Goal: Answer question/provide support: Share knowledge or assist other users

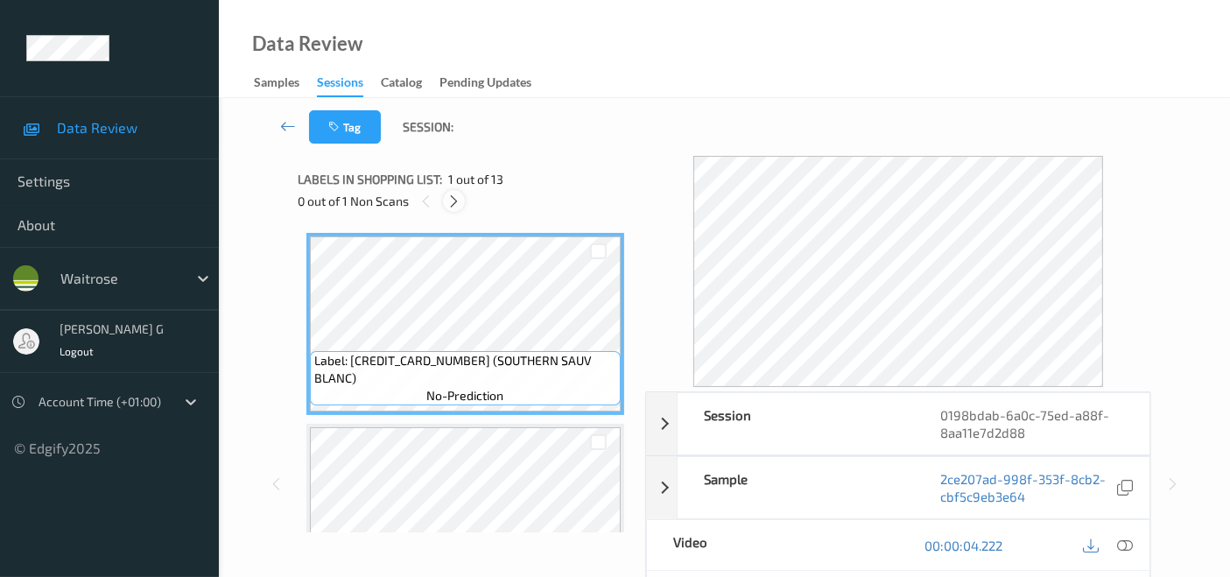
click at [456, 199] on icon at bounding box center [453, 201] width 15 height 16
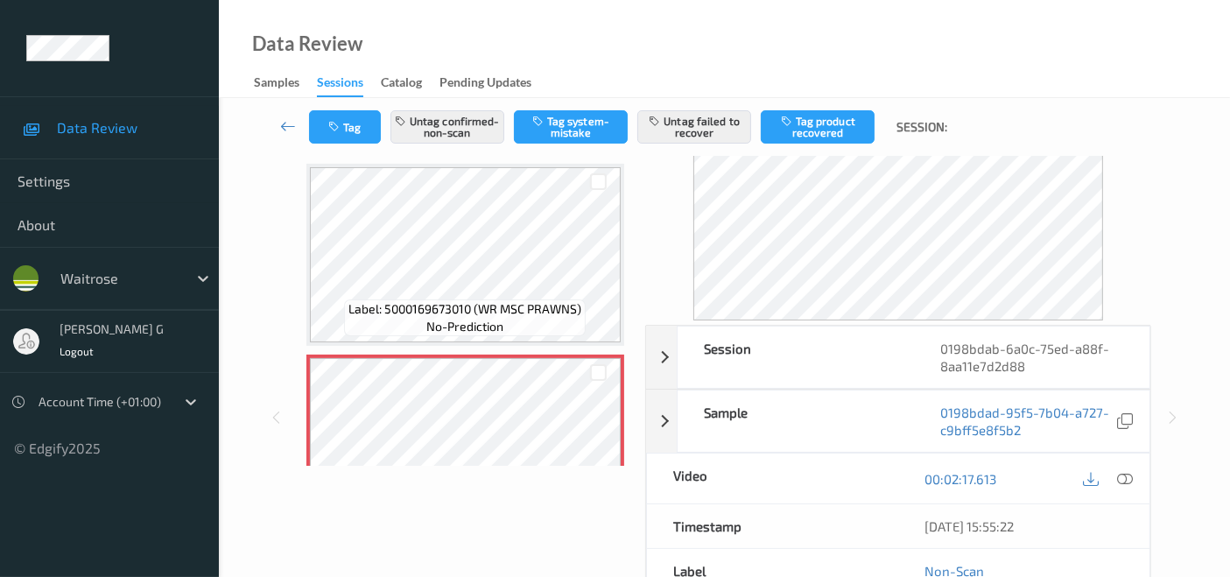
scroll to position [97, 0]
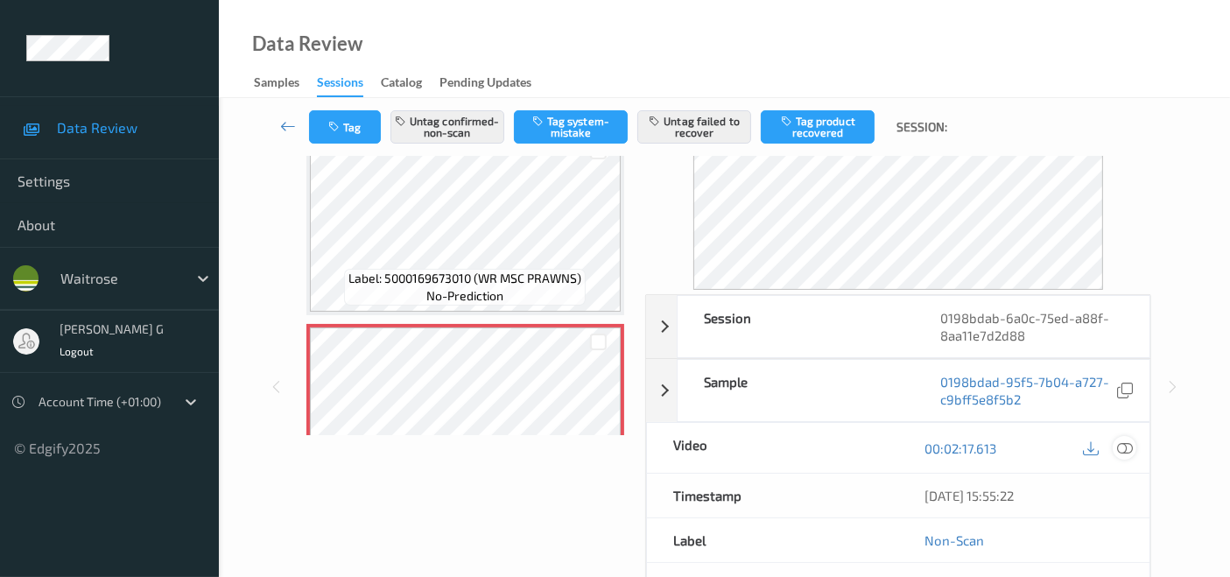
click at [1123, 446] on icon at bounding box center [1125, 448] width 16 height 16
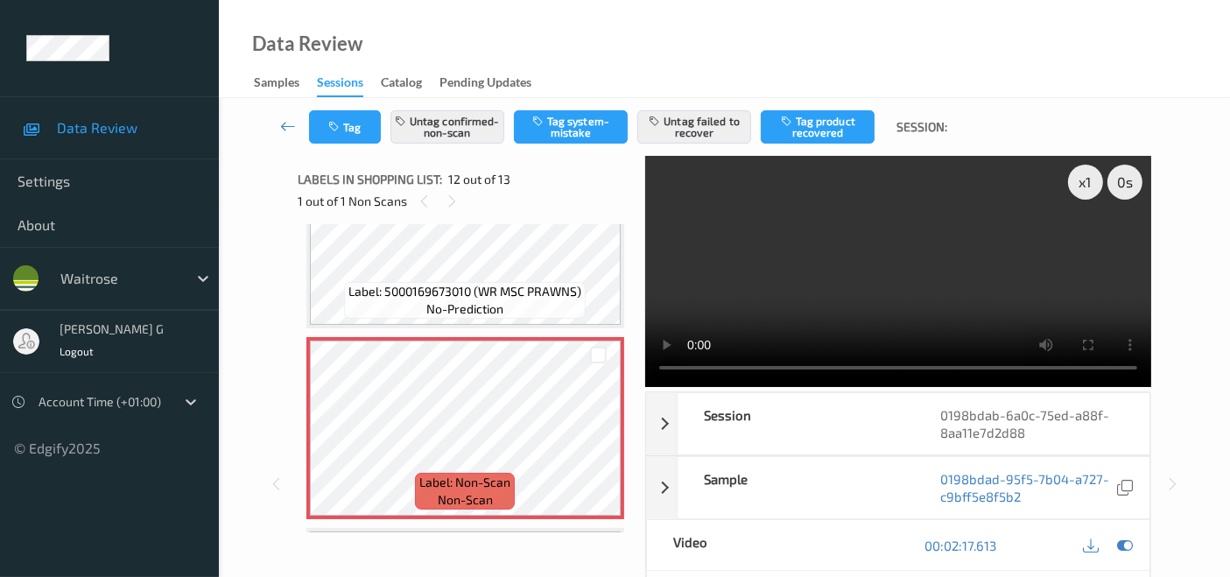
scroll to position [2008, 0]
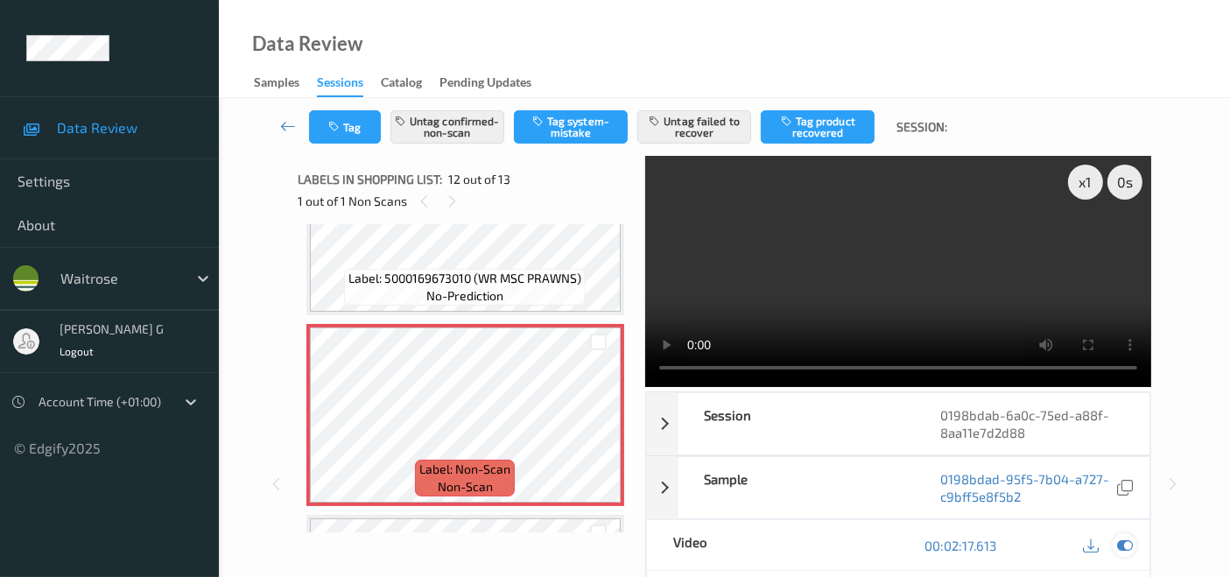
click at [1119, 545] on icon at bounding box center [1125, 545] width 16 height 16
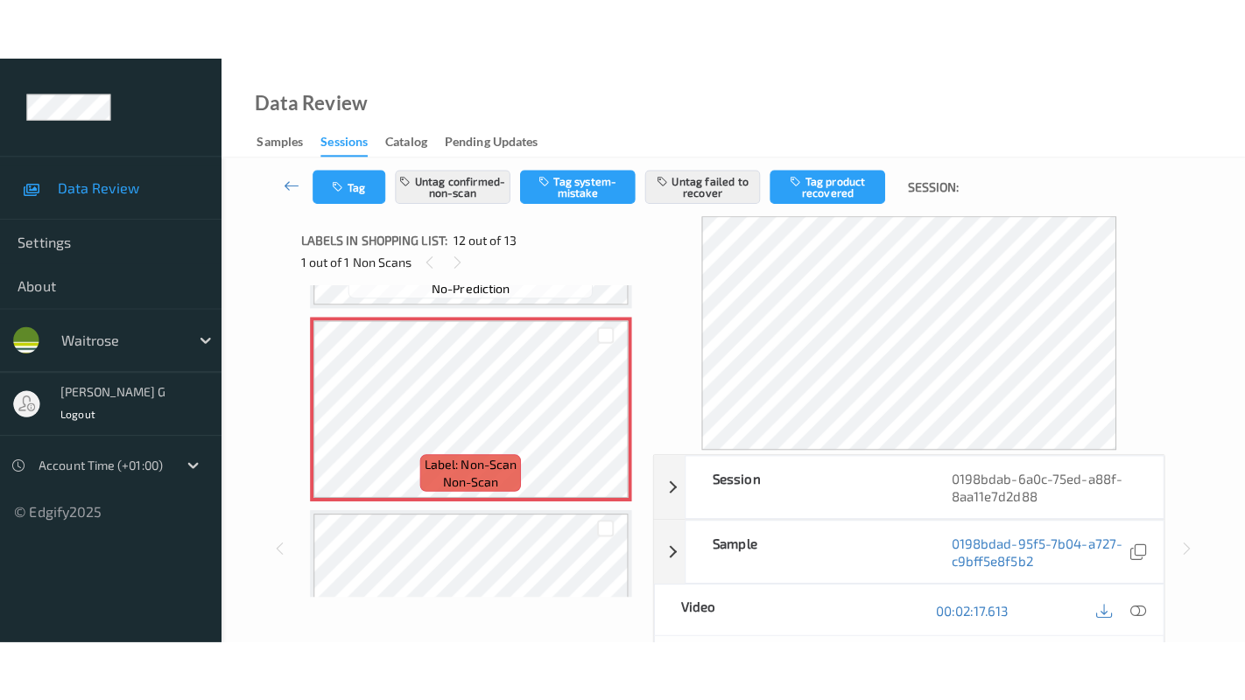
scroll to position [2105, 0]
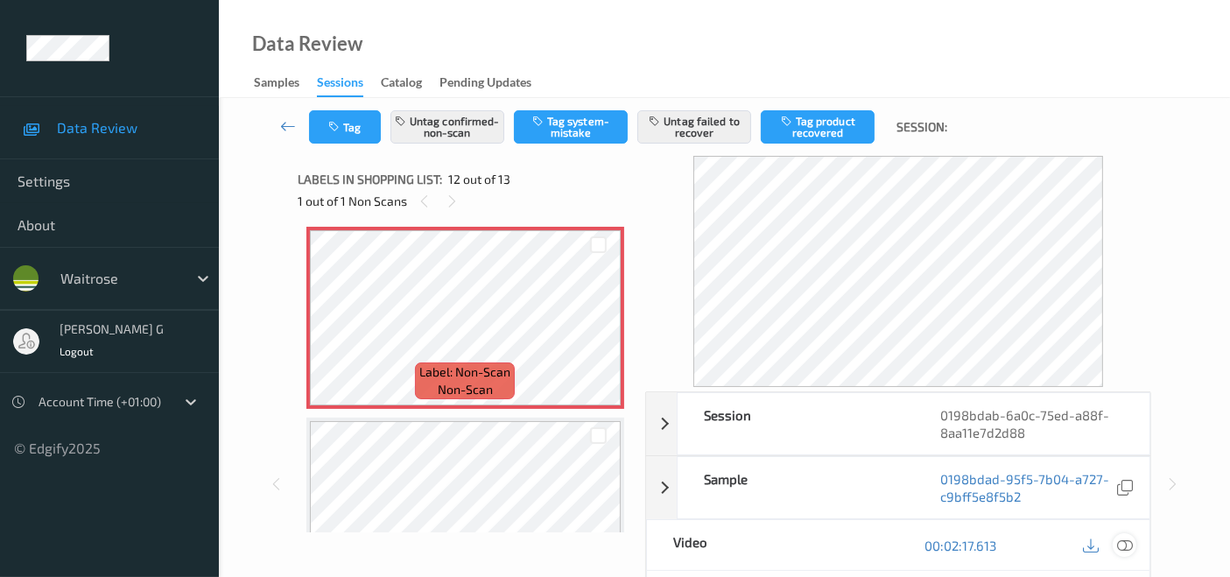
click at [1122, 544] on icon at bounding box center [1125, 545] width 16 height 16
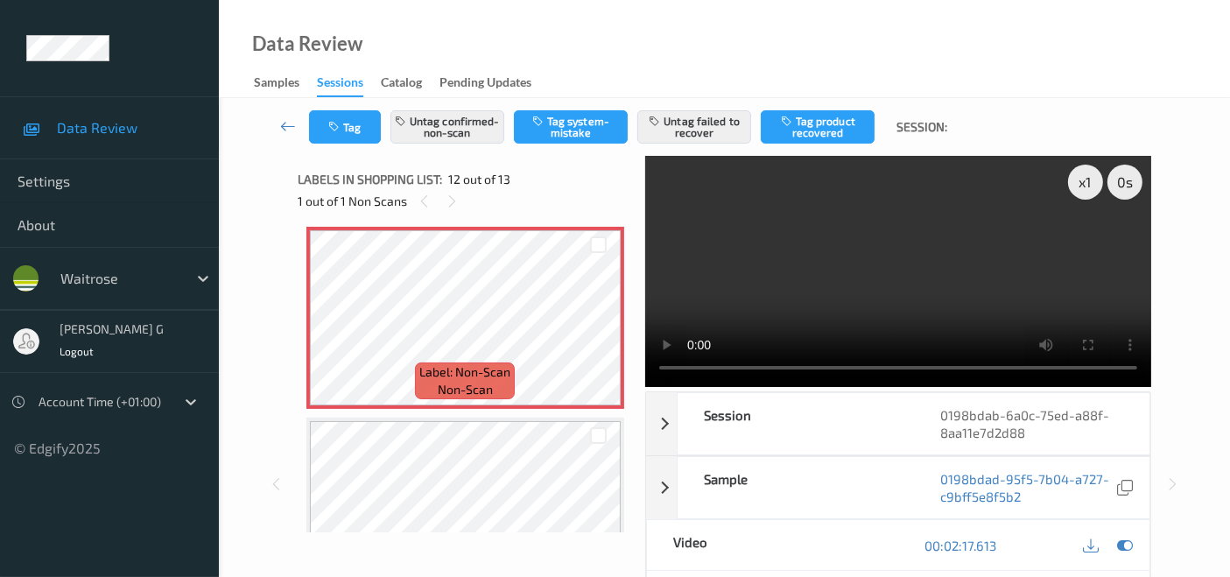
click at [1086, 243] on video at bounding box center [898, 271] width 506 height 231
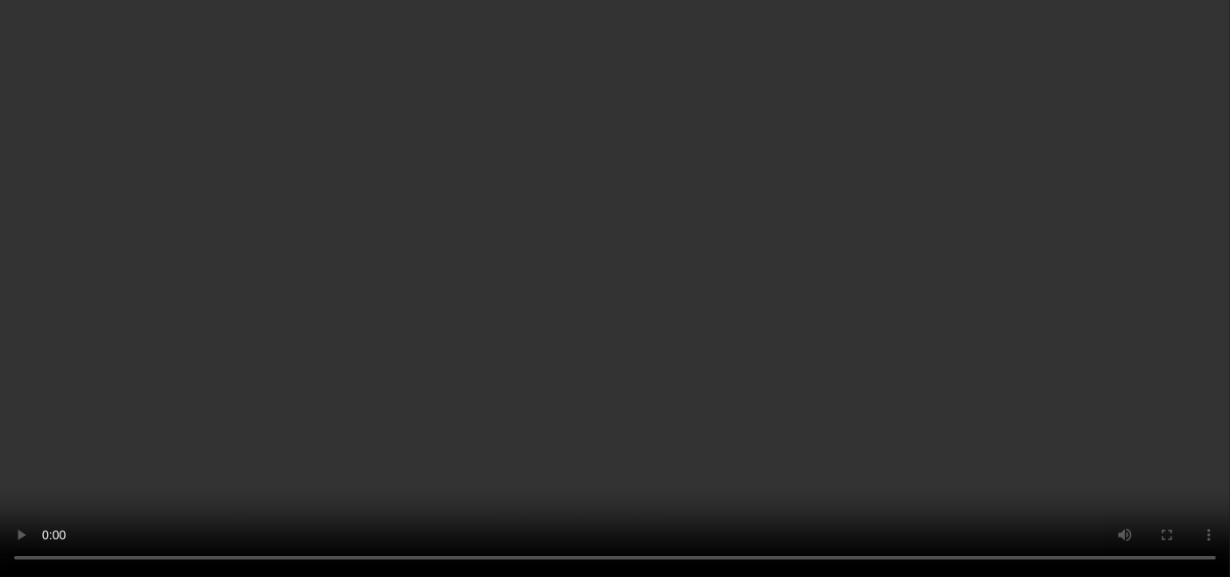
scroll to position [2050, 0]
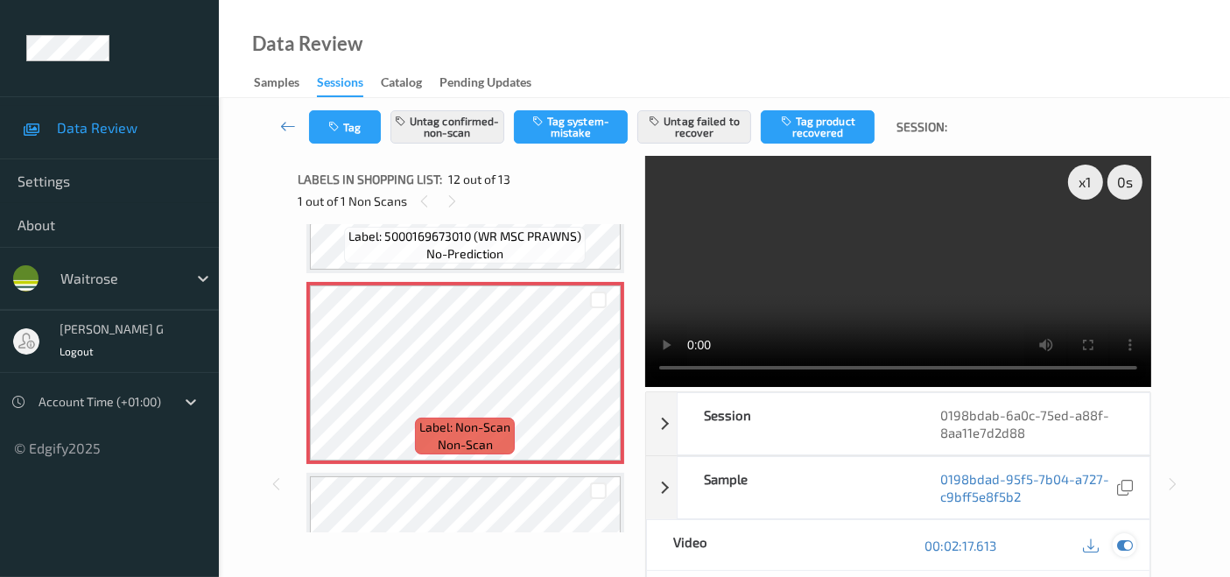
click at [1127, 549] on icon at bounding box center [1125, 545] width 16 height 16
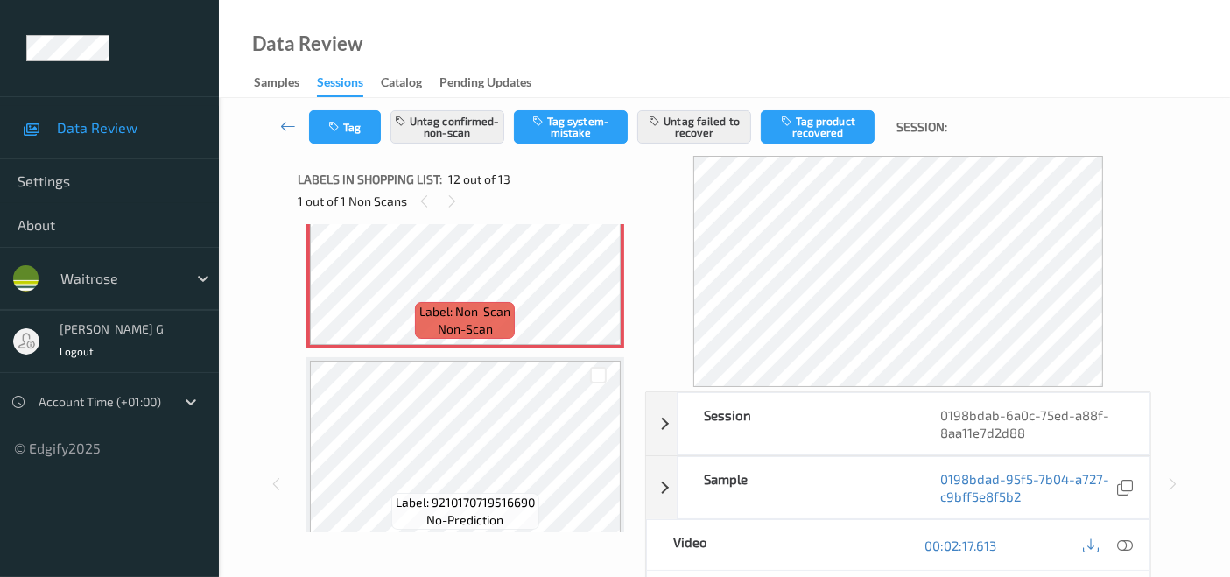
scroll to position [2173, 0]
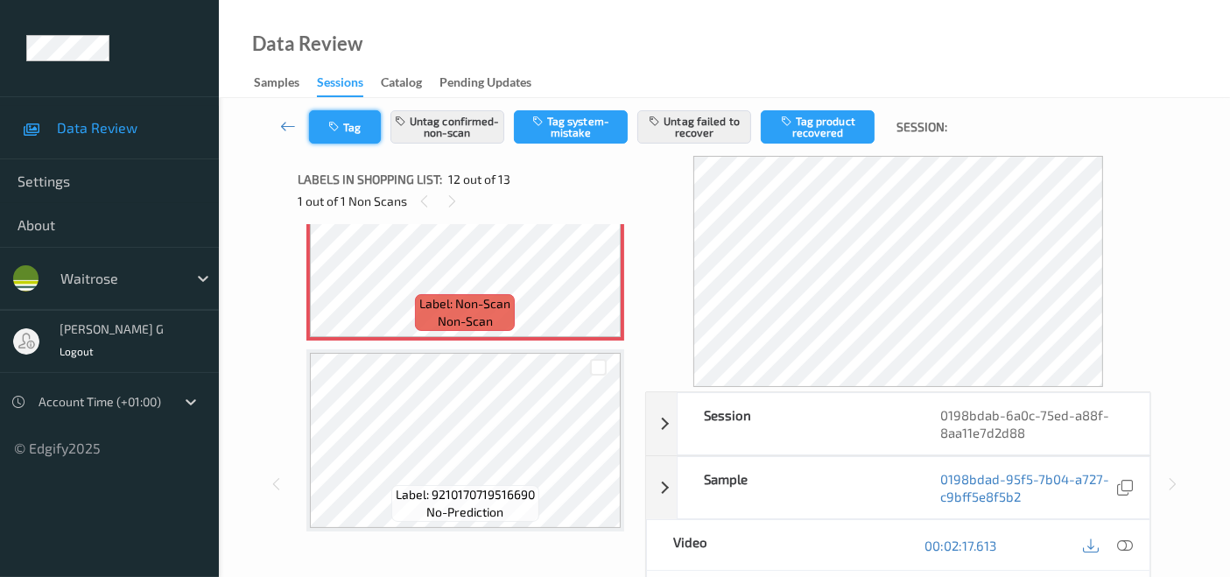
click at [347, 124] on button "Tag" at bounding box center [345, 126] width 72 height 33
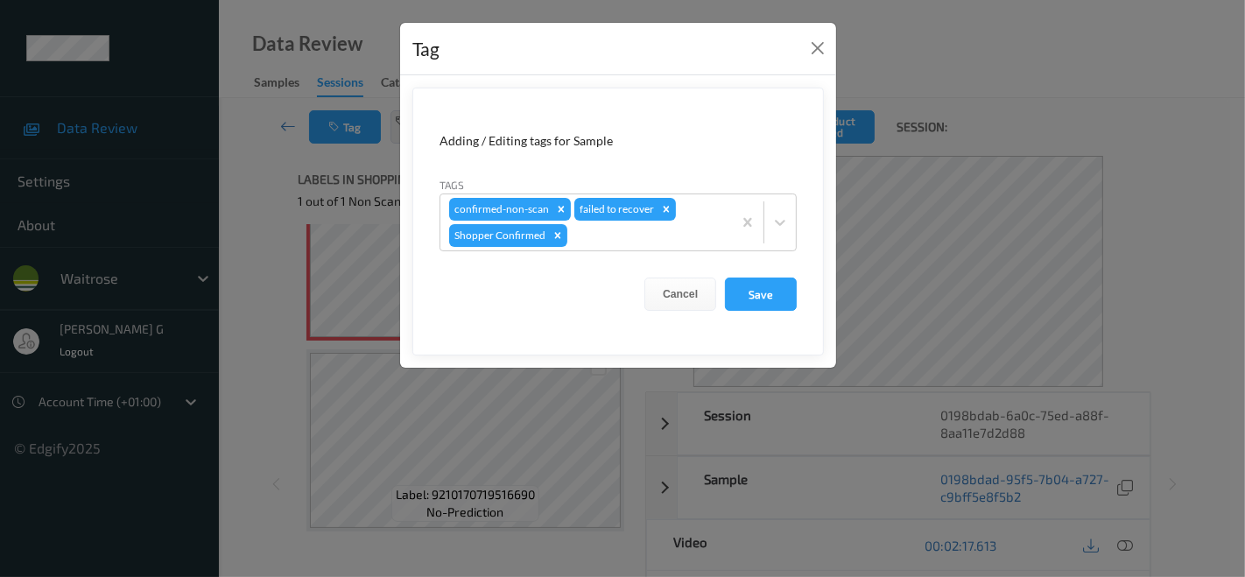
click at [233, 396] on div "Tag Adding / Editing tags for Sample Tags confirmed-non-scan failed to recover …" at bounding box center [622, 288] width 1245 height 577
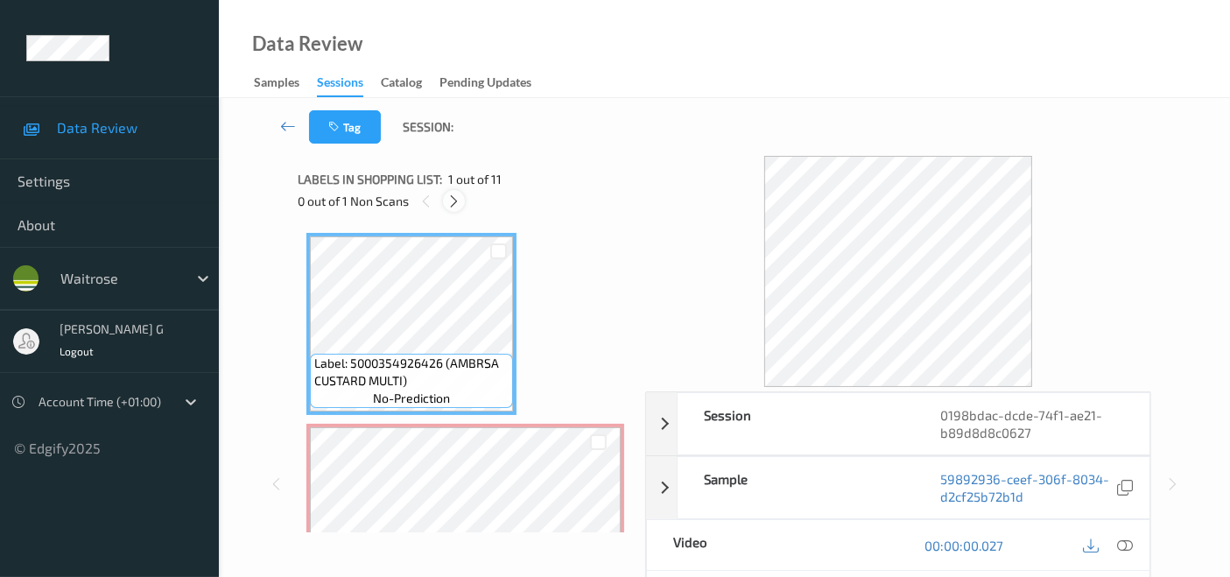
click at [456, 200] on icon at bounding box center [453, 201] width 15 height 16
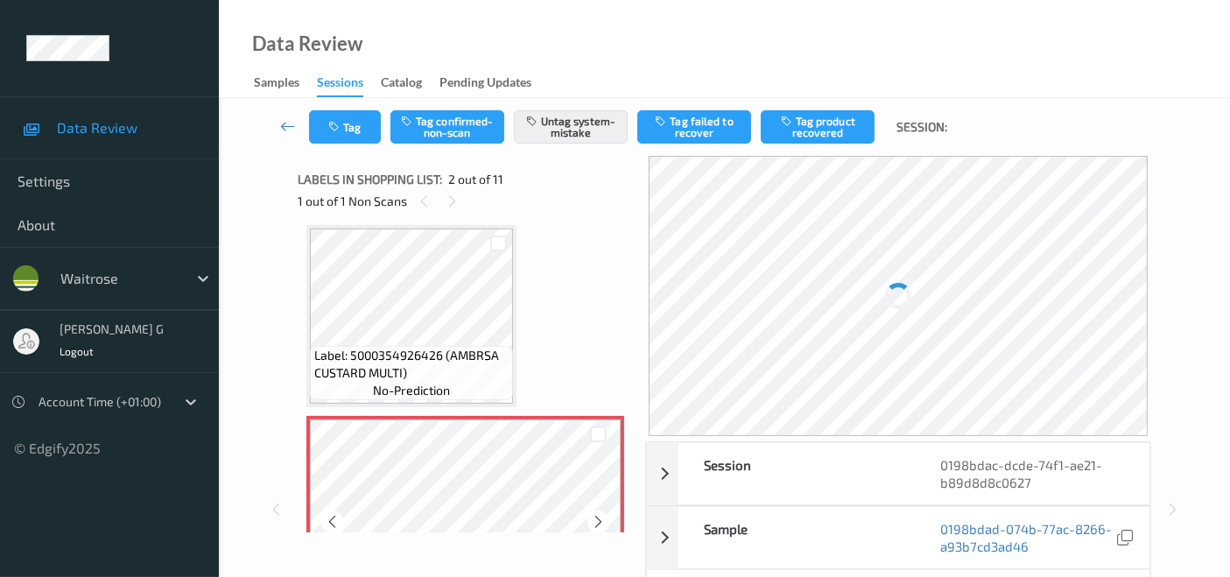
scroll to position [105, 0]
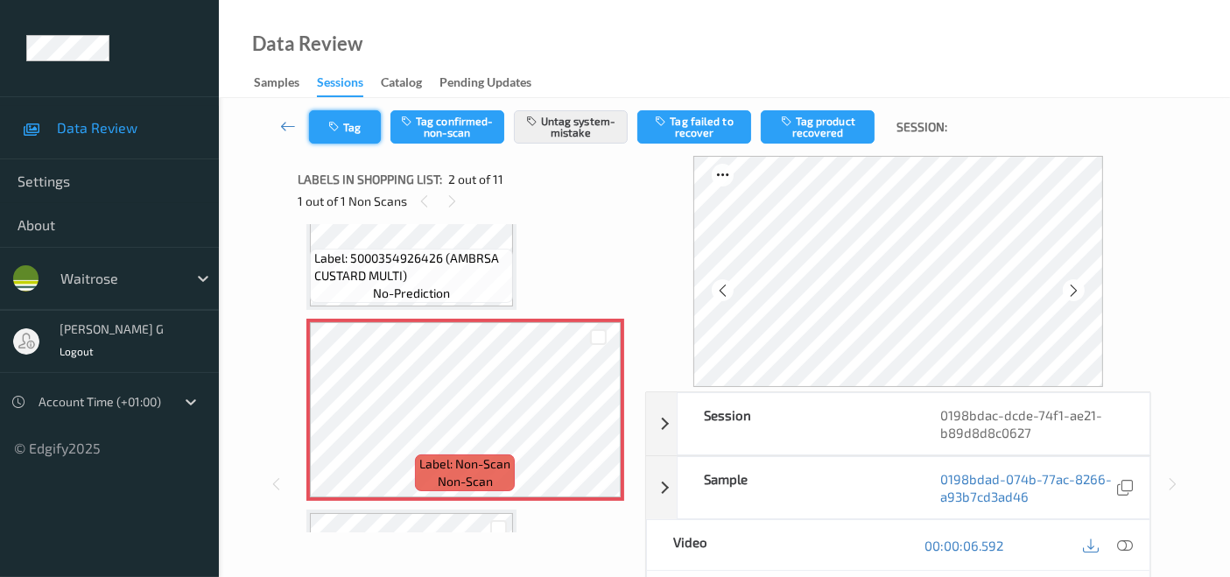
click at [368, 126] on button "Tag" at bounding box center [345, 126] width 72 height 33
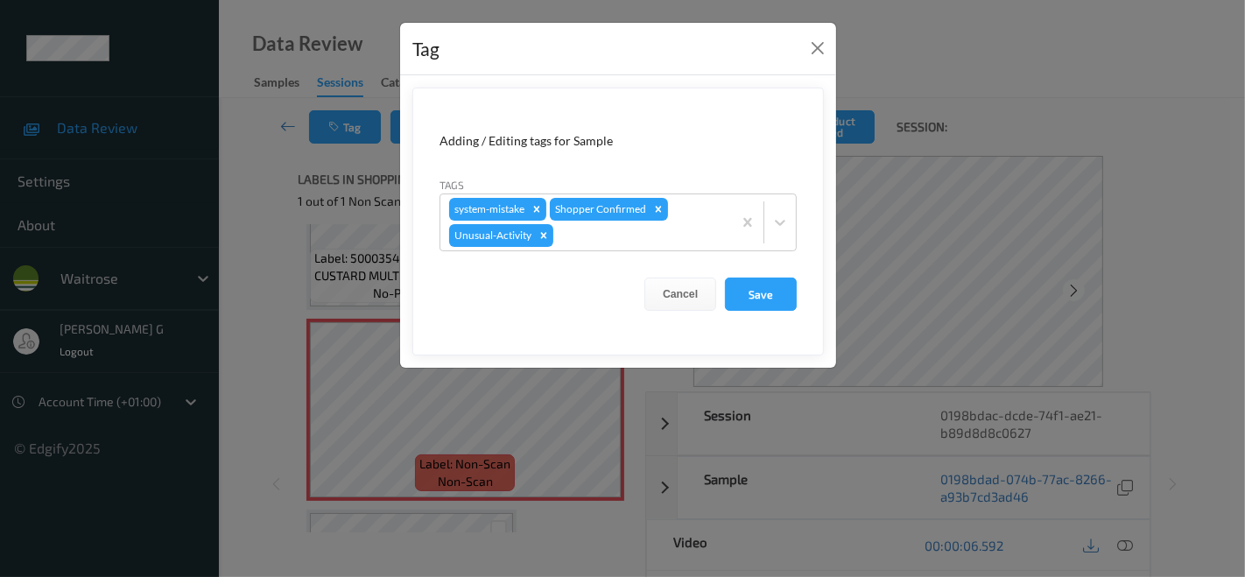
click at [246, 243] on div "Tag Adding / Editing tags for Sample Tags system-mistake Shopper Confirmed Unus…" at bounding box center [622, 288] width 1245 height 577
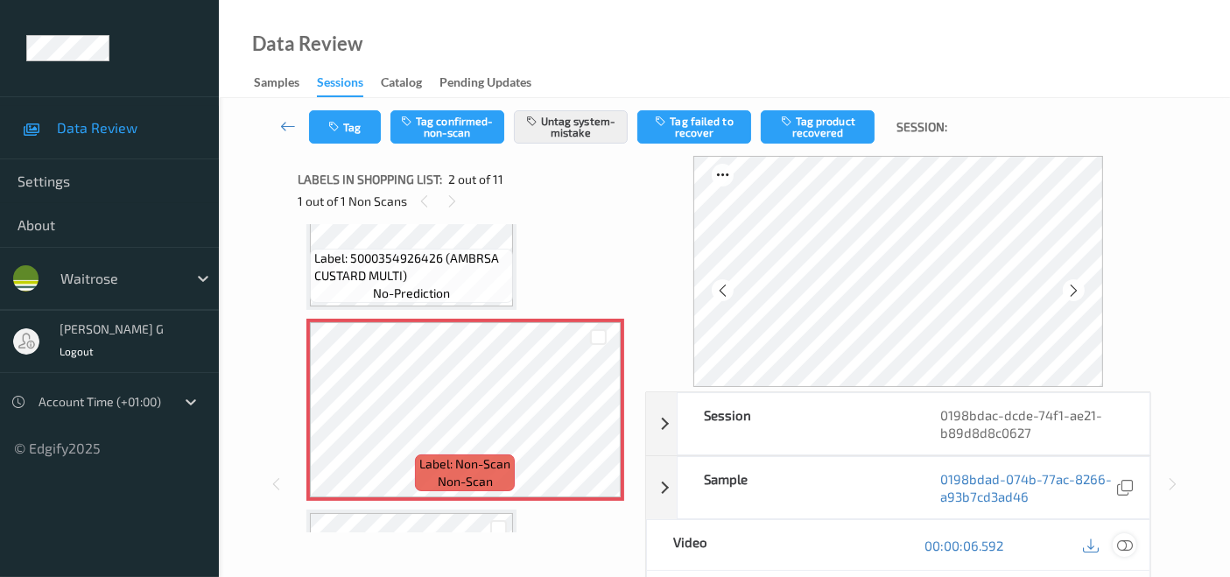
click at [1122, 546] on icon at bounding box center [1125, 545] width 16 height 16
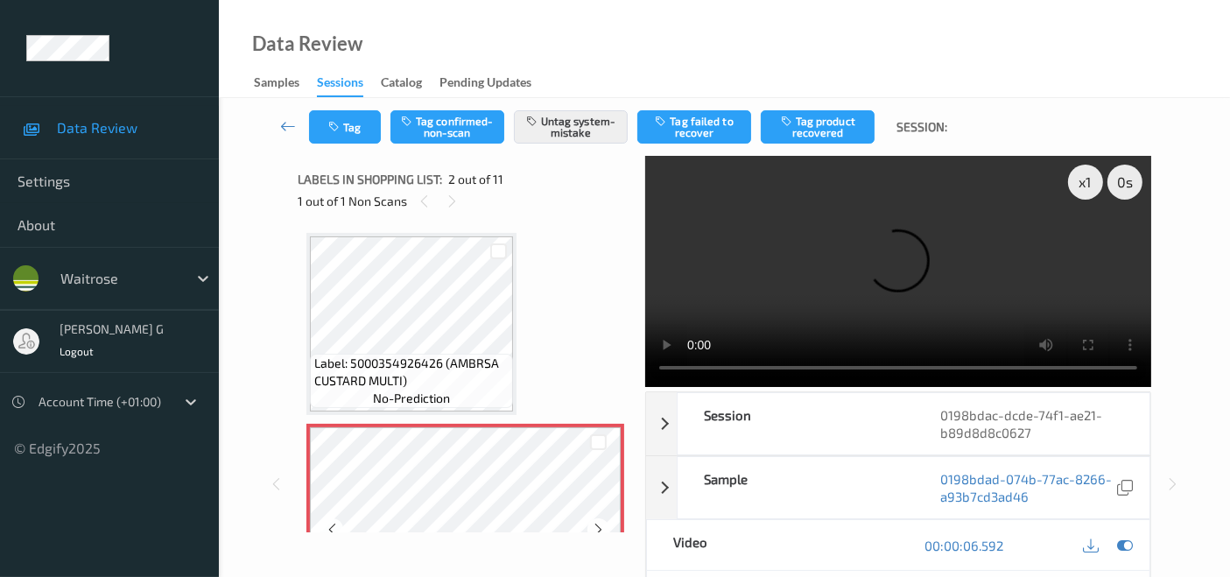
scroll to position [97, 0]
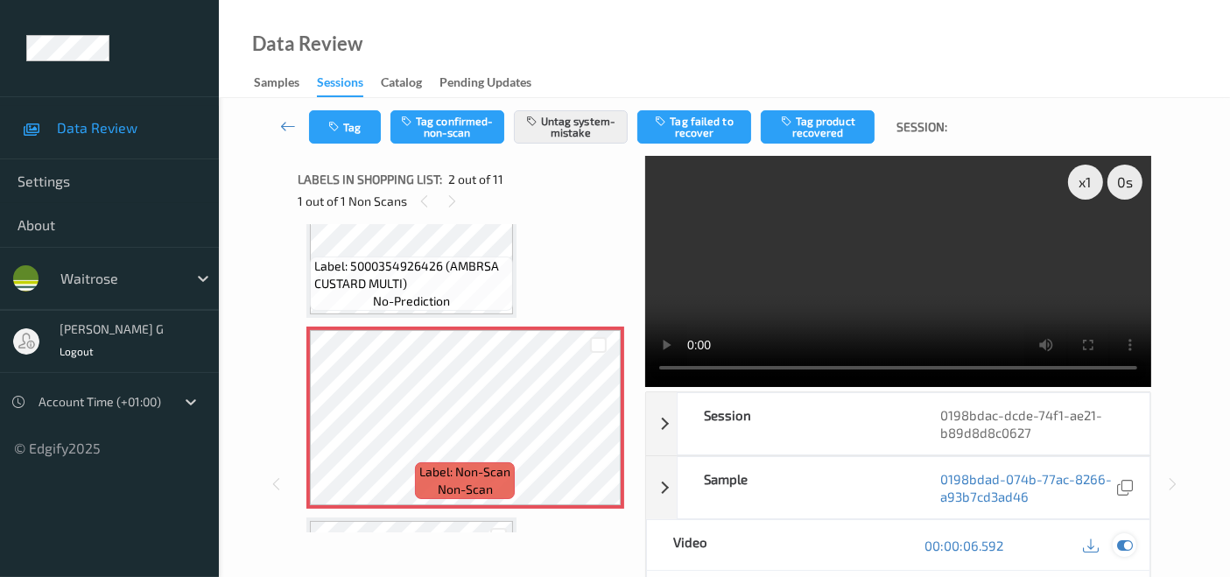
click at [1121, 548] on icon at bounding box center [1125, 545] width 16 height 16
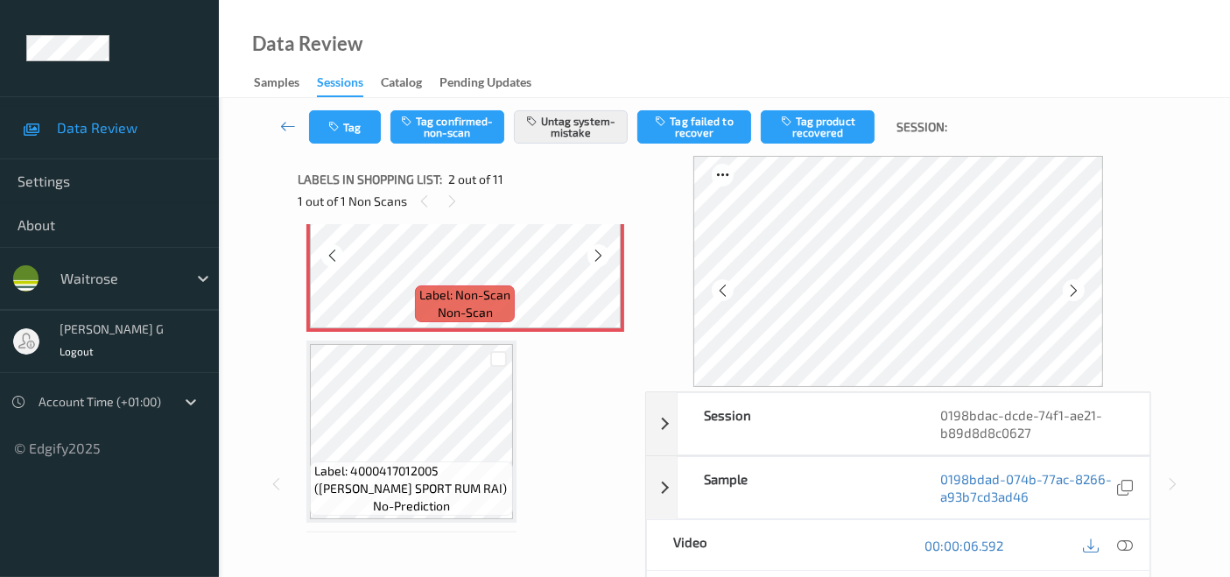
scroll to position [291, 0]
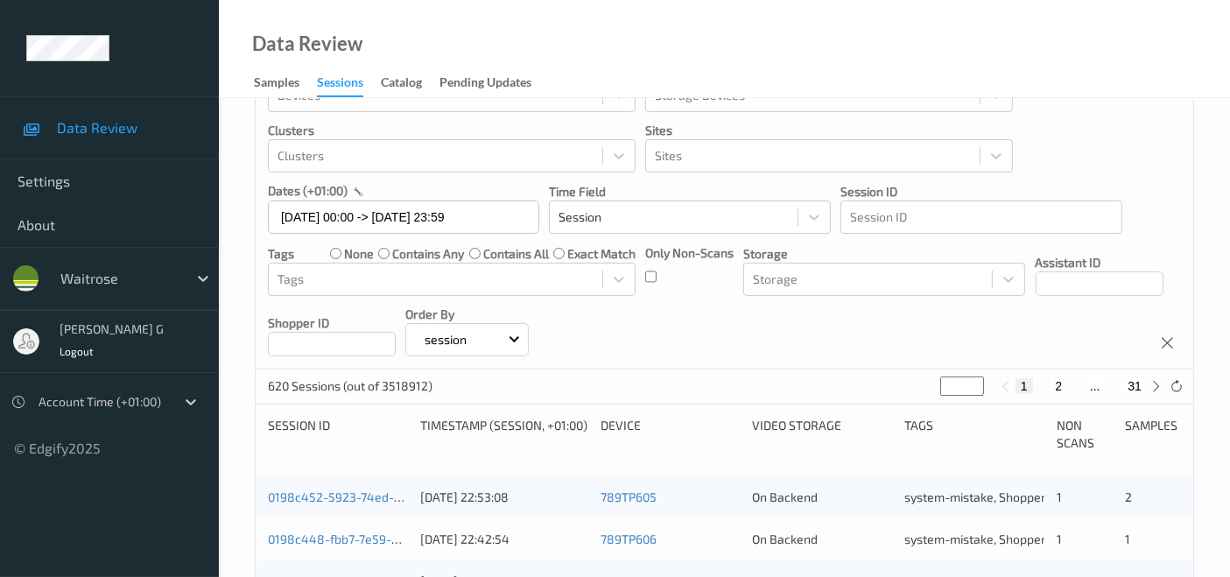
scroll to position [97, 0]
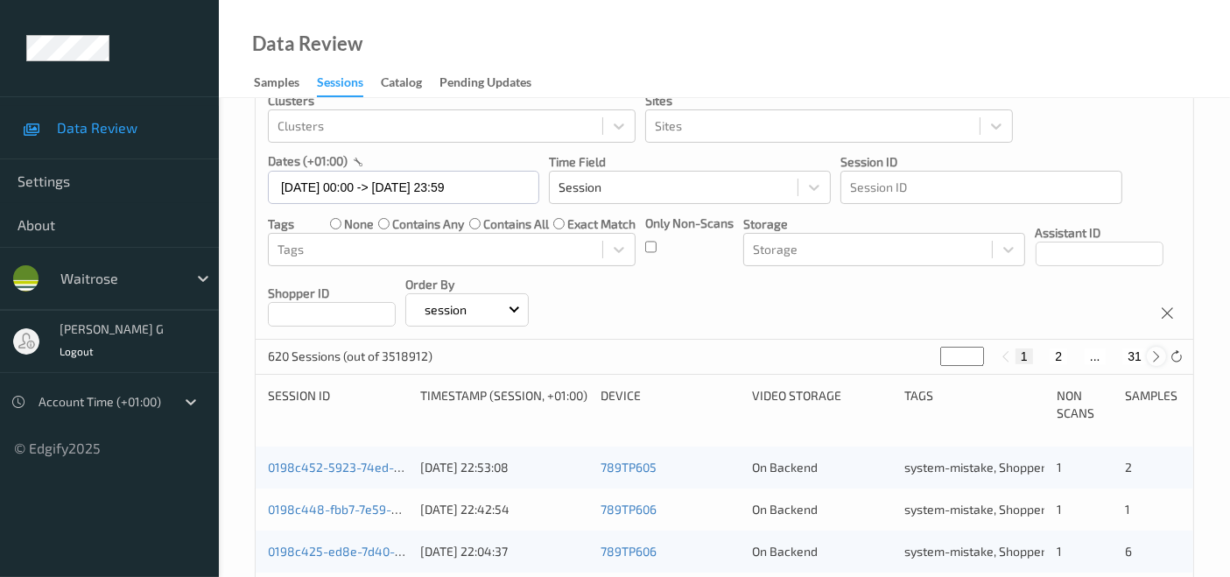
click at [1156, 361] on icon at bounding box center [1156, 356] width 13 height 13
type input "*"
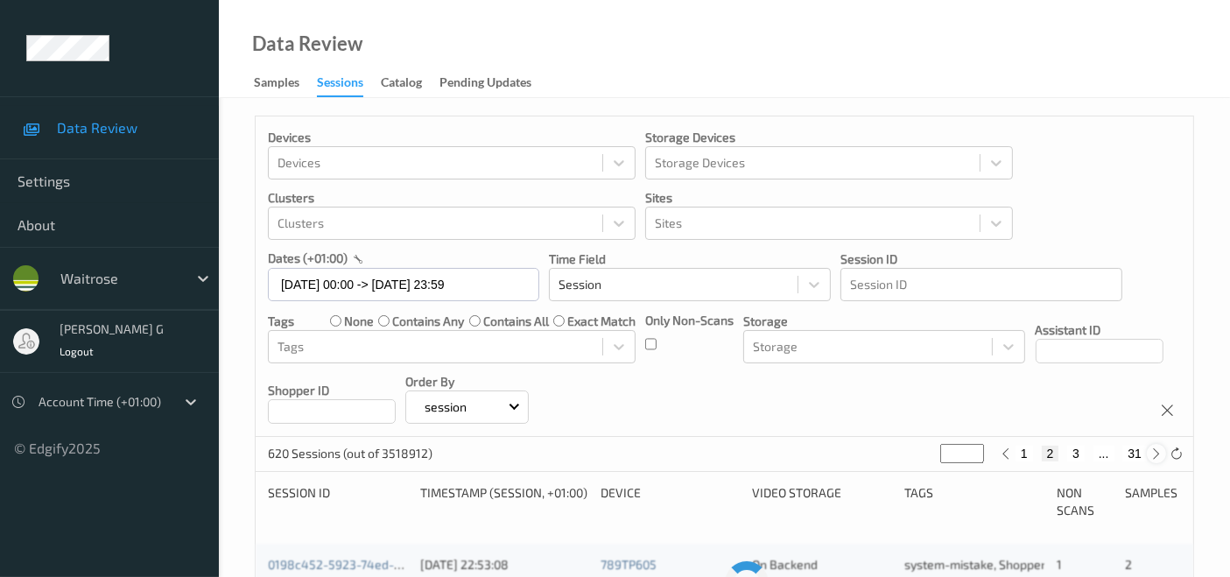
click at [1156, 361] on div "Devices Devices Storage Devices Storage Devices Clusters Clusters Sites Sites d…" at bounding box center [724, 276] width 937 height 320
click at [1151, 451] on icon at bounding box center [1156, 453] width 13 height 13
type input "*"
click at [1151, 451] on icon at bounding box center [1156, 453] width 13 height 13
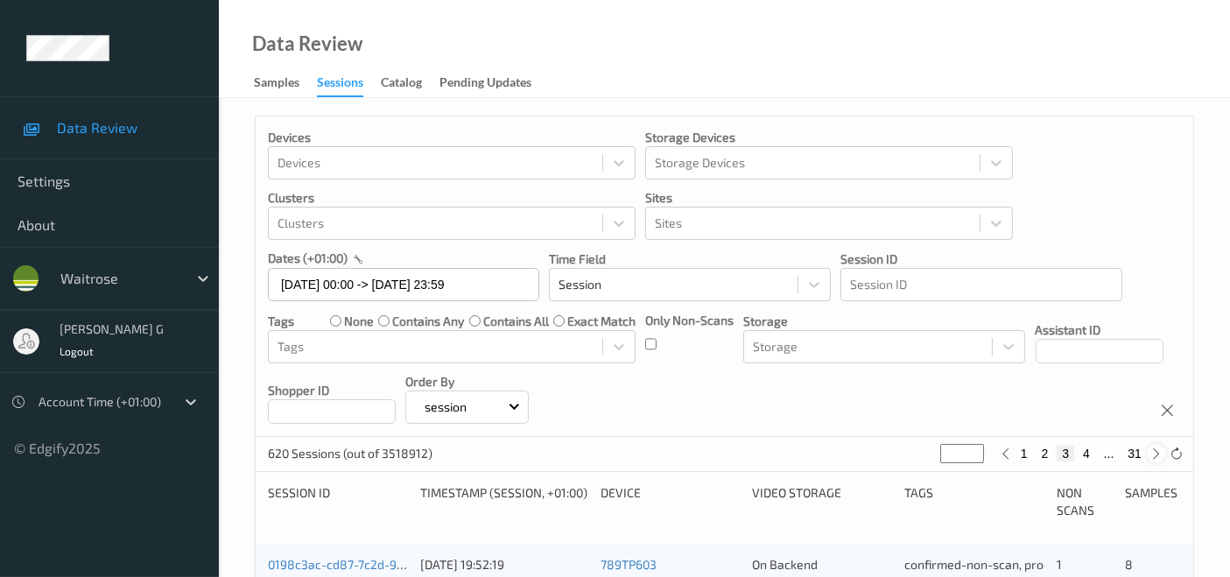
type input "*"
click at [1151, 451] on icon at bounding box center [1156, 453] width 13 height 13
type input "*"
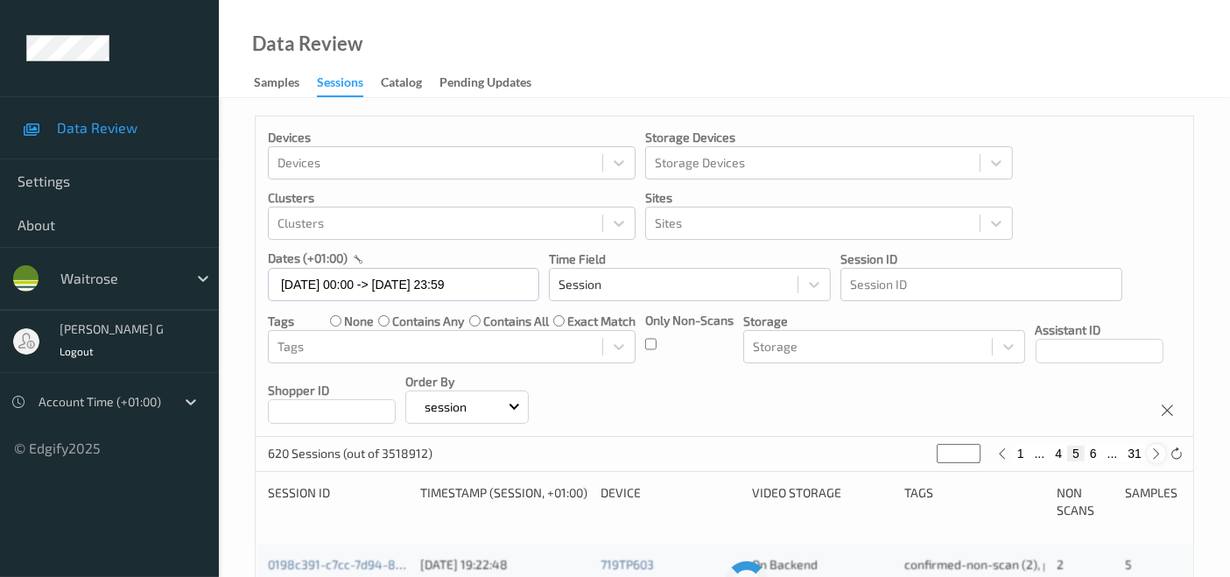
click at [1151, 451] on icon at bounding box center [1156, 453] width 13 height 13
type input "*"
click at [1151, 451] on icon at bounding box center [1156, 453] width 13 height 13
type input "*"
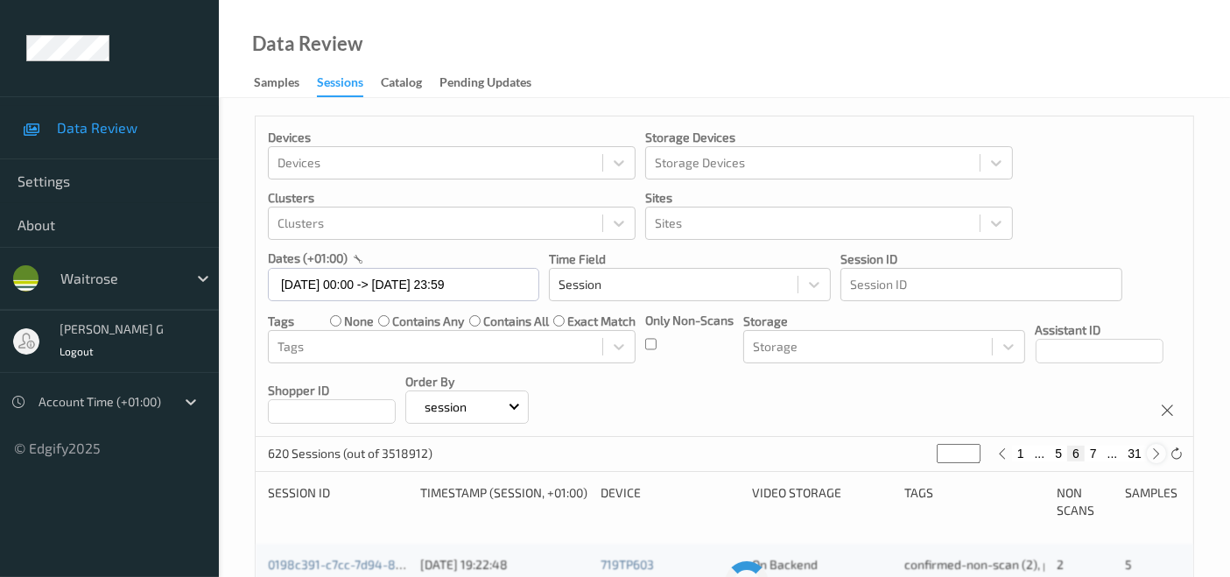
type input "*"
click at [1151, 451] on icon at bounding box center [1156, 453] width 13 height 13
type input "*"
click at [1151, 451] on icon at bounding box center [1156, 453] width 13 height 13
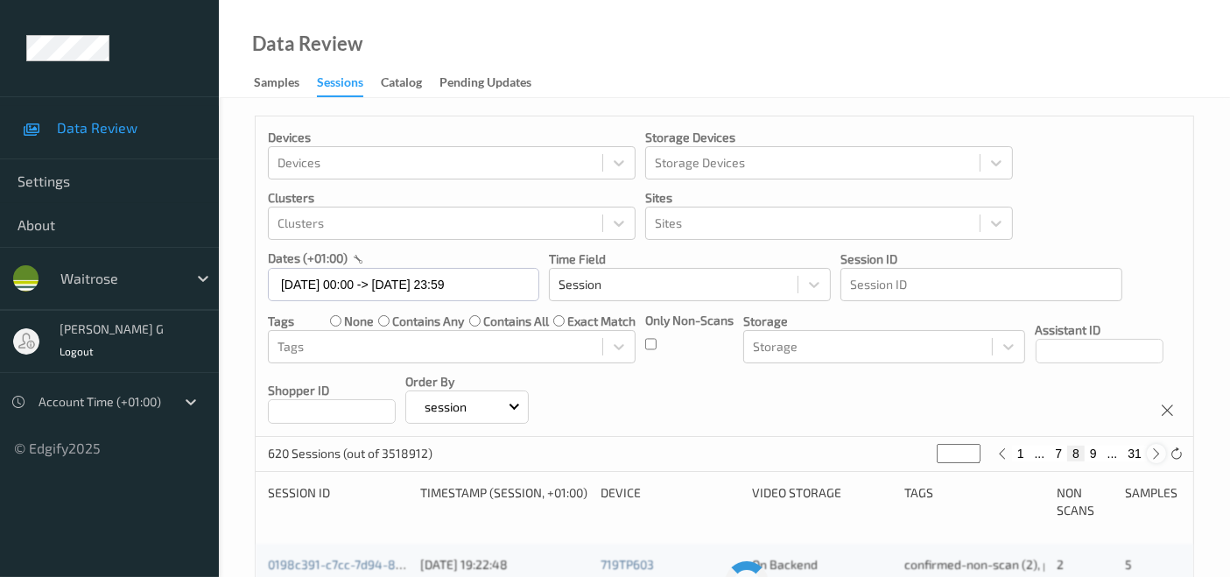
type input "*"
click at [1151, 451] on icon at bounding box center [1156, 453] width 13 height 13
type input "**"
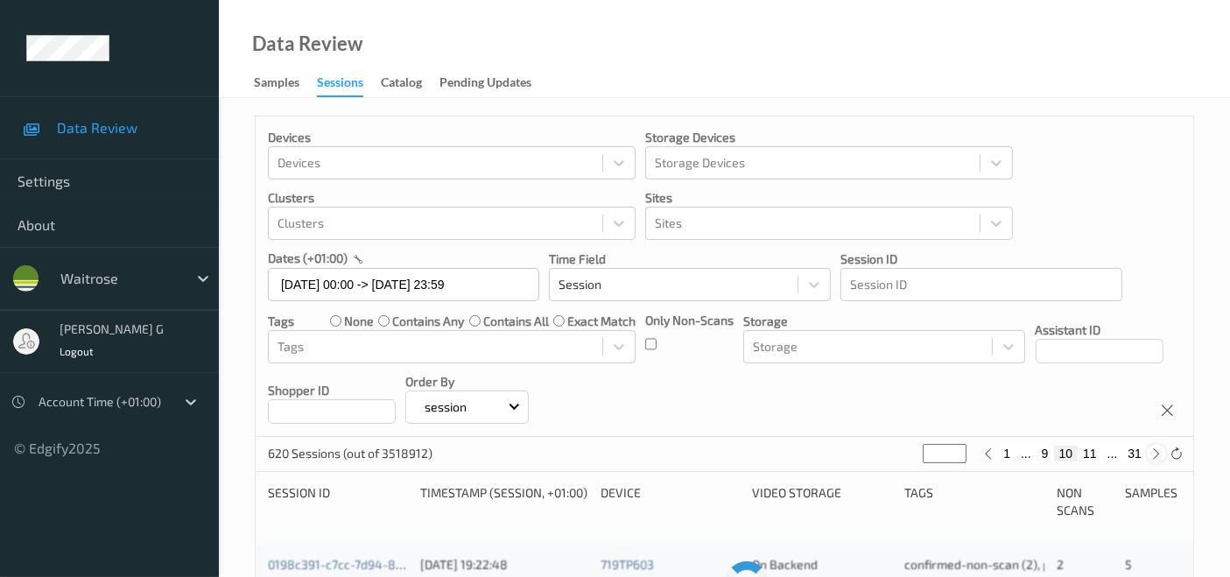
click at [1151, 451] on icon at bounding box center [1156, 453] width 13 height 13
type input "**"
click at [1151, 451] on icon at bounding box center [1156, 453] width 13 height 13
type input "**"
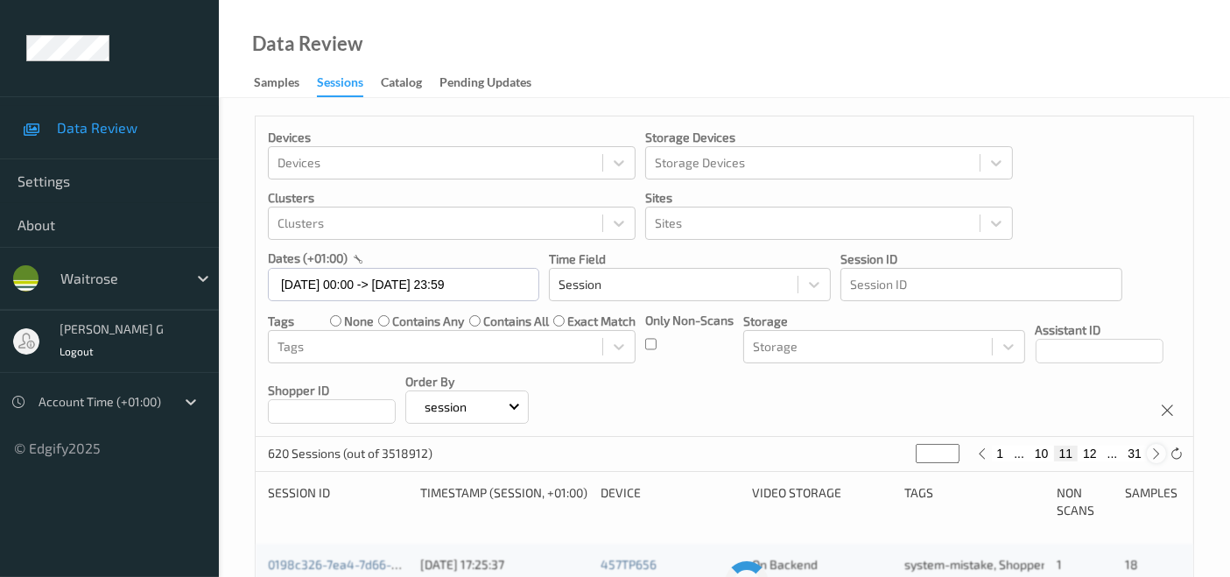
type input "**"
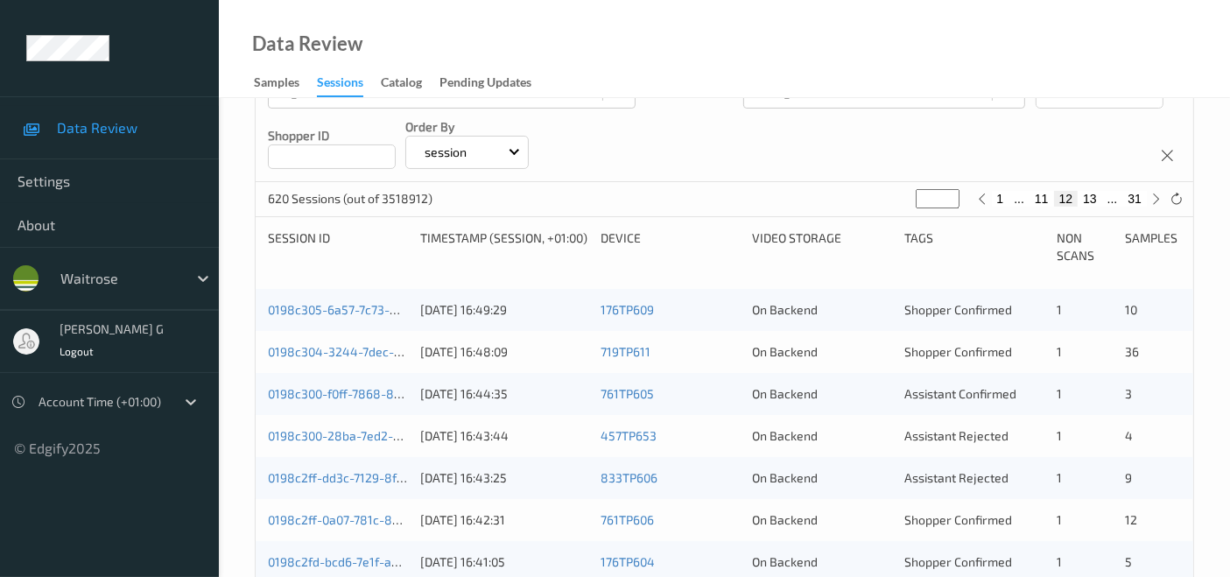
scroll to position [389, 0]
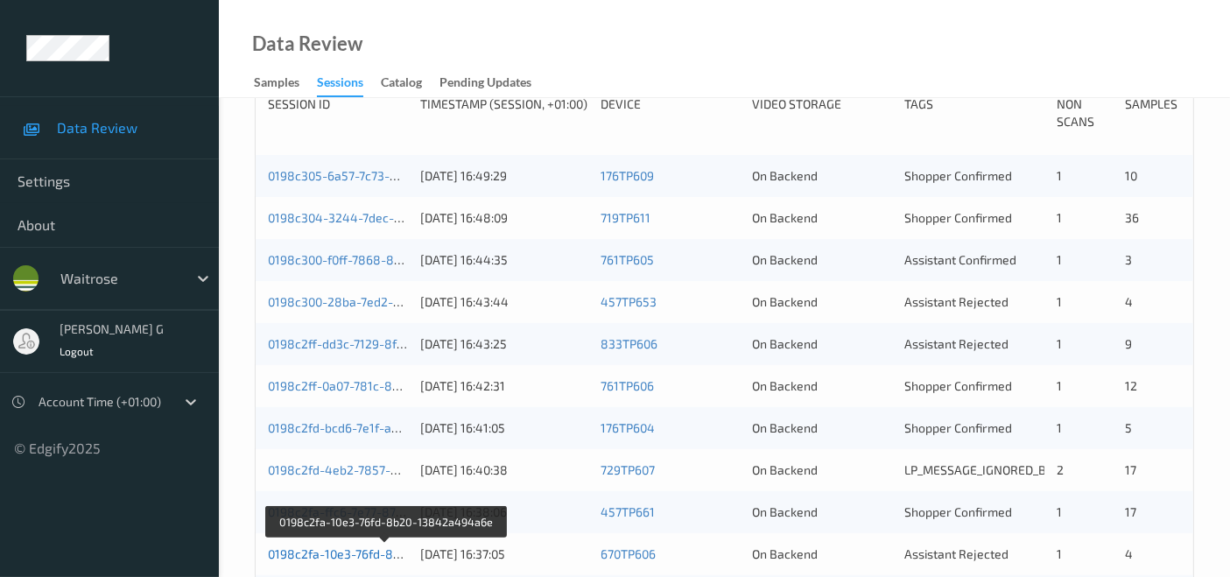
click at [354, 550] on link "0198c2fa-10e3-76fd-8b20-13842a494a6e" at bounding box center [386, 553] width 237 height 15
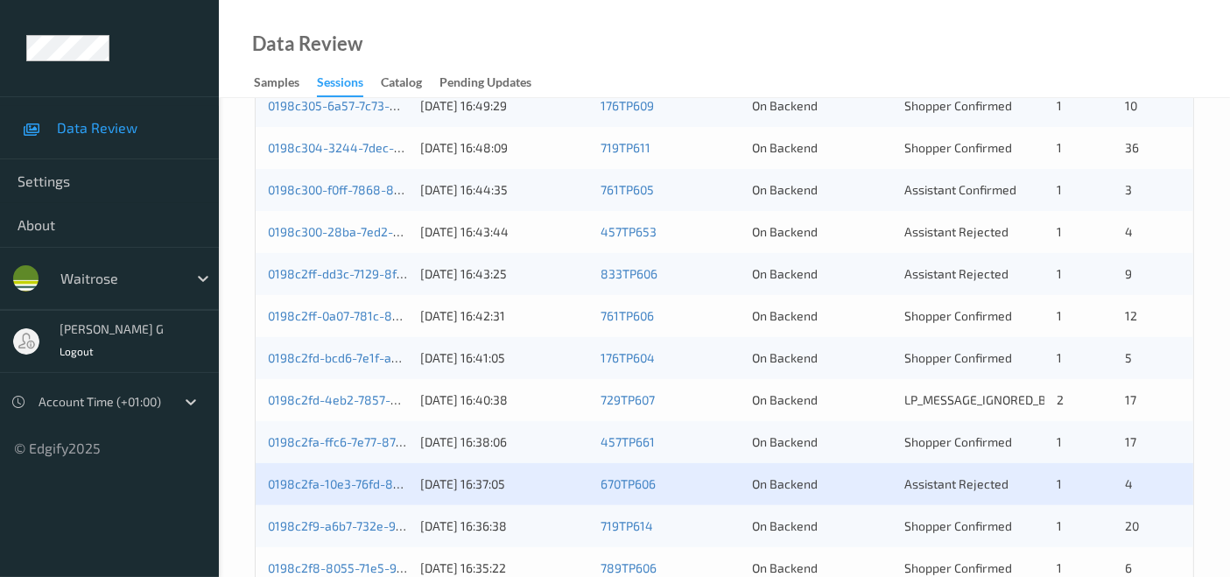
scroll to position [486, 0]
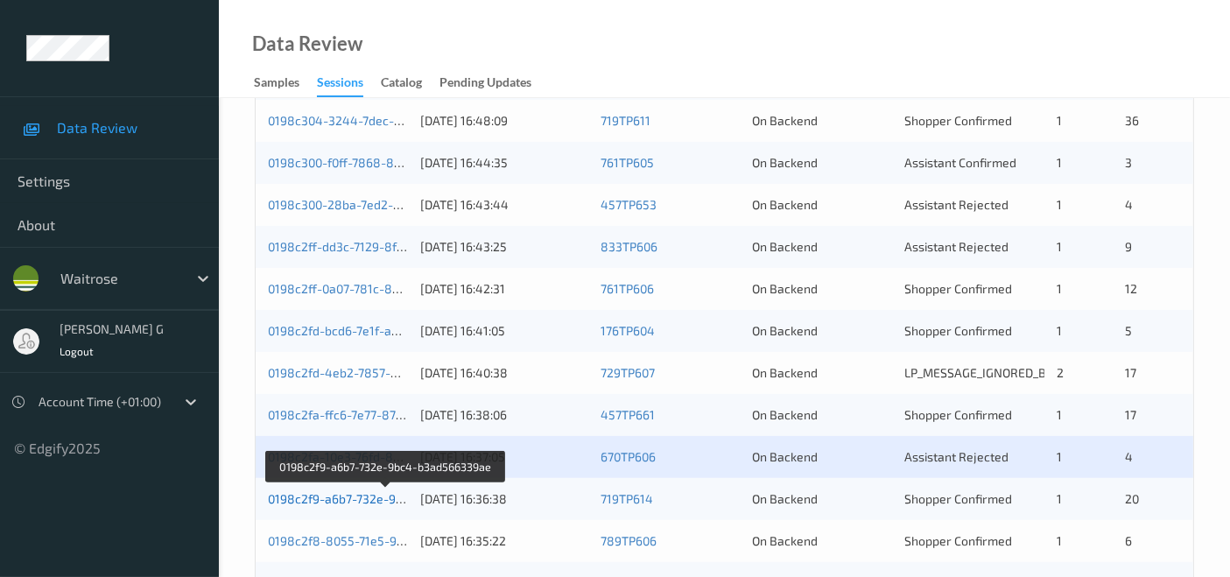
click at [333, 501] on link "0198c2f9-a6b7-732e-9bc4-b3ad566339ae" at bounding box center [387, 498] width 238 height 15
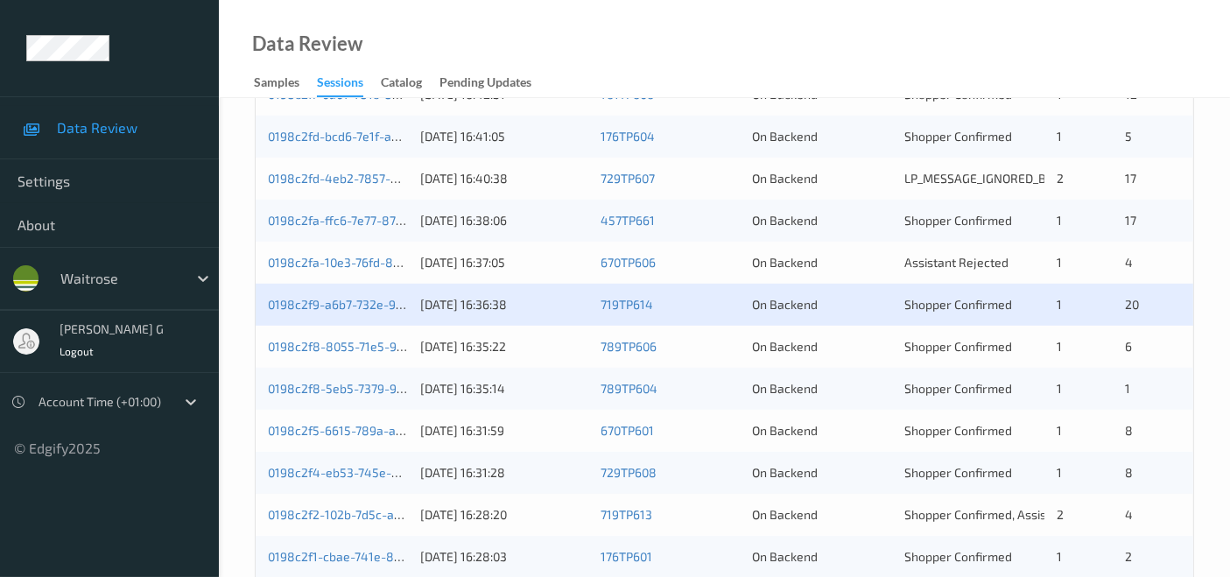
scroll to position [777, 0]
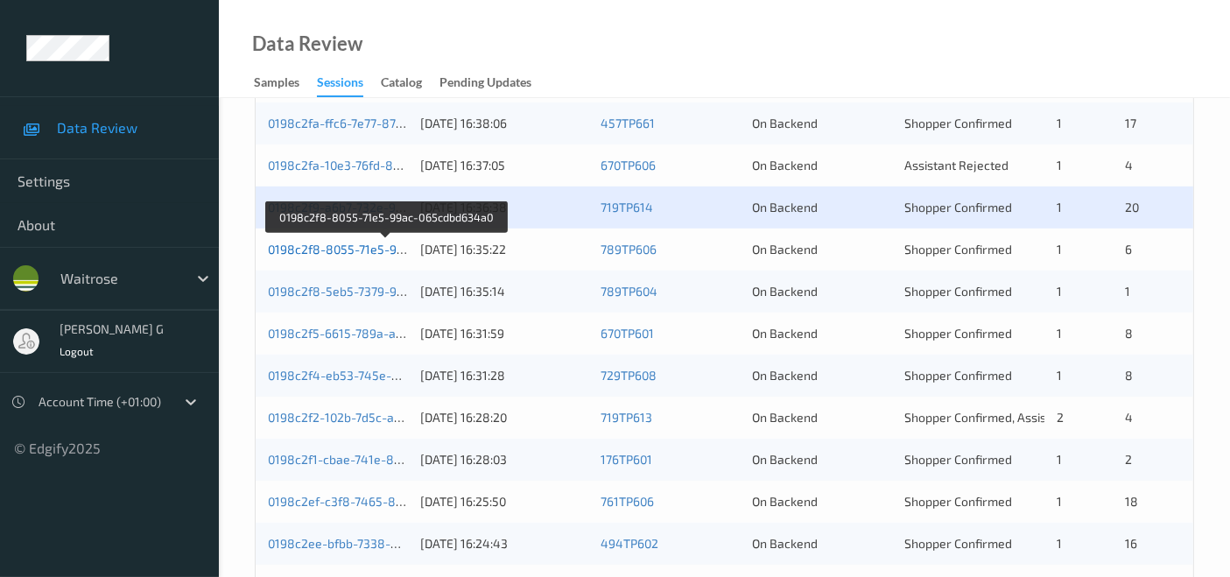
click at [344, 242] on link "0198c2f8-8055-71e5-99ac-065cdbd634a0" at bounding box center [387, 249] width 238 height 15
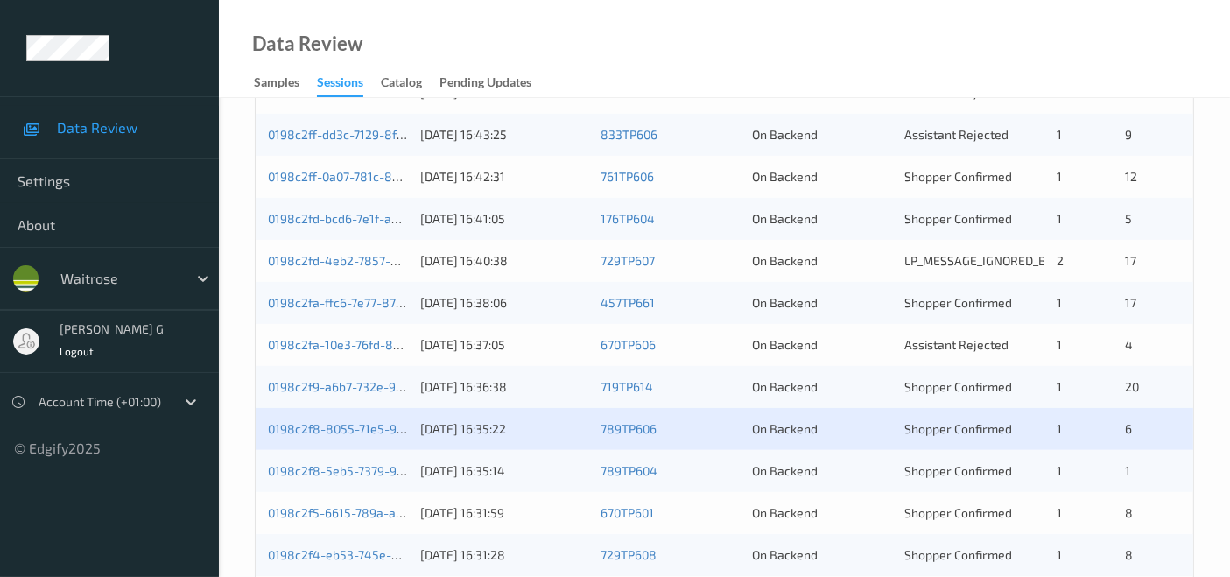
scroll to position [680, 0]
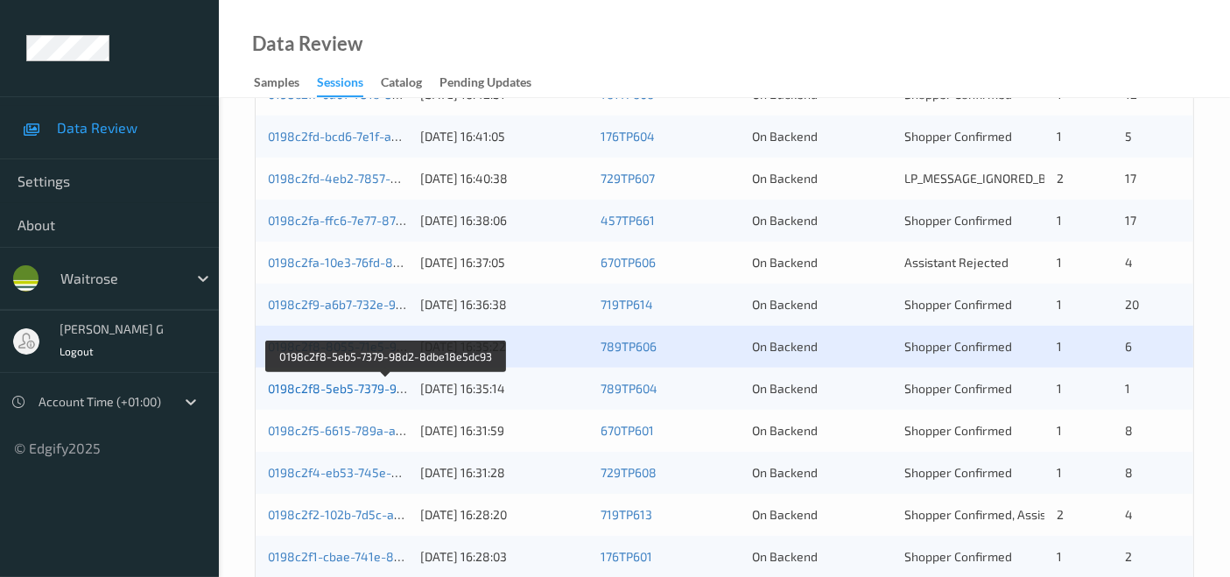
click at [319, 386] on link "0198c2f8-5eb5-7379-98d2-8dbe18e5dc93" at bounding box center [387, 388] width 239 height 15
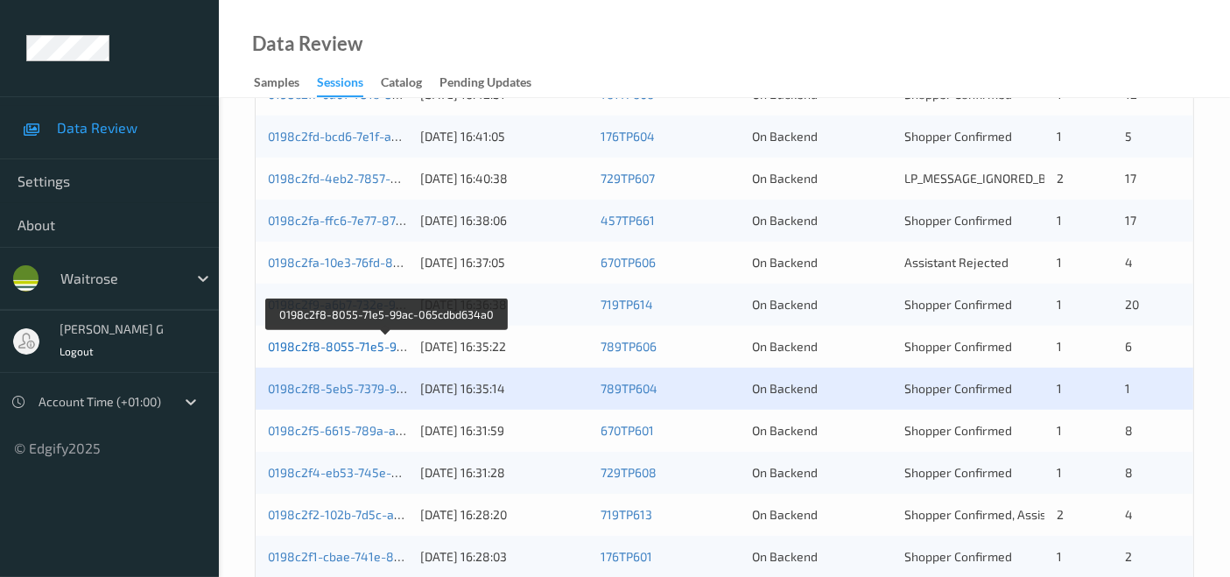
click at [345, 348] on link "0198c2f8-8055-71e5-99ac-065cdbd634a0" at bounding box center [387, 346] width 238 height 15
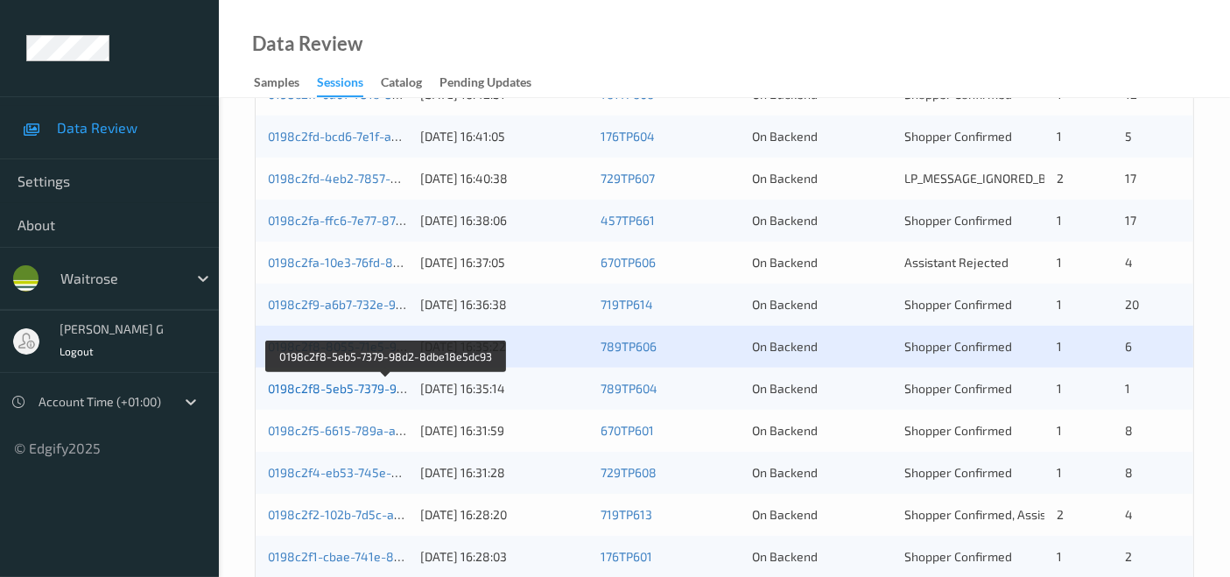
click at [347, 389] on link "0198c2f8-5eb5-7379-98d2-8dbe18e5dc93" at bounding box center [387, 388] width 239 height 15
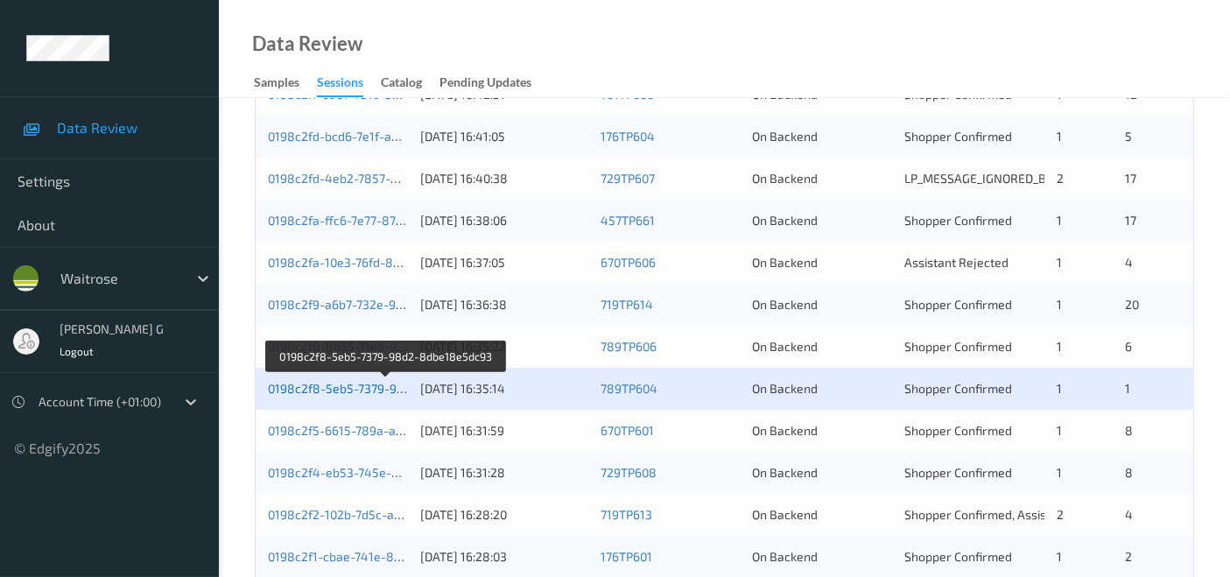
click at [344, 391] on link "0198c2f8-5eb5-7379-98d2-8dbe18e5dc93" at bounding box center [387, 388] width 239 height 15
click at [368, 391] on link "0198c2f8-5eb5-7379-98d2-8dbe18e5dc93" at bounding box center [387, 388] width 239 height 15
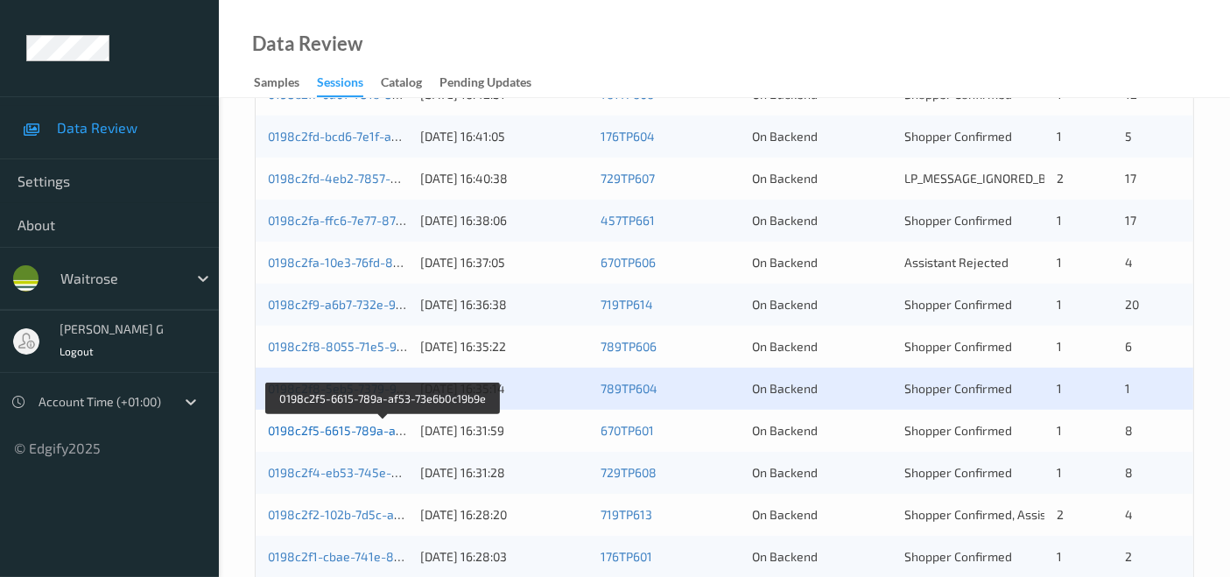
click at [304, 433] on link "0198c2f5-6615-789a-af53-73e6b0c19b9e" at bounding box center [383, 430] width 231 height 15
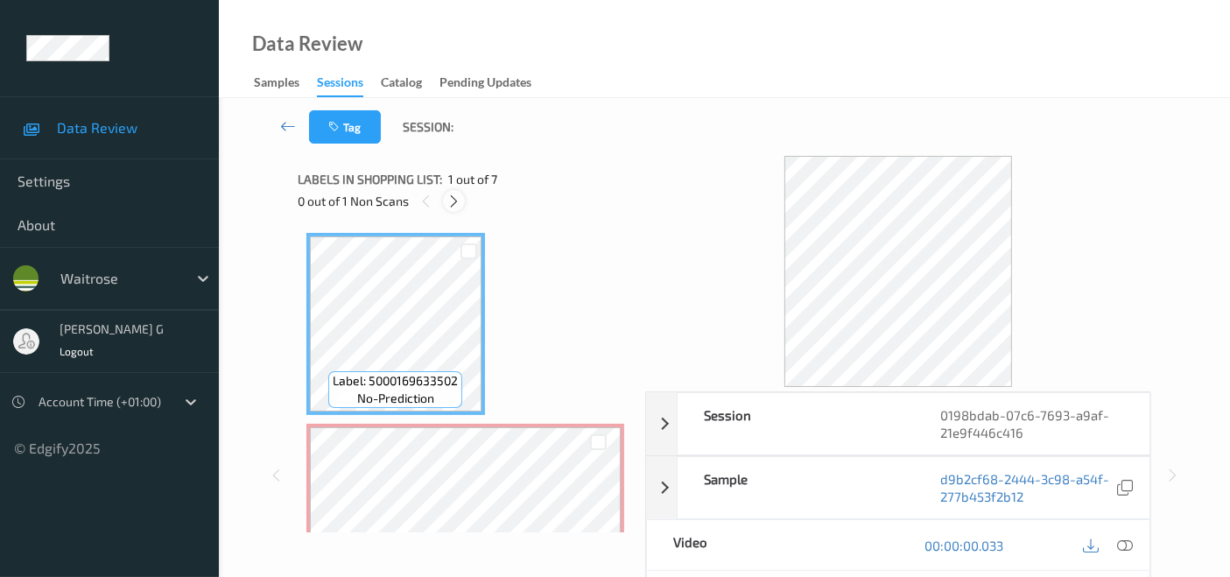
click at [446, 206] on icon at bounding box center [453, 201] width 15 height 16
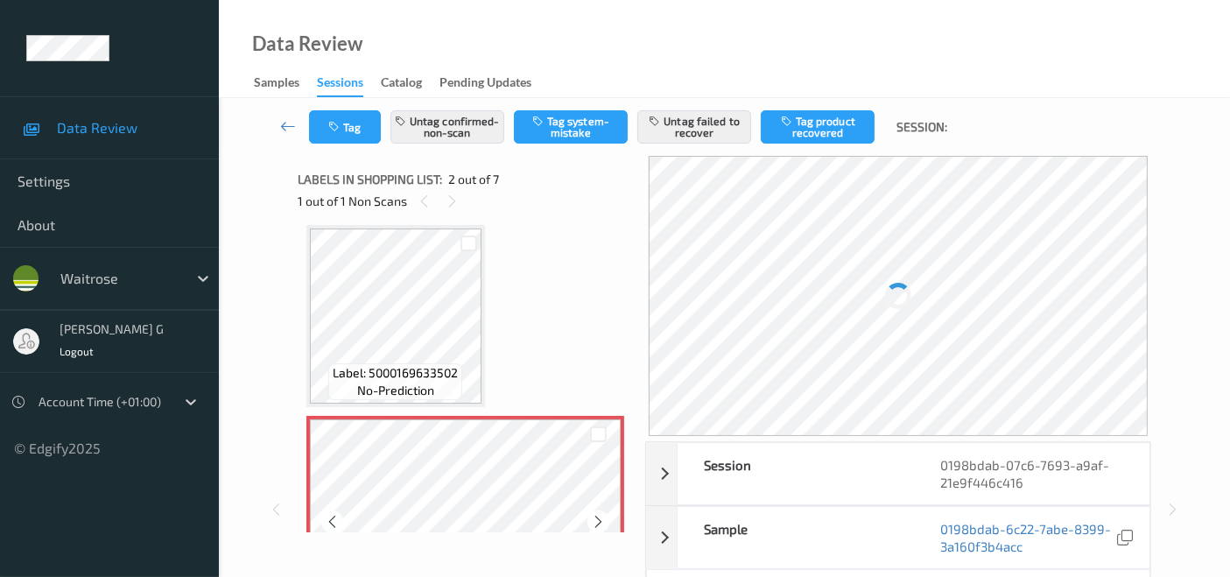
scroll to position [105, 0]
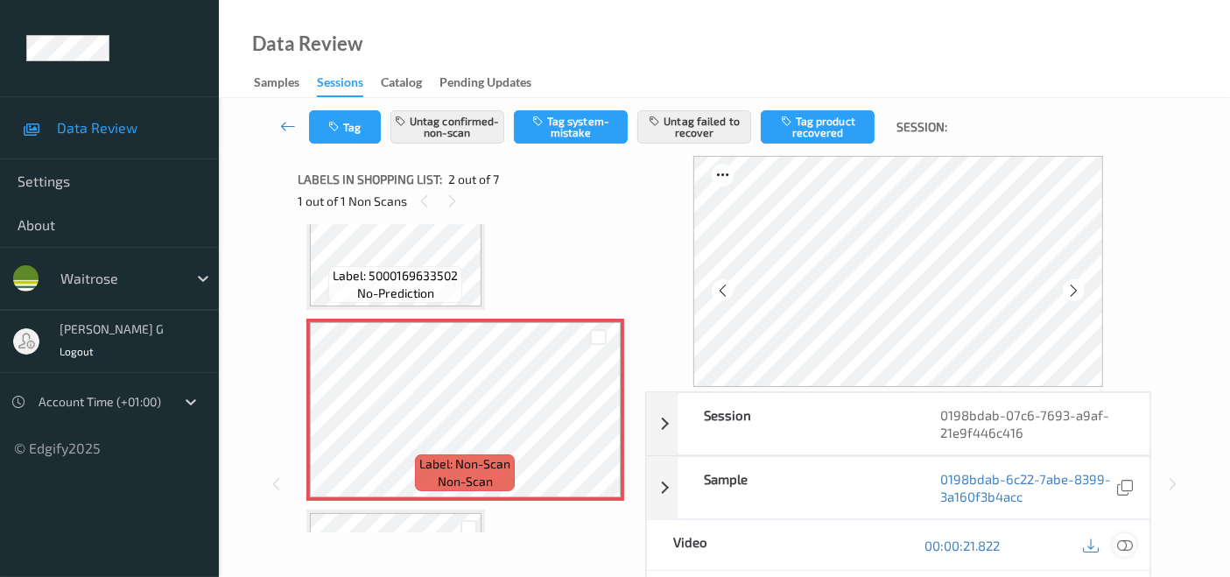
click at [1130, 542] on icon at bounding box center [1125, 545] width 16 height 16
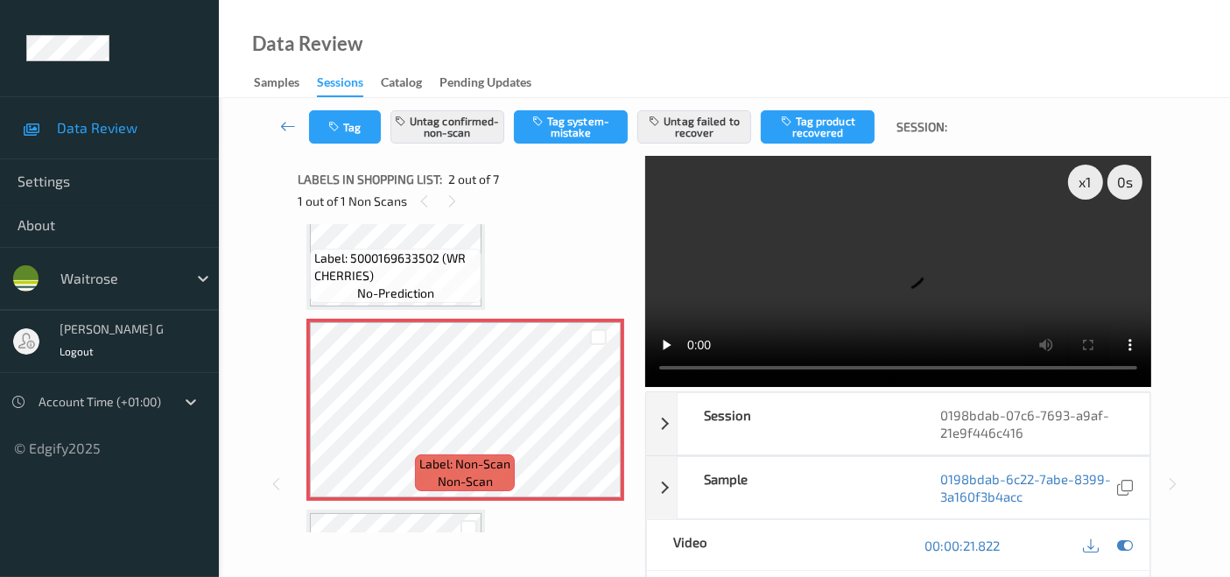
scroll to position [88, 0]
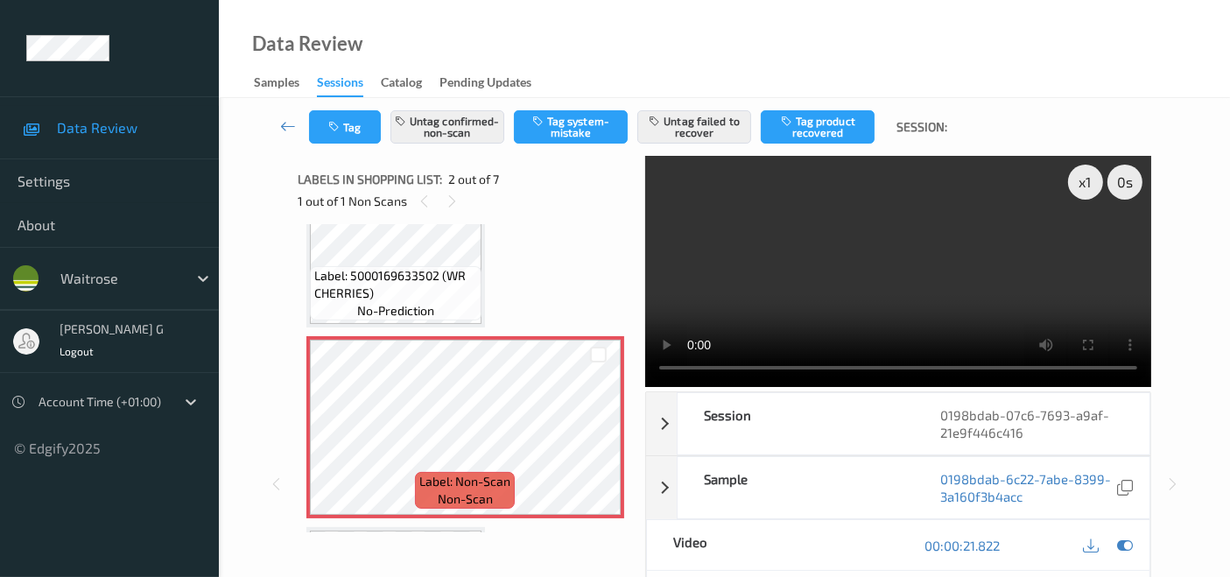
click at [1091, 246] on video at bounding box center [898, 271] width 506 height 231
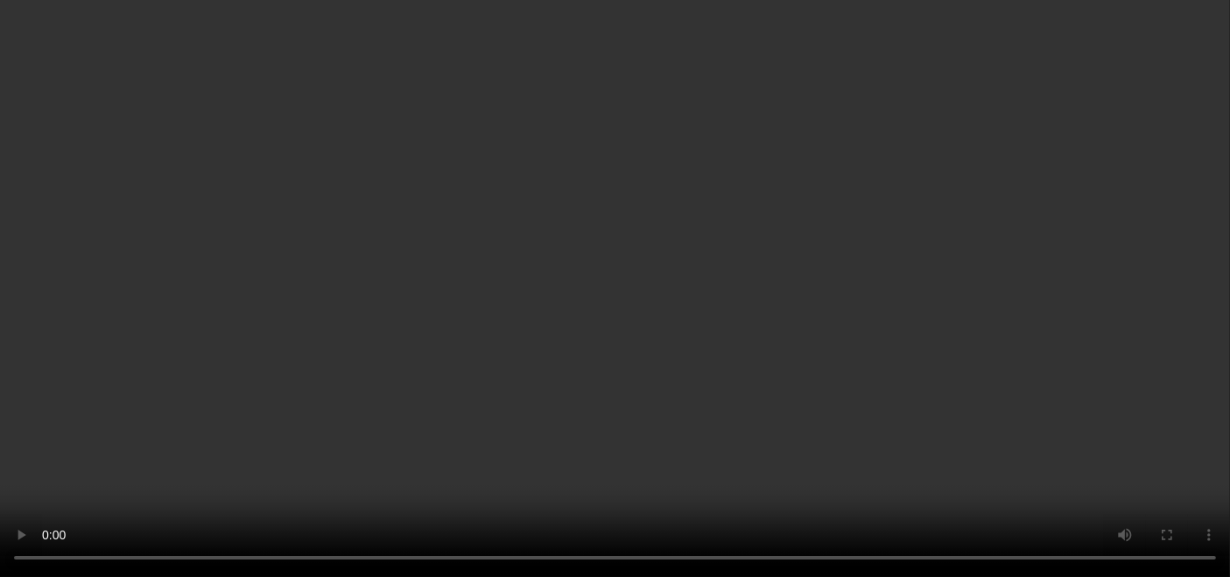
scroll to position [97, 0]
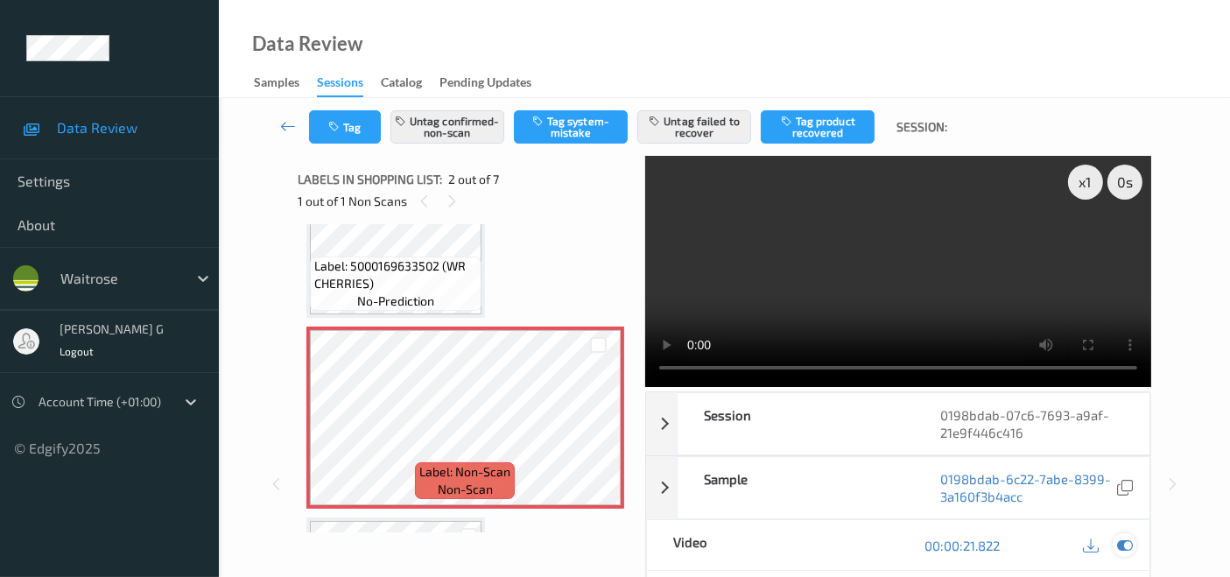
click at [1125, 539] on icon at bounding box center [1125, 545] width 16 height 16
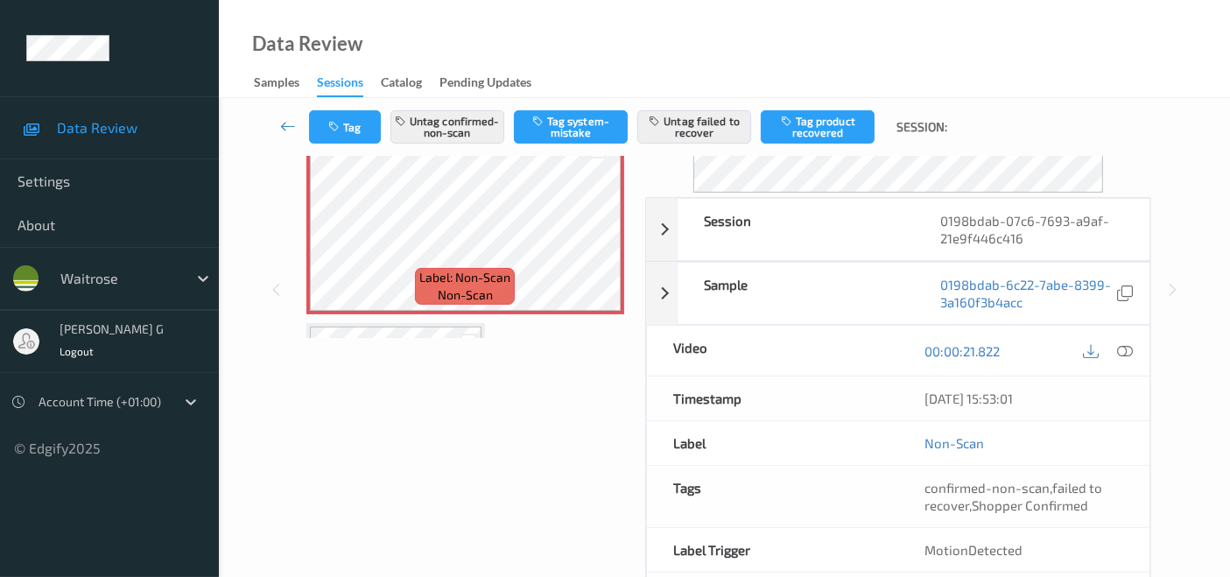
scroll to position [0, 0]
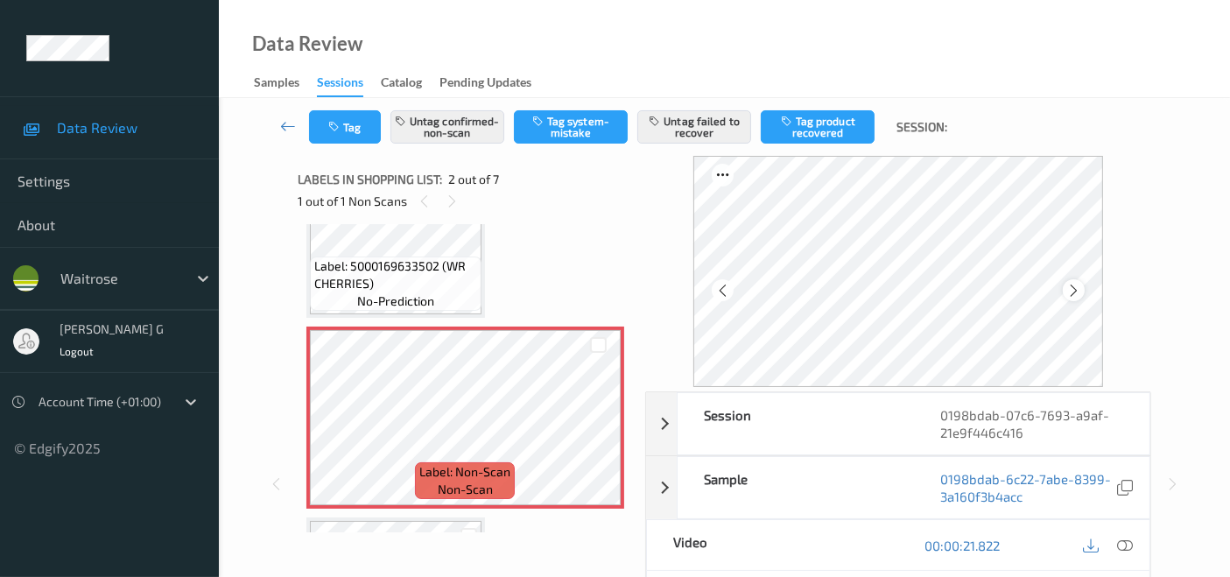
click at [1081, 291] on icon at bounding box center [1073, 291] width 15 height 16
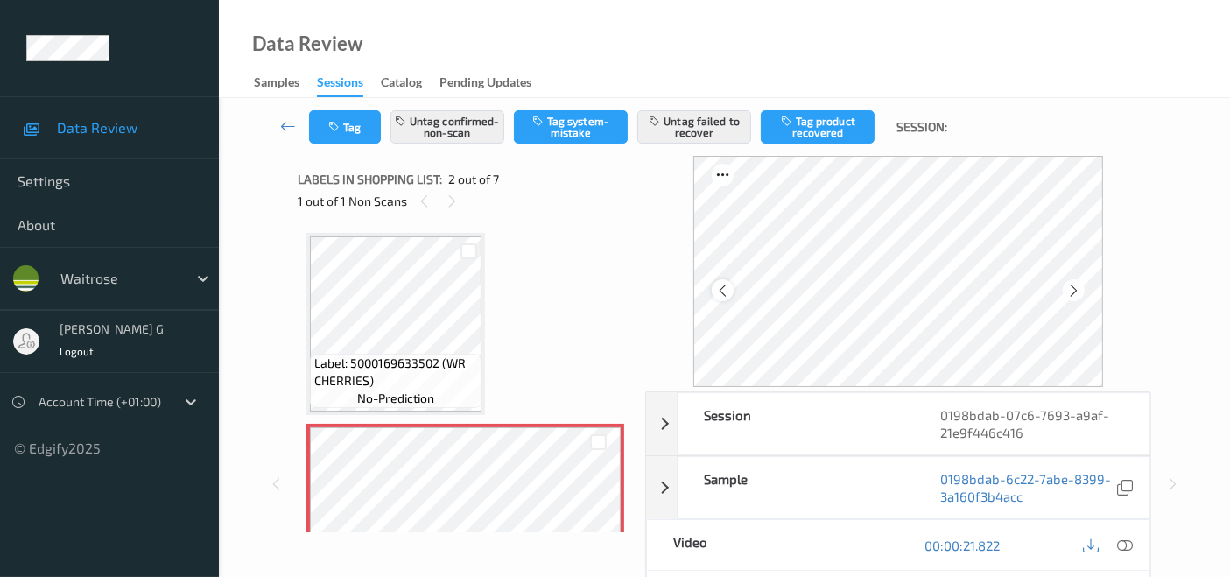
click at [723, 288] on icon at bounding box center [722, 291] width 15 height 16
click at [1119, 540] on icon at bounding box center [1125, 545] width 16 height 16
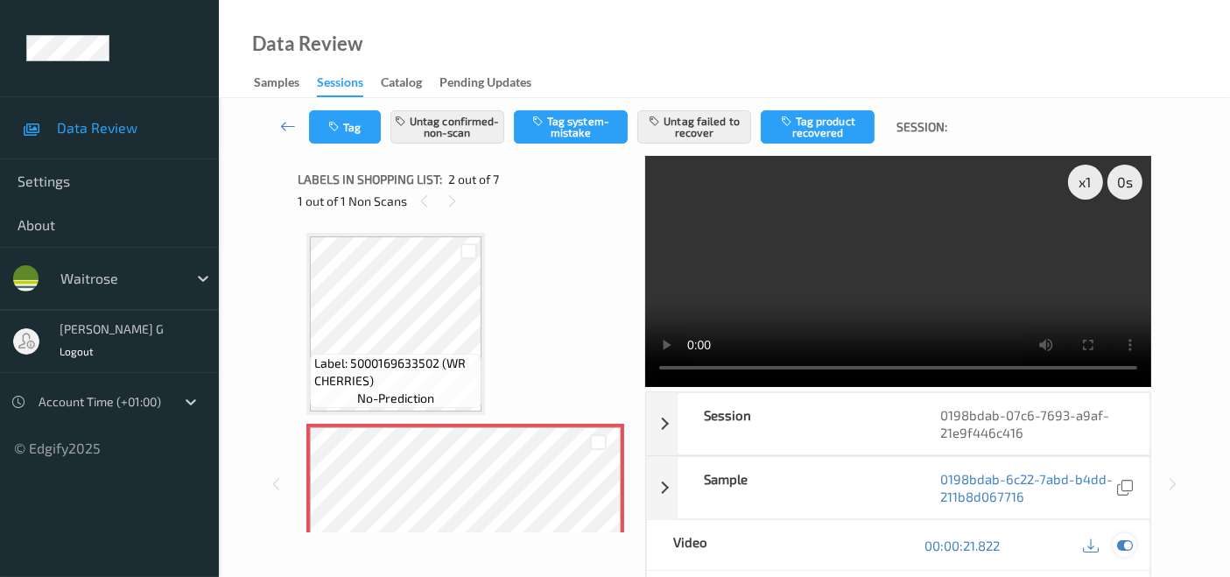
click at [1126, 542] on icon at bounding box center [1125, 545] width 16 height 16
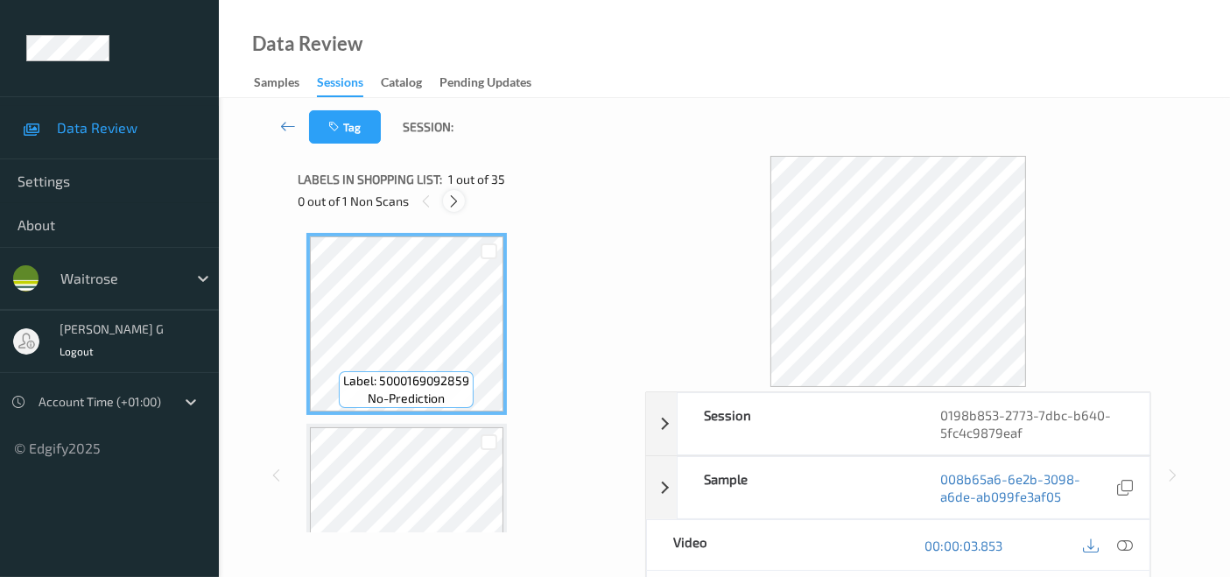
click at [460, 203] on icon at bounding box center [453, 201] width 15 height 16
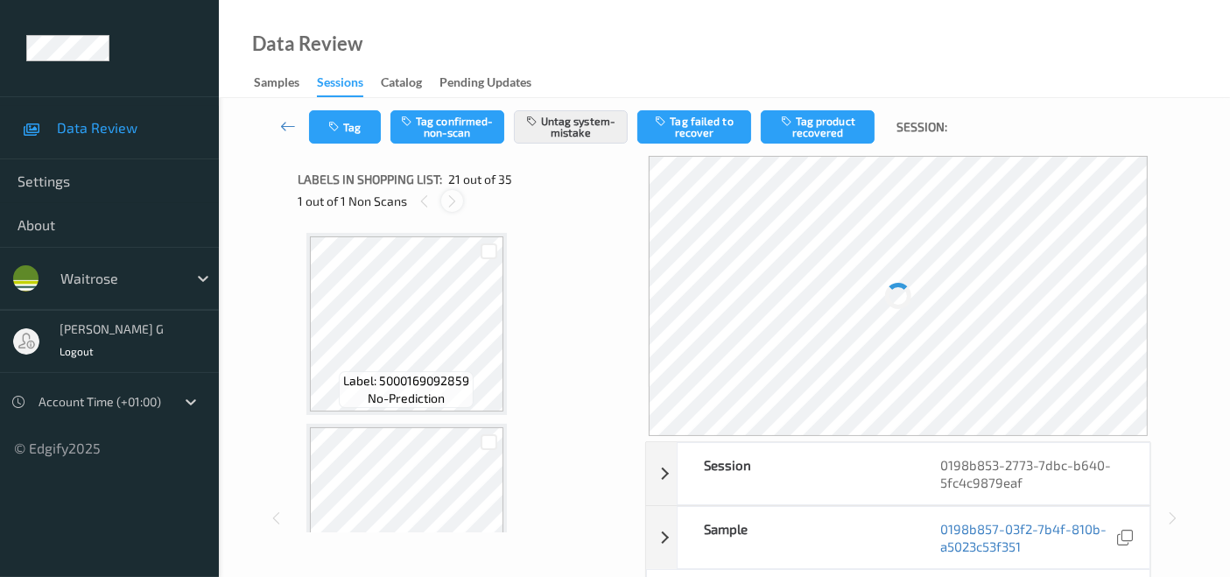
scroll to position [3624, 0]
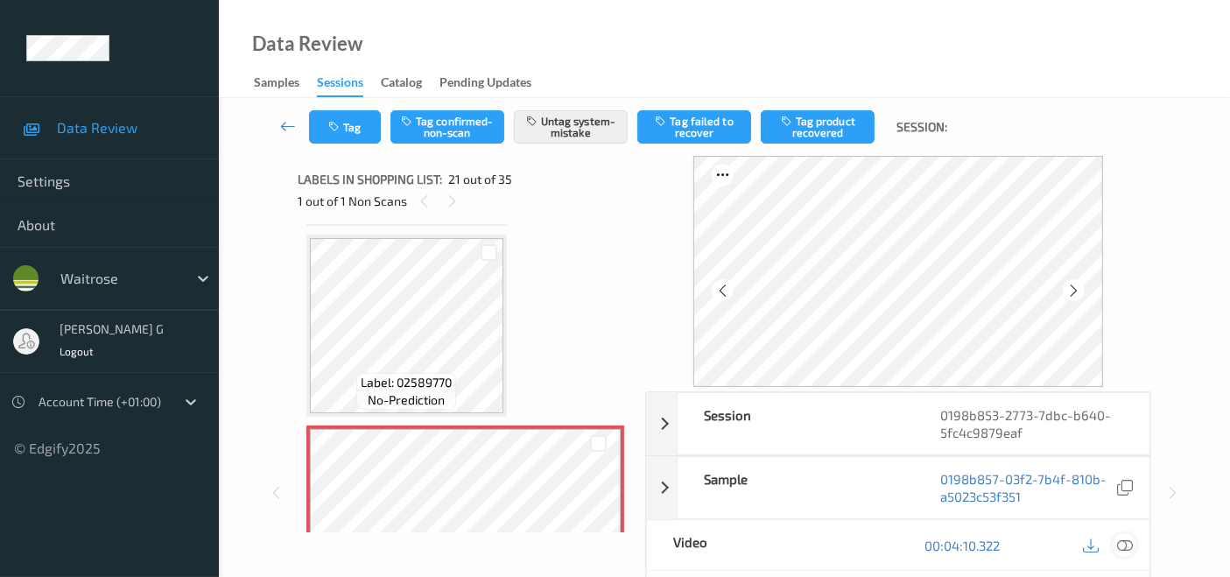
click at [1124, 538] on icon at bounding box center [1125, 545] width 16 height 16
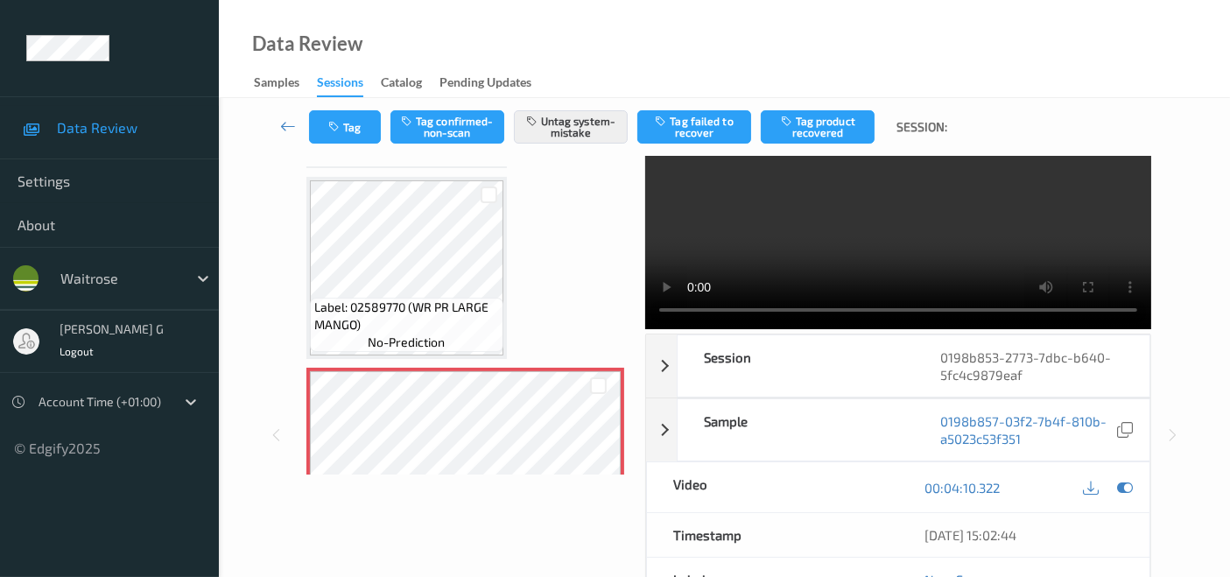
scroll to position [97, 0]
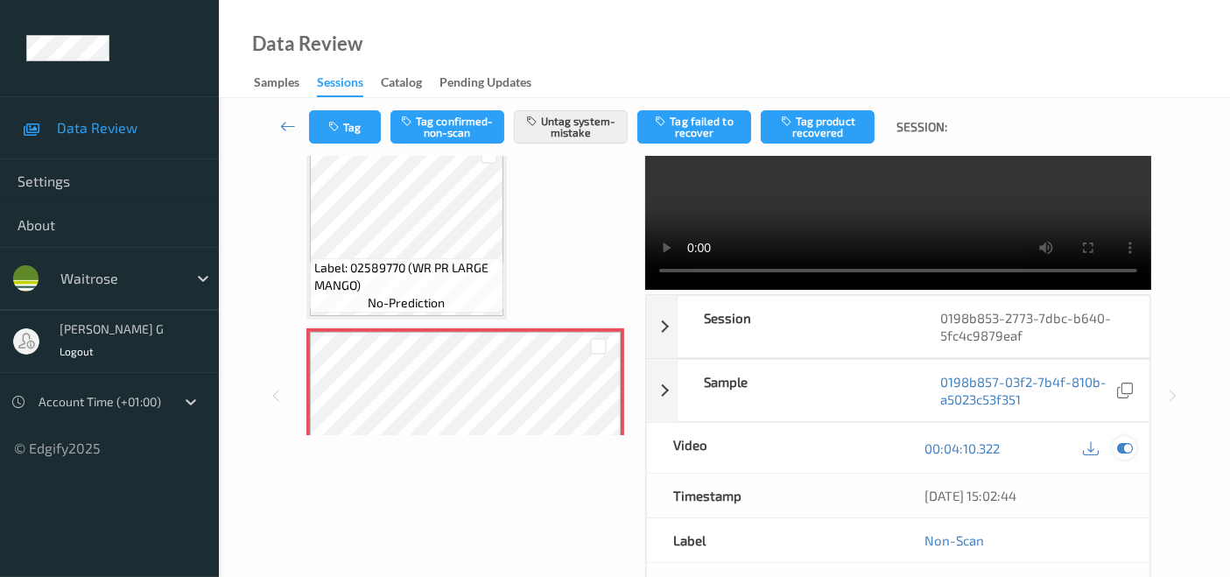
click at [1118, 444] on icon at bounding box center [1125, 448] width 16 height 16
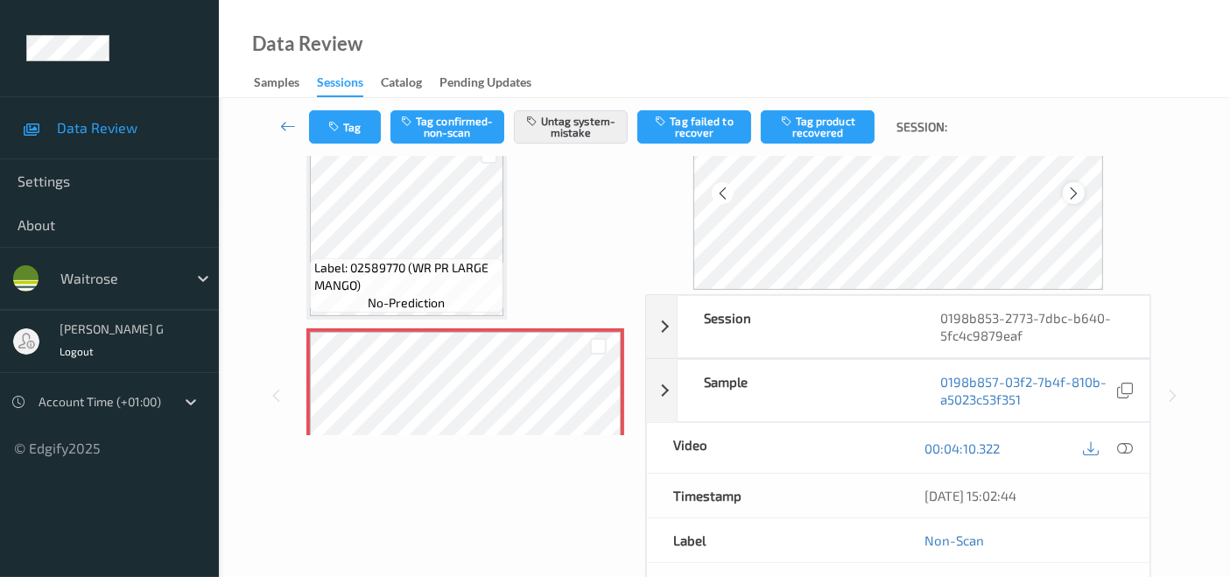
click at [1072, 192] on icon at bounding box center [1073, 194] width 15 height 16
click at [1122, 445] on icon at bounding box center [1125, 448] width 16 height 16
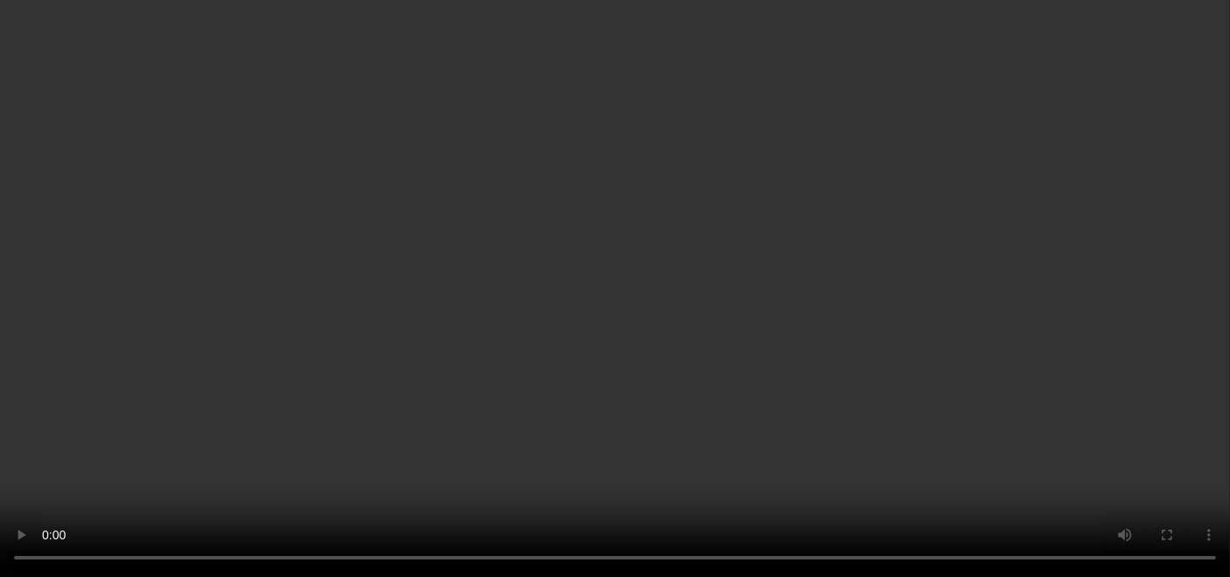
scroll to position [4304, 0]
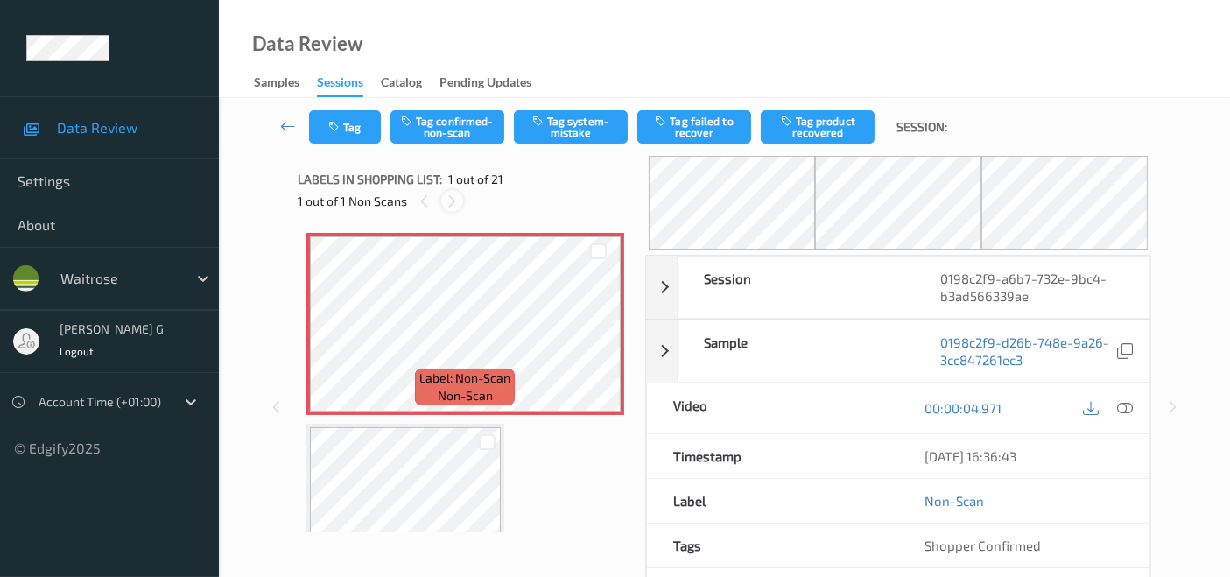
click at [452, 198] on icon at bounding box center [452, 201] width 15 height 16
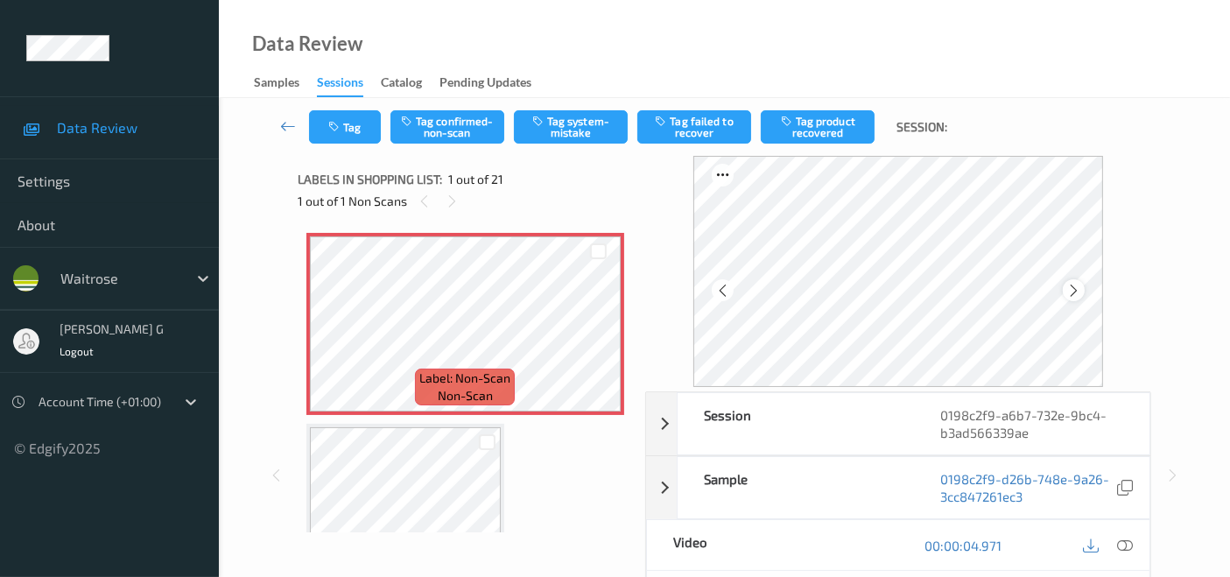
click at [1077, 291] on icon at bounding box center [1073, 291] width 15 height 16
click at [1125, 540] on icon at bounding box center [1125, 545] width 16 height 16
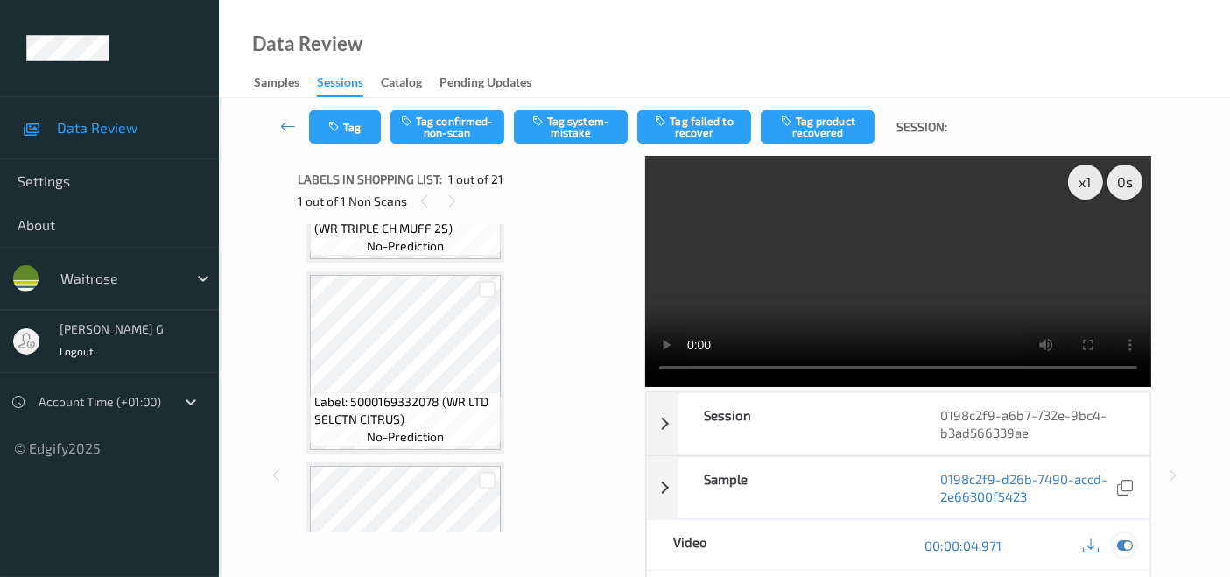
click at [1126, 547] on icon at bounding box center [1125, 545] width 16 height 16
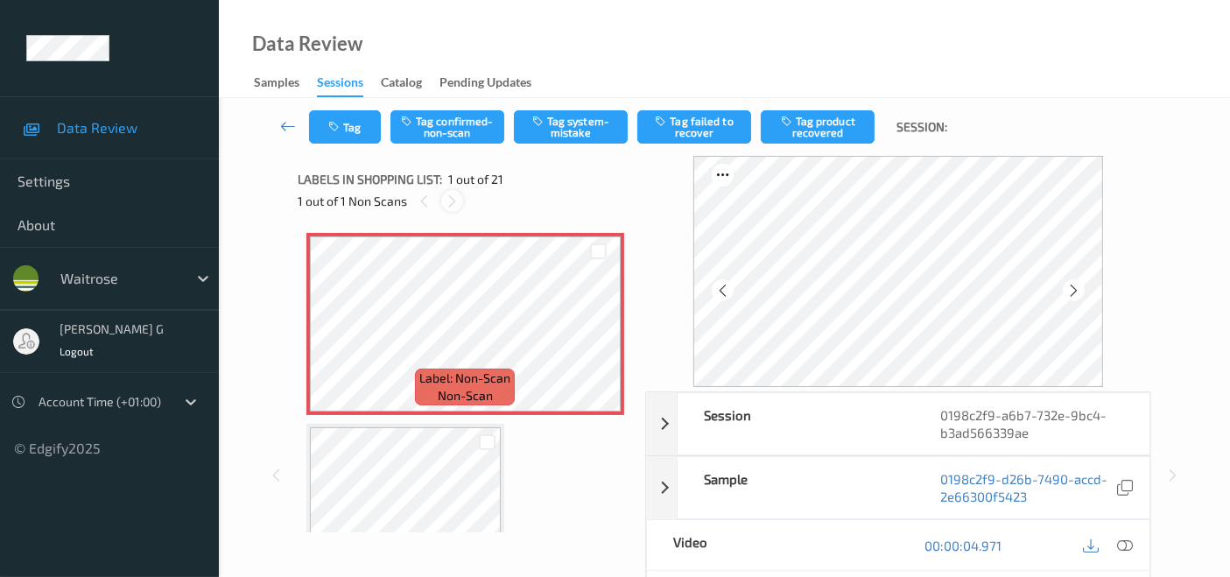
click at [449, 200] on icon at bounding box center [452, 201] width 15 height 16
click at [424, 196] on icon at bounding box center [424, 201] width 15 height 16
click at [365, 123] on button "Tag" at bounding box center [345, 126] width 72 height 33
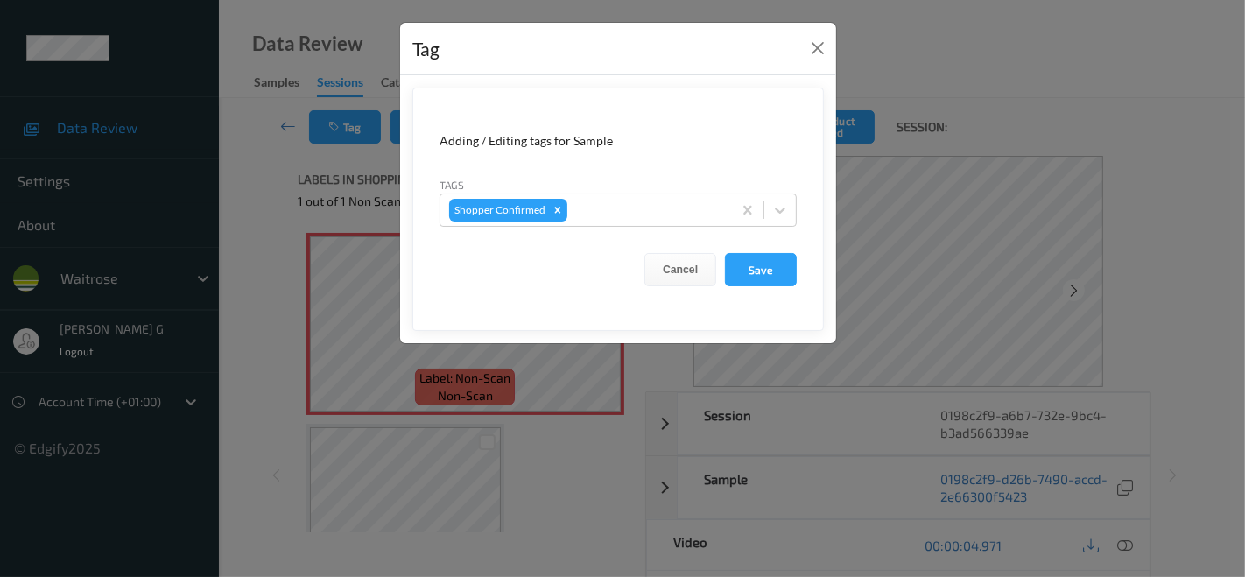
click at [217, 195] on div "Tag Adding / Editing tags for Sample Tags Shopper Confirmed Cancel Save" at bounding box center [622, 288] width 1245 height 577
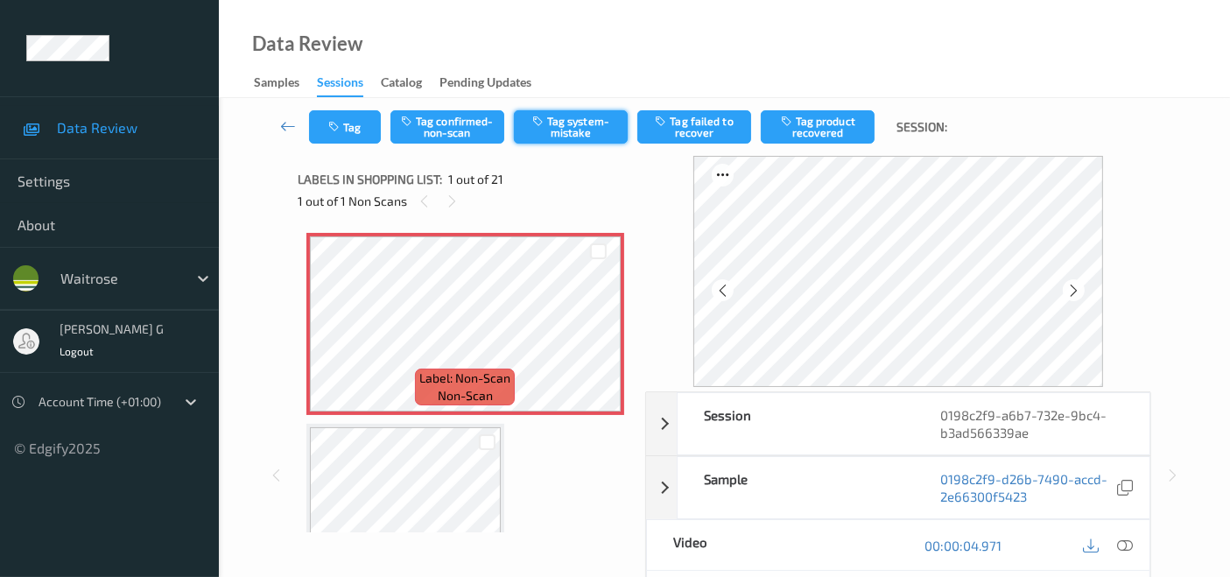
click at [572, 133] on button "Tag system-mistake" at bounding box center [571, 126] width 114 height 33
click at [352, 126] on button "Tag" at bounding box center [345, 126] width 72 height 33
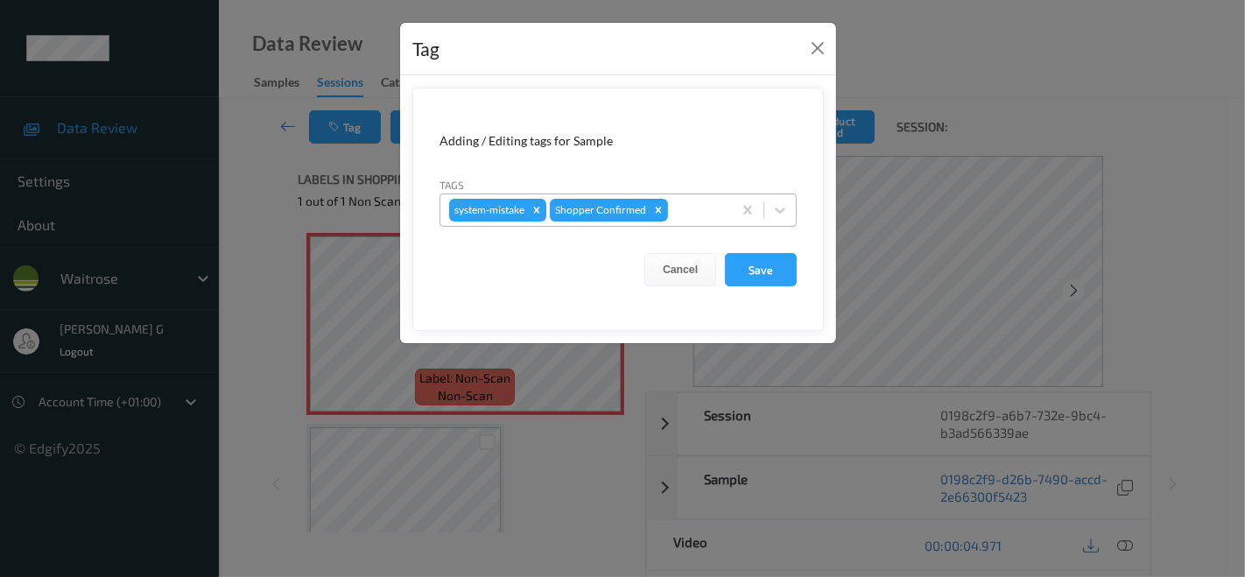
click at [688, 220] on div "system-mistake Shopper Confirmed" at bounding box center [585, 210] width 291 height 30
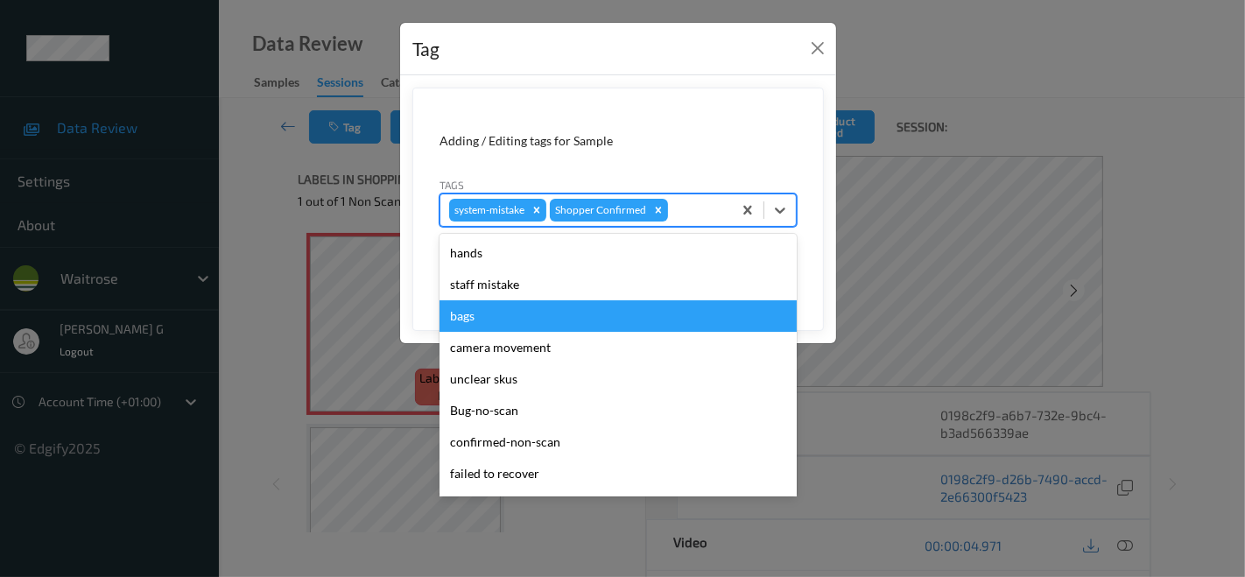
click at [495, 316] on div "bags" at bounding box center [617, 316] width 357 height 32
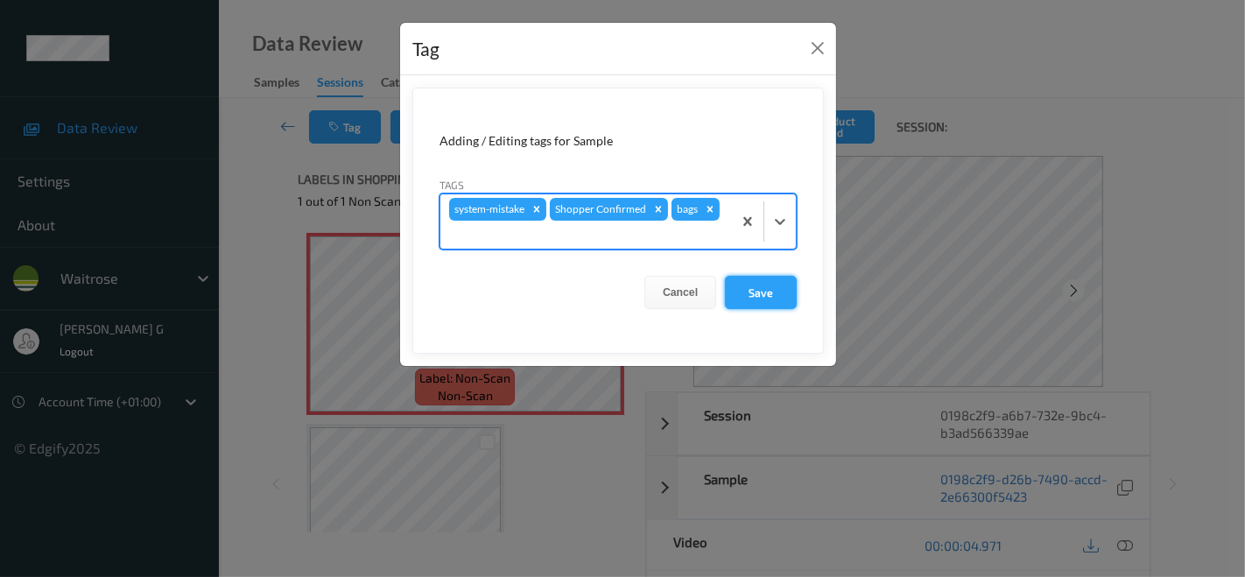
click at [757, 276] on button "Save" at bounding box center [761, 292] width 72 height 33
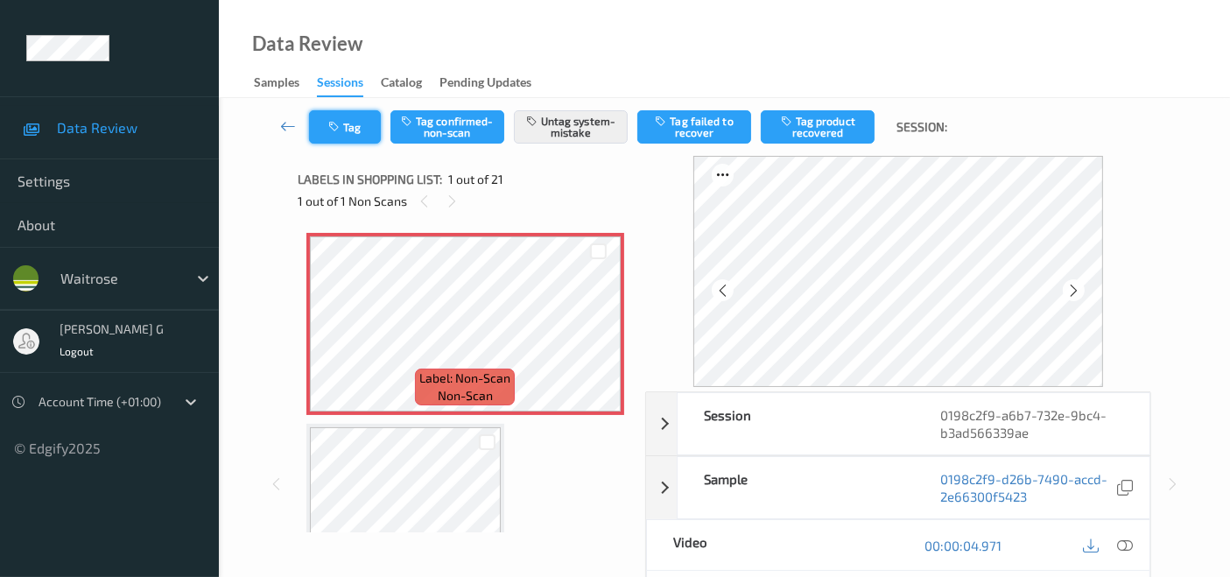
click at [348, 136] on button "Tag" at bounding box center [345, 126] width 72 height 33
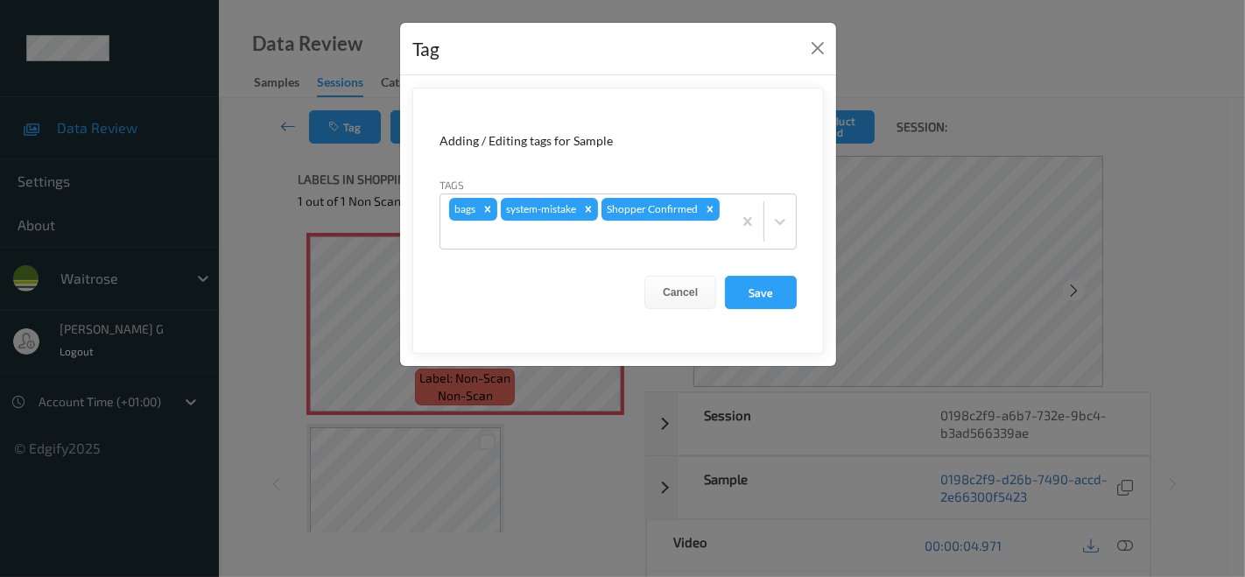
click at [1171, 246] on div "Tag Adding / Editing tags for Sample Tags bags system-mistake Shopper Confirmed…" at bounding box center [622, 288] width 1245 height 577
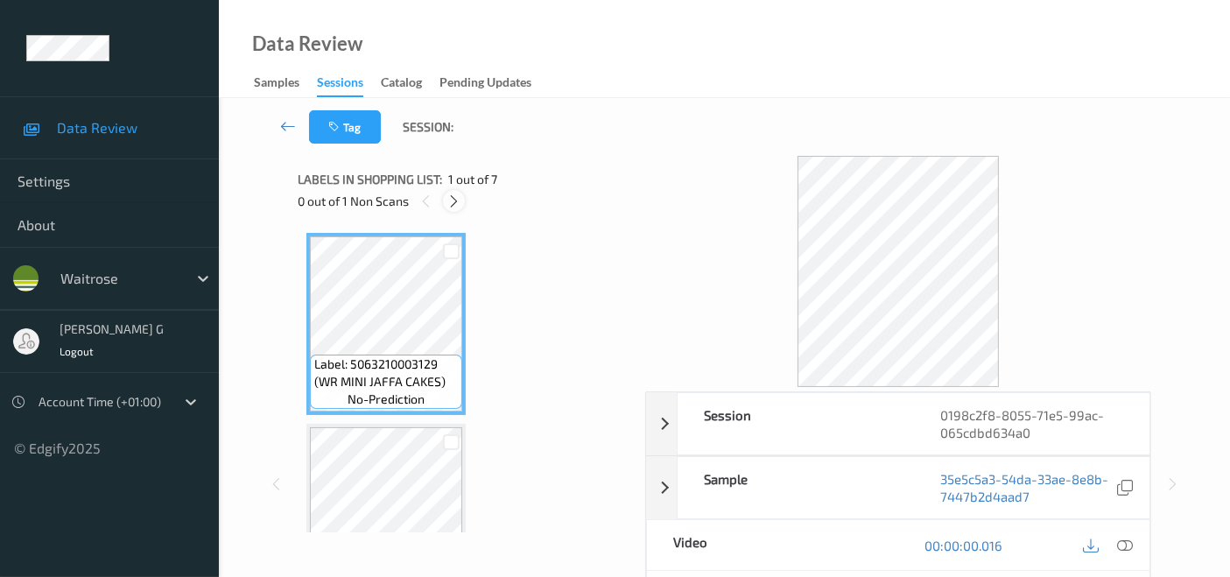
click at [450, 200] on icon at bounding box center [453, 201] width 15 height 16
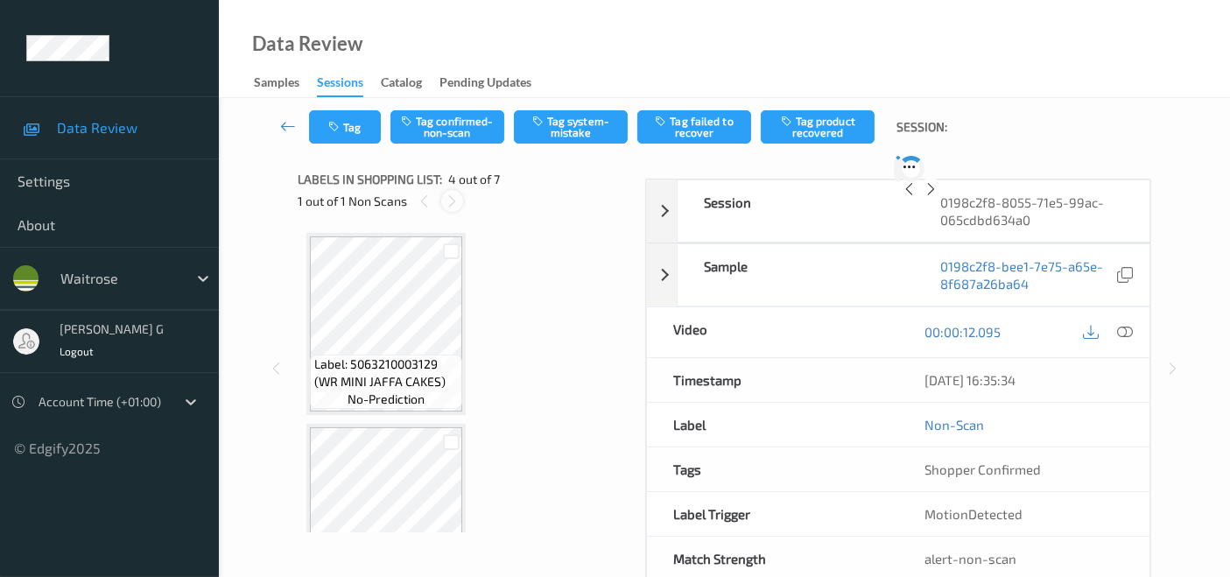
scroll to position [389, 0]
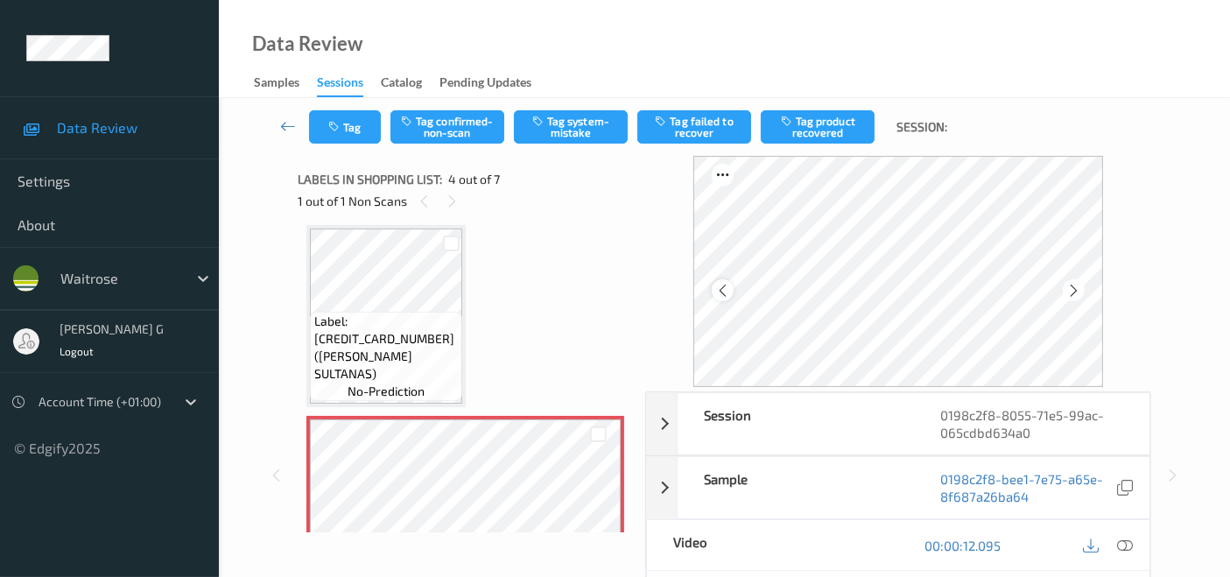
click at [727, 286] on icon at bounding box center [722, 291] width 15 height 16
click at [1070, 294] on icon at bounding box center [1073, 291] width 15 height 16
click at [730, 293] on icon at bounding box center [722, 291] width 15 height 16
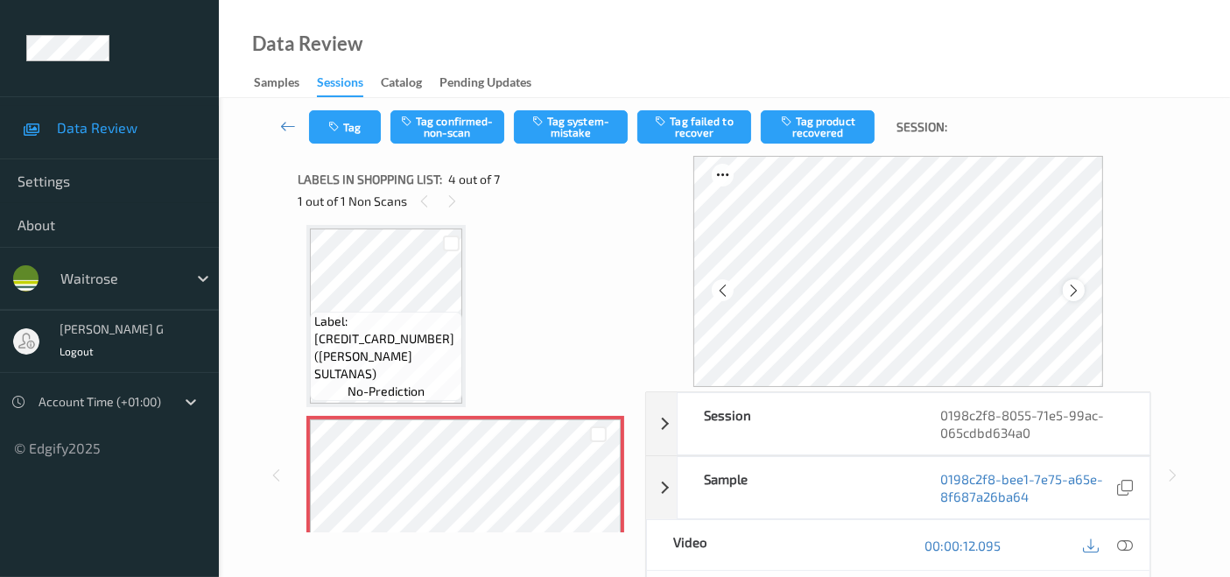
click at [1078, 292] on icon at bounding box center [1073, 291] width 15 height 16
click at [1125, 546] on icon at bounding box center [1125, 545] width 16 height 16
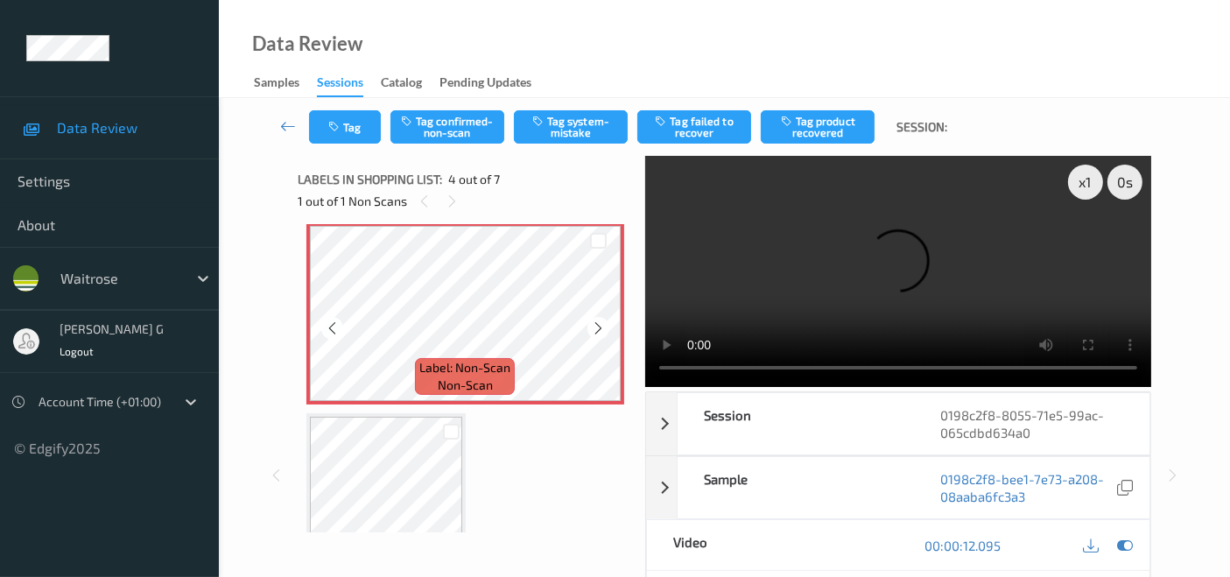
scroll to position [777, 0]
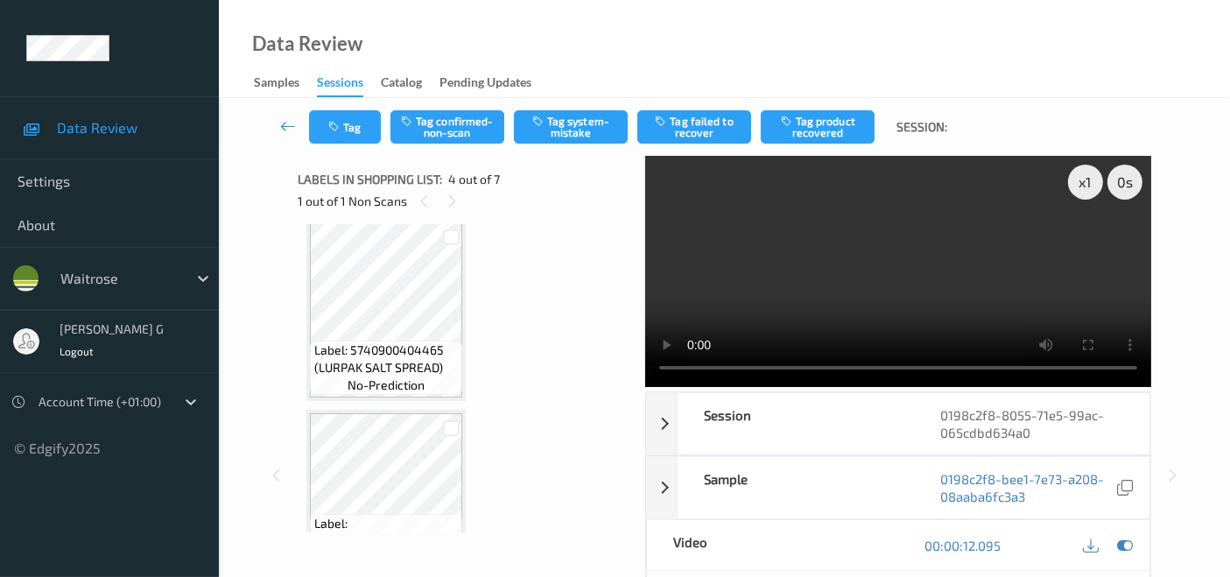
click at [1087, 249] on video at bounding box center [898, 271] width 506 height 231
click at [1122, 541] on icon at bounding box center [1125, 545] width 16 height 16
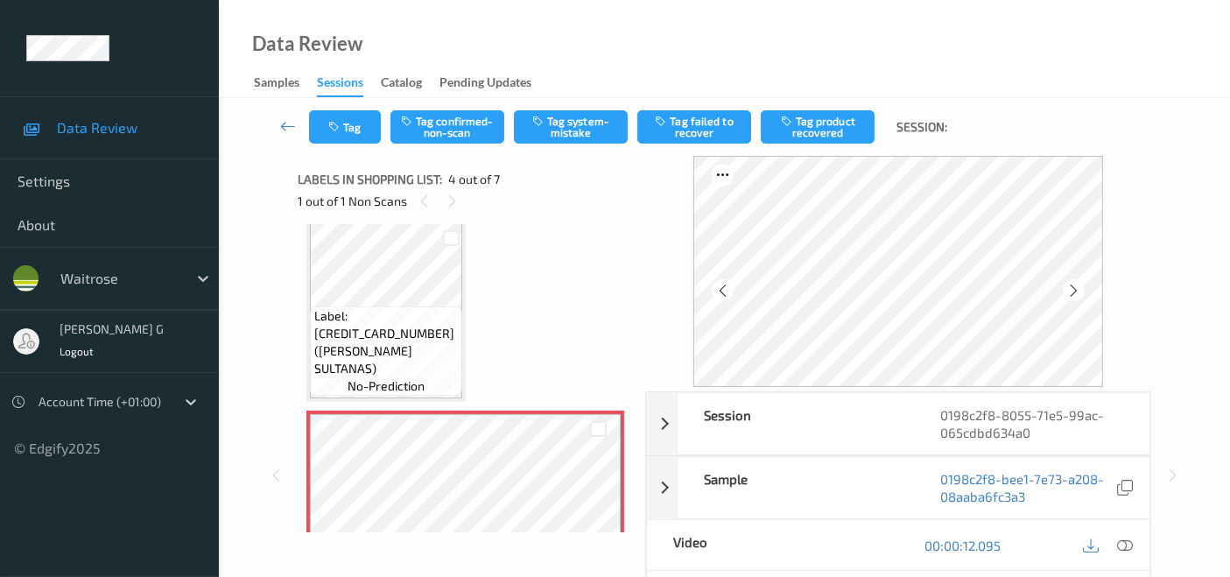
scroll to position [389, 0]
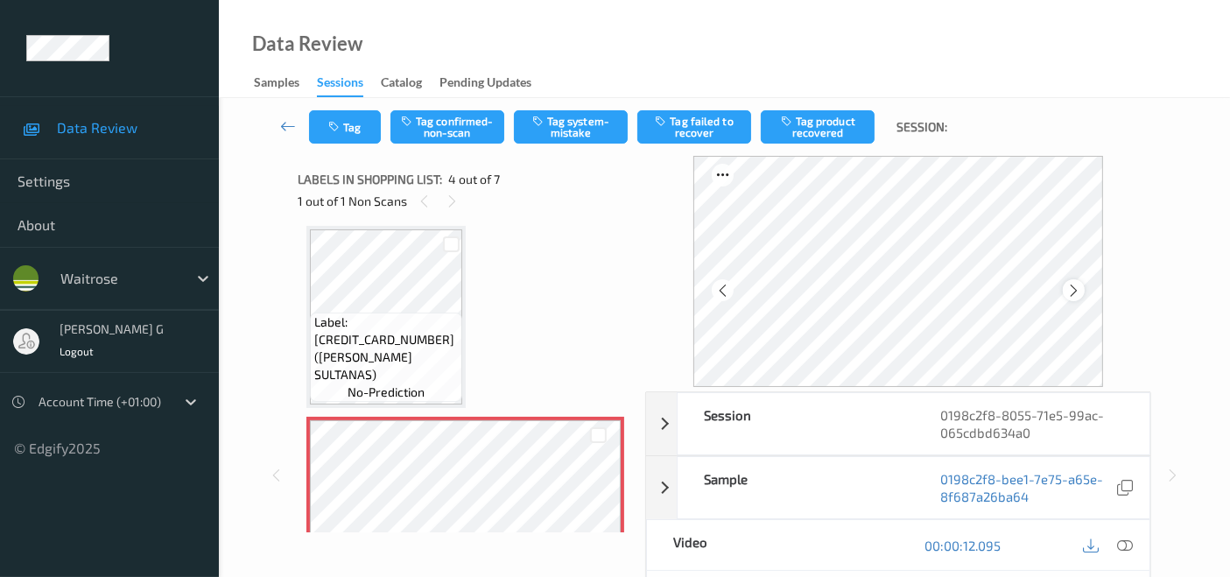
click at [1081, 288] on icon at bounding box center [1073, 291] width 15 height 16
click at [733, 281] on div at bounding box center [723, 290] width 22 height 22
click at [1122, 546] on icon at bounding box center [1125, 545] width 16 height 16
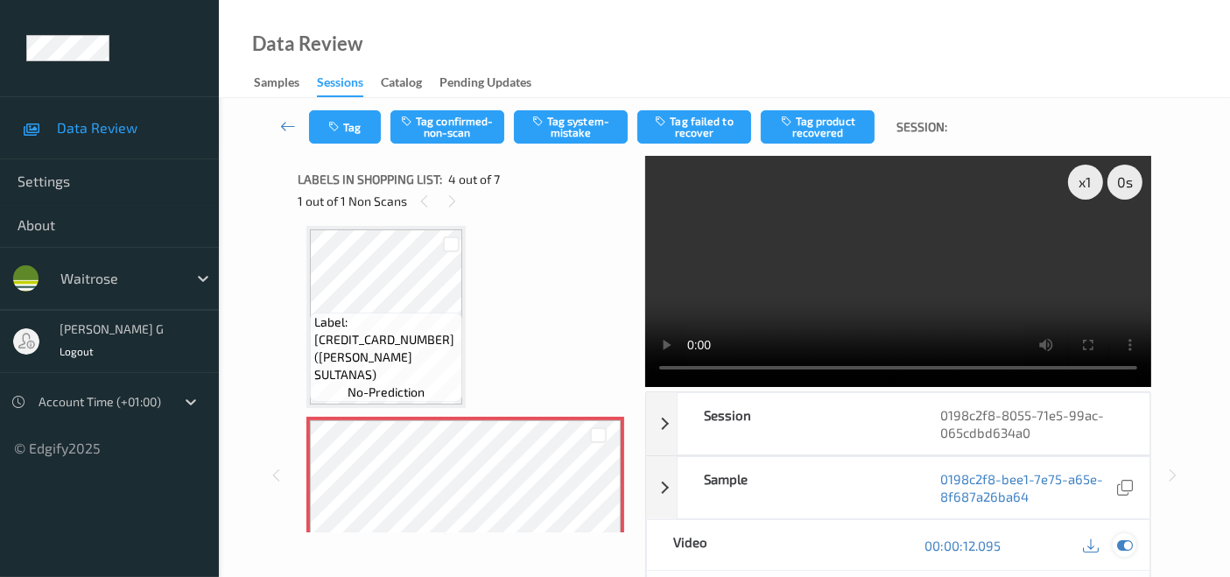
click at [1122, 546] on icon at bounding box center [1125, 545] width 16 height 16
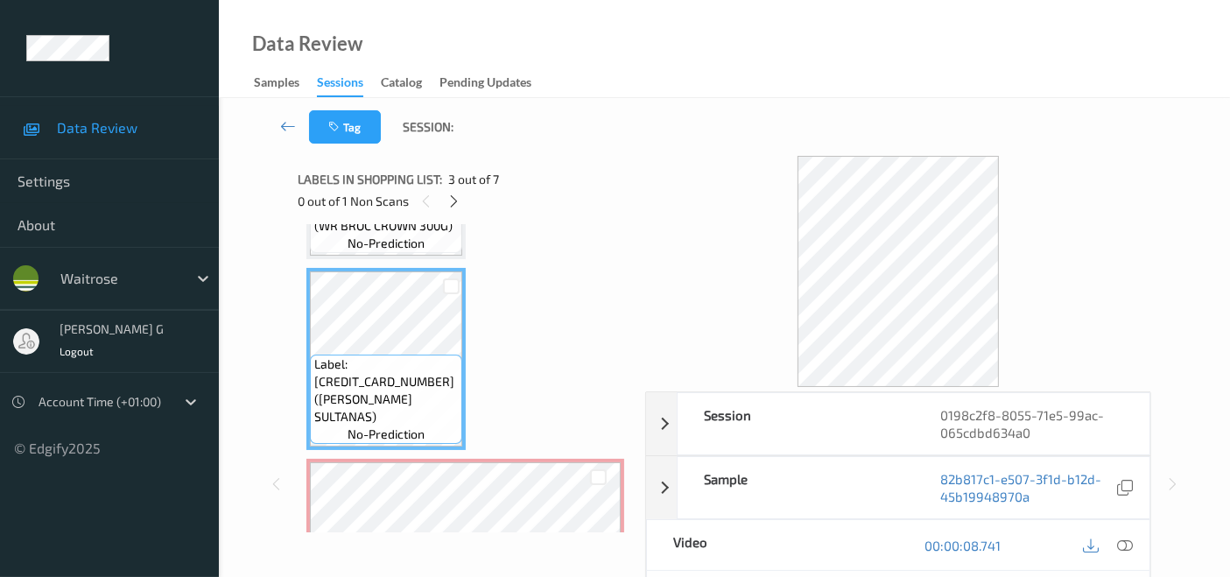
scroll to position [486, 0]
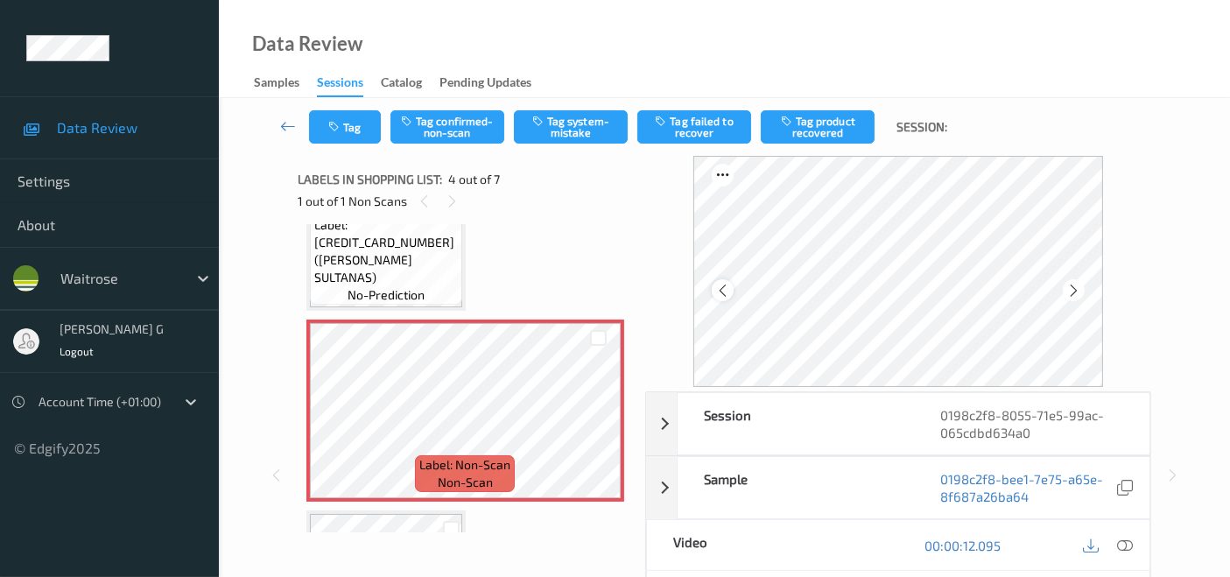
click at [726, 290] on icon at bounding box center [722, 291] width 15 height 16
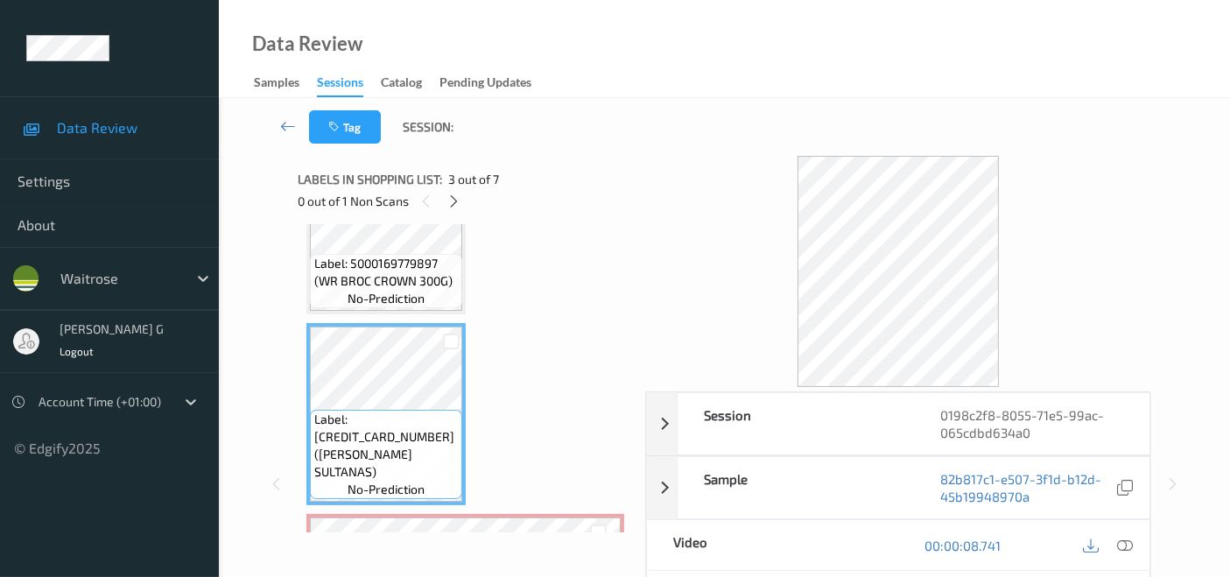
scroll to position [389, 0]
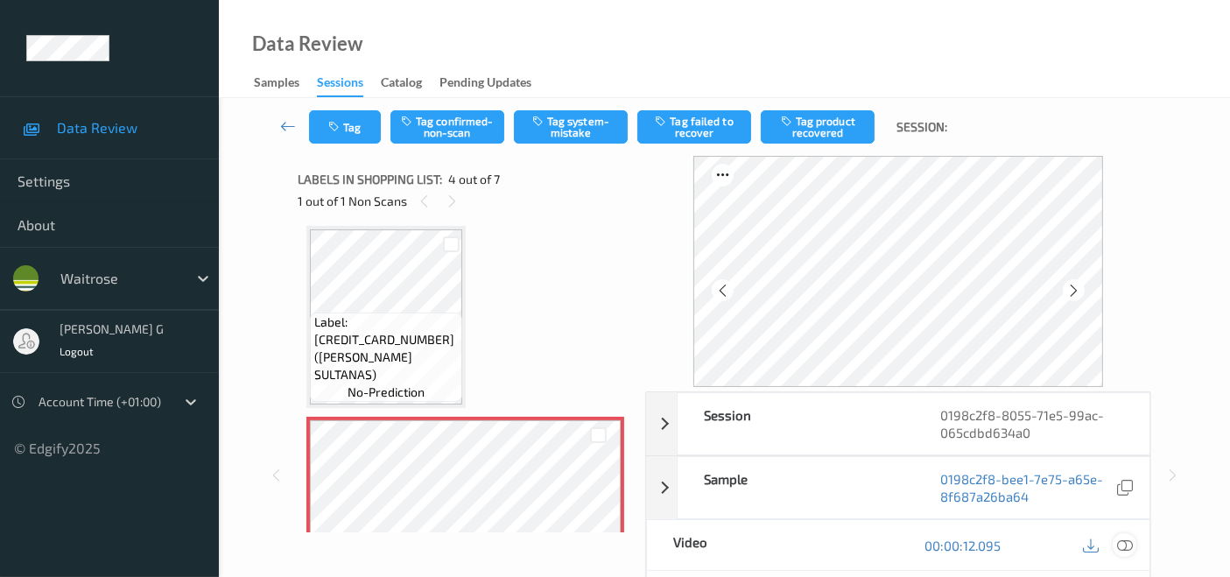
click at [1126, 541] on icon at bounding box center [1125, 545] width 16 height 16
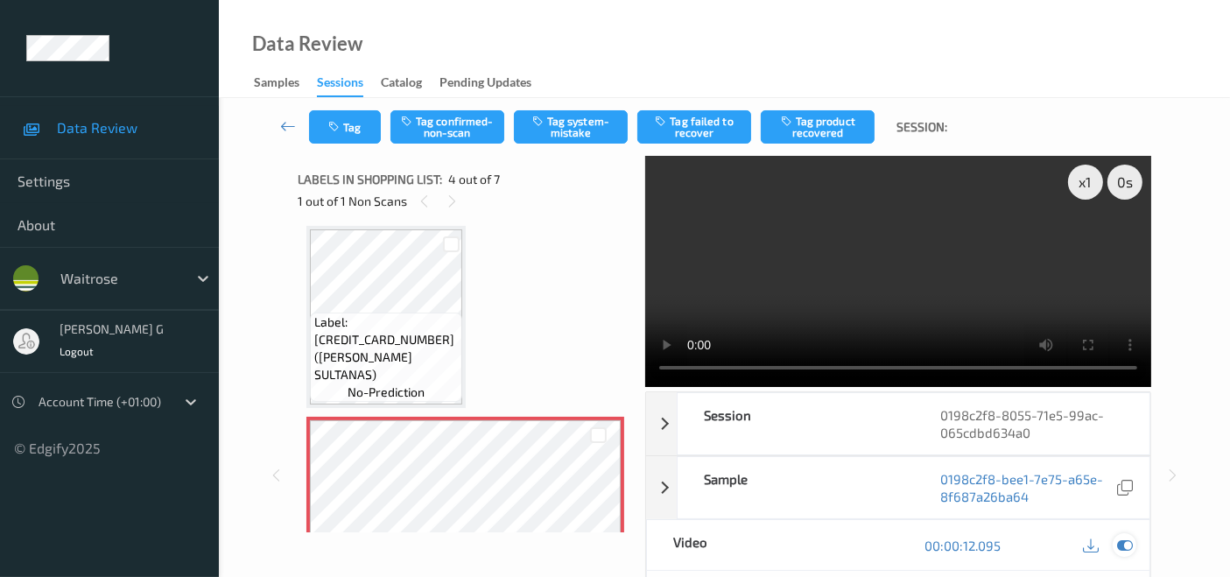
click at [1120, 547] on icon at bounding box center [1125, 545] width 16 height 16
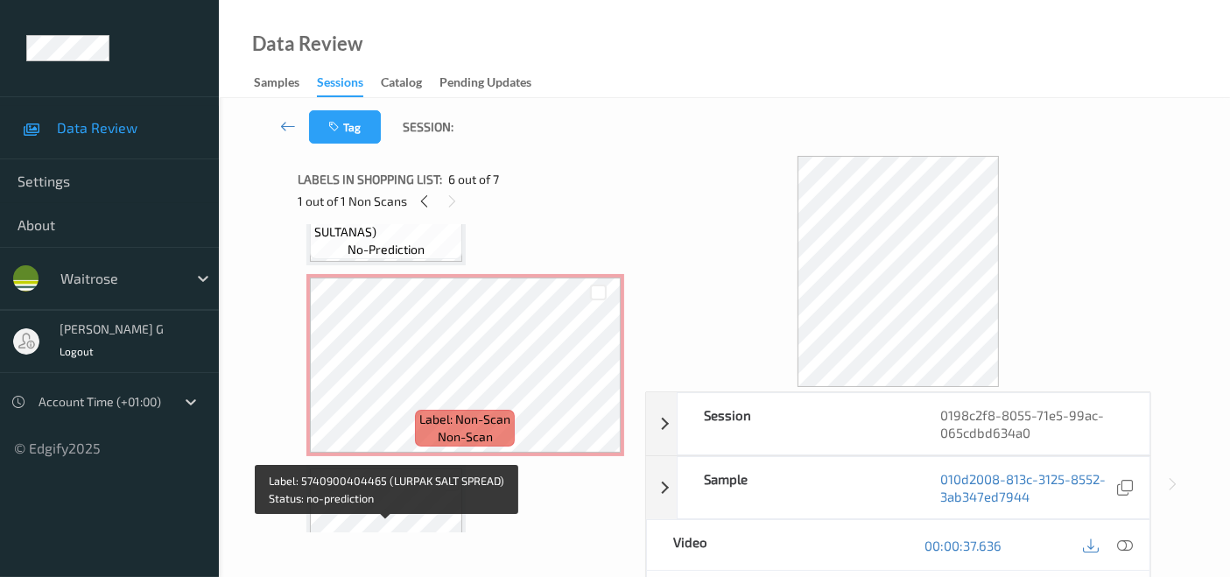
scroll to position [486, 0]
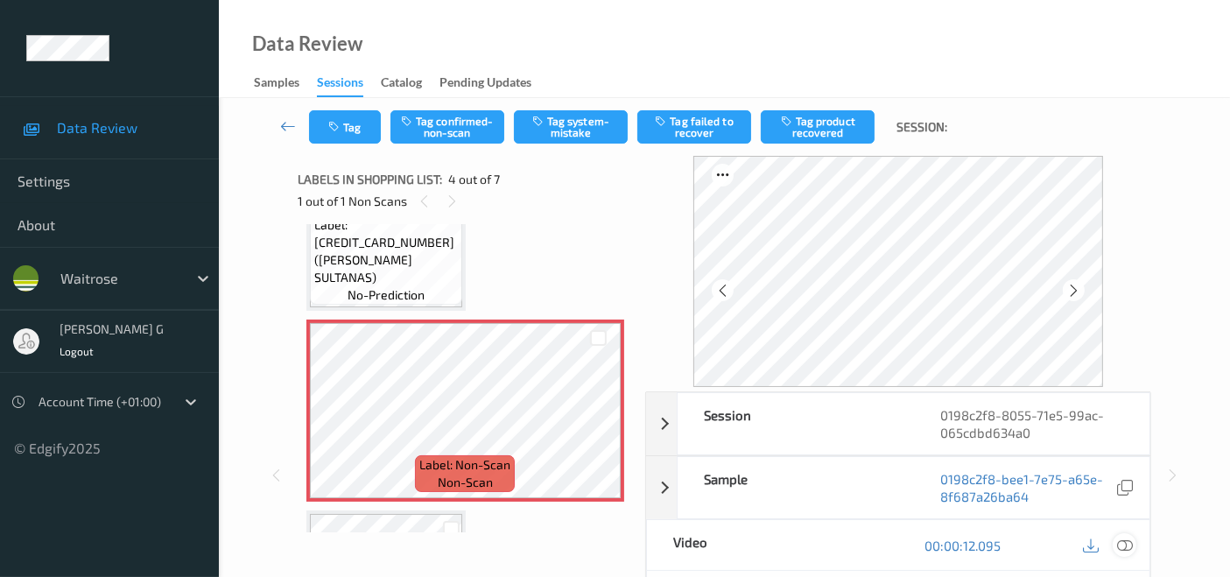
click at [1122, 544] on icon at bounding box center [1125, 545] width 16 height 16
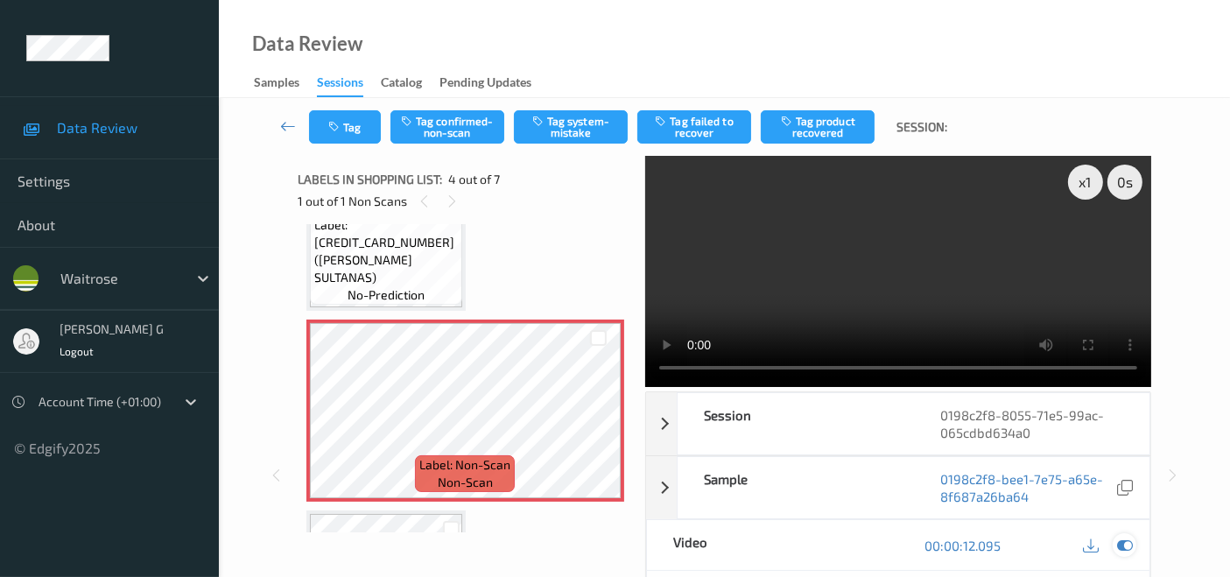
click at [1120, 544] on icon at bounding box center [1125, 545] width 16 height 16
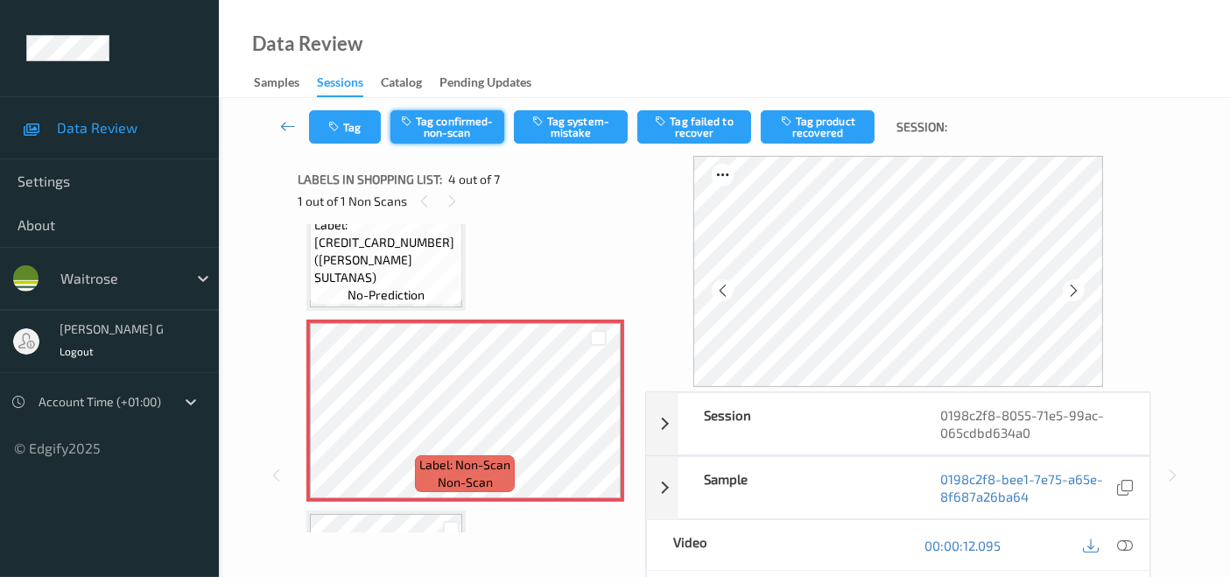
click at [461, 137] on button "Tag confirmed-non-scan" at bounding box center [447, 126] width 114 height 33
click at [816, 117] on button "Tag product recovered" at bounding box center [818, 126] width 114 height 33
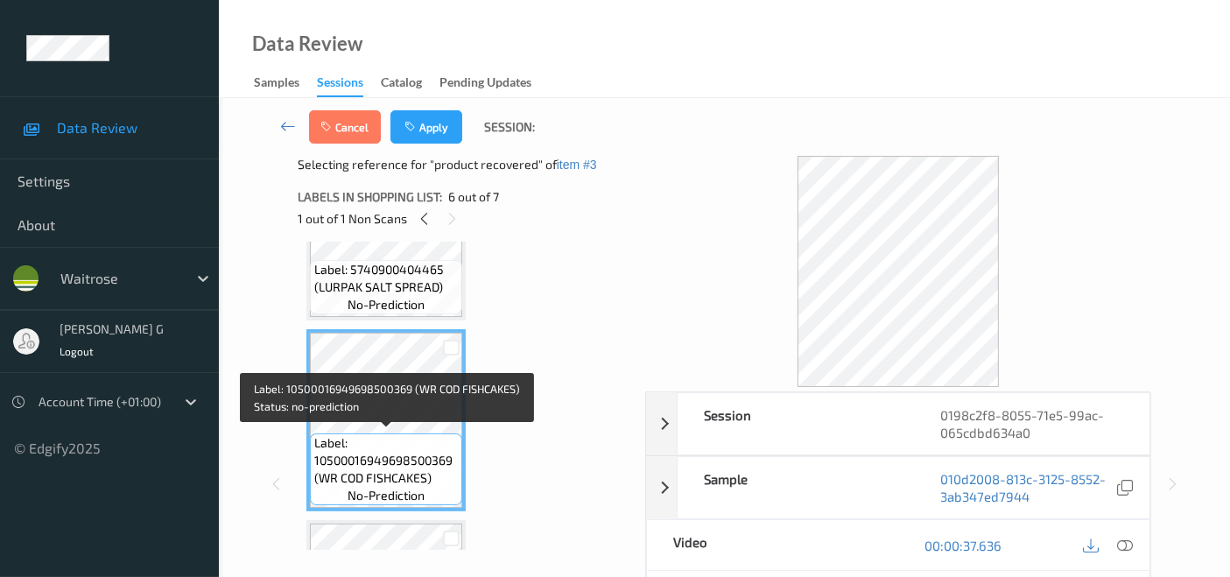
scroll to position [972, 0]
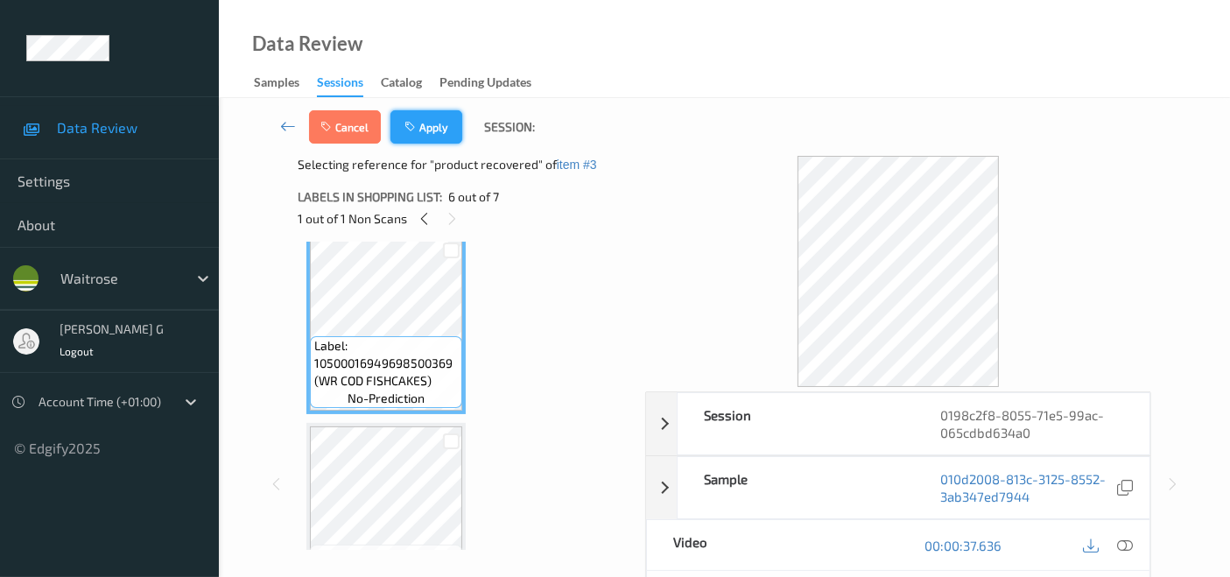
click at [426, 129] on button "Apply" at bounding box center [426, 126] width 72 height 33
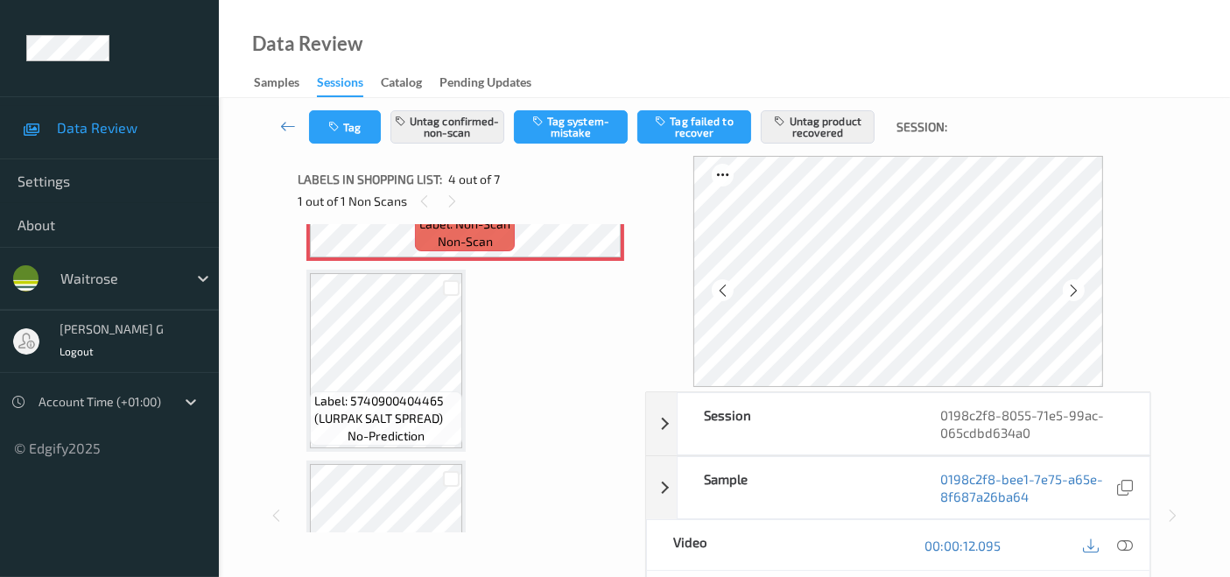
scroll to position [875, 0]
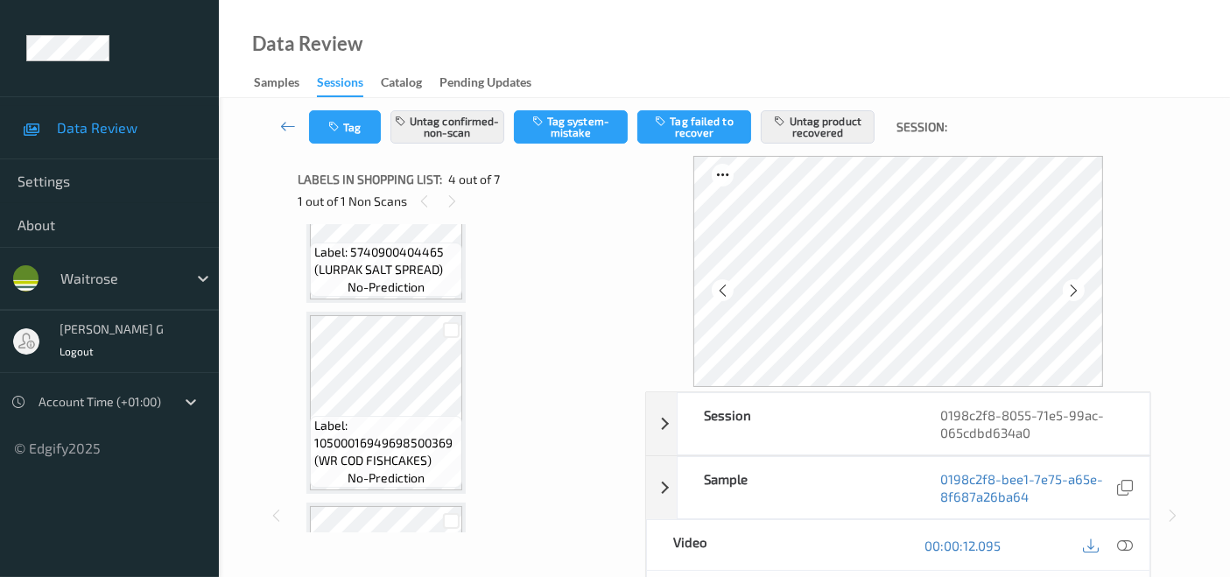
click at [563, 373] on div "Label: 5063210003129 (WR MINI JAFFA CAKES) no-prediction Label: 5000169779897 (…" at bounding box center [465, 21] width 318 height 1327
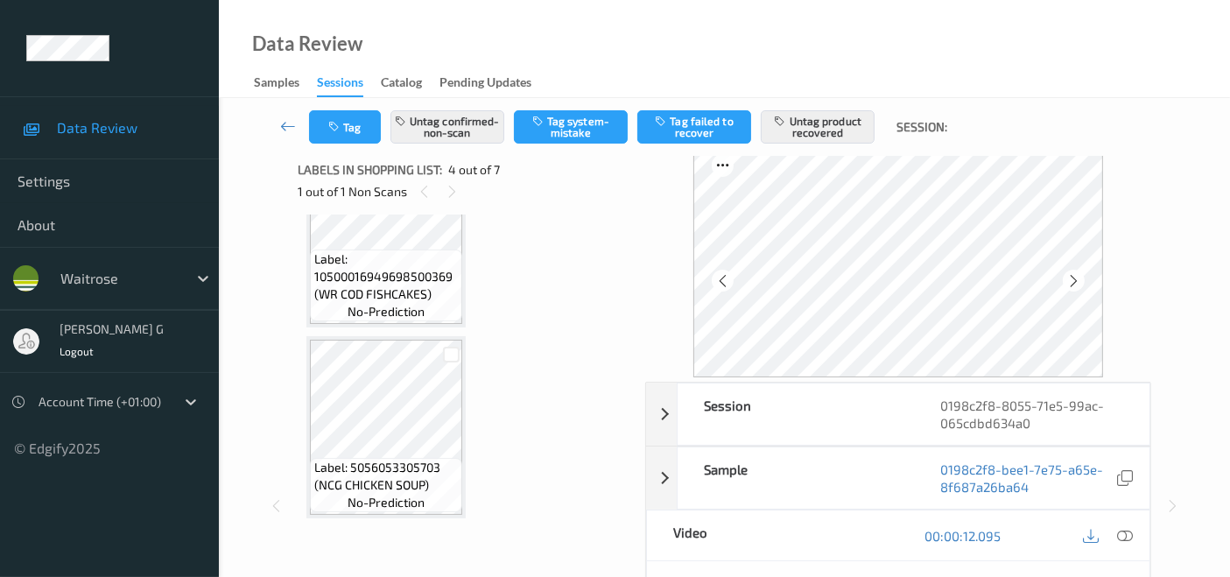
scroll to position [0, 0]
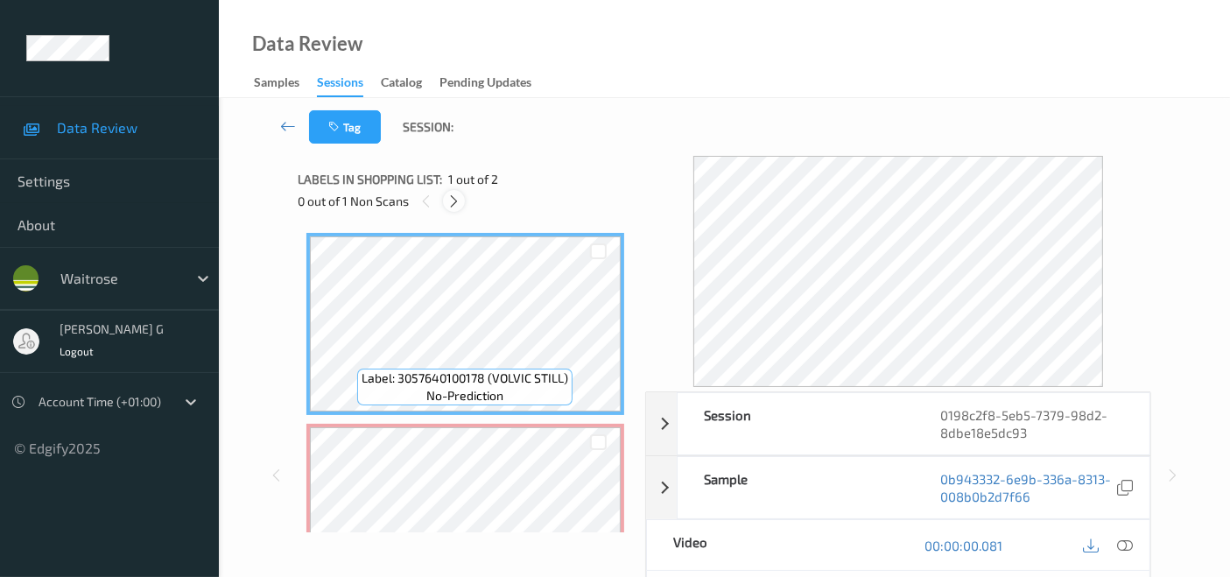
click at [454, 200] on icon at bounding box center [453, 201] width 15 height 16
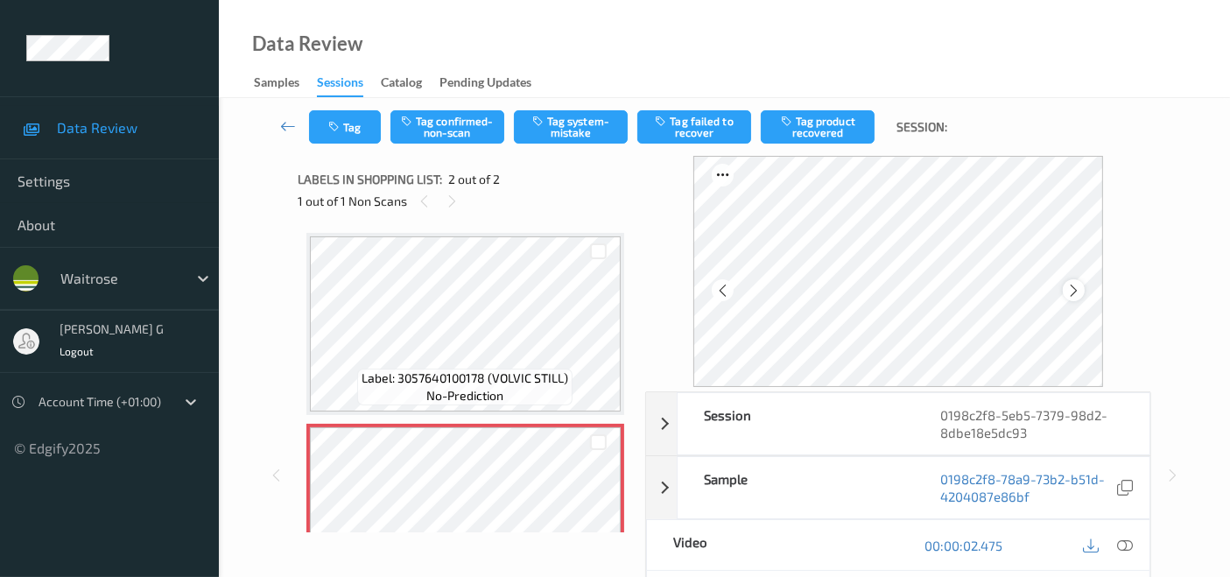
click at [1076, 292] on icon at bounding box center [1073, 291] width 15 height 16
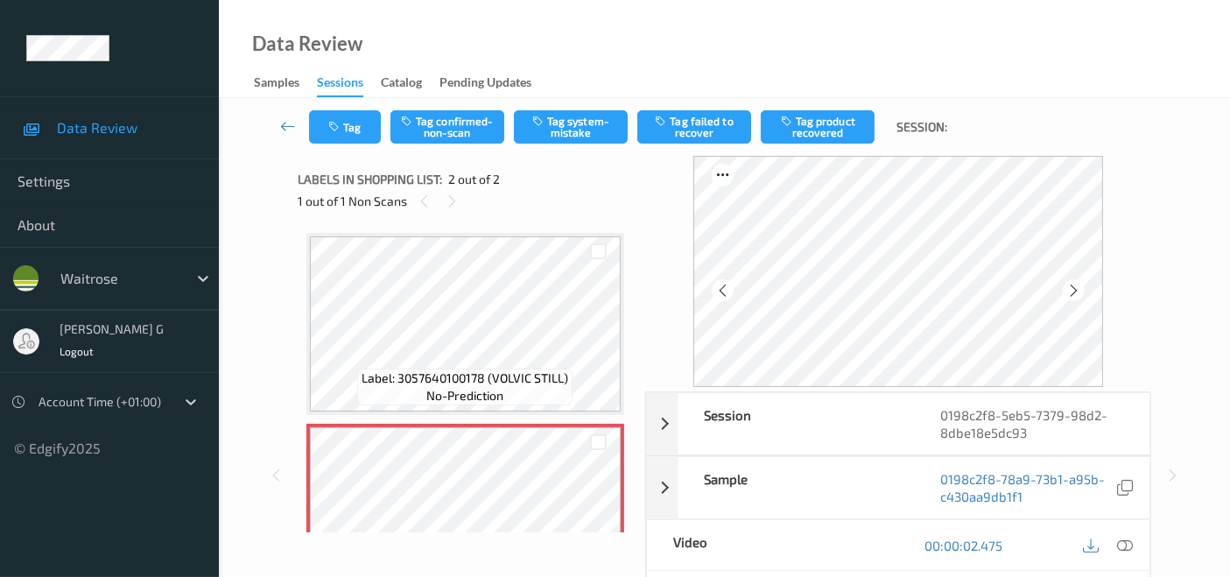
click at [1076, 292] on icon at bounding box center [1073, 291] width 15 height 16
click at [1124, 543] on icon at bounding box center [1125, 545] width 16 height 16
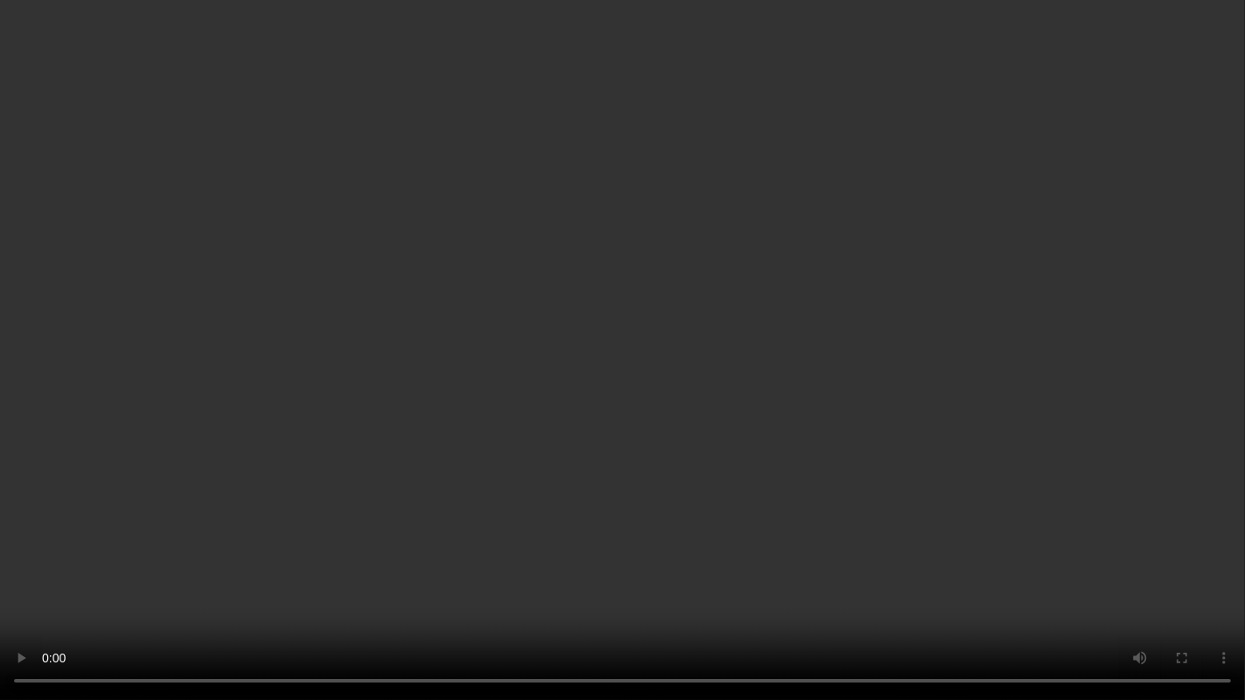
click at [898, 458] on video at bounding box center [622, 350] width 1245 height 700
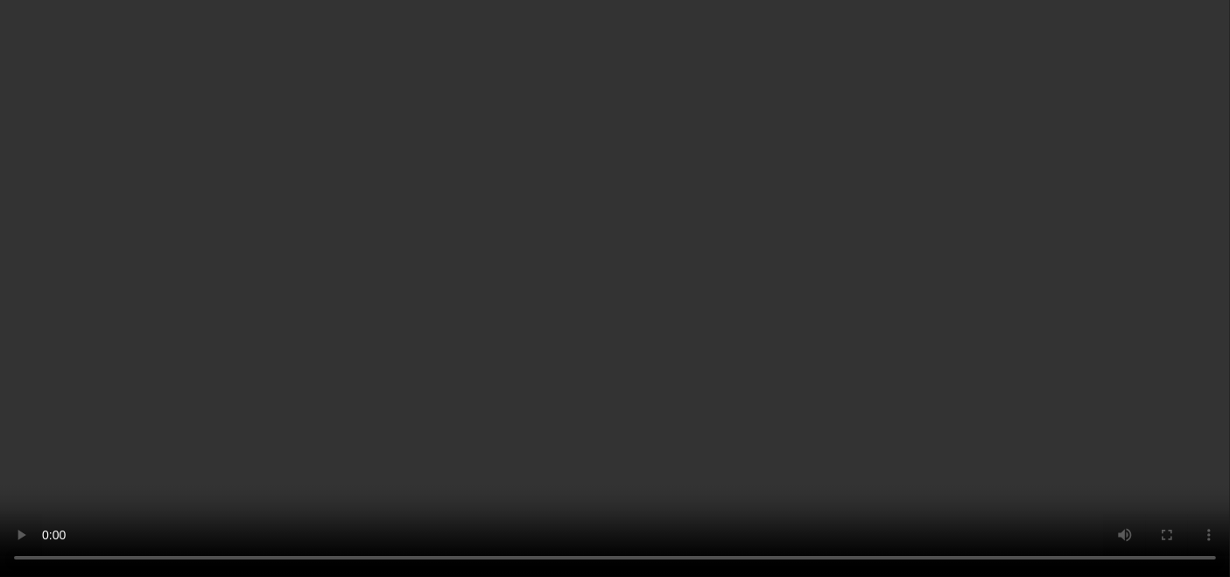
scroll to position [97, 0]
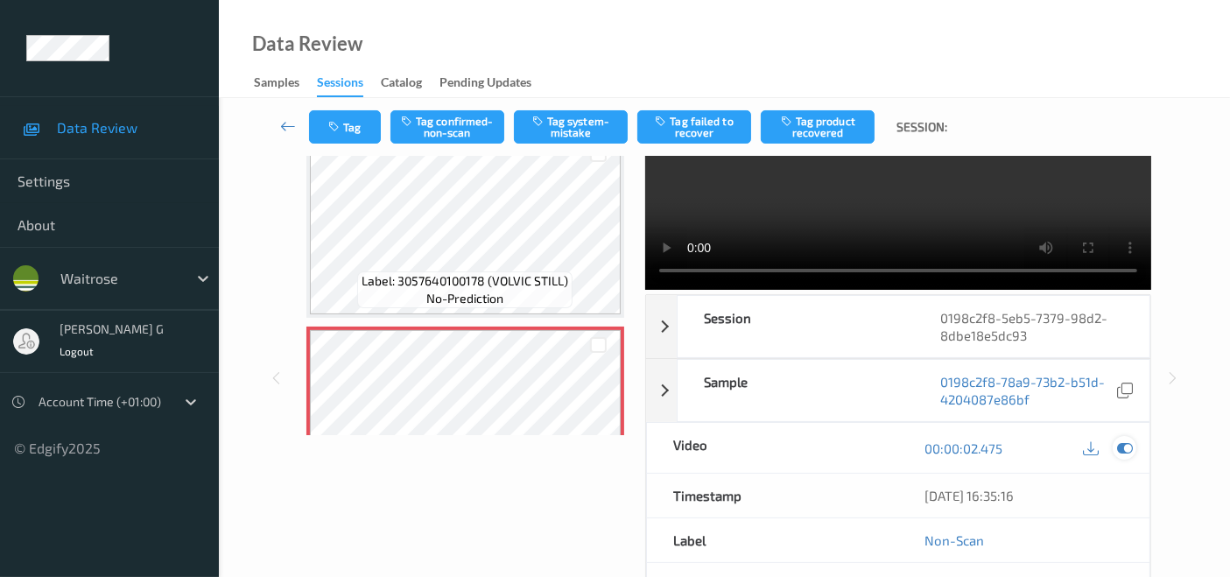
click at [1122, 449] on icon at bounding box center [1125, 448] width 16 height 16
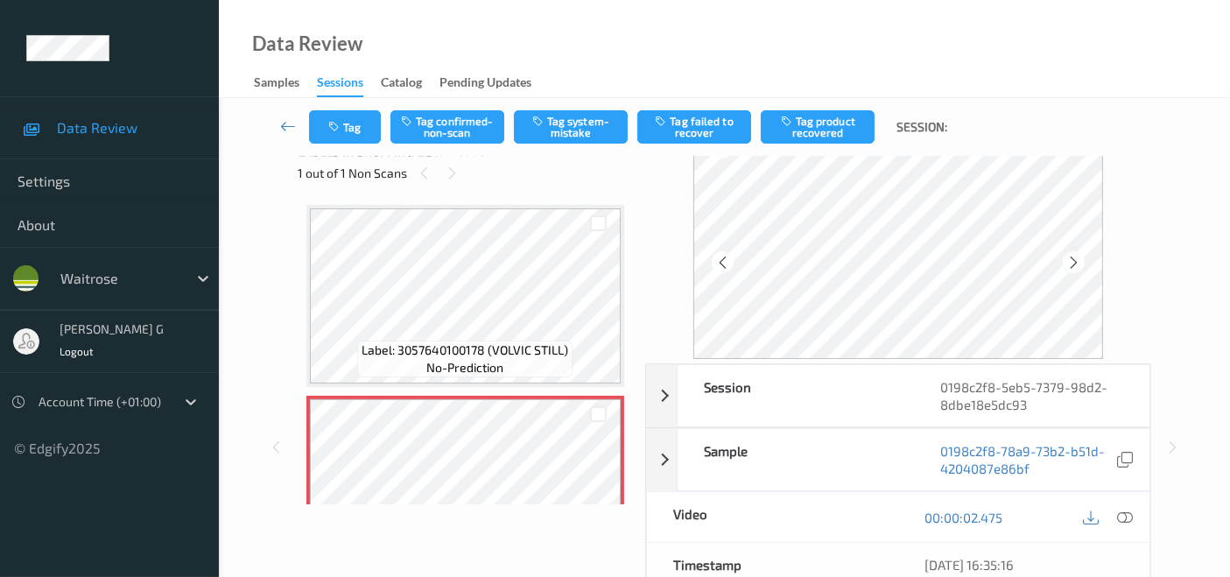
scroll to position [0, 0]
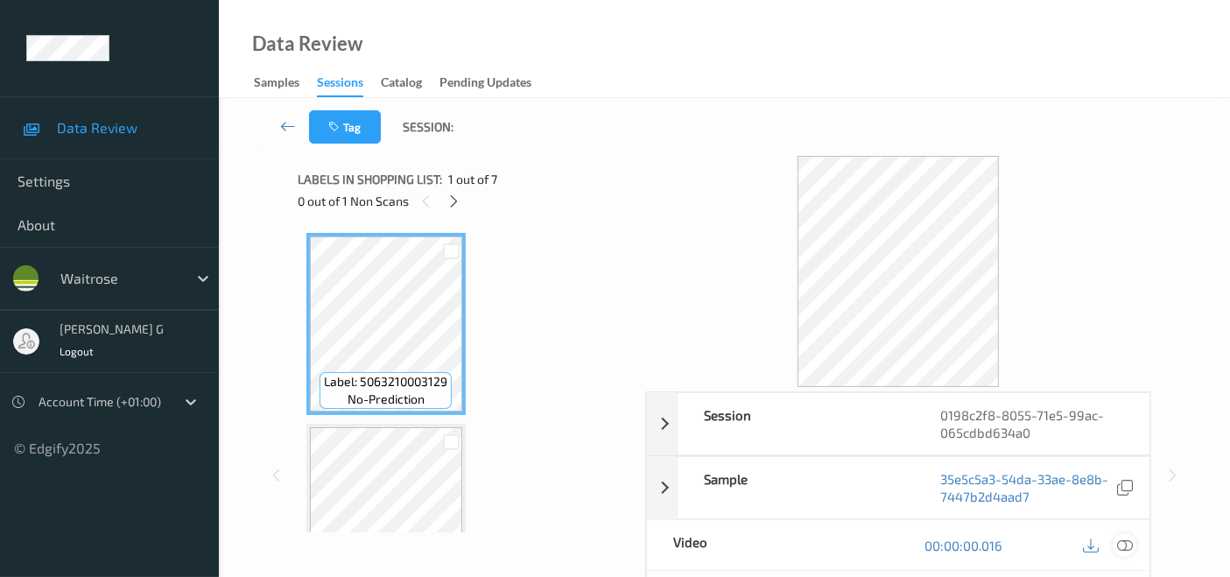
click at [1121, 544] on icon at bounding box center [1125, 545] width 16 height 16
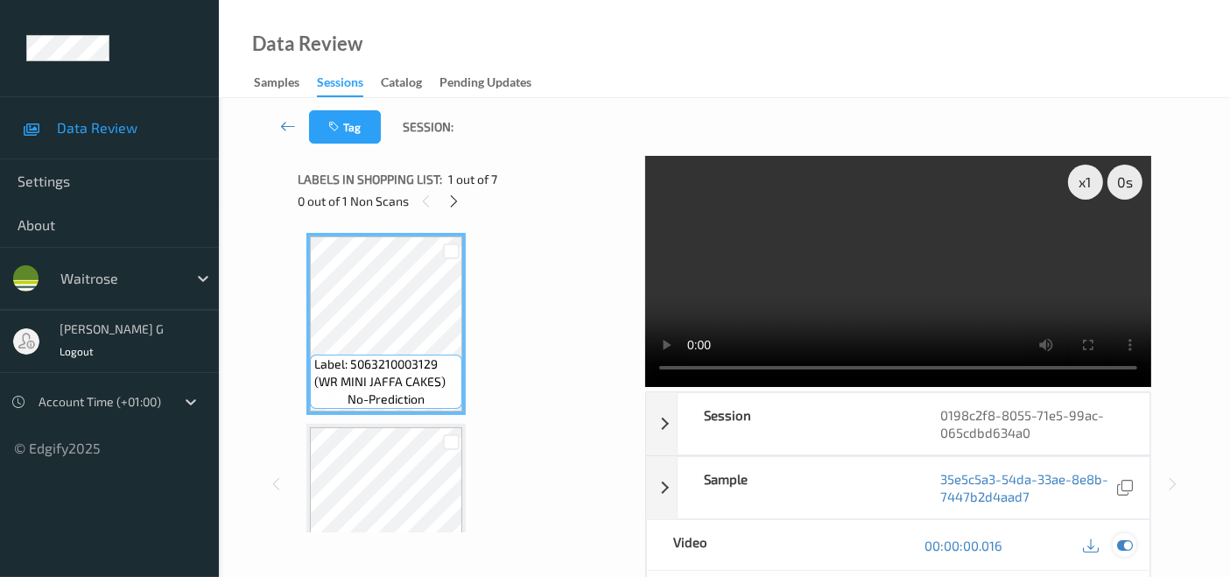
click at [1115, 544] on div at bounding box center [1124, 545] width 24 height 24
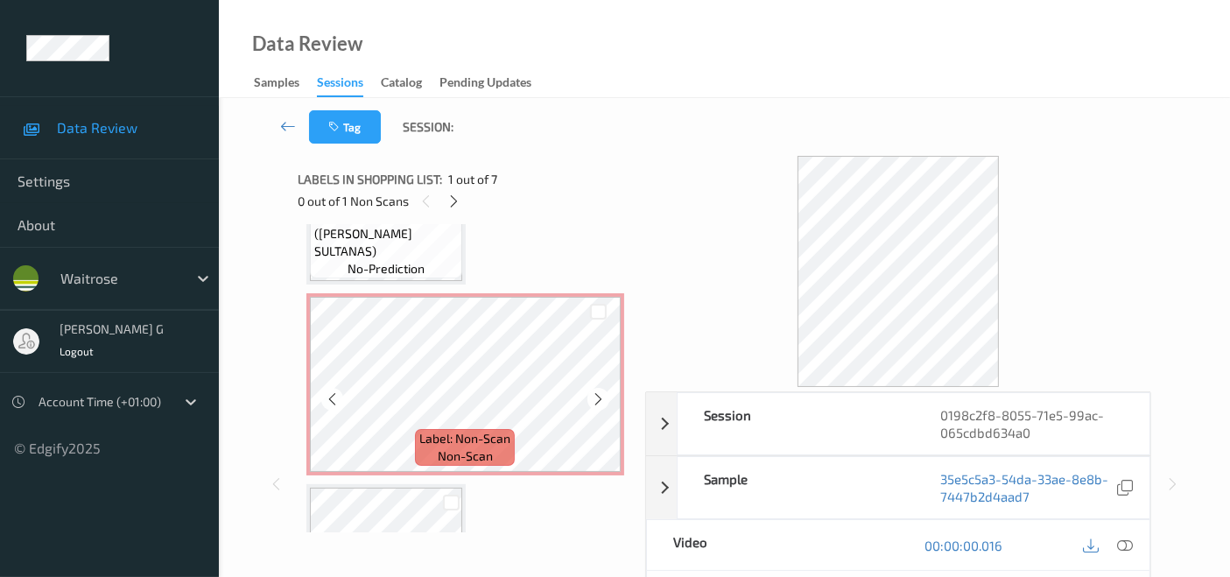
scroll to position [583, 0]
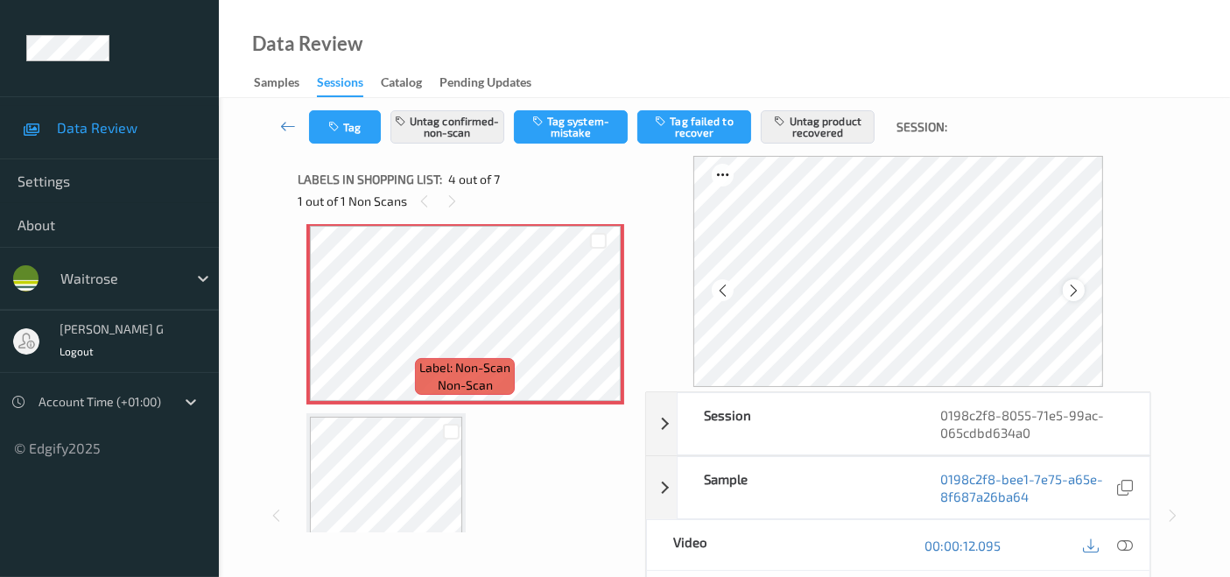
click at [1075, 291] on icon at bounding box center [1073, 291] width 15 height 16
click at [1122, 544] on icon at bounding box center [1125, 545] width 16 height 16
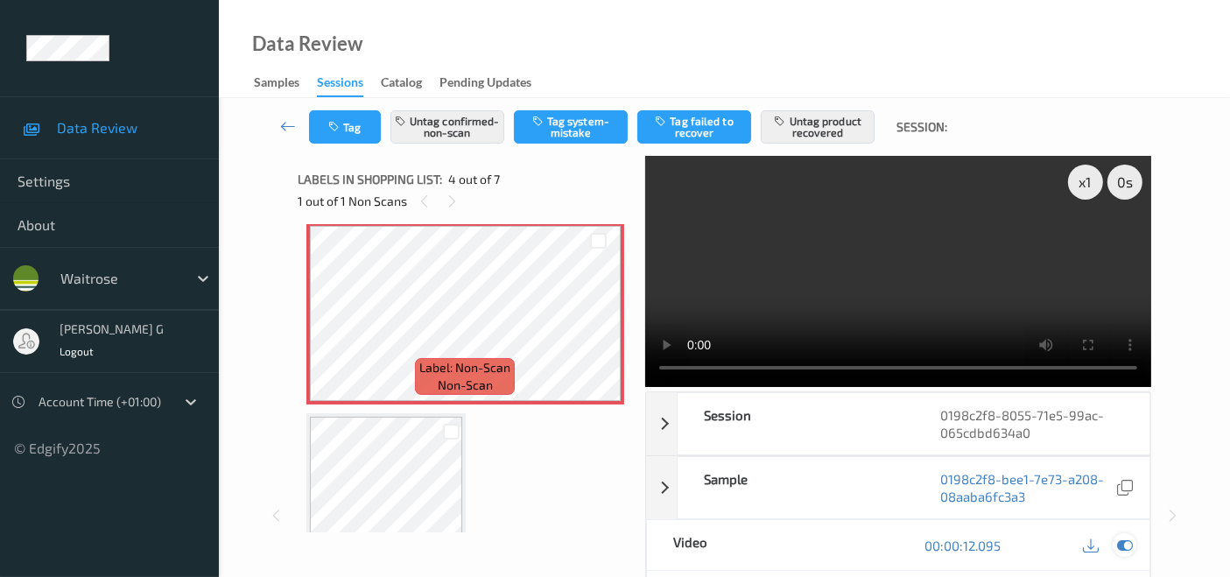
click at [1126, 541] on icon at bounding box center [1125, 545] width 16 height 16
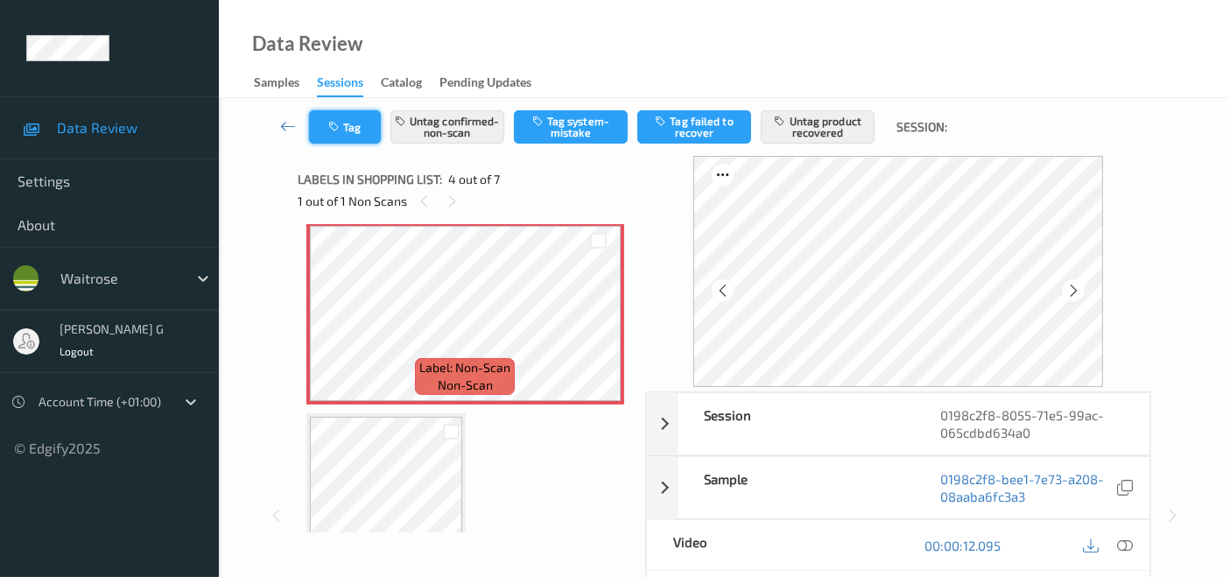
click at [337, 129] on icon "button" at bounding box center [335, 127] width 15 height 12
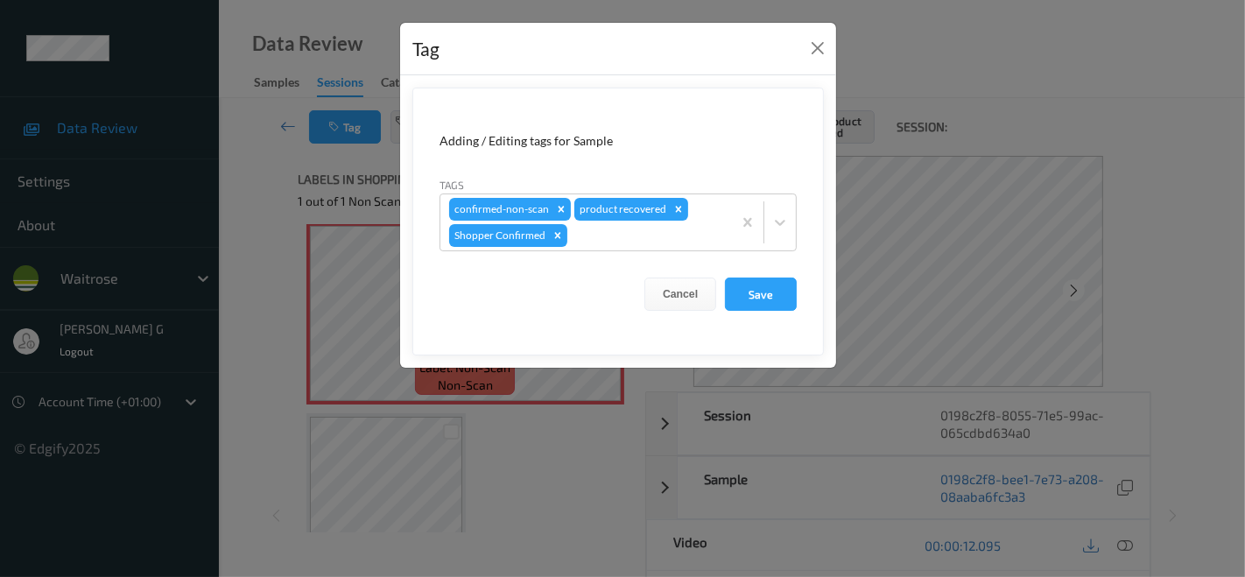
click at [235, 301] on div "Tag Adding / Editing tags for Sample Tags confirmed-non-scan product recovered …" at bounding box center [622, 288] width 1245 height 577
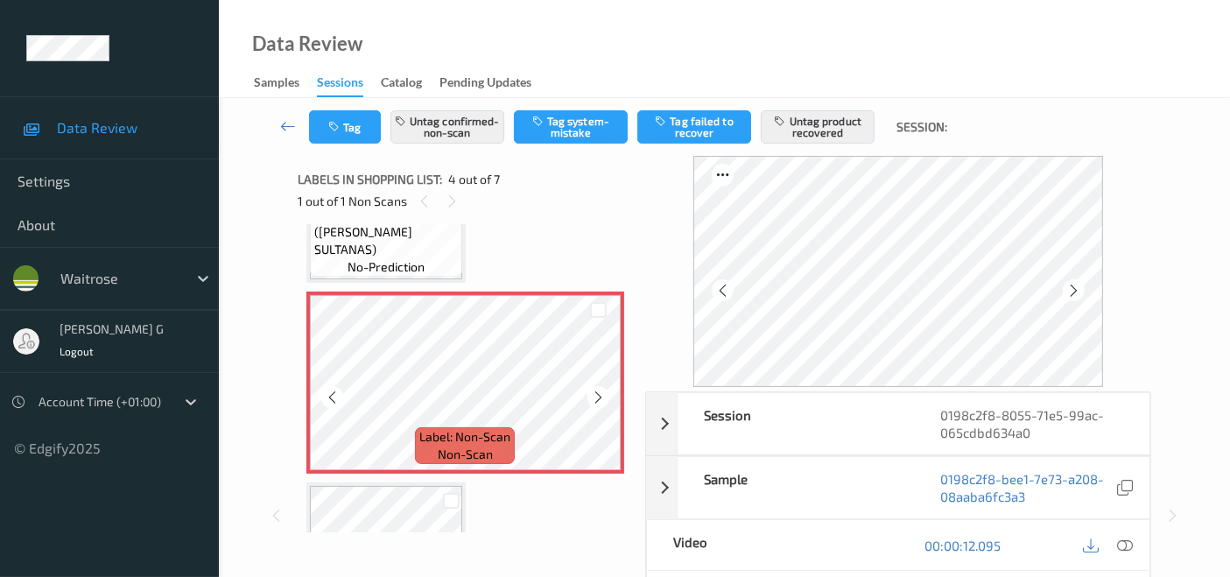
scroll to position [486, 0]
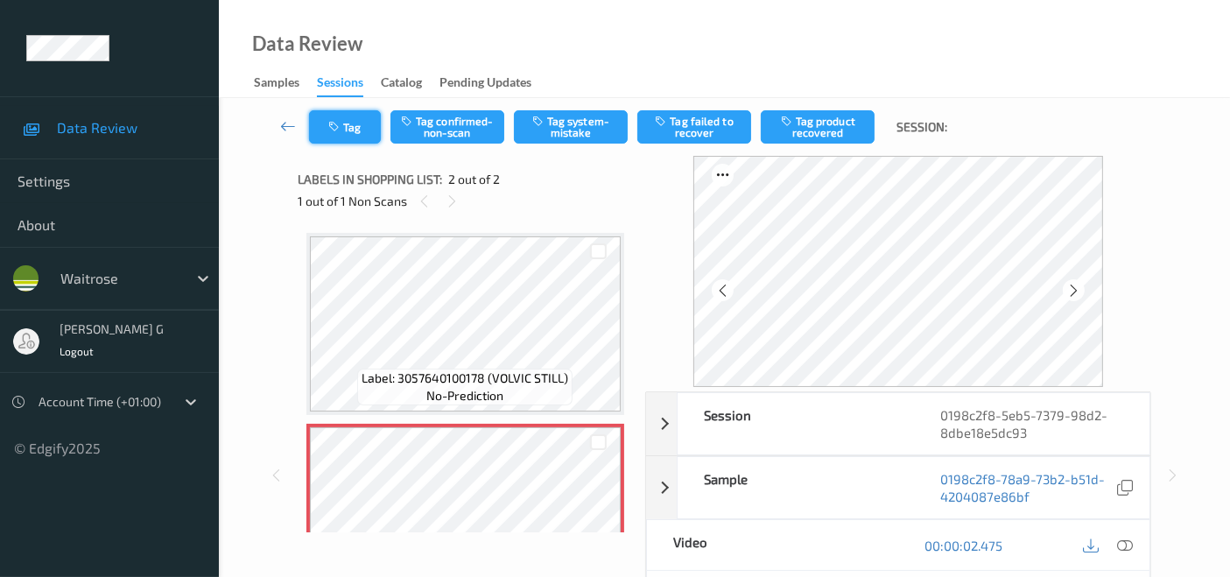
click at [336, 123] on icon "button" at bounding box center [335, 127] width 15 height 12
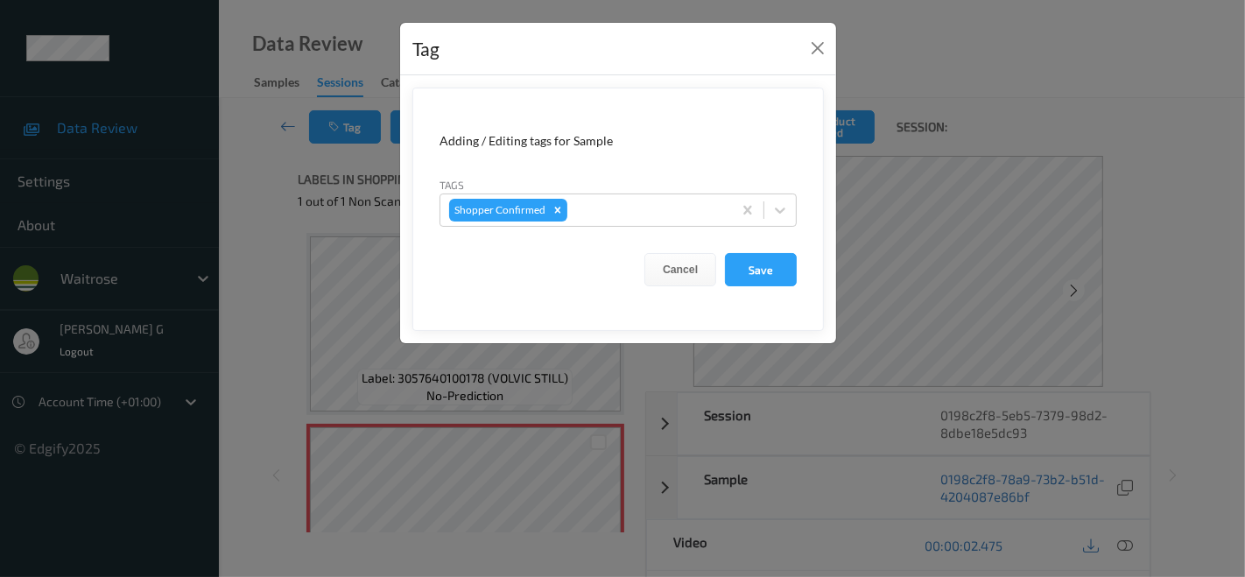
click at [270, 294] on div "Tag Adding / Editing tags for Sample Tags Shopper Confirmed Cancel Save" at bounding box center [622, 288] width 1245 height 577
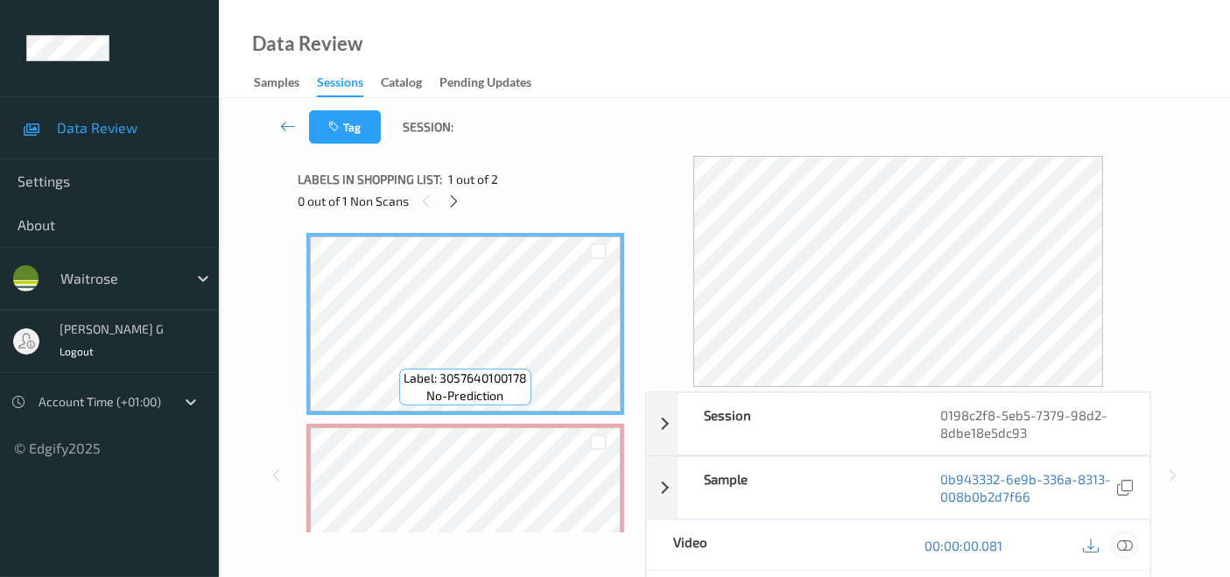
click at [1127, 542] on icon at bounding box center [1125, 545] width 16 height 16
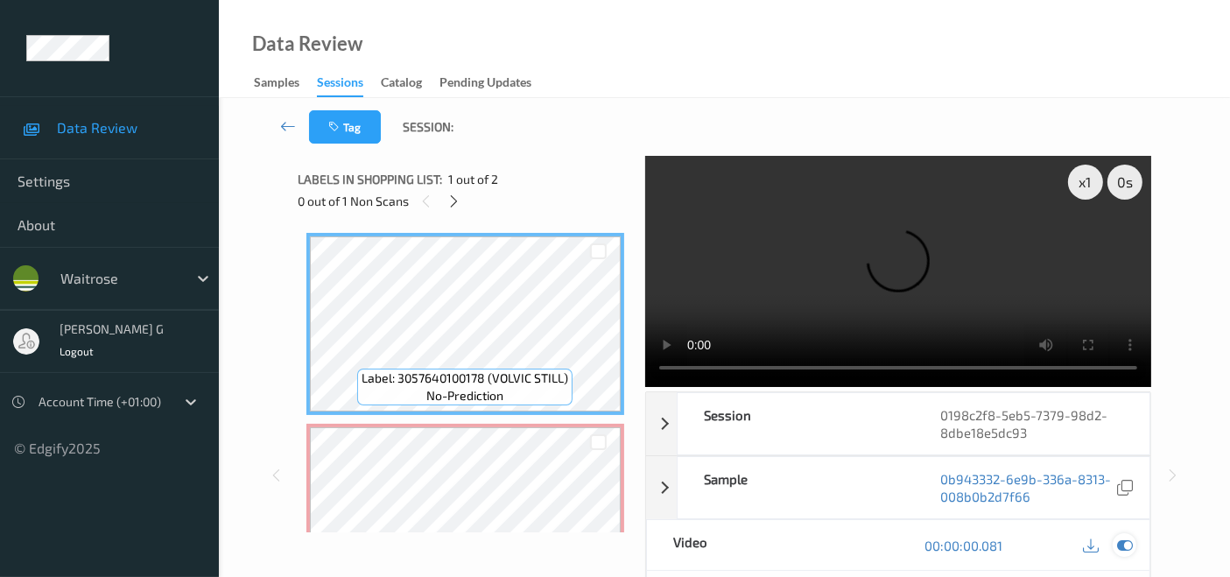
click at [1120, 540] on icon at bounding box center [1125, 545] width 16 height 16
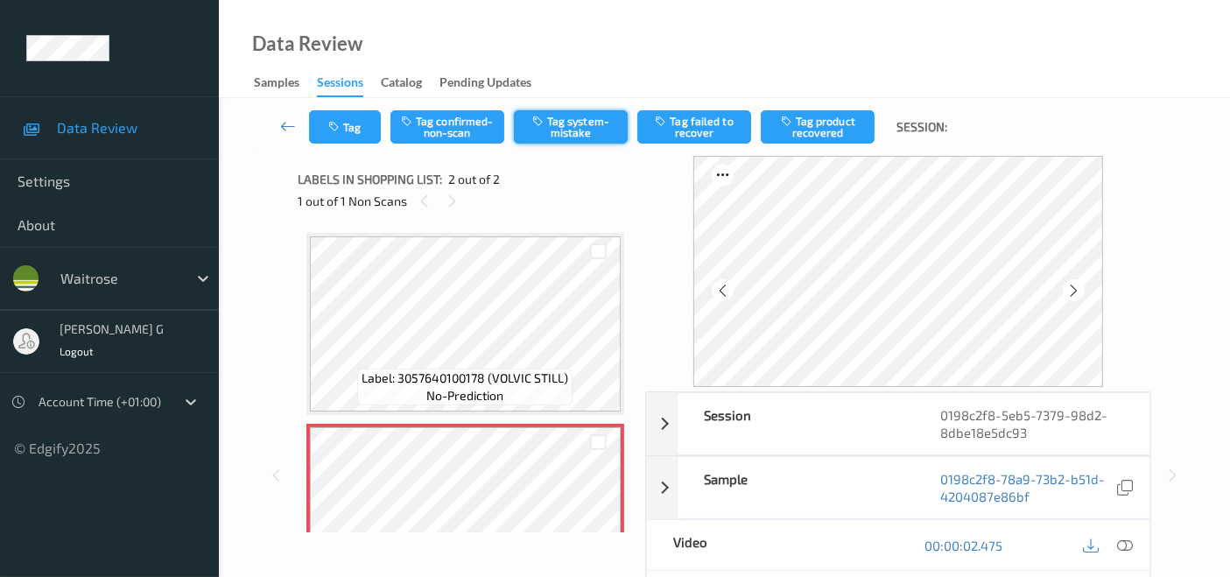
click at [583, 122] on button "Tag system-mistake" at bounding box center [571, 126] width 114 height 33
click at [351, 134] on button "Tag" at bounding box center [345, 126] width 72 height 33
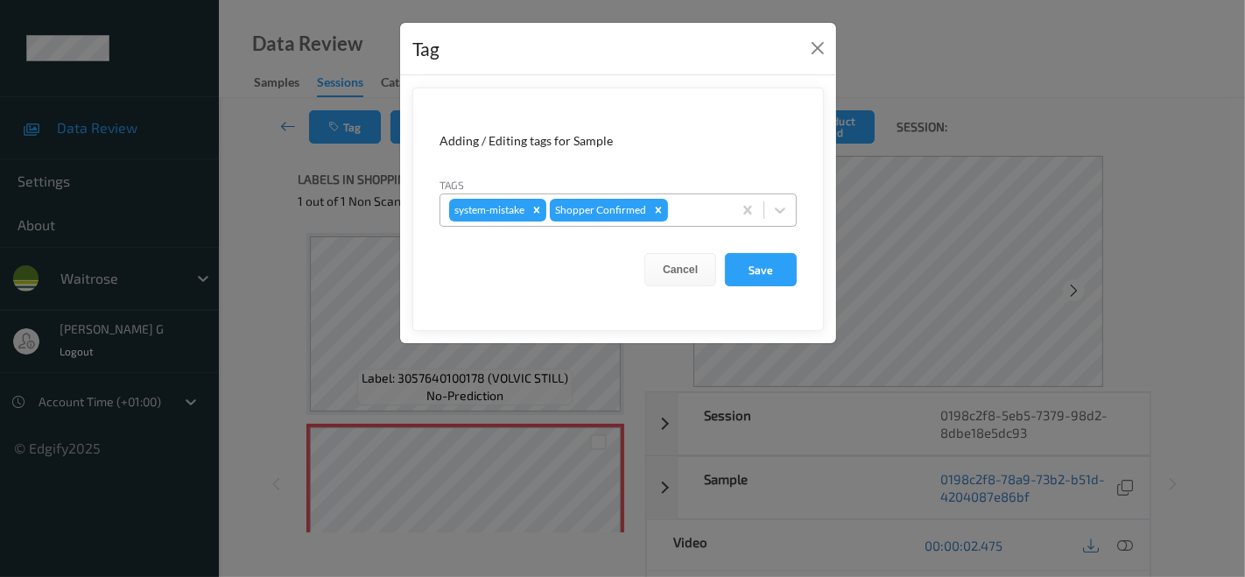
click at [715, 218] on div at bounding box center [697, 210] width 52 height 21
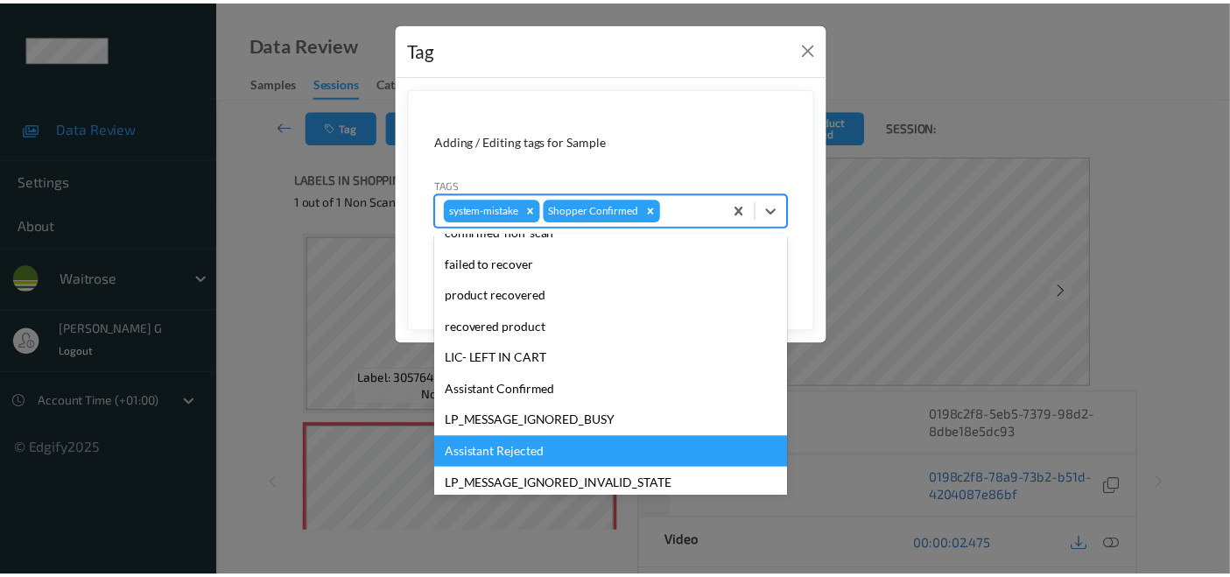
scroll to position [342, 0]
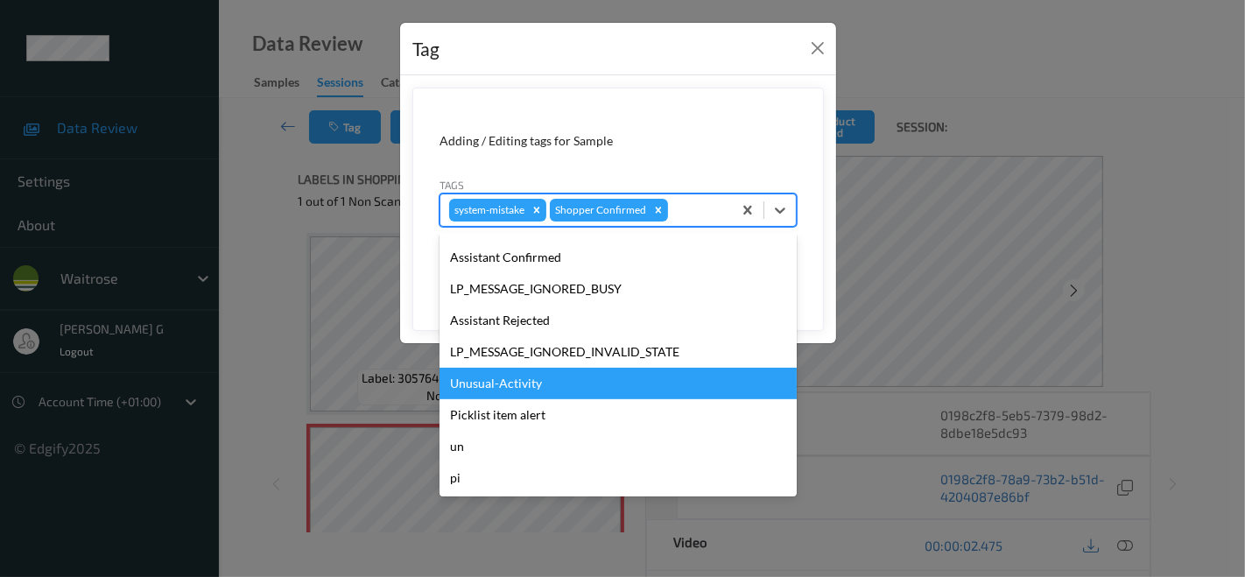
click at [482, 381] on div "Unusual-Activity" at bounding box center [617, 384] width 357 height 32
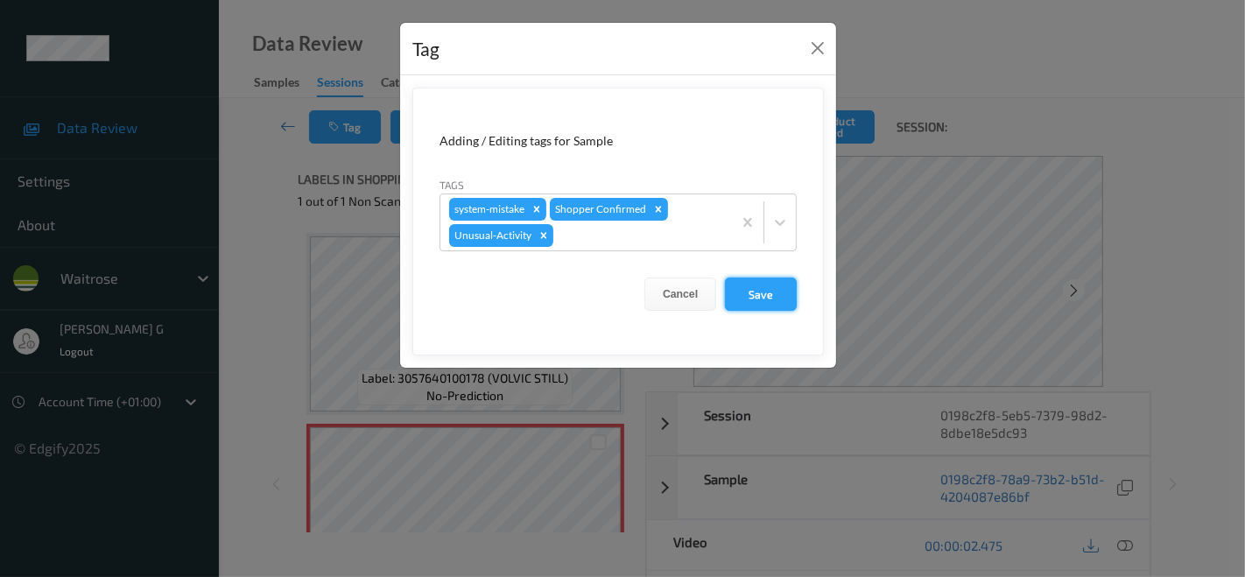
click at [755, 295] on button "Save" at bounding box center [761, 293] width 72 height 33
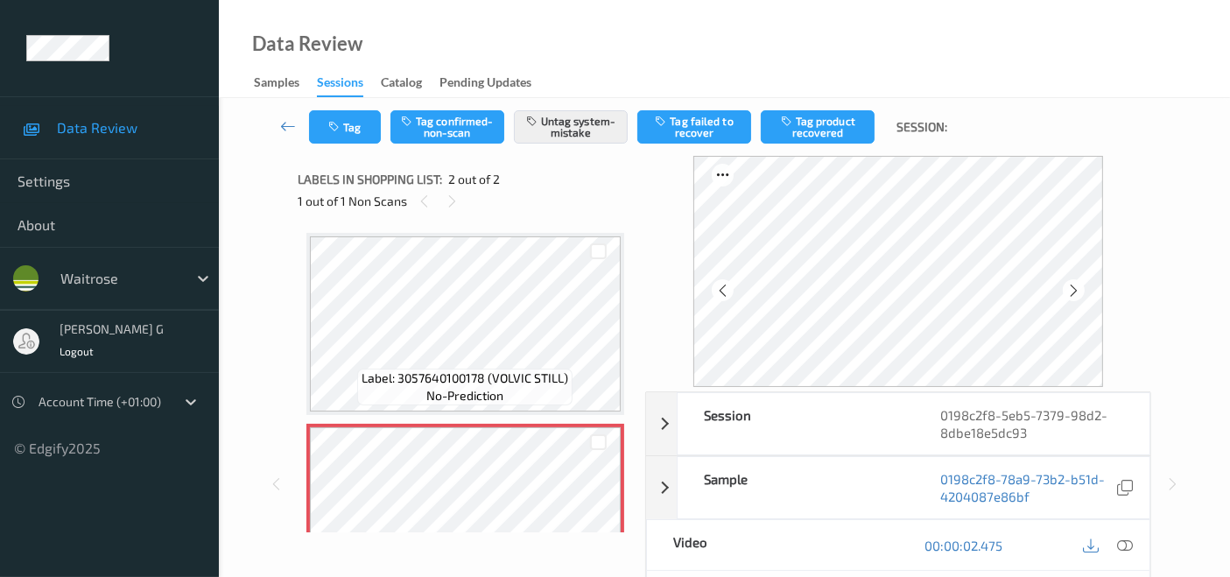
click at [256, 320] on div "Session 0198c2f8-5eb5-7379-98d2-8dbe18e5dc93 Session ID 0198c2f8-5eb5-7379-98d2…" at bounding box center [724, 484] width 939 height 656
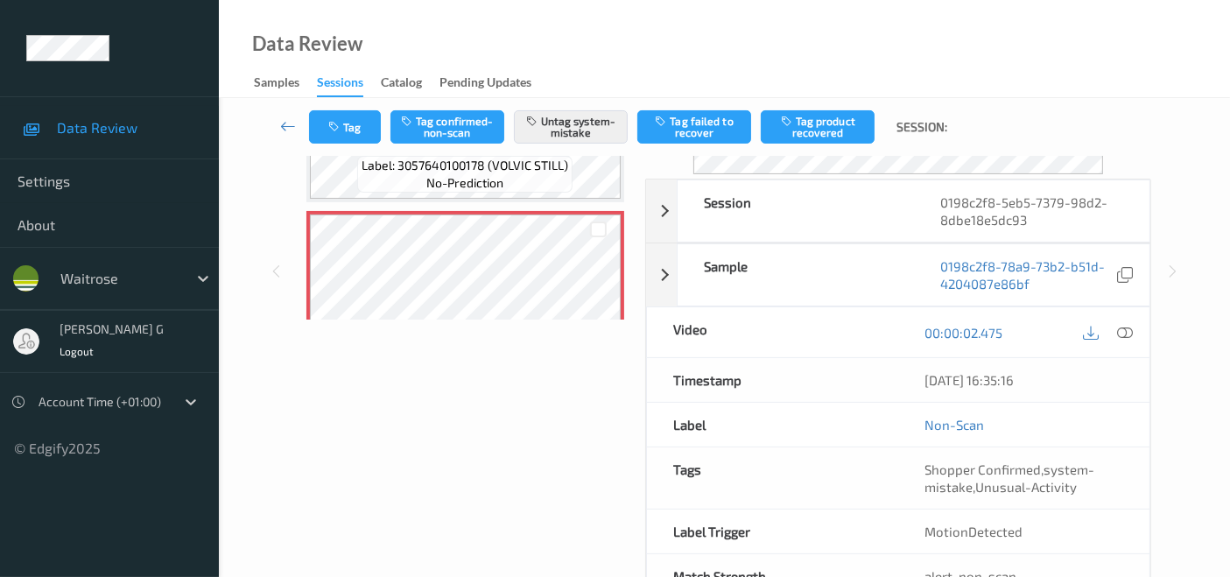
scroll to position [267, 0]
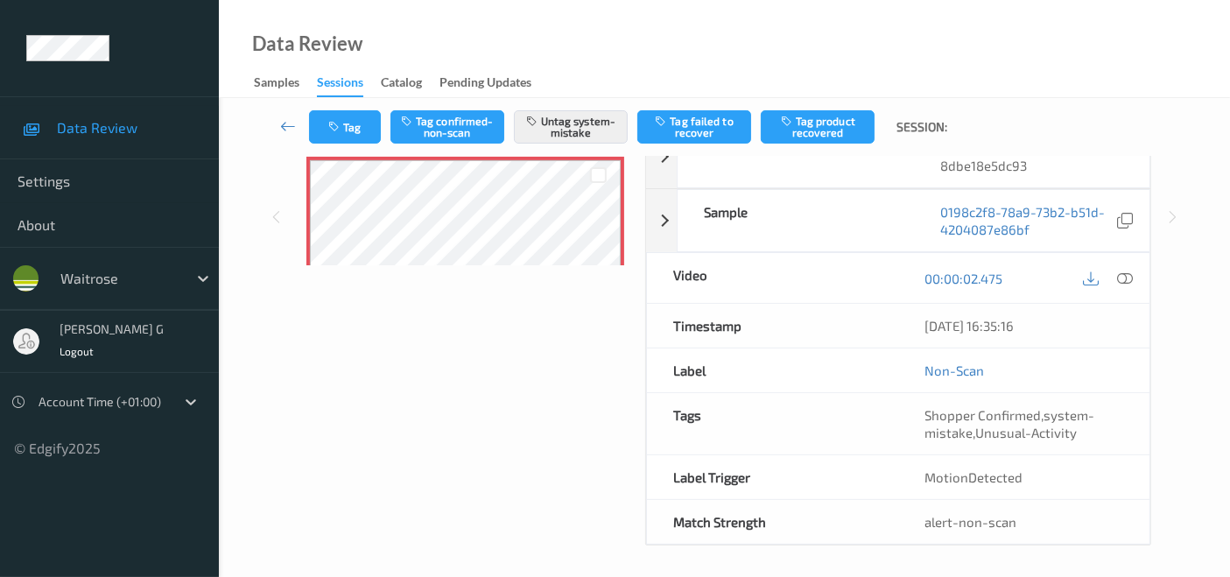
click at [445, 473] on div "Labels in shopping list: 2 out of 2 1 out of 1 Non Scans Label: 3057640100178 (…" at bounding box center [465, 217] width 335 height 656
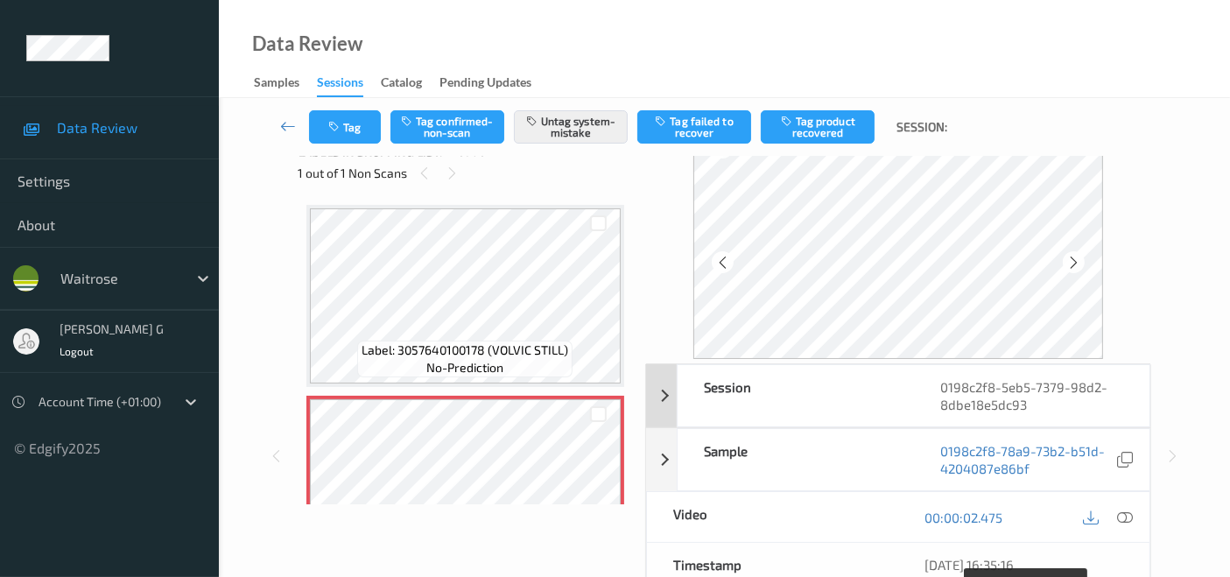
scroll to position [0, 0]
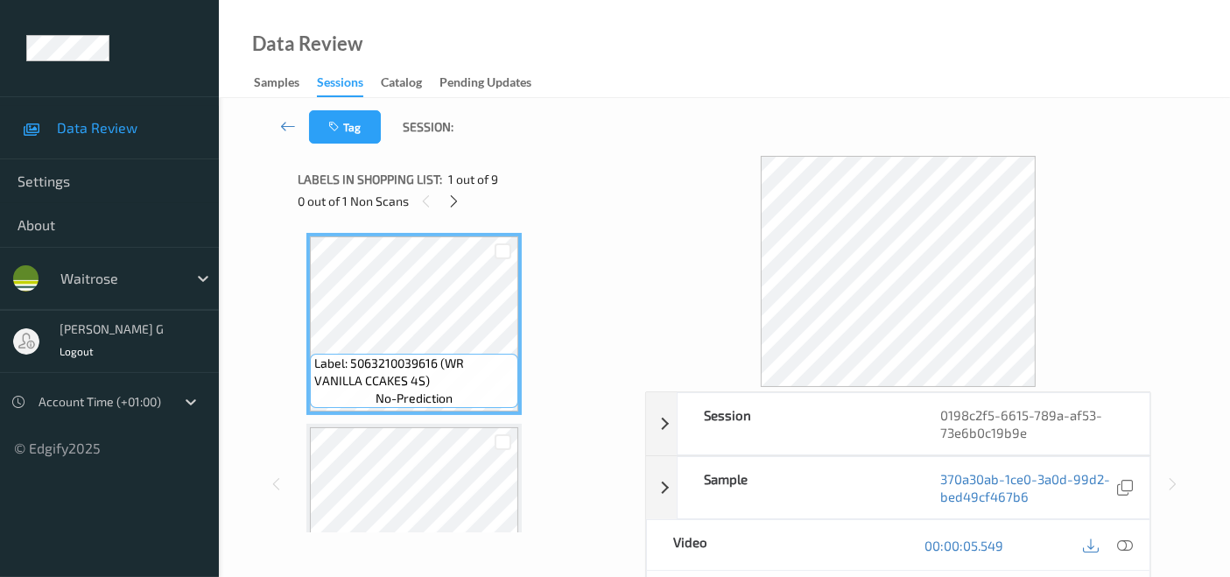
click at [577, 222] on div "Labels in shopping list: 1 out of 9 0 out of 1 Non Scans" at bounding box center [465, 190] width 335 height 68
click at [460, 207] on icon at bounding box center [453, 201] width 15 height 16
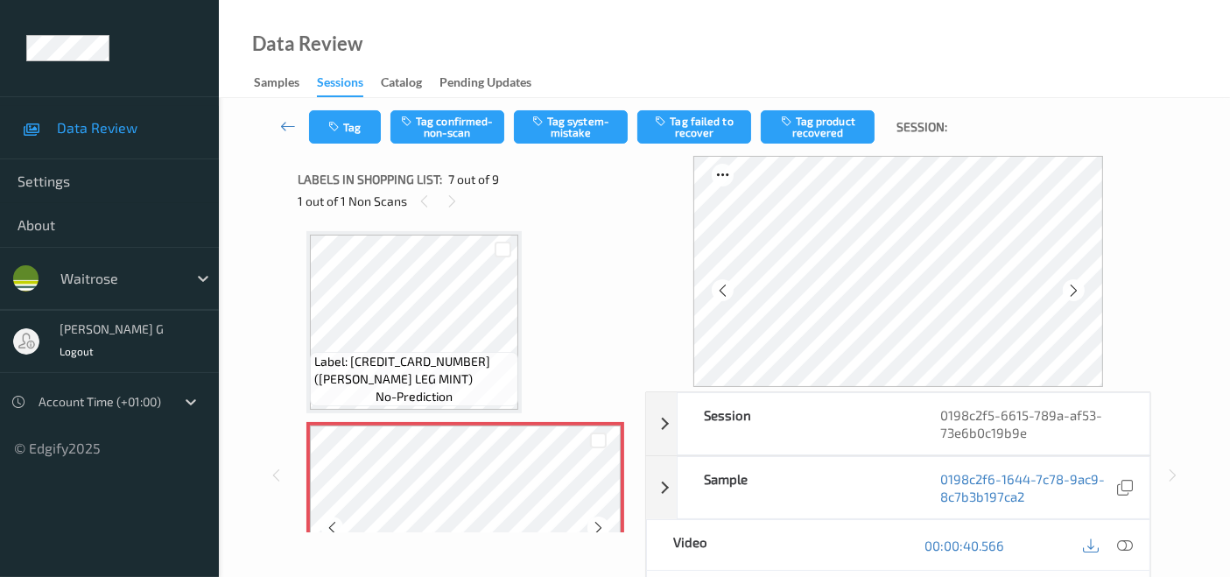
scroll to position [972, 0]
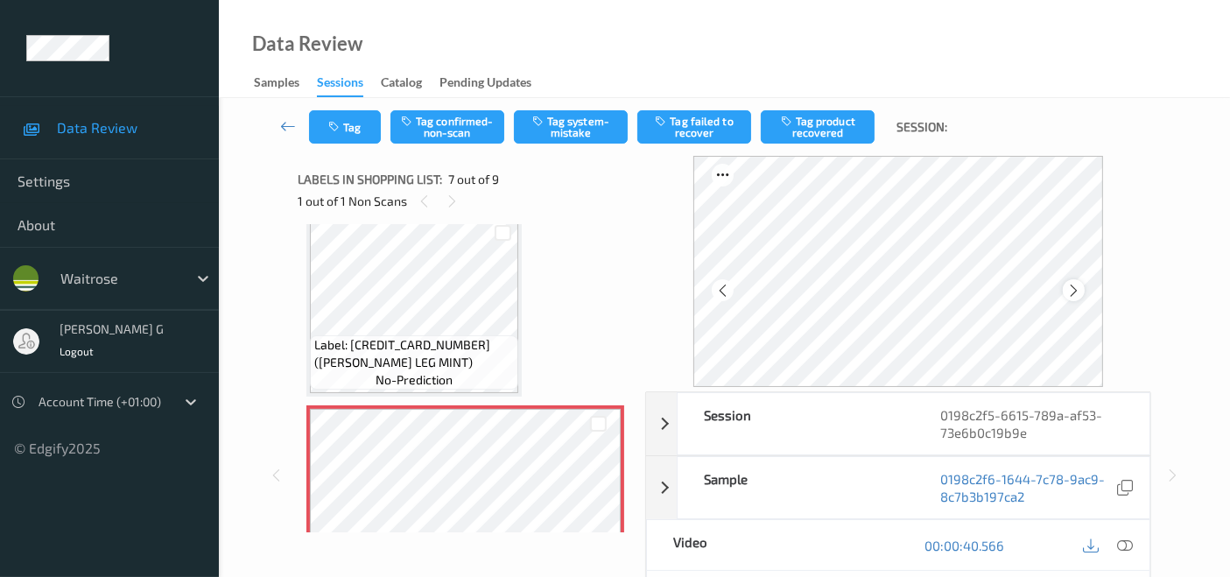
click at [1080, 293] on icon at bounding box center [1073, 291] width 15 height 16
click at [725, 294] on icon at bounding box center [722, 291] width 15 height 16
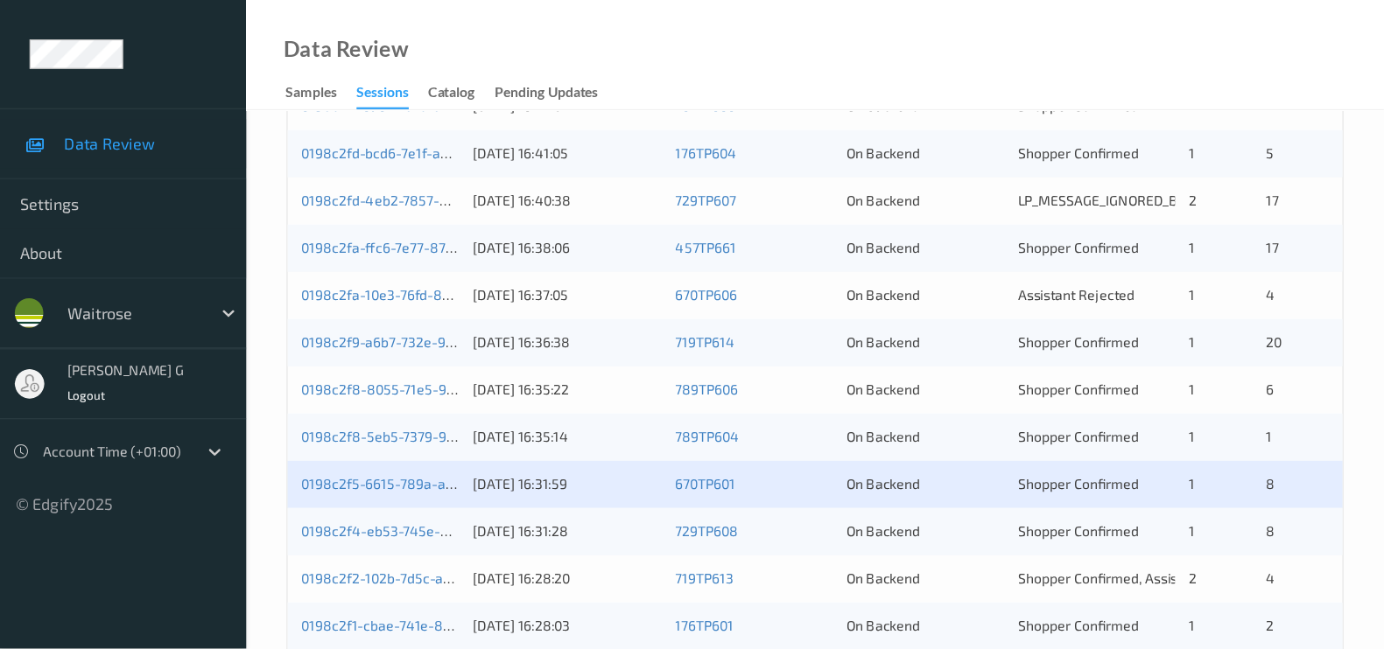
scroll to position [680, 0]
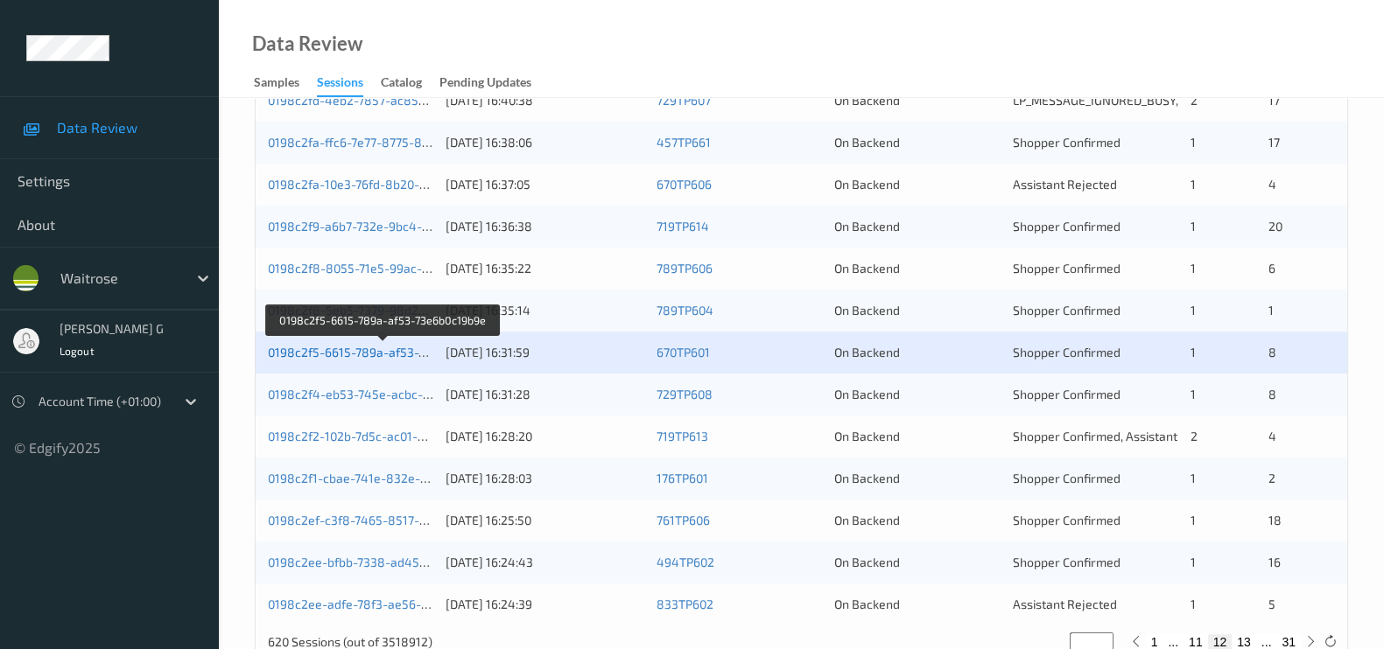
click at [335, 356] on link "0198c2f5-6615-789a-af53-73e6b0c19b9e" at bounding box center [383, 352] width 231 height 15
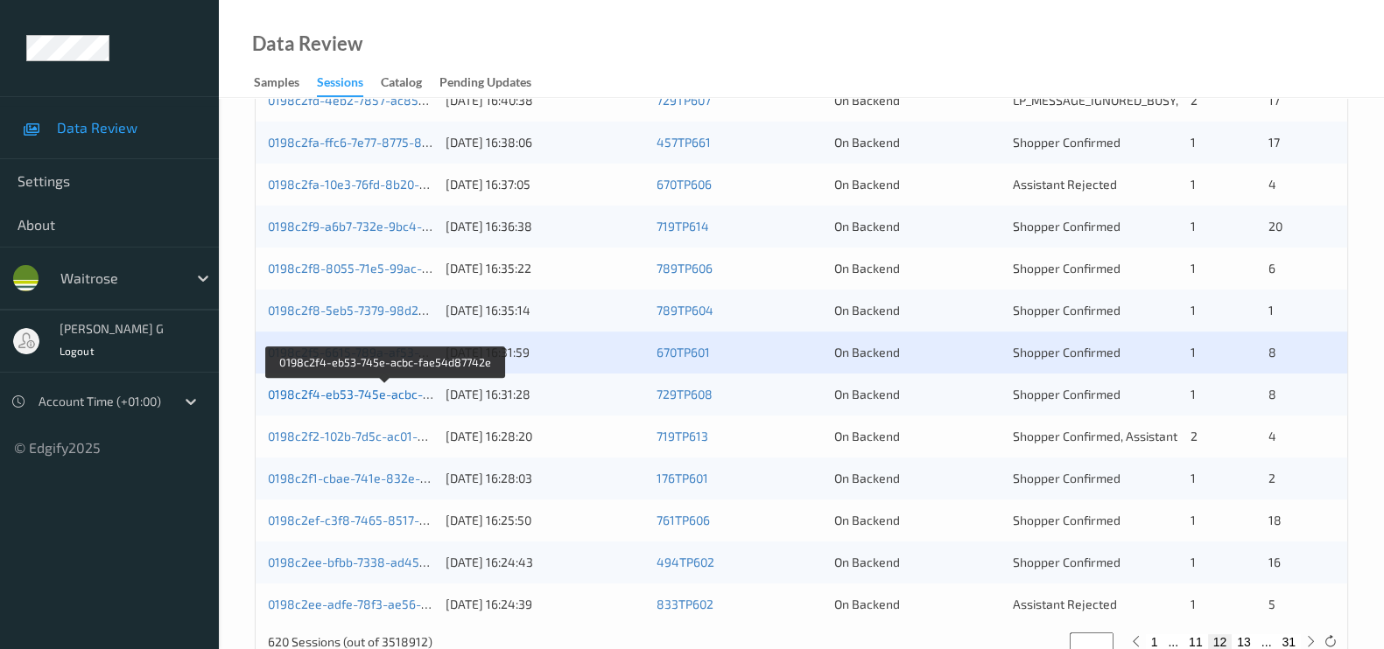
click at [369, 389] on link "0198c2f4-eb53-745e-acbc-fae54d87742e" at bounding box center [386, 394] width 237 height 15
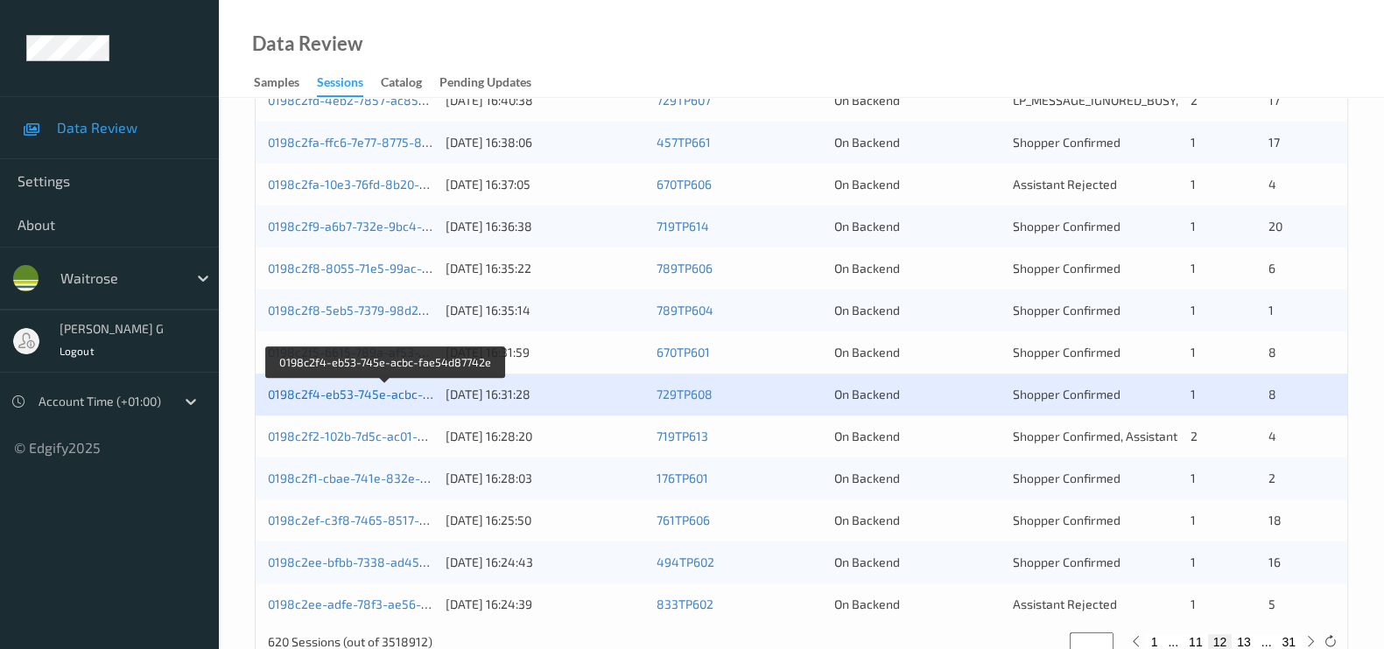
click at [375, 396] on link "0198c2f4-eb53-745e-acbc-fae54d87742e" at bounding box center [386, 394] width 237 height 15
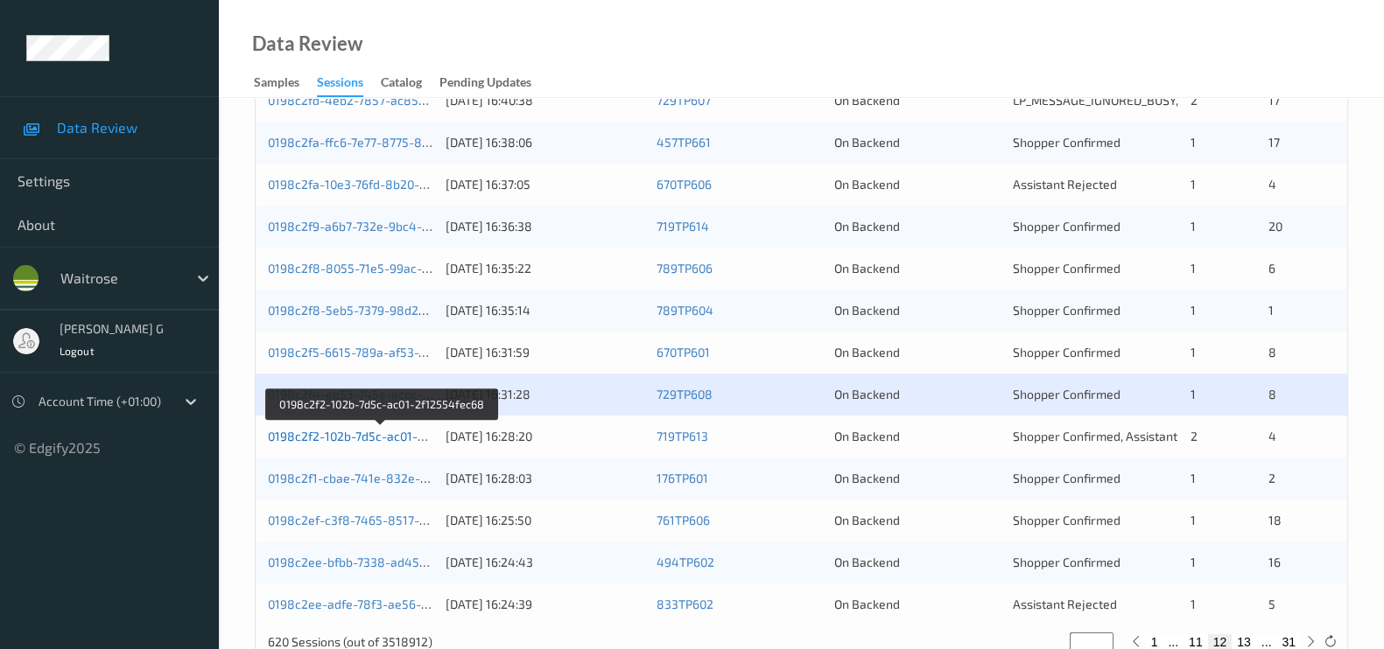
click at [345, 432] on link "0198c2f2-102b-7d5c-ac01-2f12554fec68" at bounding box center [382, 436] width 228 height 15
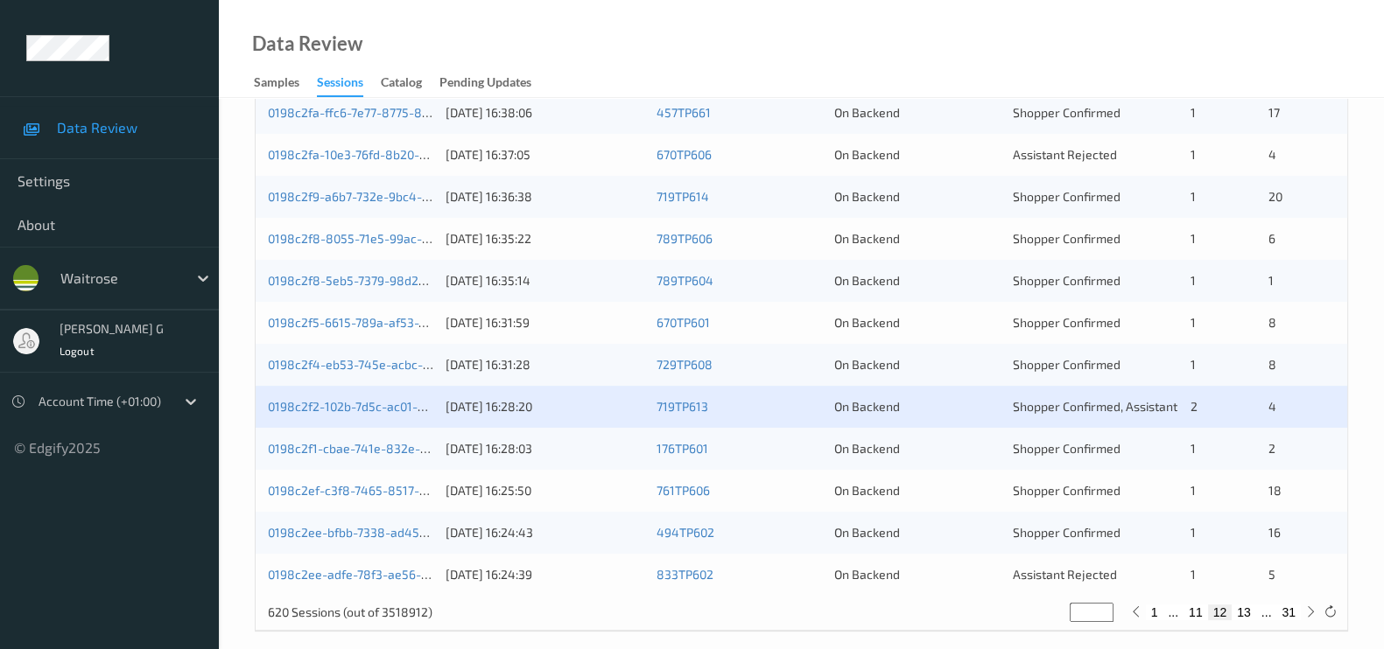
scroll to position [726, 0]
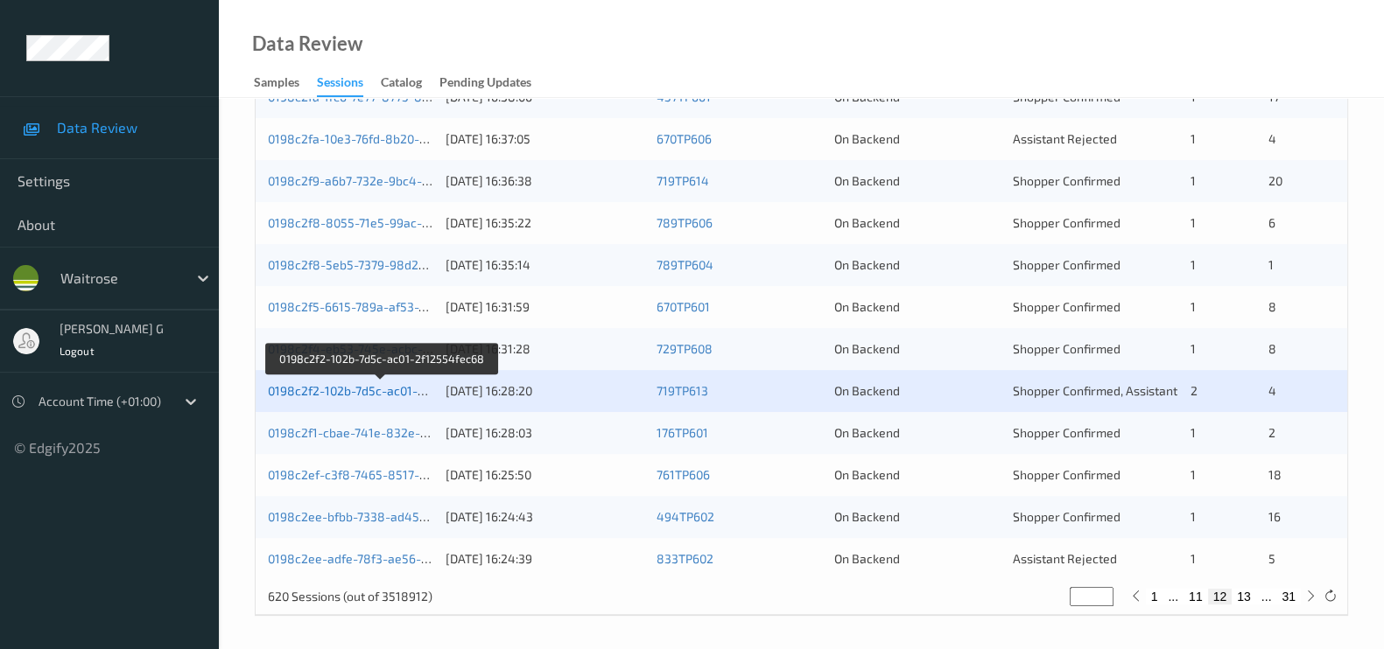
click at [371, 388] on link "0198c2f2-102b-7d5c-ac01-2f12554fec68" at bounding box center [382, 390] width 228 height 15
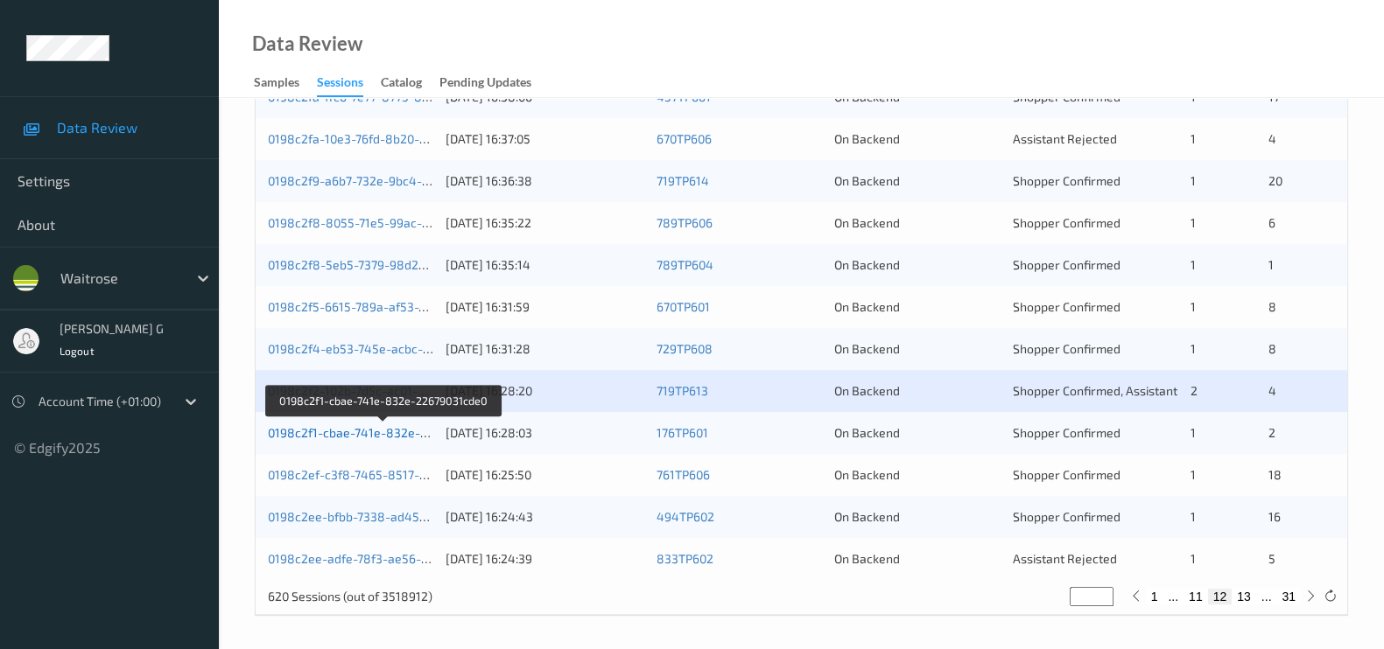
click at [354, 432] on link "0198c2f1-cbae-741e-832e-22679031cde0" at bounding box center [384, 432] width 233 height 15
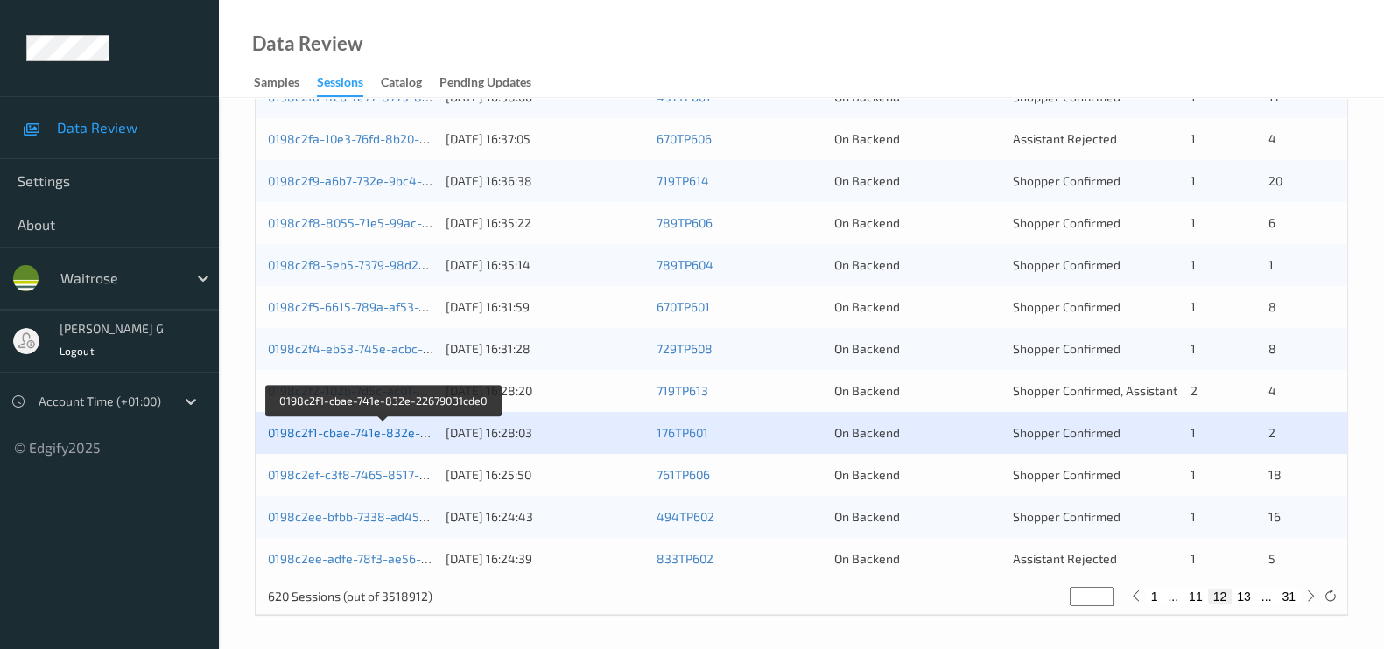
click at [364, 427] on link "0198c2f1-cbae-741e-832e-22679031cde0" at bounding box center [384, 432] width 233 height 15
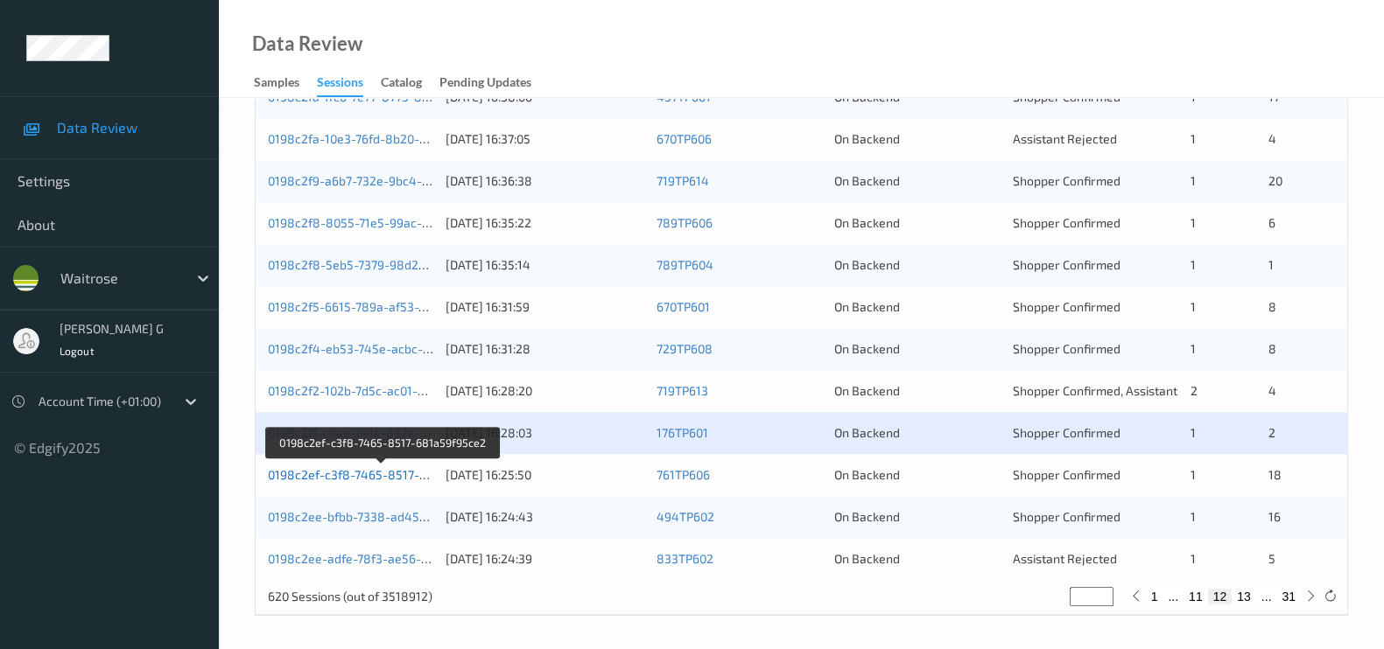
click at [337, 467] on link "0198c2ef-c3f8-7465-8517-681a59f95ce2" at bounding box center [383, 474] width 231 height 15
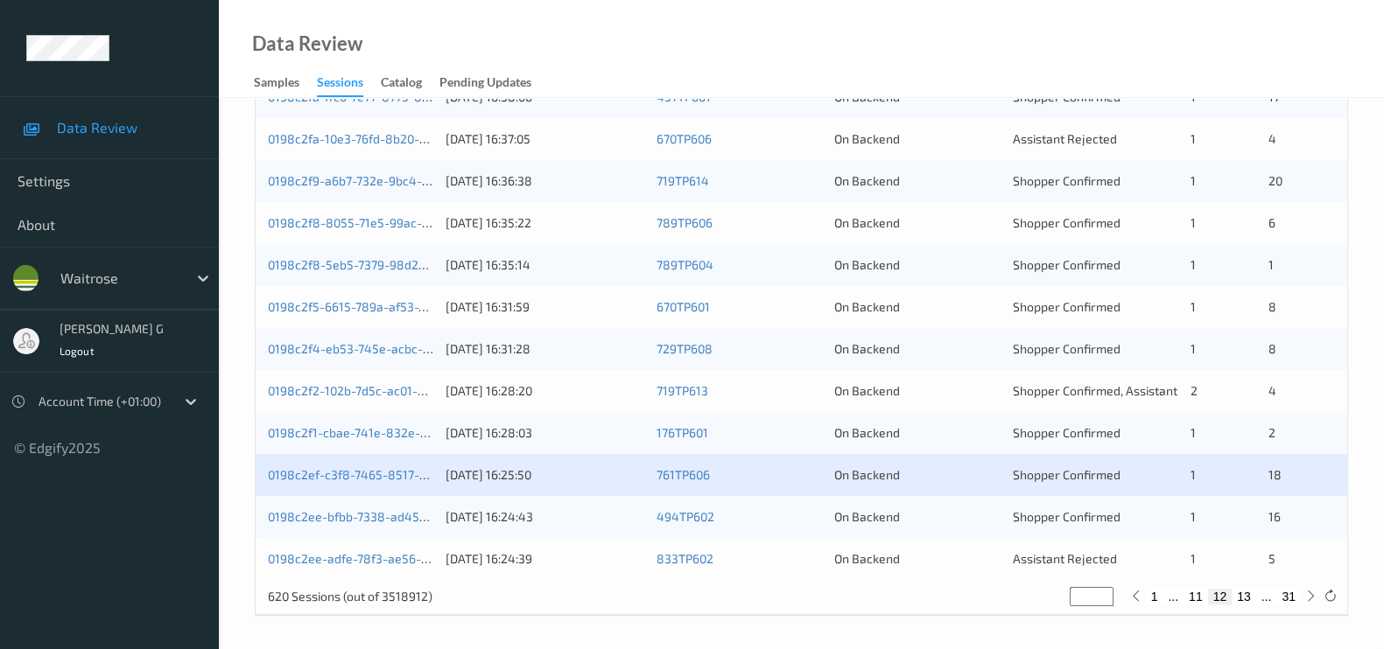
click at [321, 505] on div "0198c2ee-bfbb-7338-ad45-d5e429abe463 19/08/2025 16:24:43 494TP602 On Backend Sh…" at bounding box center [801, 517] width 1091 height 42
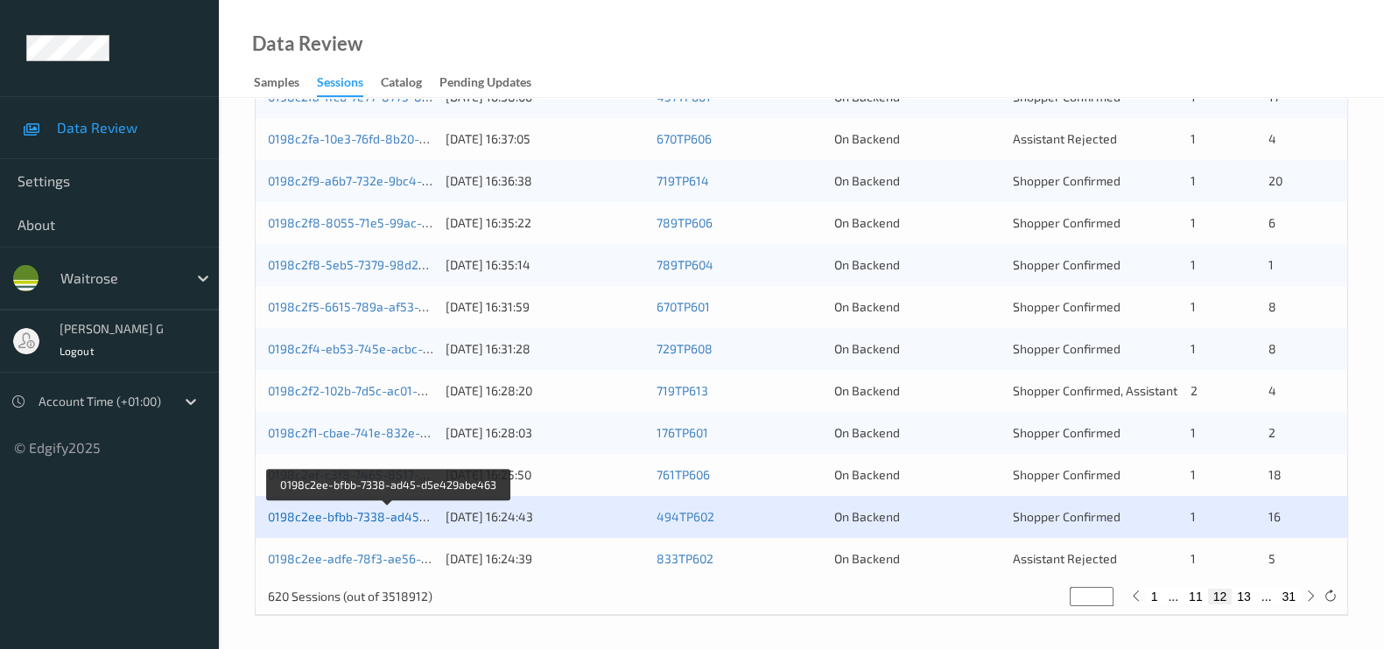
click at [319, 516] on link "0198c2ee-bfbb-7338-ad45-d5e429abe463" at bounding box center [389, 516] width 242 height 15
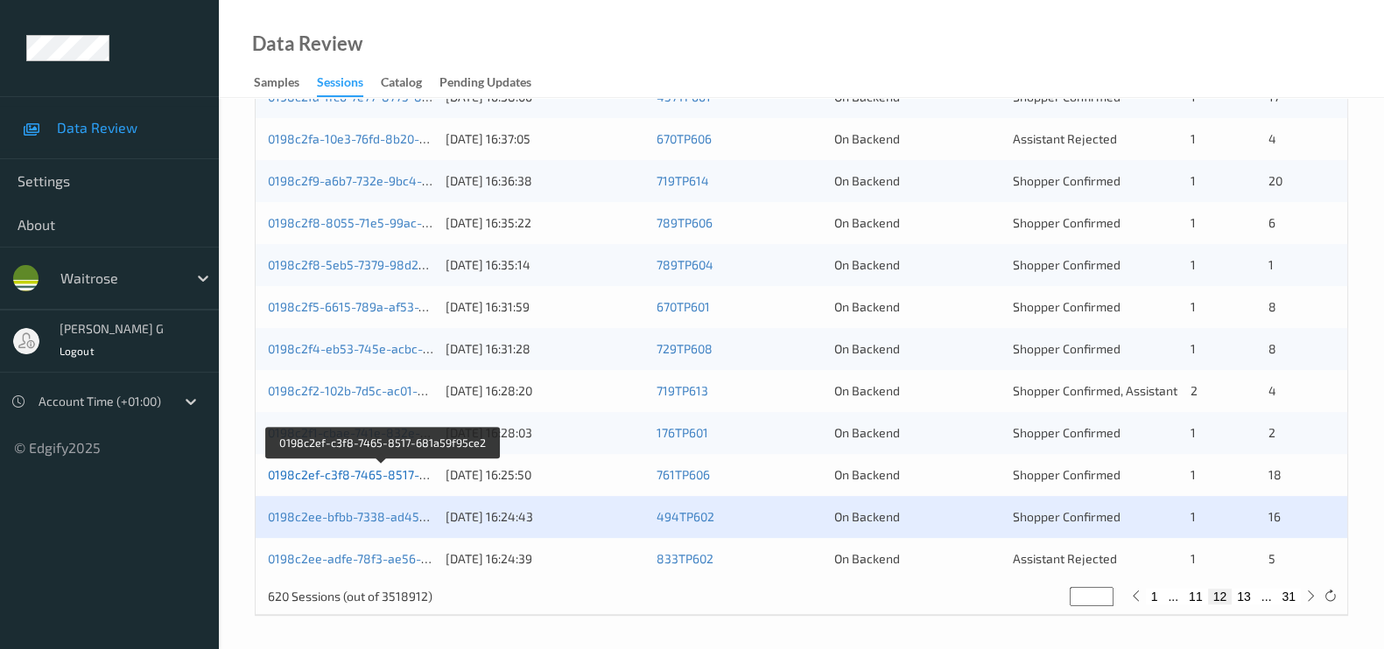
click at [359, 476] on link "0198c2ef-c3f8-7465-8517-681a59f95ce2" at bounding box center [383, 474] width 231 height 15
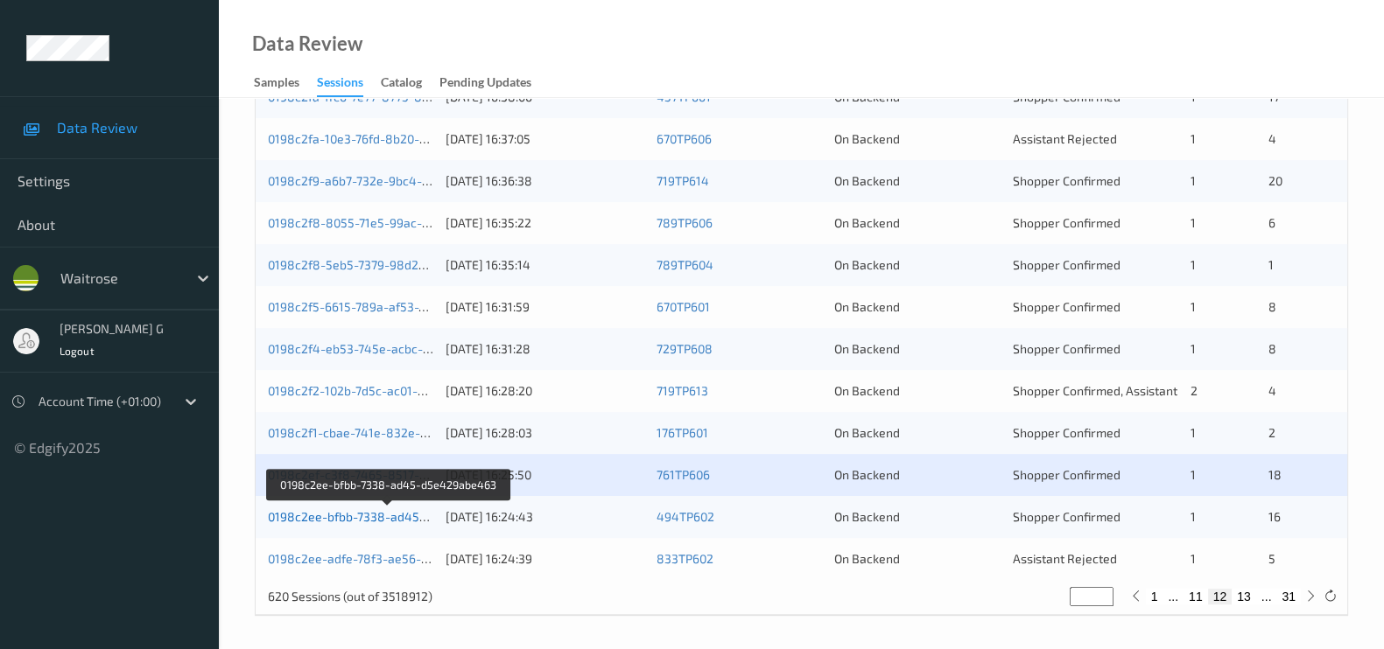
click at [303, 517] on link "0198c2ee-bfbb-7338-ad45-d5e429abe463" at bounding box center [389, 516] width 242 height 15
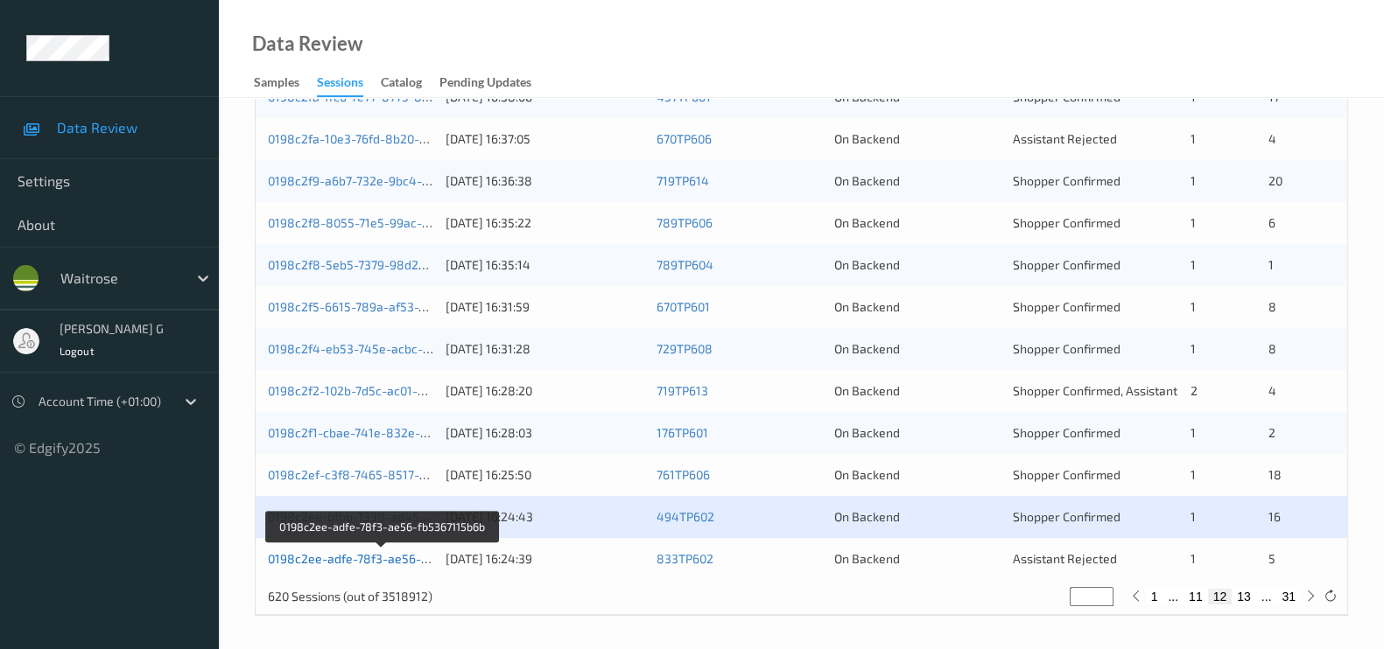
click at [359, 557] on link "0198c2ee-adfe-78f3-ae56-fb5367115b6b" at bounding box center [383, 558] width 230 height 15
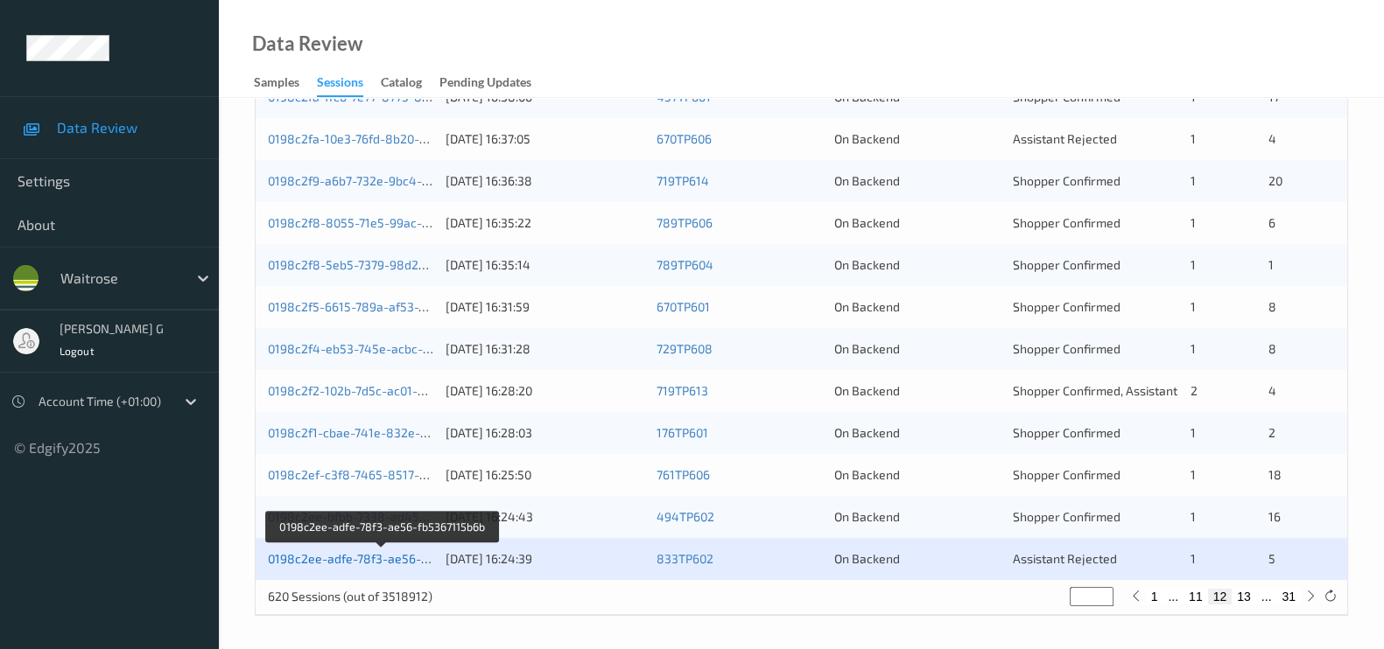
click at [347, 558] on link "0198c2ee-adfe-78f3-ae56-fb5367115b6b" at bounding box center [383, 558] width 230 height 15
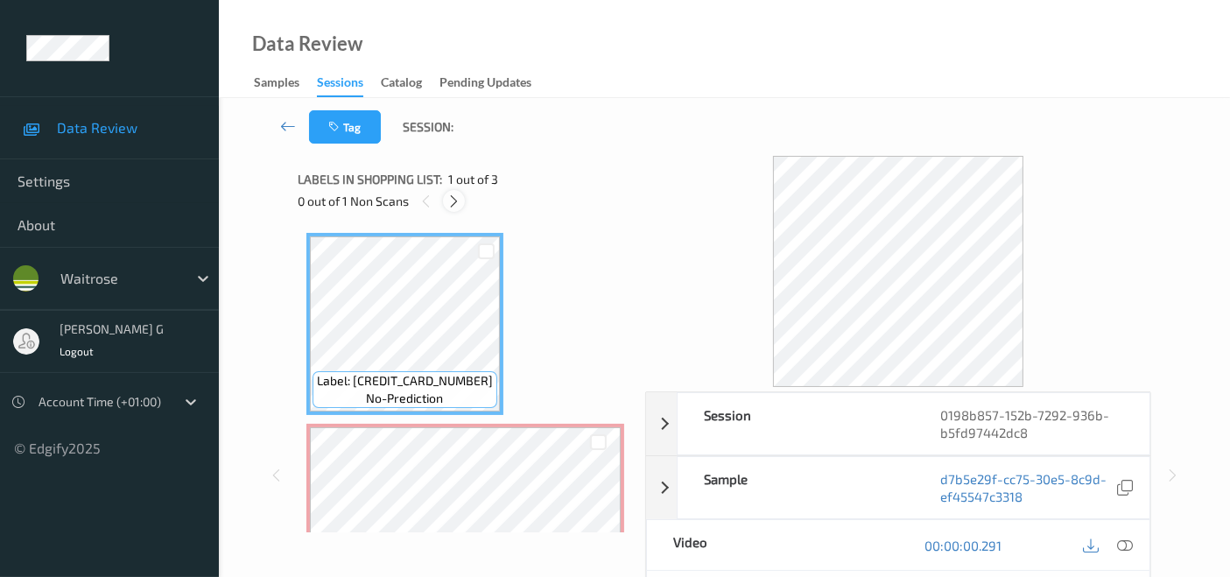
click at [451, 197] on icon at bounding box center [453, 201] width 15 height 16
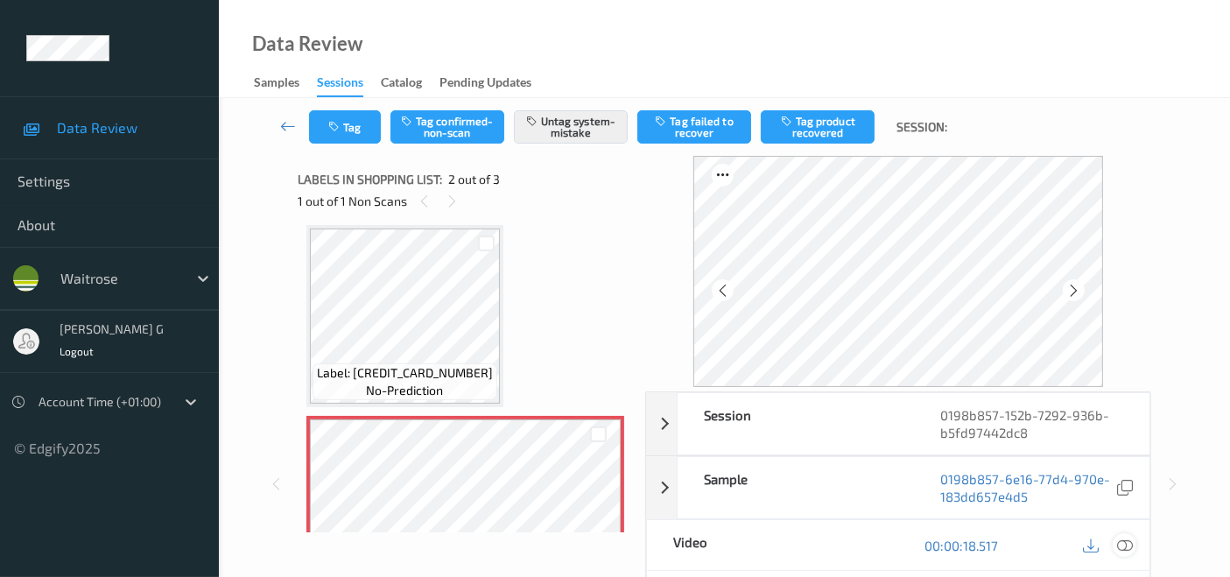
click at [1132, 547] on icon at bounding box center [1125, 545] width 16 height 16
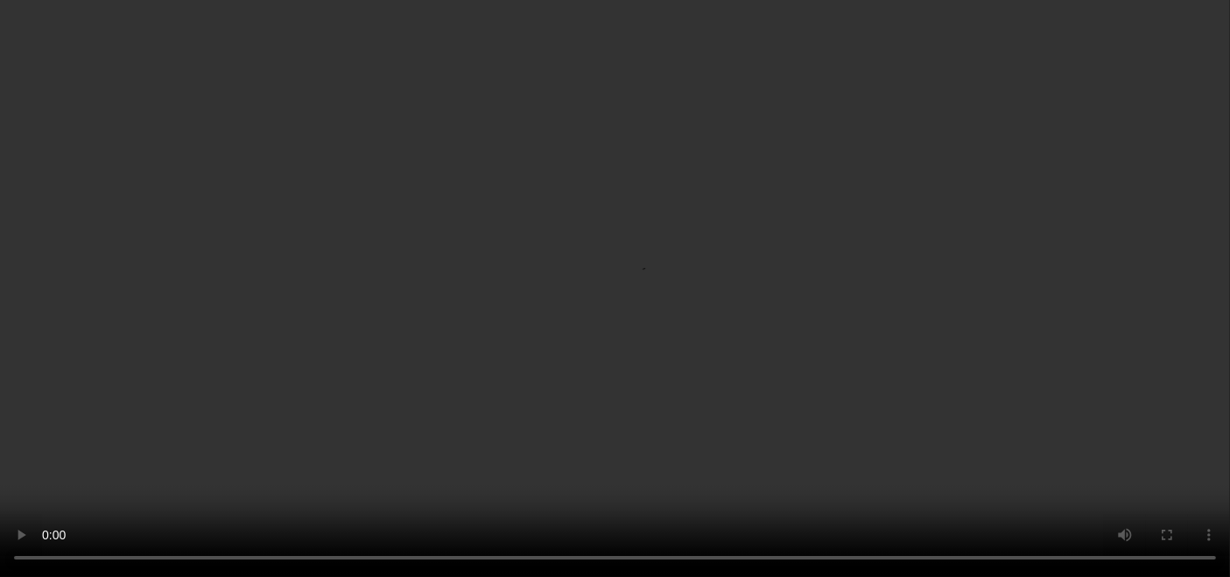
scroll to position [0, 0]
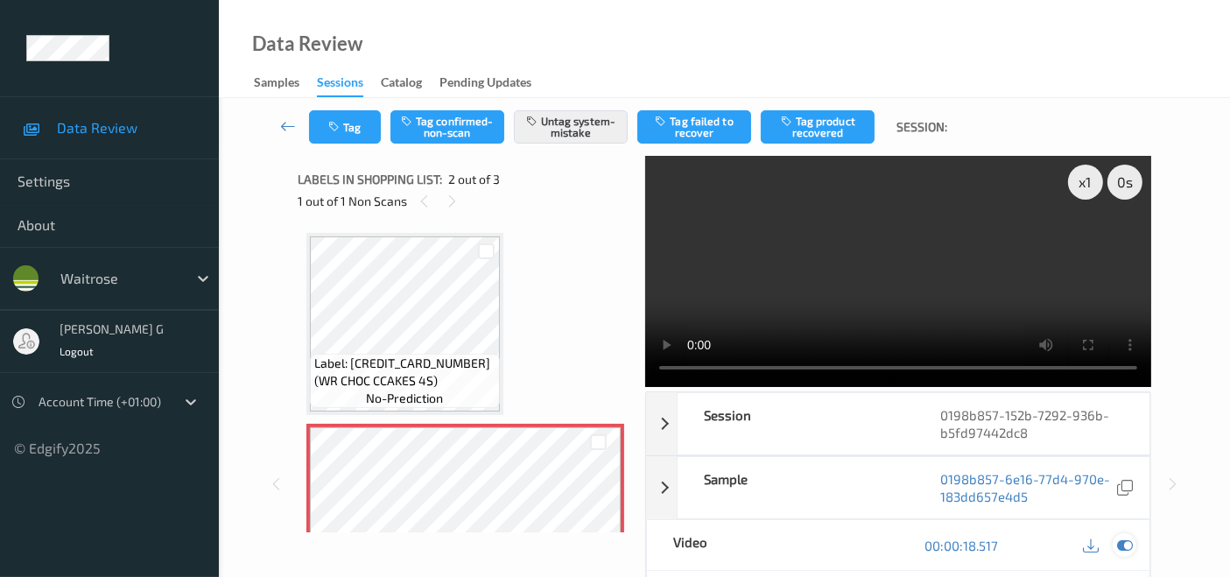
click at [1123, 543] on icon at bounding box center [1125, 545] width 16 height 16
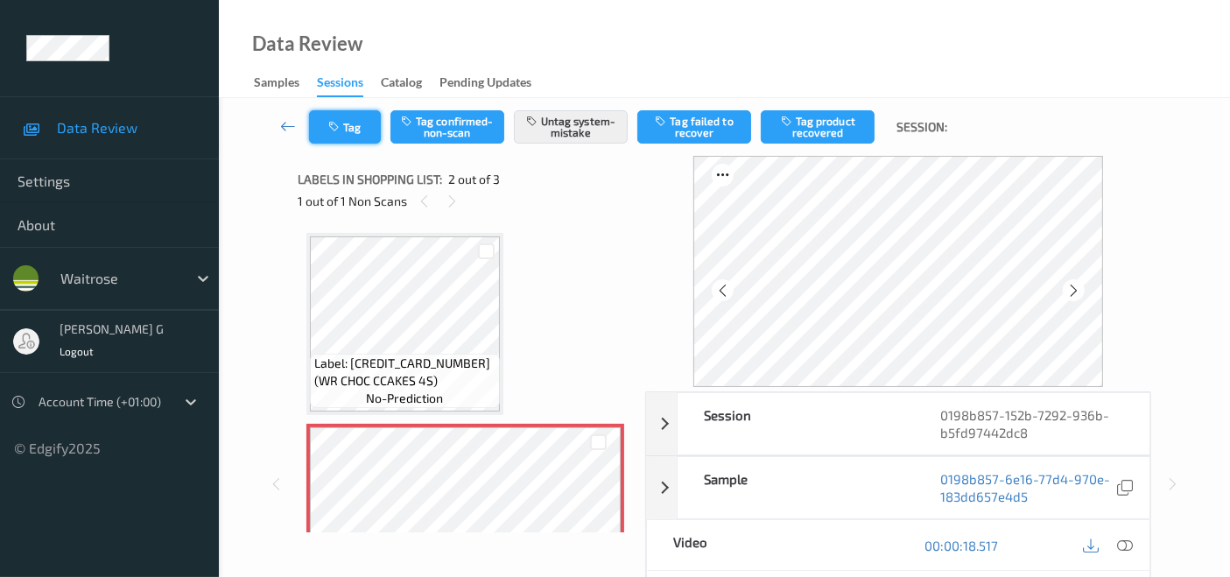
click at [359, 131] on button "Tag" at bounding box center [345, 126] width 72 height 33
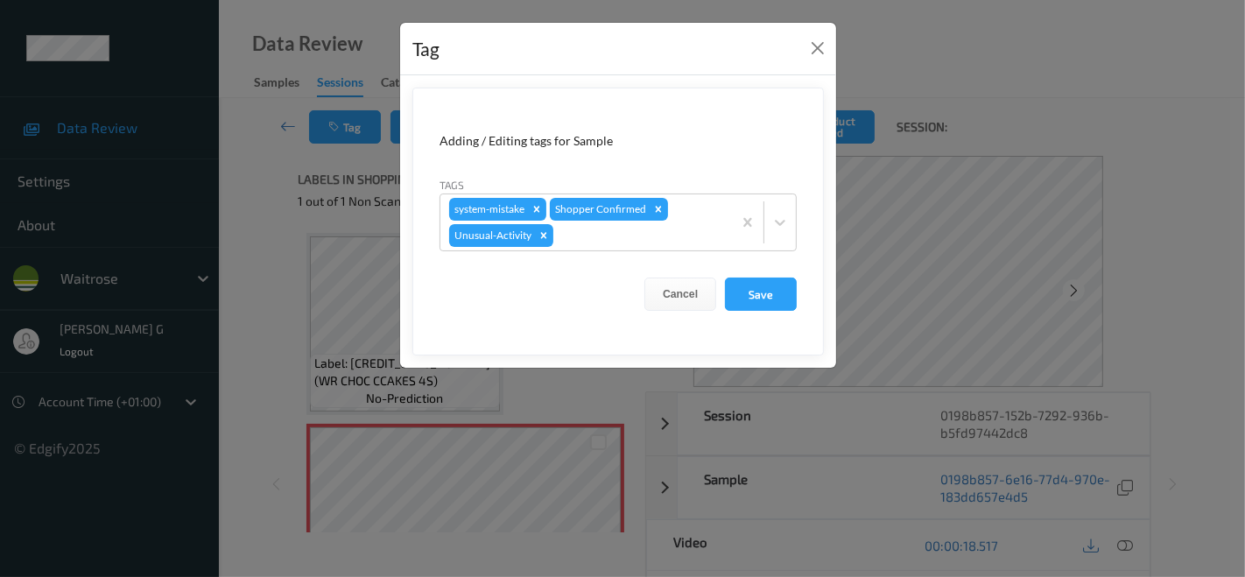
click at [284, 239] on div "Tag Adding / Editing tags for Sample Tags system-mistake Shopper Confirmed Unus…" at bounding box center [622, 288] width 1245 height 577
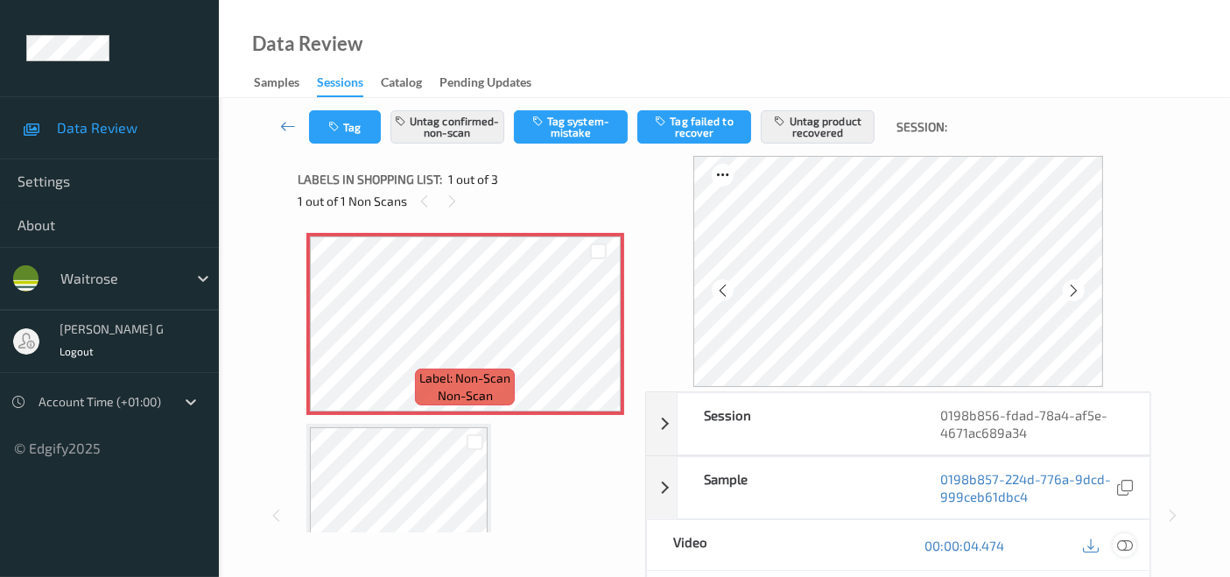
click at [1122, 546] on icon at bounding box center [1125, 545] width 16 height 16
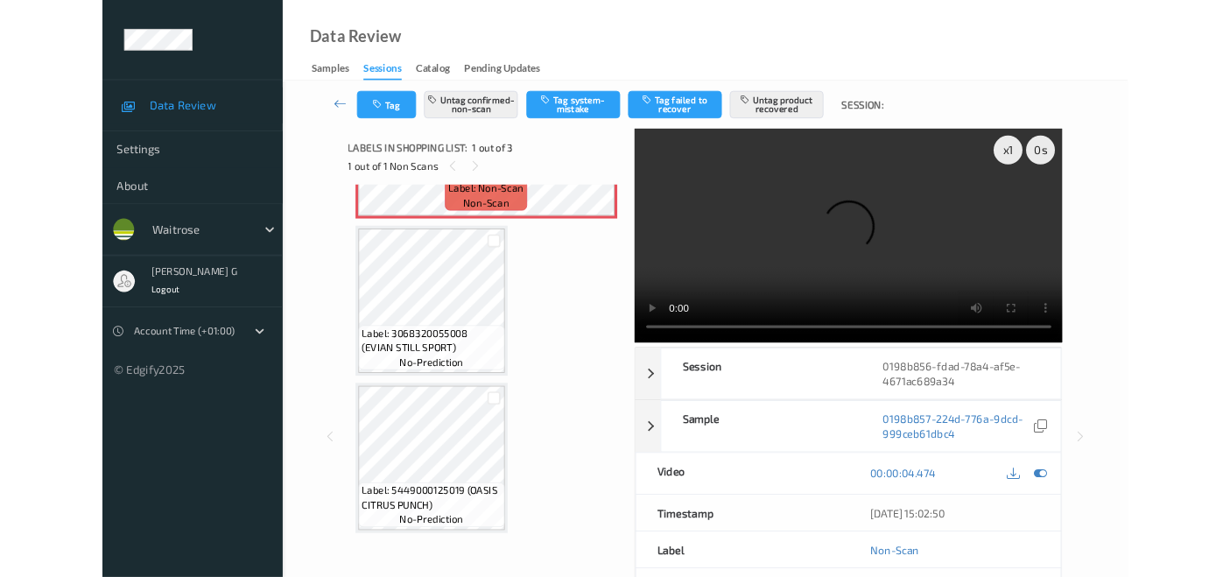
scroll to position [147, 0]
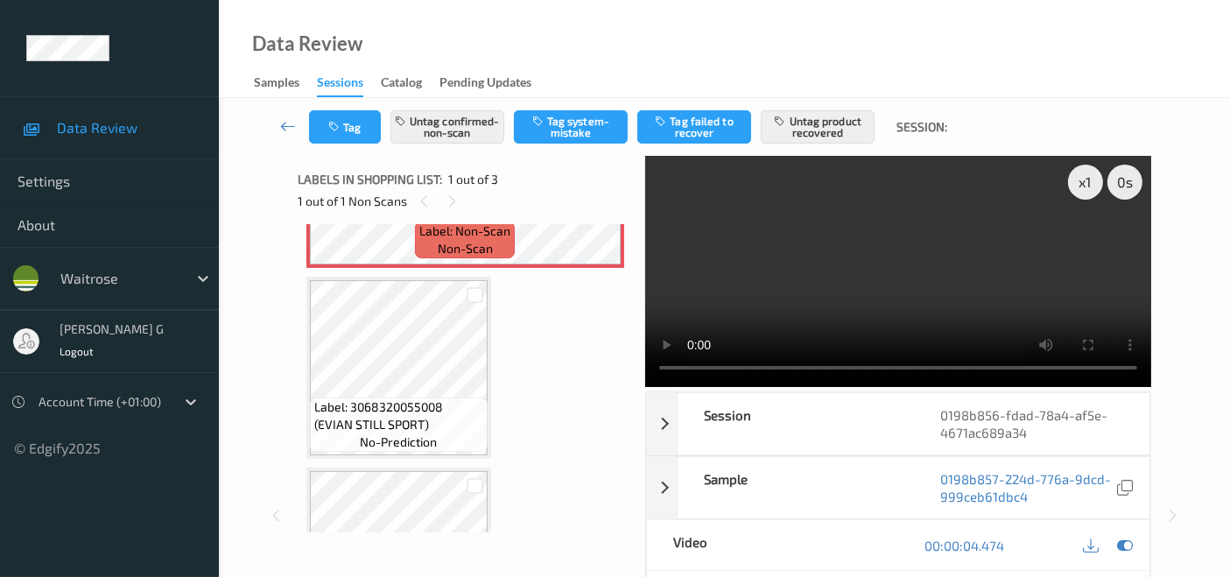
click at [1203, 451] on div "Tag Untag confirmed-non-scan Tag system-mistake Tag failed to recover Untag pro…" at bounding box center [724, 504] width 1011 height 812
click at [1124, 538] on icon at bounding box center [1125, 545] width 16 height 16
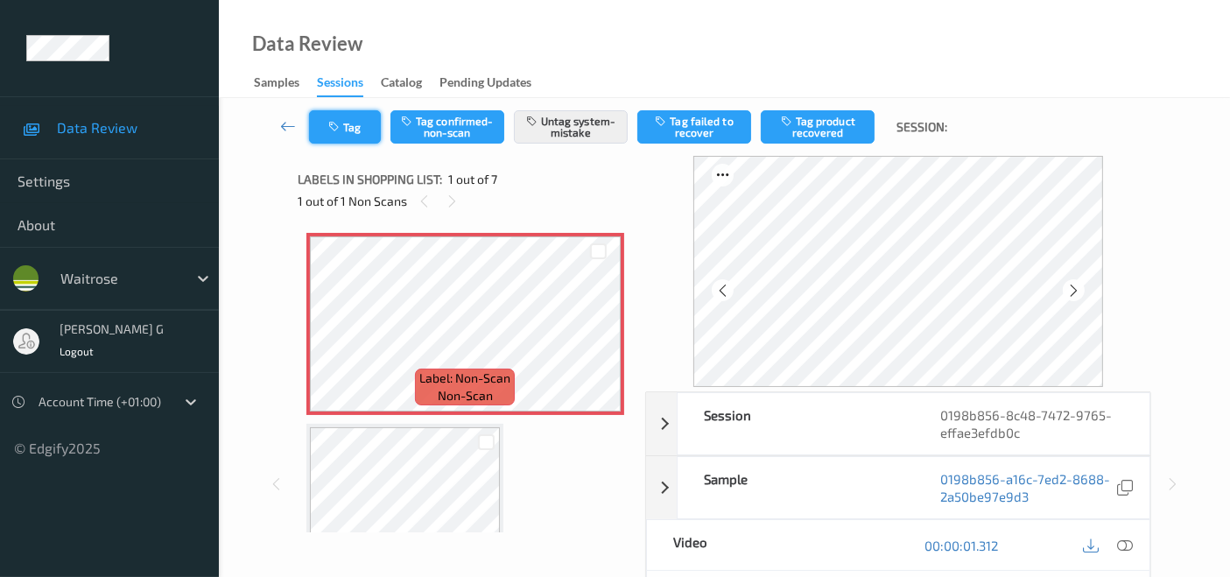
click at [345, 130] on button "Tag" at bounding box center [345, 126] width 72 height 33
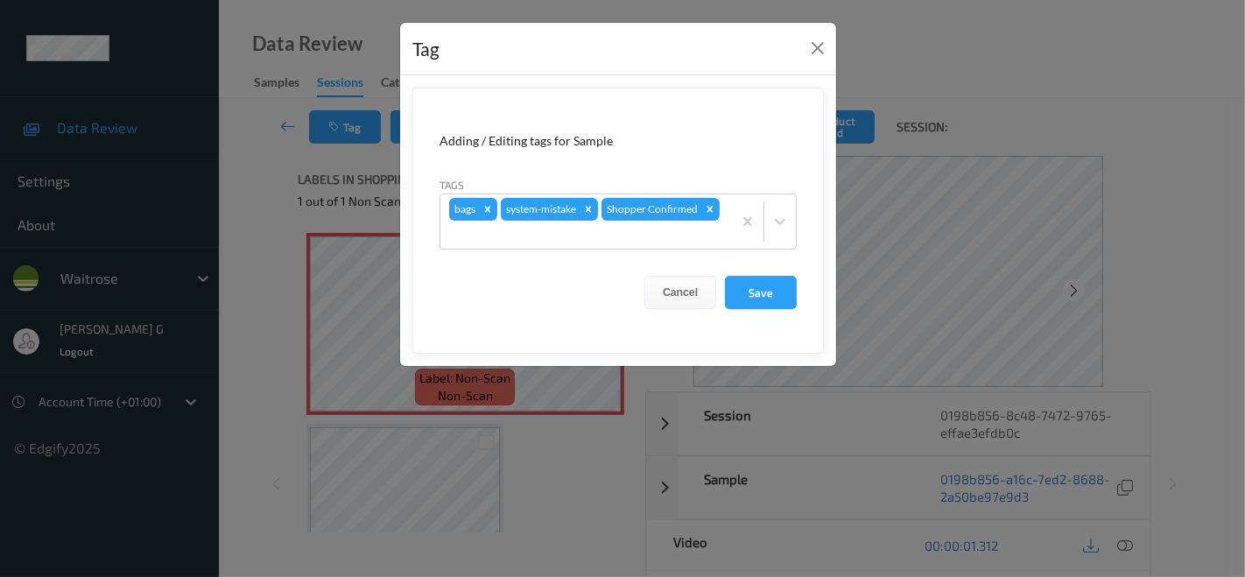
click at [222, 304] on div "Tag Adding / Editing tags for Sample Tags bags system-mistake Shopper Confirmed…" at bounding box center [622, 288] width 1245 height 577
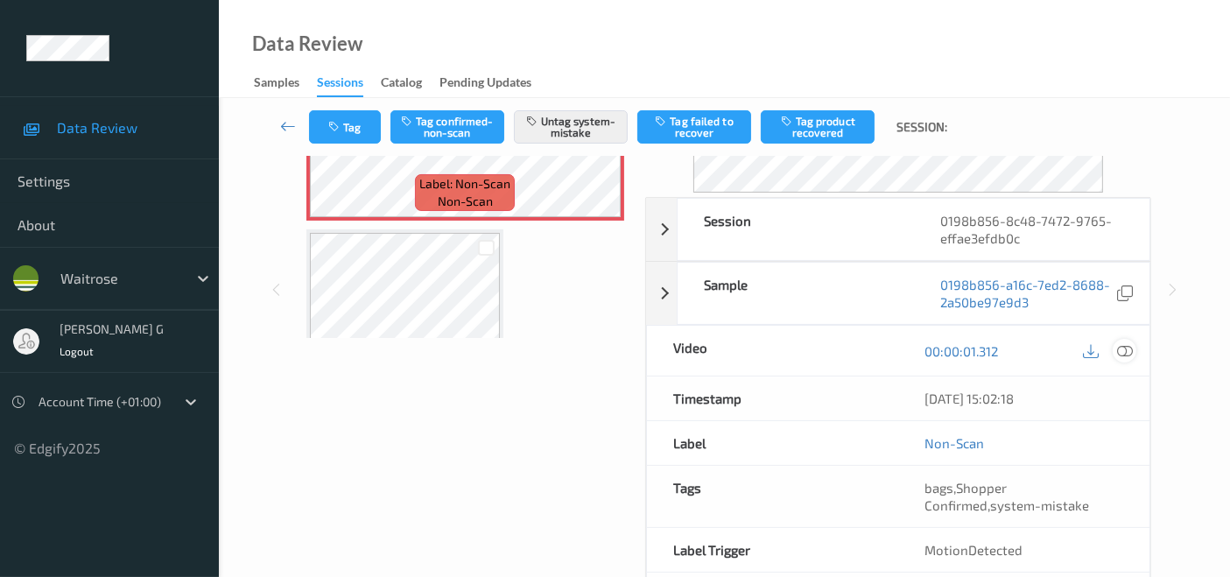
click at [1131, 349] on icon at bounding box center [1125, 351] width 16 height 16
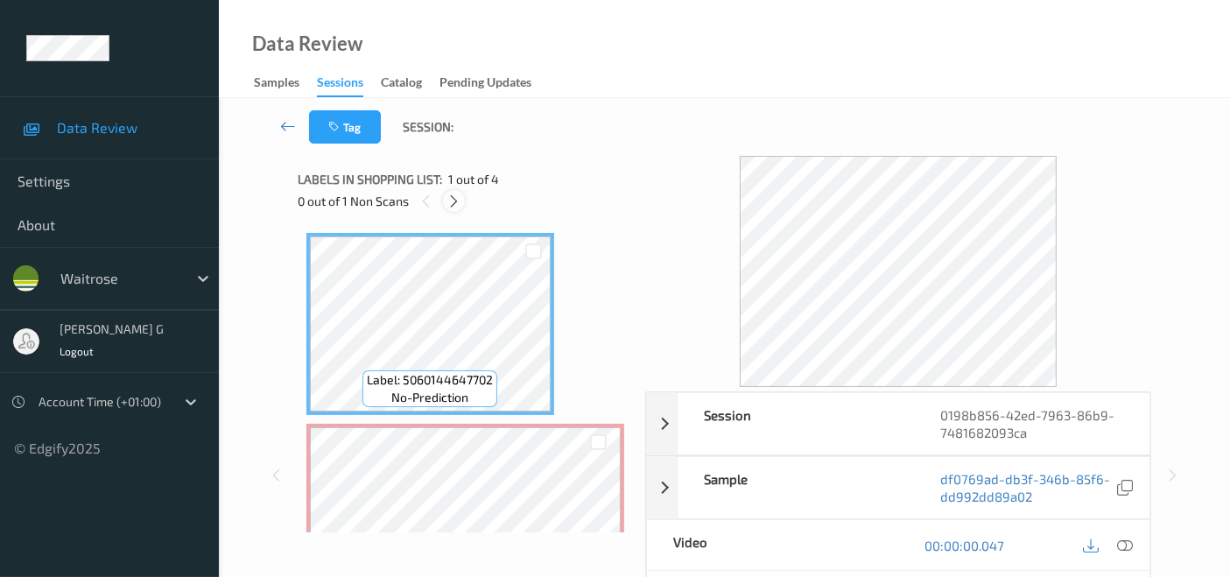
click at [453, 206] on icon at bounding box center [453, 201] width 15 height 16
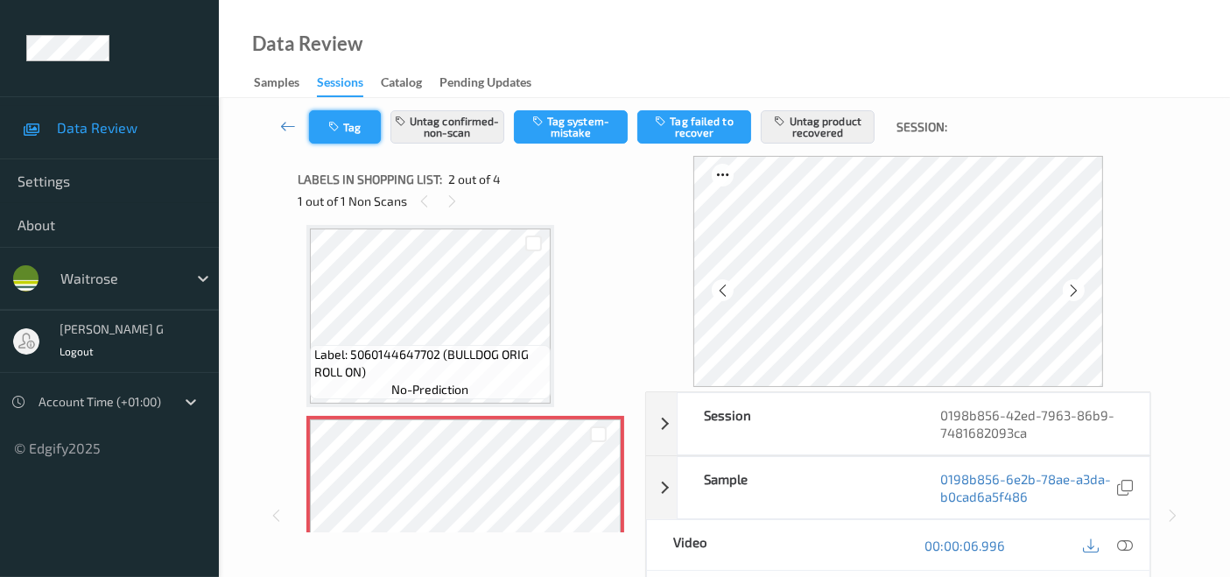
click at [358, 132] on button "Tag" at bounding box center [345, 126] width 72 height 33
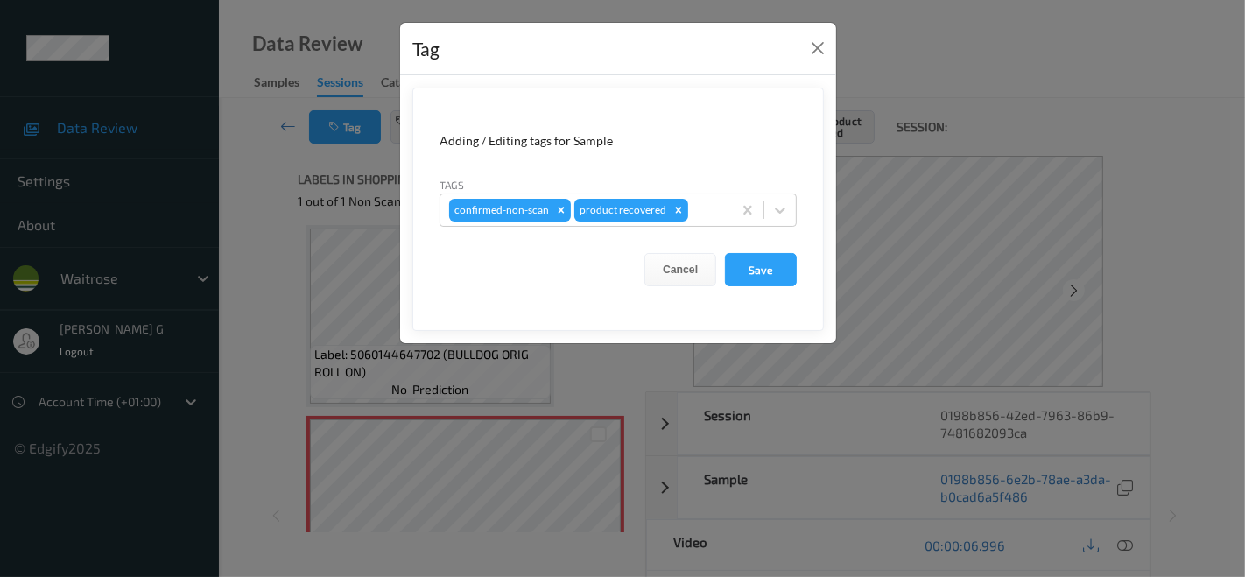
click at [243, 263] on div "Tag Adding / Editing tags for Sample Tags confirmed-non-scan product recovered …" at bounding box center [622, 288] width 1245 height 577
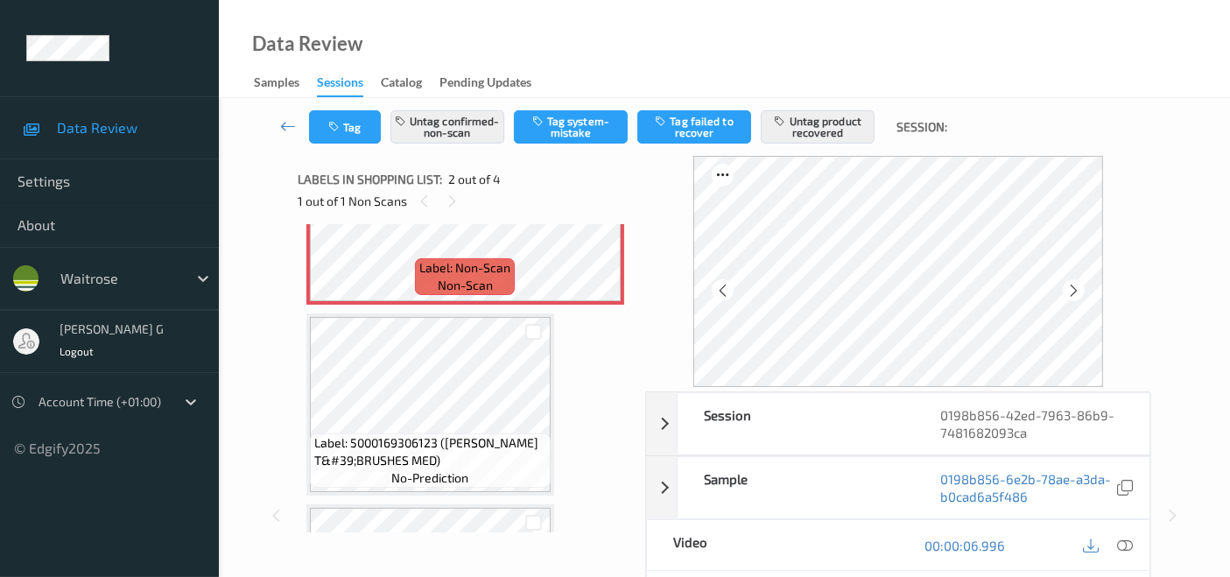
scroll to position [397, 0]
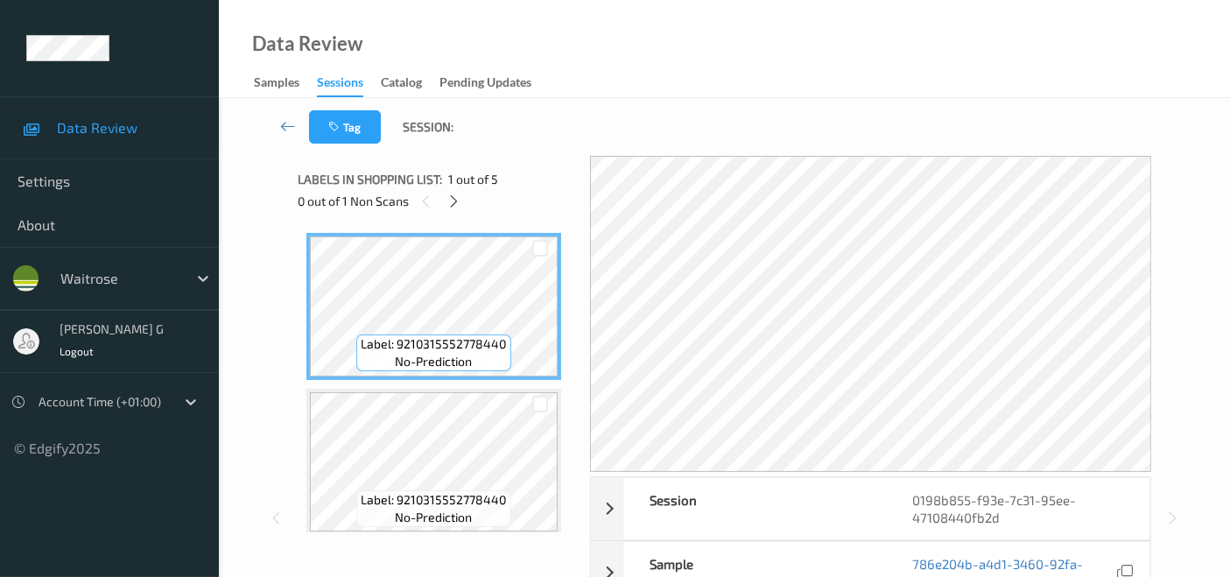
scroll to position [291, 0]
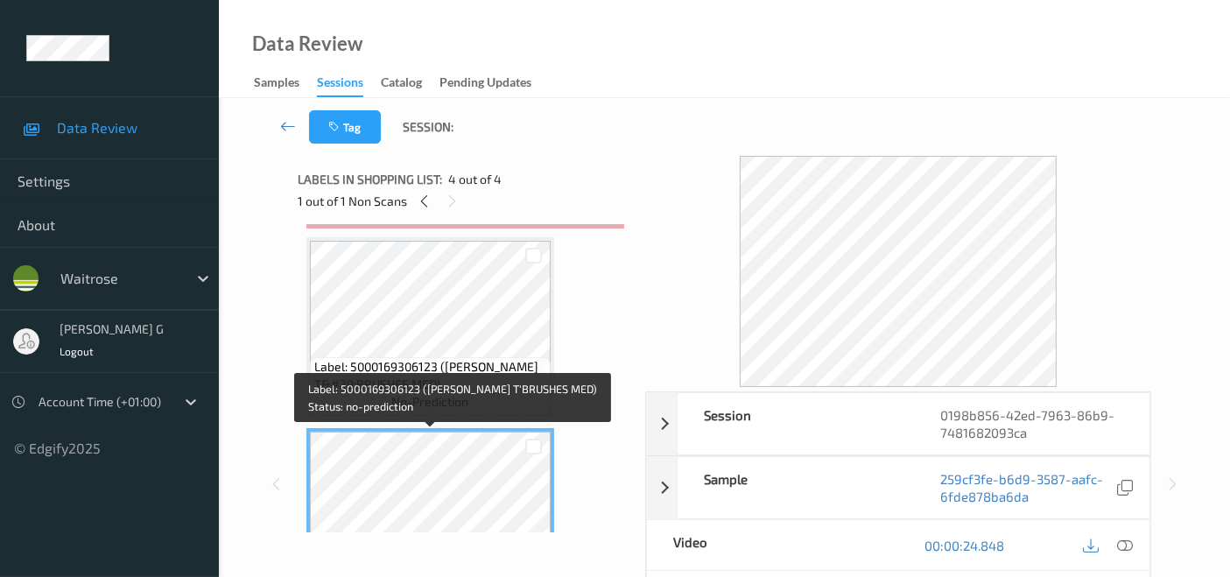
scroll to position [266, 0]
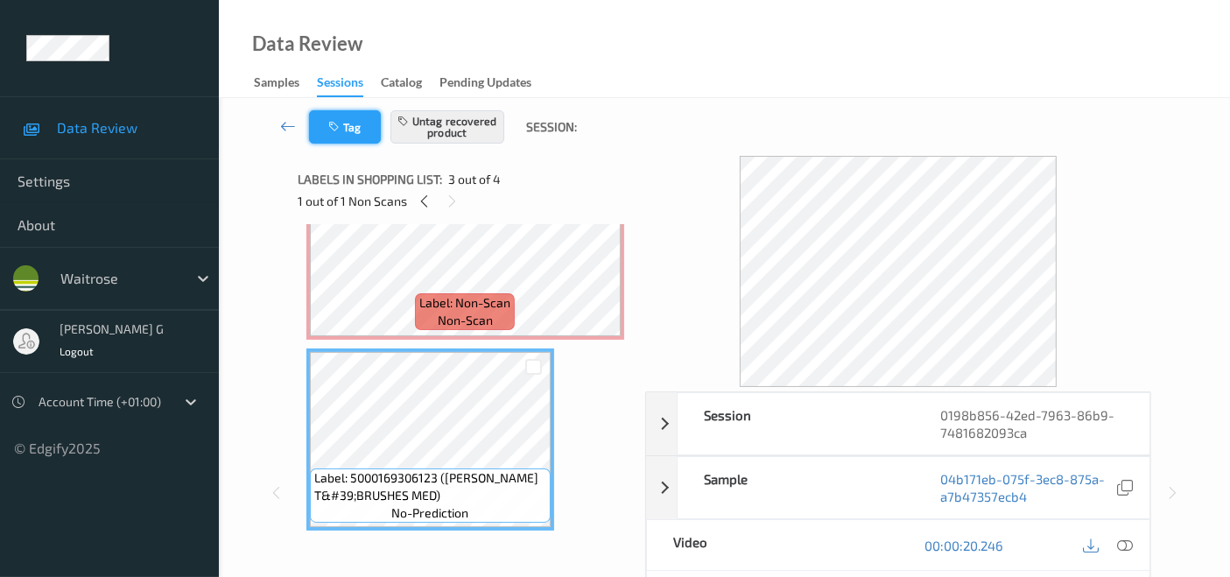
click at [333, 129] on icon "button" at bounding box center [335, 127] width 15 height 12
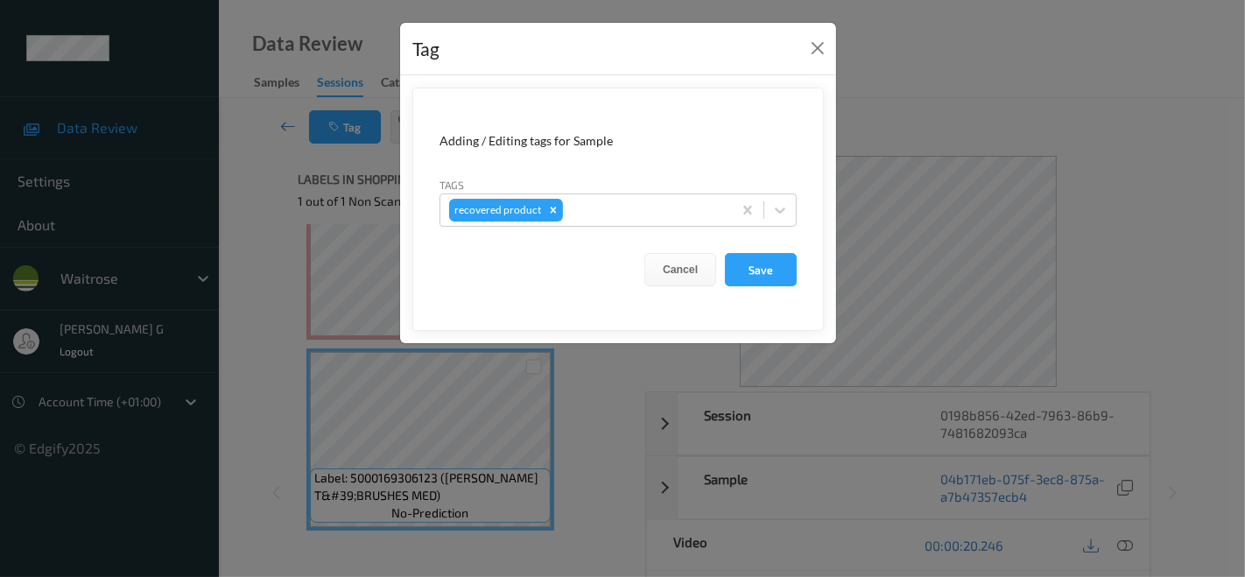
click at [240, 326] on div "Tag Adding / Editing tags for Sample Tags recovered product Cancel Save" at bounding box center [622, 288] width 1245 height 577
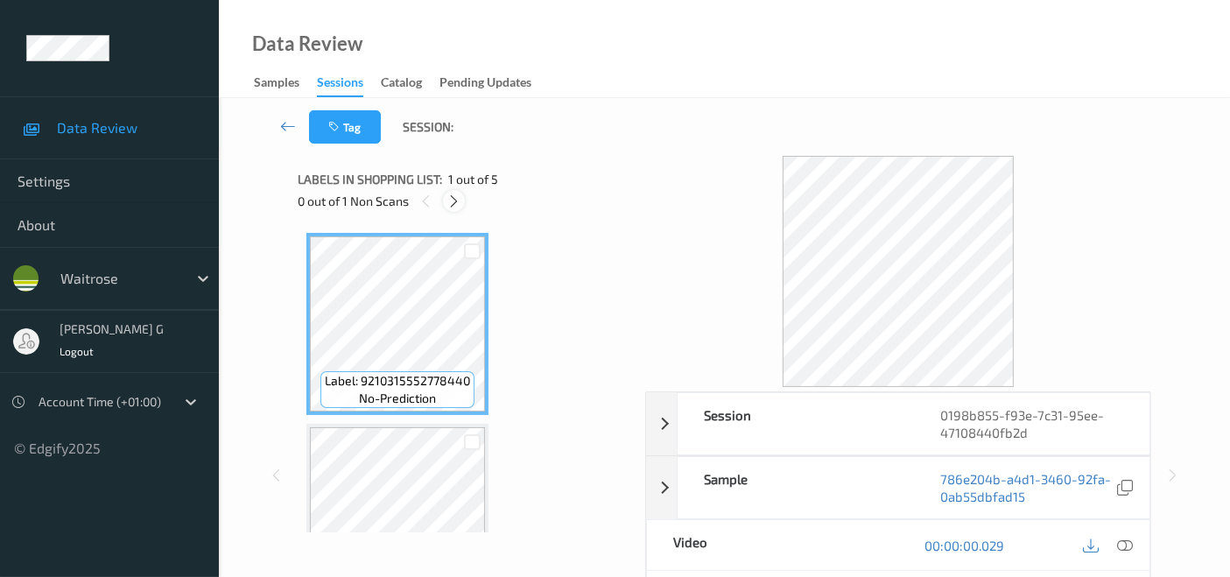
click at [456, 199] on icon at bounding box center [453, 201] width 15 height 16
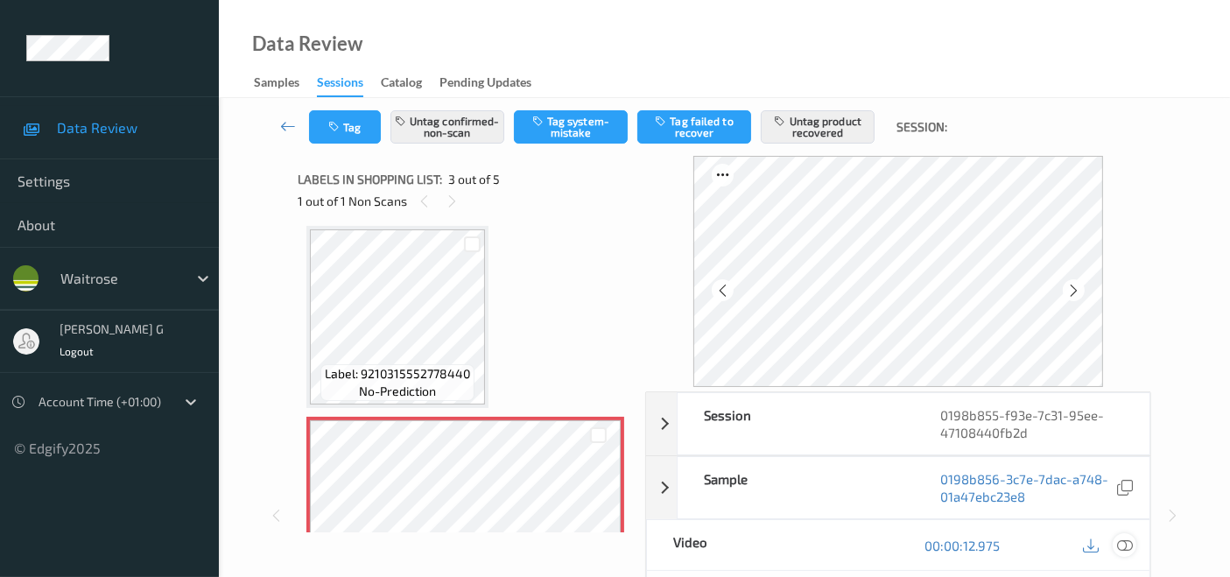
click at [1126, 546] on icon at bounding box center [1125, 545] width 16 height 16
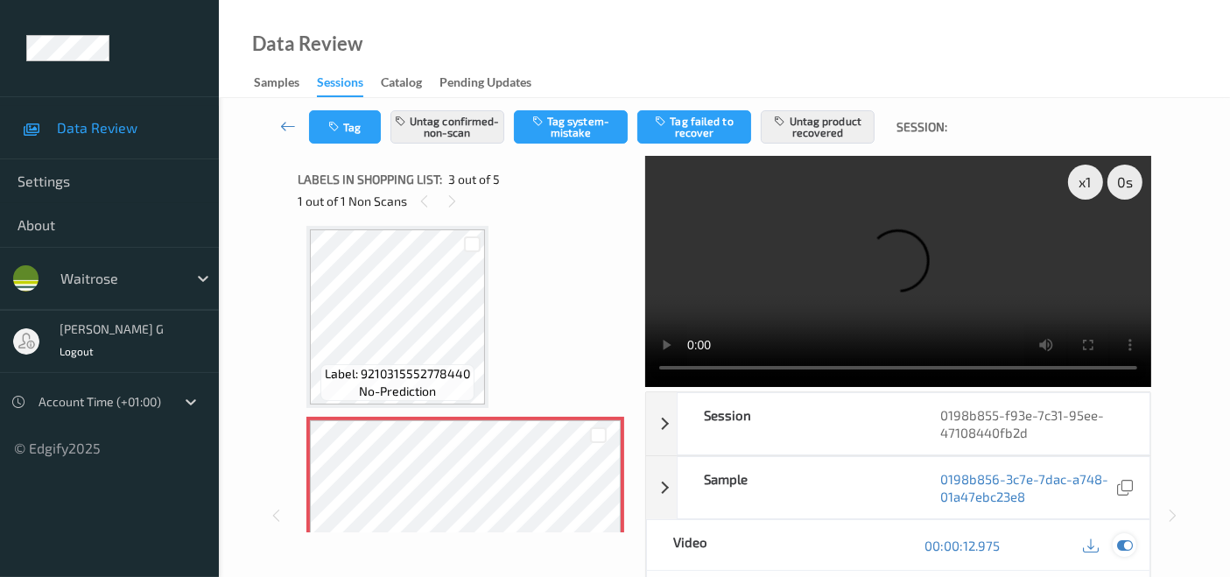
click at [1130, 544] on icon at bounding box center [1125, 545] width 16 height 16
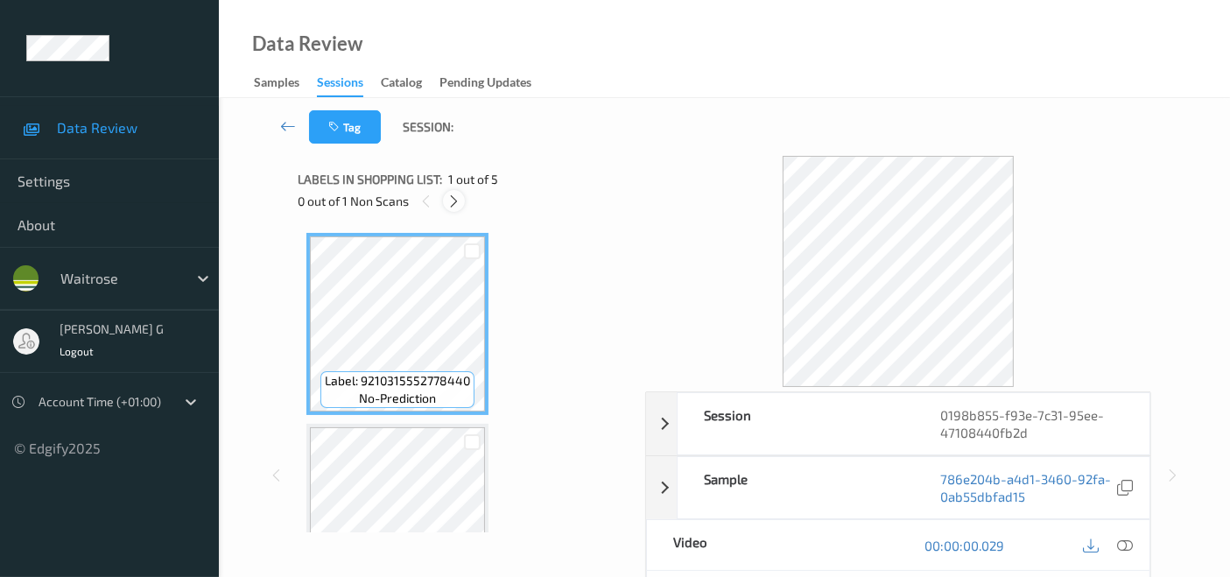
click at [463, 197] on div at bounding box center [454, 201] width 22 height 22
click at [458, 201] on icon at bounding box center [453, 201] width 15 height 16
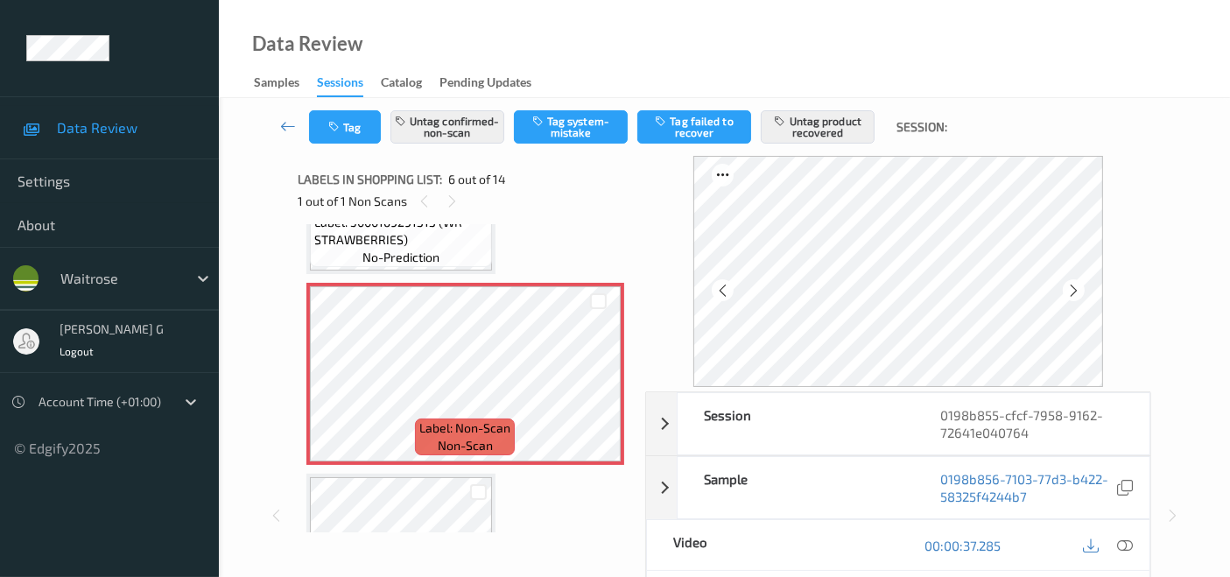
scroll to position [867, 0]
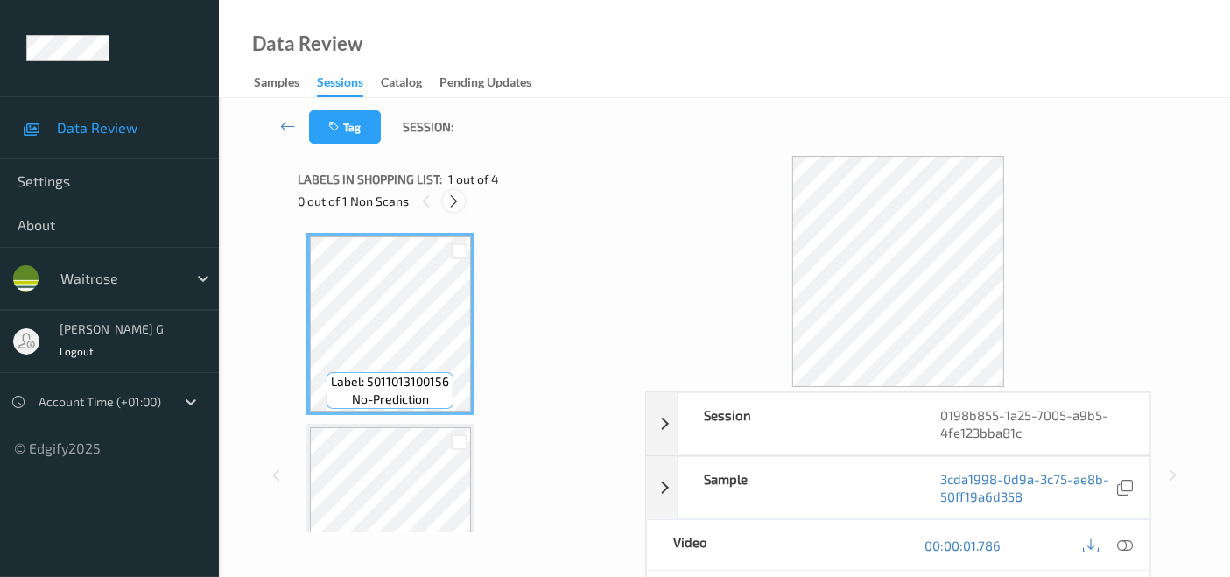
click at [457, 201] on icon at bounding box center [453, 201] width 15 height 16
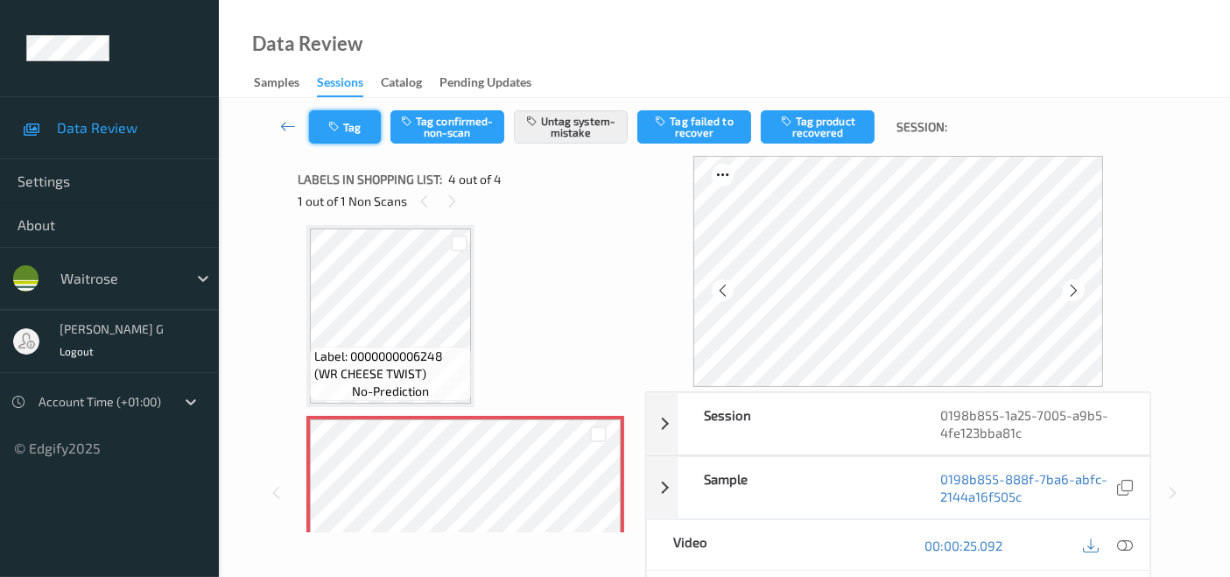
click at [340, 123] on icon "button" at bounding box center [335, 127] width 15 height 12
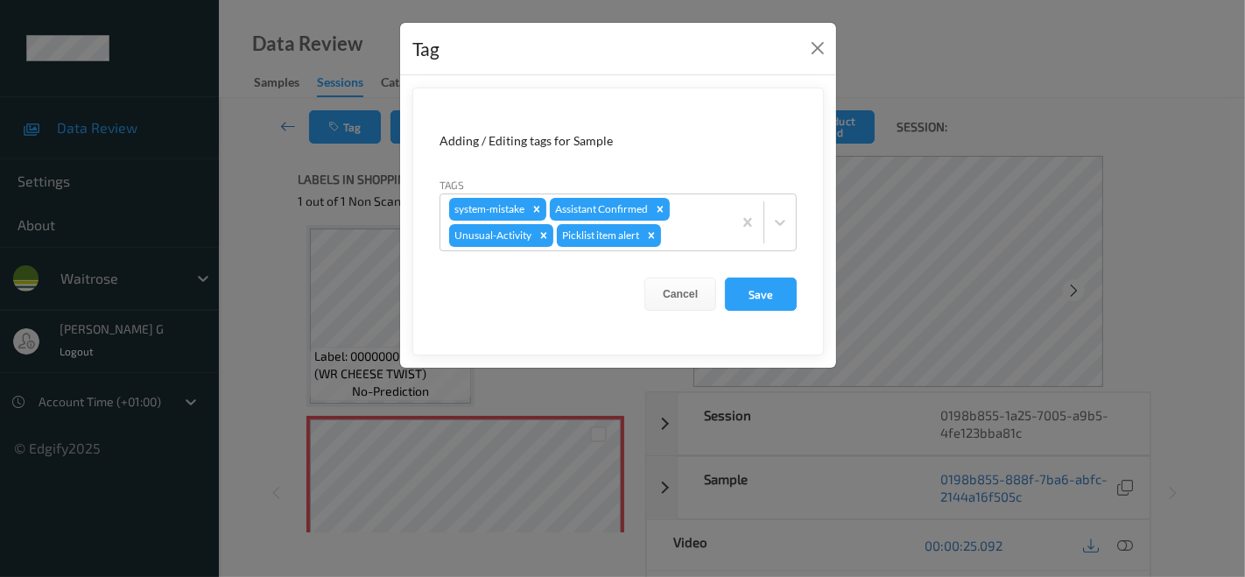
click at [238, 310] on div "Tag Adding / Editing tags for Sample Tags system-mistake Assistant Confirmed Un…" at bounding box center [622, 288] width 1245 height 577
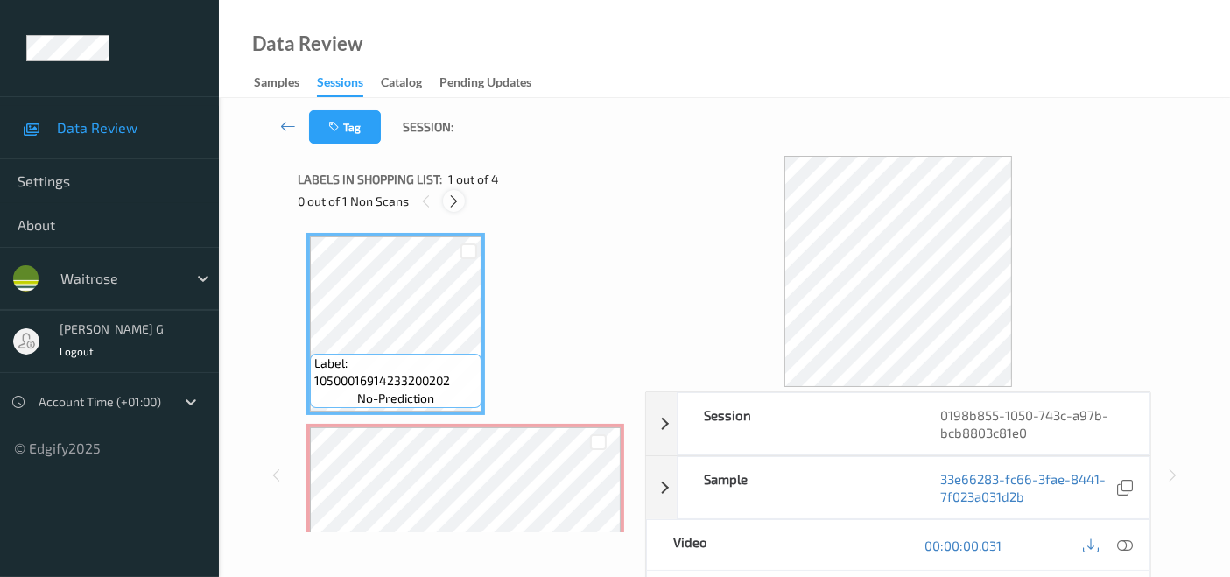
click at [445, 201] on div at bounding box center [454, 201] width 22 height 22
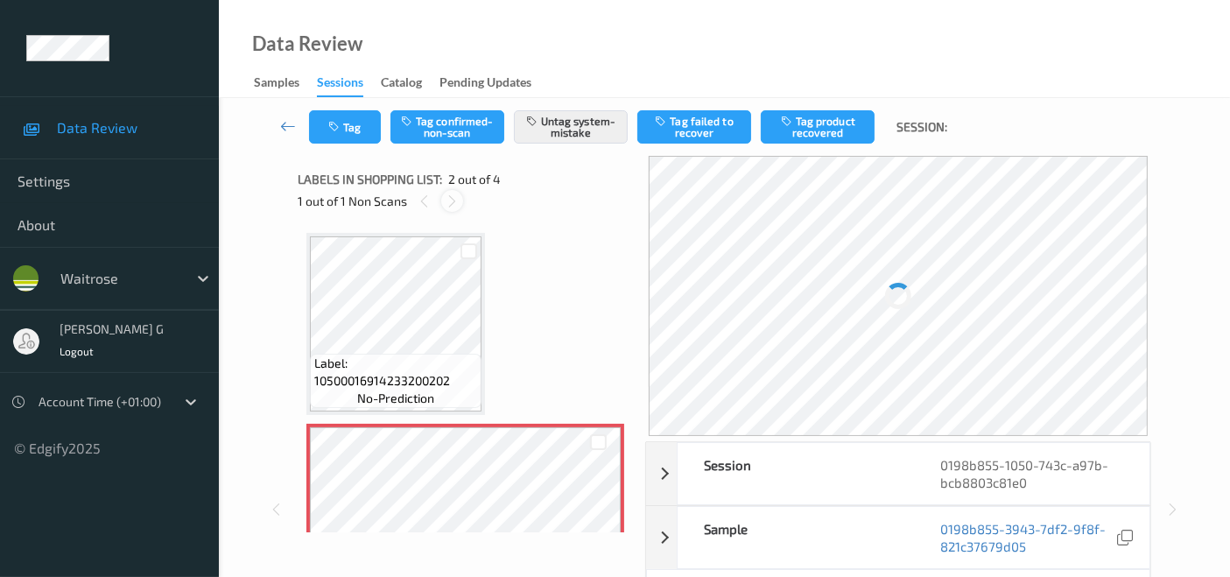
scroll to position [8, 0]
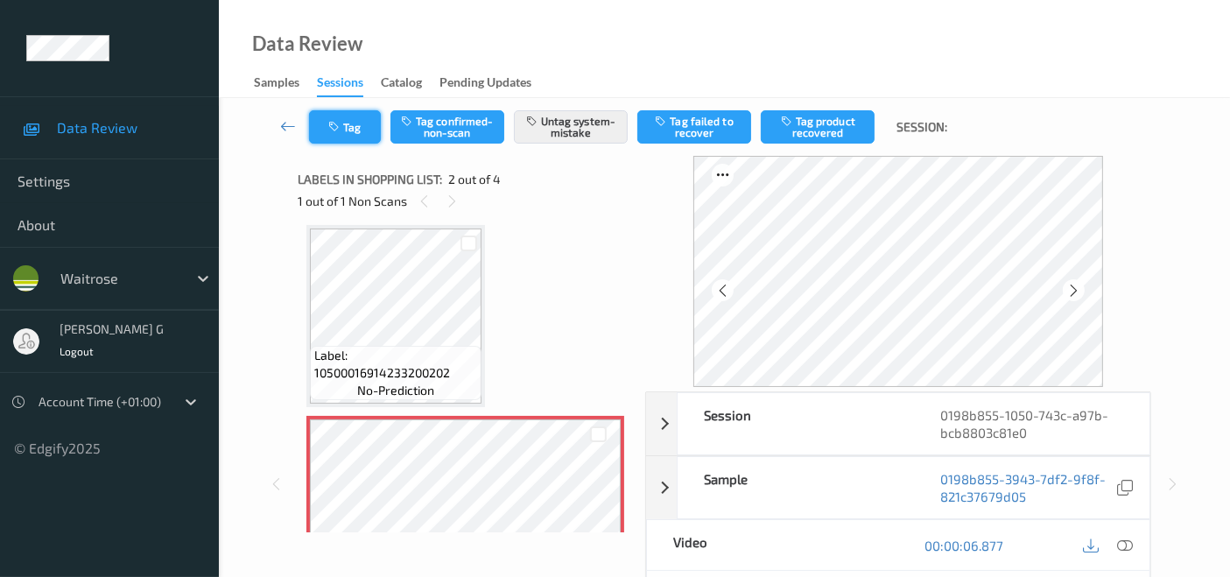
click at [341, 124] on icon "button" at bounding box center [335, 127] width 15 height 12
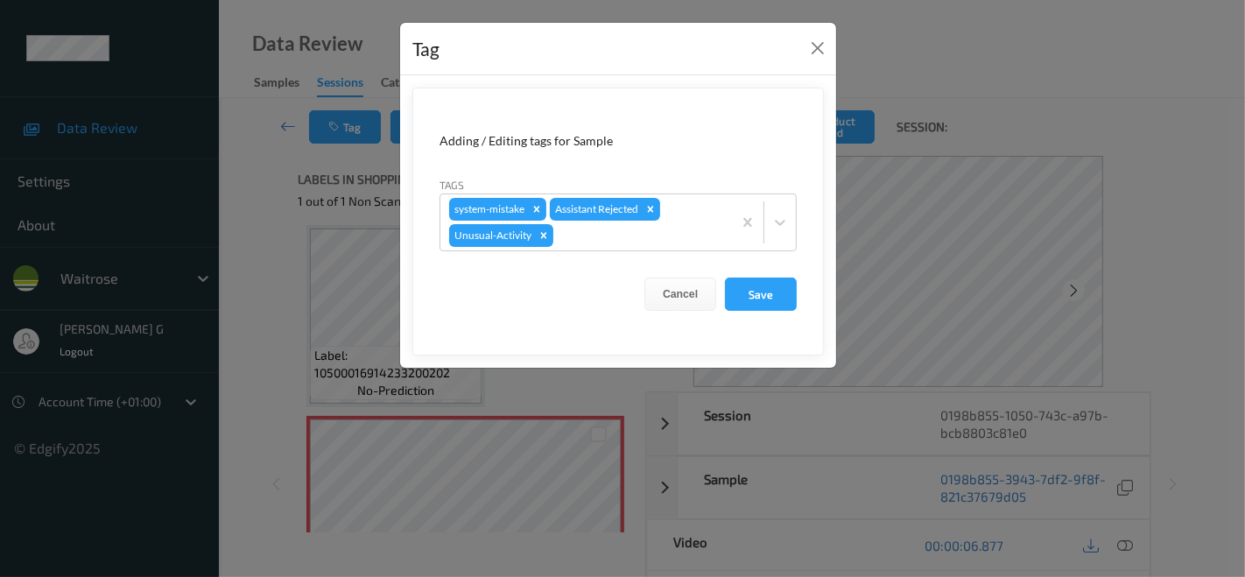
click at [273, 241] on div "Tag Adding / Editing tags for Sample Tags system-mistake Assistant Rejected Unu…" at bounding box center [622, 288] width 1245 height 577
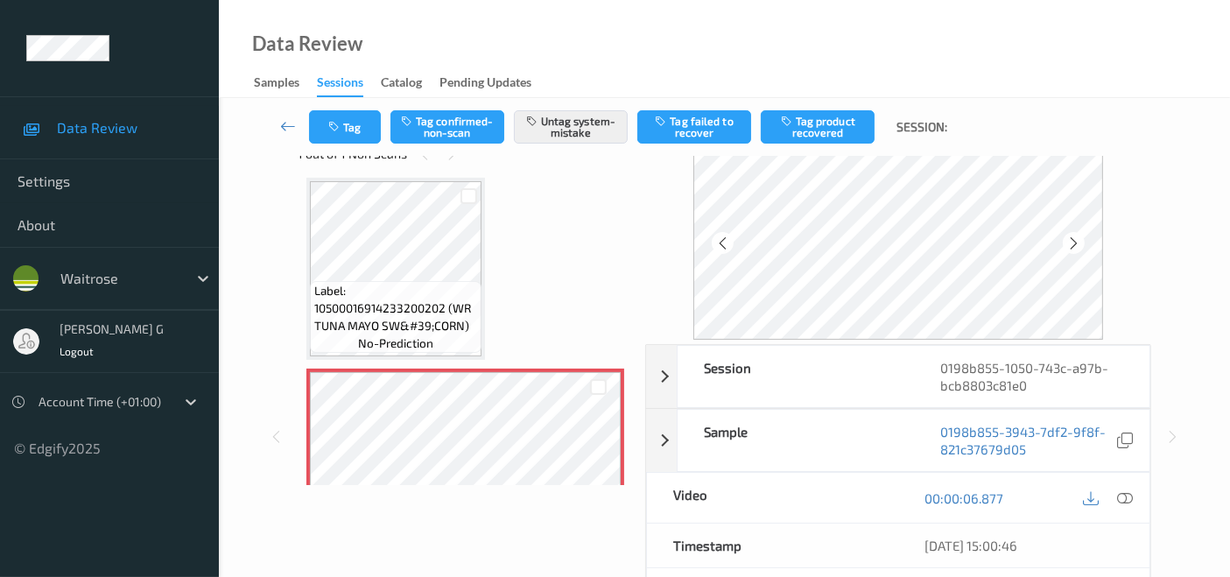
scroll to position [0, 0]
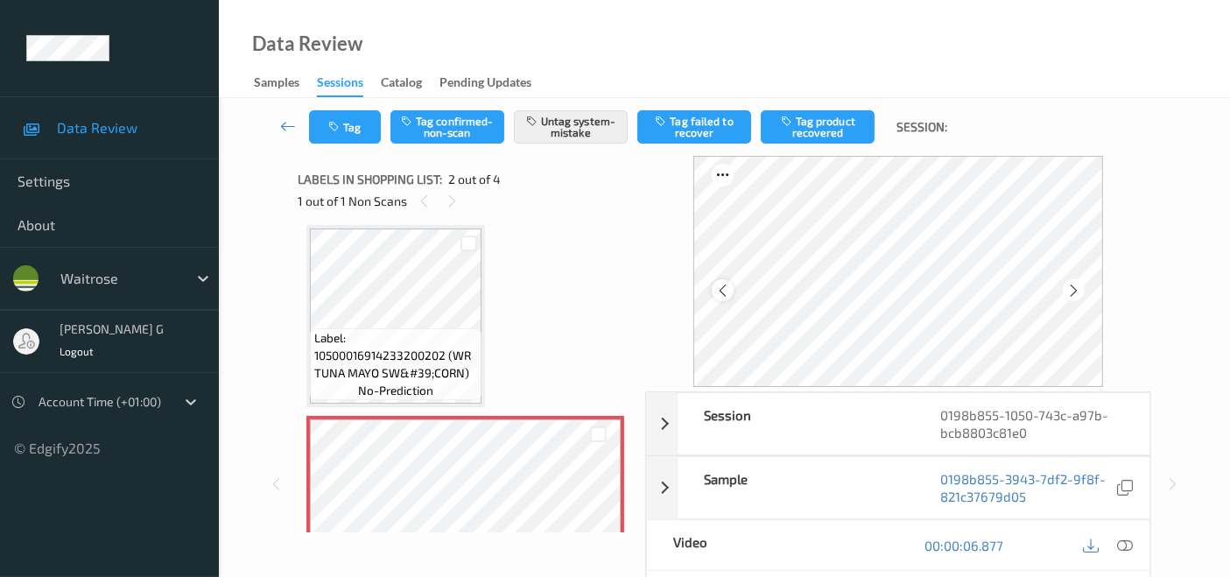
click at [716, 288] on div at bounding box center [723, 290] width 22 height 22
click at [1084, 284] on div at bounding box center [1074, 290] width 22 height 22
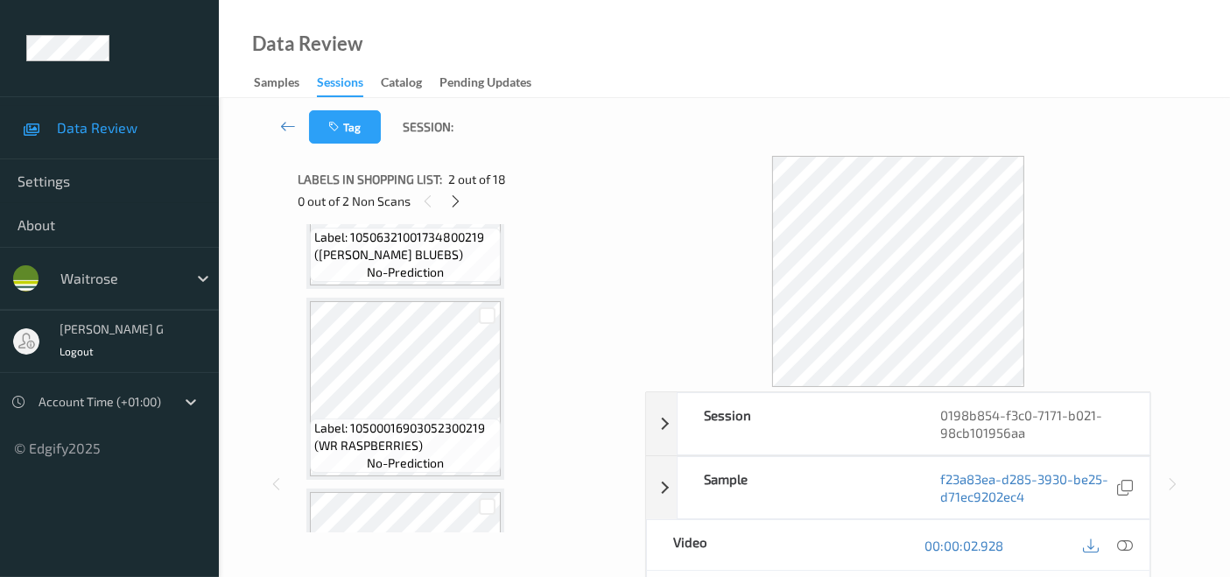
scroll to position [2236, 0]
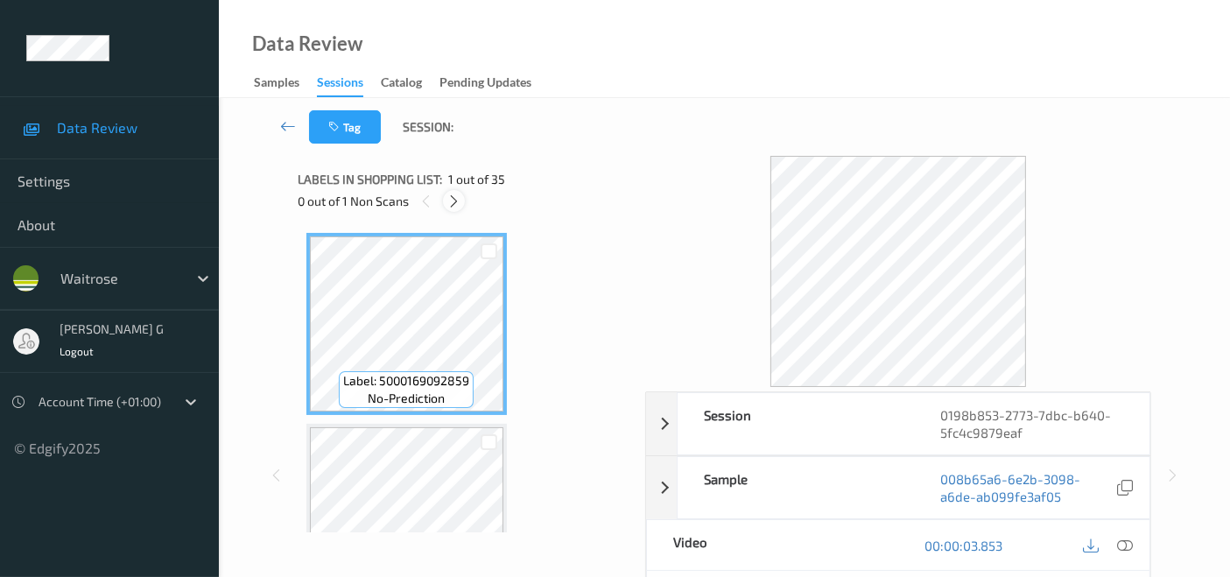
click at [453, 199] on icon at bounding box center [453, 201] width 15 height 16
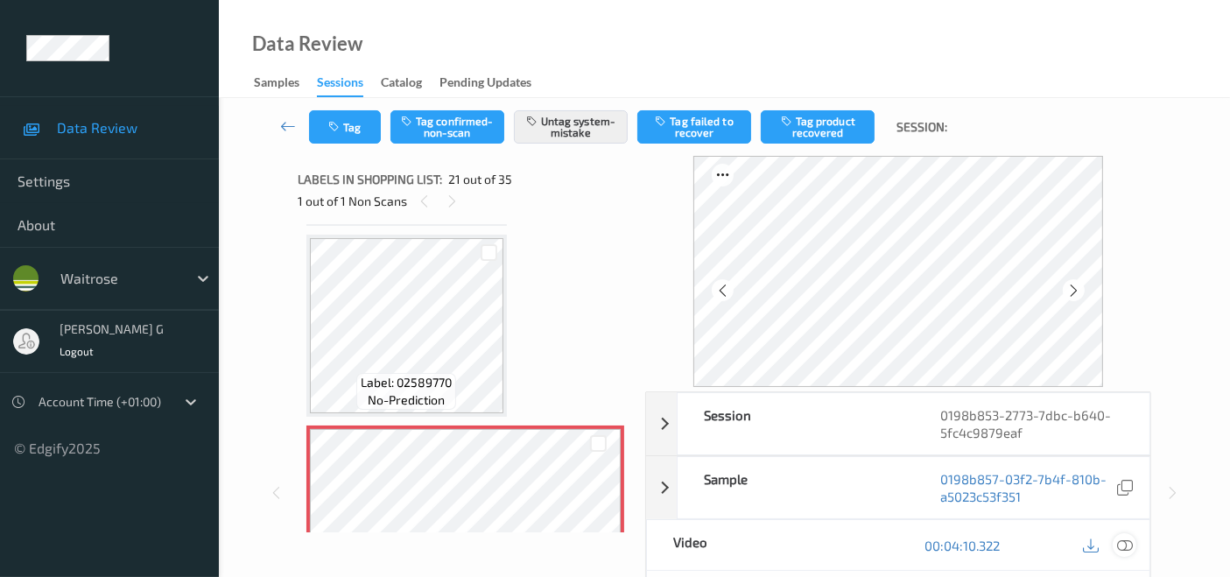
click at [1126, 542] on icon at bounding box center [1125, 545] width 16 height 16
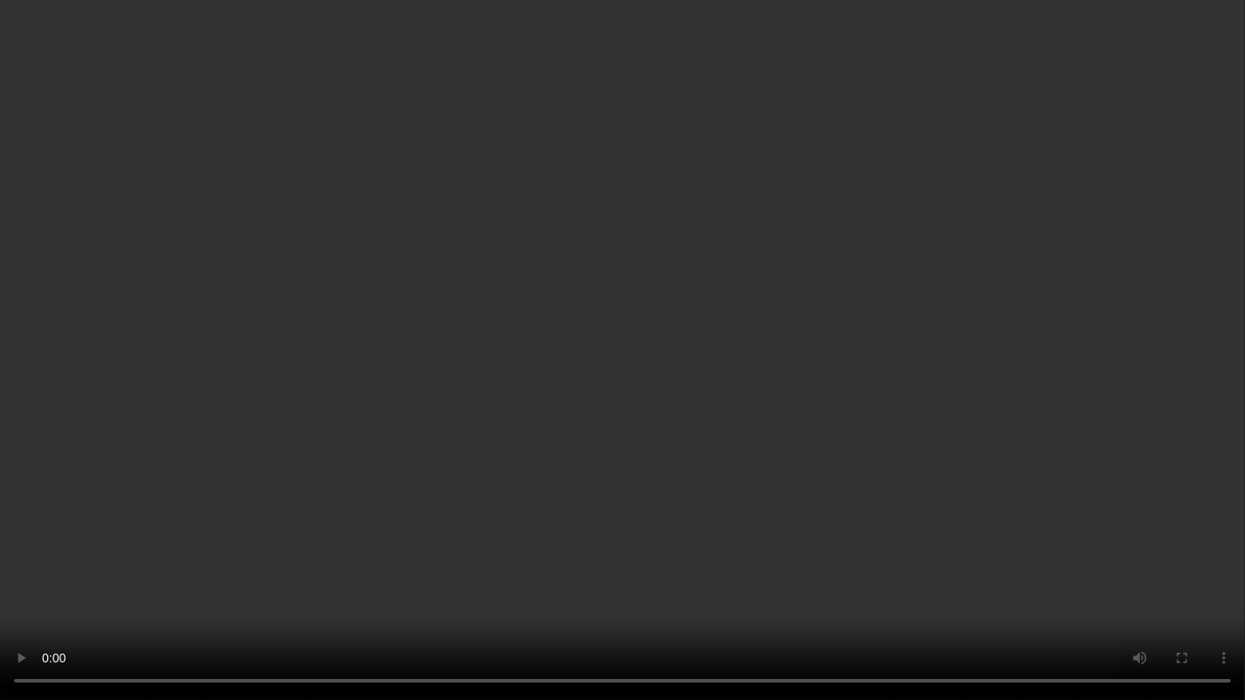
click at [1034, 431] on video at bounding box center [622, 350] width 1245 height 700
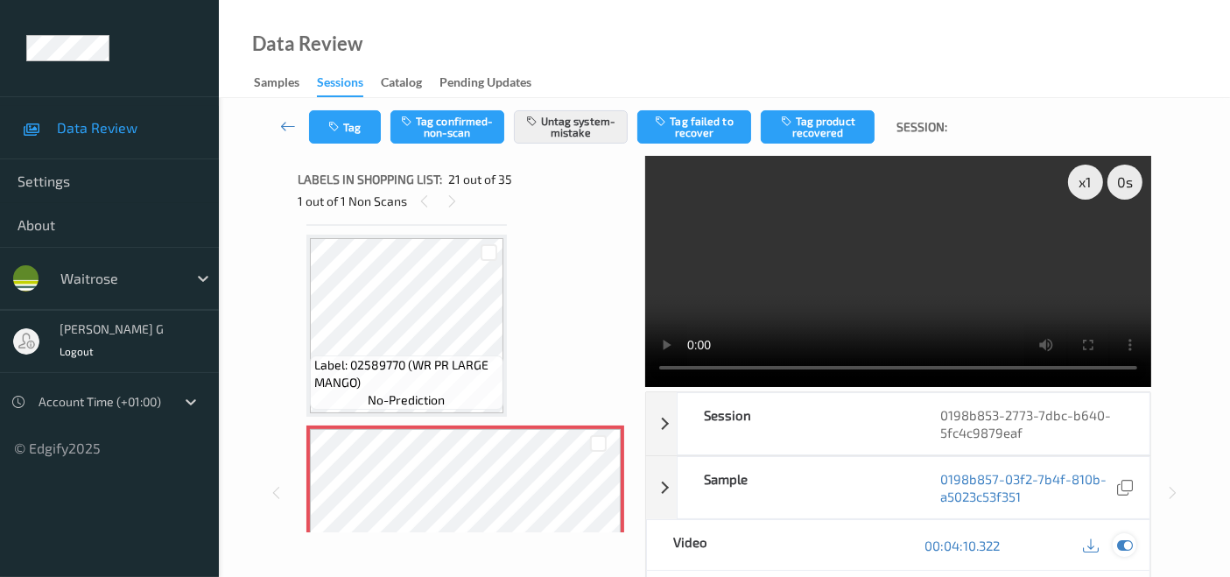
click at [1122, 542] on icon at bounding box center [1125, 545] width 16 height 16
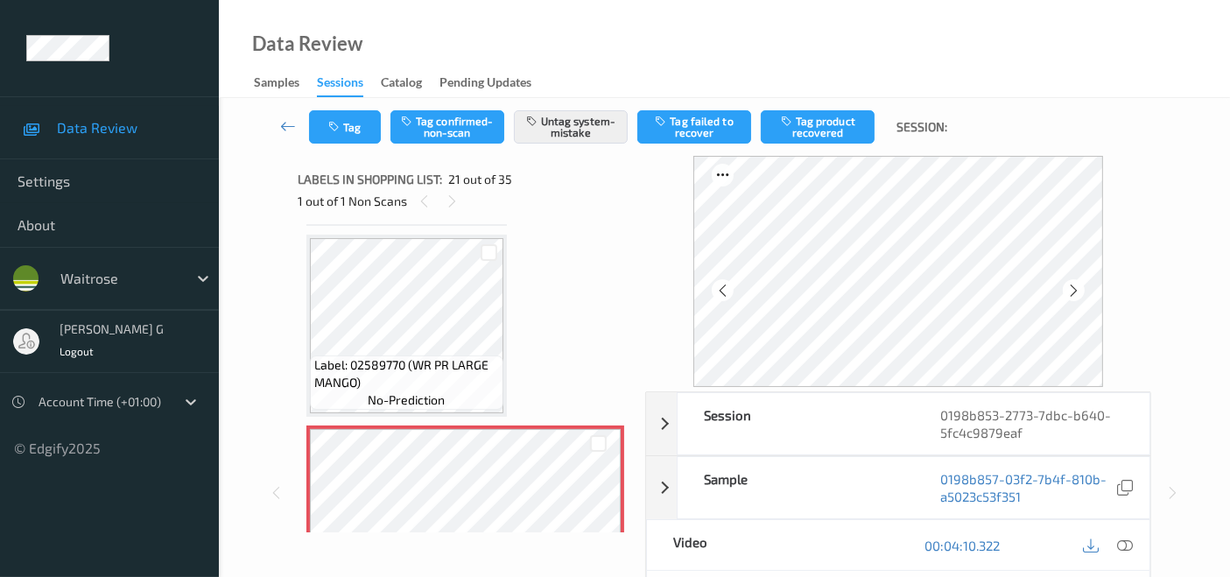
click at [251, 298] on div "Tag Tag confirmed-non-scan Untag system-mistake Tag failed to recover Tag produ…" at bounding box center [724, 482] width 1011 height 768
click at [453, 205] on icon at bounding box center [452, 201] width 15 height 16
click at [336, 131] on icon "button" at bounding box center [335, 127] width 15 height 12
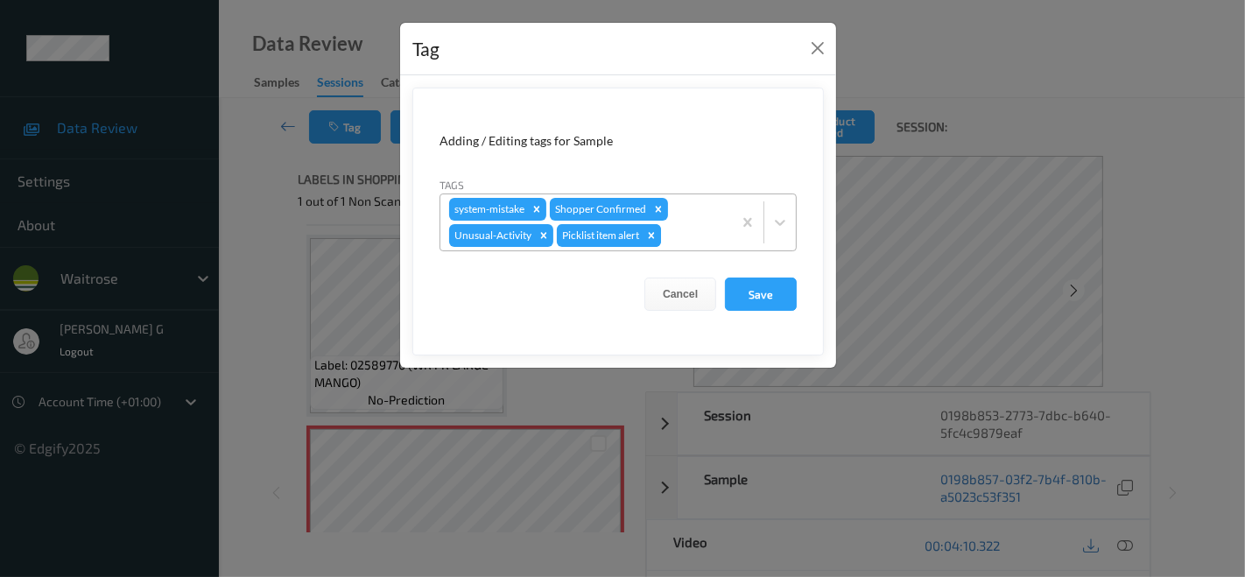
click at [651, 238] on icon "Remove Picklist item alert" at bounding box center [651, 235] width 12 height 12
click at [779, 294] on button "Save" at bounding box center [761, 293] width 72 height 33
click at [750, 293] on button "Save" at bounding box center [761, 293] width 72 height 33
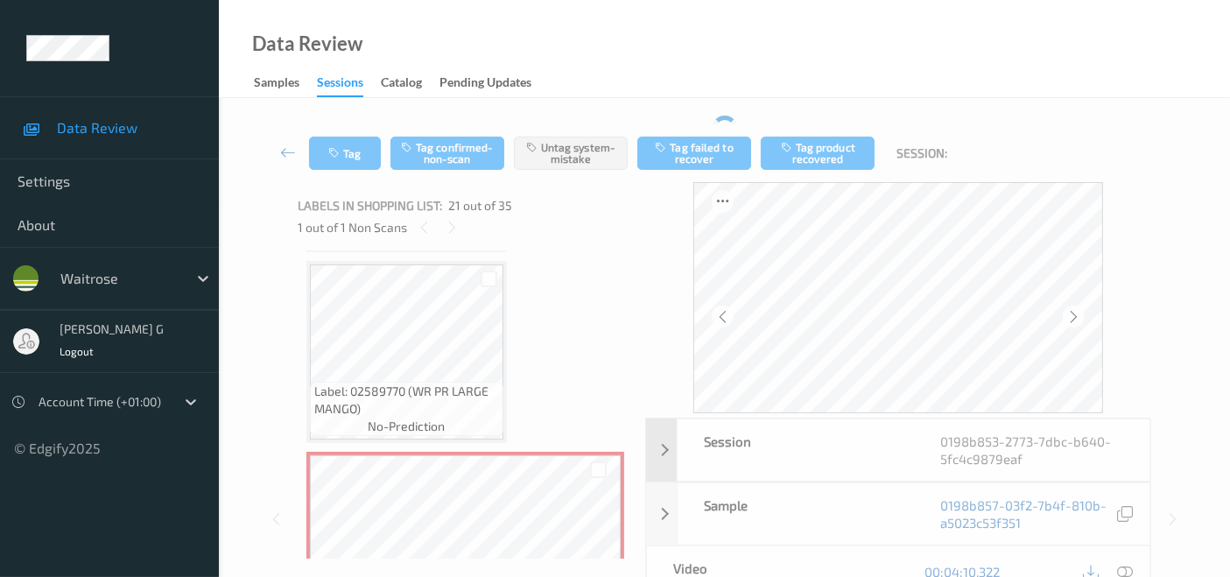
scroll to position [194, 0]
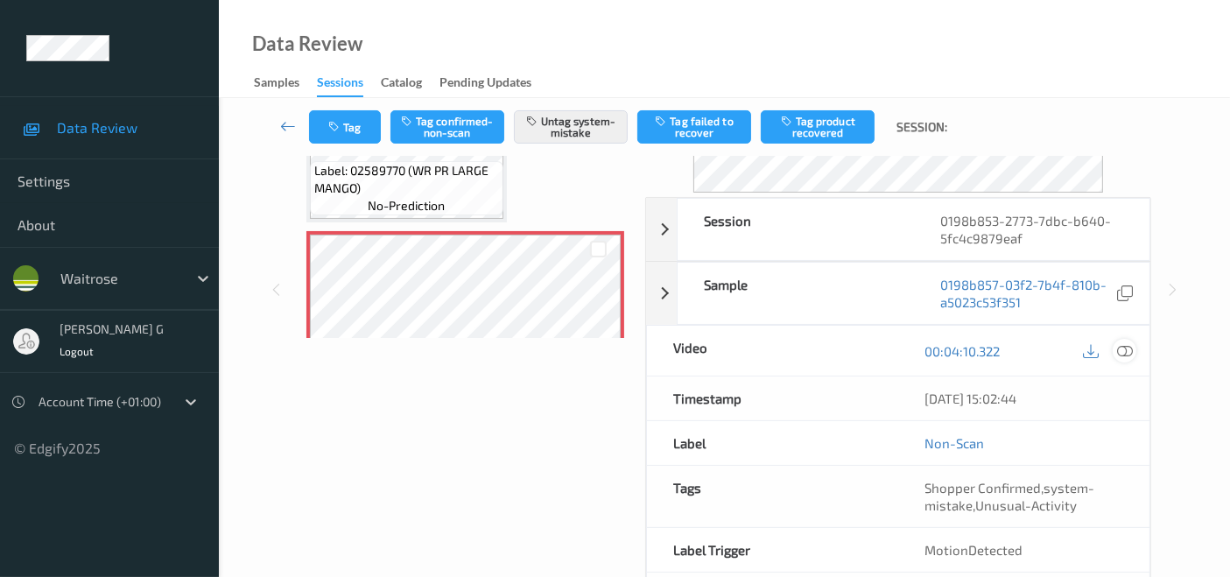
click at [1127, 348] on icon at bounding box center [1125, 351] width 16 height 16
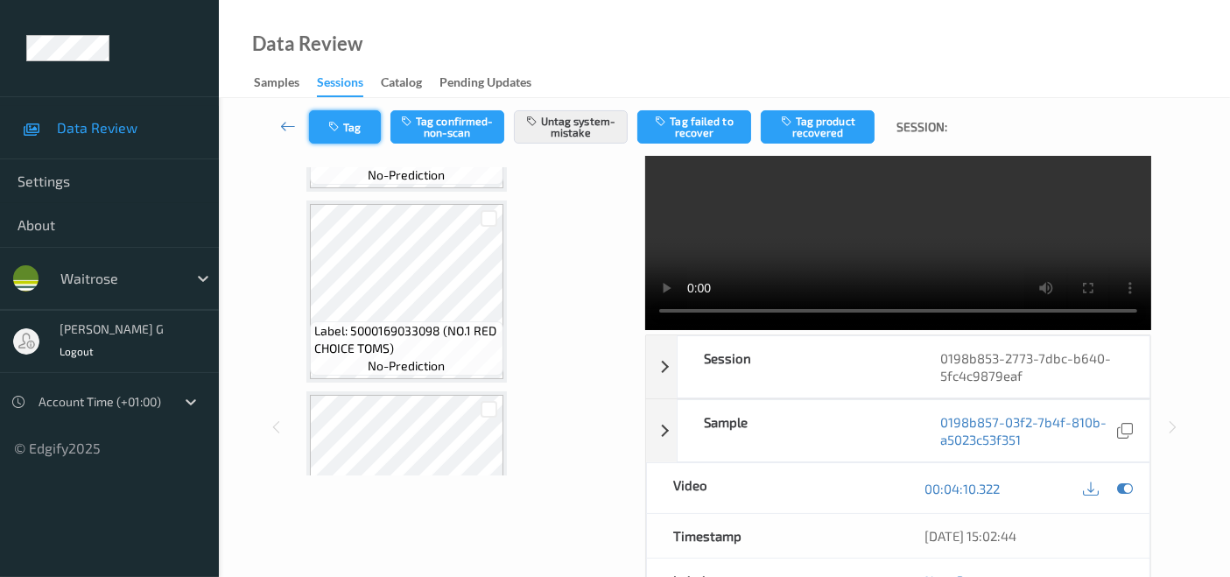
scroll to position [0, 0]
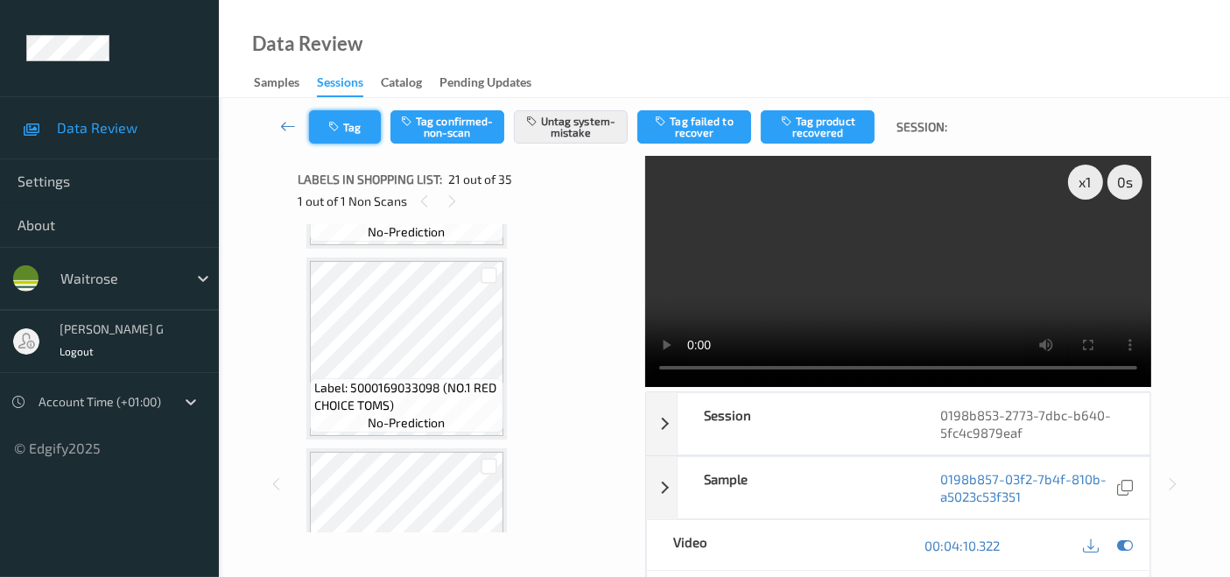
click at [368, 137] on button "Tag" at bounding box center [345, 126] width 72 height 33
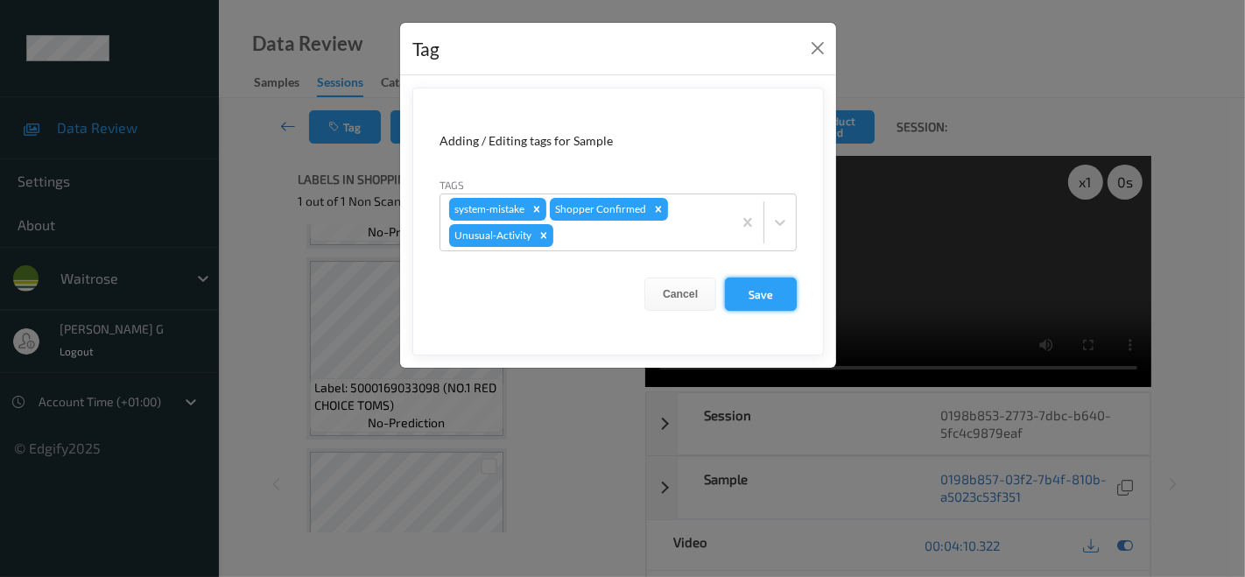
click at [759, 292] on button "Save" at bounding box center [761, 293] width 72 height 33
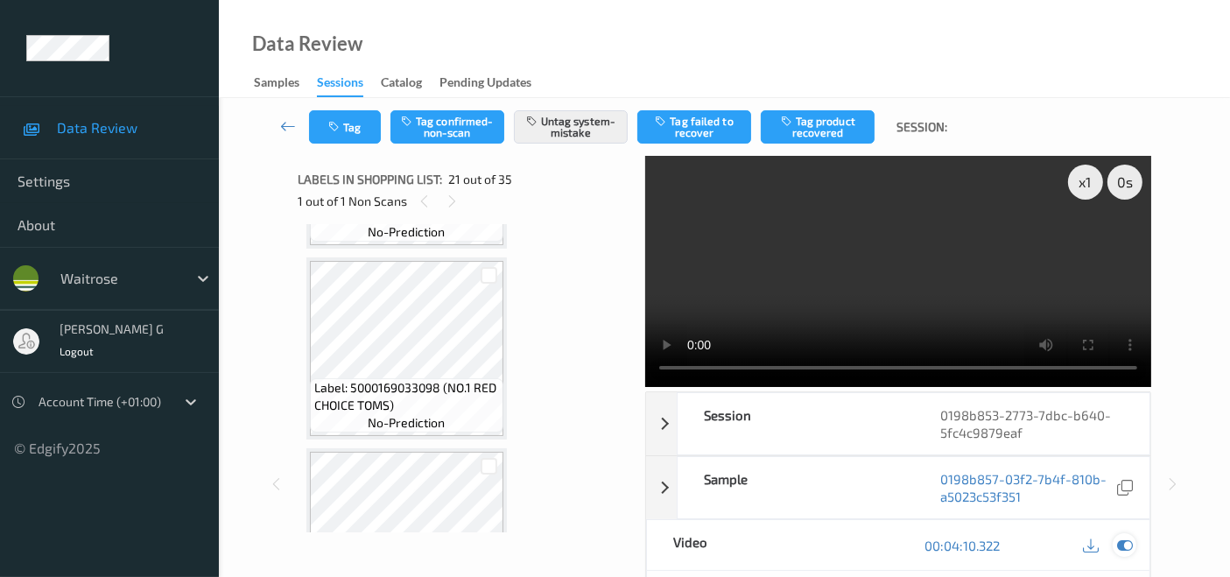
click at [1127, 544] on icon at bounding box center [1125, 545] width 16 height 16
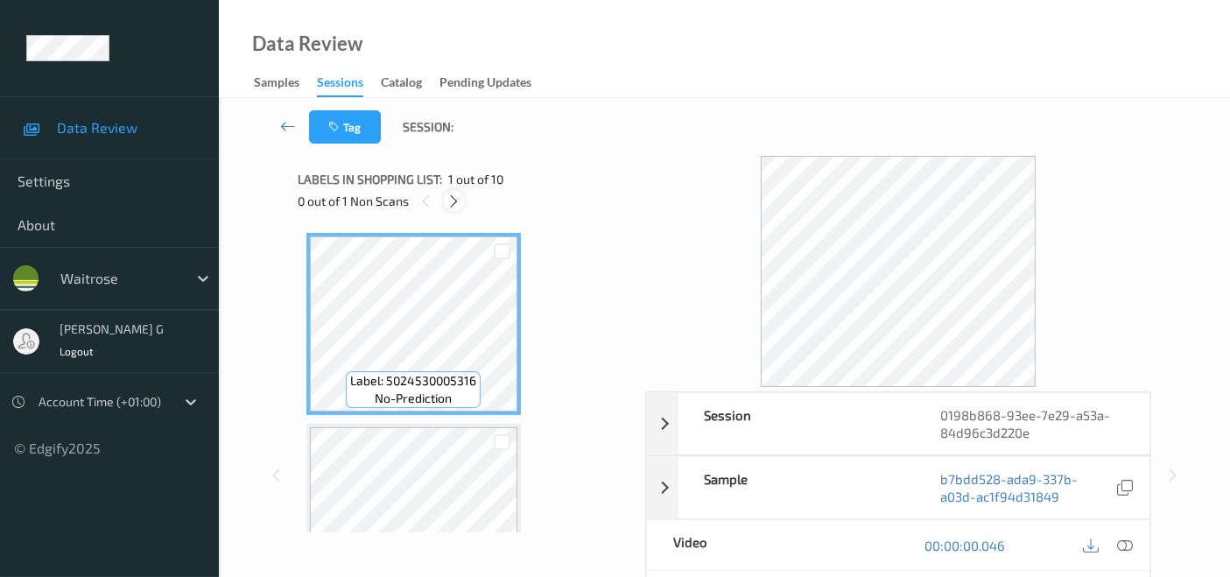
click at [455, 193] on icon at bounding box center [453, 201] width 15 height 16
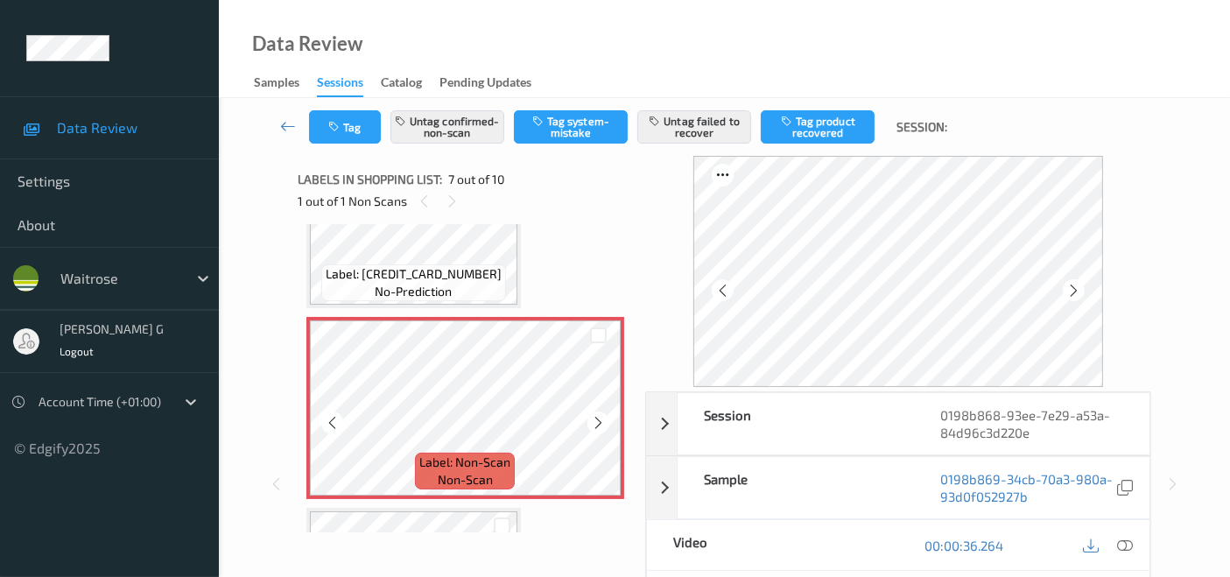
scroll to position [1154, 0]
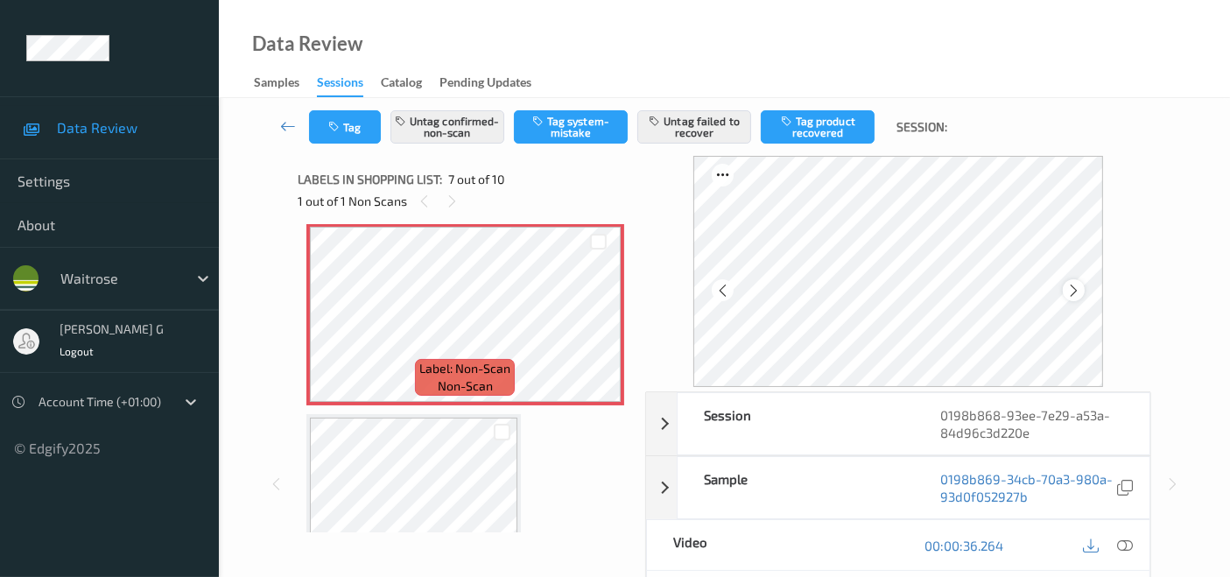
click at [1076, 291] on icon at bounding box center [1073, 291] width 15 height 16
click at [722, 289] on icon at bounding box center [722, 291] width 15 height 16
click at [1078, 289] on icon at bounding box center [1073, 291] width 15 height 16
click at [1120, 538] on icon at bounding box center [1125, 545] width 16 height 16
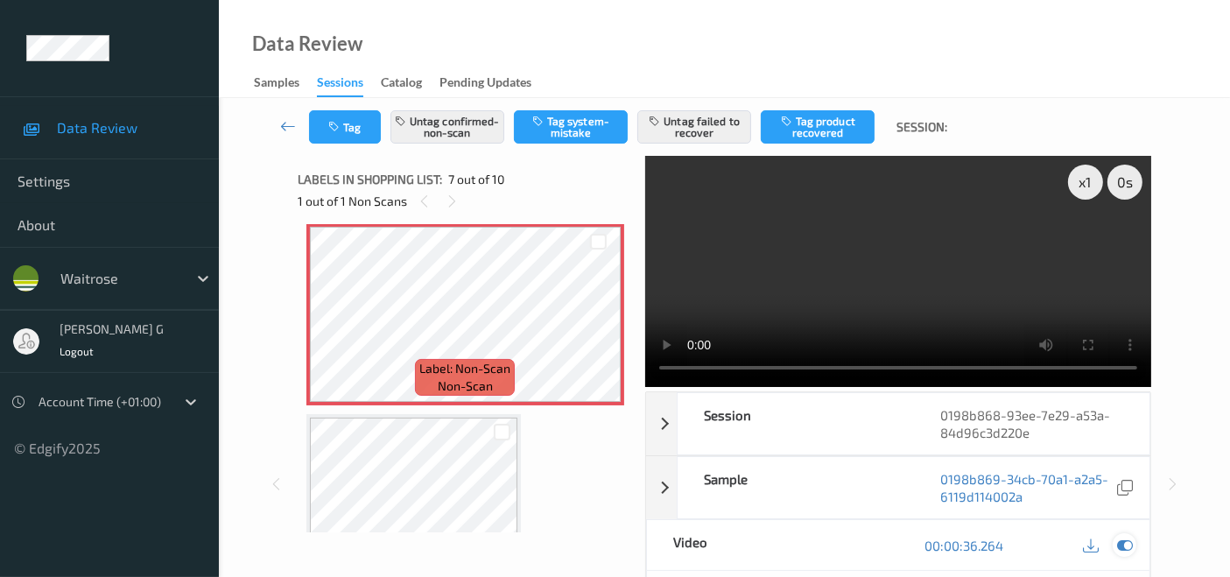
click at [1122, 544] on icon at bounding box center [1125, 545] width 16 height 16
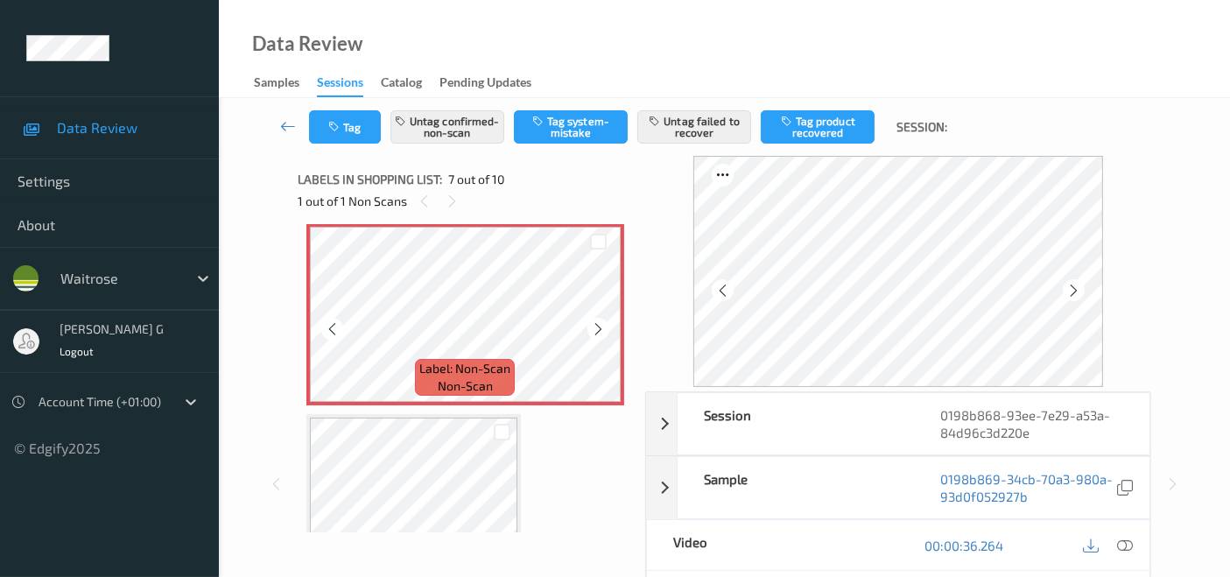
scroll to position [1057, 0]
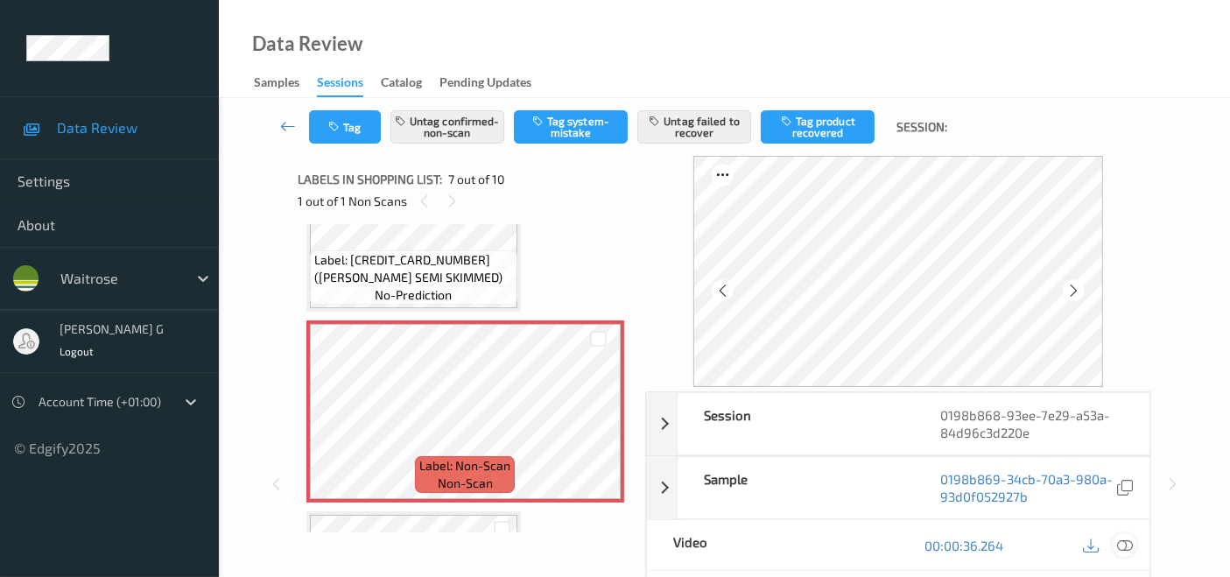
click at [1122, 550] on icon at bounding box center [1125, 545] width 16 height 16
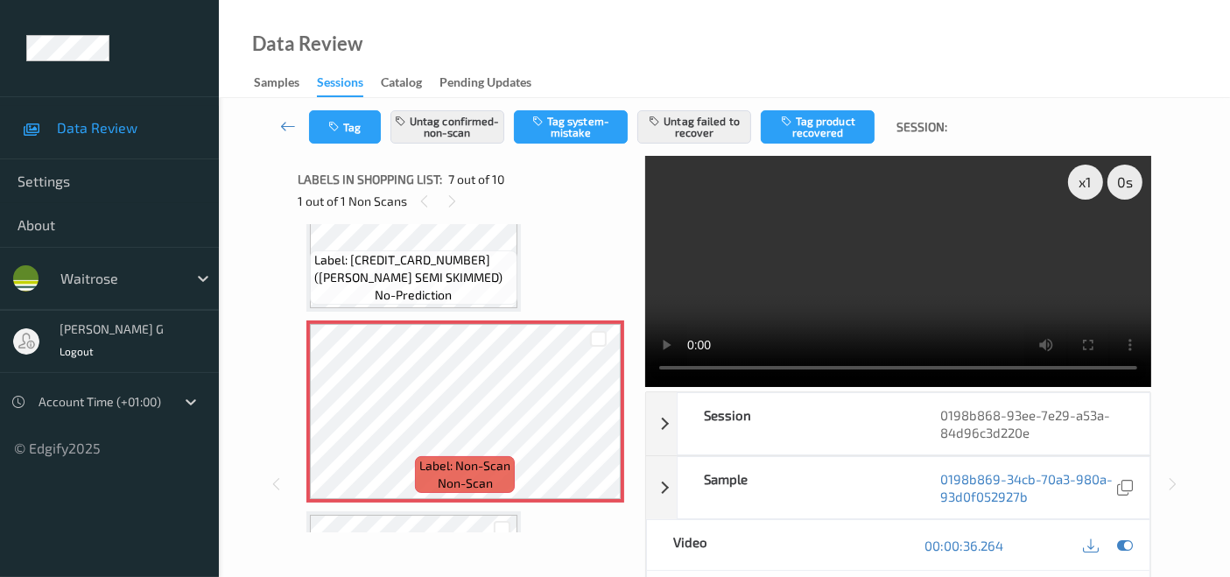
click at [1085, 248] on video at bounding box center [898, 271] width 506 height 231
click at [1127, 546] on icon at bounding box center [1125, 545] width 16 height 16
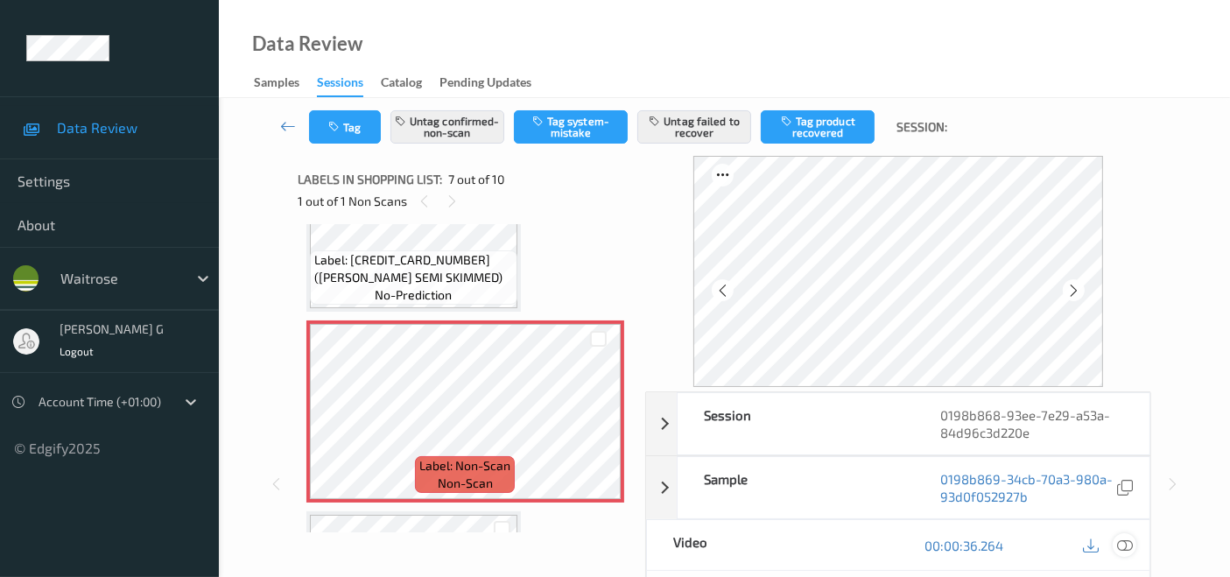
click at [1120, 544] on icon at bounding box center [1125, 545] width 16 height 16
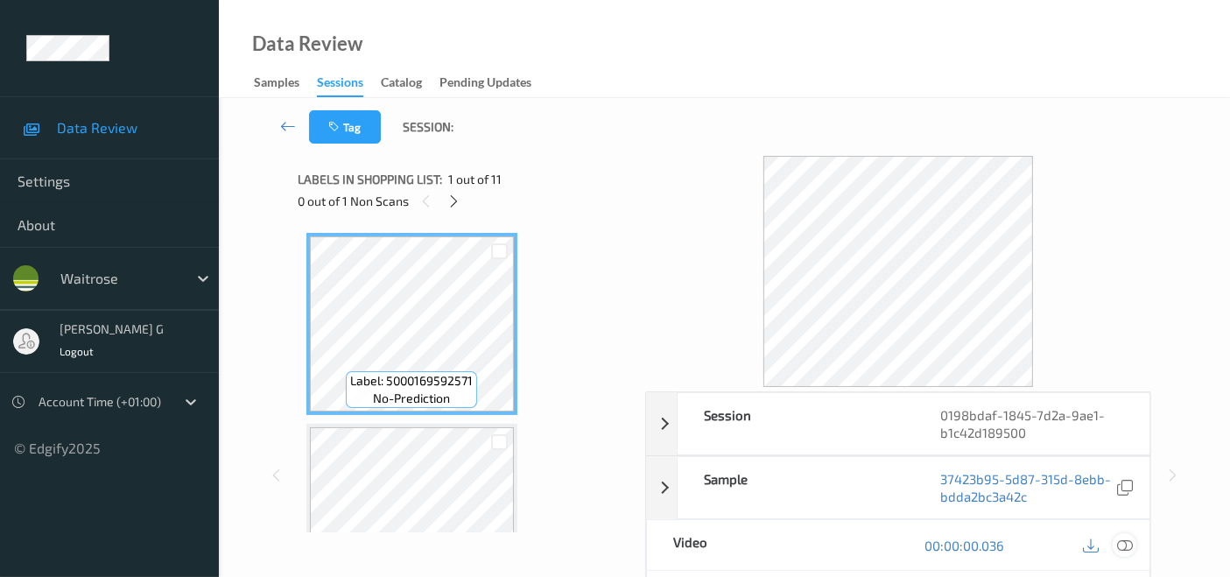
click at [1125, 543] on icon at bounding box center [1125, 545] width 16 height 16
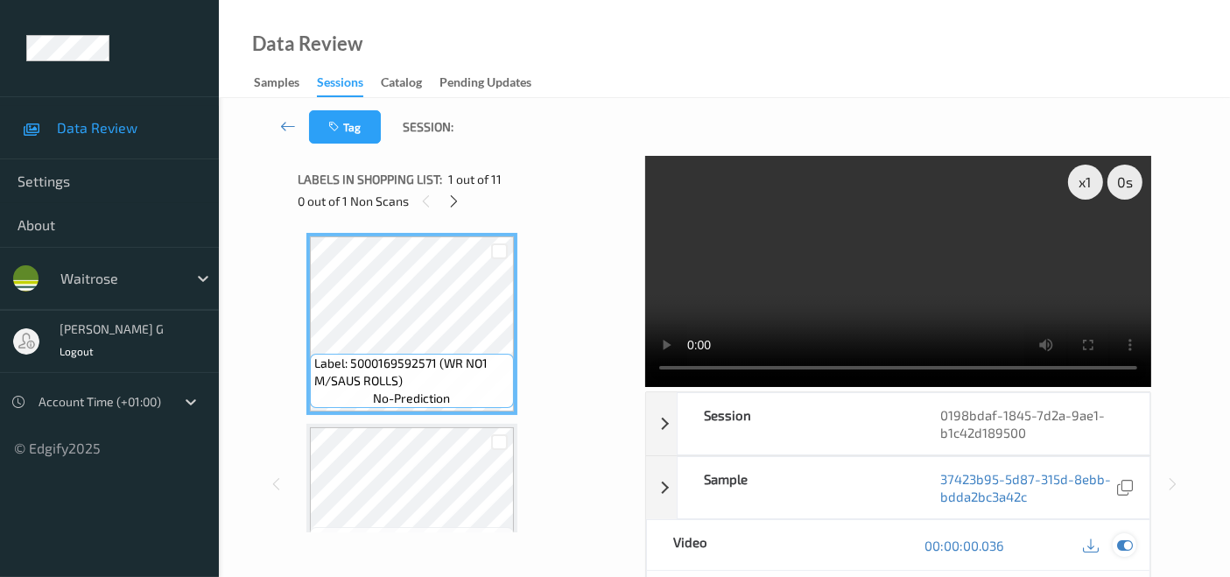
click at [1126, 544] on icon at bounding box center [1125, 545] width 16 height 16
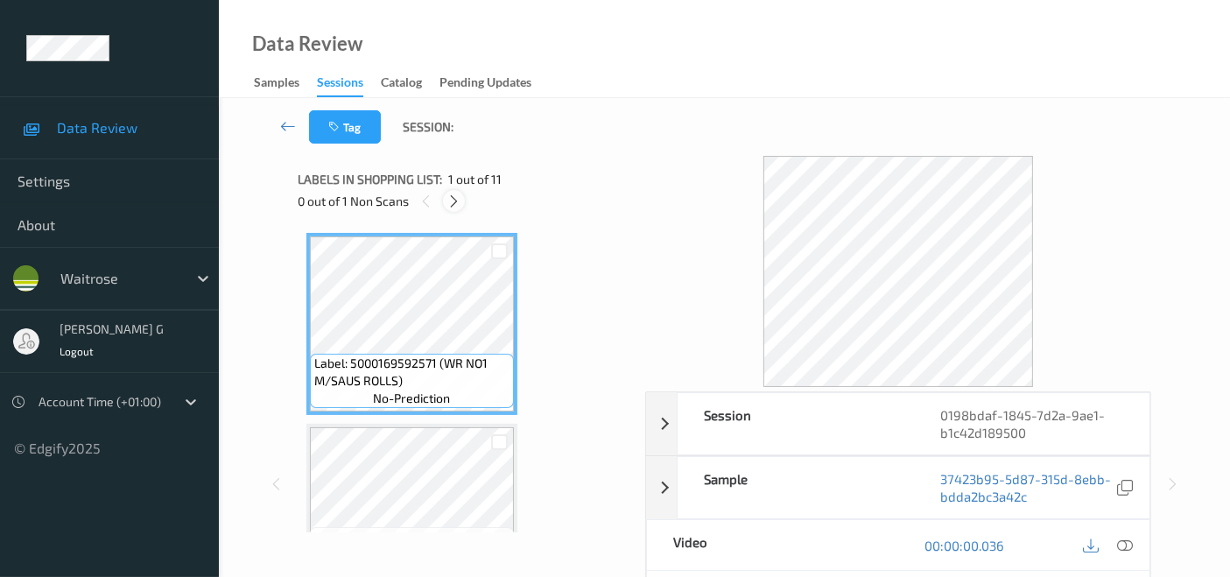
click at [455, 205] on icon at bounding box center [453, 201] width 15 height 16
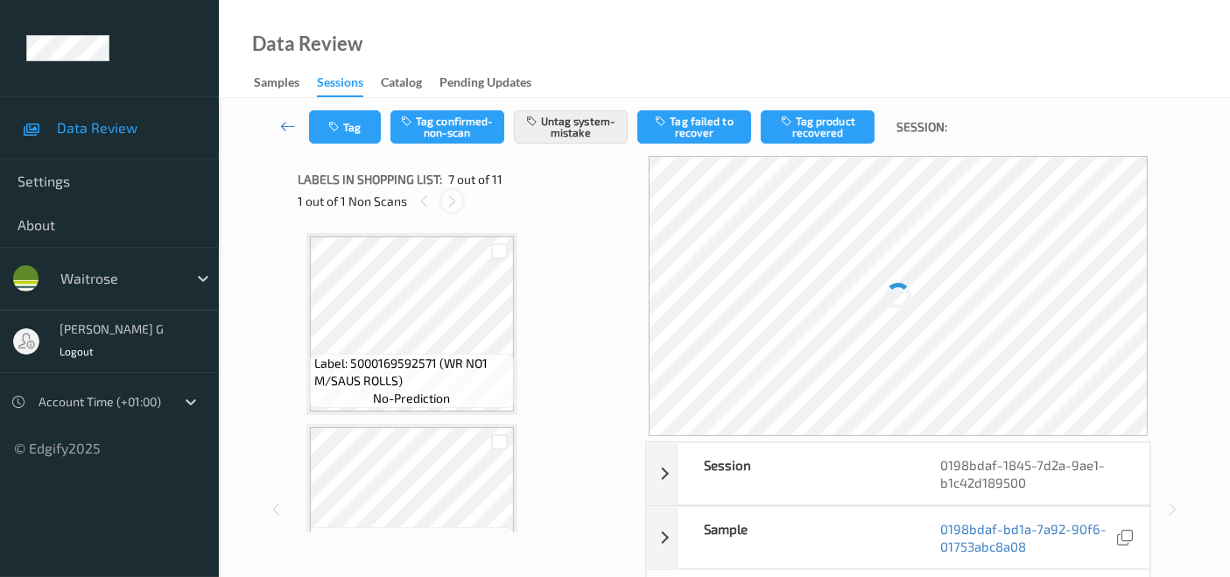
scroll to position [960, 0]
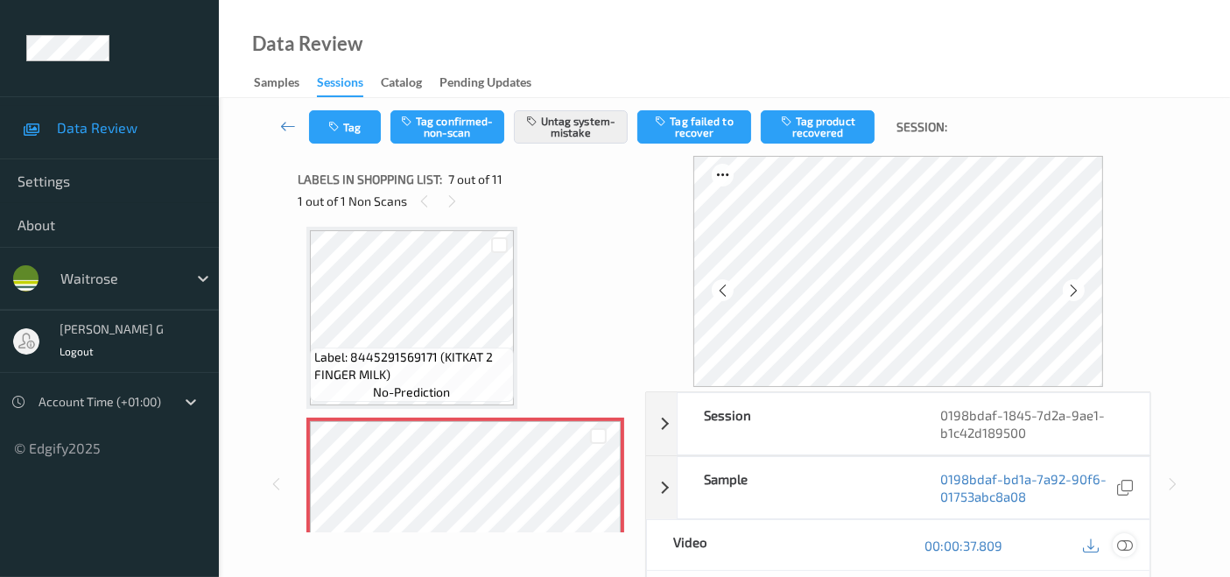
click at [1127, 544] on icon at bounding box center [1125, 545] width 16 height 16
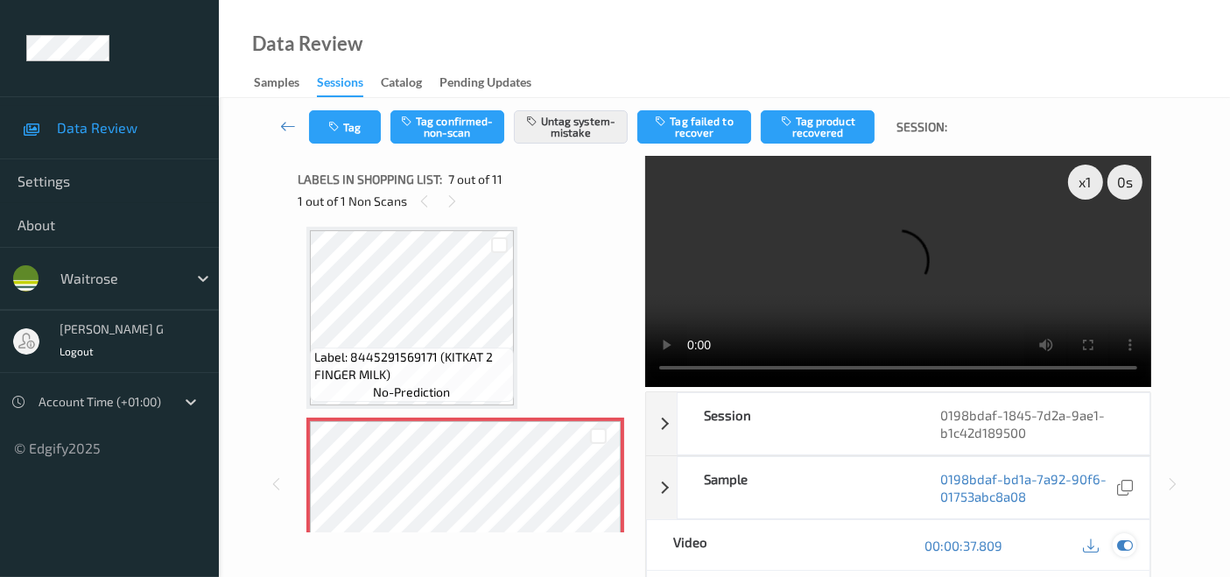
click at [1132, 537] on icon at bounding box center [1125, 545] width 16 height 16
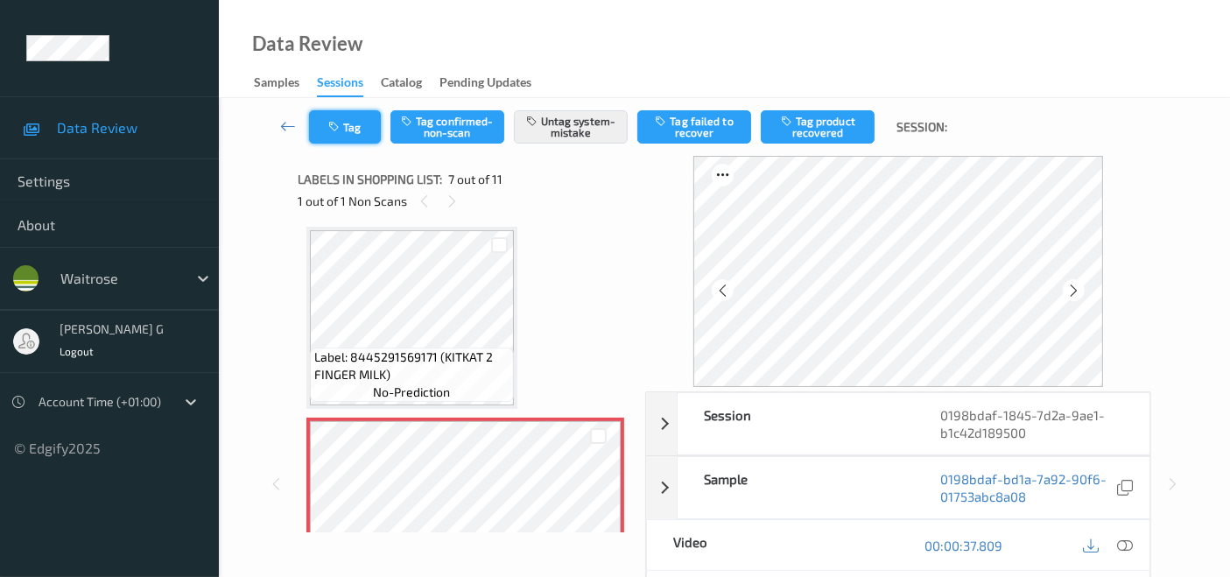
click at [340, 125] on icon "button" at bounding box center [335, 127] width 15 height 12
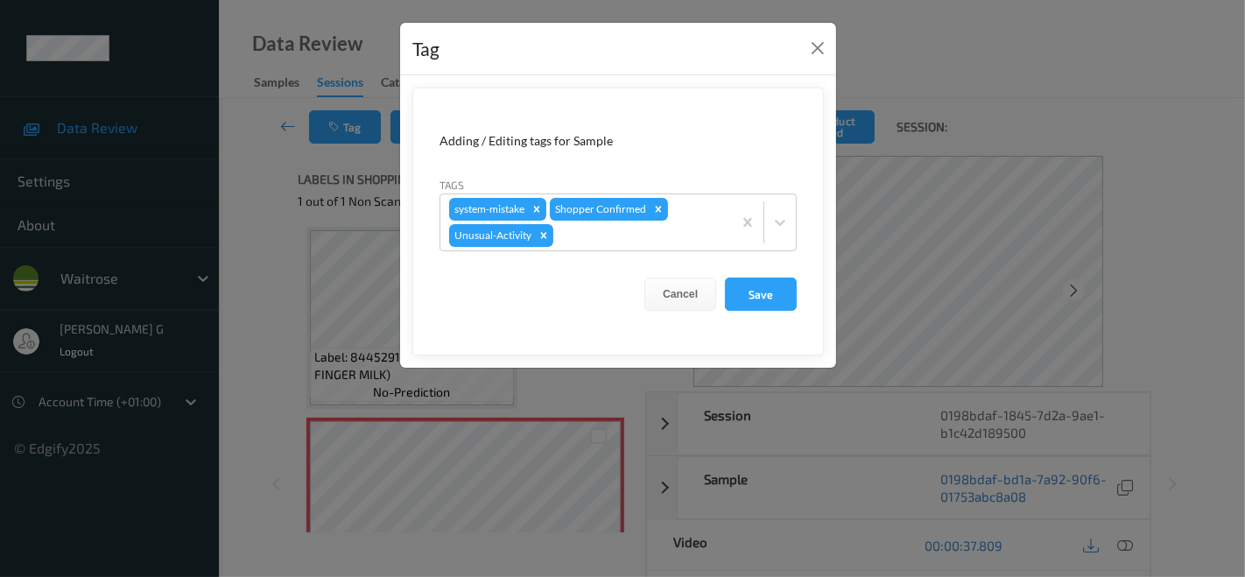
click at [249, 230] on div "Tag Adding / Editing tags for Sample Tags system-mistake Shopper Confirmed Unus…" at bounding box center [622, 288] width 1245 height 577
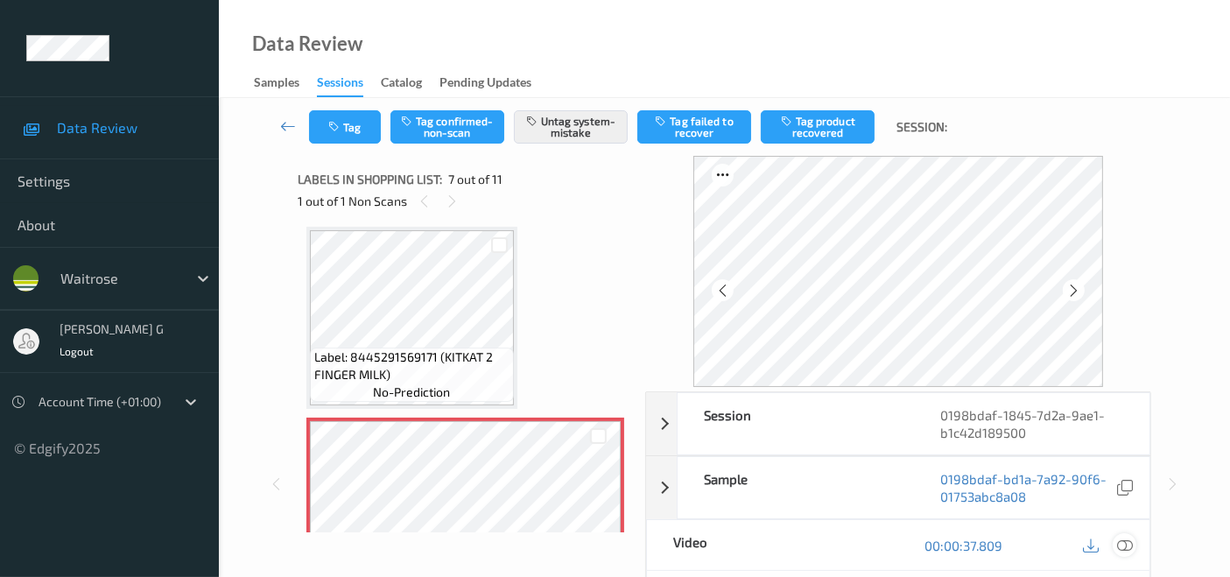
click at [1125, 544] on icon at bounding box center [1125, 545] width 16 height 16
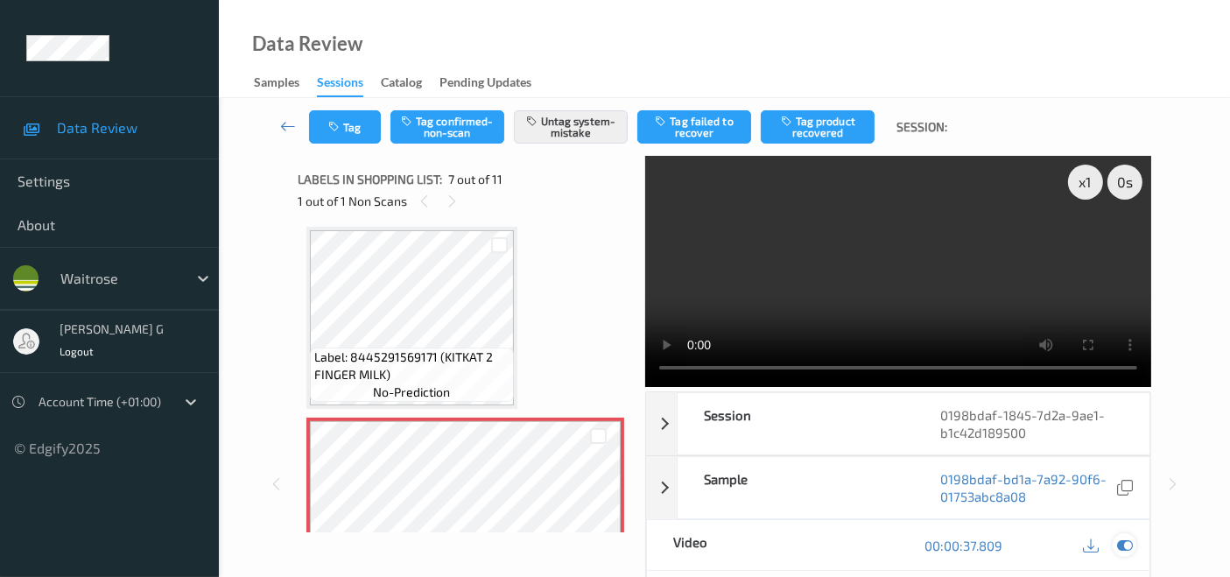
click at [1126, 546] on icon at bounding box center [1125, 545] width 16 height 16
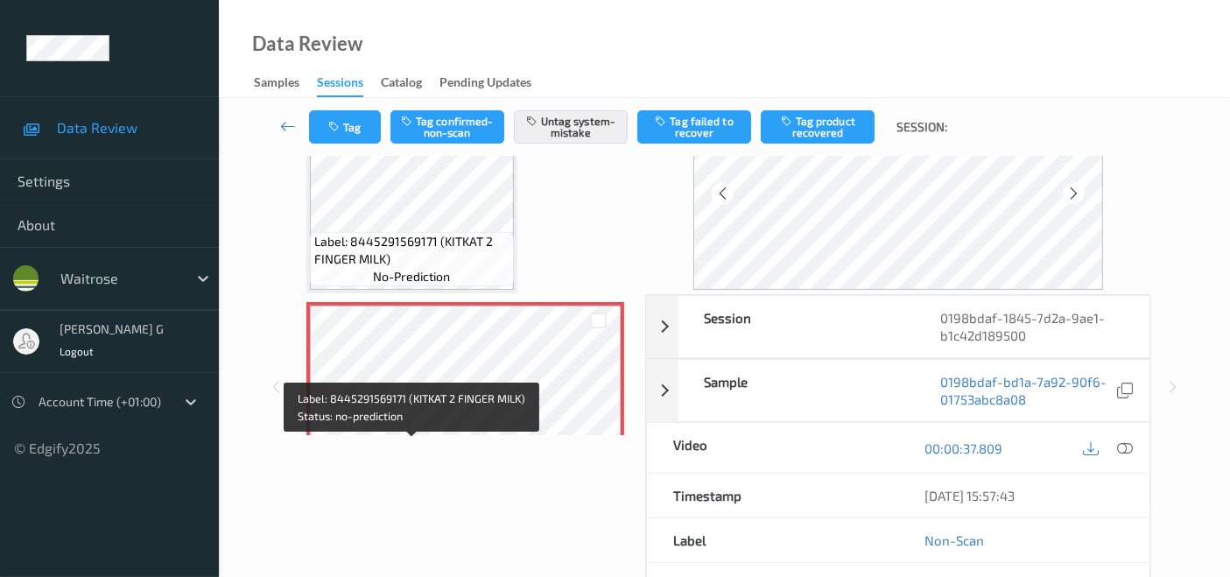
scroll to position [765, 0]
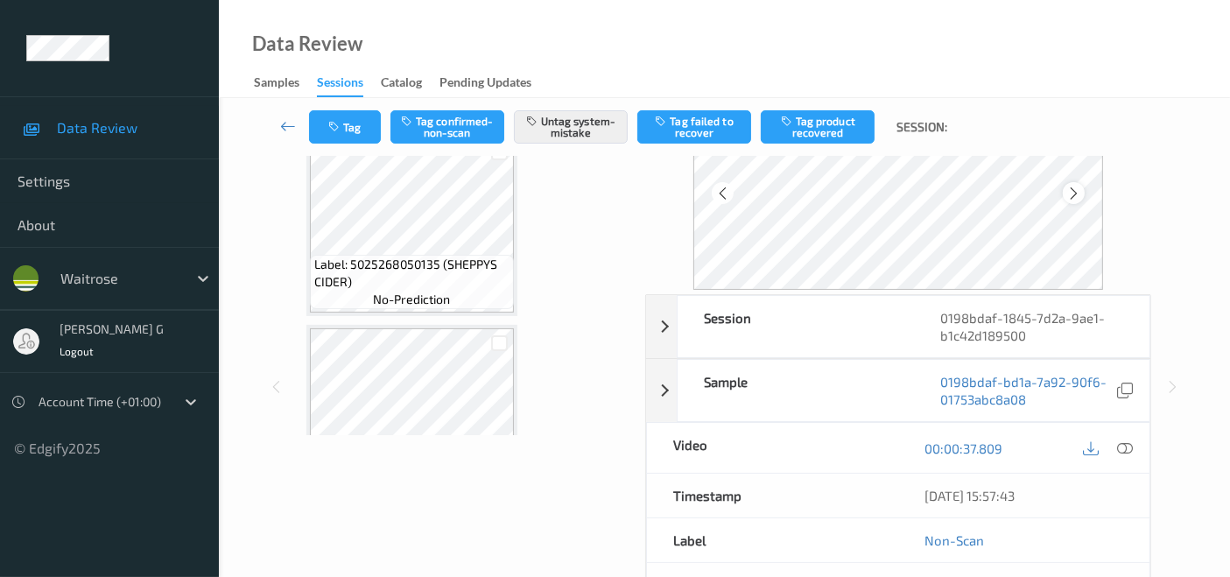
click at [1074, 197] on icon at bounding box center [1073, 194] width 15 height 16
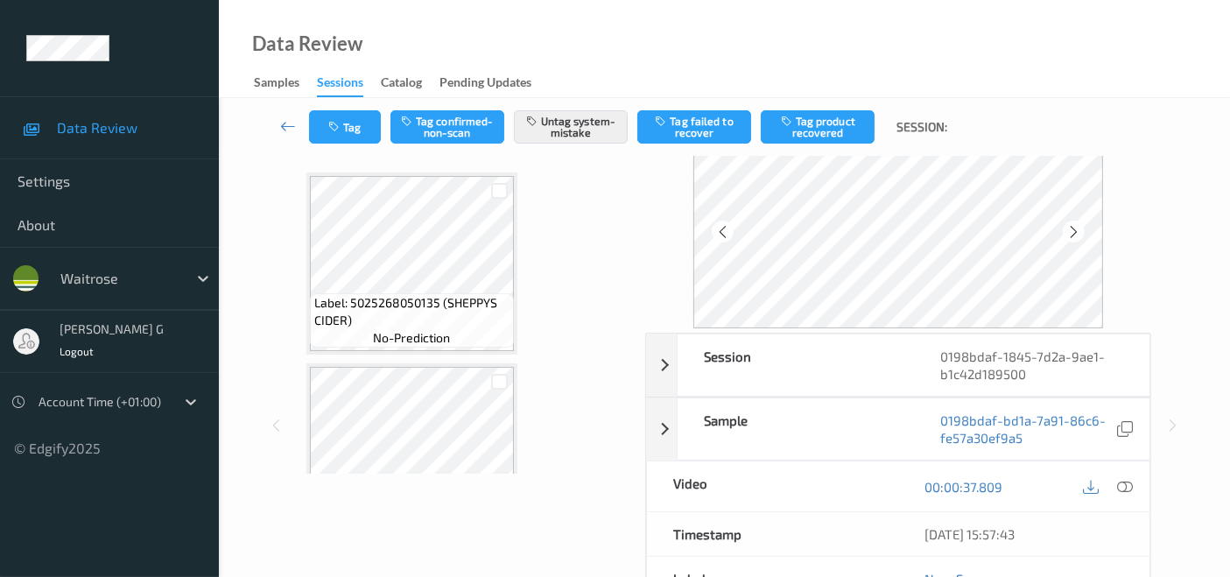
scroll to position [0, 0]
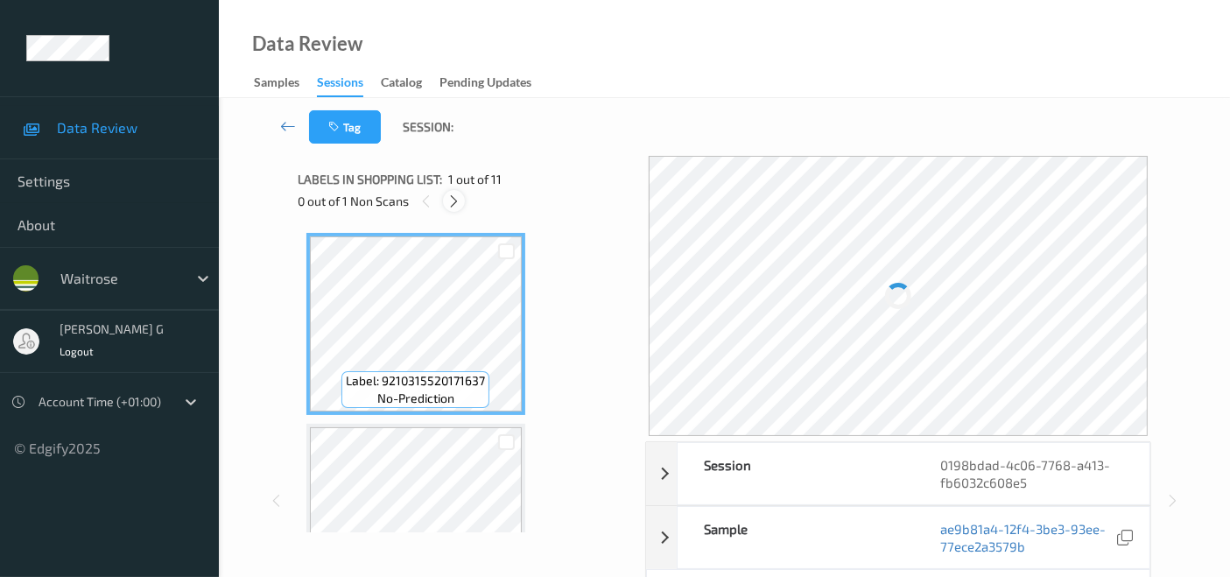
click at [449, 202] on icon at bounding box center [453, 201] width 15 height 16
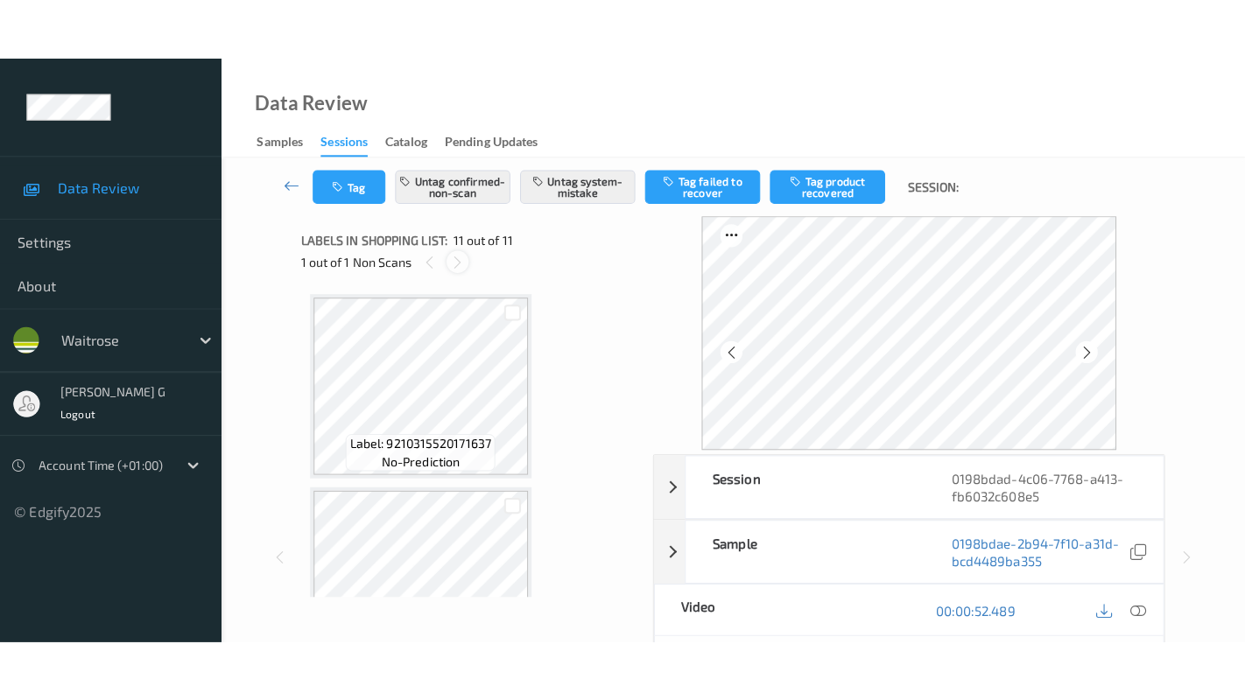
scroll to position [1720, 0]
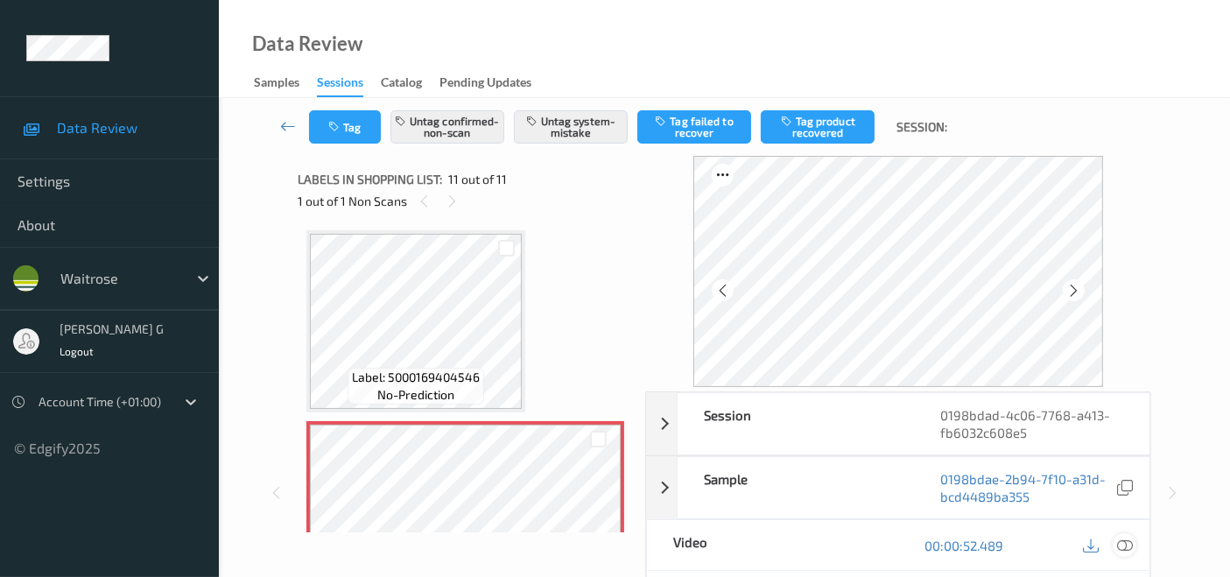
click at [1127, 541] on icon at bounding box center [1125, 545] width 16 height 16
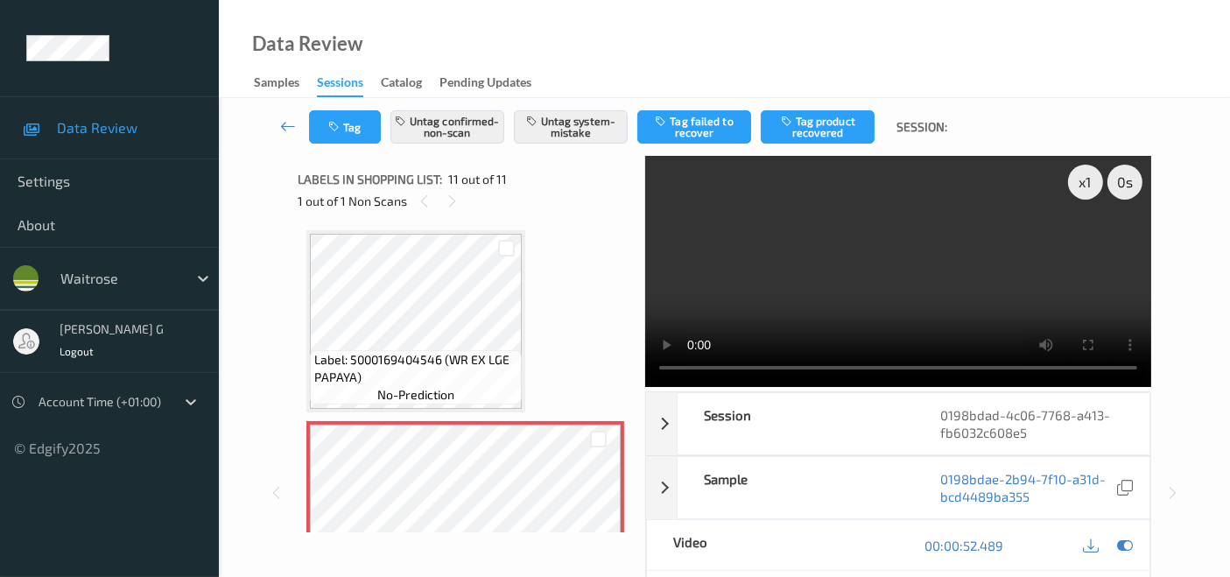
scroll to position [1670, 0]
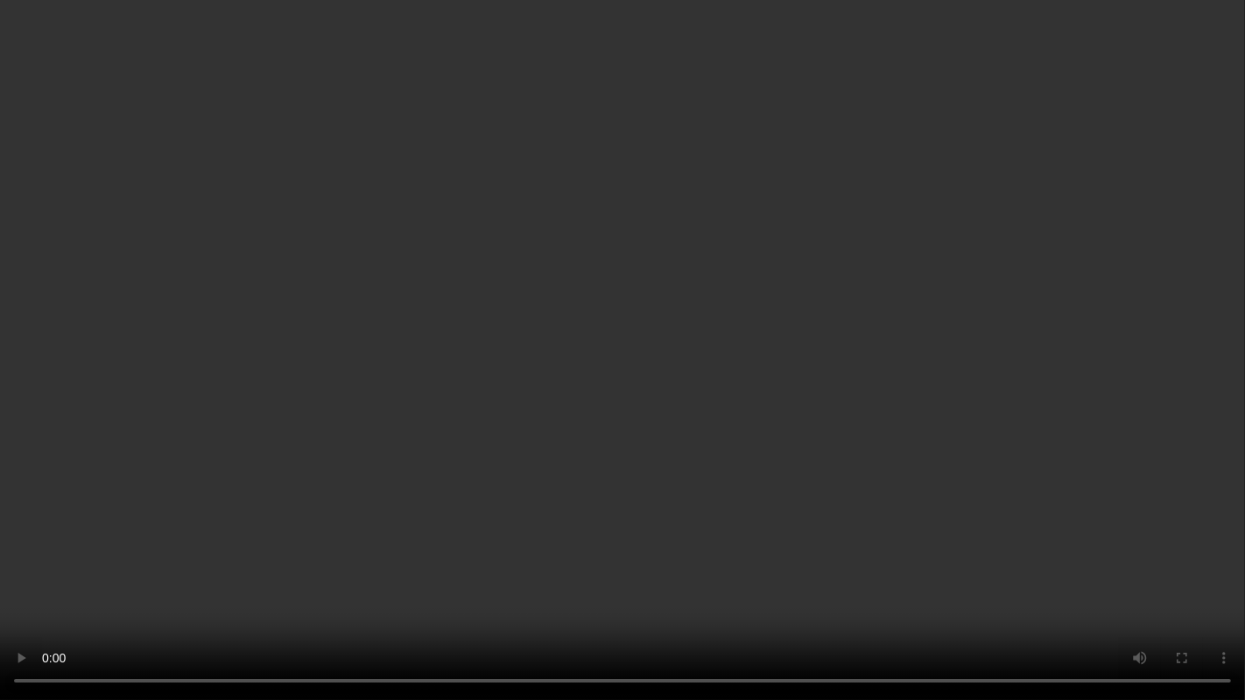
click at [958, 576] on video at bounding box center [622, 350] width 1245 height 700
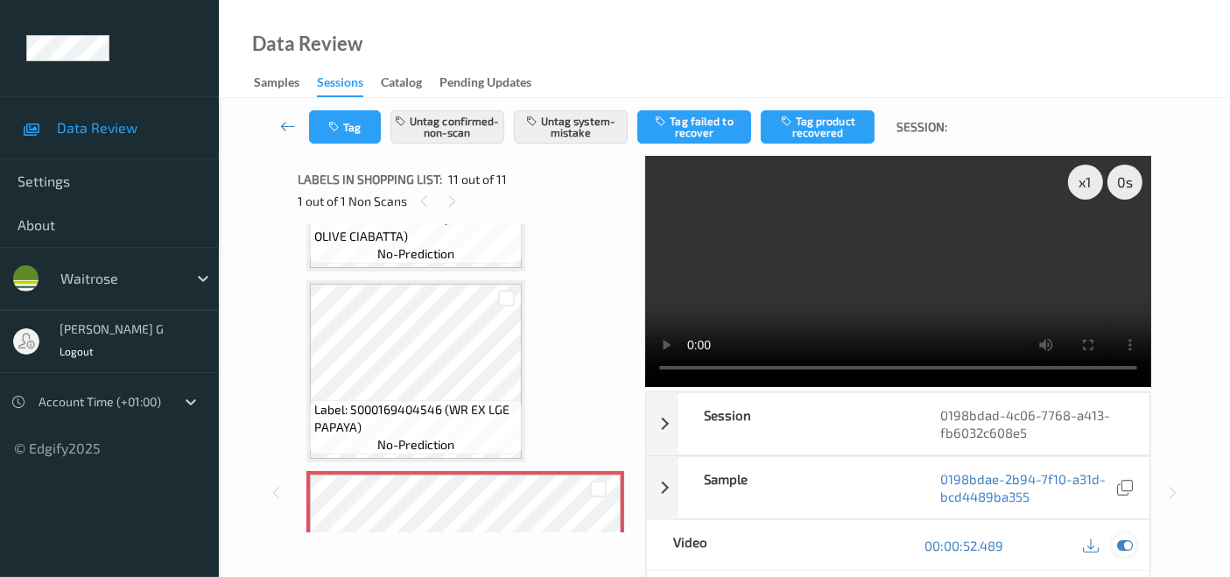
click at [1130, 540] on icon at bounding box center [1125, 545] width 16 height 16
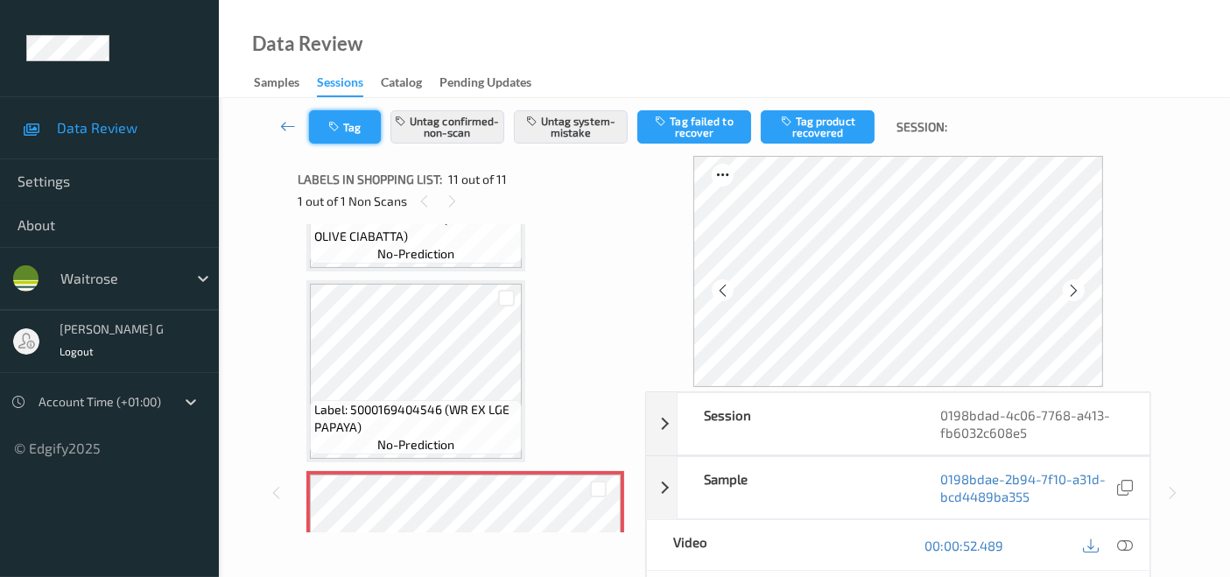
click at [338, 121] on icon "button" at bounding box center [335, 127] width 15 height 12
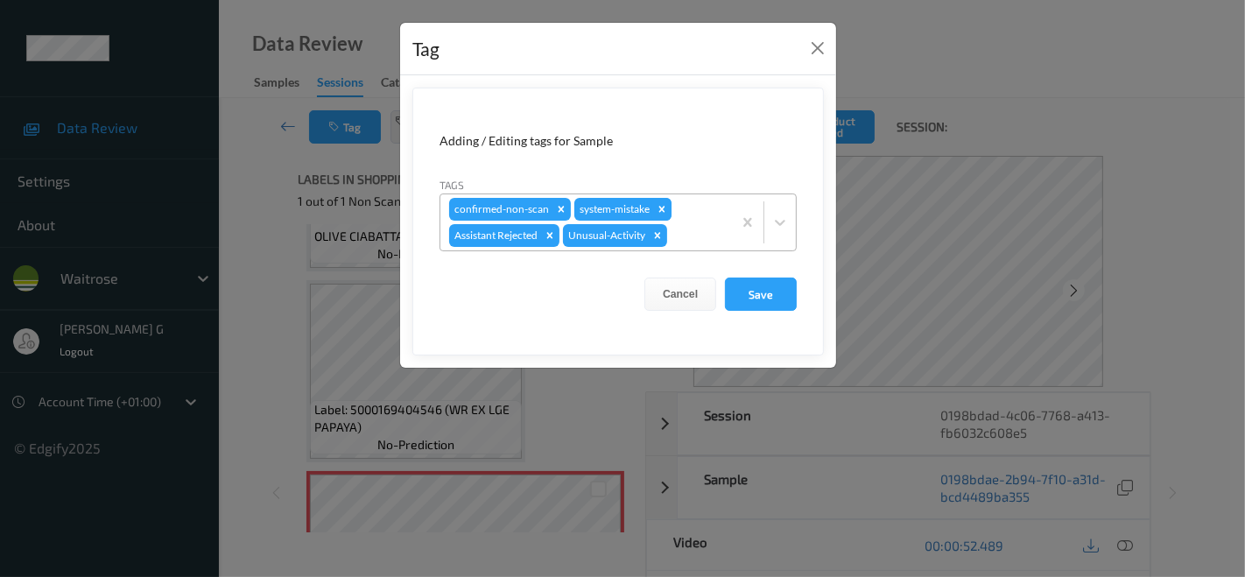
click at [663, 206] on icon "Remove system-mistake" at bounding box center [662, 209] width 12 height 12
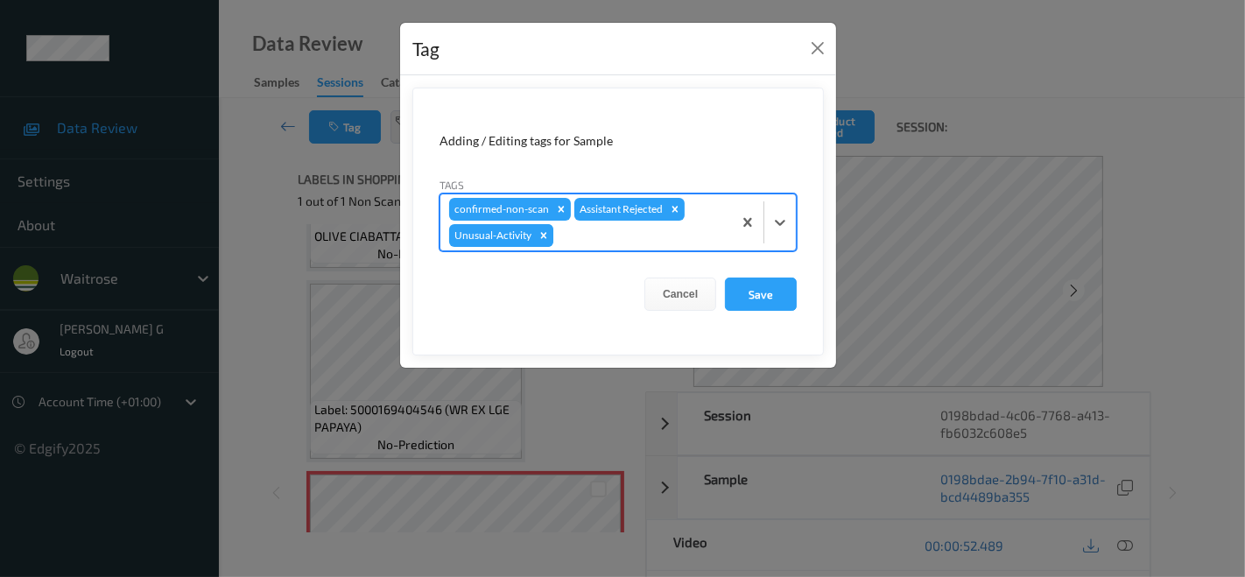
click at [544, 232] on icon "Remove Unusual-Activity" at bounding box center [544, 235] width 6 height 6
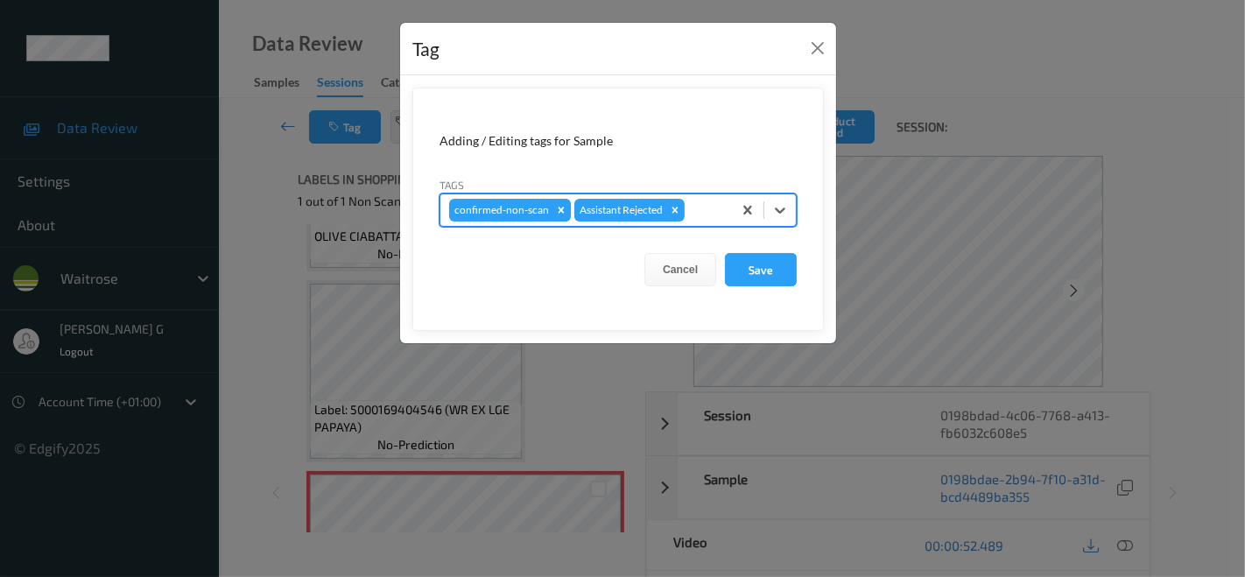
click at [558, 208] on icon "Remove confirmed-non-scan" at bounding box center [561, 210] width 6 height 6
click at [817, 48] on button "Close" at bounding box center [817, 48] width 25 height 25
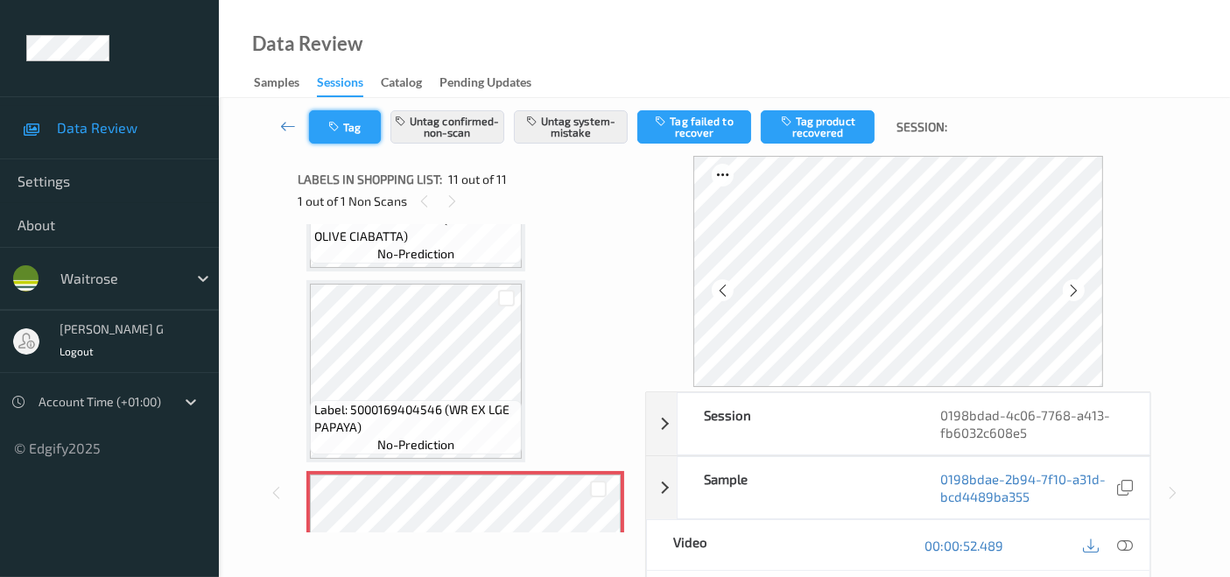
click at [357, 125] on button "Tag" at bounding box center [345, 126] width 72 height 33
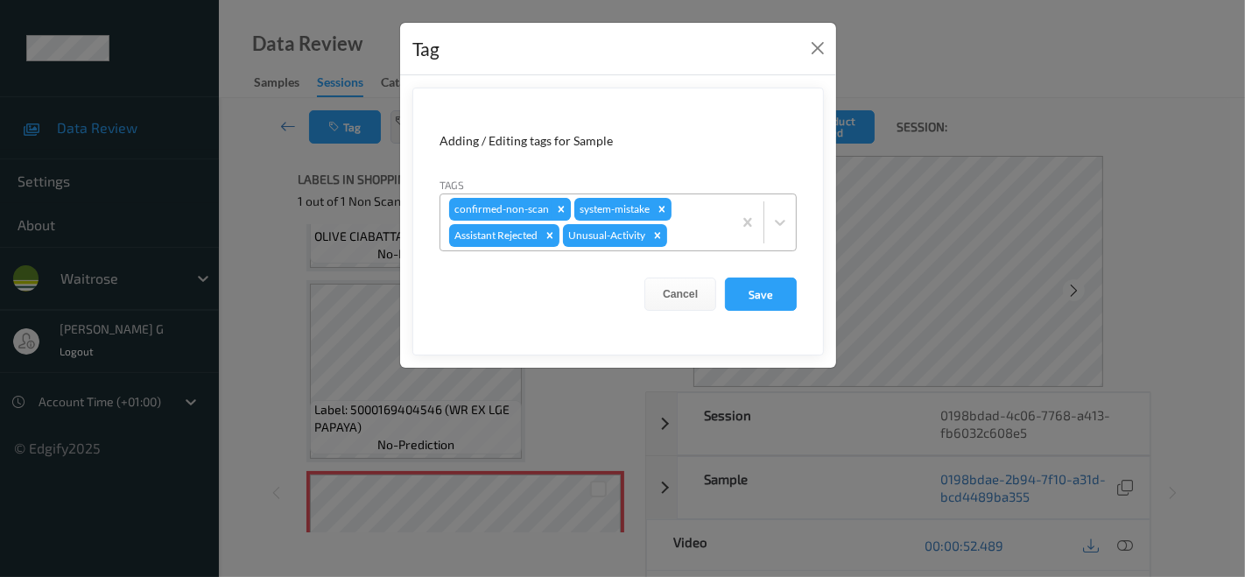
click at [558, 207] on icon "Remove confirmed-non-scan" at bounding box center [561, 209] width 6 height 6
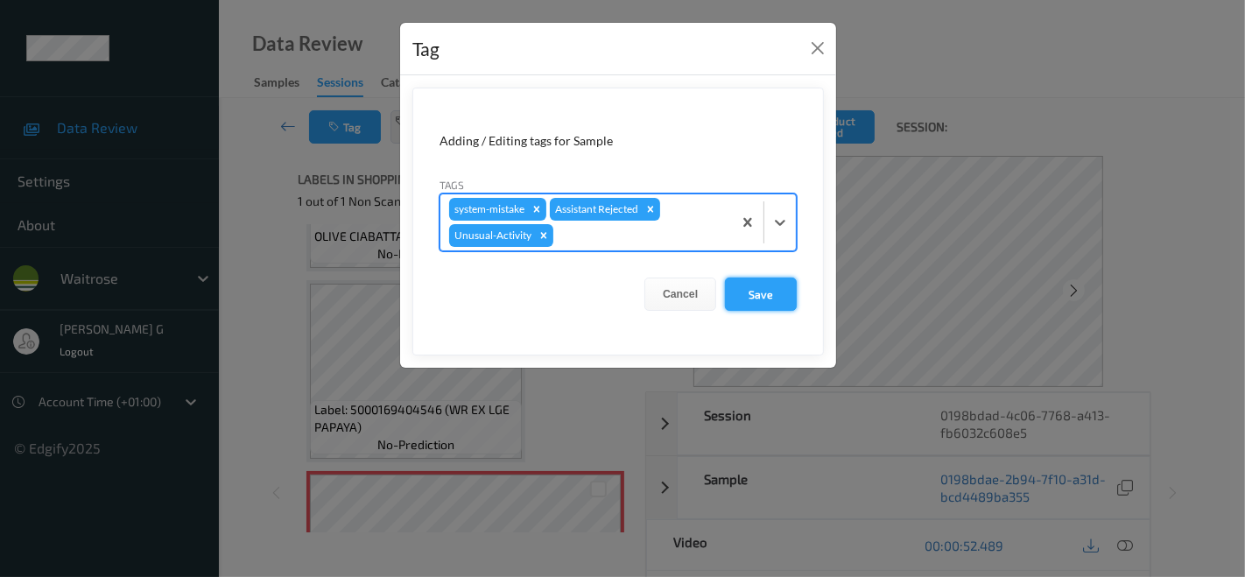
click at [763, 296] on button "Save" at bounding box center [761, 293] width 72 height 33
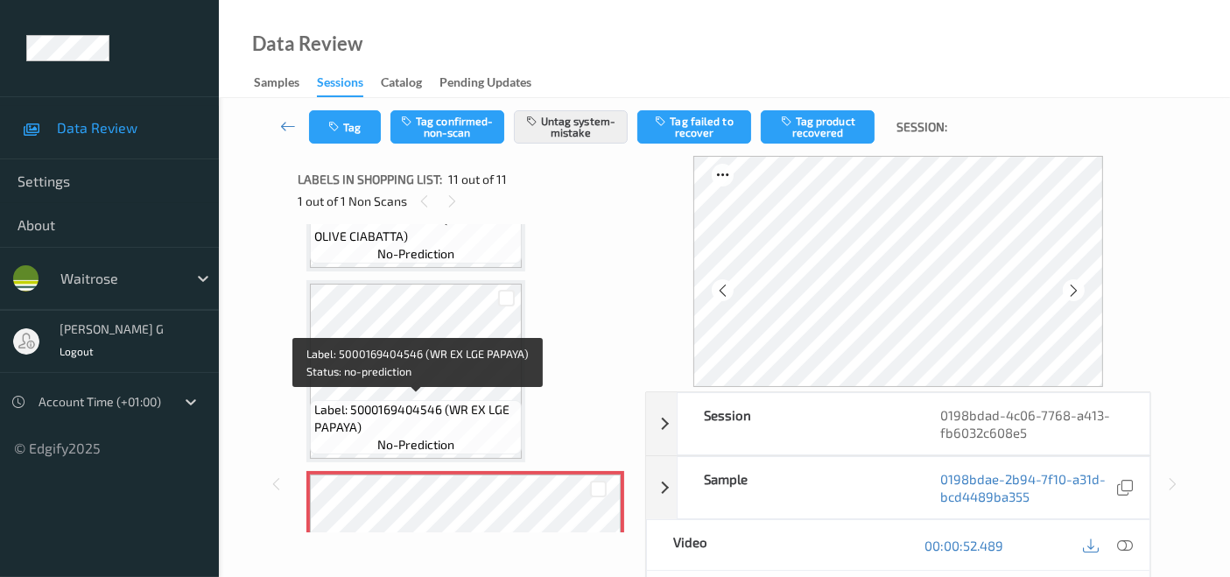
scroll to position [1767, 0]
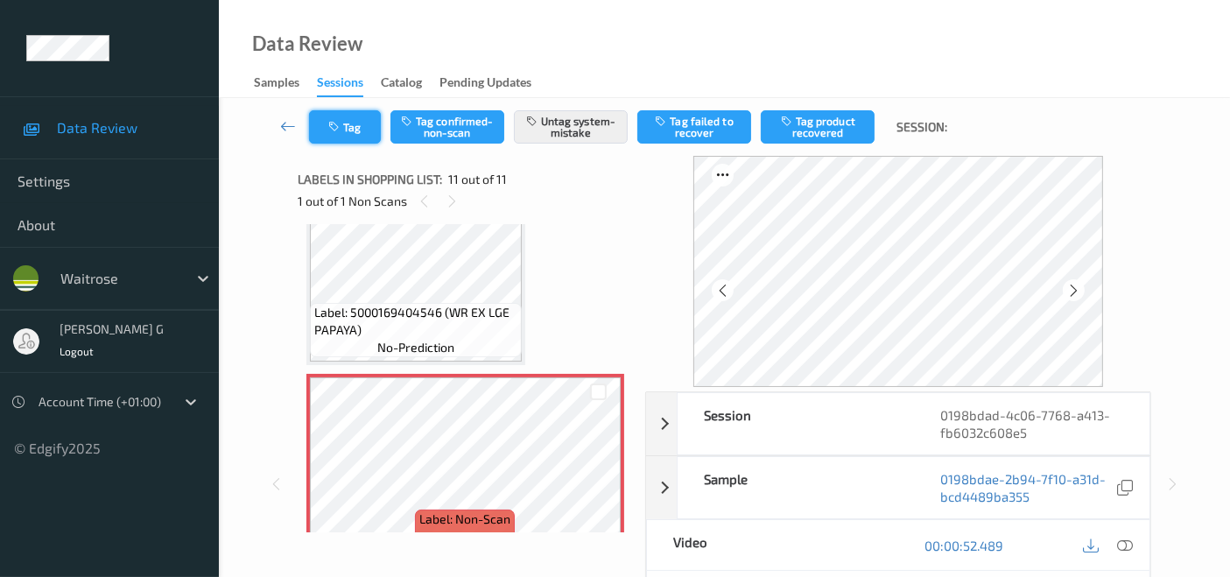
click at [347, 130] on button "Tag" at bounding box center [345, 126] width 72 height 33
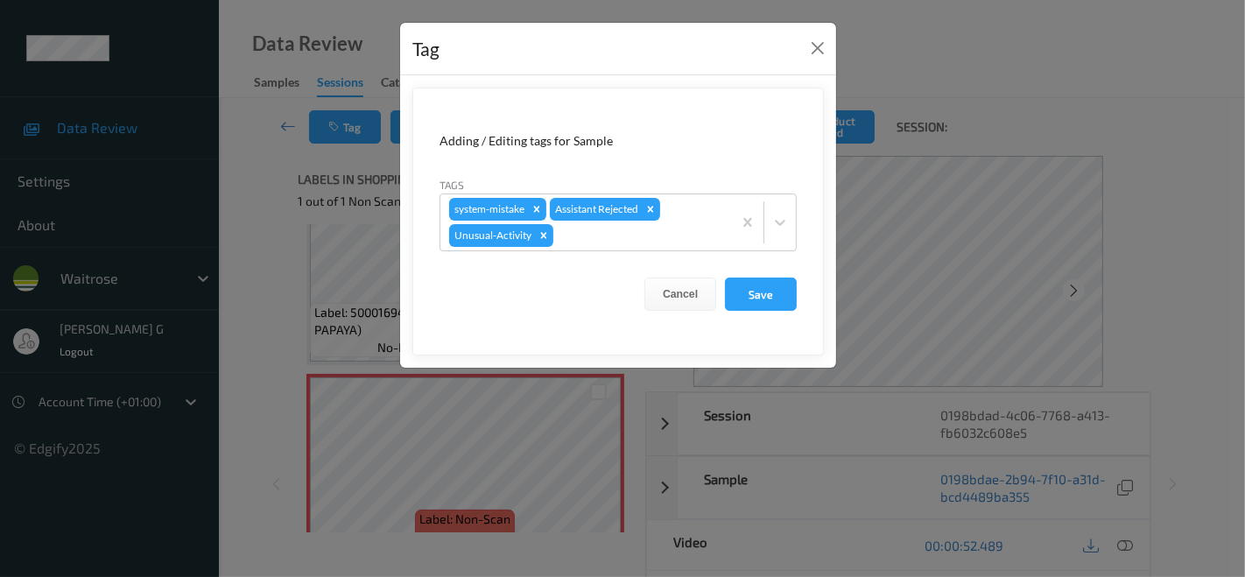
click at [280, 241] on div "Tag Adding / Editing tags for Sample Tags system-mistake Assistant Rejected Unu…" at bounding box center [622, 288] width 1245 height 577
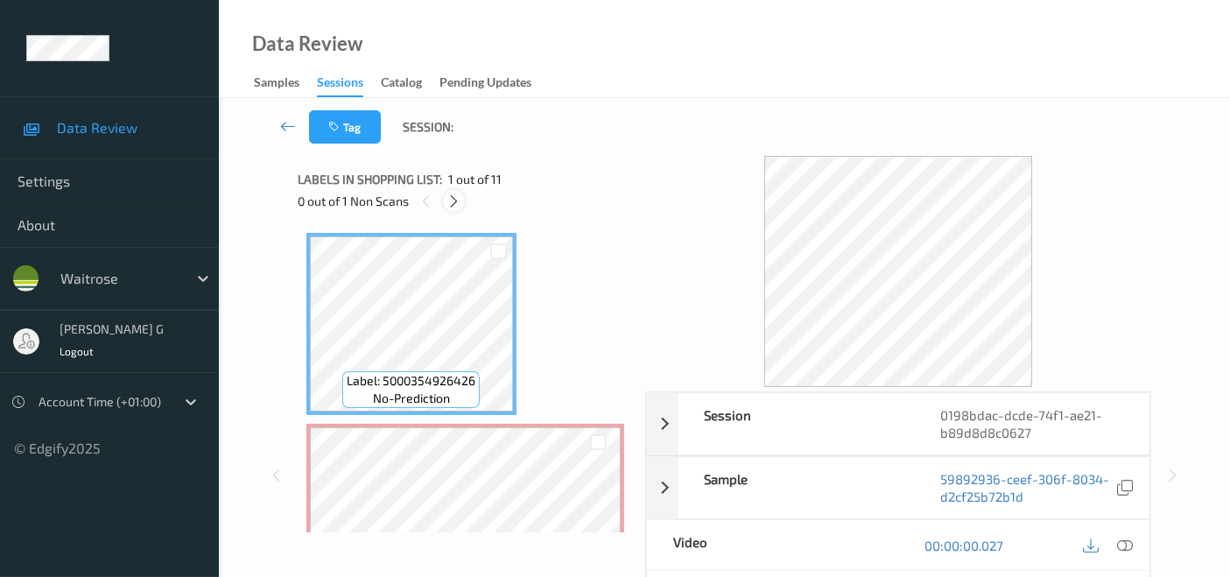
click at [457, 198] on icon at bounding box center [453, 201] width 15 height 16
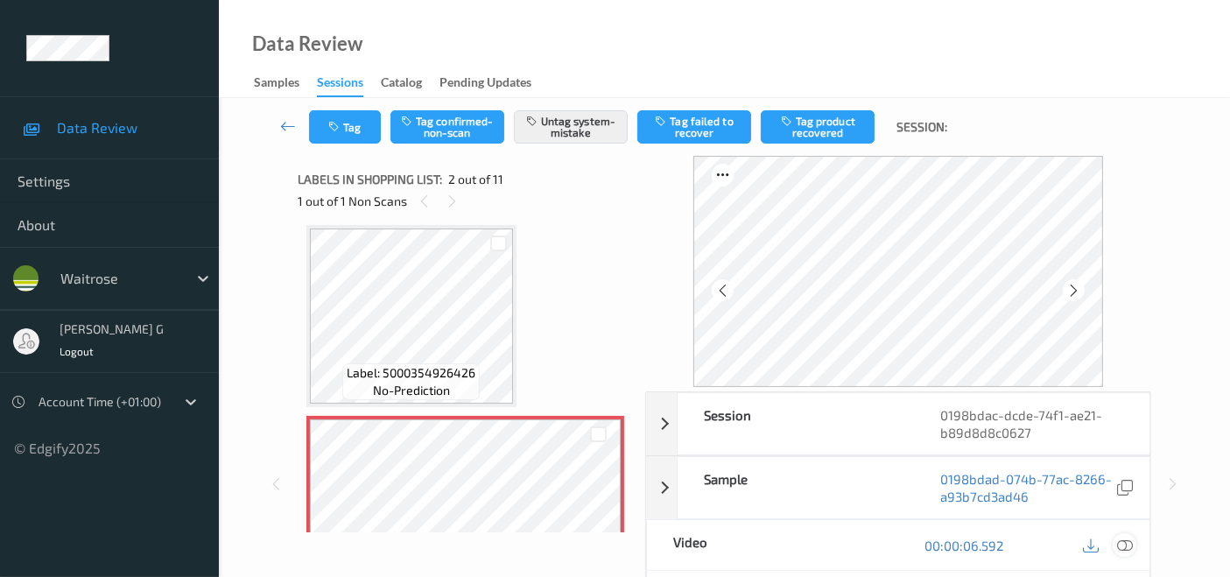
click at [1124, 543] on icon at bounding box center [1125, 545] width 16 height 16
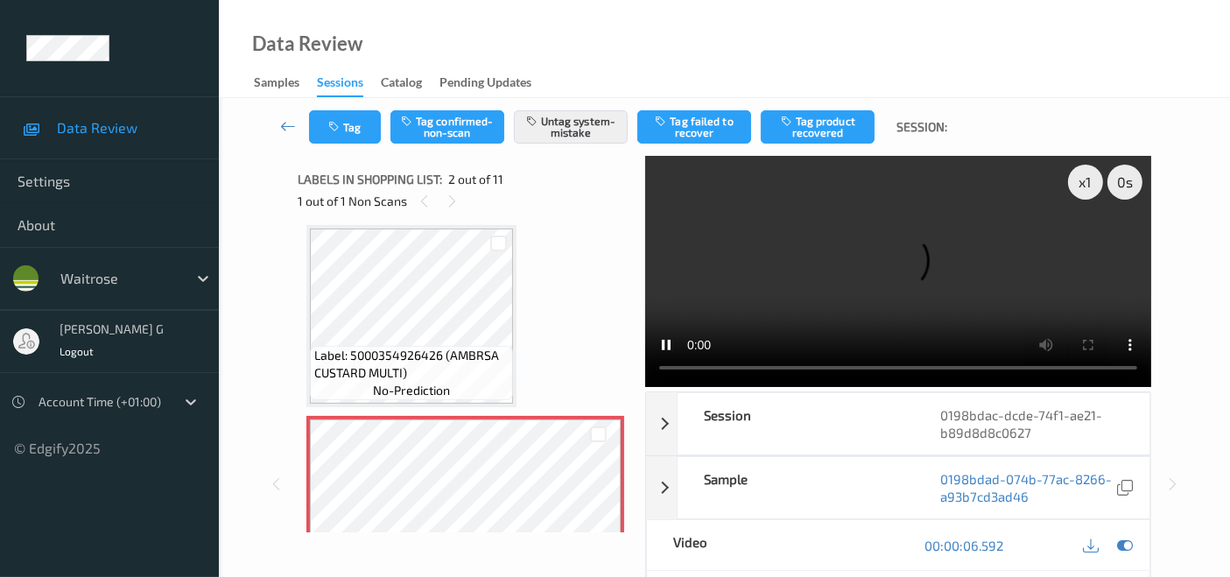
scroll to position [0, 0]
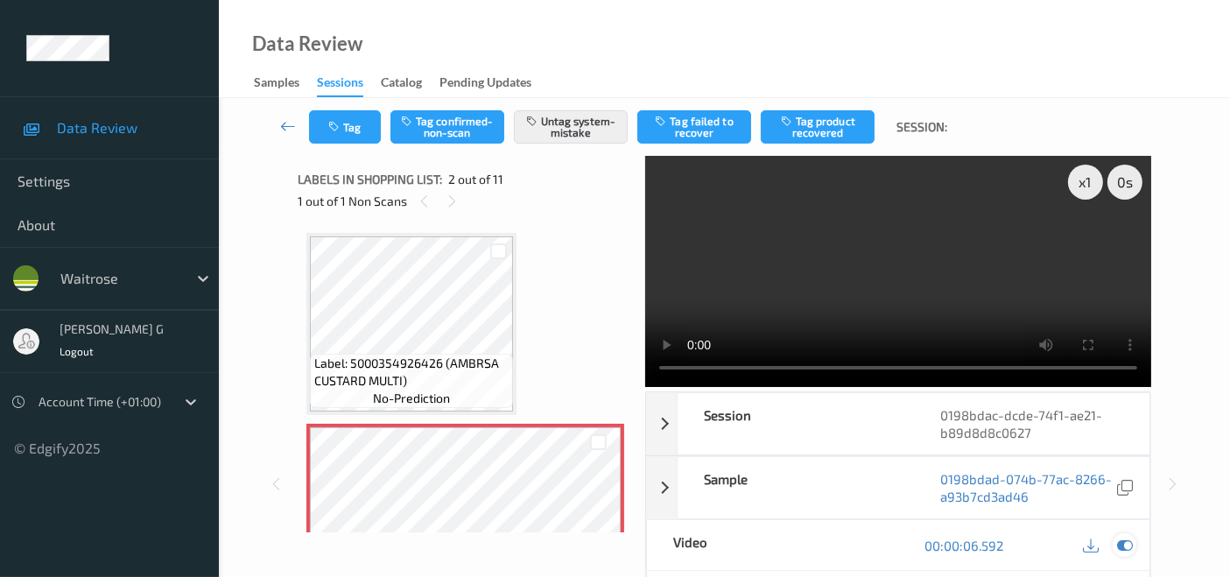
click at [1123, 540] on icon at bounding box center [1125, 545] width 16 height 16
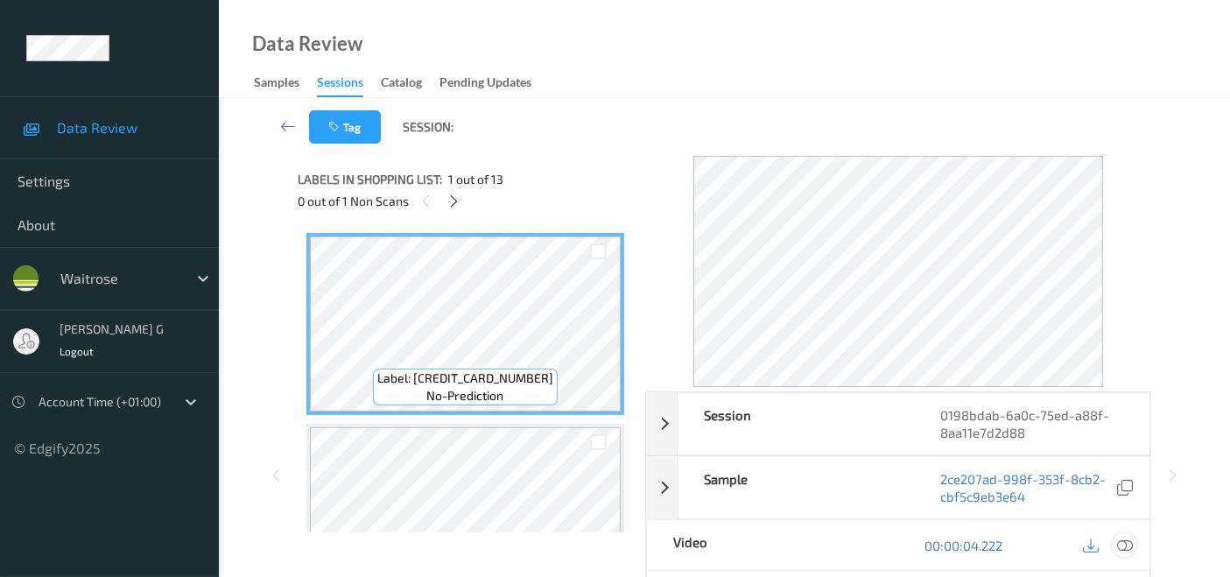
click at [1127, 544] on icon at bounding box center [1125, 545] width 16 height 16
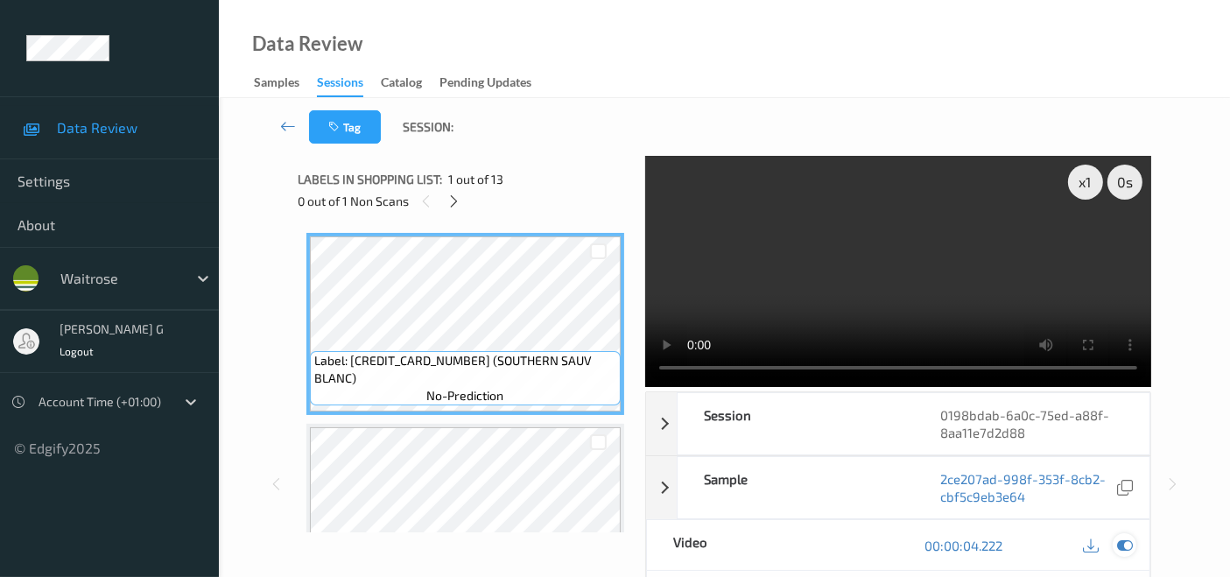
click at [1118, 544] on icon at bounding box center [1125, 545] width 16 height 16
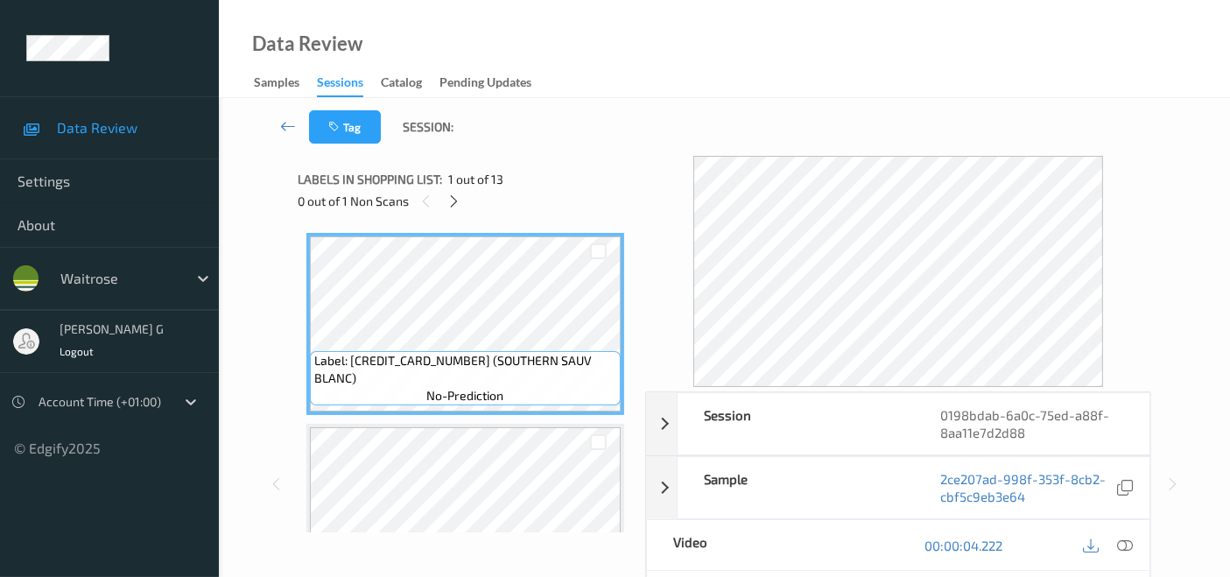
click at [264, 258] on div "Session 0198bdab-6a0c-75ed-a88f-8aa11e7d2d88 Session ID 0198bdab-6a0c-75ed-a88f…" at bounding box center [724, 484] width 939 height 656
click at [350, 128] on button "Tag" at bounding box center [345, 126] width 72 height 33
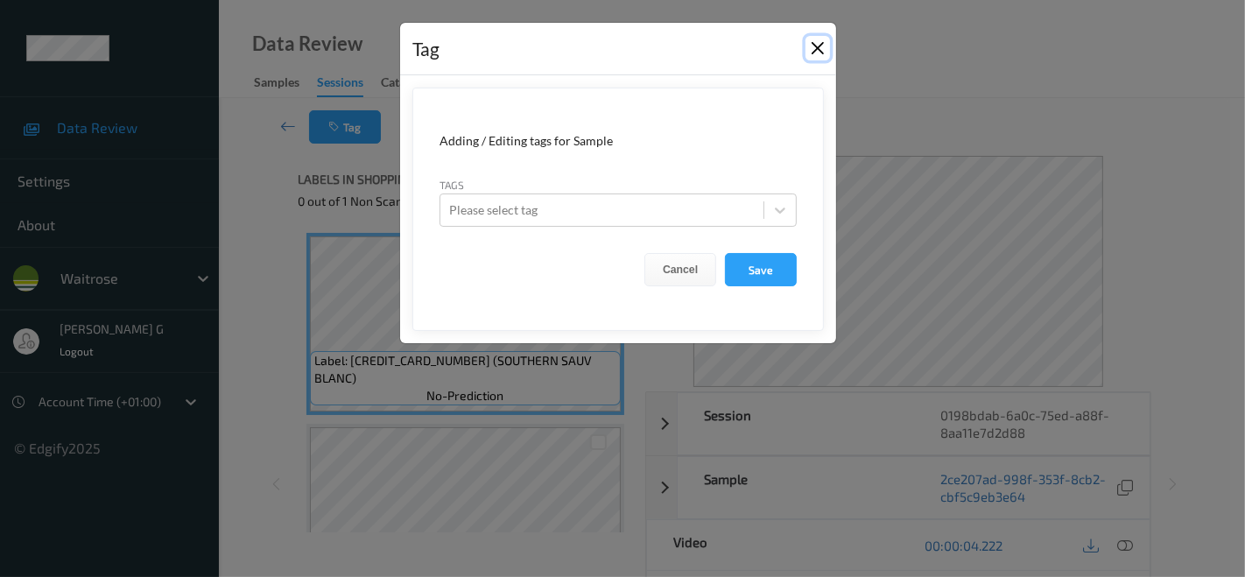
click at [820, 46] on button "Close" at bounding box center [817, 48] width 25 height 25
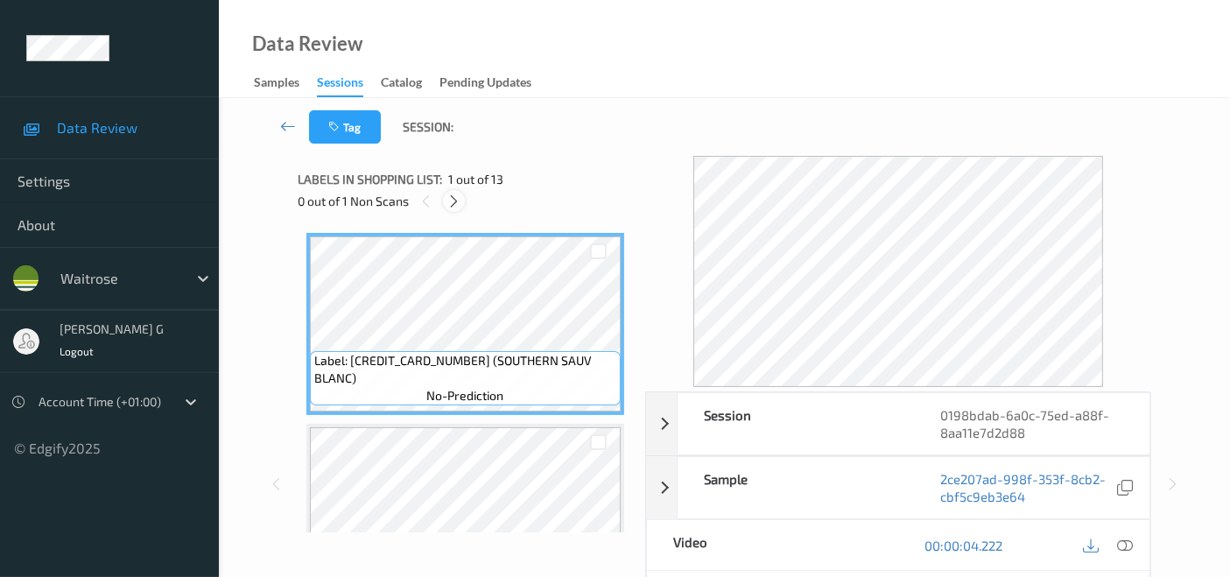
click at [457, 196] on icon at bounding box center [453, 201] width 15 height 16
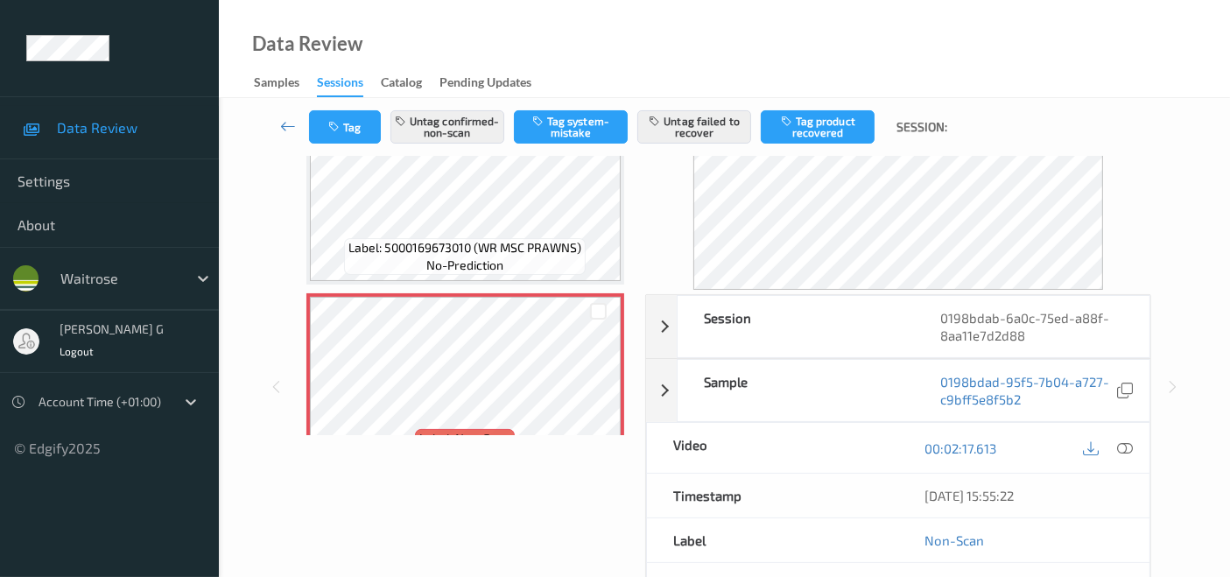
scroll to position [1911, 0]
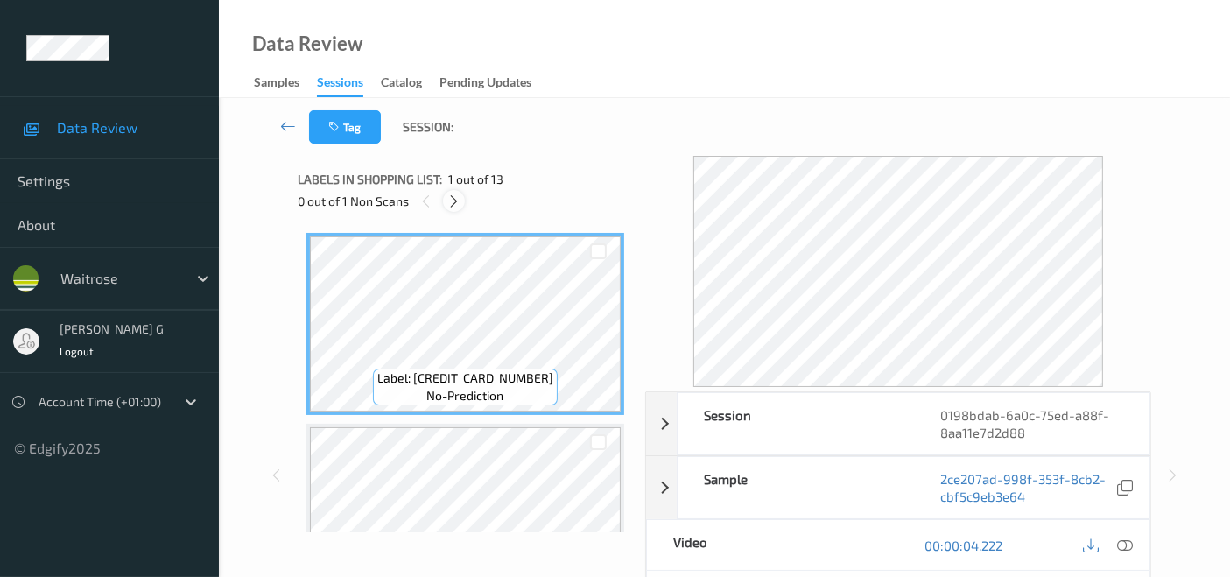
click at [450, 202] on icon at bounding box center [453, 201] width 15 height 16
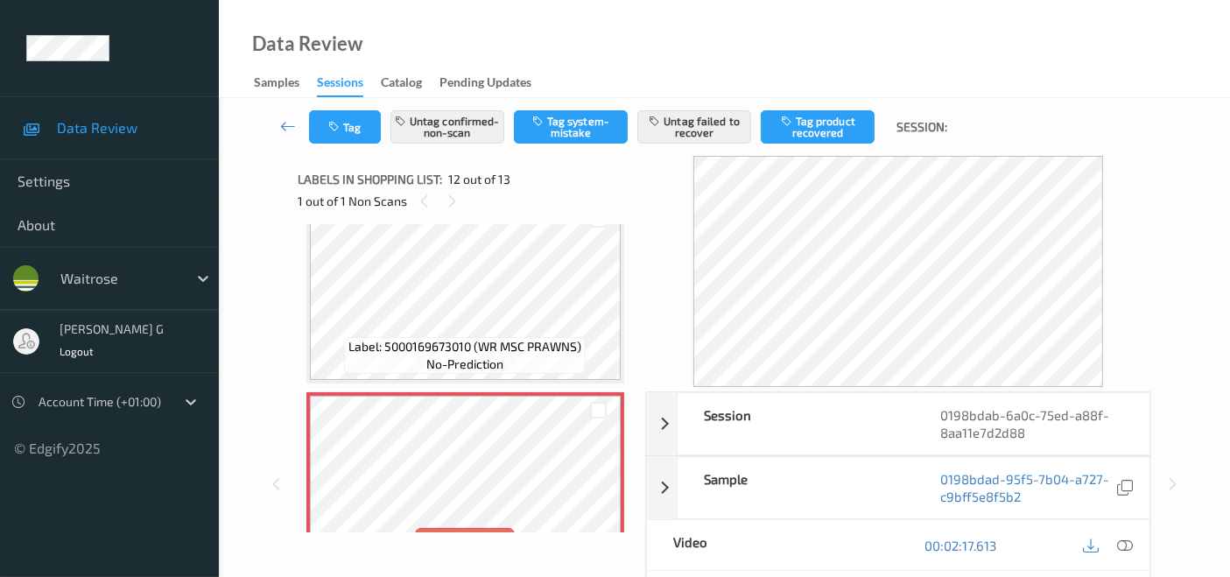
scroll to position [1911, 0]
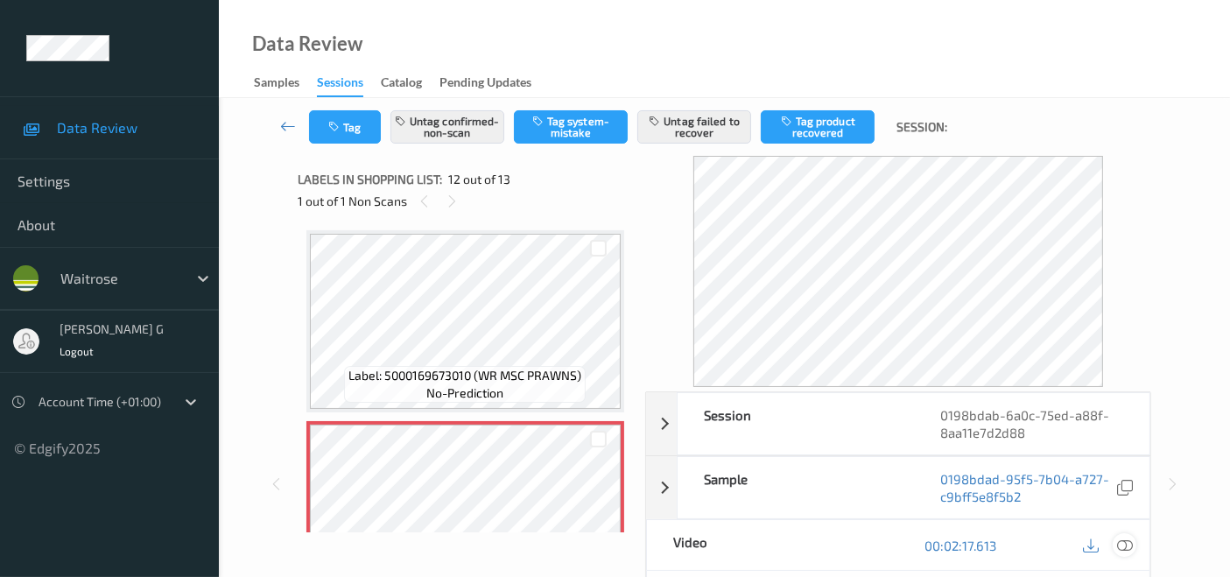
click at [1126, 544] on icon at bounding box center [1125, 545] width 16 height 16
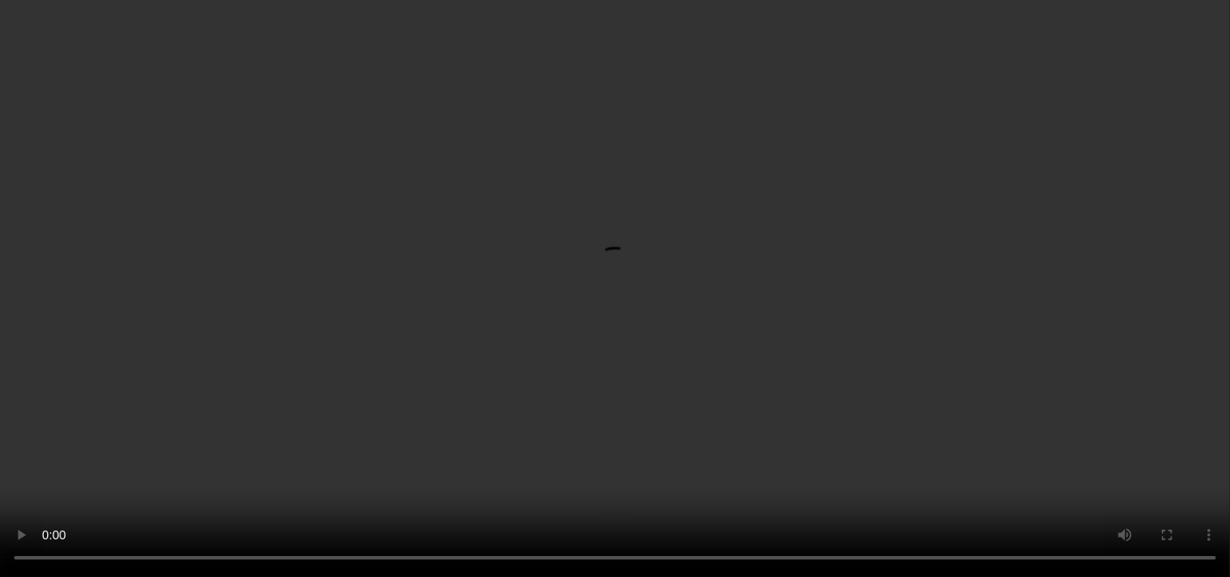
scroll to position [0, 0]
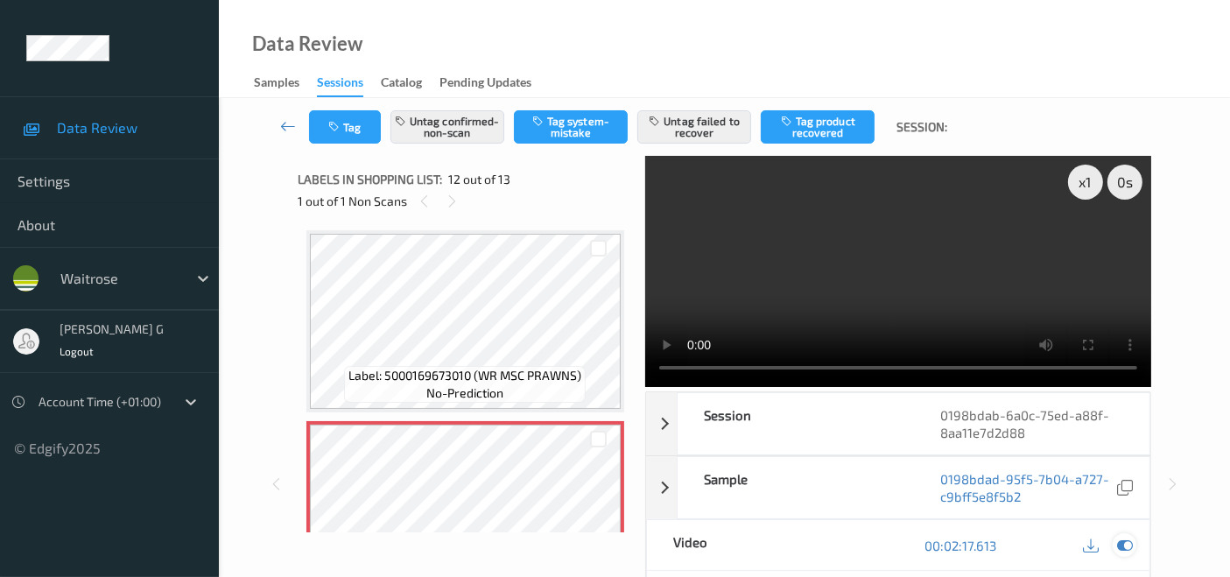
click at [1122, 545] on icon at bounding box center [1125, 545] width 16 height 16
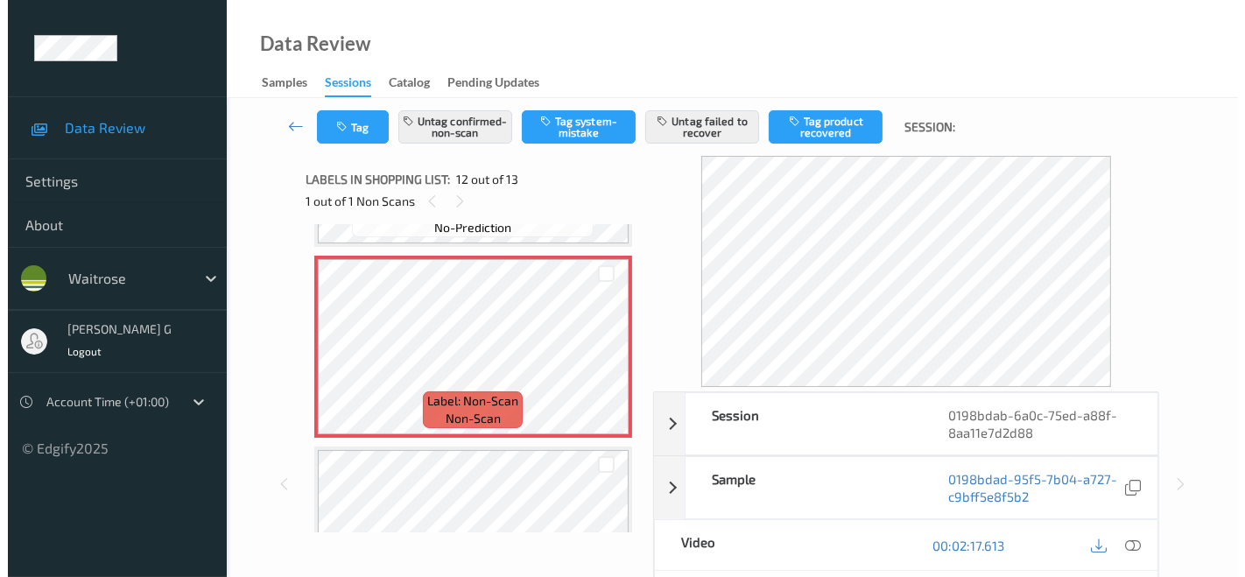
scroll to position [2173, 0]
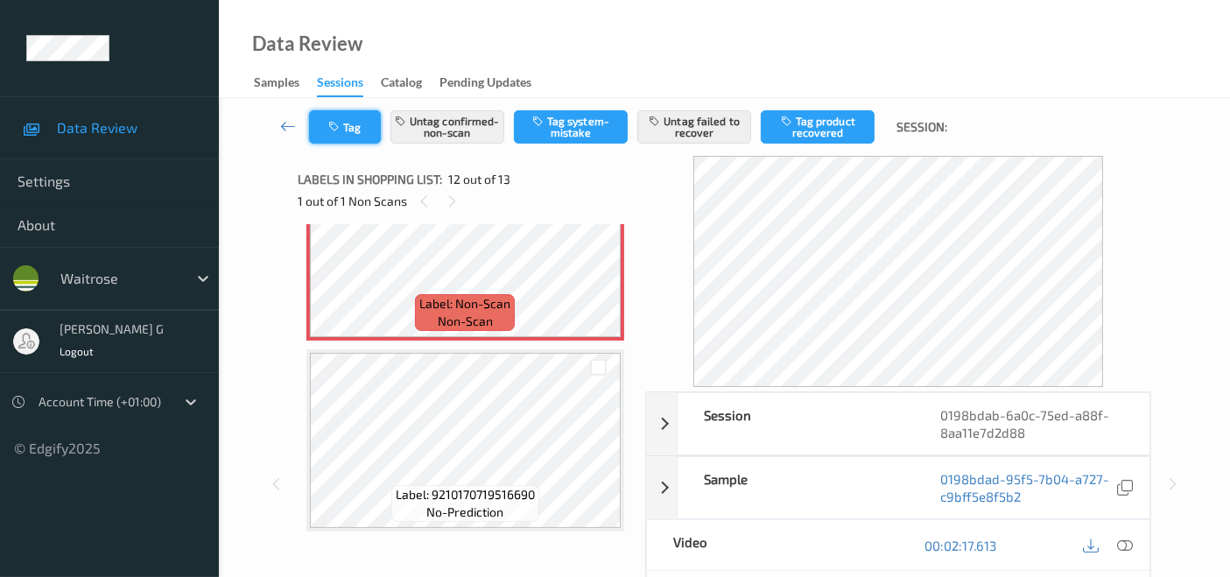
click at [343, 132] on button "Tag" at bounding box center [345, 126] width 72 height 33
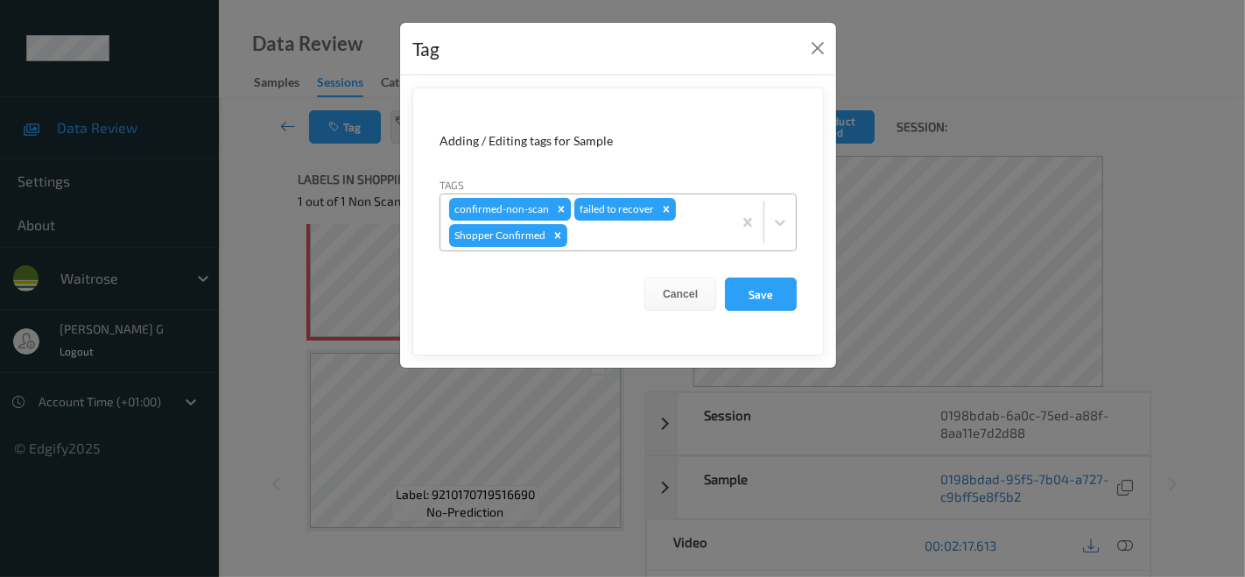
click at [556, 205] on icon "Remove confirmed-non-scan" at bounding box center [561, 209] width 12 height 12
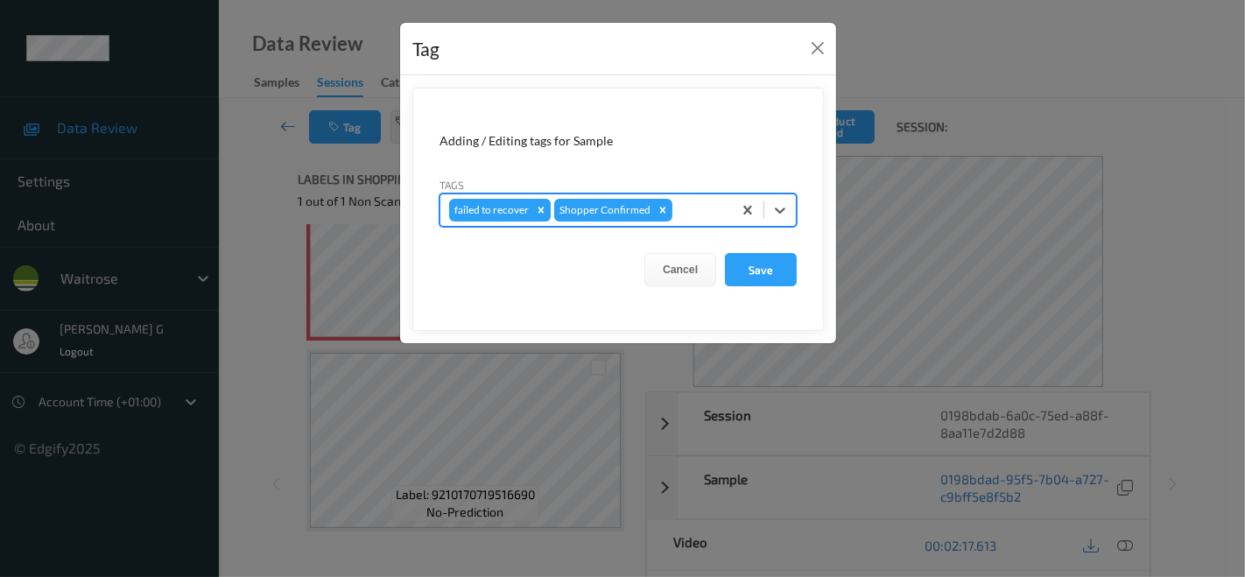
click at [540, 207] on icon "Remove failed to recover" at bounding box center [541, 210] width 12 height 12
click at [607, 214] on div at bounding box center [647, 210] width 152 height 21
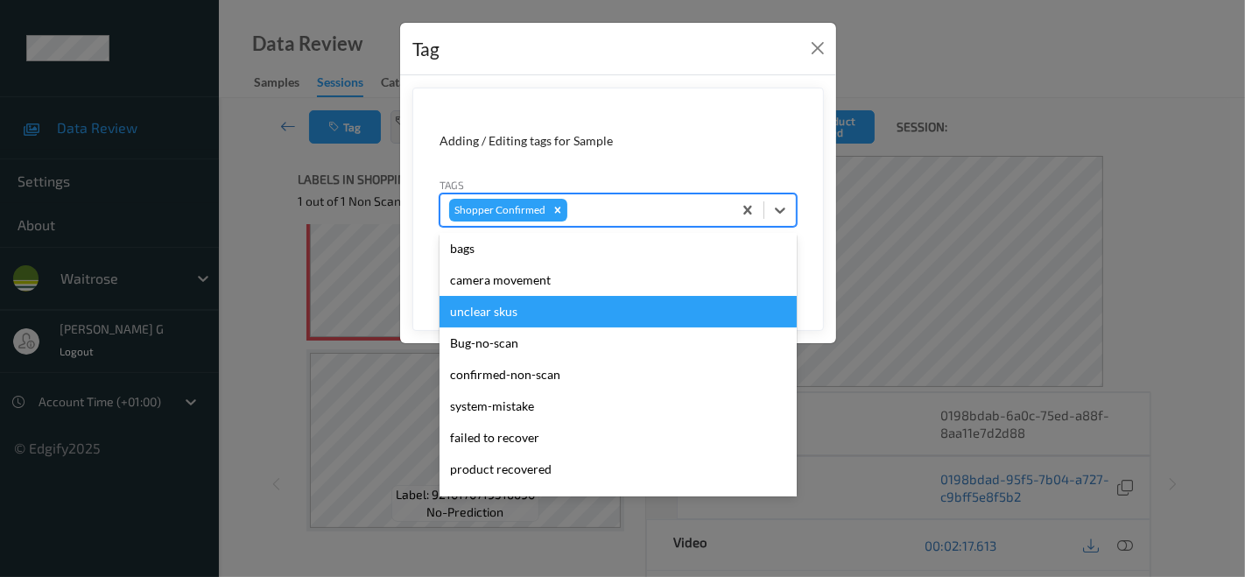
scroll to position [97, 0]
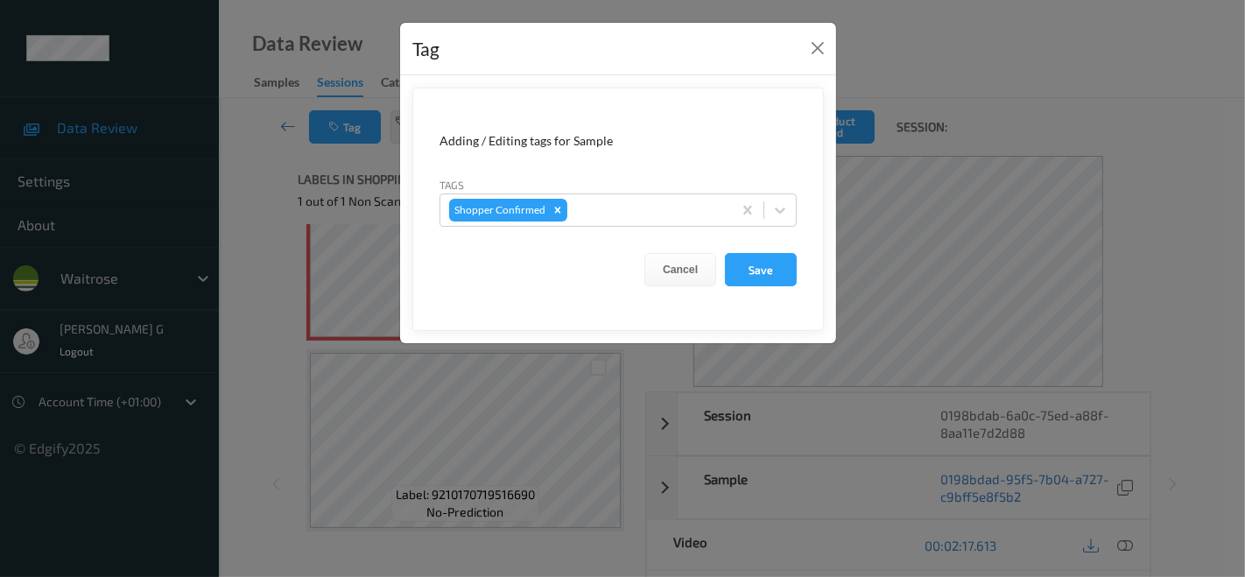
click at [694, 172] on form "Adding / Editing tags for Sample Tags Shopper Confirmed Cancel Save" at bounding box center [617, 209] width 411 height 243
click at [761, 261] on button "Save" at bounding box center [761, 269] width 72 height 33
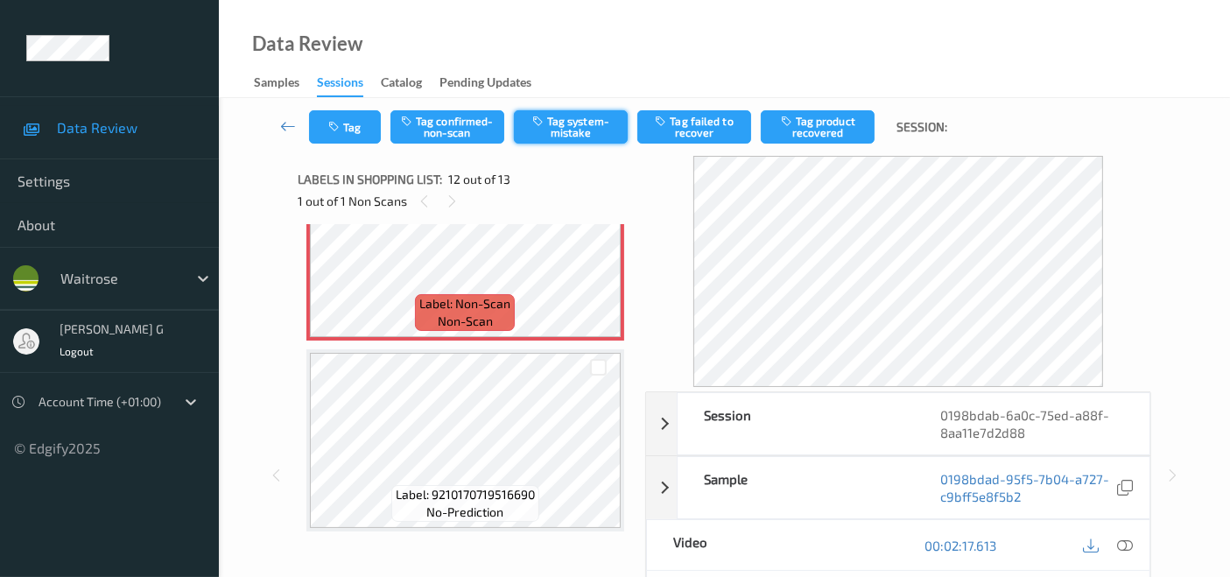
click at [555, 118] on button "Tag system-mistake" at bounding box center [571, 126] width 114 height 33
click at [351, 133] on button "Tag" at bounding box center [345, 126] width 72 height 33
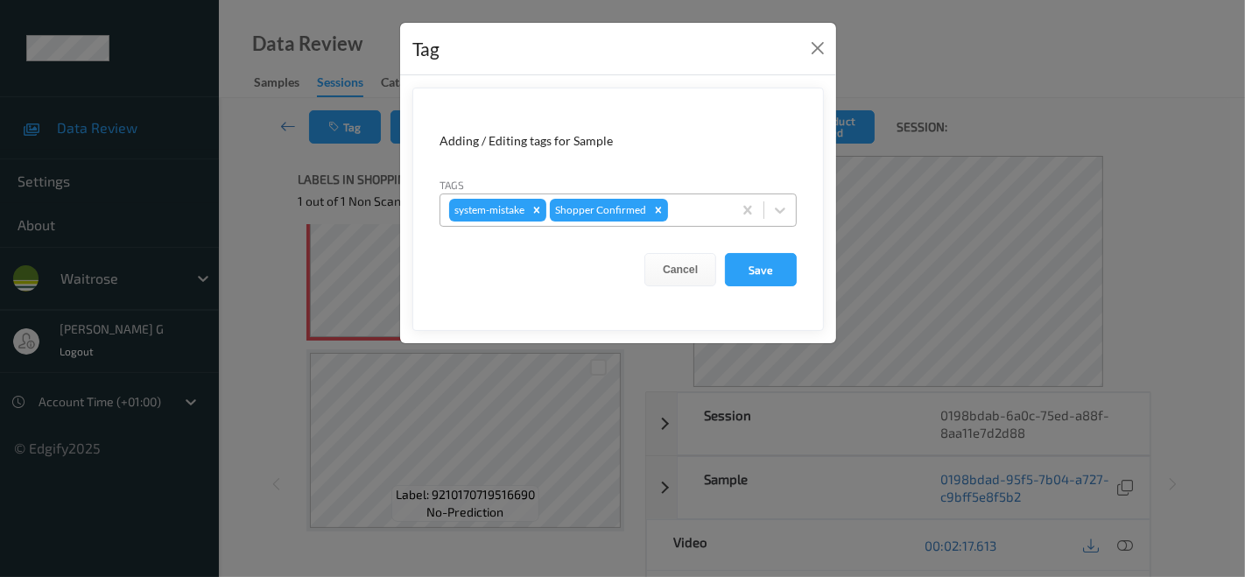
click at [705, 211] on div at bounding box center [697, 210] width 52 height 21
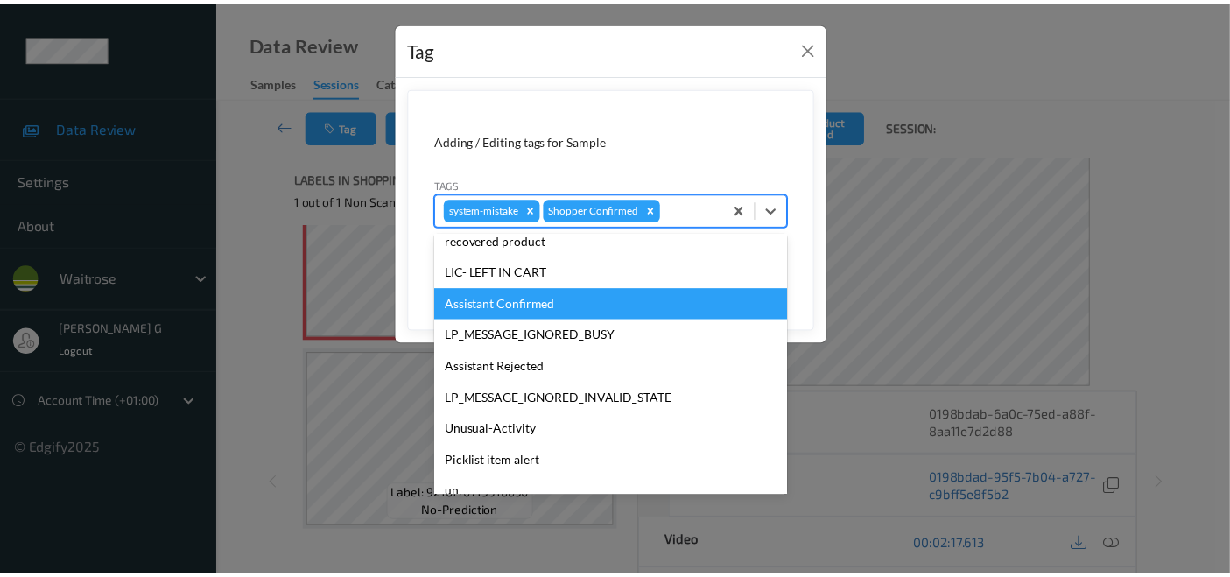
scroll to position [342, 0]
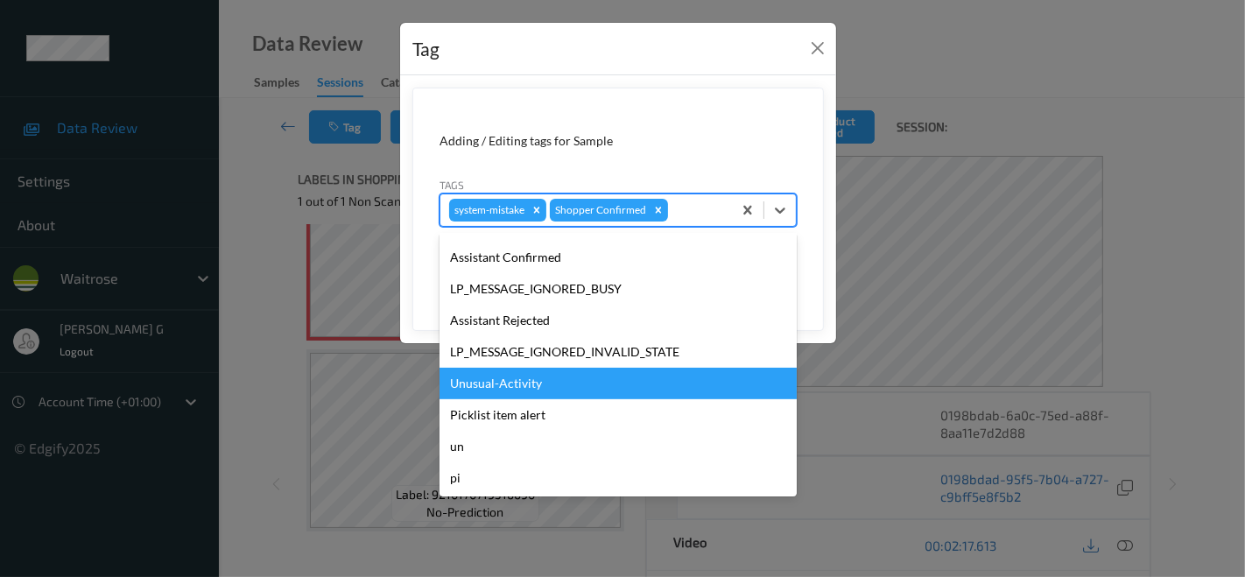
click at [479, 382] on div "Unusual-Activity" at bounding box center [617, 384] width 357 height 32
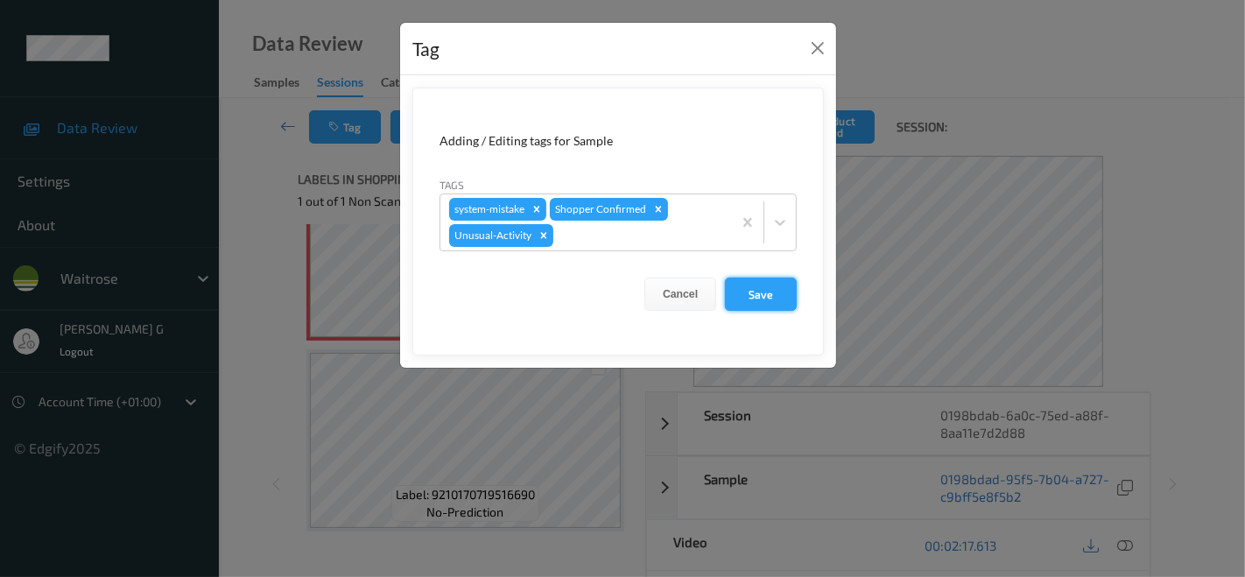
click at [775, 289] on button "Save" at bounding box center [761, 293] width 72 height 33
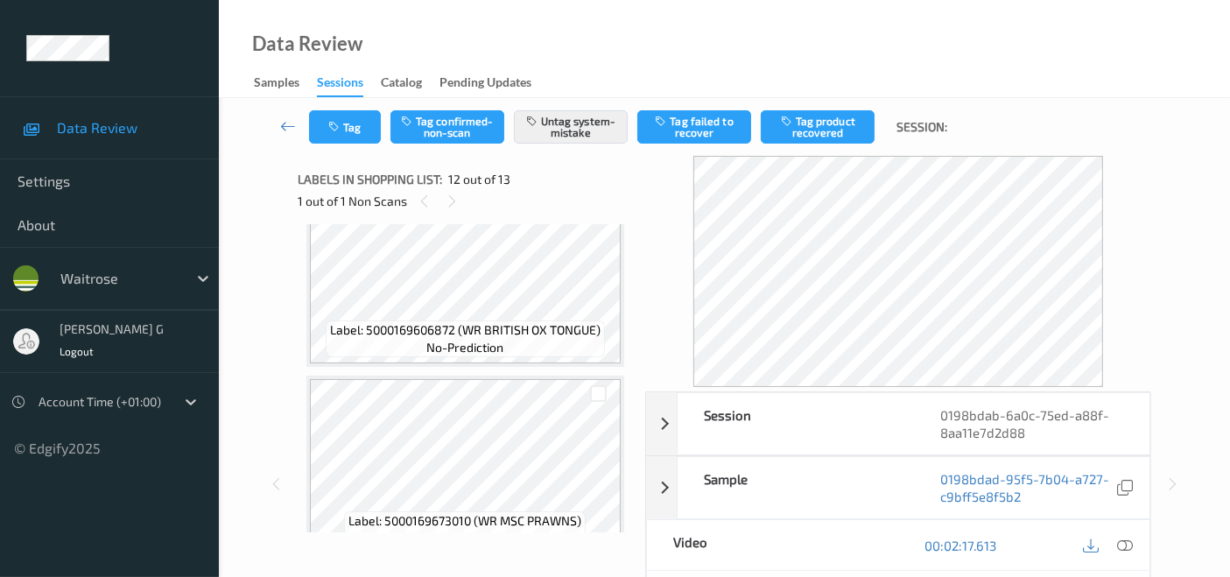
scroll to position [1590, 0]
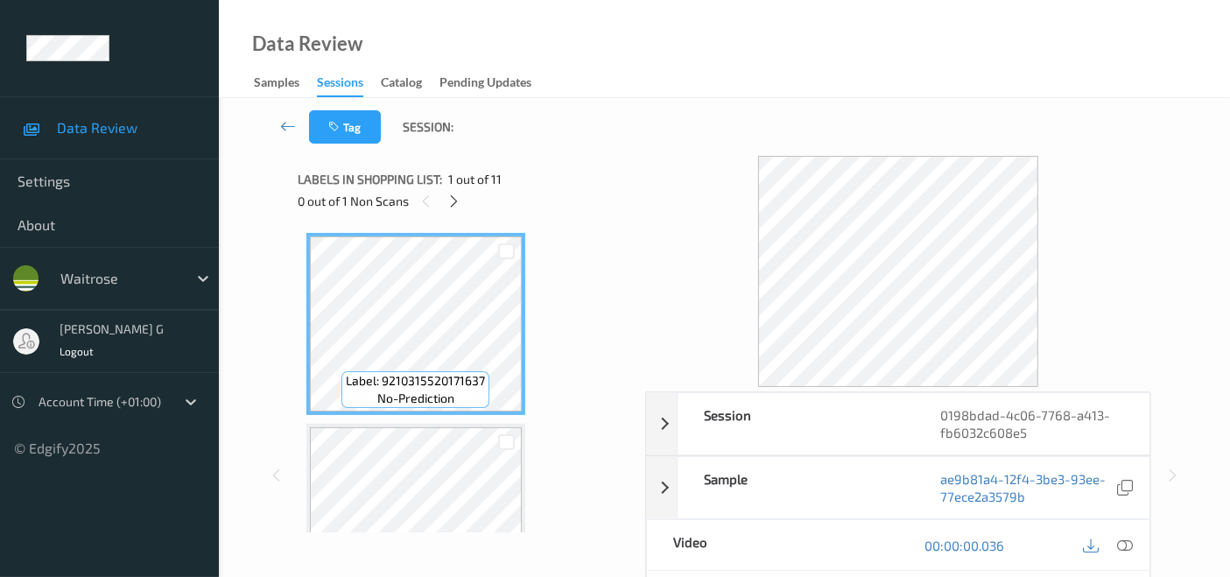
click at [467, 205] on div "0 out of 1 Non Scans" at bounding box center [465, 201] width 335 height 22
click at [462, 199] on div at bounding box center [454, 201] width 22 height 22
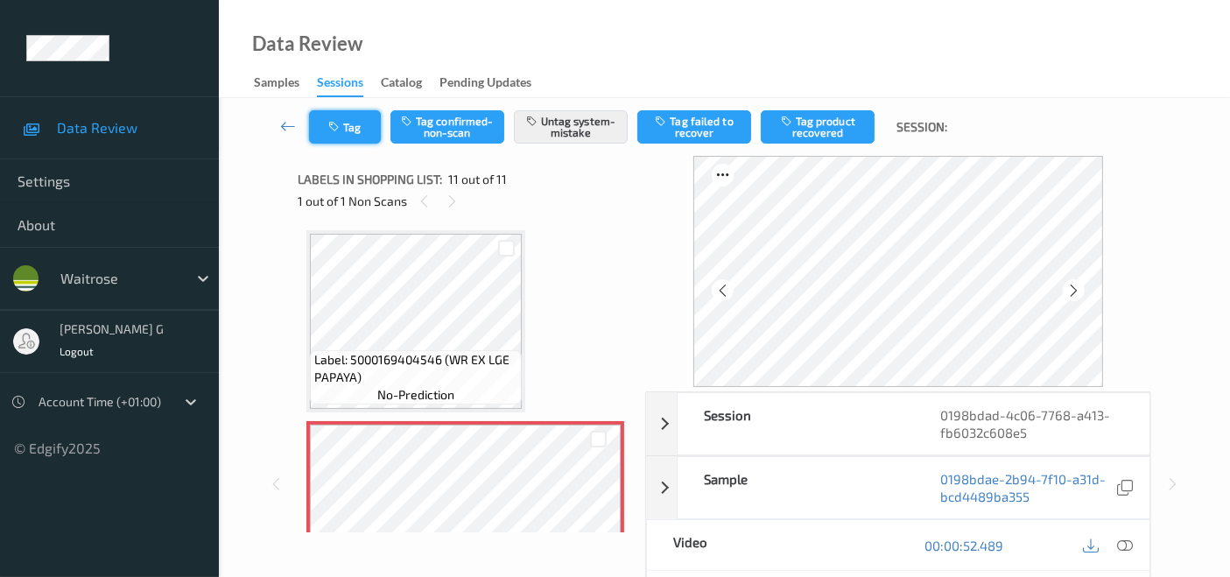
click at [340, 129] on icon "button" at bounding box center [335, 127] width 15 height 12
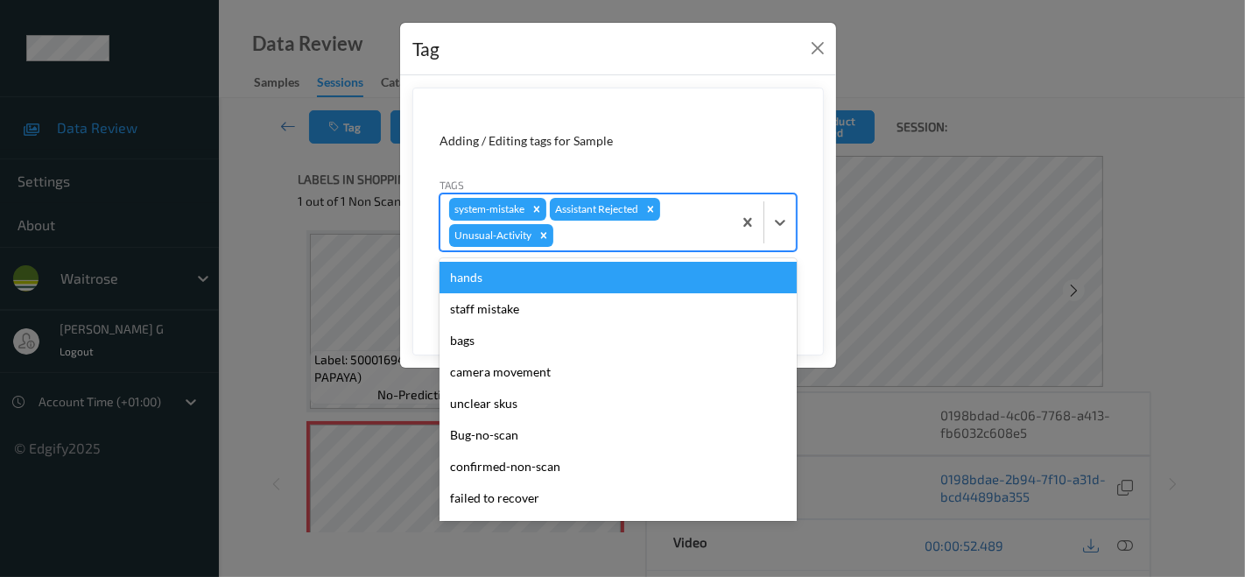
click at [572, 229] on div at bounding box center [640, 235] width 166 height 21
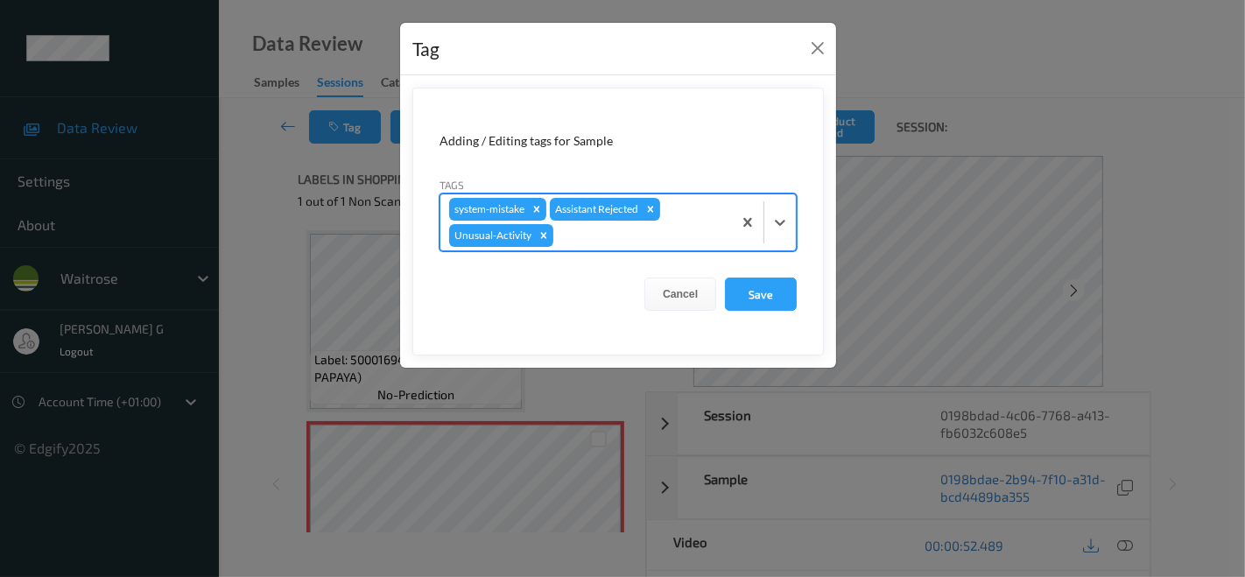
click at [628, 231] on div at bounding box center [640, 235] width 166 height 21
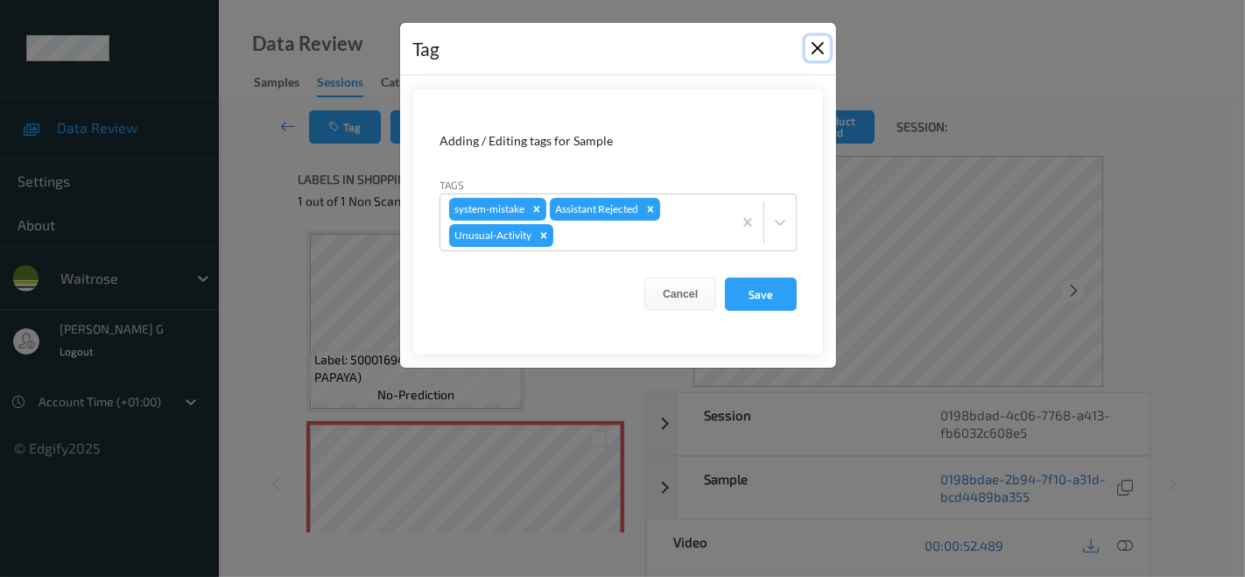
click at [824, 47] on button "Close" at bounding box center [817, 48] width 25 height 25
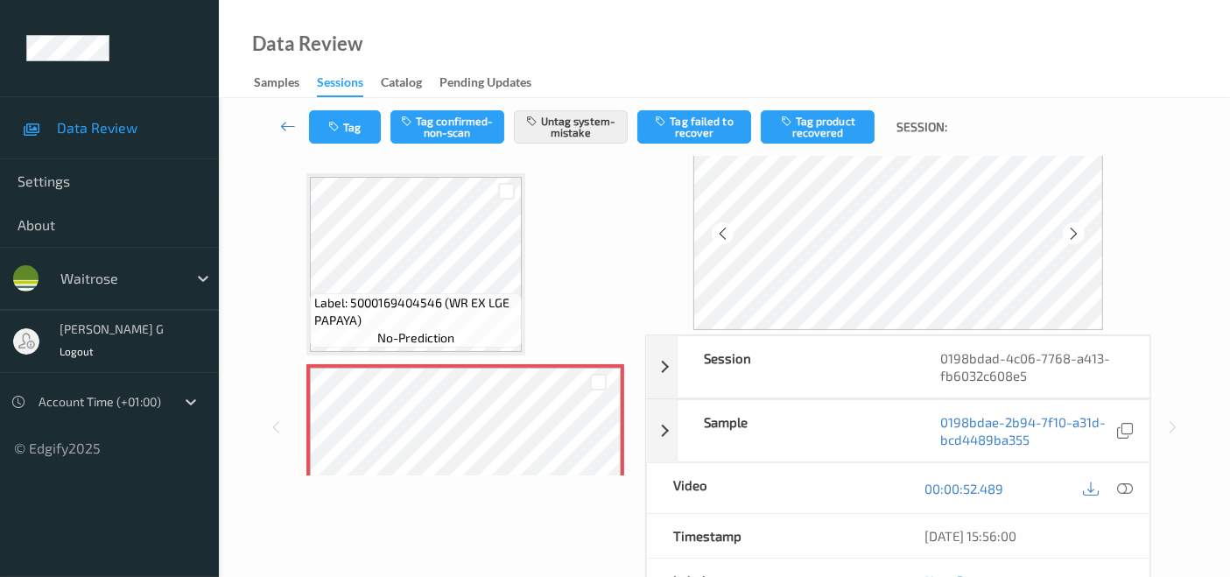
scroll to position [97, 0]
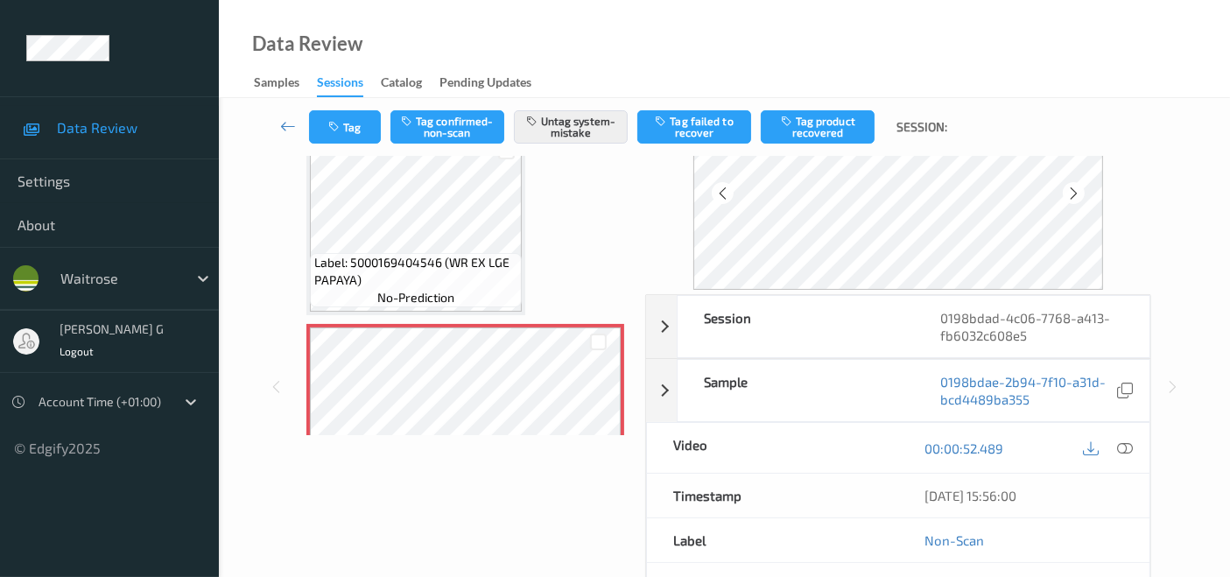
click at [1180, 268] on div "Session 0198bdad-4c06-7768-a413-fb6032c608e5 Session ID 0198bdad-4c06-7768-a413…" at bounding box center [724, 387] width 939 height 656
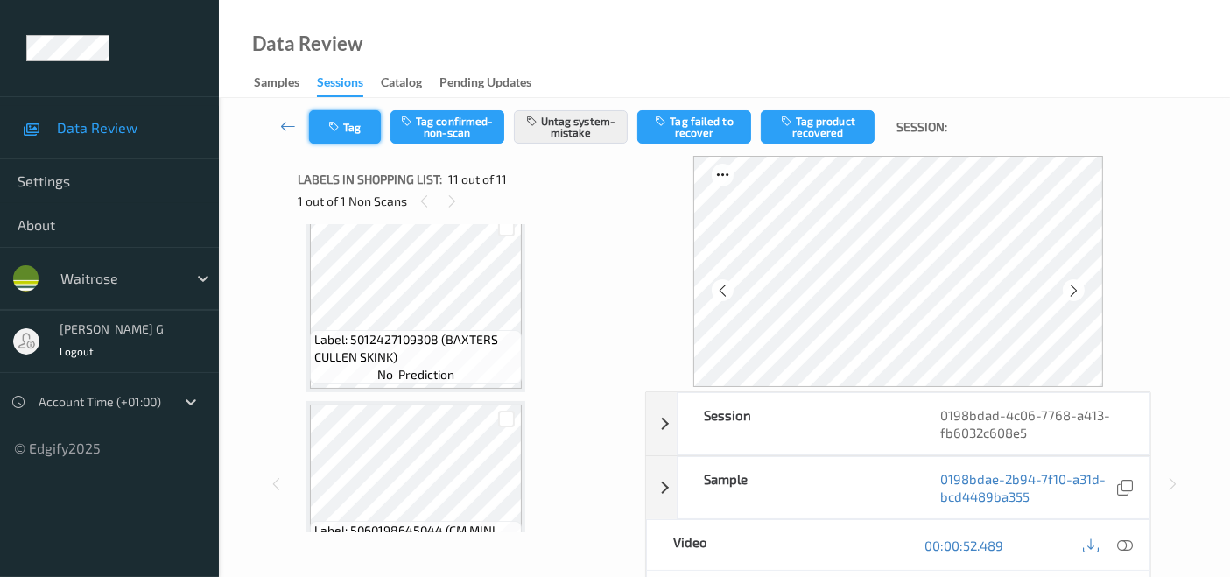
scroll to position [1137, 0]
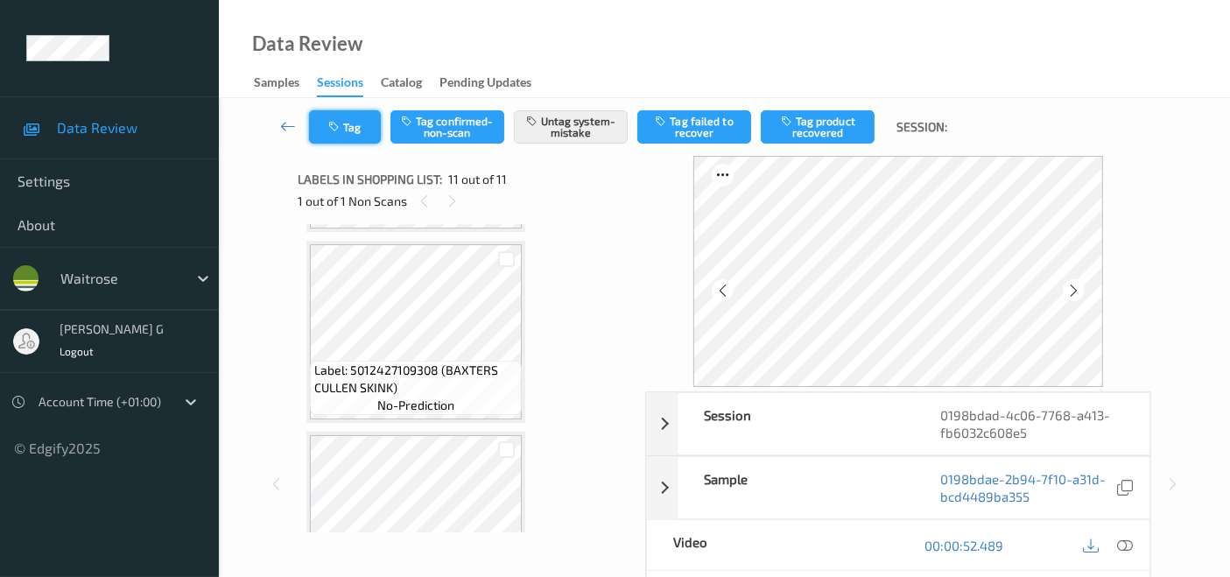
click at [349, 129] on button "Tag" at bounding box center [345, 126] width 72 height 33
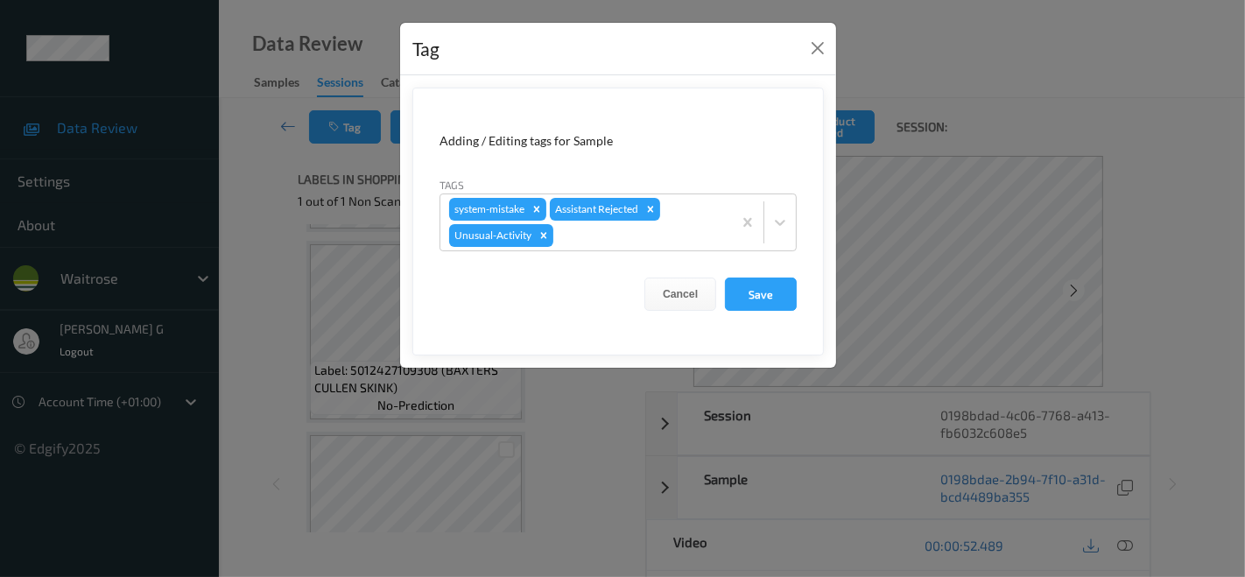
click at [245, 282] on div "Tag Adding / Editing tags for Sample Tags system-mistake Assistant Rejected Unu…" at bounding box center [622, 288] width 1245 height 577
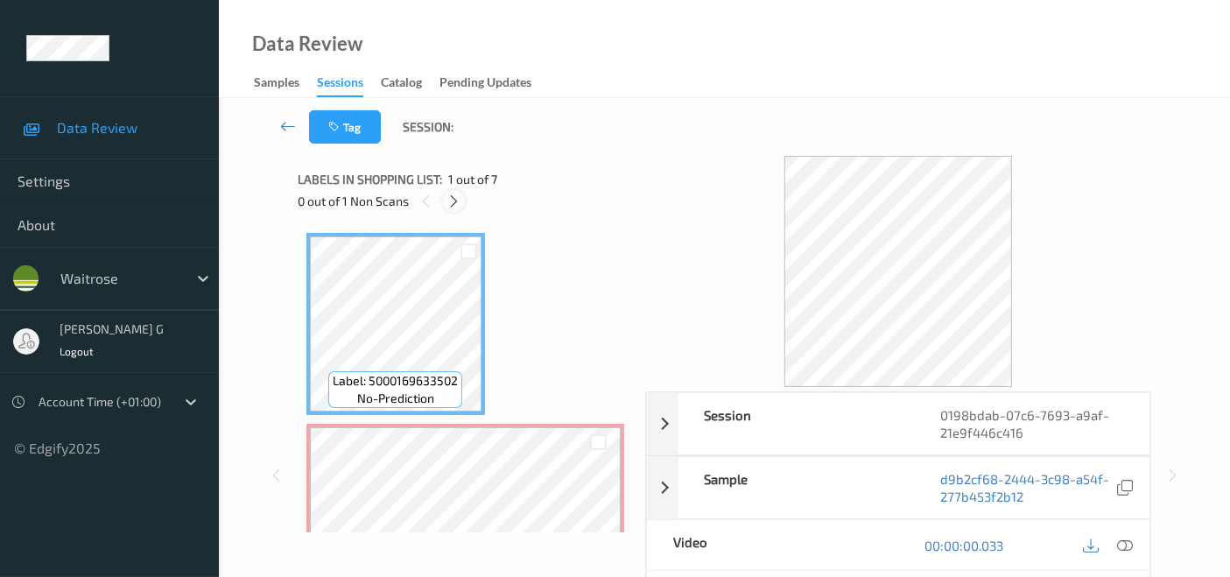
click at [456, 201] on icon at bounding box center [453, 201] width 15 height 16
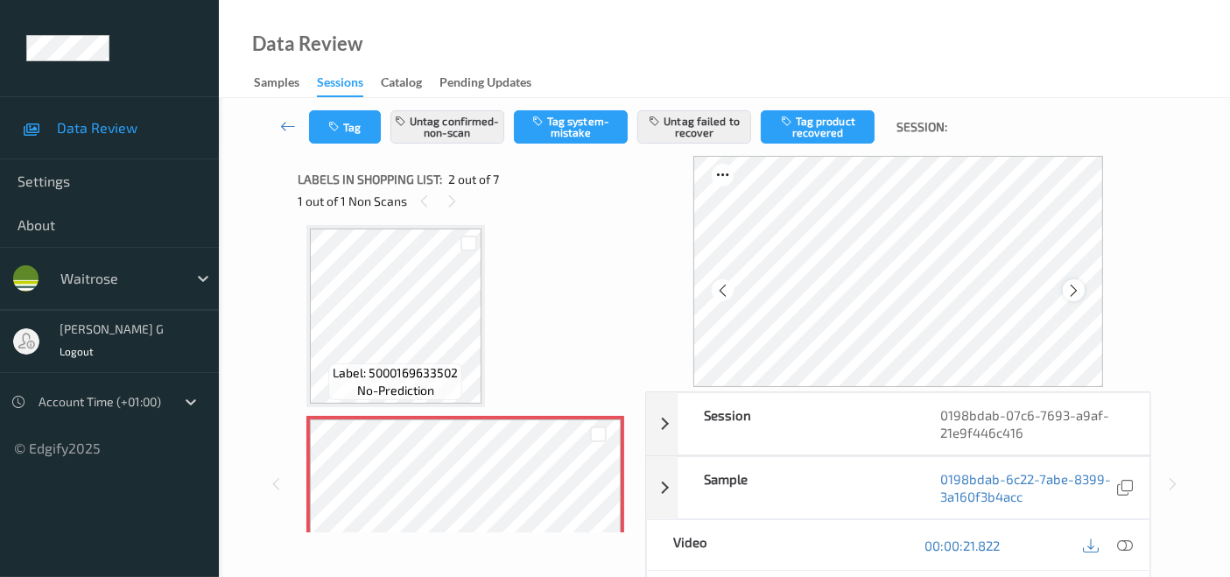
click at [1077, 295] on icon at bounding box center [1073, 291] width 15 height 16
click at [1126, 546] on icon at bounding box center [1125, 545] width 16 height 16
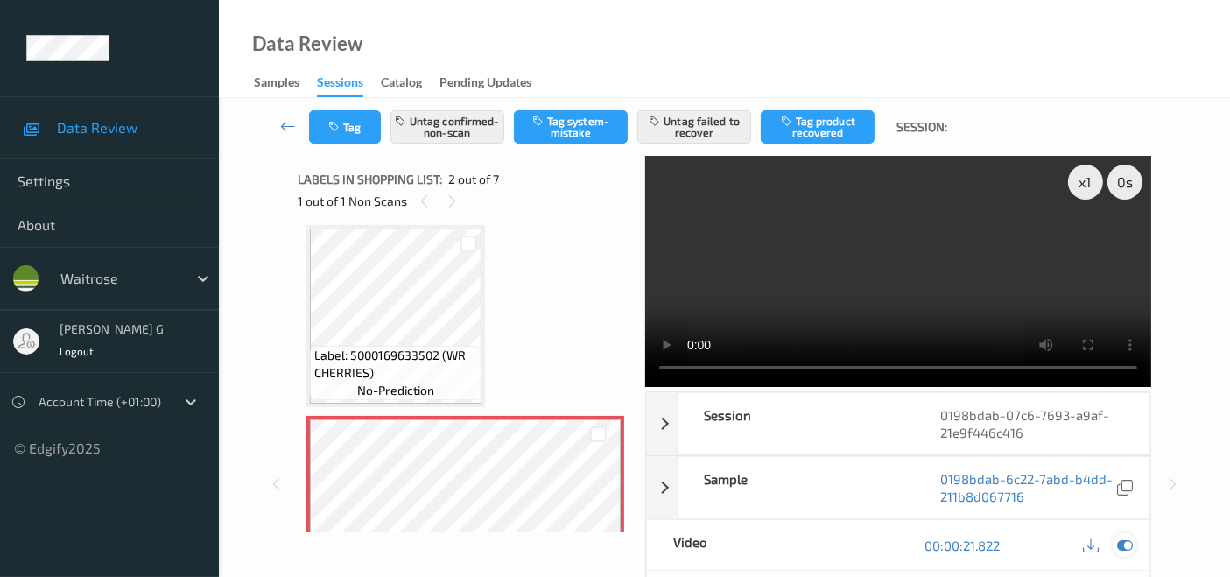
click at [1125, 551] on icon at bounding box center [1125, 545] width 16 height 16
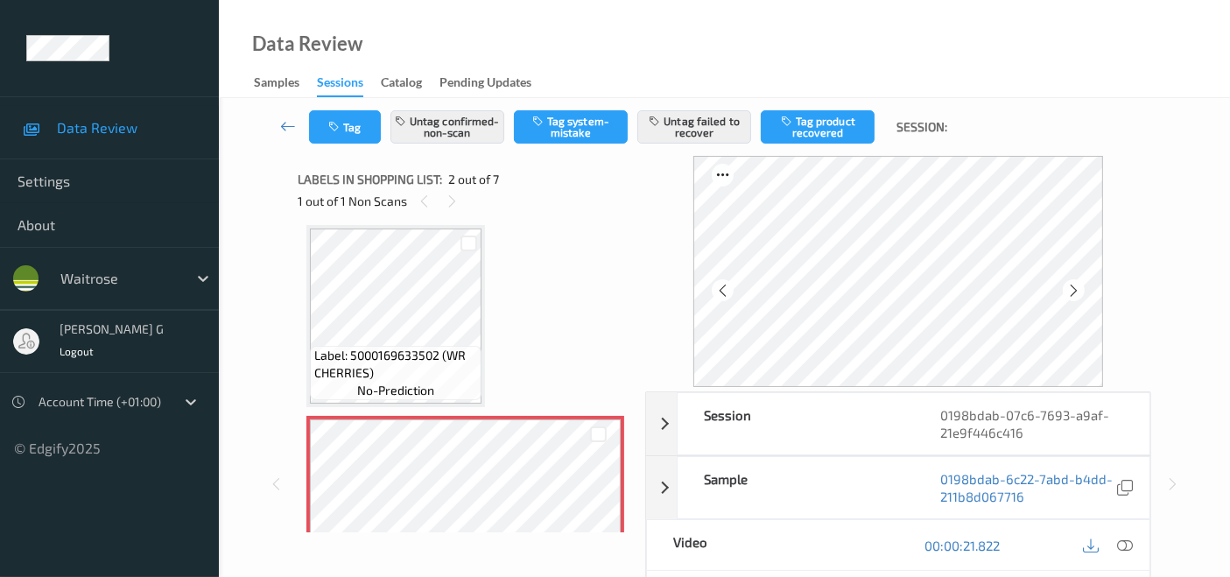
click at [1200, 333] on div "Tag Untag confirmed-non-scan Tag system-mistake Untag failed to recover Tag pro…" at bounding box center [724, 473] width 1011 height 750
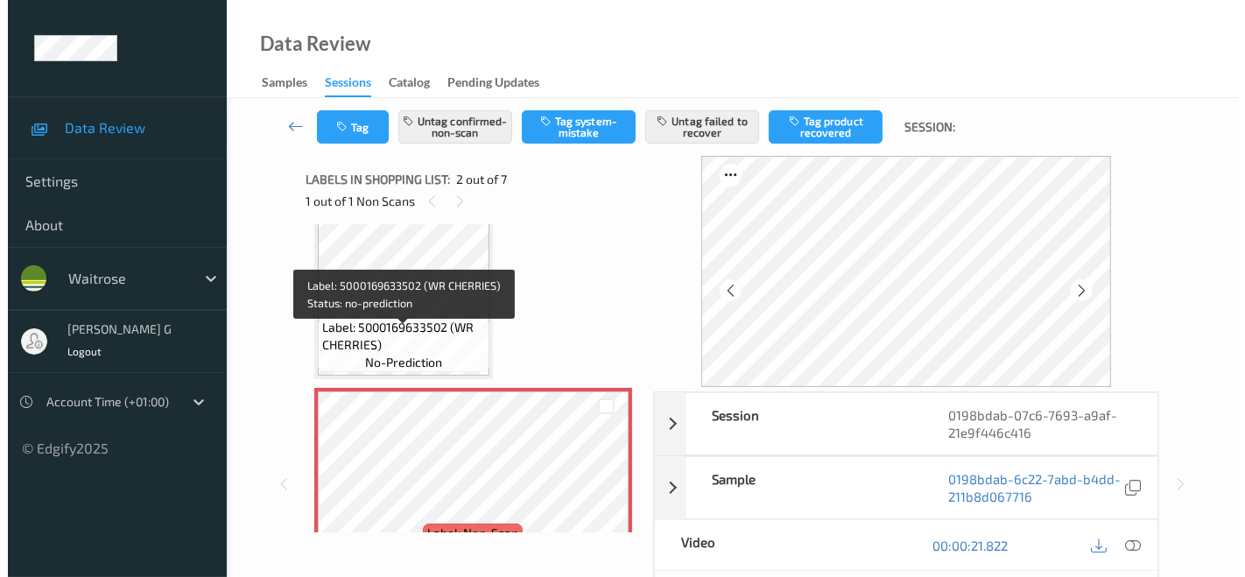
scroll to position [0, 0]
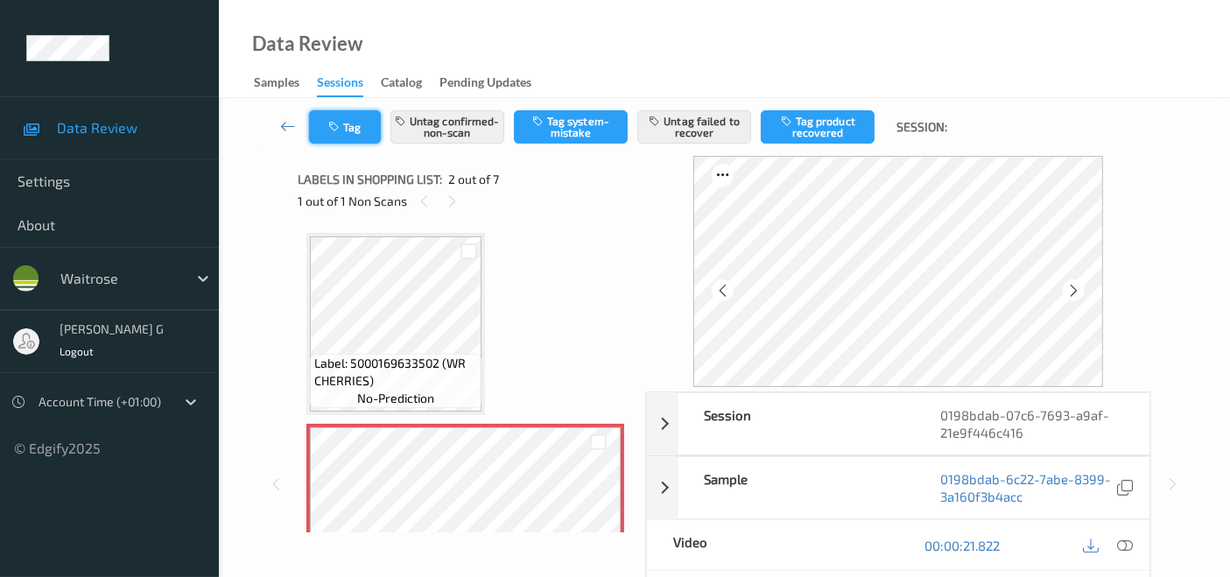
click at [360, 135] on button "Tag" at bounding box center [345, 126] width 72 height 33
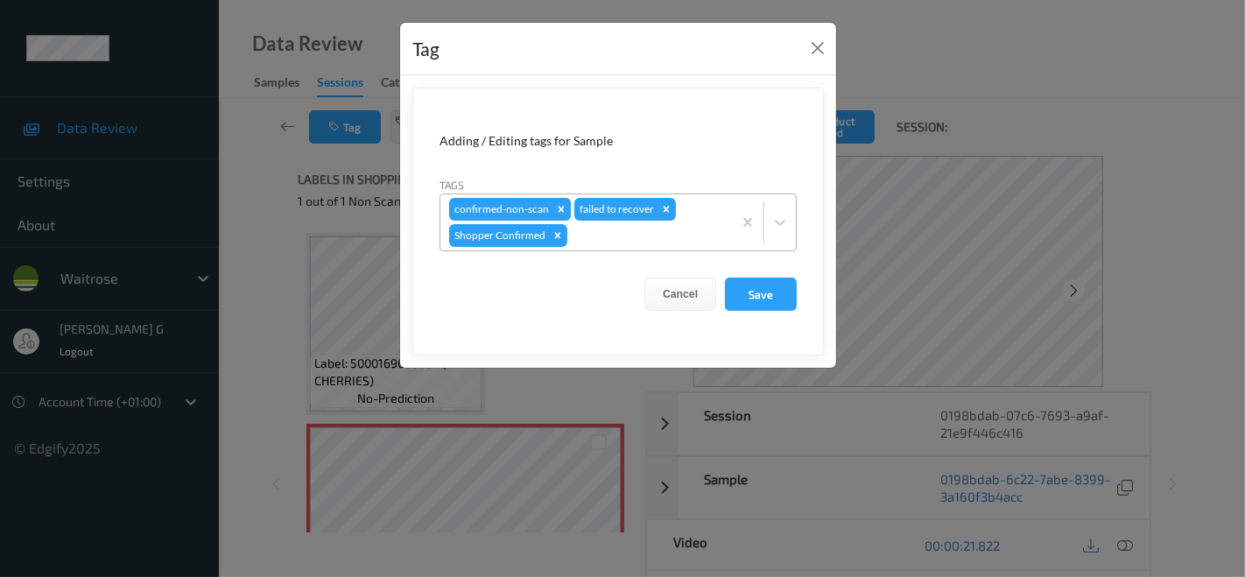
click at [561, 207] on icon "Remove confirmed-non-scan" at bounding box center [561, 209] width 12 height 12
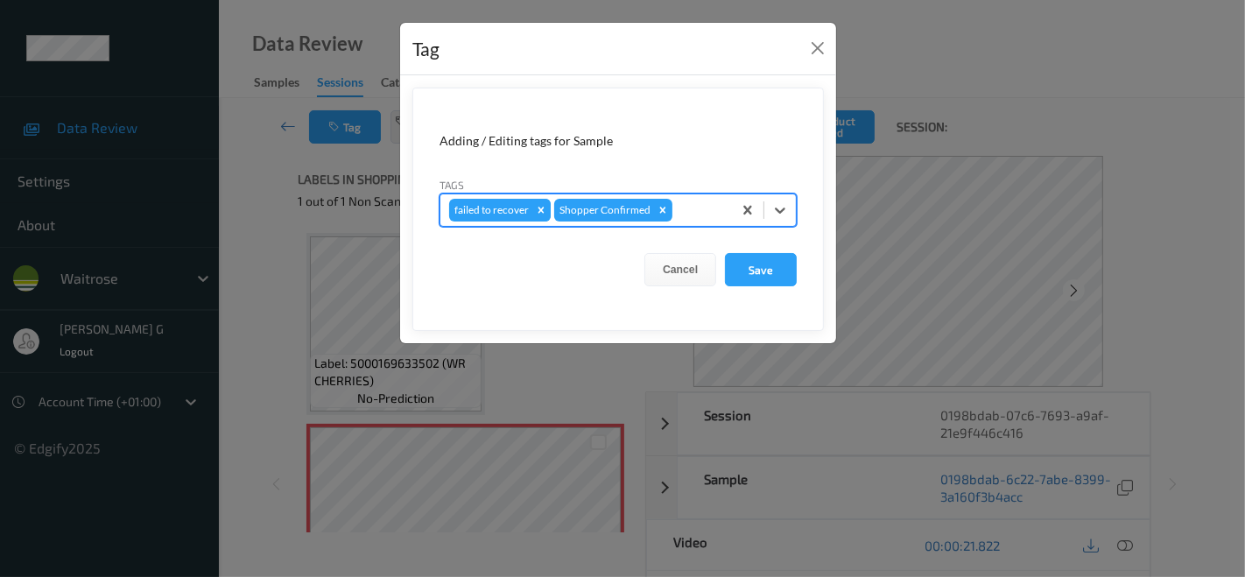
click at [538, 211] on icon "Remove failed to recover" at bounding box center [541, 210] width 6 height 6
click at [621, 212] on div at bounding box center [647, 210] width 152 height 21
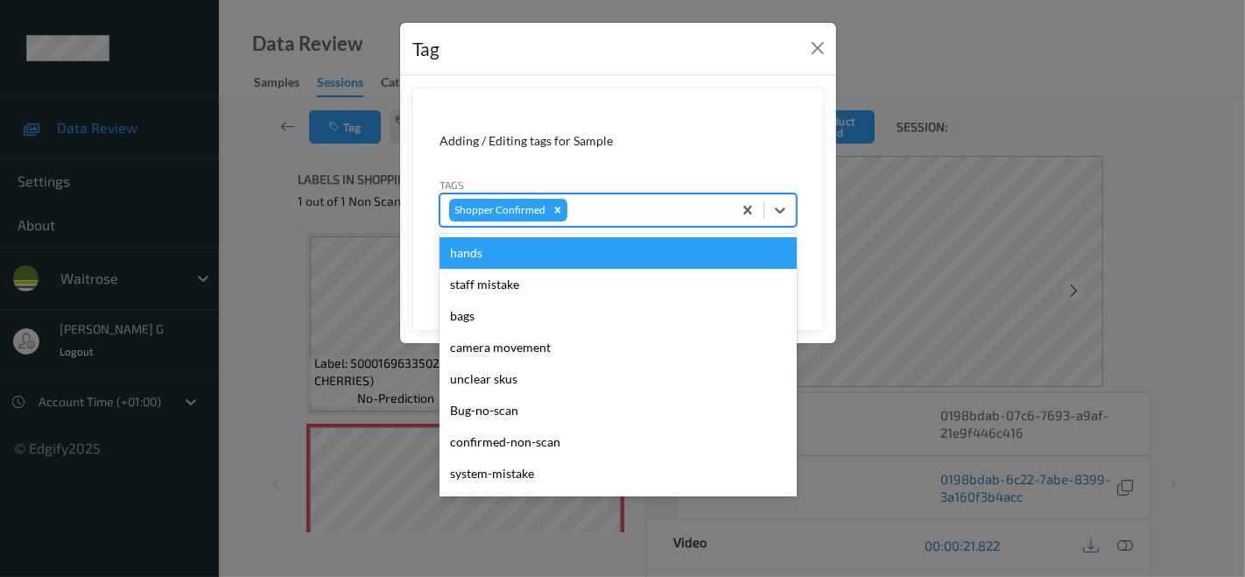
click at [803, 246] on form "Adding / Editing tags for Sample Tags option failed to recover, deselected. opt…" at bounding box center [617, 209] width 411 height 243
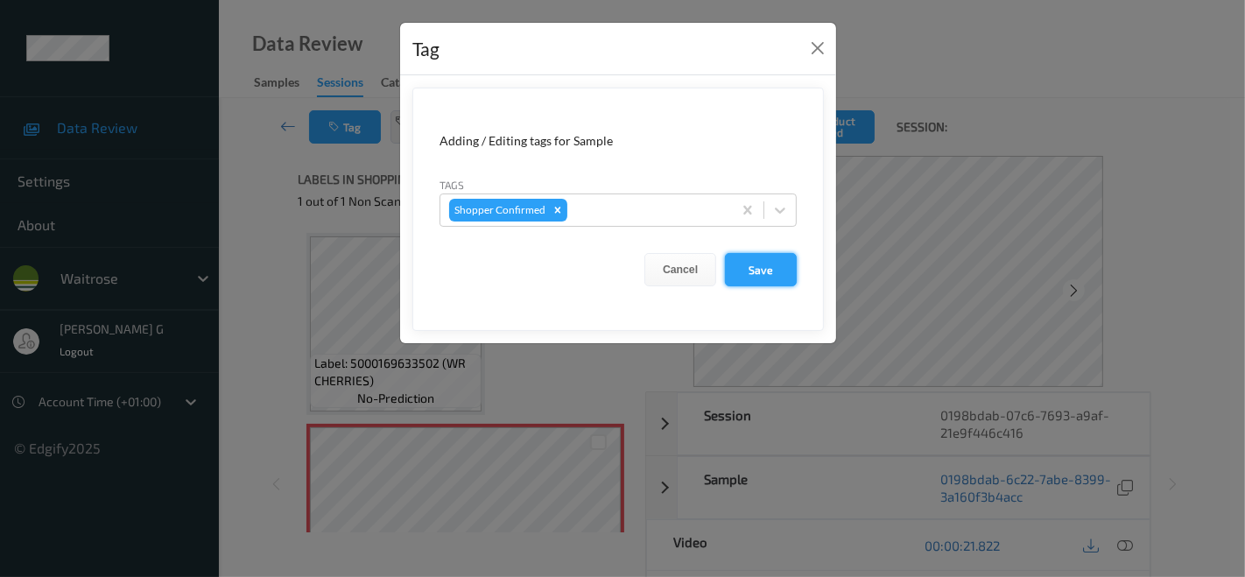
click at [757, 271] on button "Save" at bounding box center [761, 269] width 72 height 33
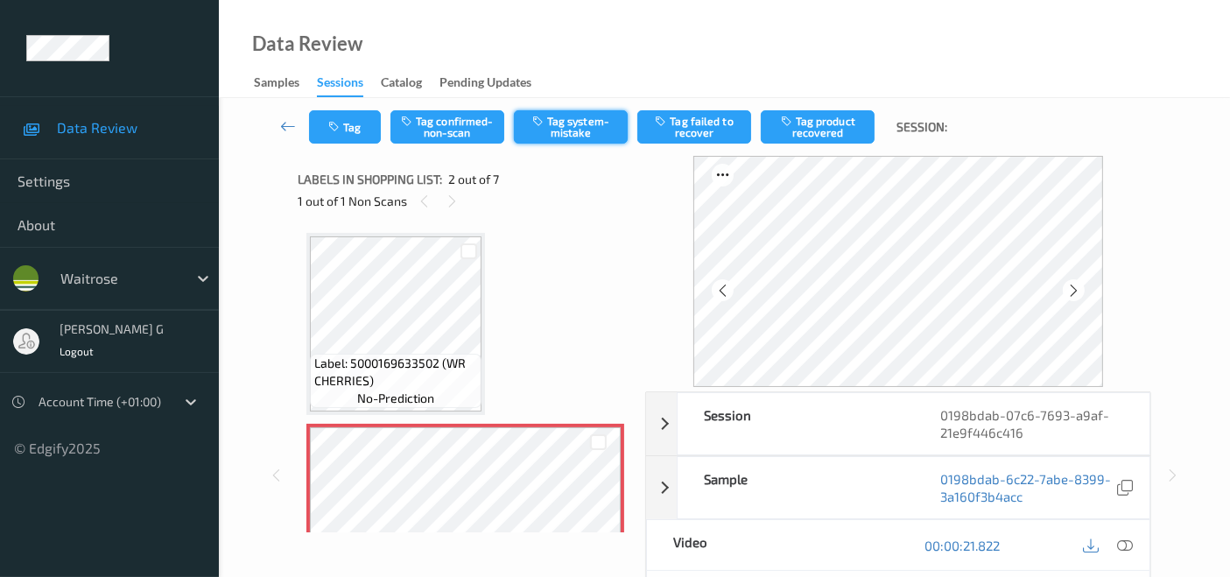
click at [574, 128] on button "Tag system-mistake" at bounding box center [571, 126] width 114 height 33
click at [350, 137] on button "Tag" at bounding box center [345, 126] width 72 height 33
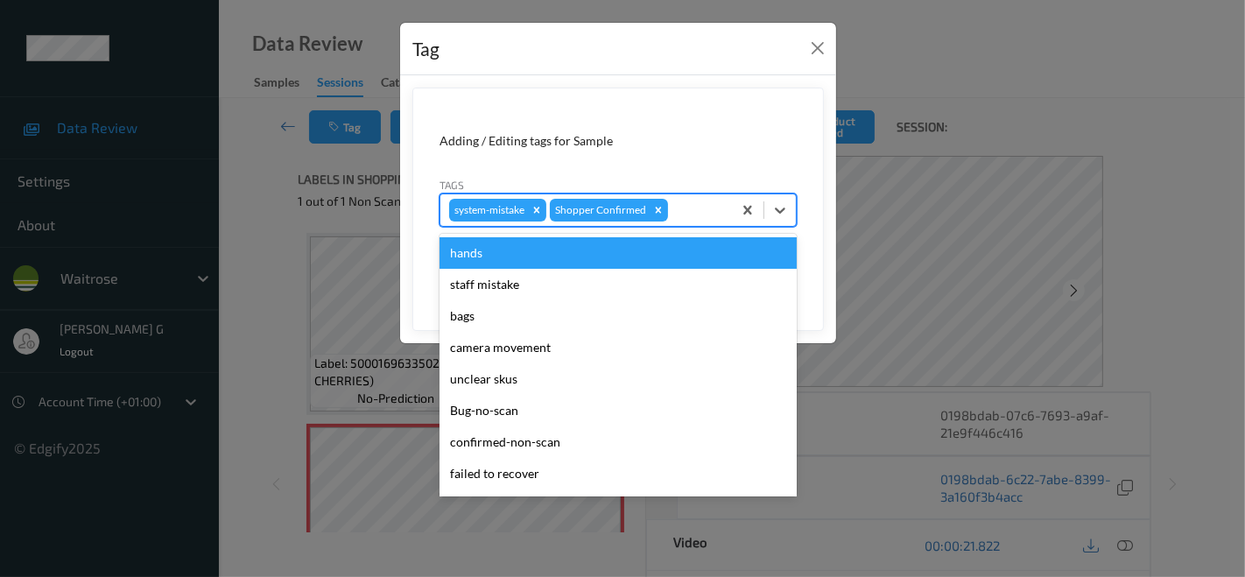
click at [696, 219] on div at bounding box center [697, 210] width 52 height 21
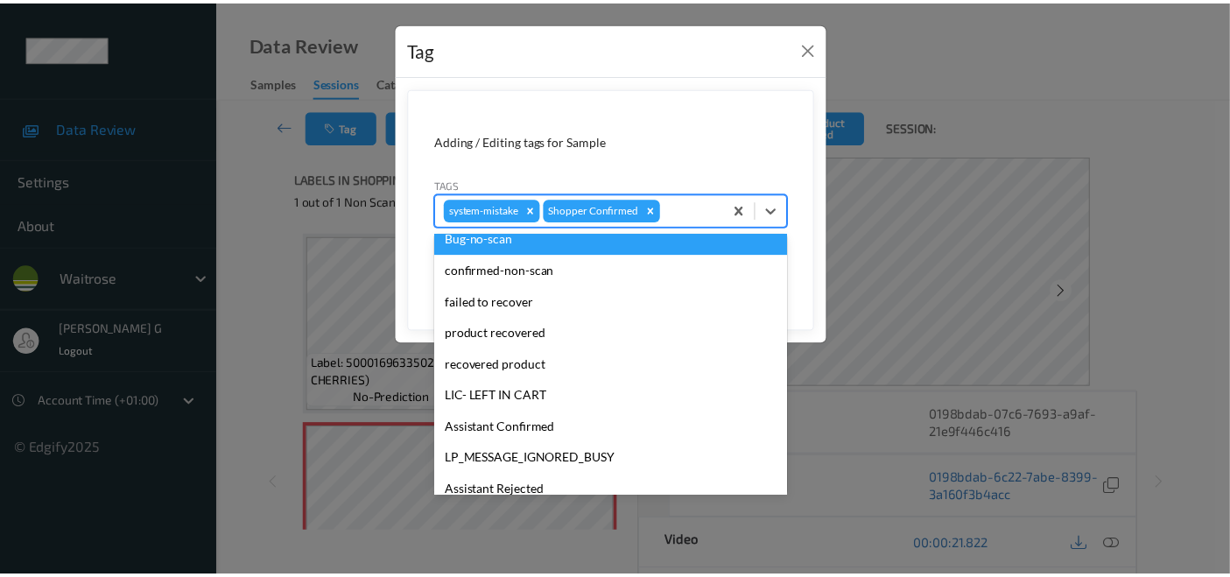
scroll to position [342, 0]
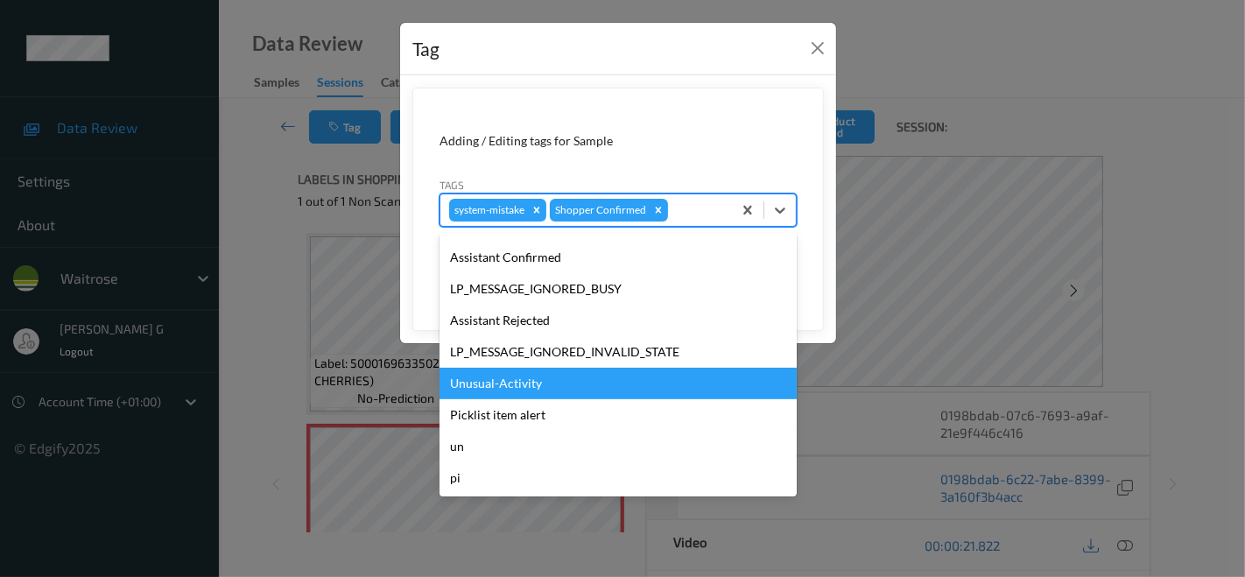
click at [508, 380] on div "Unusual-Activity" at bounding box center [617, 384] width 357 height 32
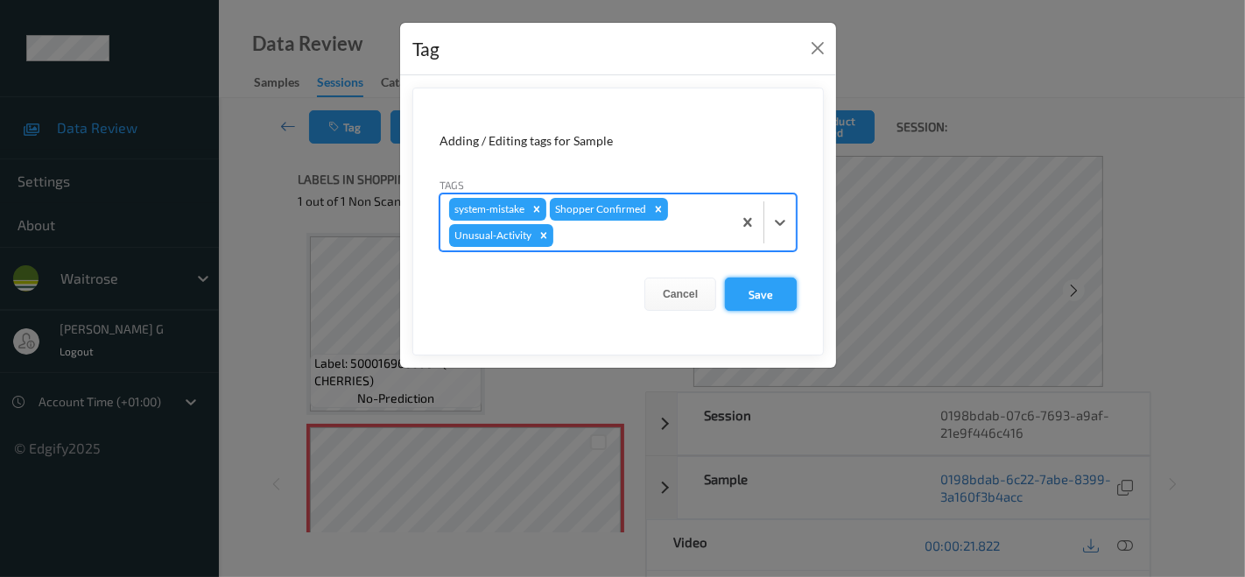
click at [752, 285] on button "Save" at bounding box center [761, 293] width 72 height 33
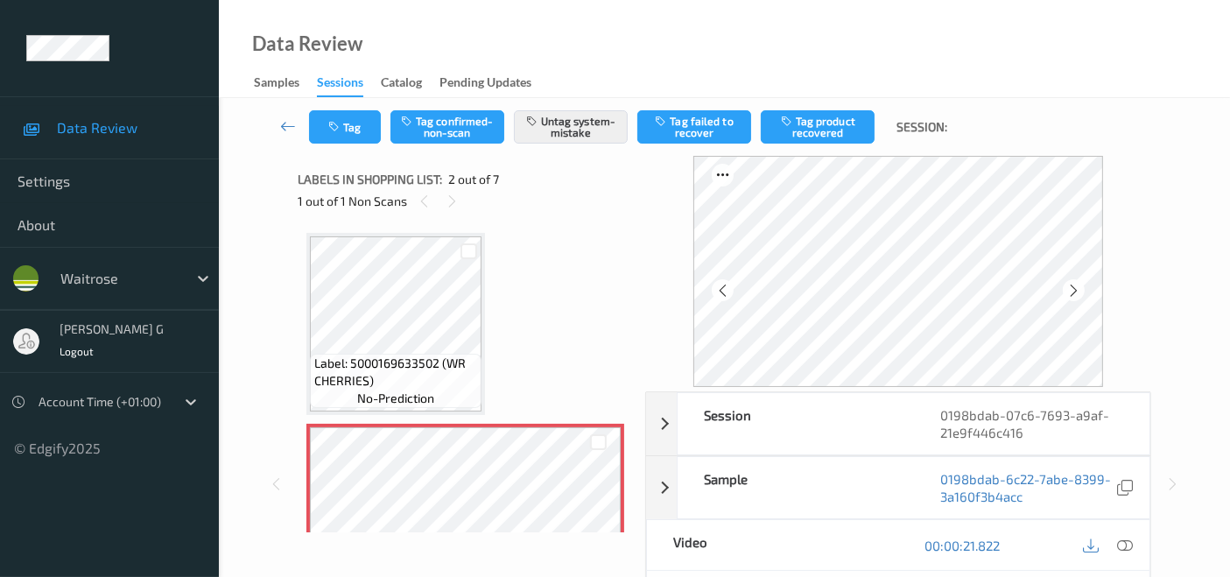
click at [1136, 350] on div at bounding box center [898, 271] width 506 height 231
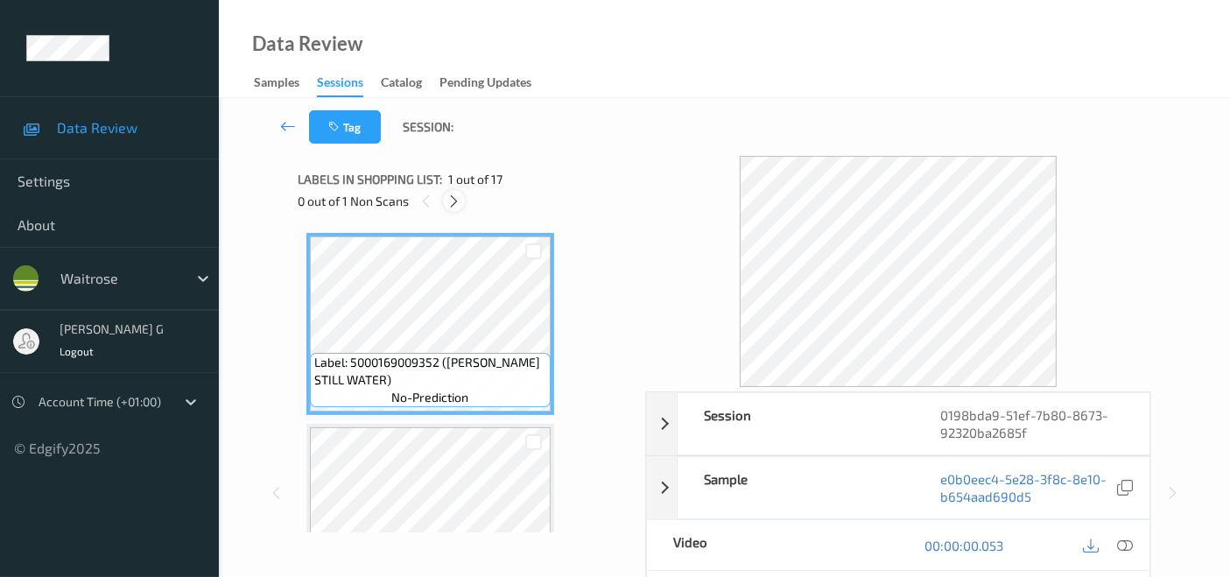
click at [464, 201] on div at bounding box center [454, 201] width 22 height 22
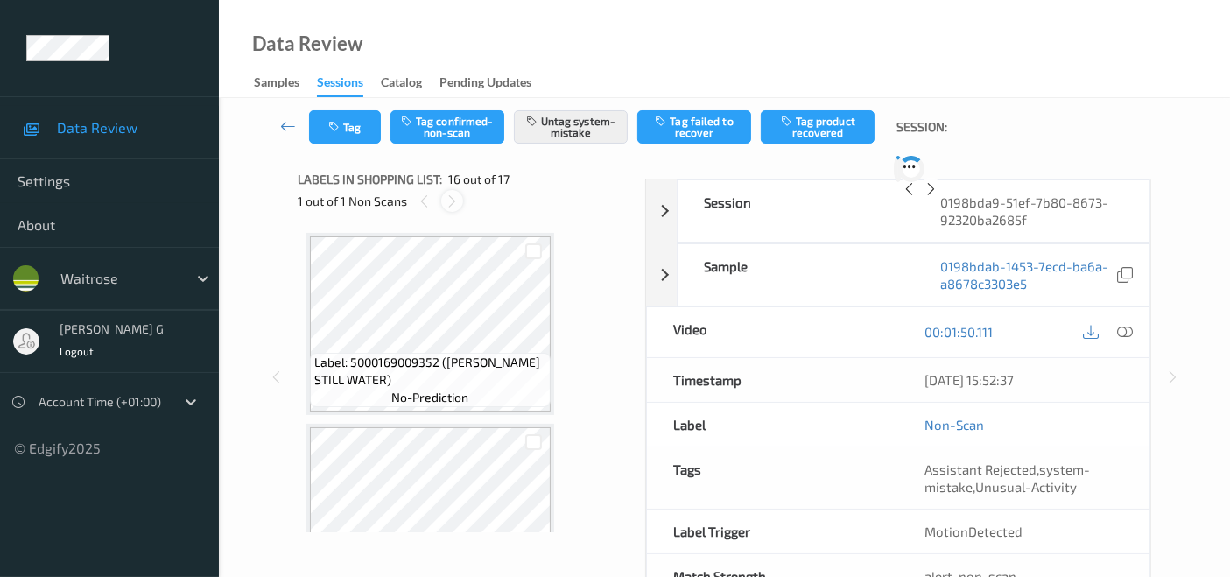
scroll to position [2672, 0]
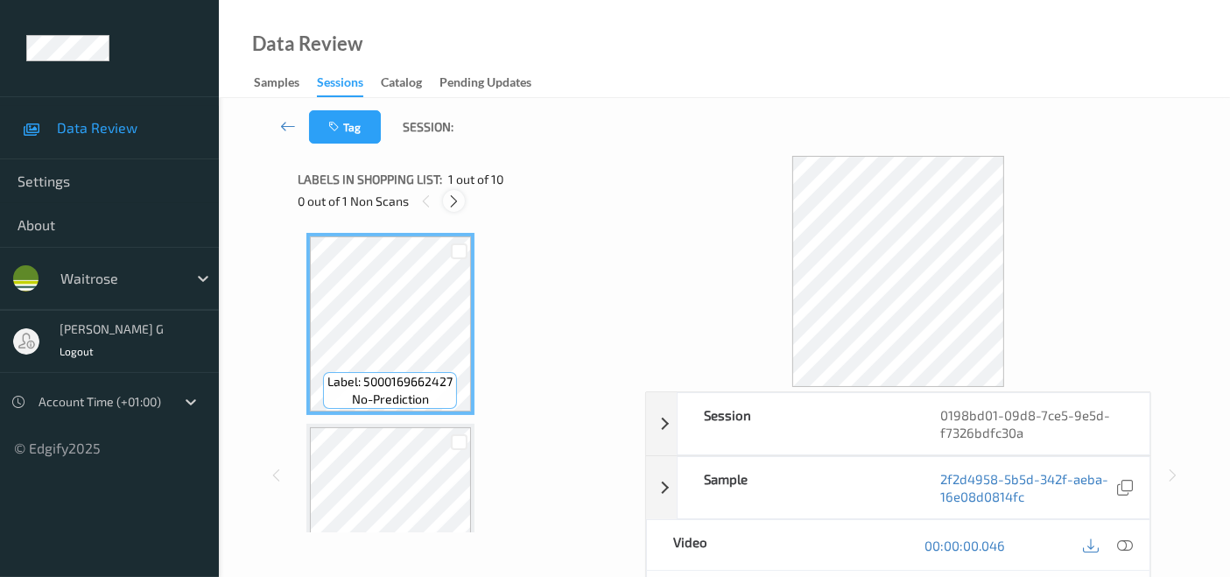
click at [453, 200] on icon at bounding box center [453, 201] width 15 height 16
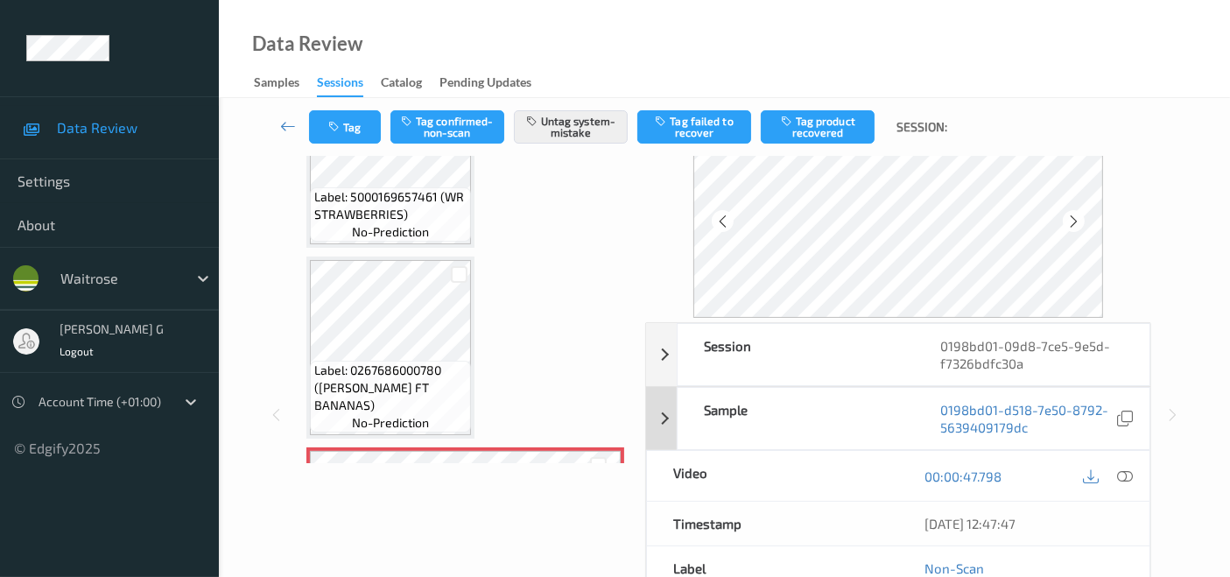
scroll to position [97, 0]
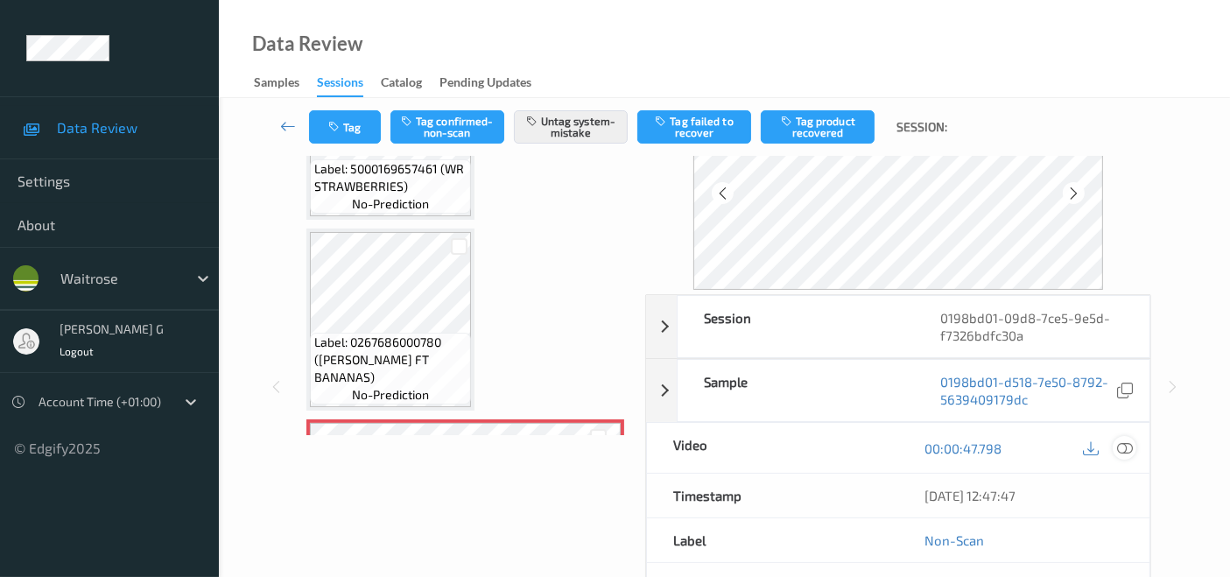
click at [1126, 445] on icon at bounding box center [1125, 448] width 16 height 16
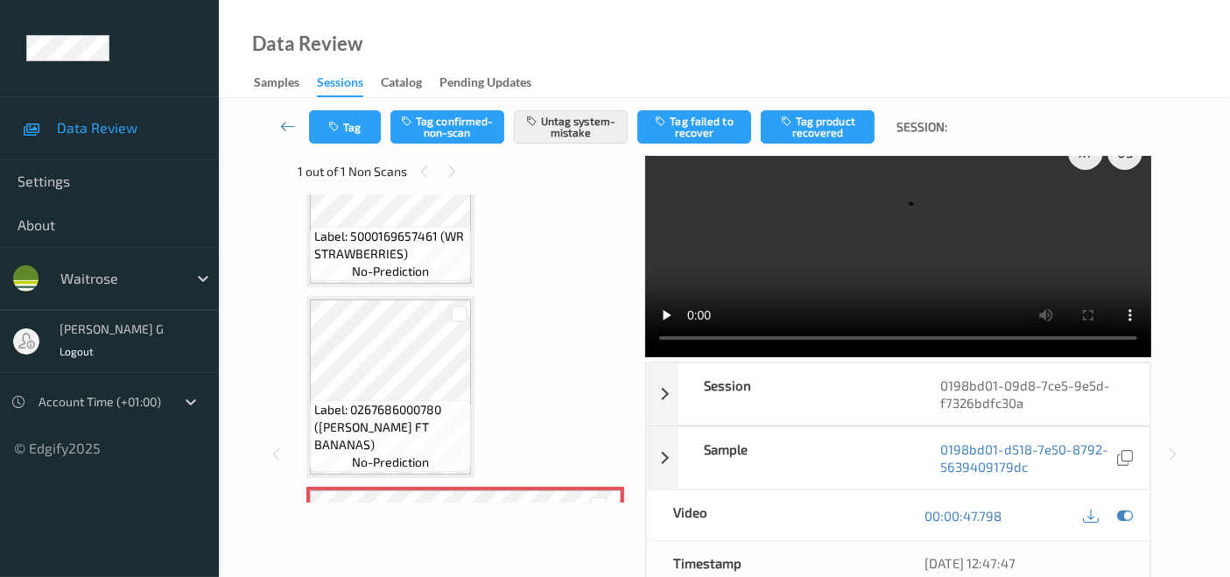
scroll to position [0, 0]
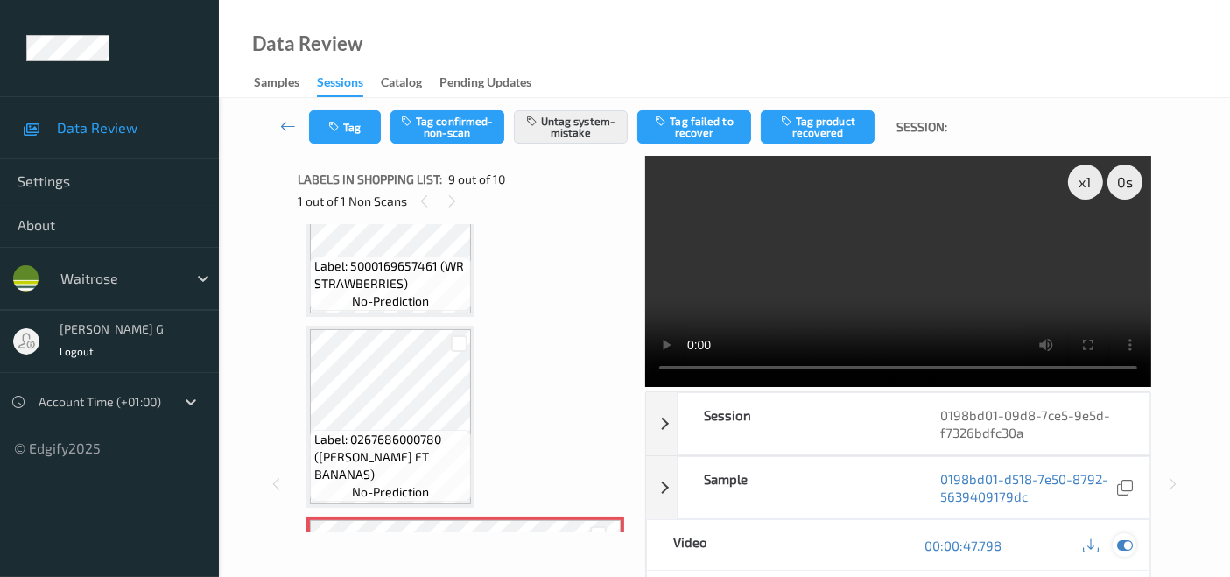
click at [1124, 544] on icon at bounding box center [1125, 545] width 16 height 16
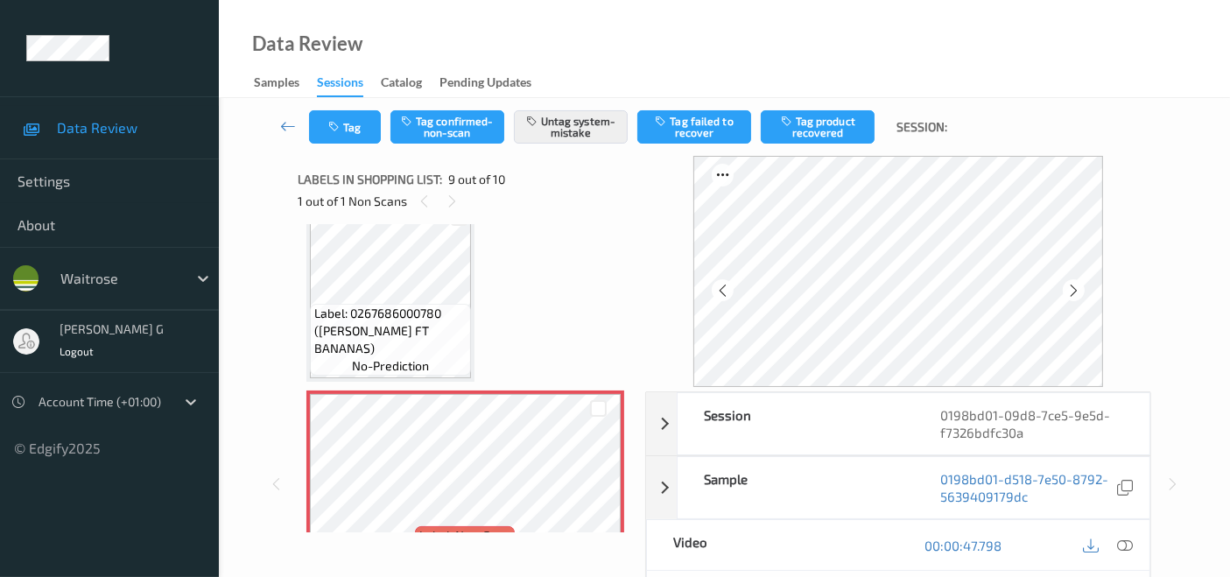
scroll to position [1437, 0]
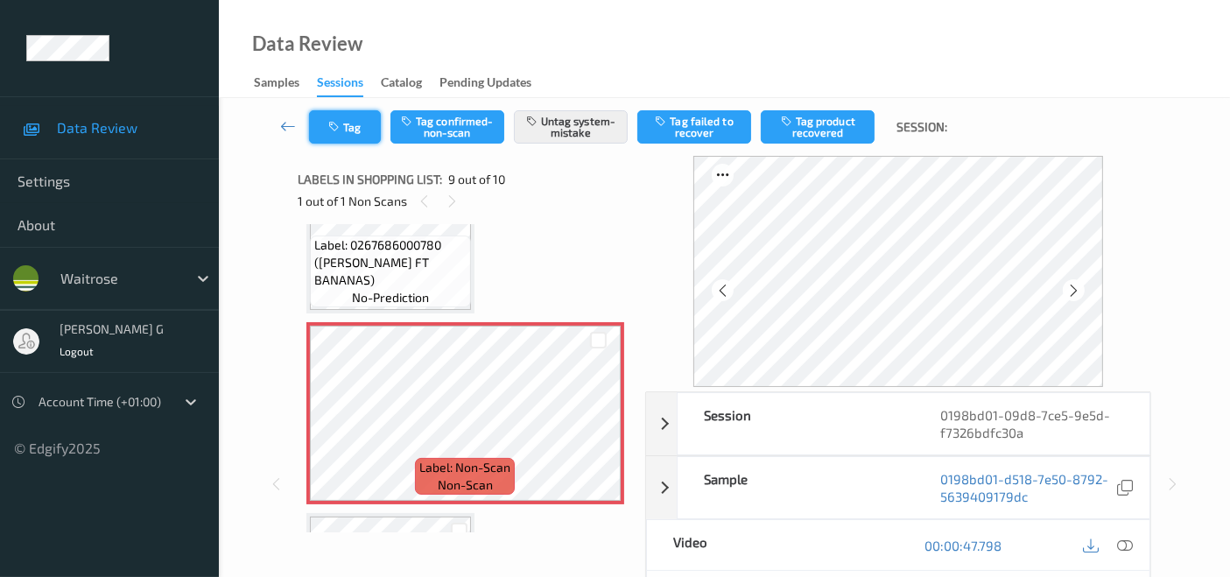
click at [359, 131] on button "Tag" at bounding box center [345, 126] width 72 height 33
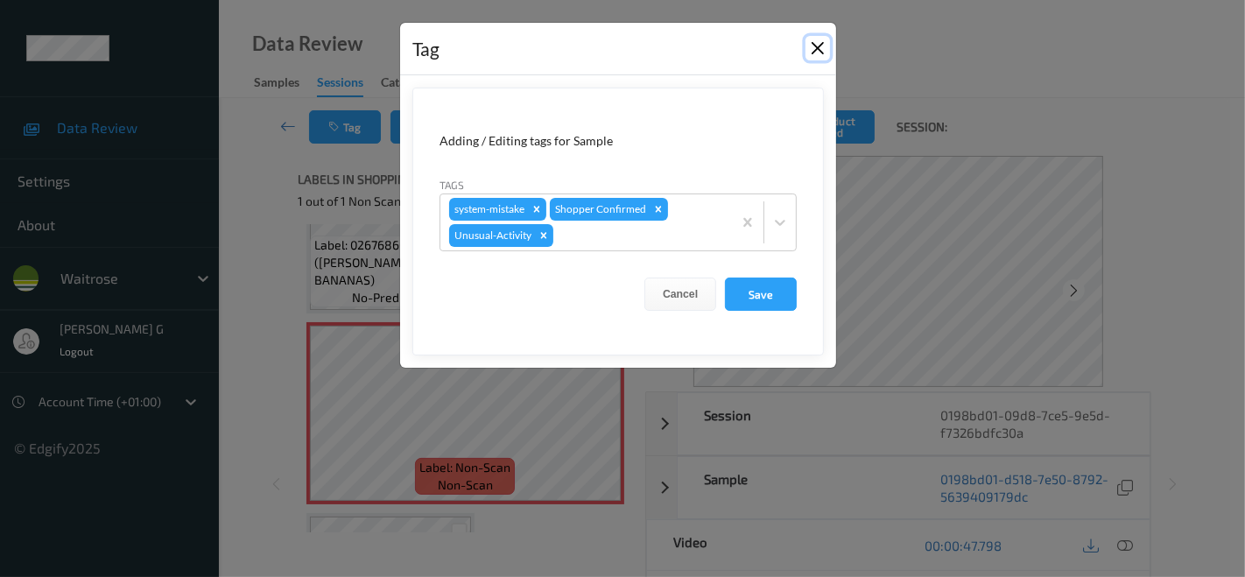
click at [807, 47] on button "Close" at bounding box center [817, 48] width 25 height 25
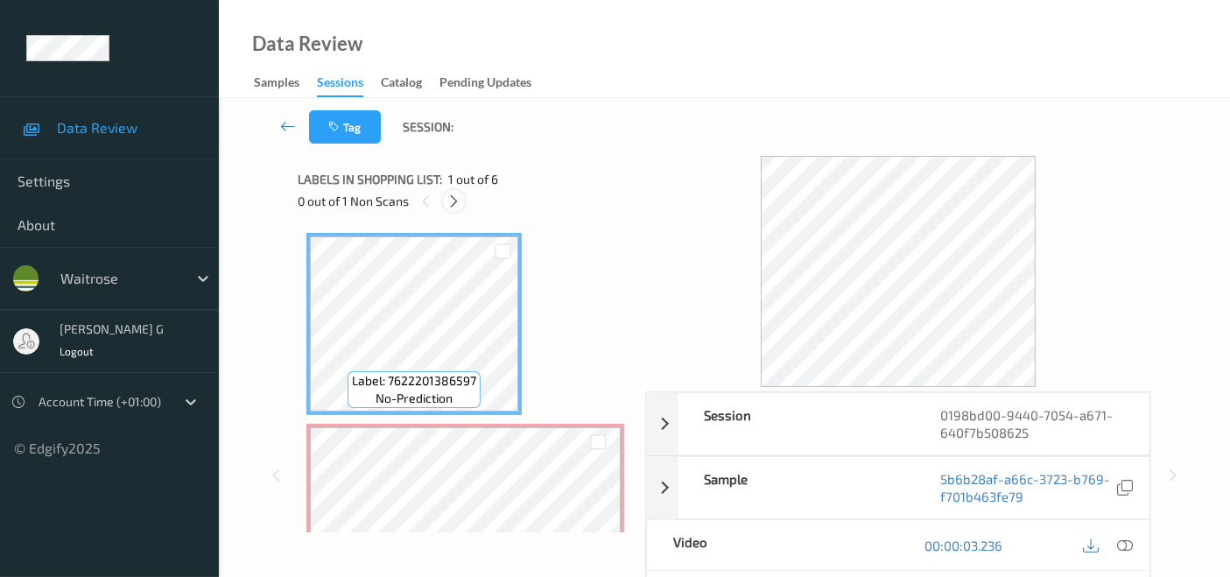
click at [455, 208] on div at bounding box center [454, 201] width 22 height 22
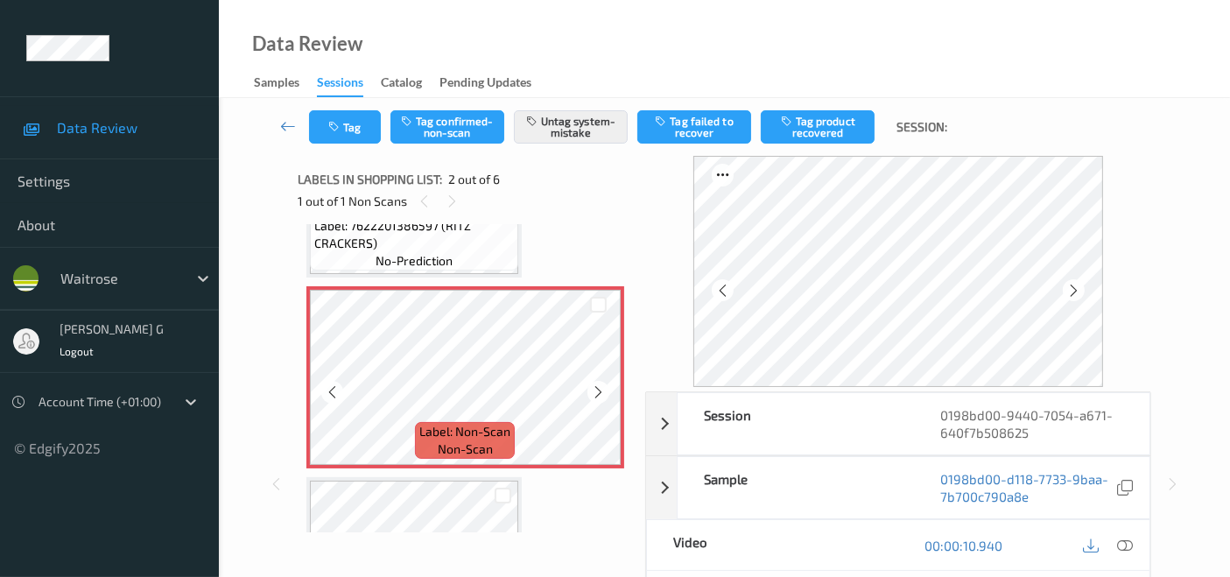
scroll to position [202, 0]
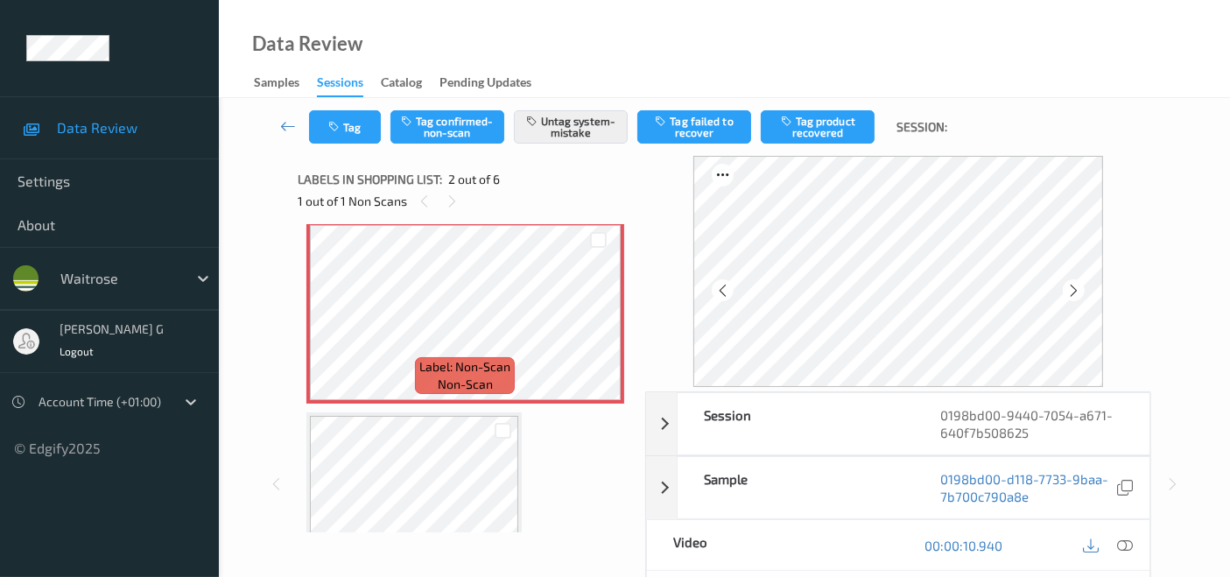
click at [1126, 538] on icon at bounding box center [1125, 545] width 16 height 16
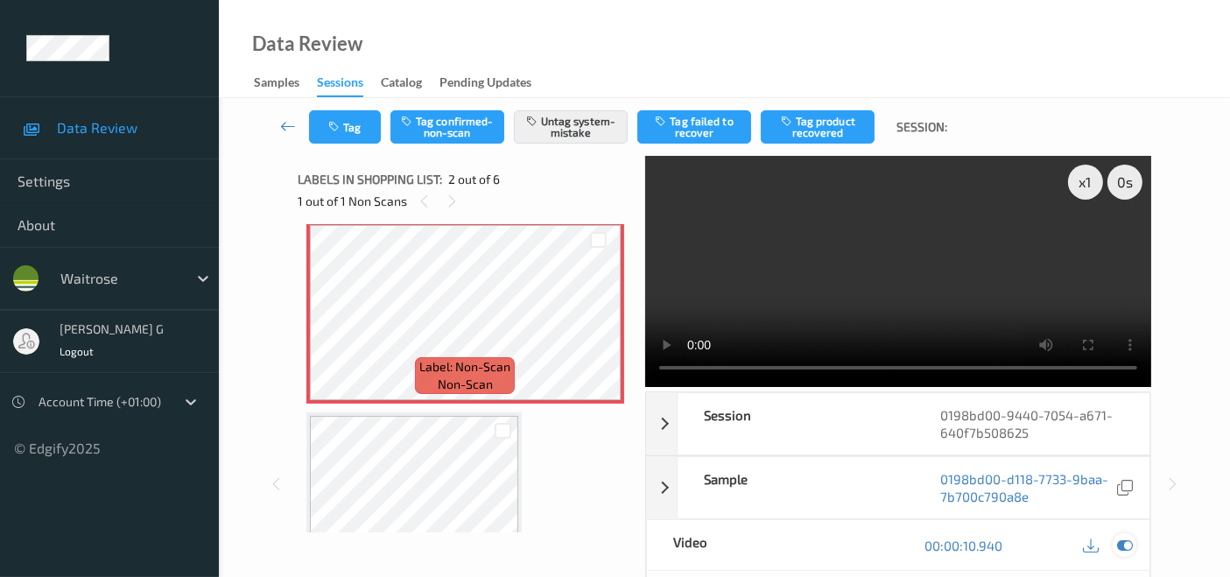
click at [1124, 541] on icon at bounding box center [1125, 545] width 16 height 16
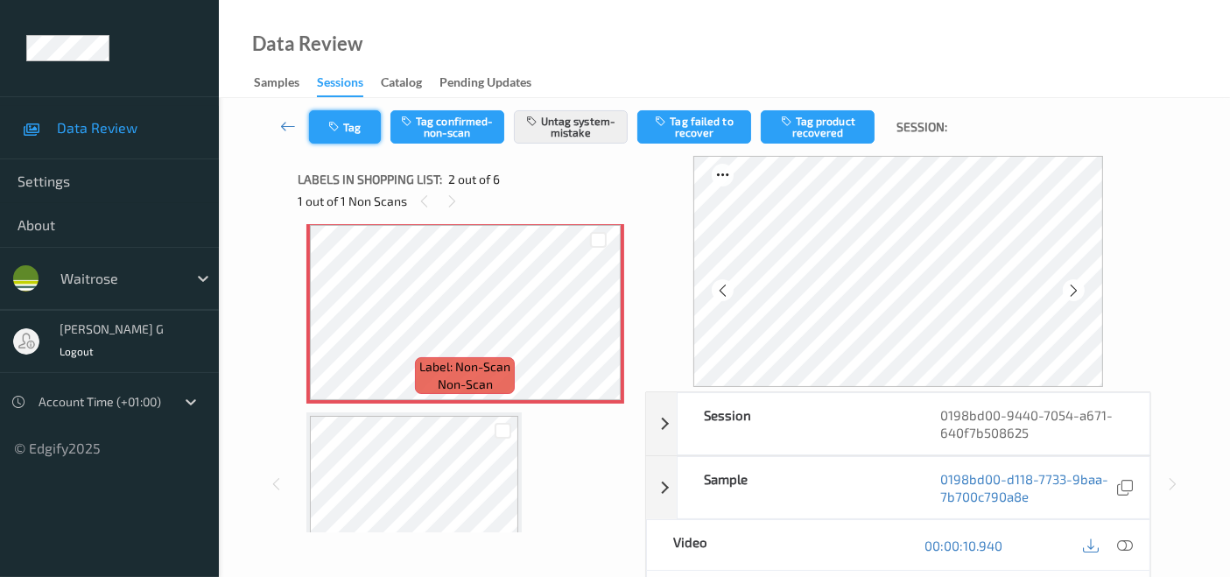
click at [350, 123] on button "Tag" at bounding box center [345, 126] width 72 height 33
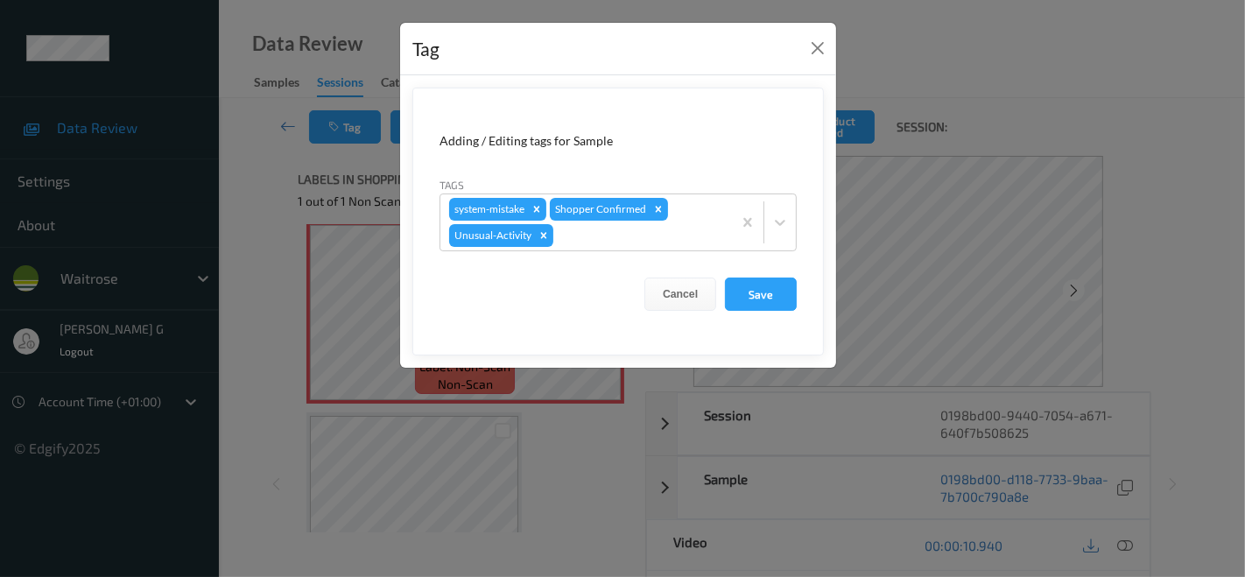
click at [281, 227] on div "Tag Adding / Editing tags for Sample Tags system-mistake Shopper Confirmed Unus…" at bounding box center [622, 288] width 1245 height 577
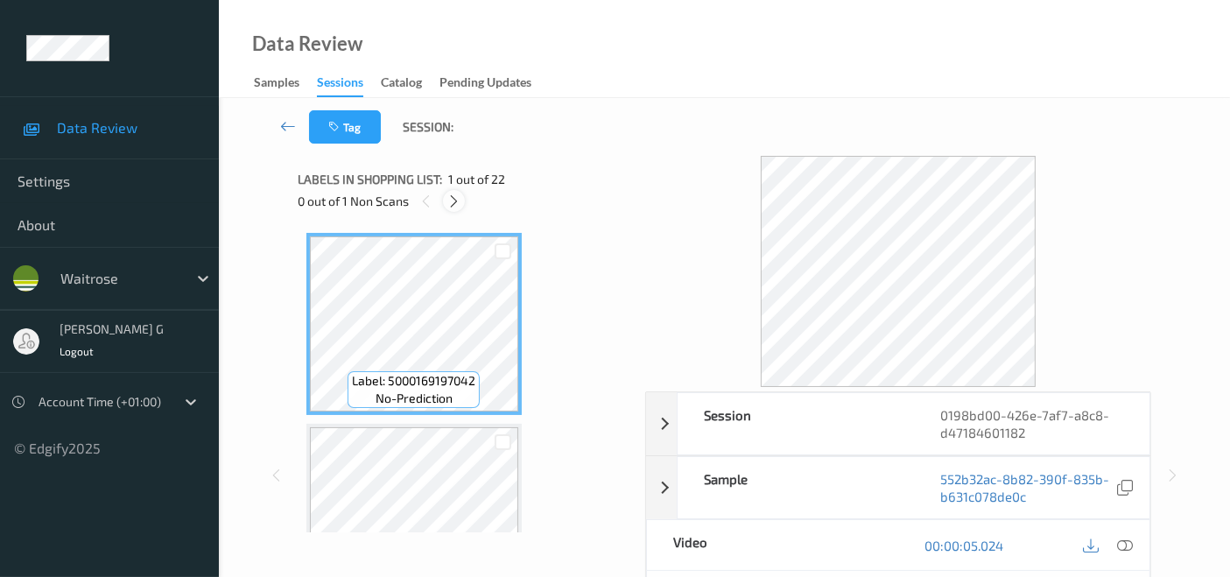
click at [453, 200] on icon at bounding box center [453, 201] width 15 height 16
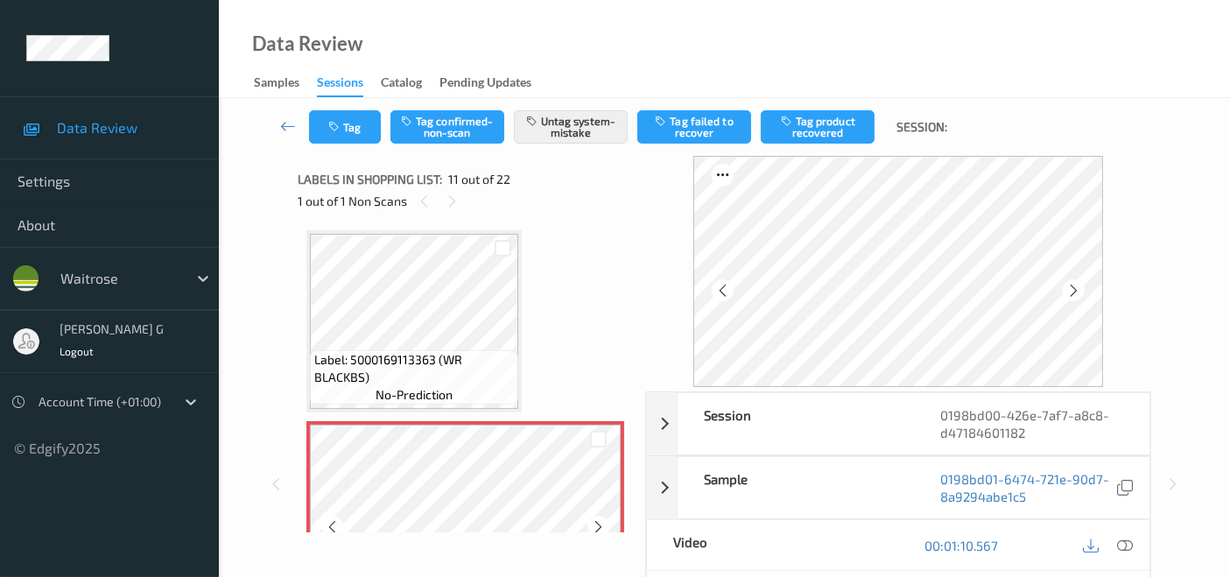
scroll to position [1818, 0]
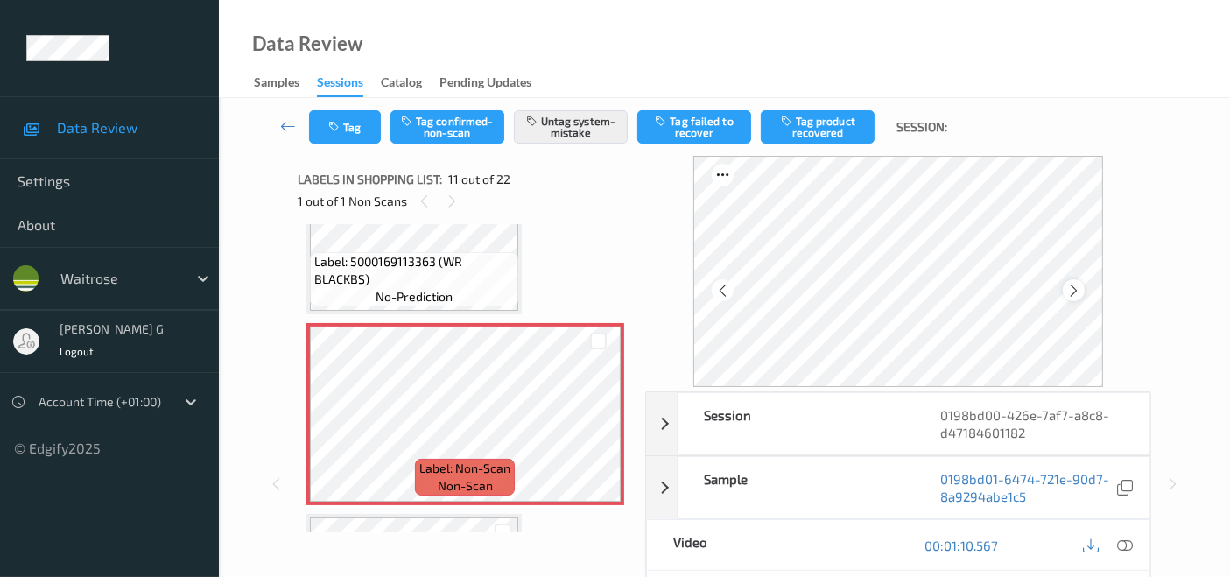
click at [1071, 291] on icon at bounding box center [1073, 291] width 15 height 16
click at [1128, 543] on icon at bounding box center [1125, 545] width 16 height 16
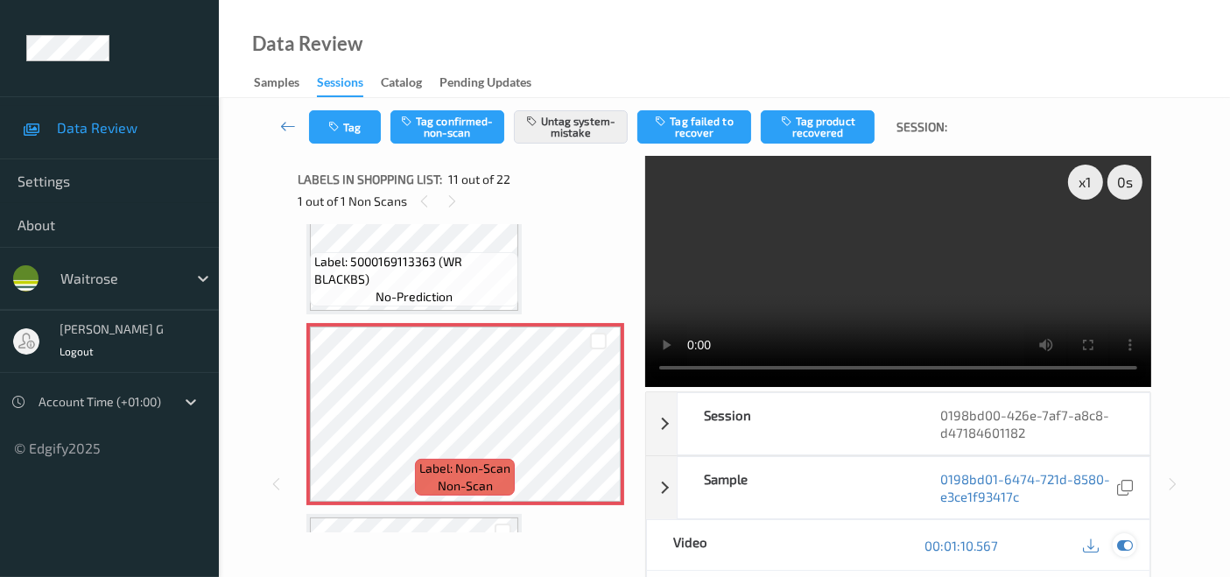
click at [1125, 541] on icon at bounding box center [1125, 545] width 16 height 16
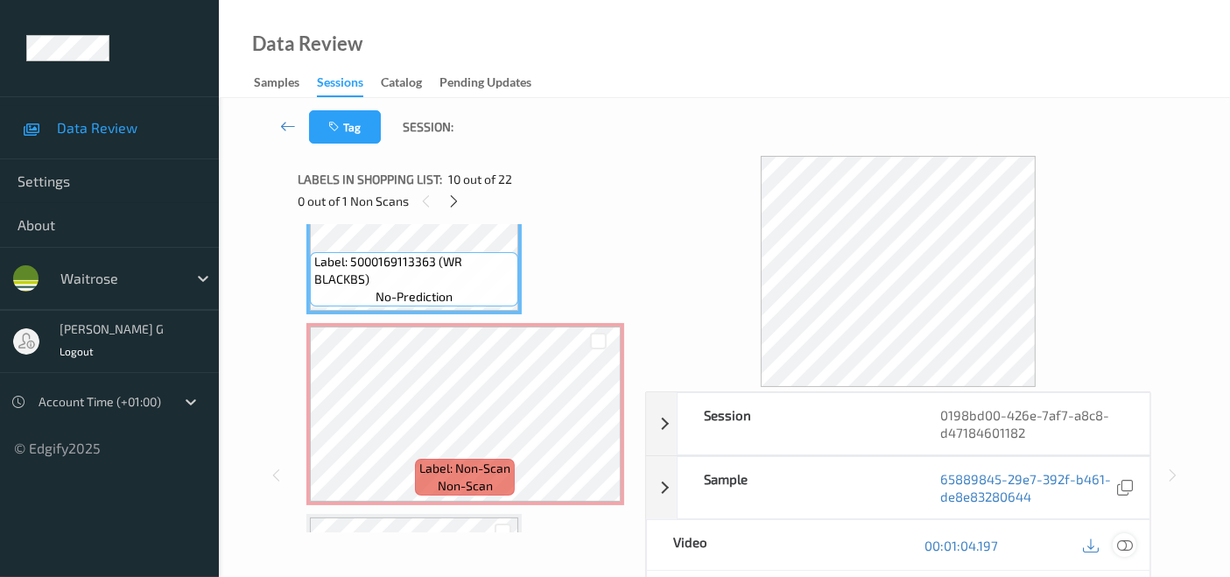
click at [1127, 543] on icon at bounding box center [1125, 545] width 16 height 16
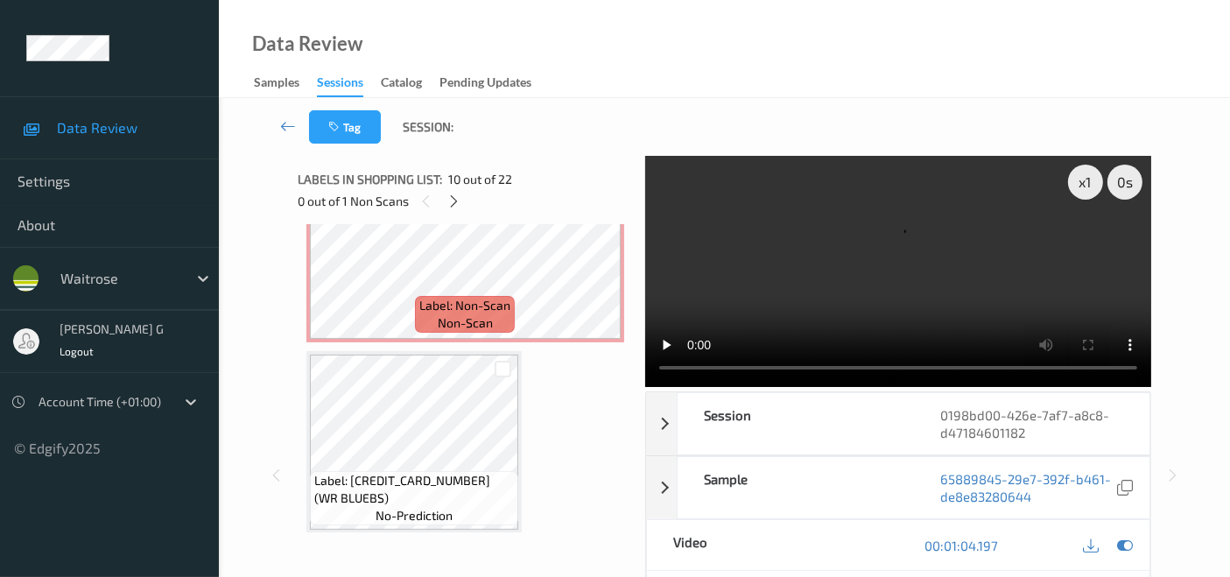
scroll to position [2012, 0]
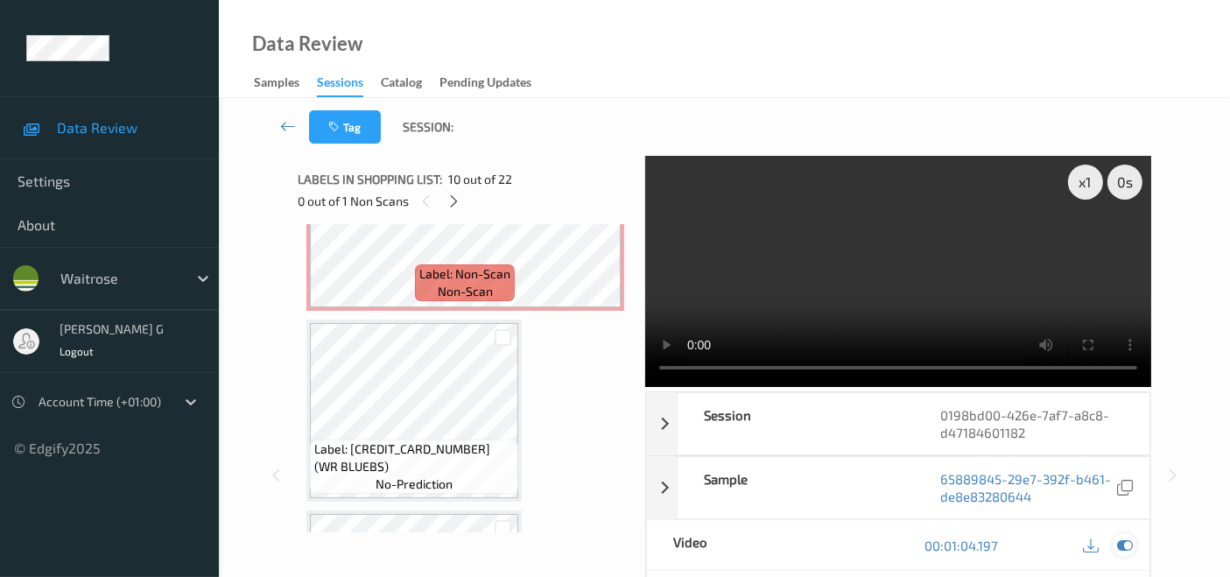
click at [1118, 546] on icon at bounding box center [1125, 545] width 16 height 16
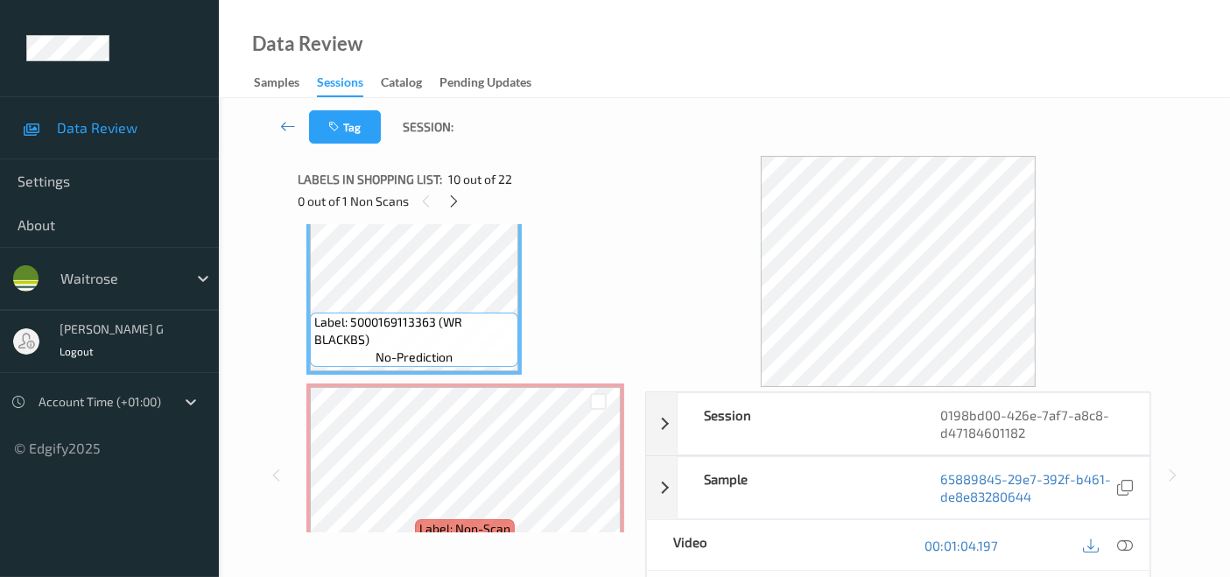
scroll to position [1526, 0]
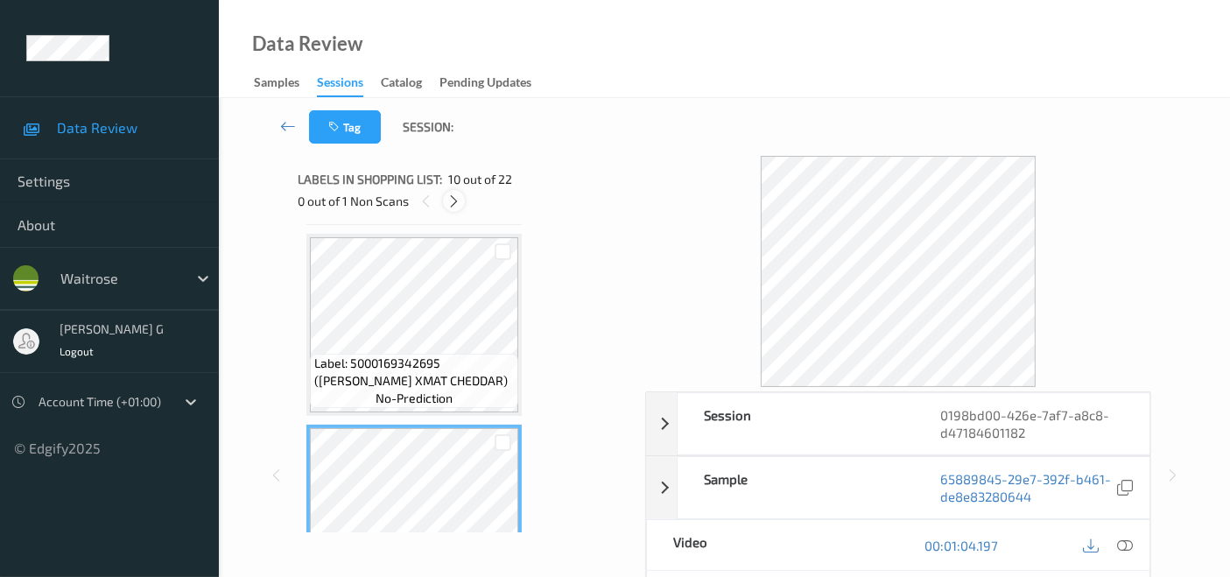
click at [453, 195] on icon at bounding box center [453, 201] width 15 height 16
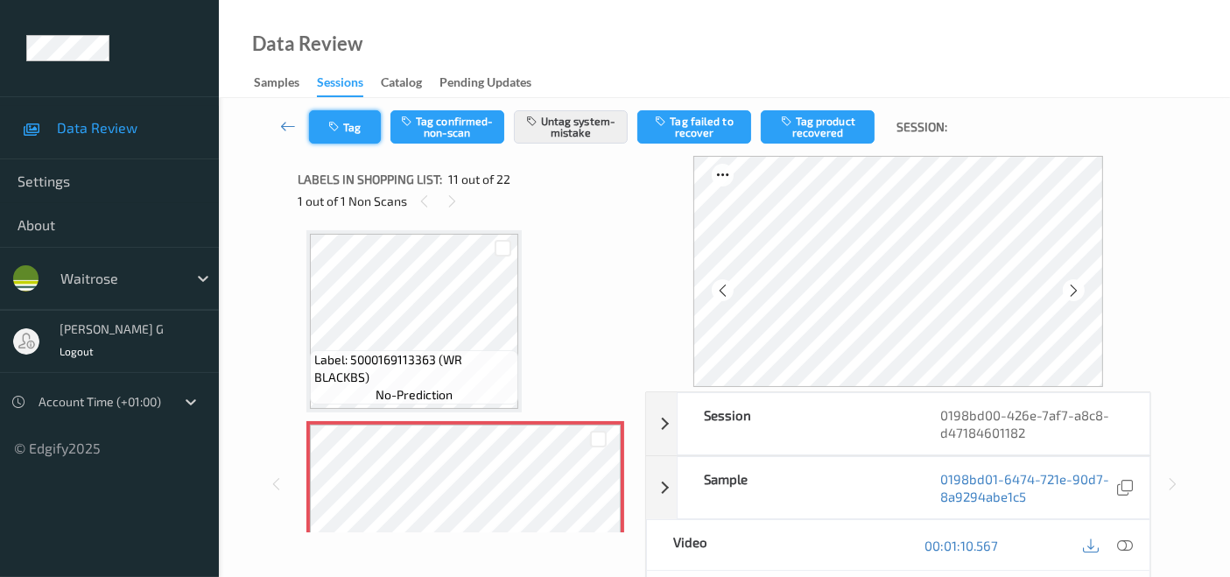
click at [336, 133] on button "Tag" at bounding box center [345, 126] width 72 height 33
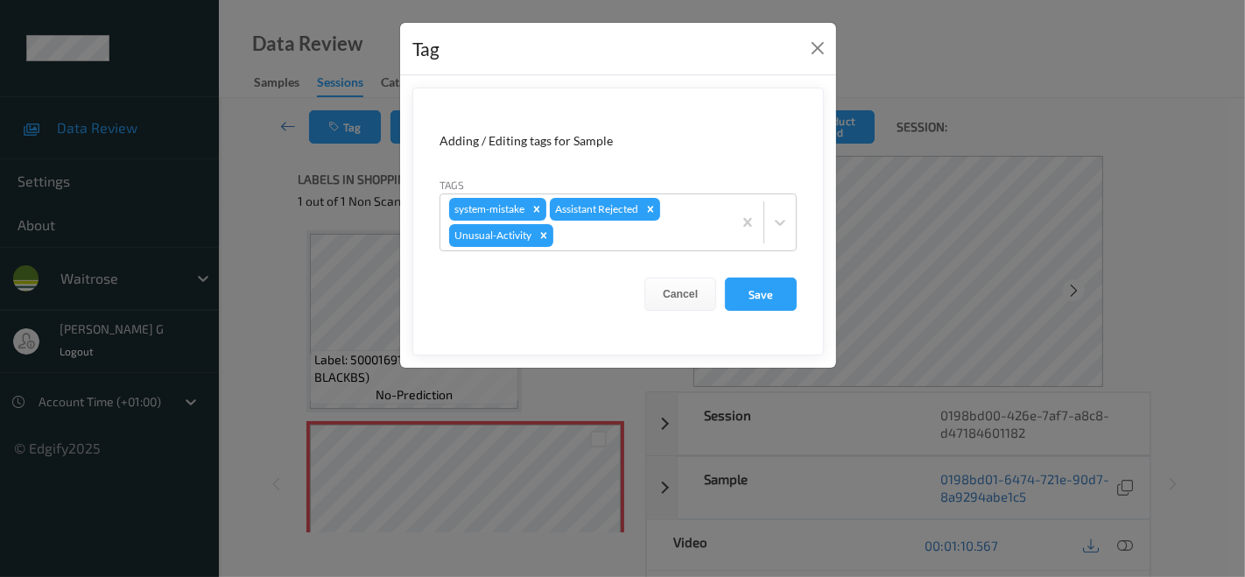
click at [264, 286] on div "Tag Adding / Editing tags for Sample Tags system-mistake Assistant Rejected Unu…" at bounding box center [622, 288] width 1245 height 577
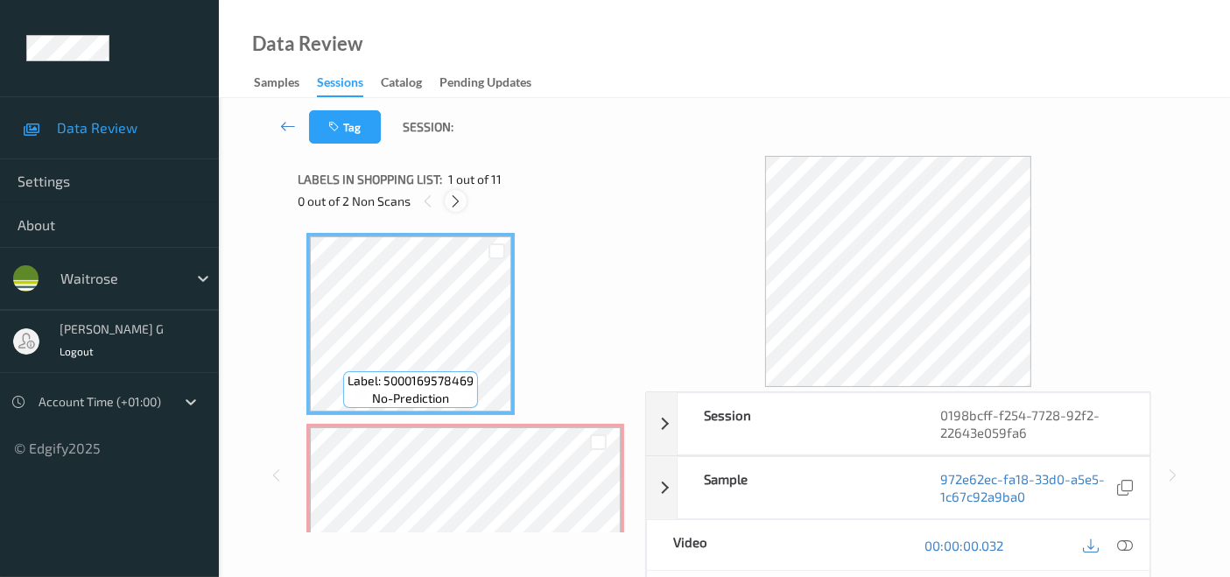
click at [453, 200] on icon at bounding box center [455, 201] width 15 height 16
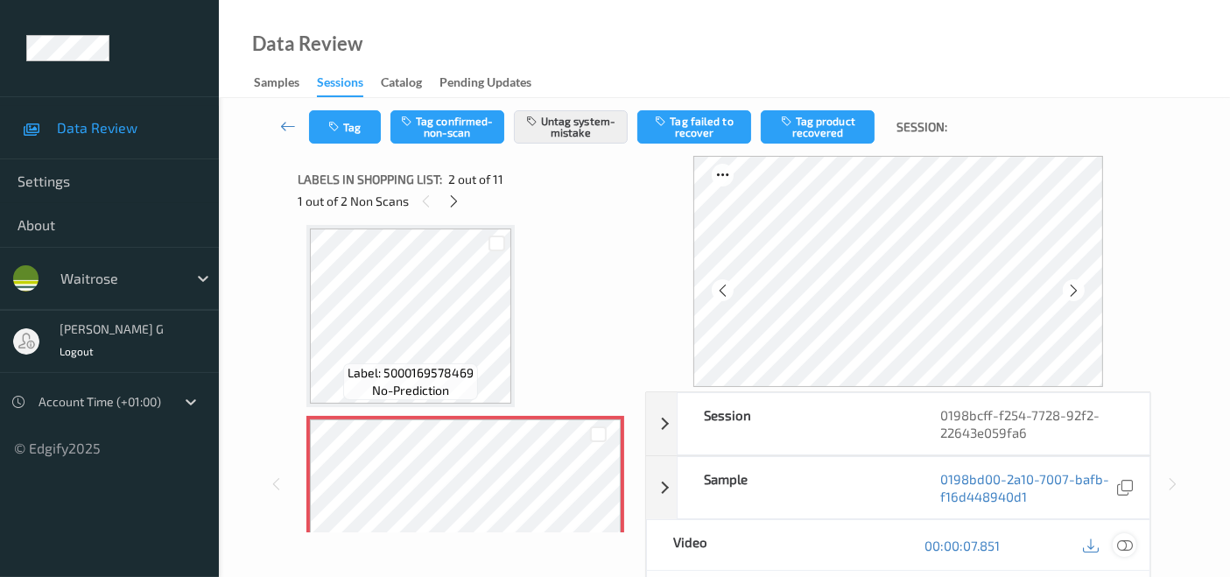
click at [1130, 546] on icon at bounding box center [1125, 545] width 16 height 16
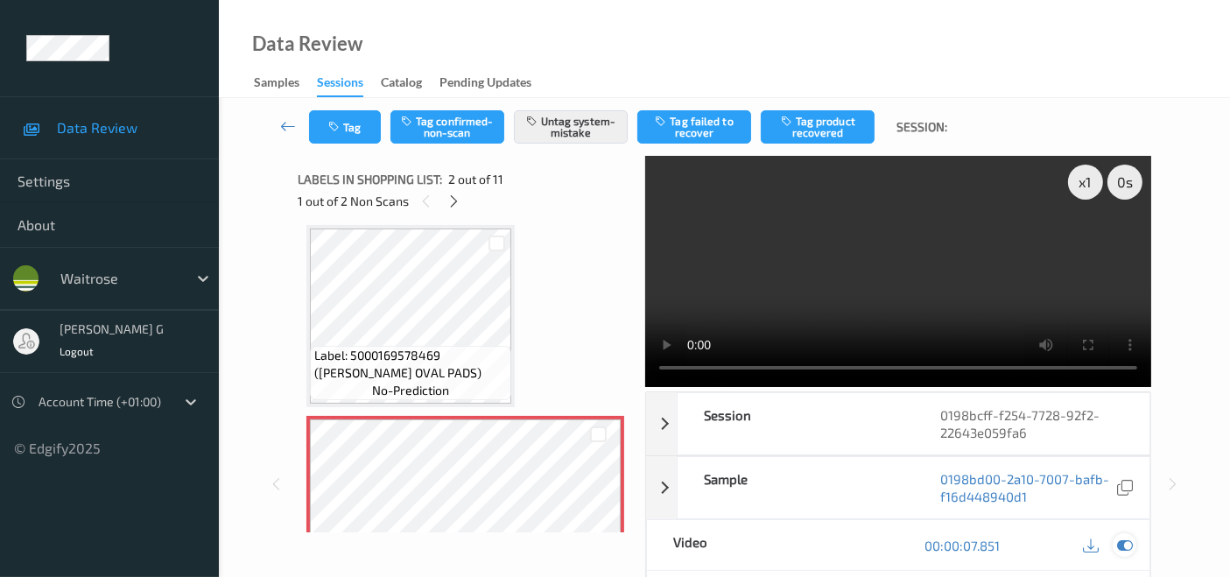
click at [1127, 546] on icon at bounding box center [1125, 545] width 16 height 16
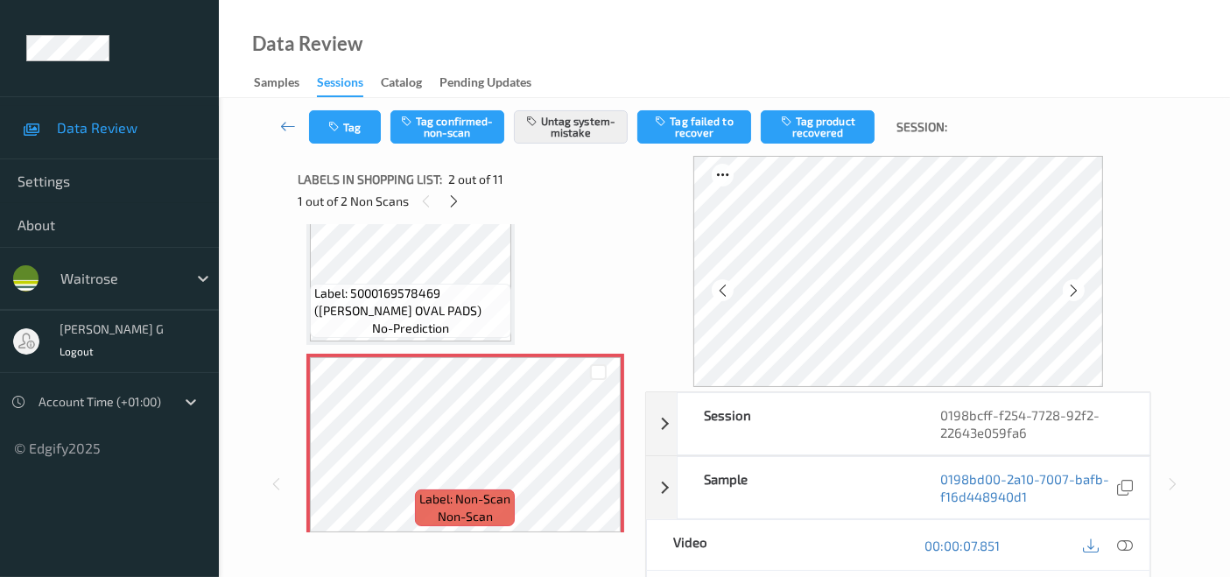
scroll to position [0, 0]
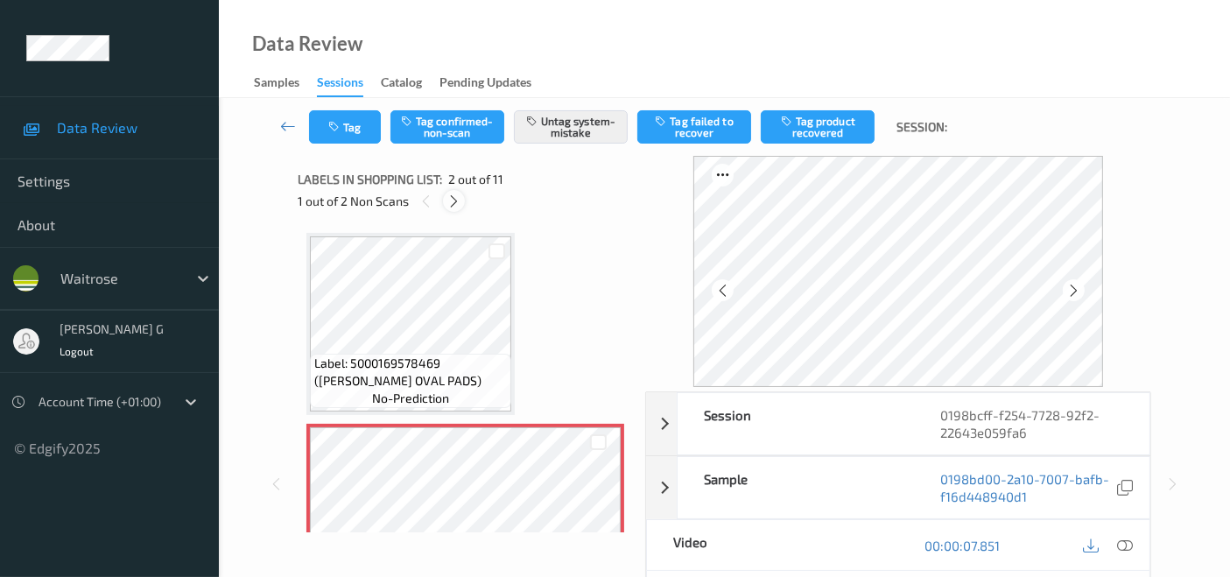
click at [461, 195] on div at bounding box center [454, 201] width 22 height 22
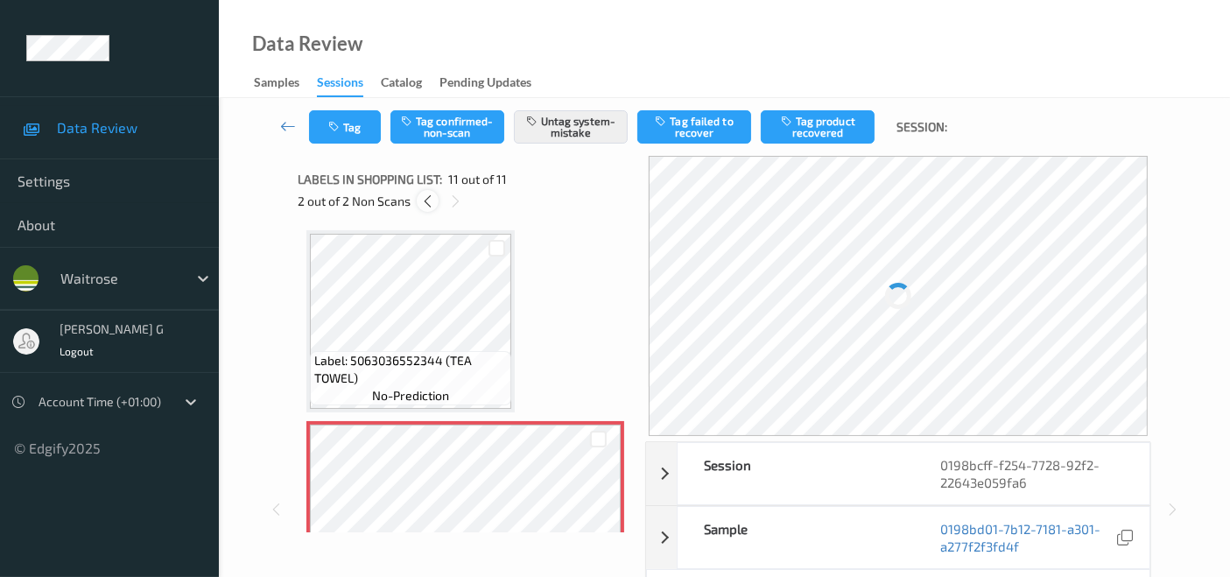
click at [431, 199] on icon at bounding box center [427, 201] width 15 height 16
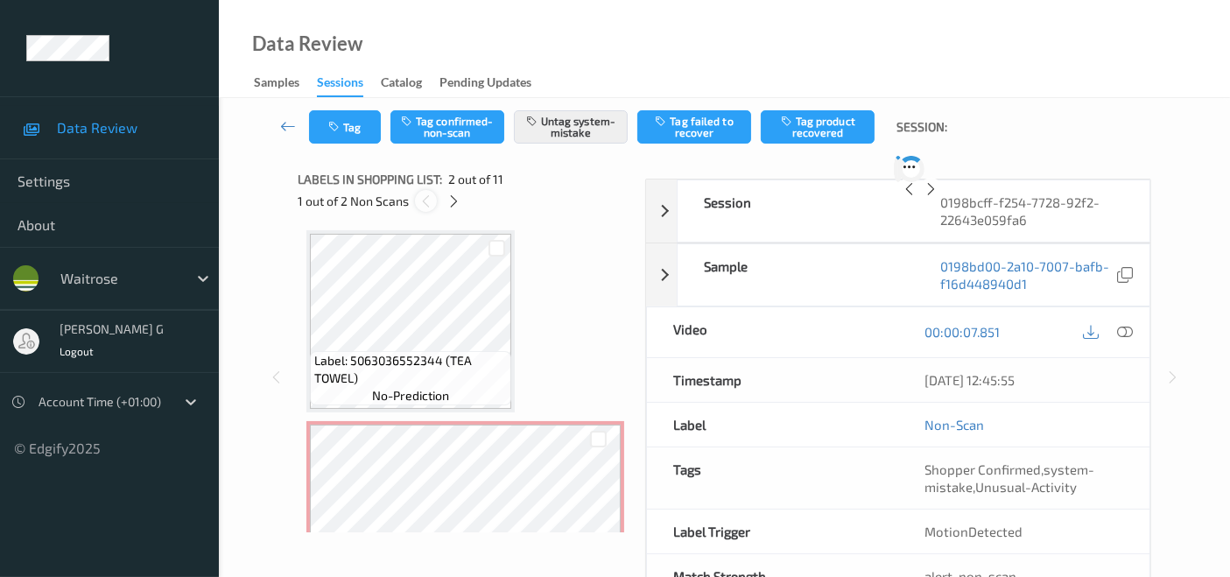
scroll to position [8, 0]
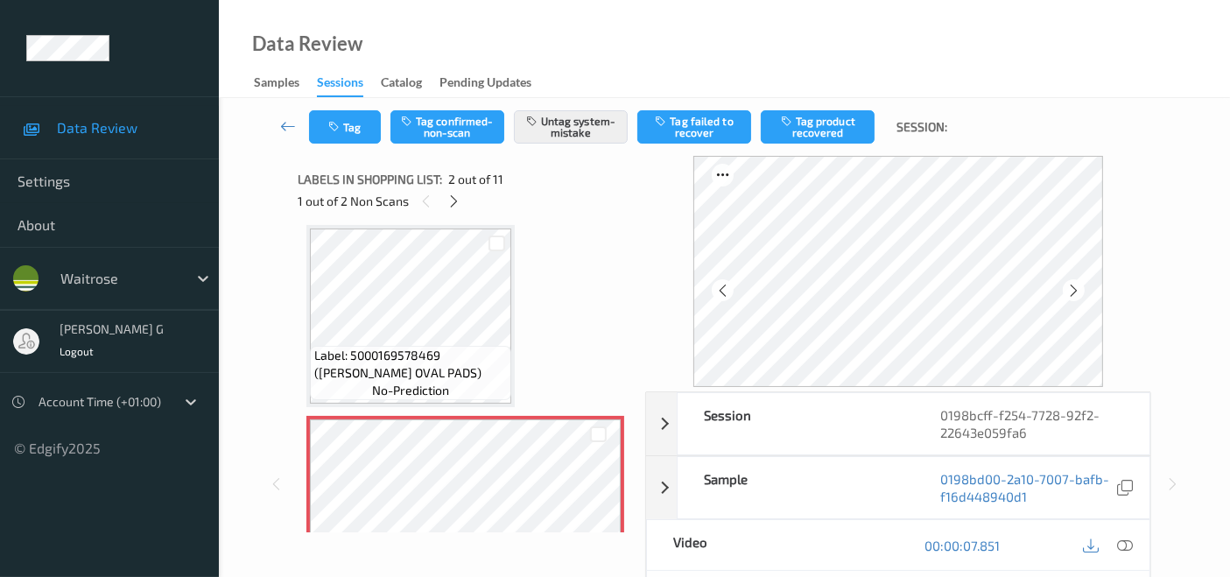
click at [363, 148] on div "Tag Tag confirmed-non-scan Untag system-mistake Tag failed to recover Tag produ…" at bounding box center [724, 127] width 939 height 58
click at [354, 125] on button "Tag" at bounding box center [345, 126] width 72 height 33
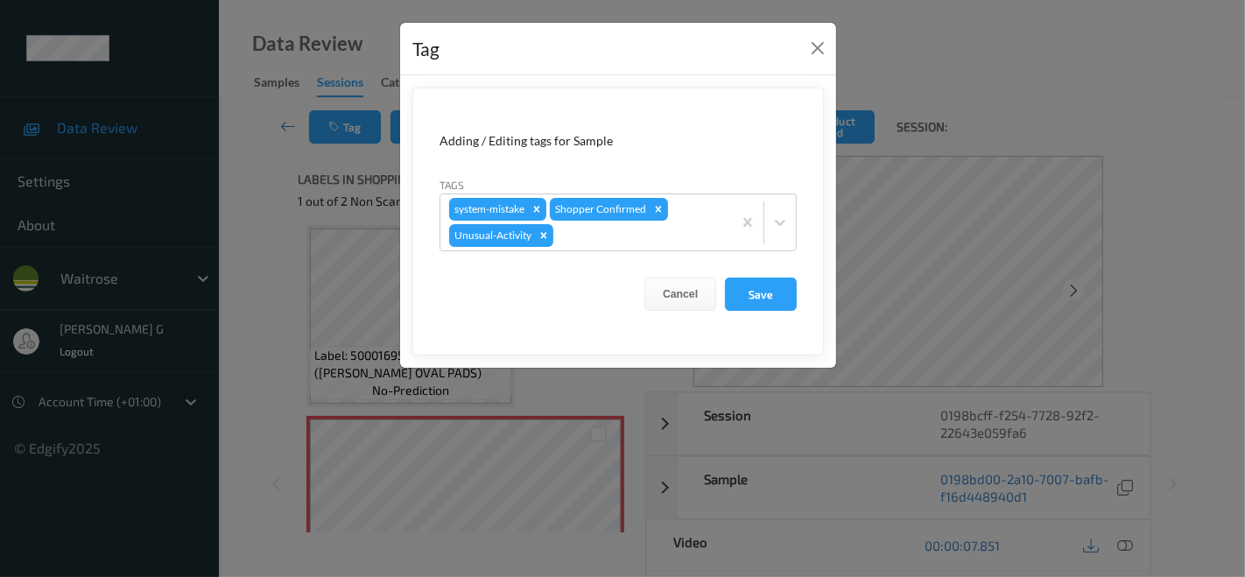
click at [262, 313] on div "Tag Adding / Editing tags for Sample Tags system-mistake Shopper Confirmed Unus…" at bounding box center [622, 288] width 1245 height 577
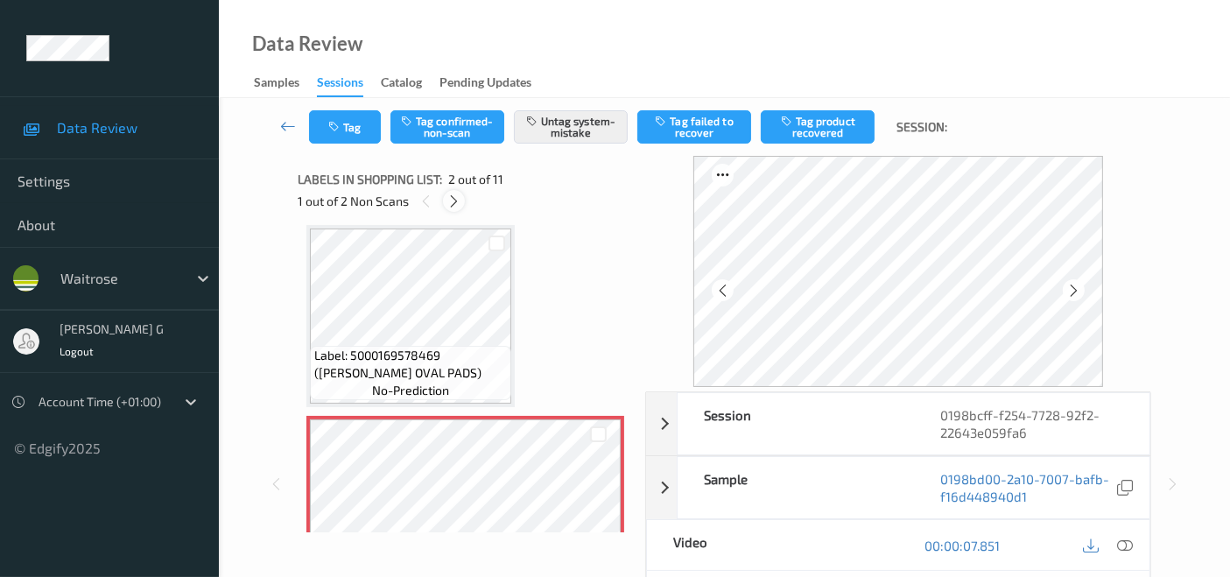
click at [459, 201] on icon at bounding box center [453, 201] width 15 height 16
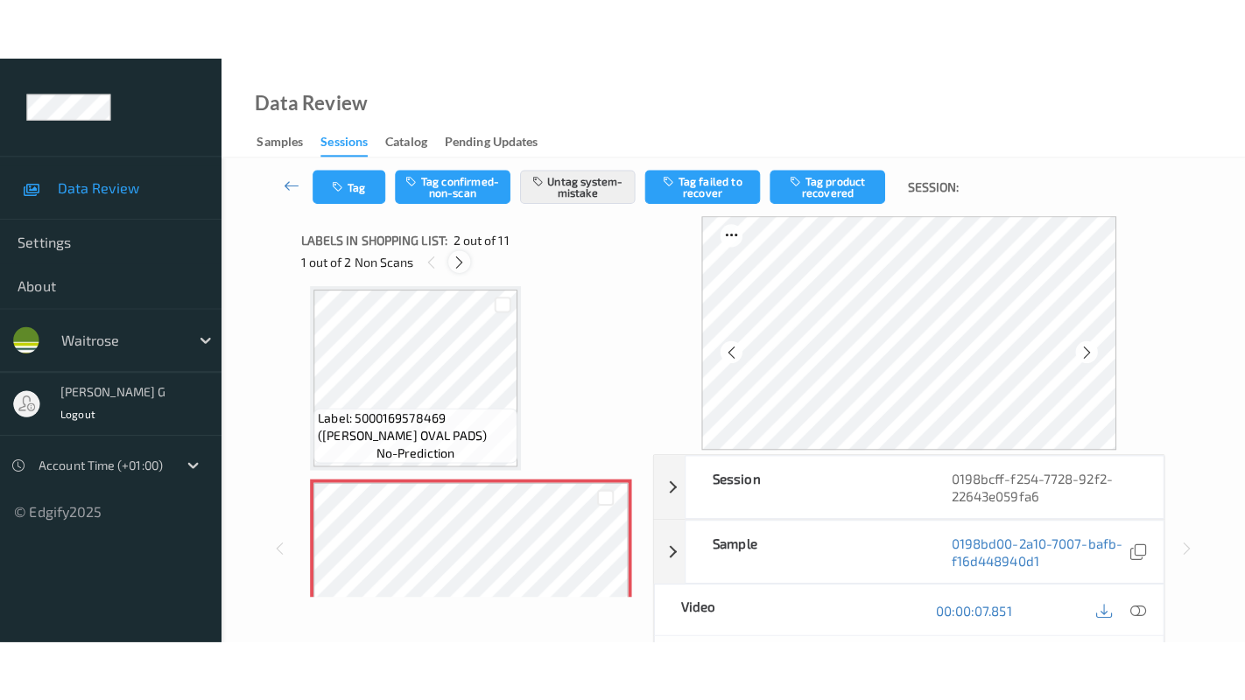
scroll to position [1720, 0]
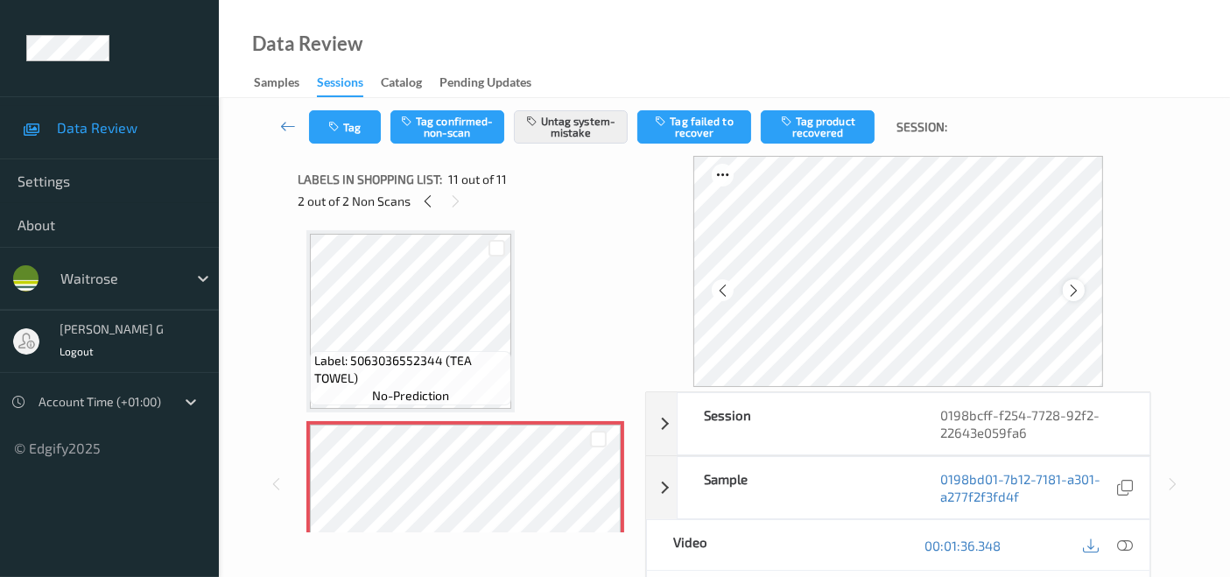
click at [1084, 286] on div at bounding box center [1074, 290] width 22 height 22
click at [1126, 541] on icon at bounding box center [1125, 545] width 16 height 16
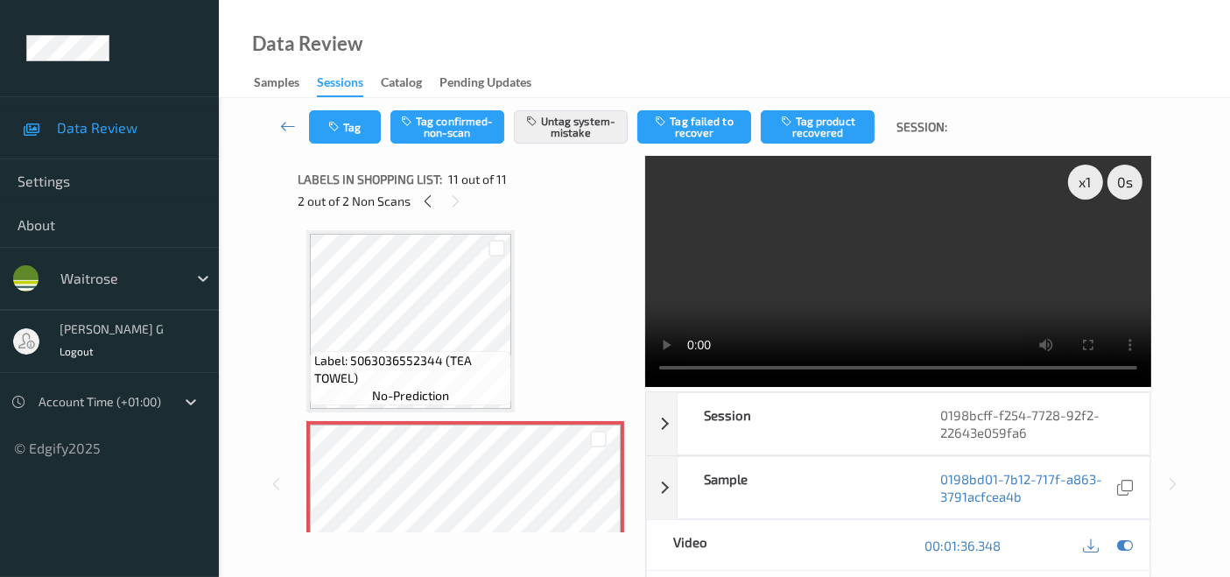
click at [667, 243] on video at bounding box center [898, 271] width 506 height 231
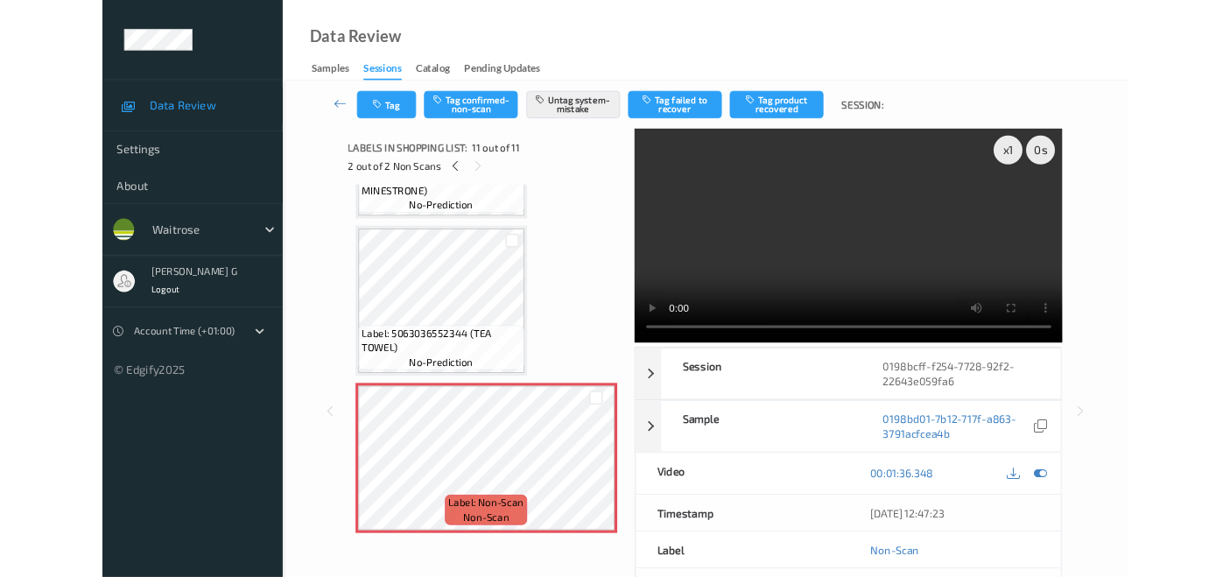
scroll to position [1670, 0]
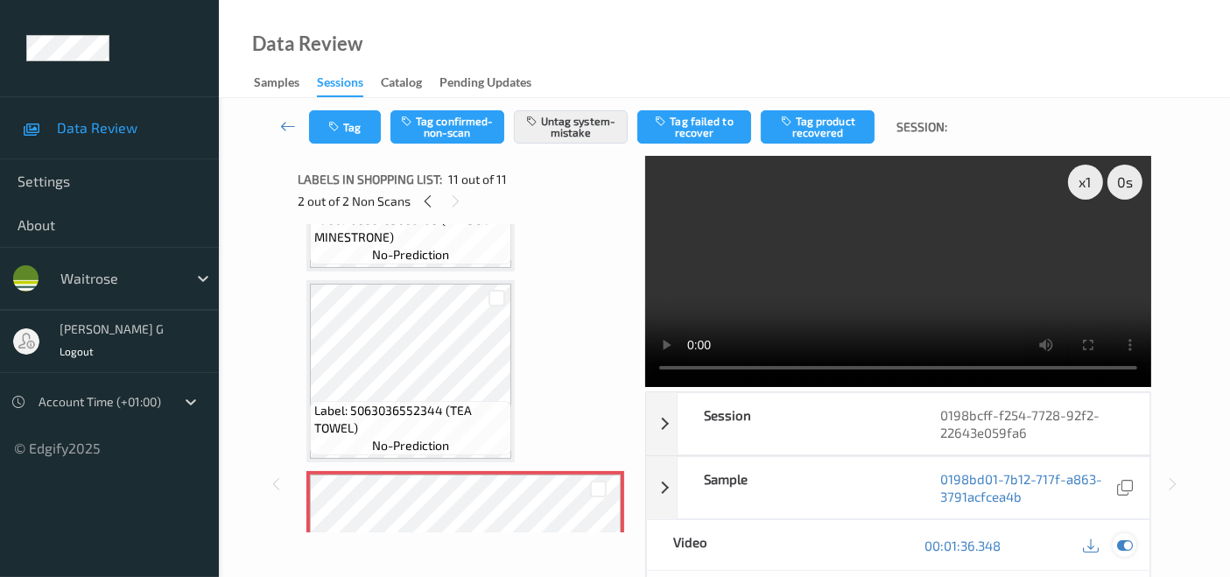
click at [1122, 544] on icon at bounding box center [1125, 545] width 16 height 16
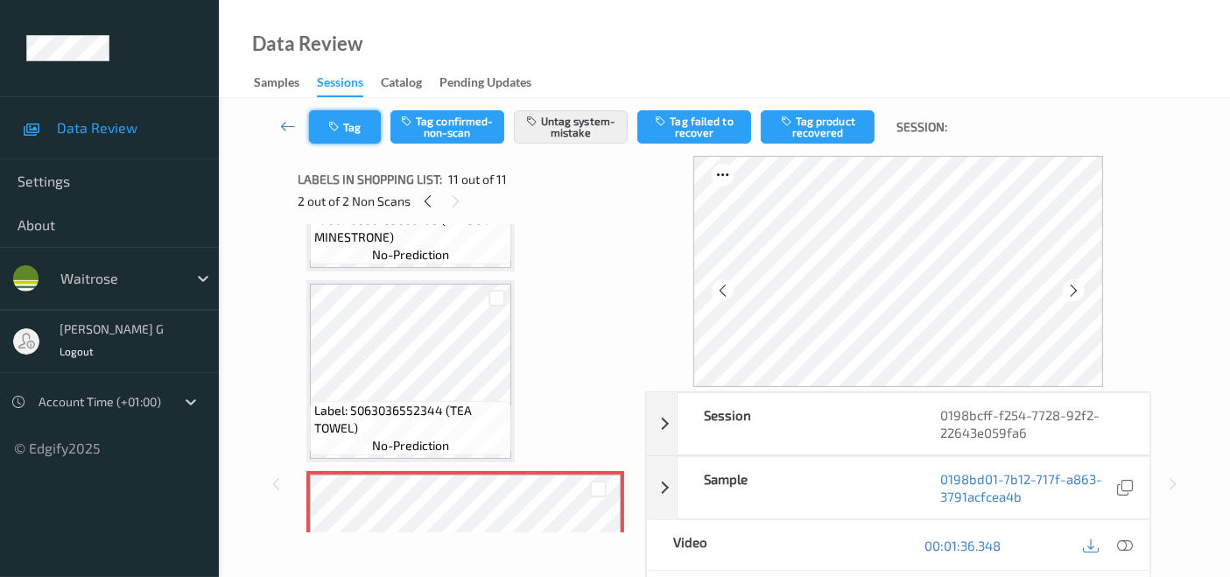
click at [335, 121] on icon "button" at bounding box center [335, 127] width 15 height 12
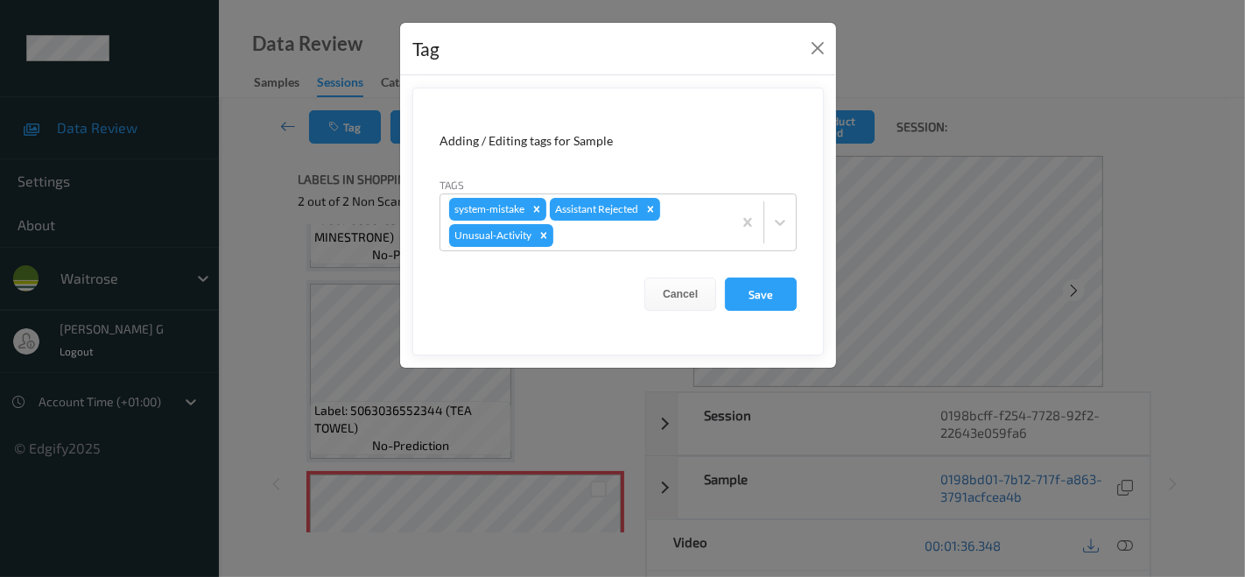
click at [277, 273] on div "Tag Adding / Editing tags for Sample Tags system-mistake Assistant Rejected Unu…" at bounding box center [622, 288] width 1245 height 577
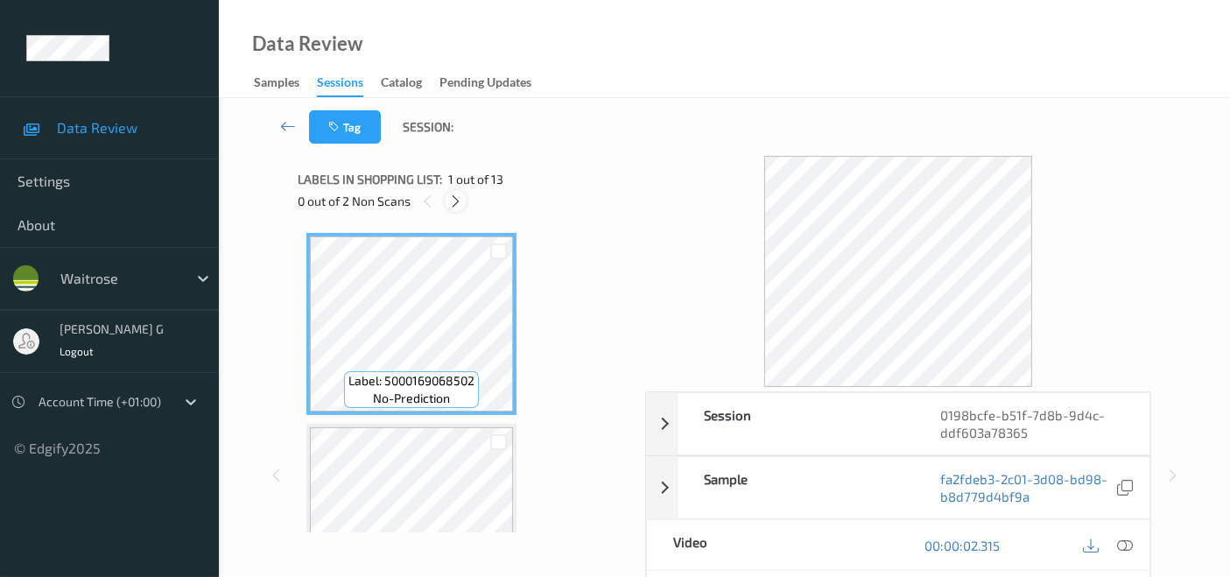
click at [461, 205] on icon at bounding box center [455, 201] width 15 height 16
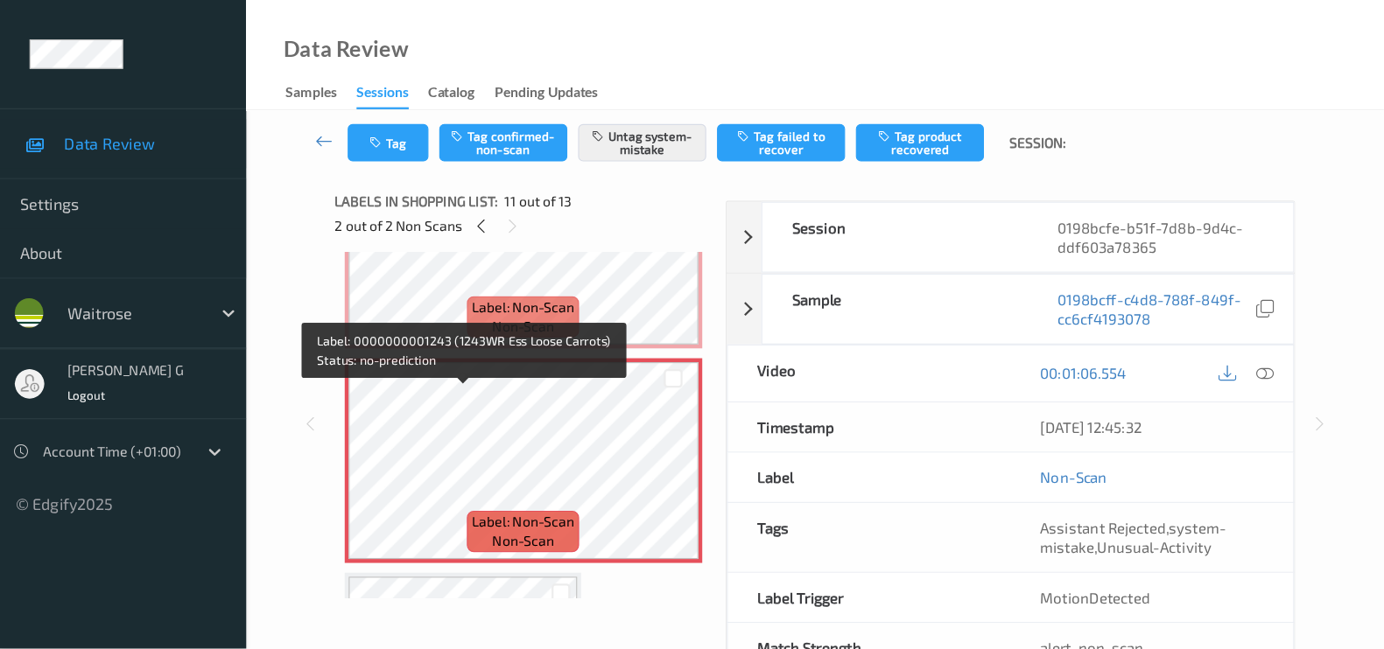
scroll to position [1530, 0]
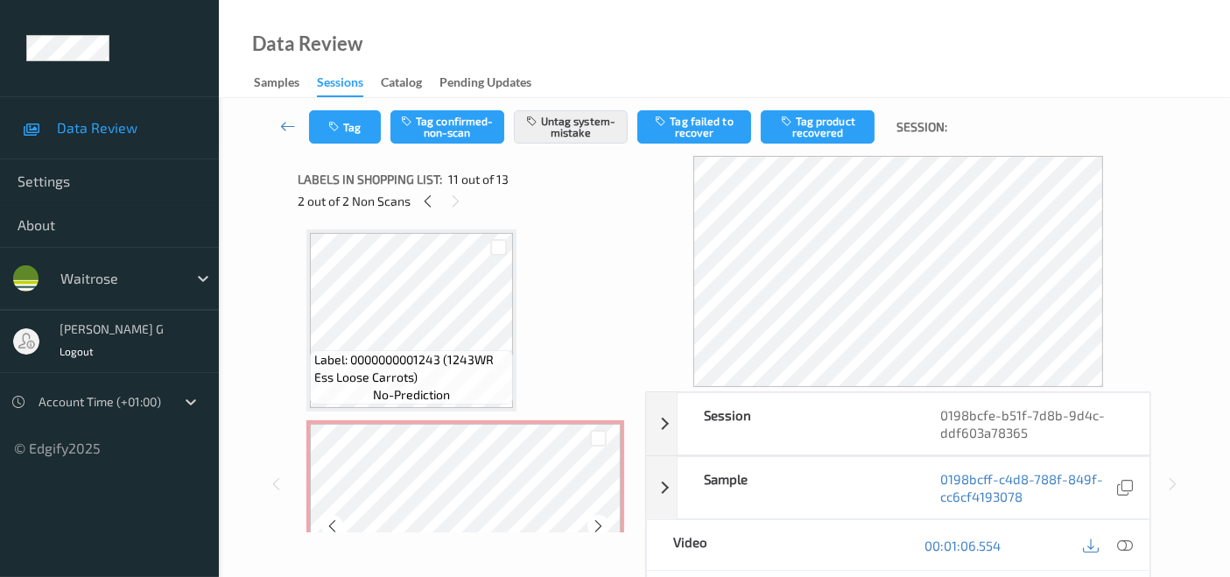
click at [454, 420] on div "Label: Non-Scan non-scan" at bounding box center [465, 511] width 318 height 182
click at [1124, 547] on icon at bounding box center [1125, 545] width 16 height 16
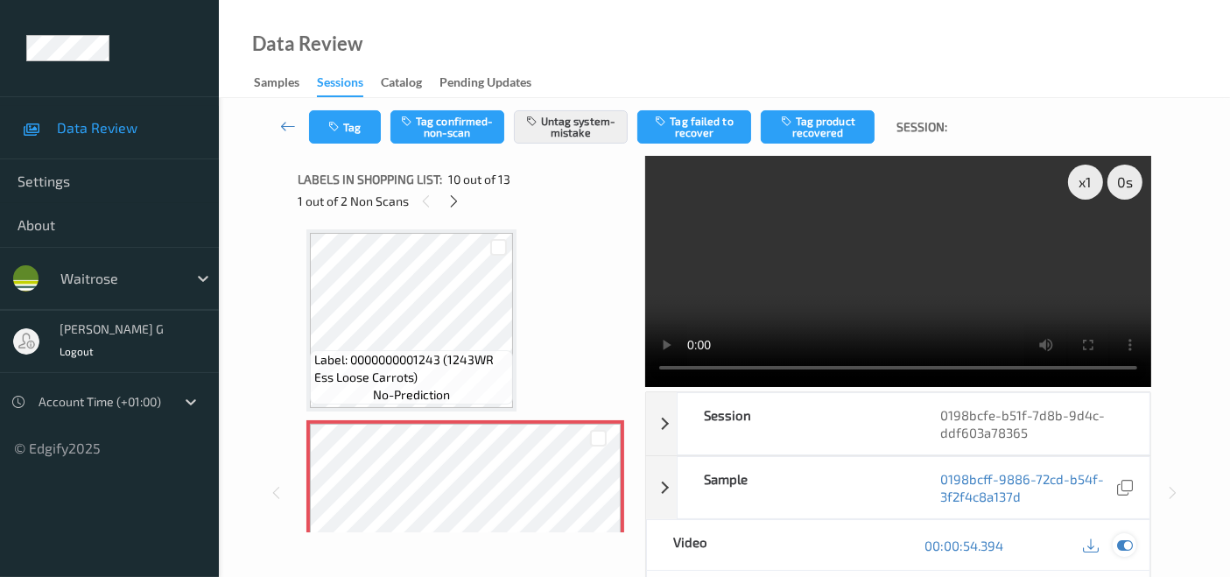
click at [1122, 547] on icon at bounding box center [1125, 545] width 16 height 16
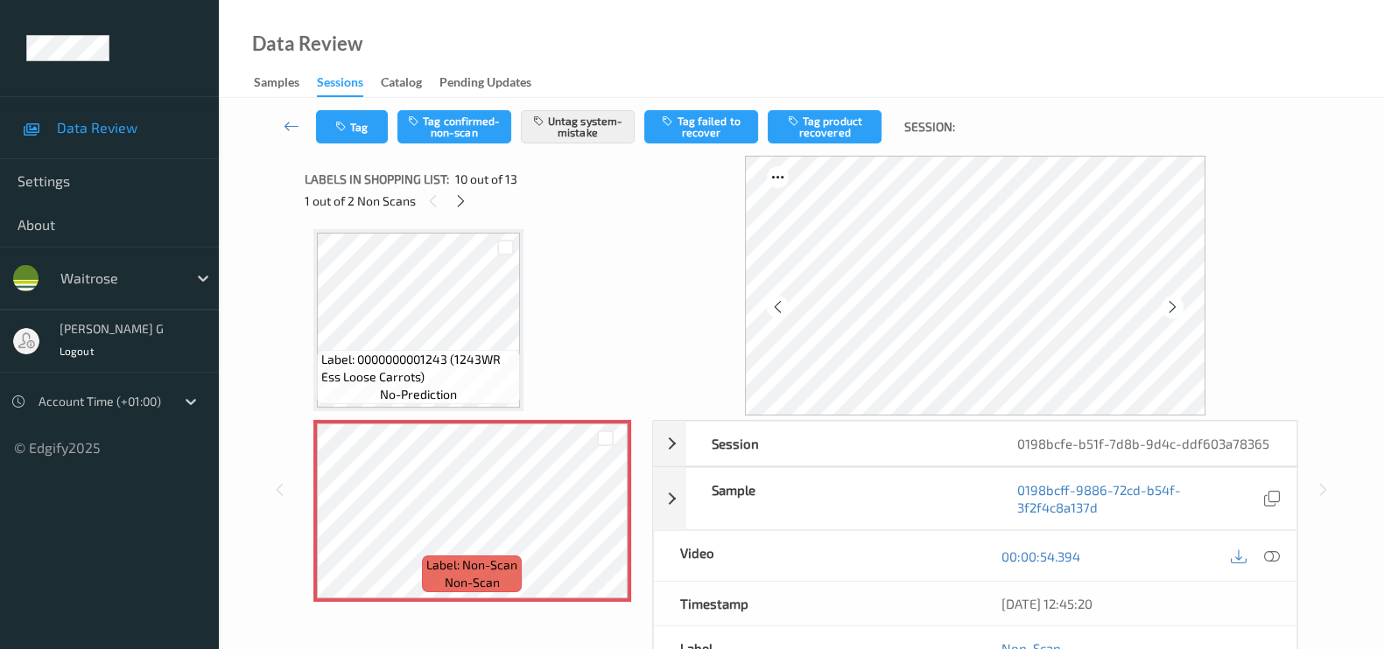
scroll to position [1531, 0]
click at [1244, 559] on icon at bounding box center [1272, 557] width 16 height 16
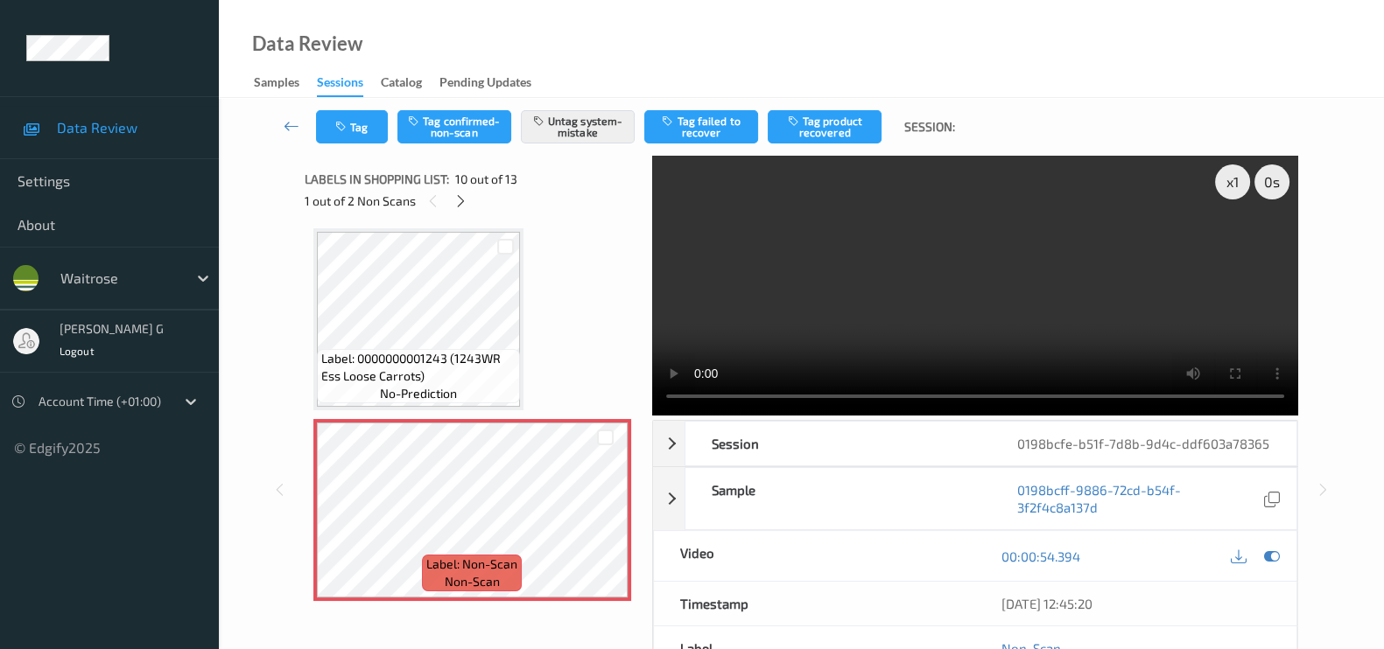
click at [1231, 243] on video at bounding box center [975, 286] width 646 height 260
click at [1244, 554] on icon at bounding box center [1272, 557] width 16 height 16
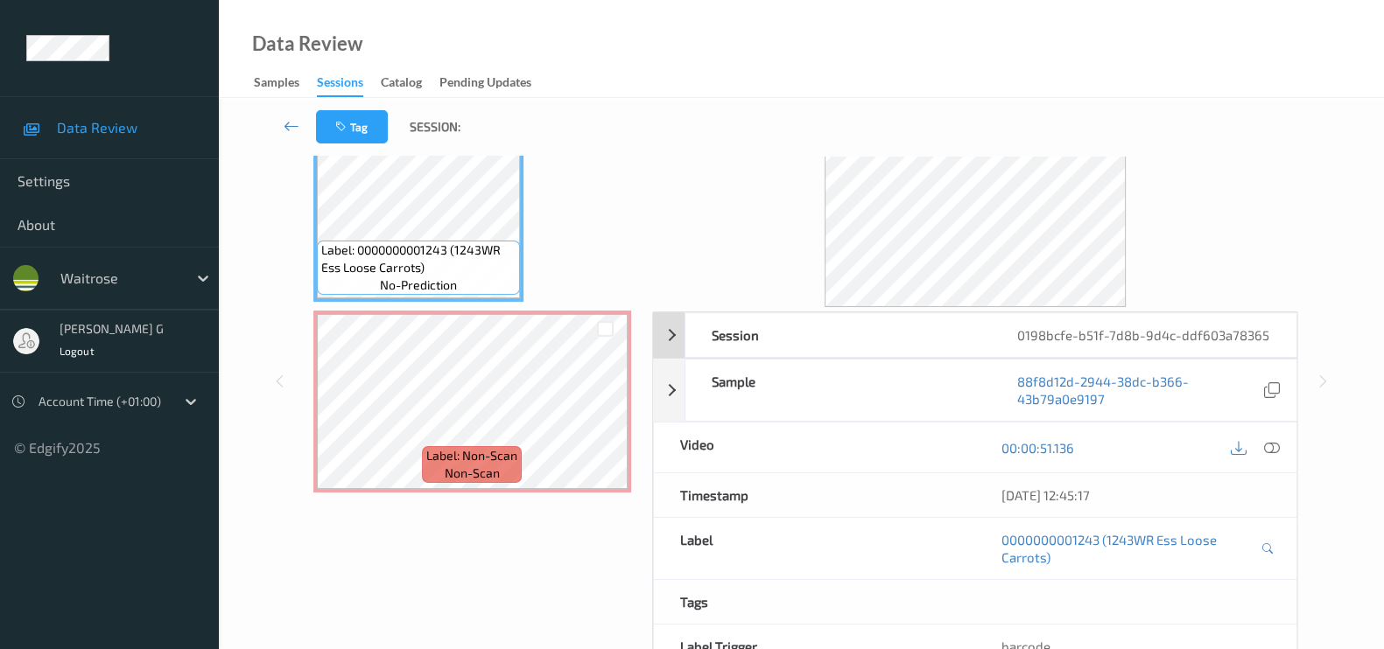
scroll to position [0, 0]
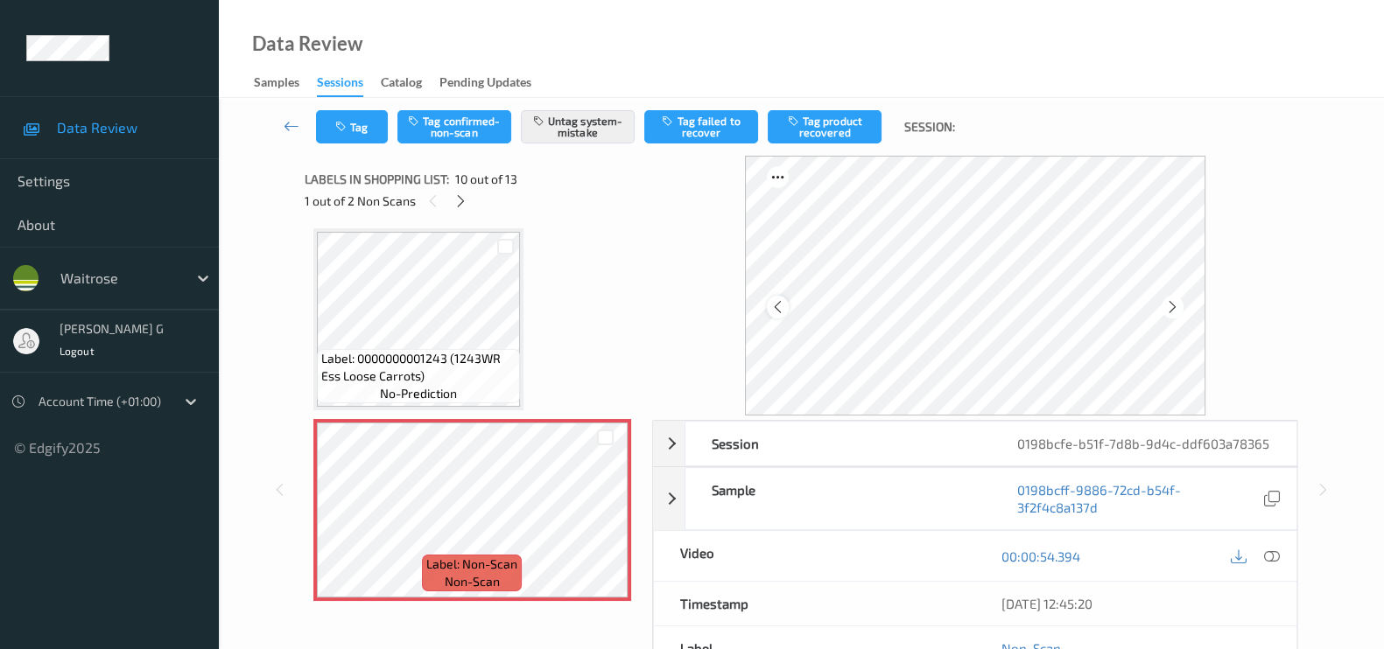
click at [782, 308] on icon at bounding box center [777, 307] width 15 height 16
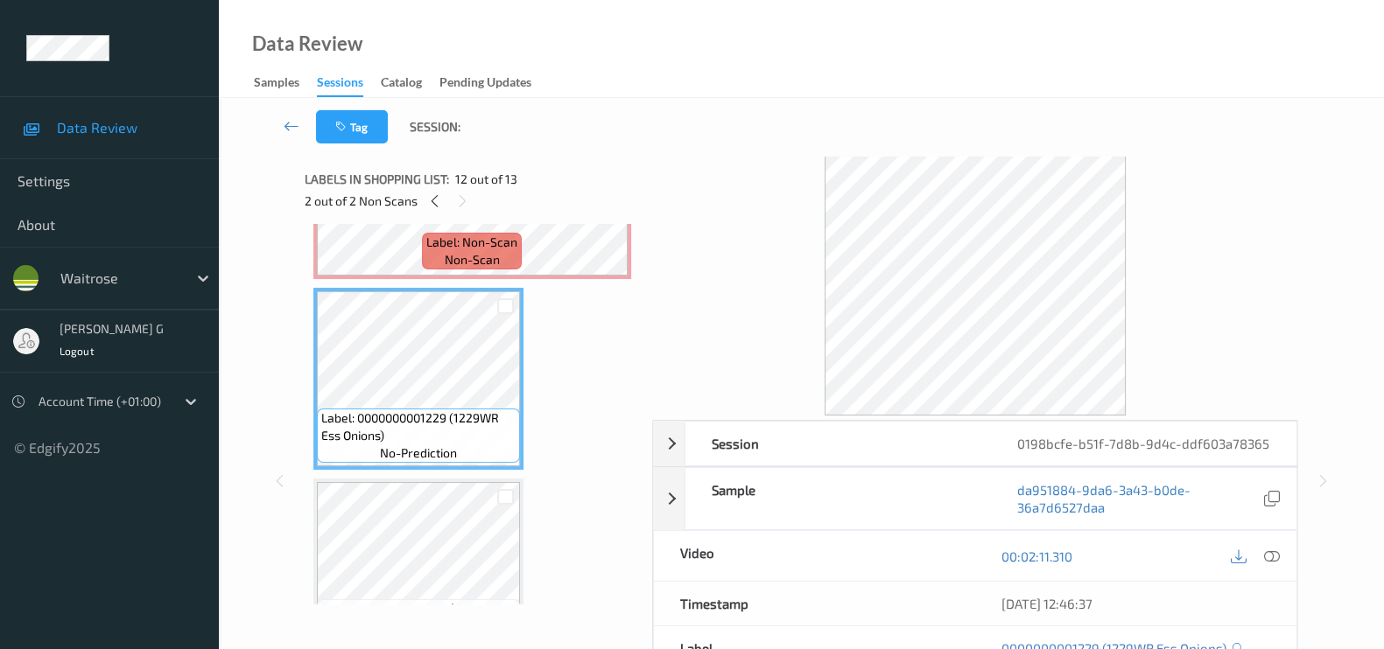
scroll to position [2078, 0]
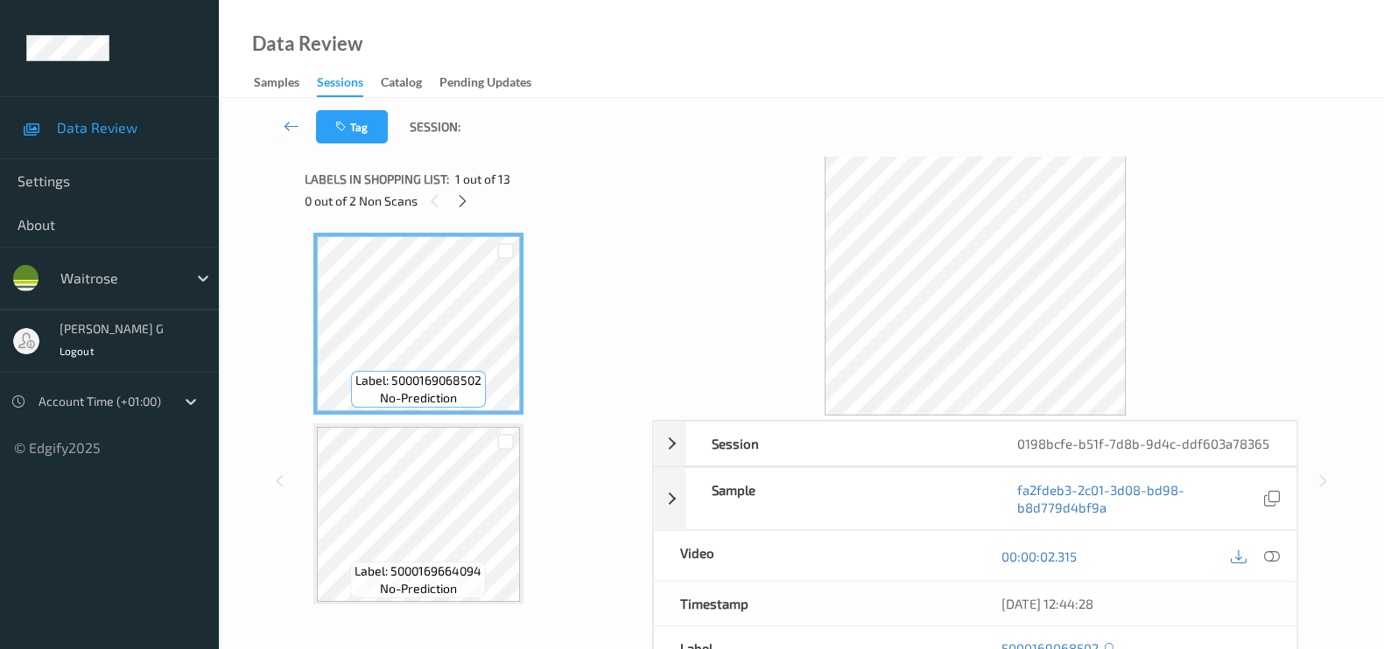
click at [449, 200] on div "0 out of 2 Non Scans" at bounding box center [472, 201] width 335 height 22
click at [462, 200] on icon at bounding box center [462, 201] width 15 height 16
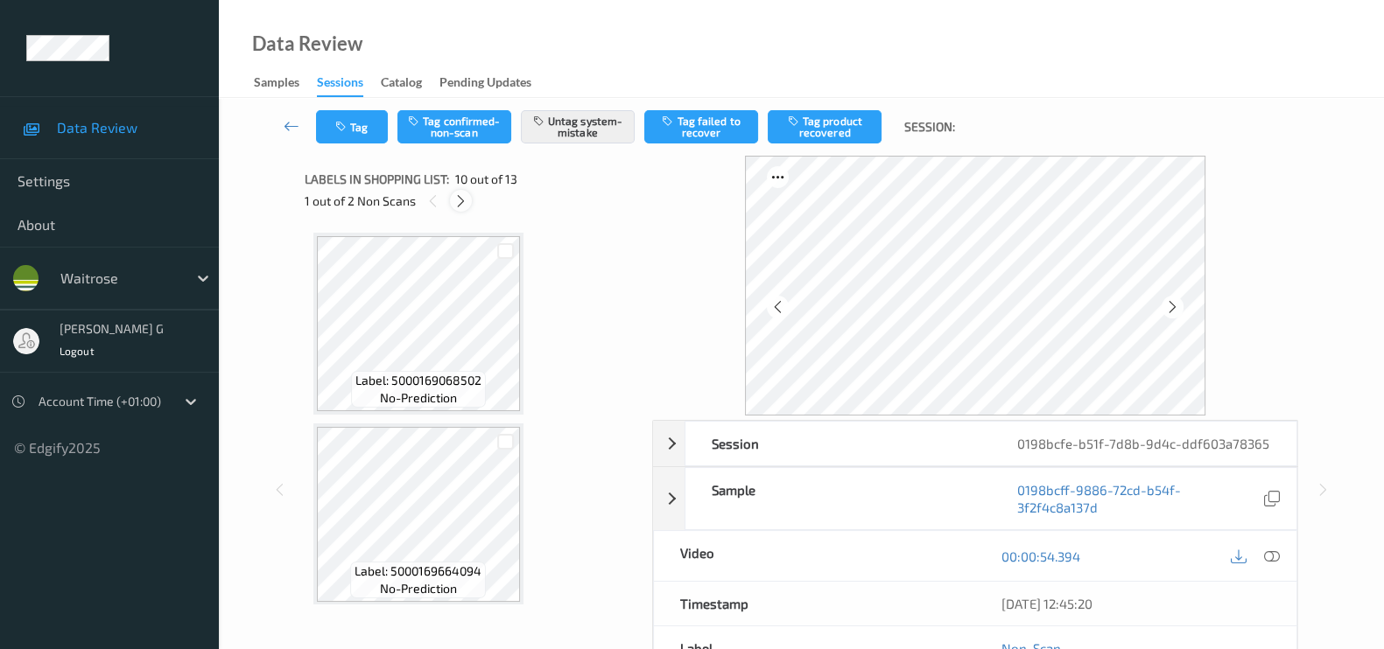
scroll to position [1526, 0]
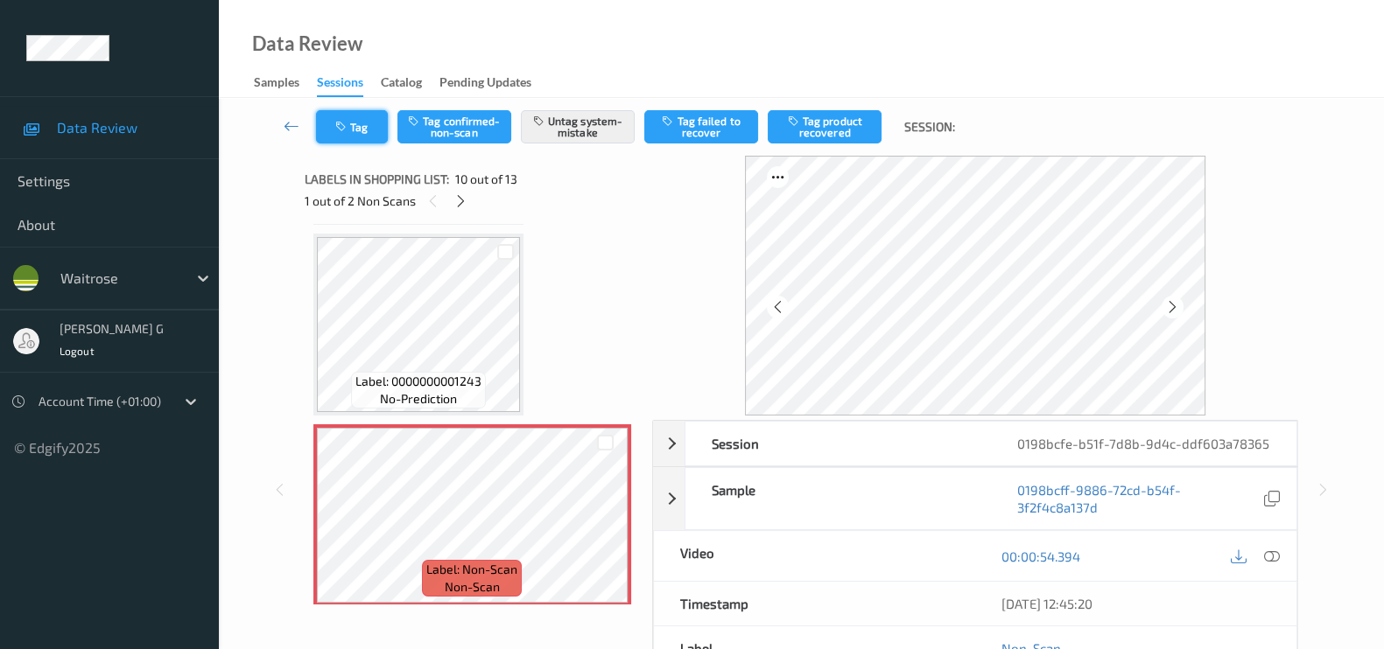
click at [352, 123] on button "Tag" at bounding box center [352, 126] width 72 height 33
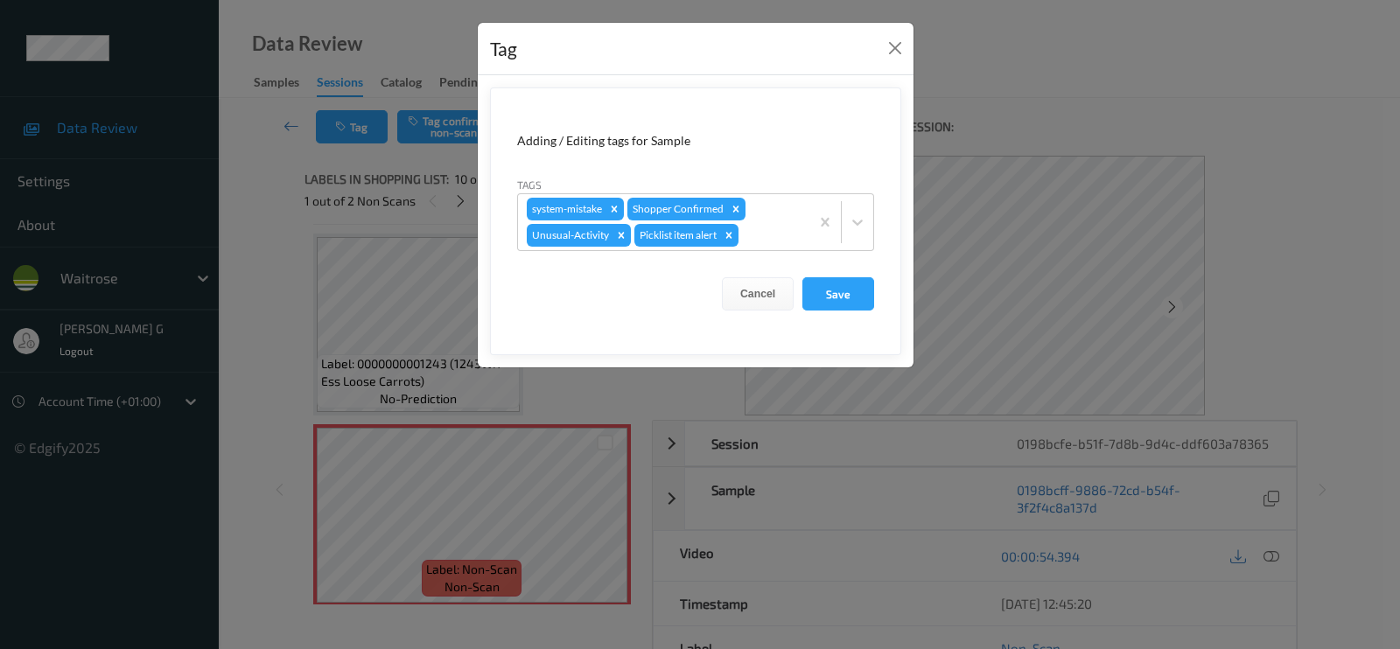
click at [298, 247] on div "Tag Adding / Editing tags for Sample Tags system-mistake Shopper Confirmed Unus…" at bounding box center [700, 324] width 1400 height 649
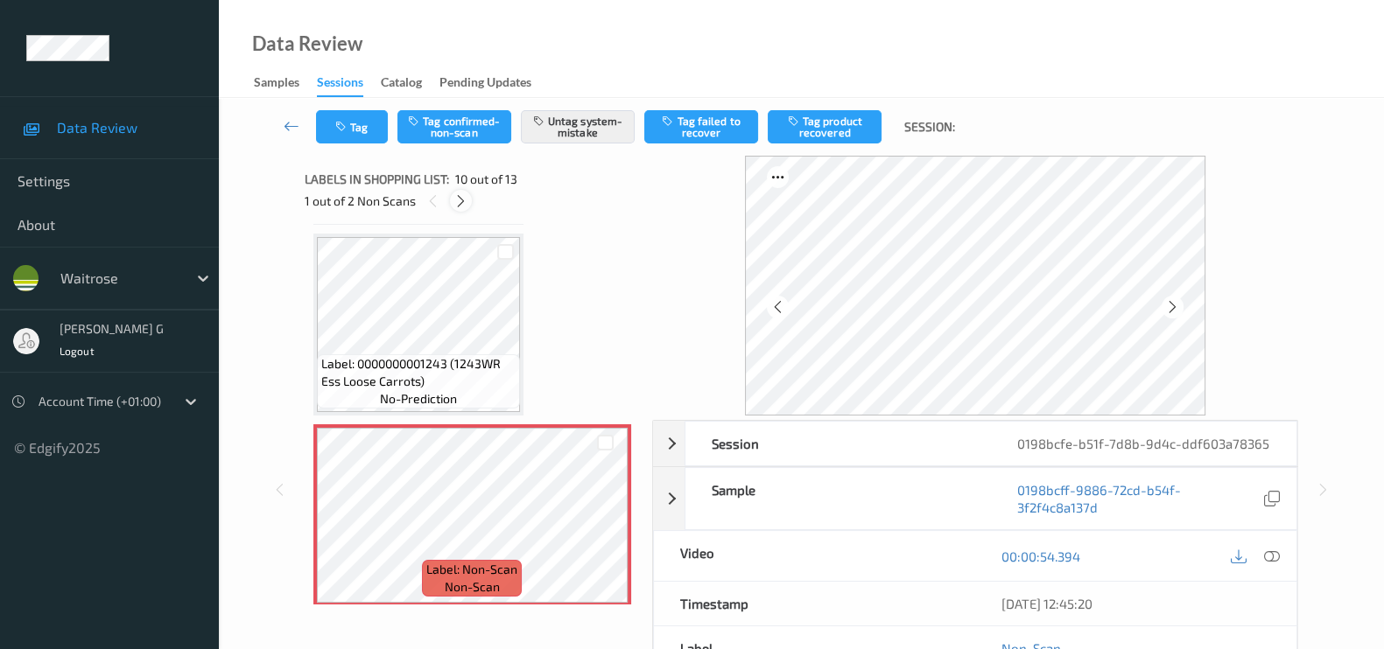
click at [468, 199] on div at bounding box center [461, 201] width 22 height 22
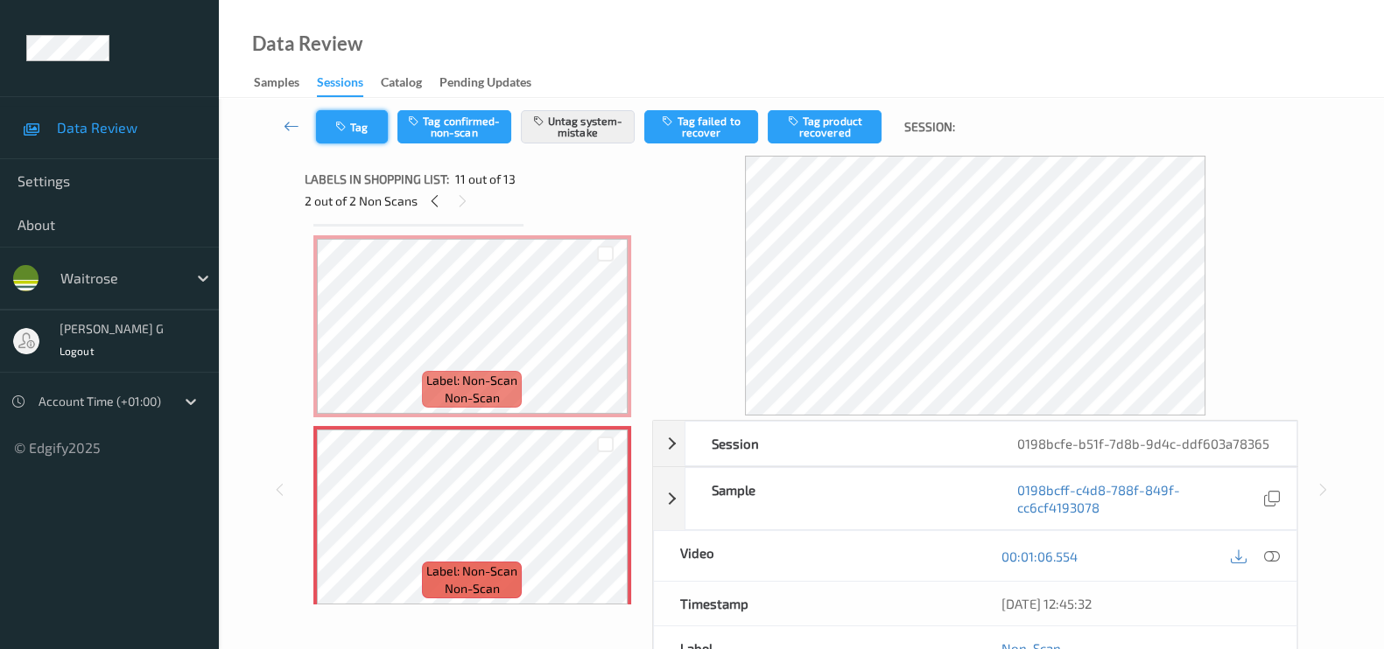
click at [349, 137] on button "Tag" at bounding box center [352, 126] width 72 height 33
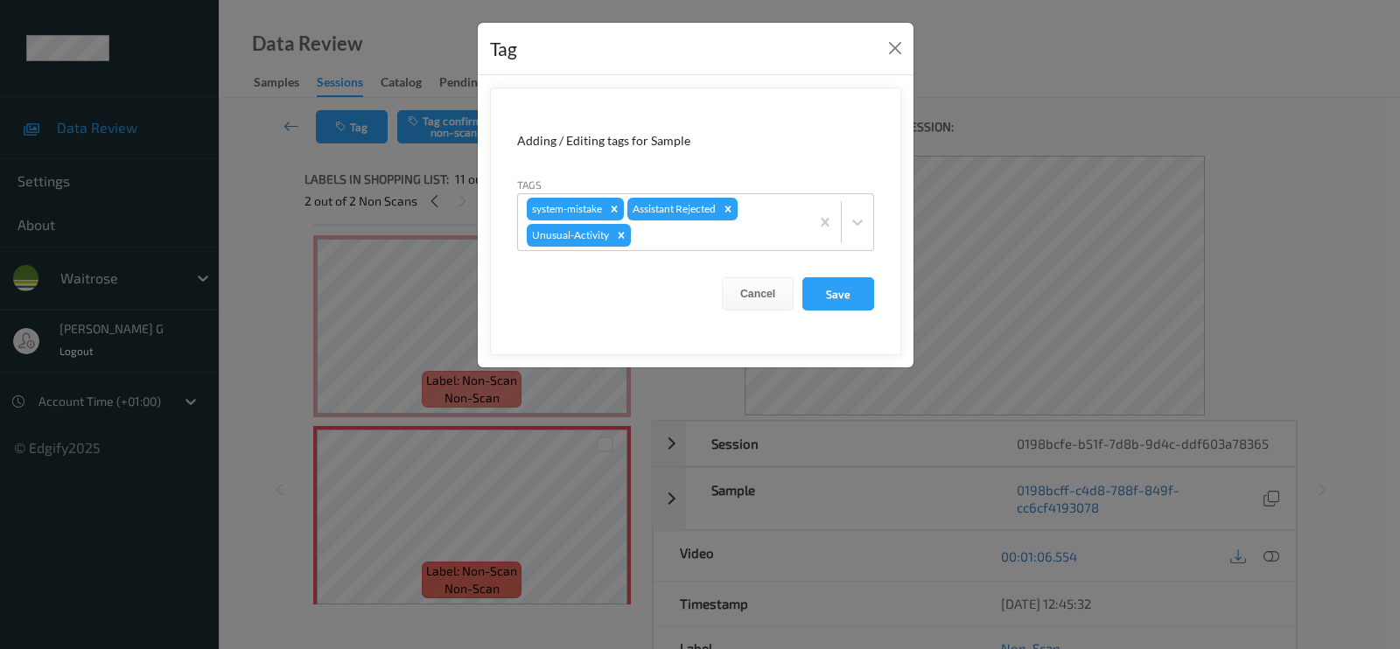
click at [241, 312] on div "Tag Adding / Editing tags for Sample Tags system-mistake Assistant Rejected Unu…" at bounding box center [700, 324] width 1400 height 649
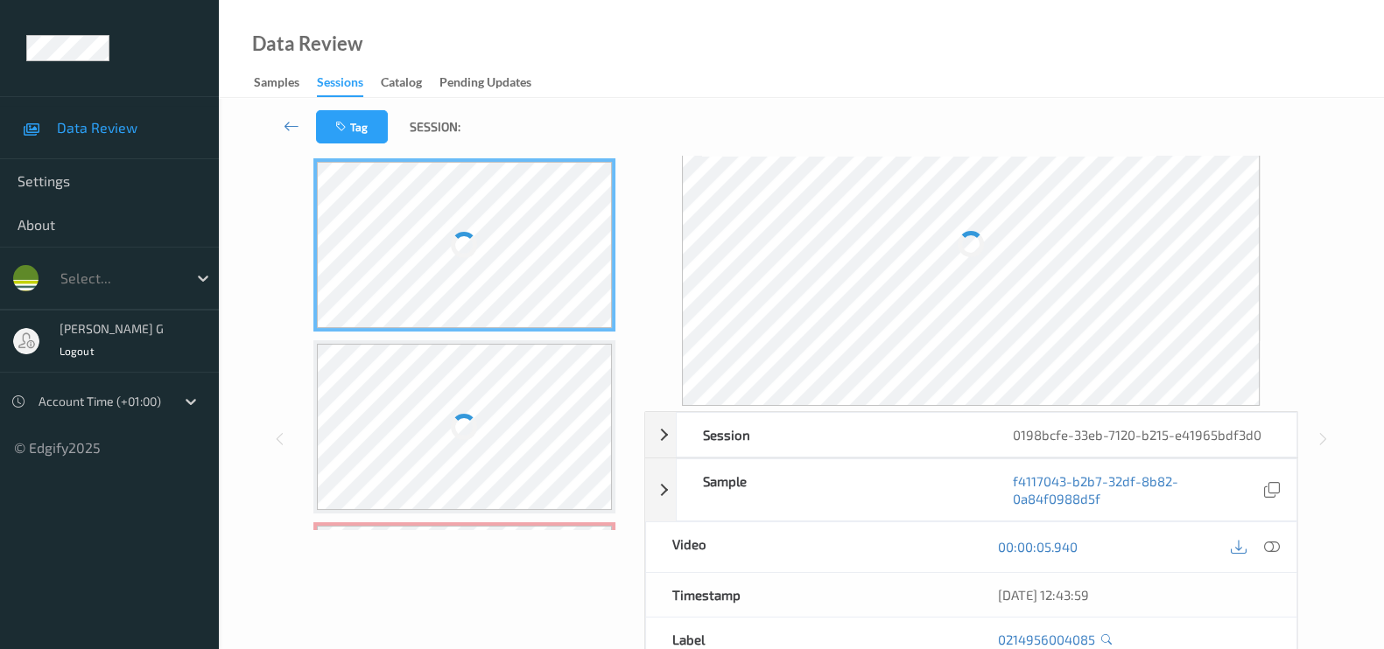
scroll to position [109, 0]
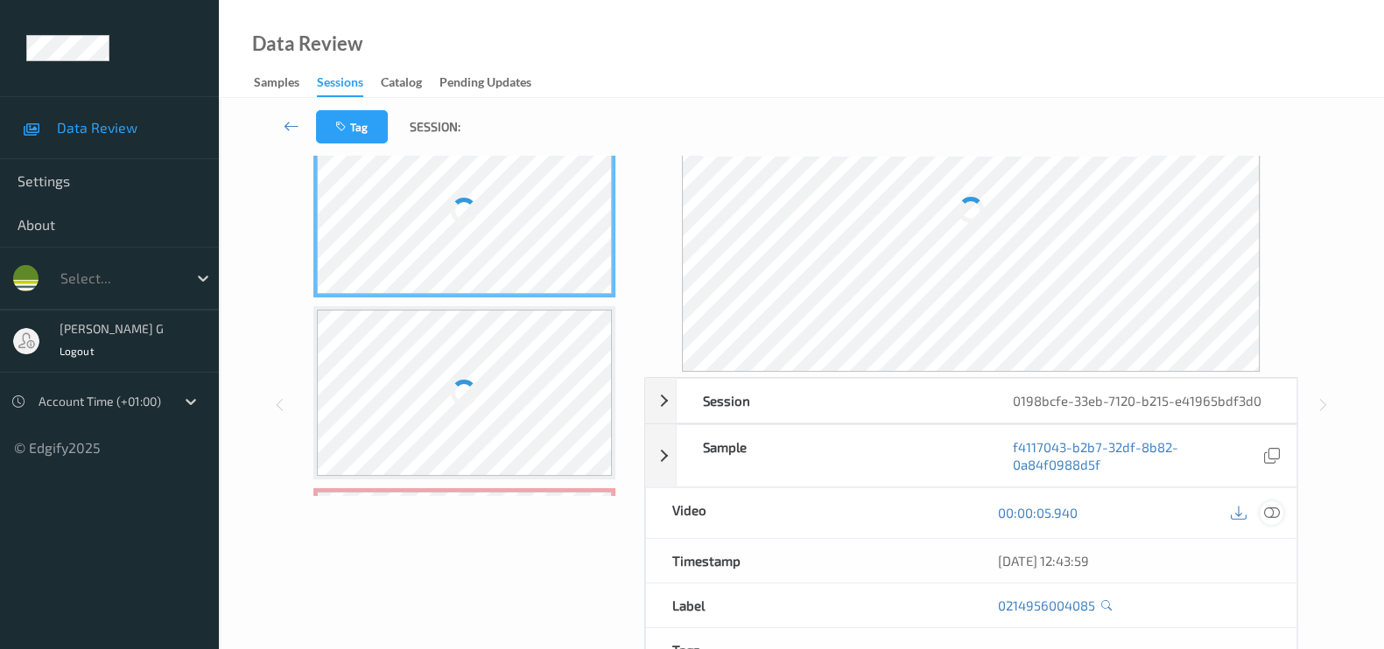
click at [1270, 509] on icon at bounding box center [1272, 513] width 16 height 16
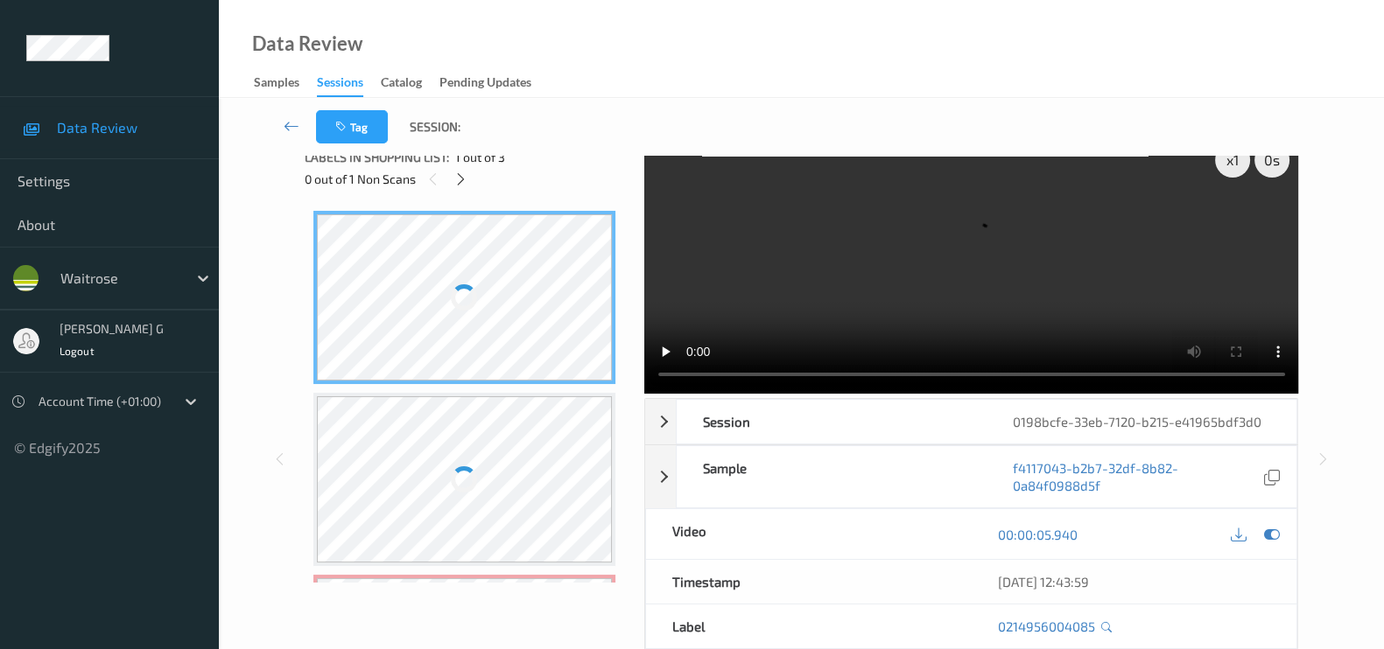
scroll to position [0, 0]
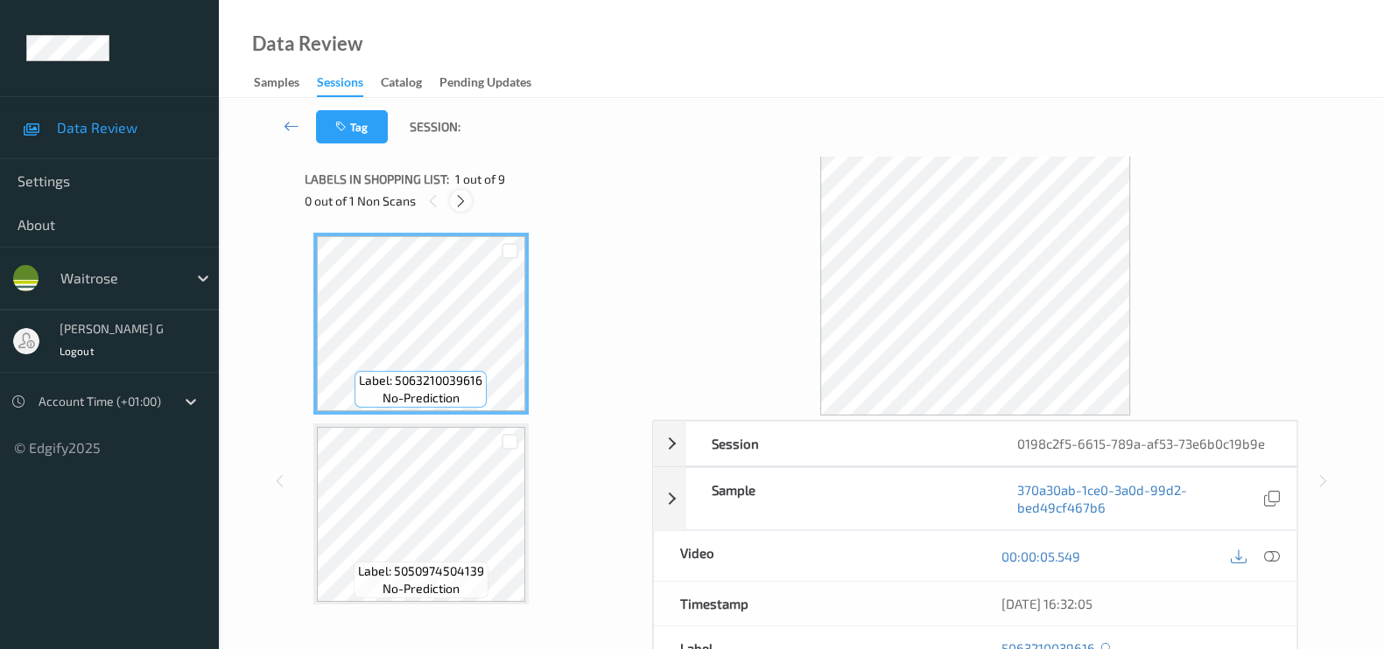
click at [459, 199] on icon at bounding box center [460, 201] width 15 height 16
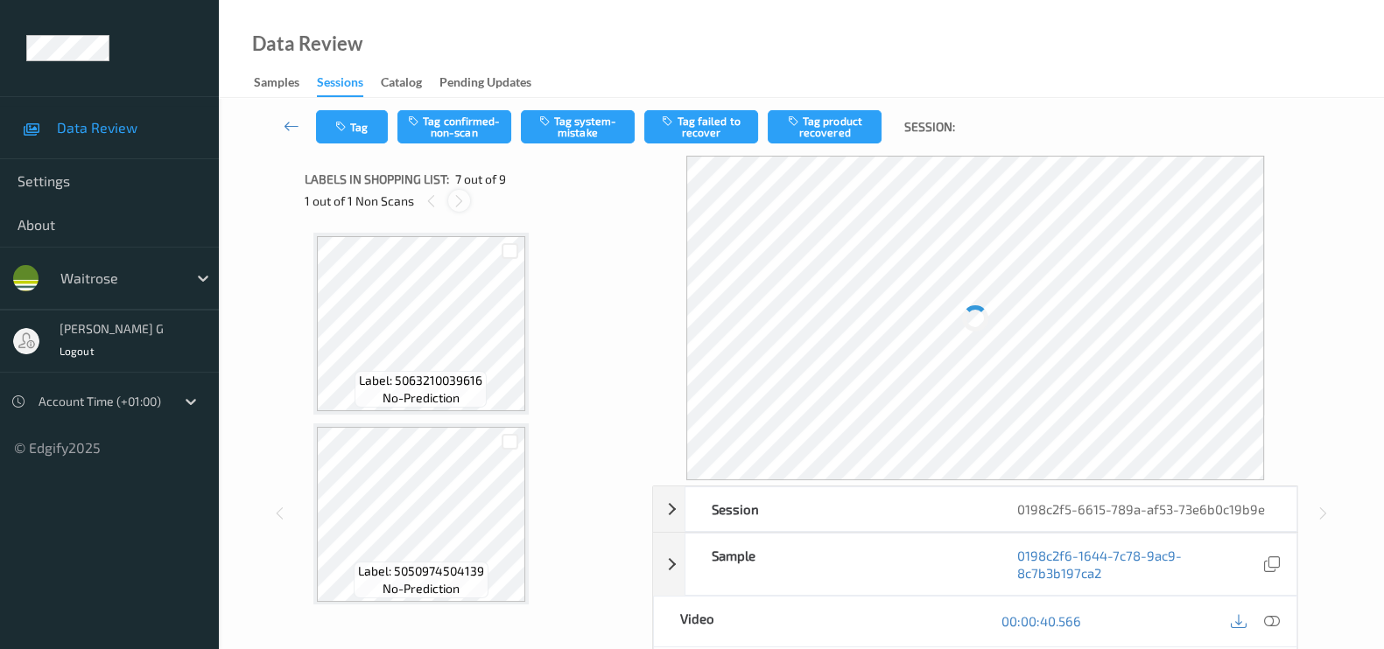
scroll to position [957, 0]
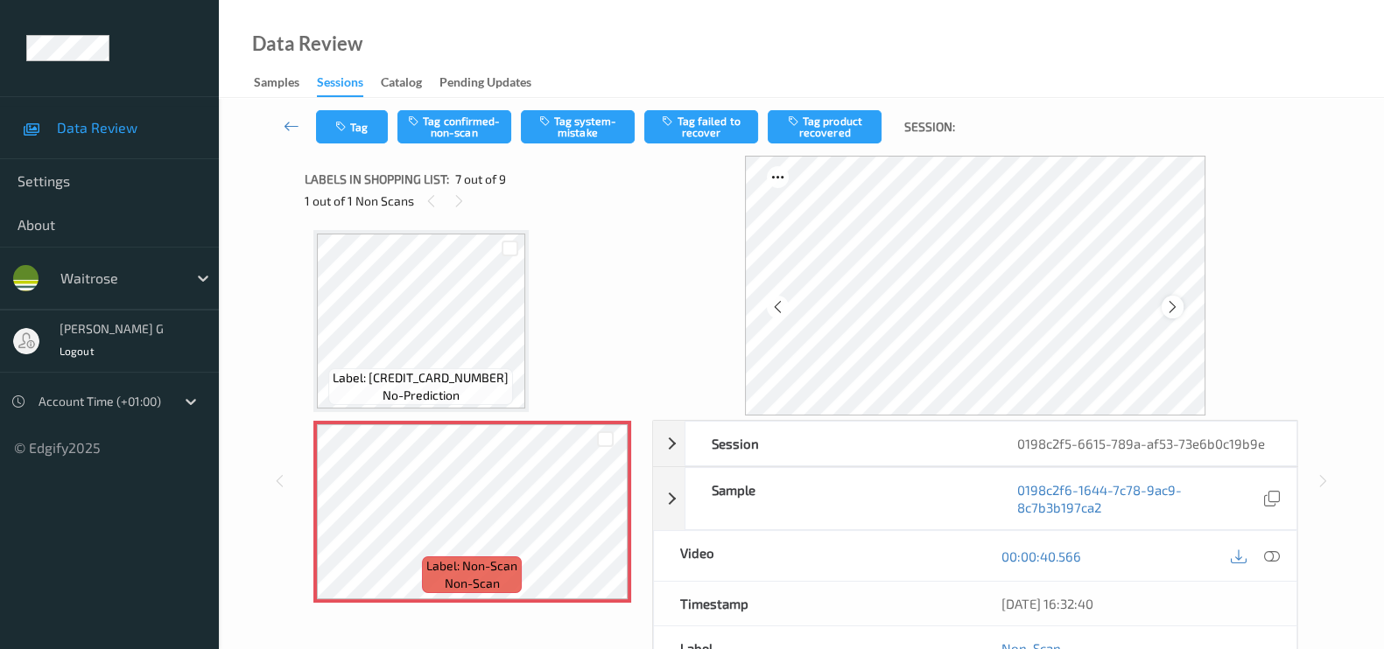
click at [1174, 307] on icon at bounding box center [1172, 307] width 15 height 16
click at [780, 306] on icon at bounding box center [777, 307] width 15 height 16
click at [1270, 551] on icon at bounding box center [1272, 557] width 16 height 16
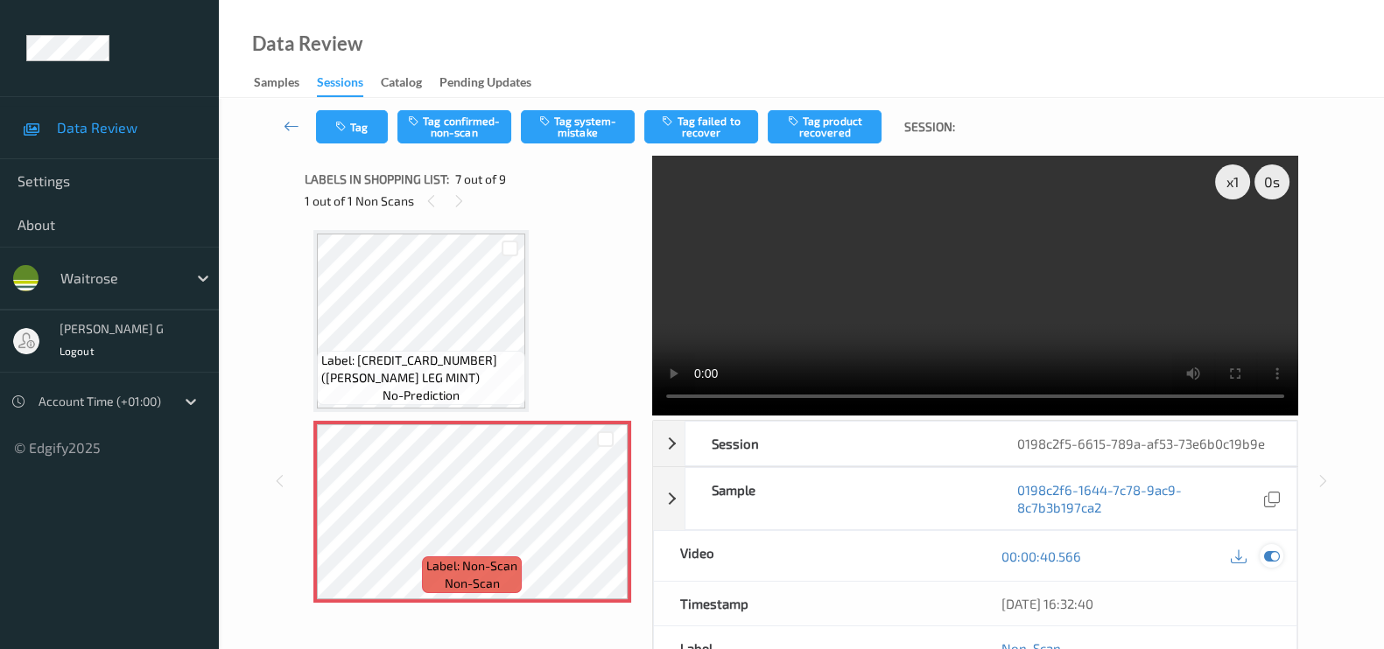
click at [1280, 558] on div at bounding box center [1271, 556] width 24 height 24
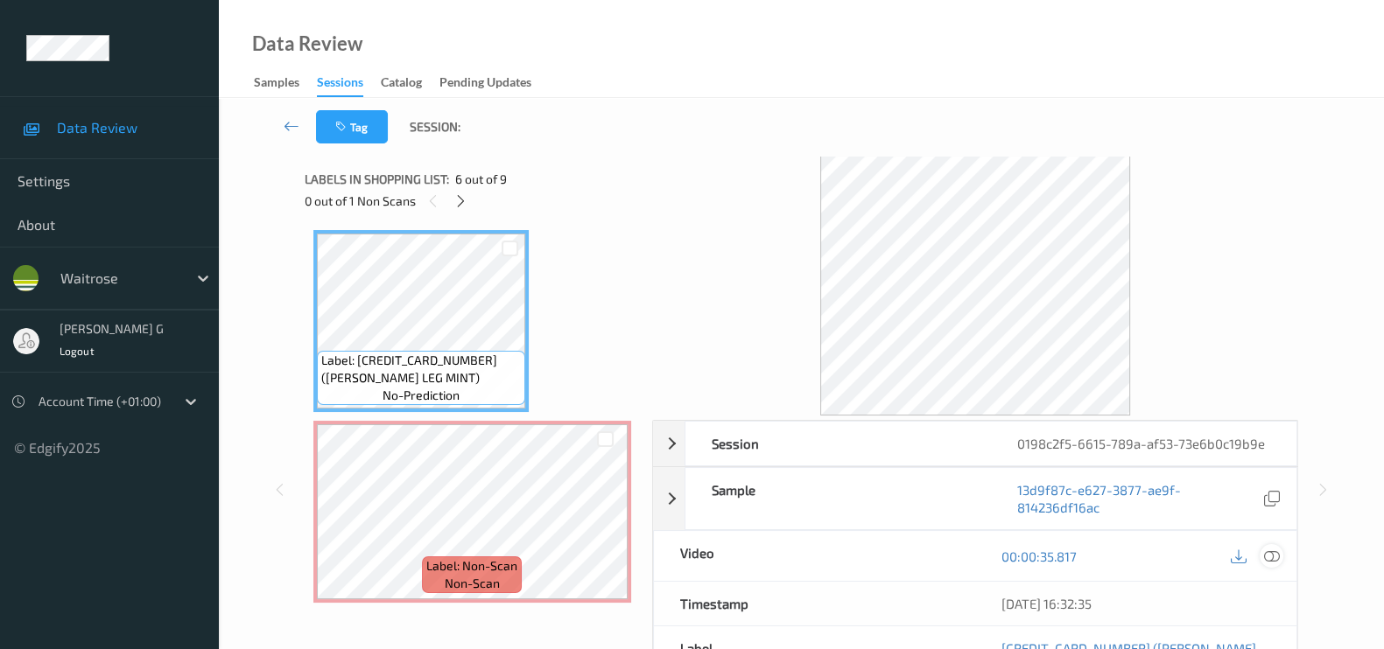
click at [1275, 557] on icon at bounding box center [1272, 557] width 16 height 16
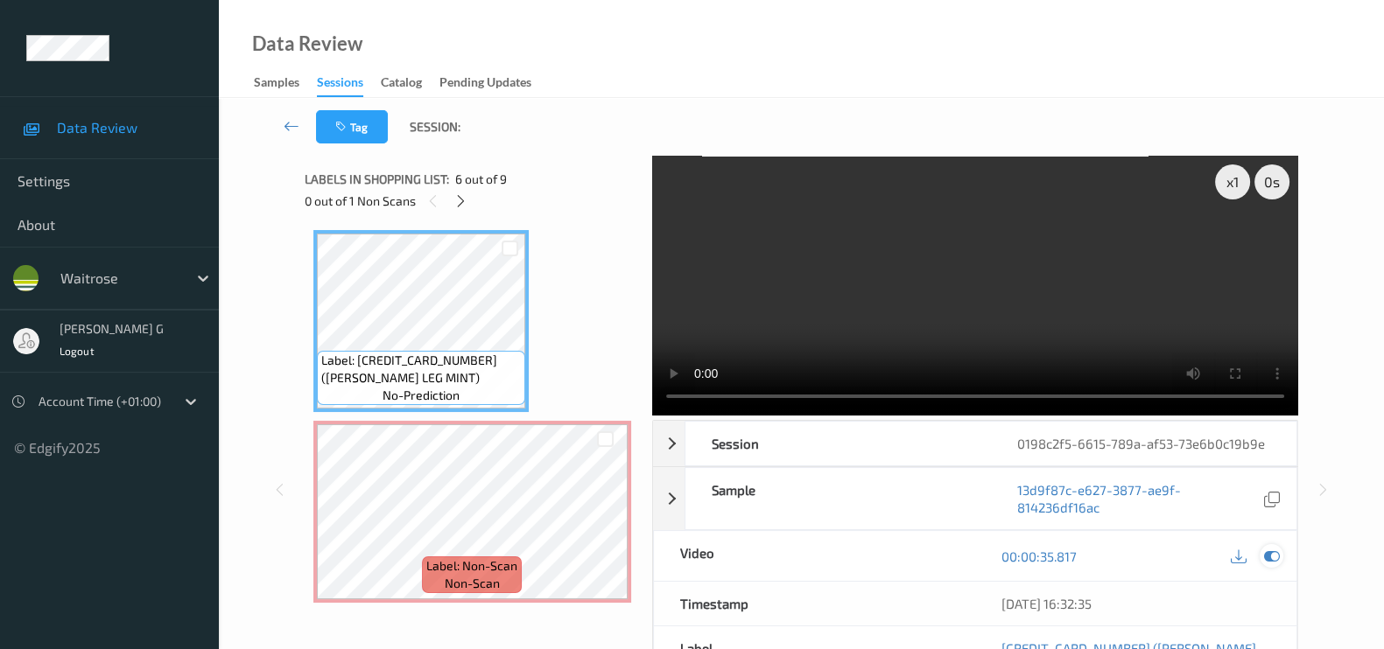
click at [1276, 555] on icon at bounding box center [1272, 557] width 16 height 16
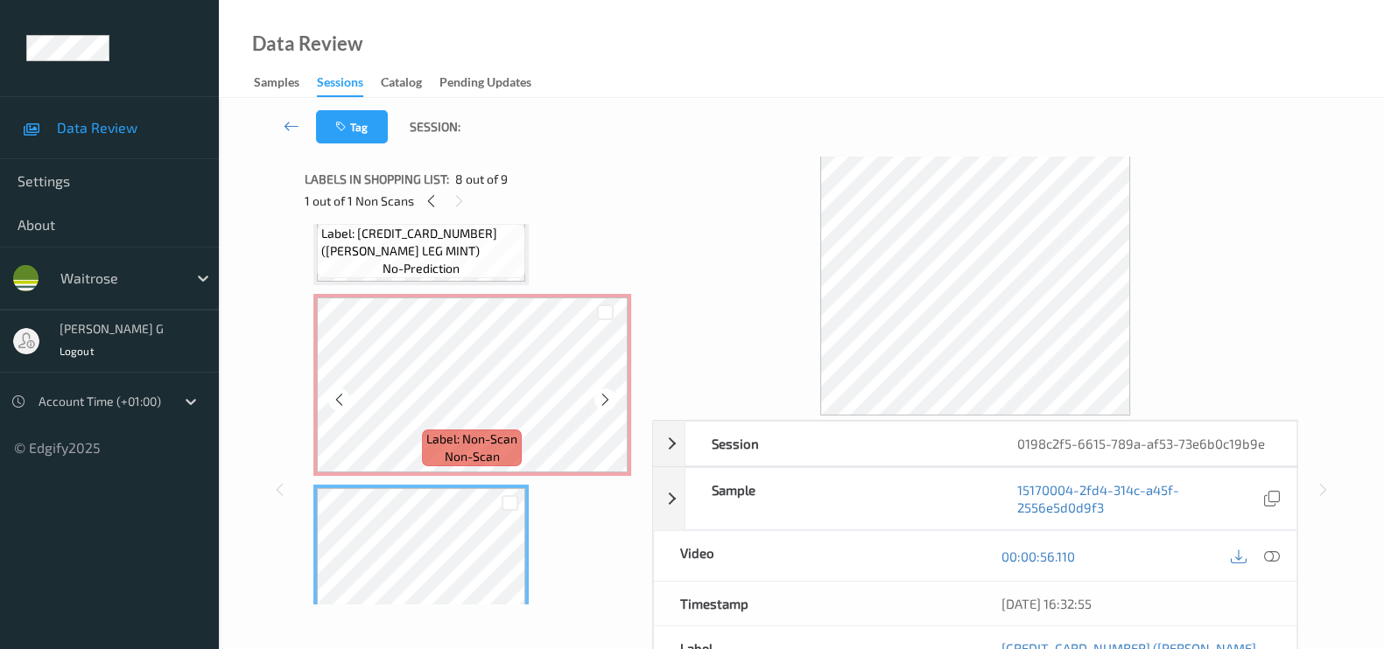
scroll to position [1066, 0]
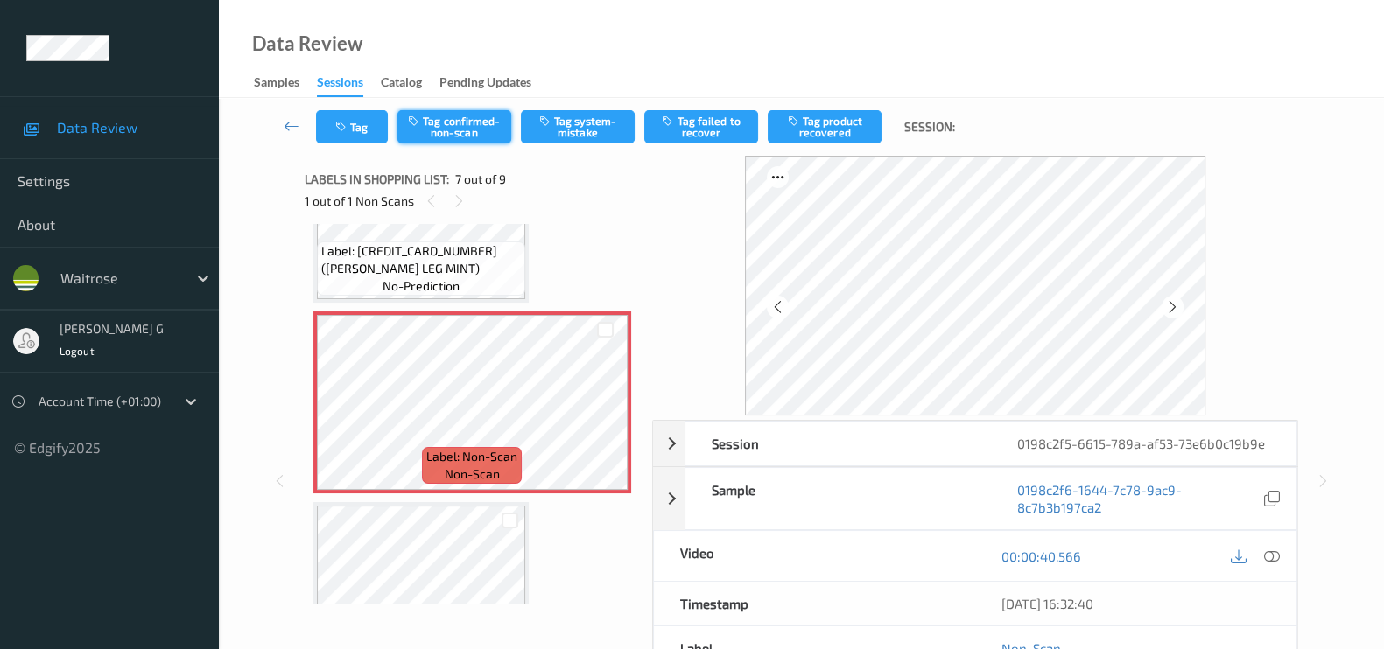
click at [464, 125] on button "Tag confirmed-non-scan" at bounding box center [454, 126] width 114 height 33
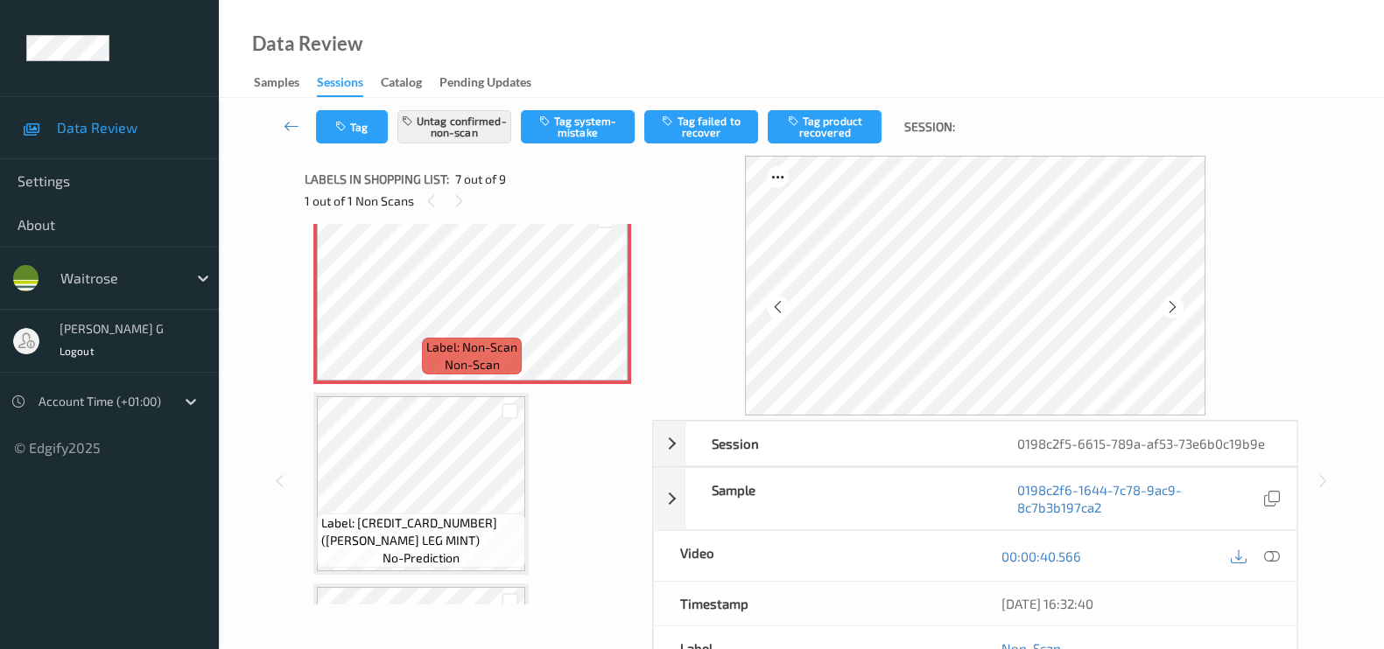
scroll to position [1285, 0]
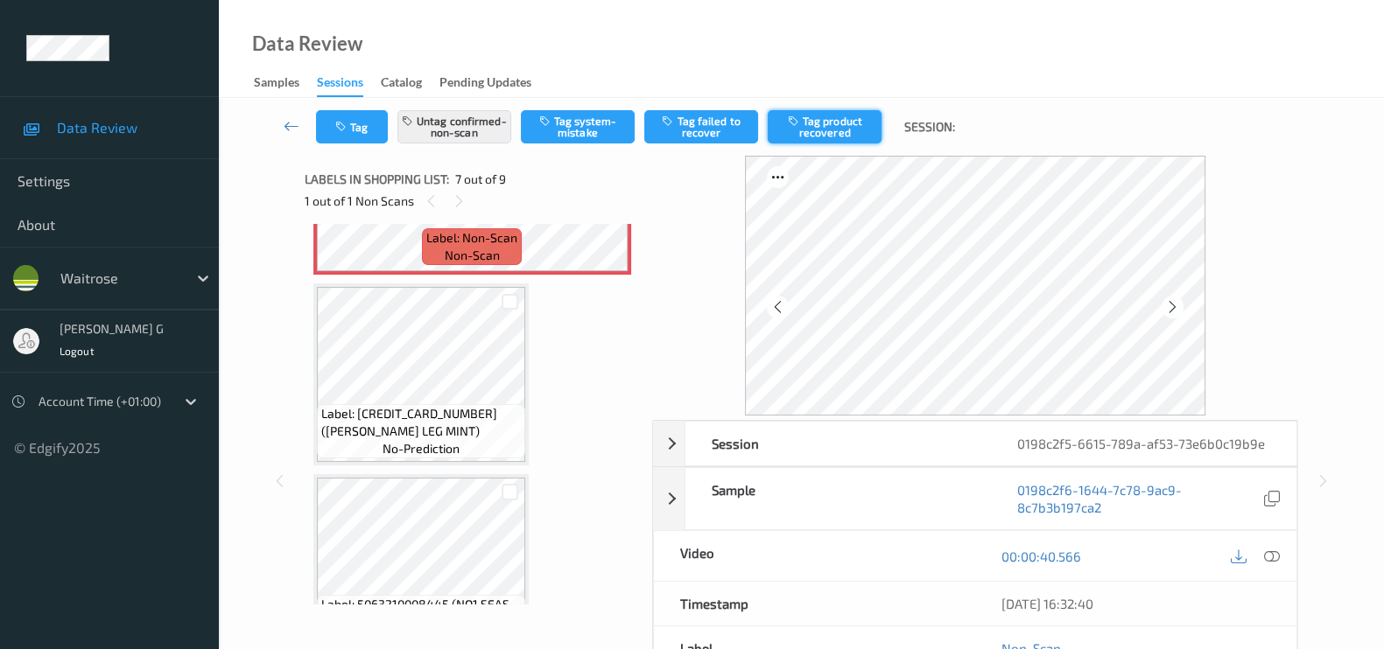
click at [845, 129] on button "Tag product recovered" at bounding box center [825, 126] width 114 height 33
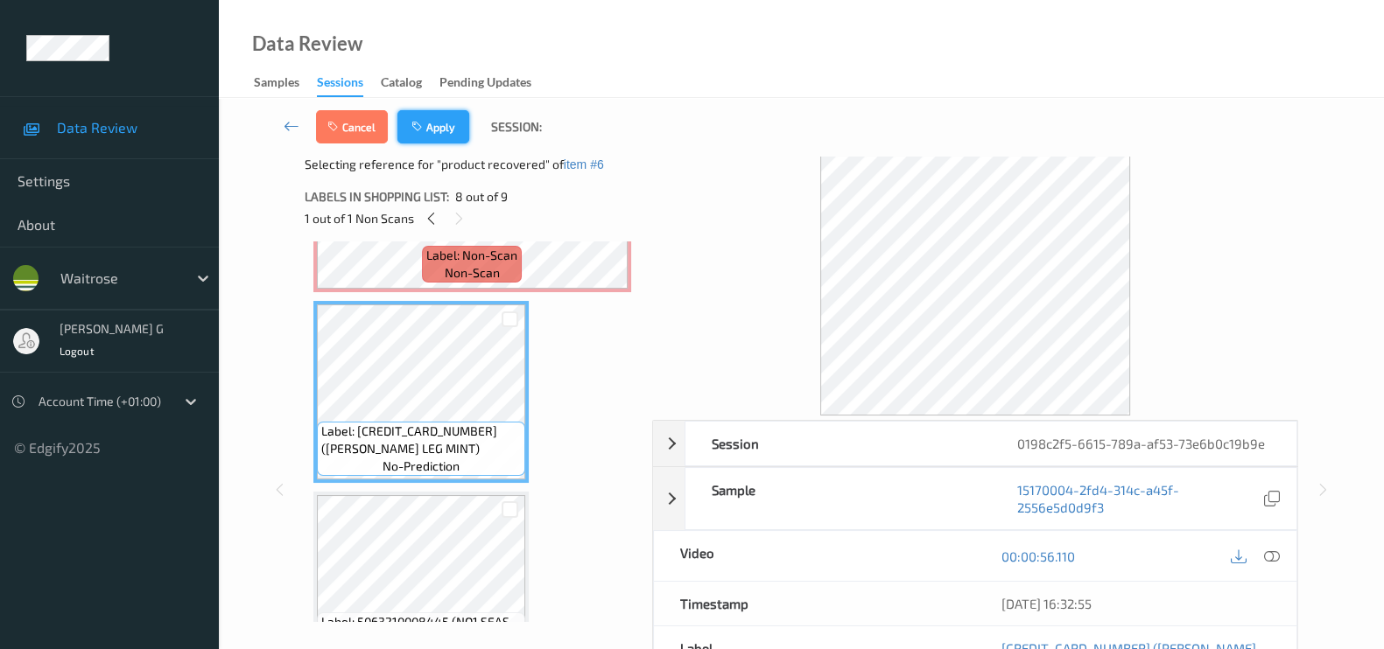
click at [438, 124] on button "Apply" at bounding box center [433, 126] width 72 height 33
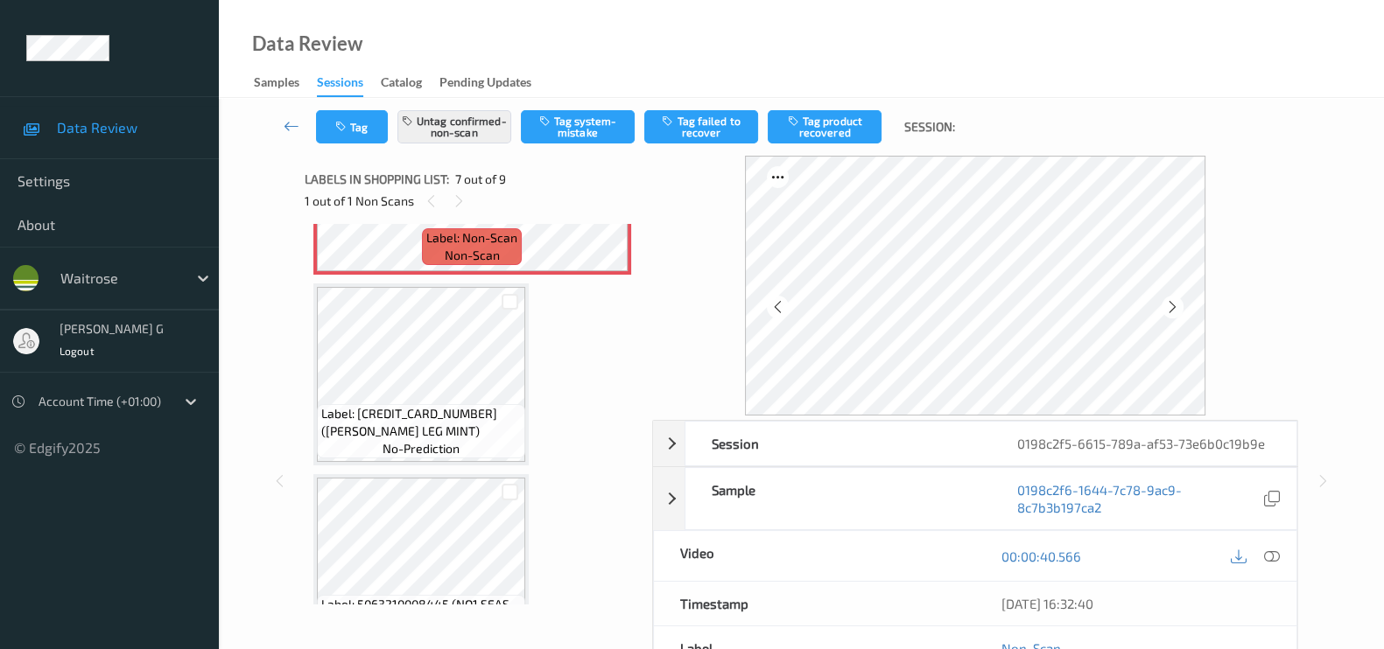
scroll to position [957, 0]
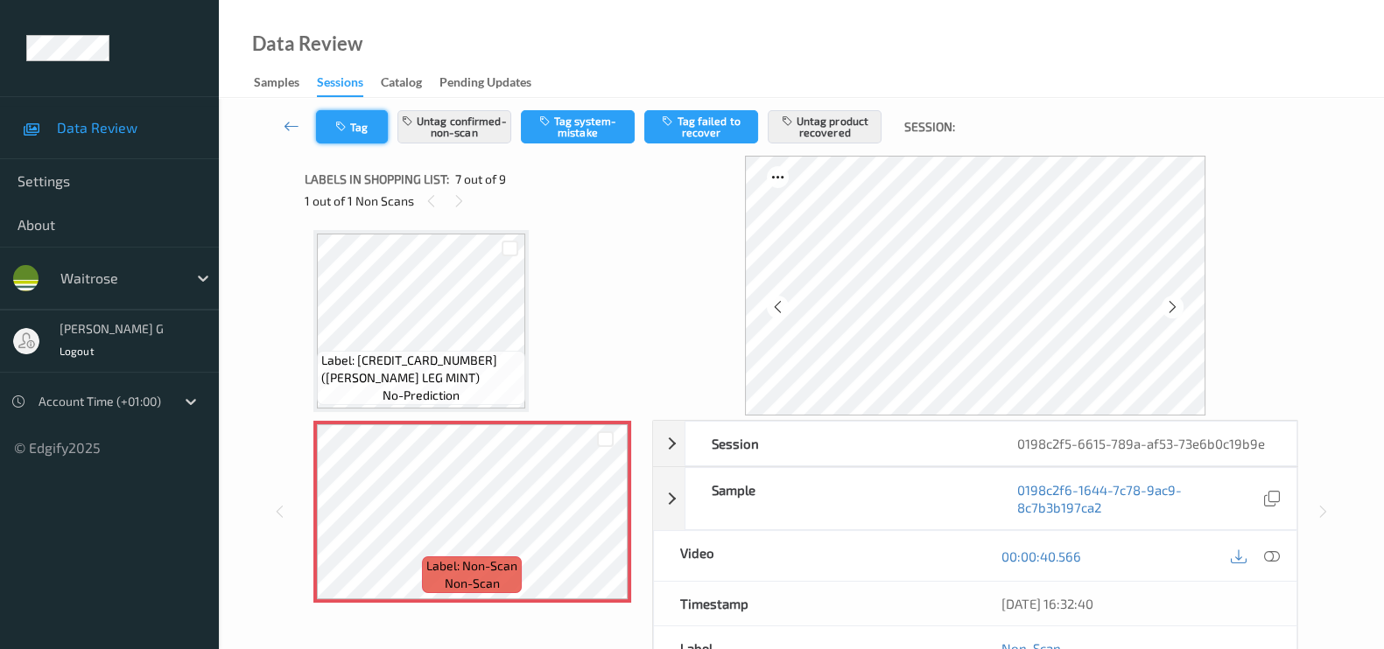
click at [350, 129] on button "Tag" at bounding box center [352, 126] width 72 height 33
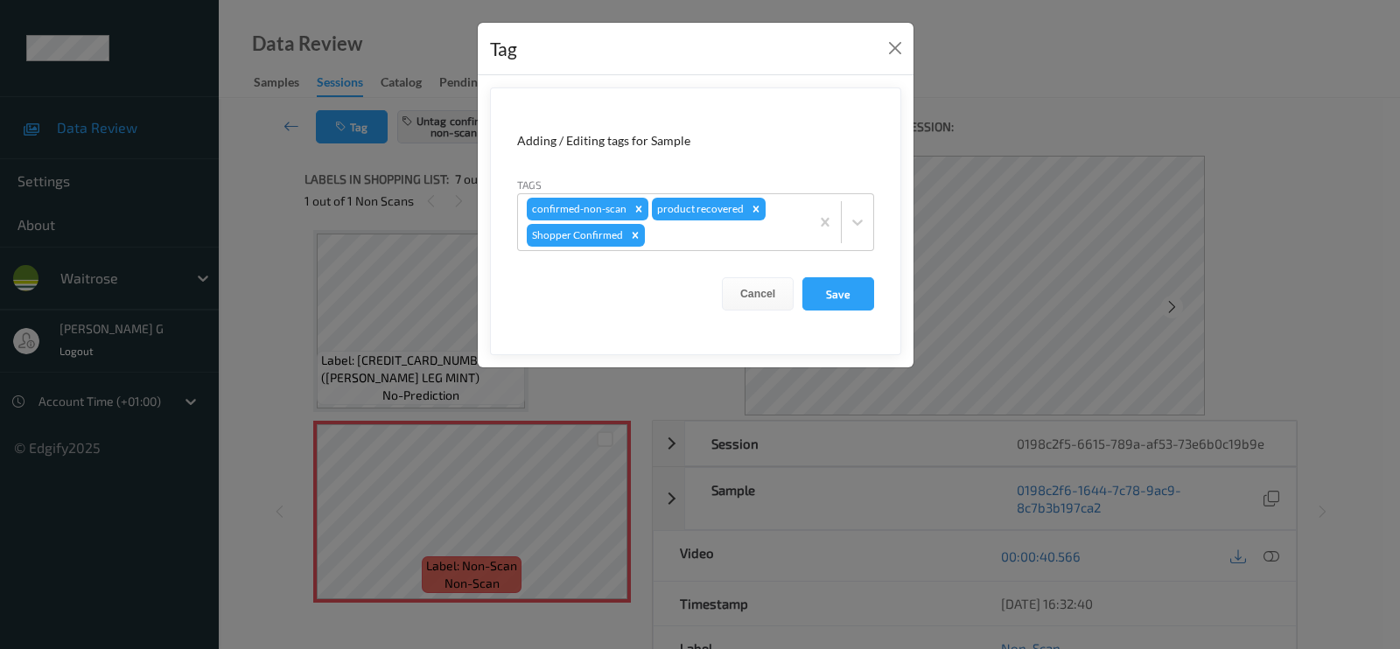
click at [266, 211] on div "Tag Adding / Editing tags for Sample Tags confirmed-non-scan product recovered …" at bounding box center [700, 324] width 1400 height 649
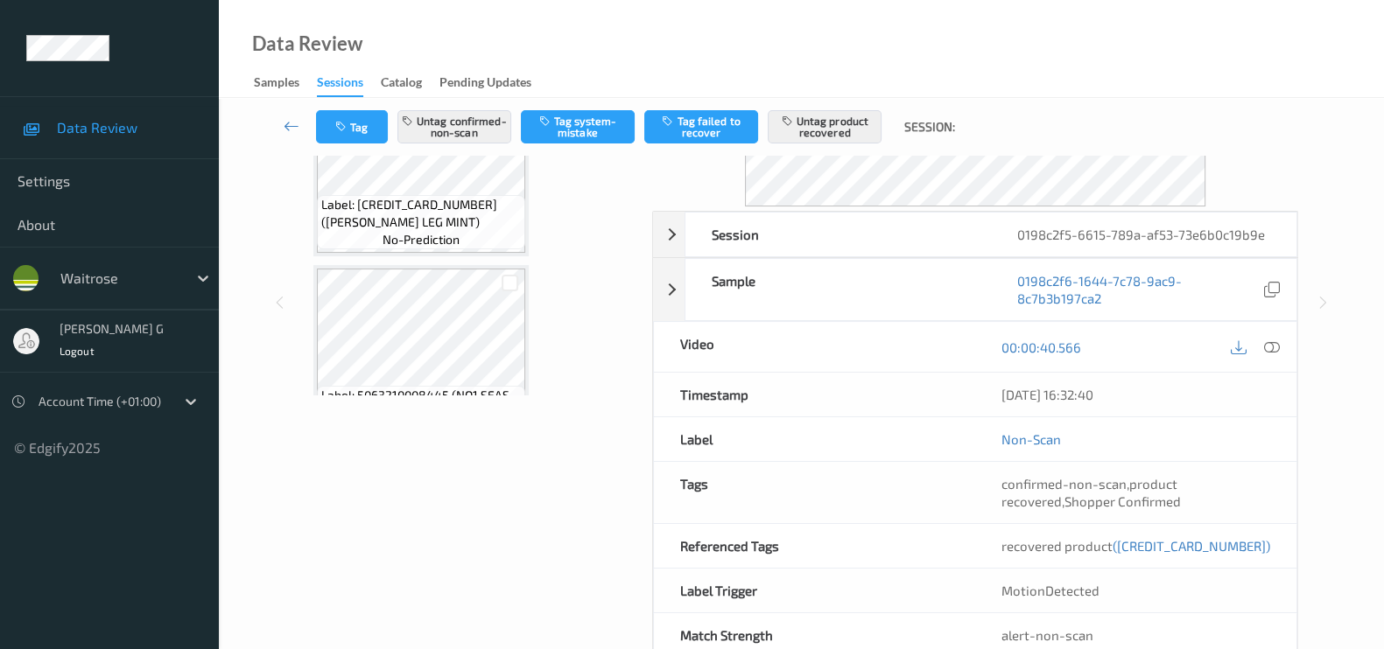
scroll to position [218, 0]
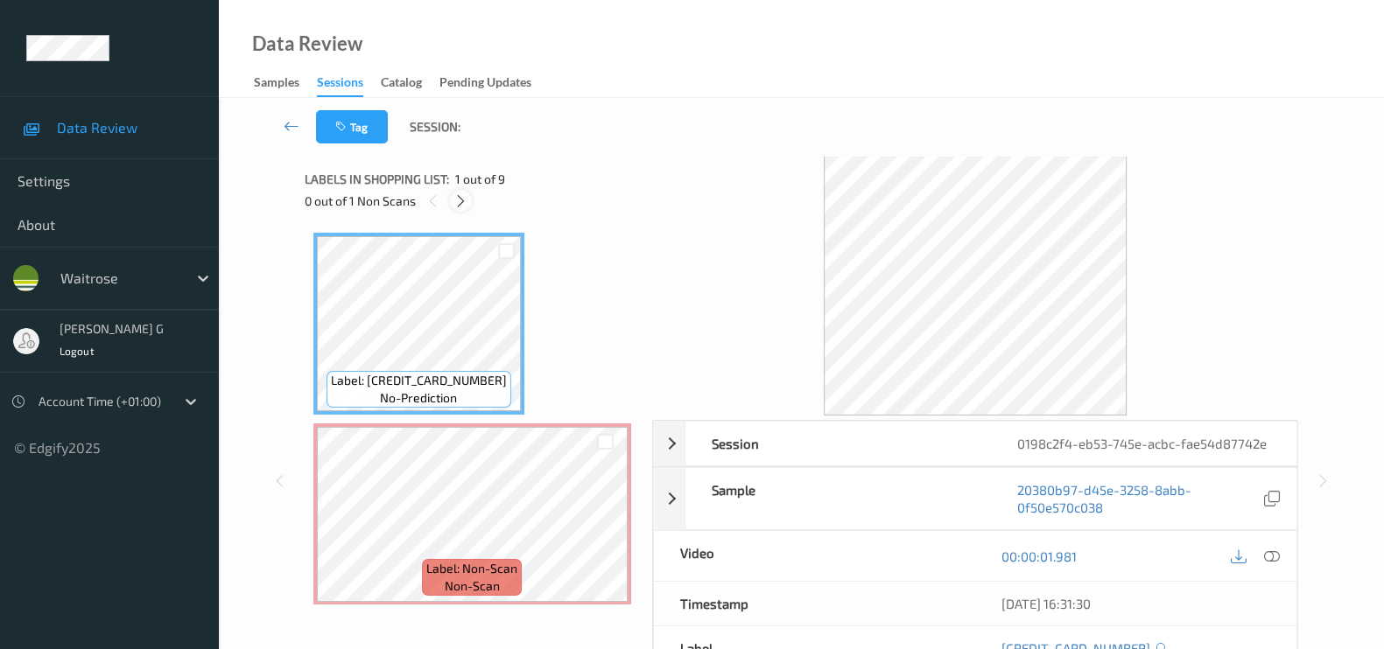
click at [460, 203] on icon at bounding box center [460, 201] width 15 height 16
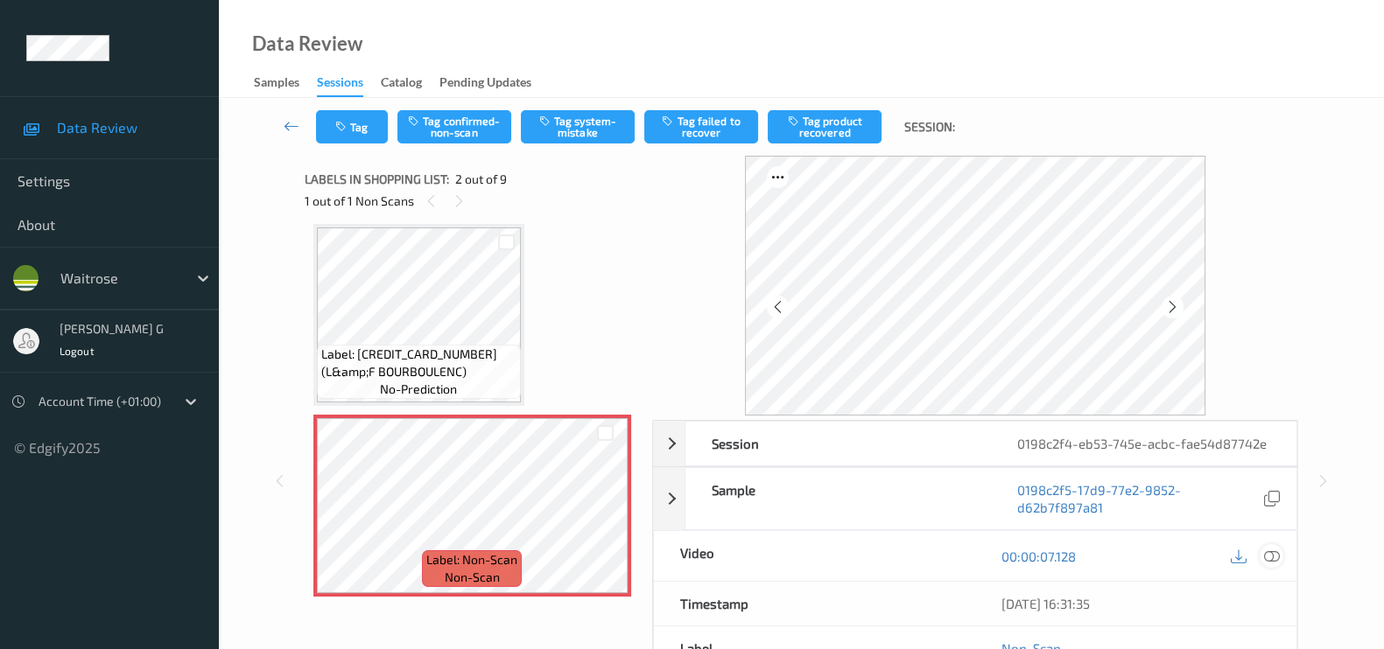
click at [1273, 553] on icon at bounding box center [1272, 557] width 16 height 16
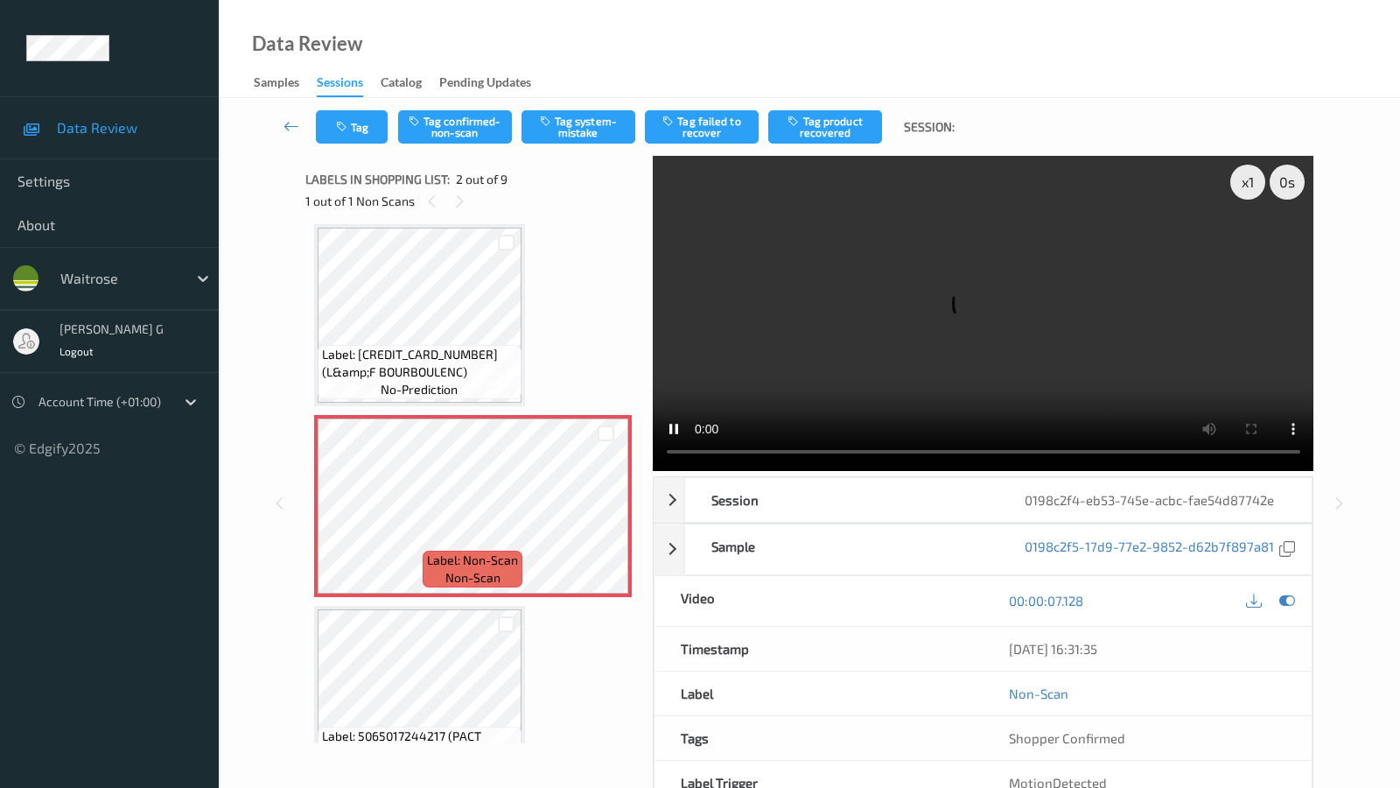
click at [653, 471] on video at bounding box center [984, 313] width 662 height 315
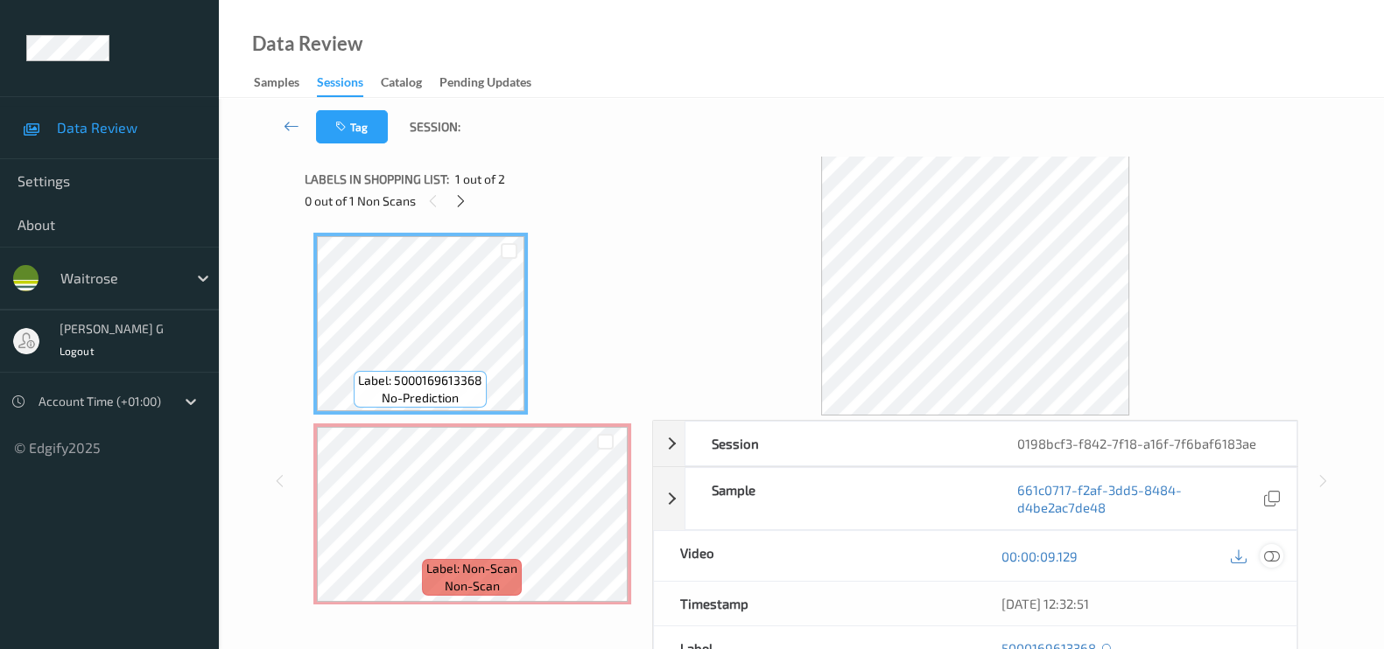
click at [1268, 549] on icon at bounding box center [1272, 557] width 16 height 16
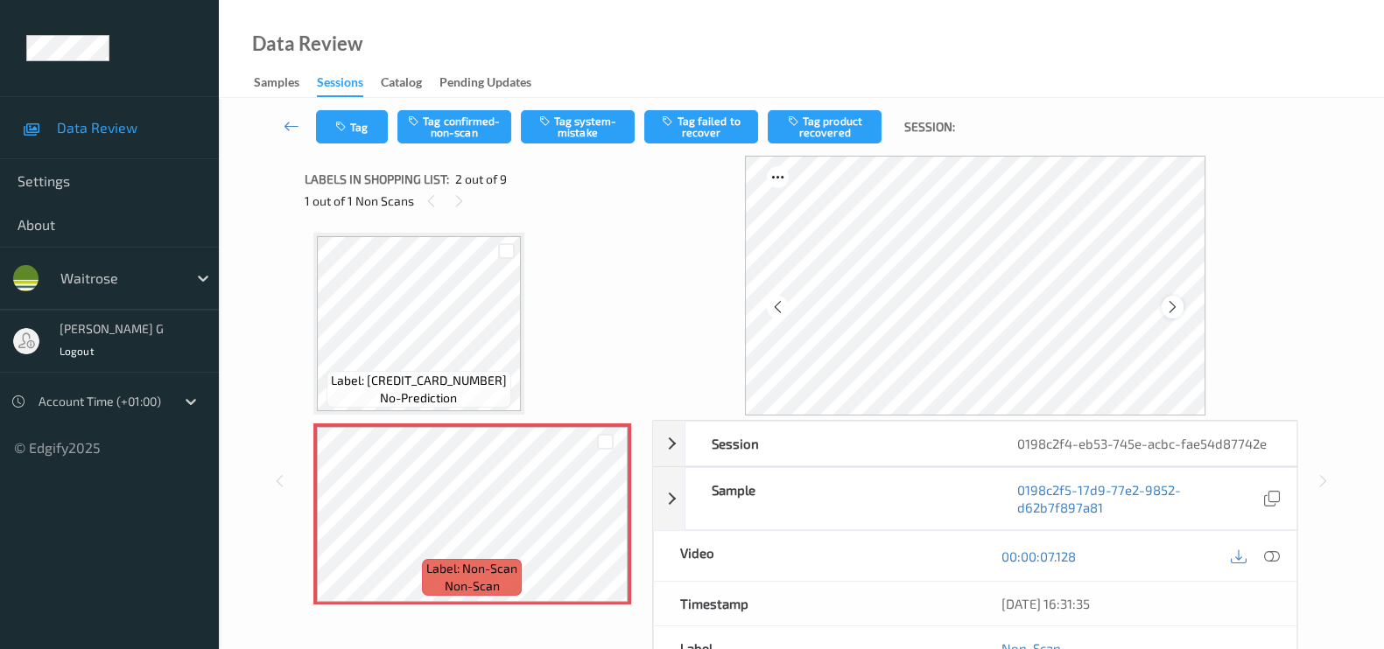
click at [1180, 302] on icon at bounding box center [1172, 307] width 15 height 16
click at [1280, 551] on div at bounding box center [1271, 556] width 24 height 24
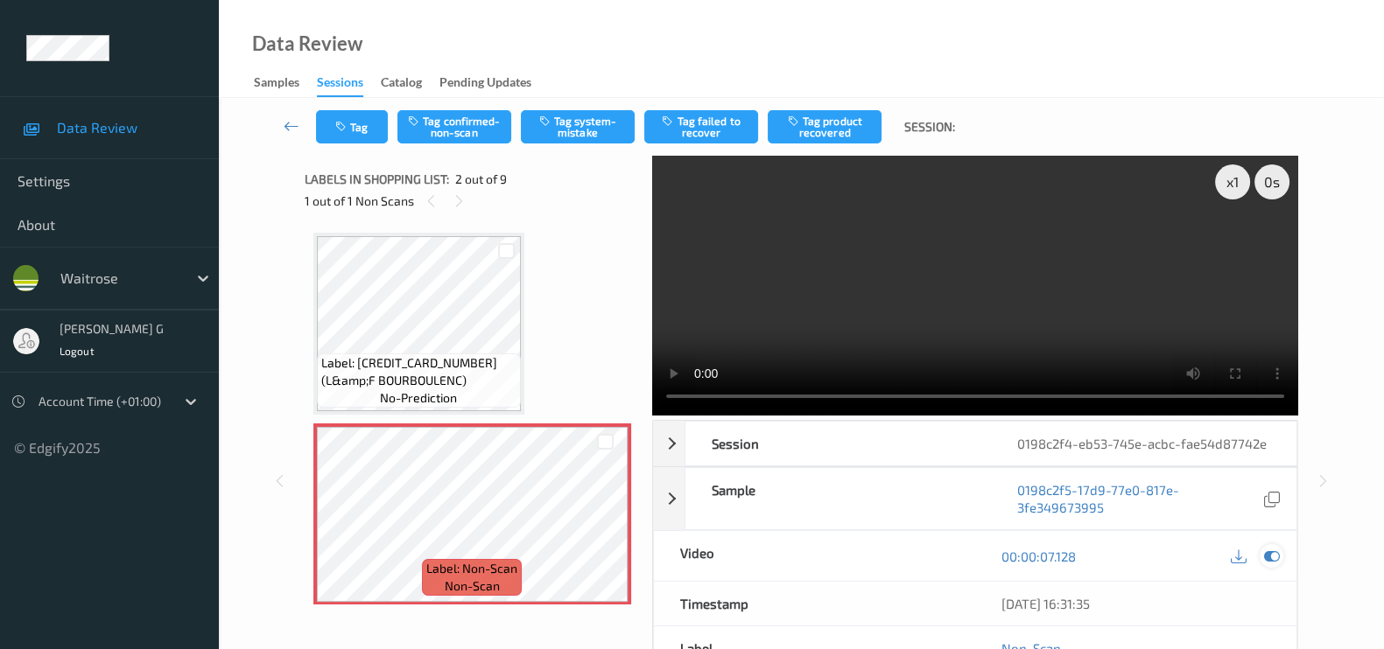
click at [1269, 551] on icon at bounding box center [1272, 557] width 16 height 16
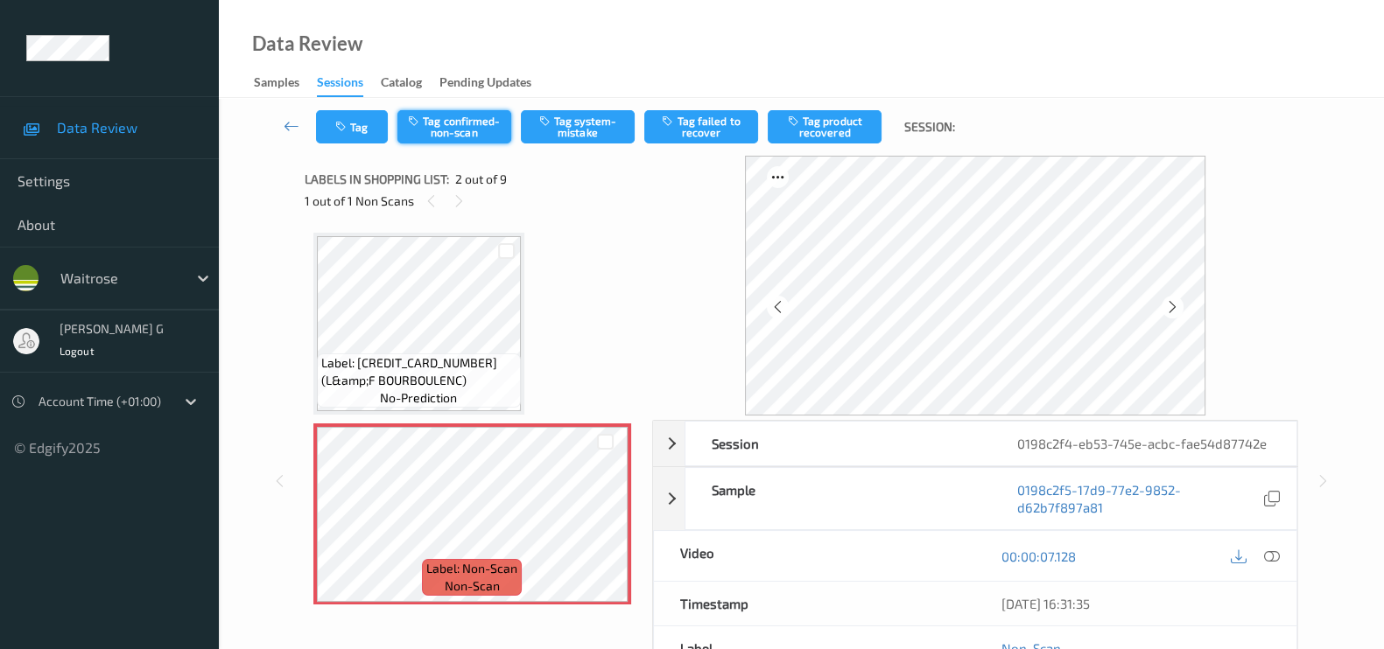
click at [461, 123] on button "Tag confirmed-non-scan" at bounding box center [454, 126] width 114 height 33
click at [851, 127] on button "Tag product recovered" at bounding box center [825, 126] width 114 height 33
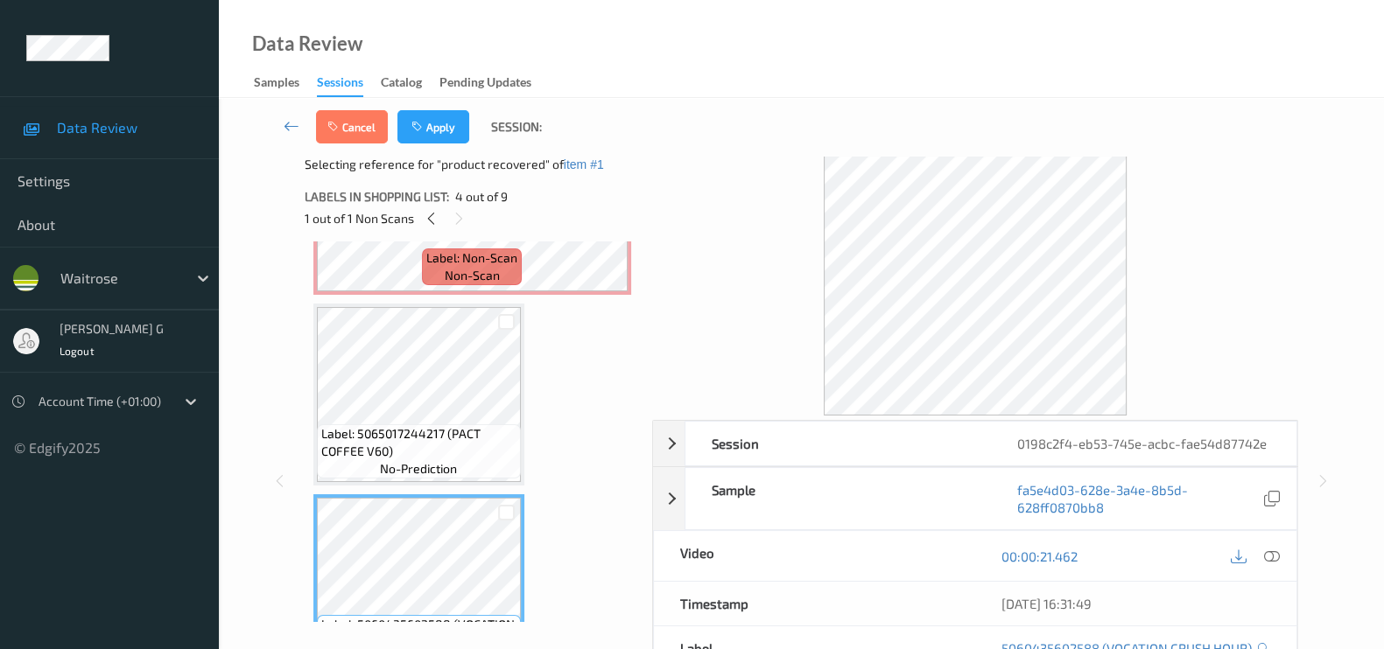
scroll to position [218, 0]
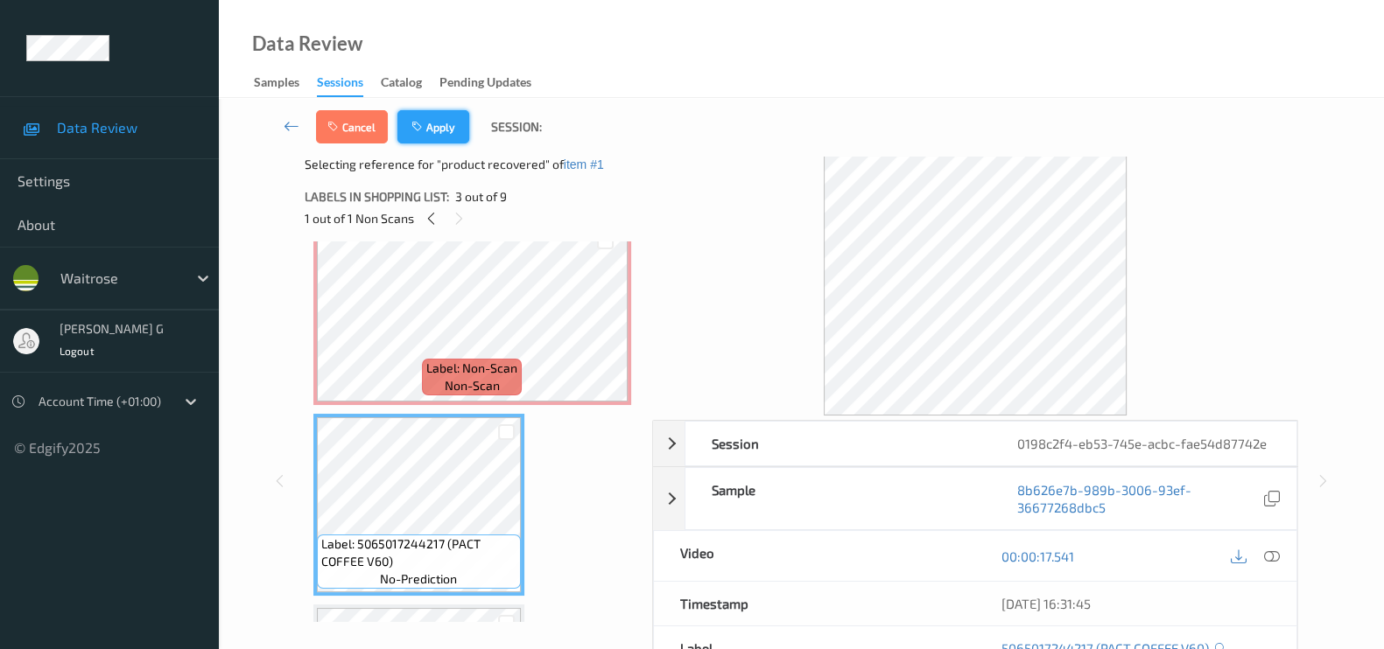
click at [434, 129] on button "Apply" at bounding box center [433, 126] width 72 height 33
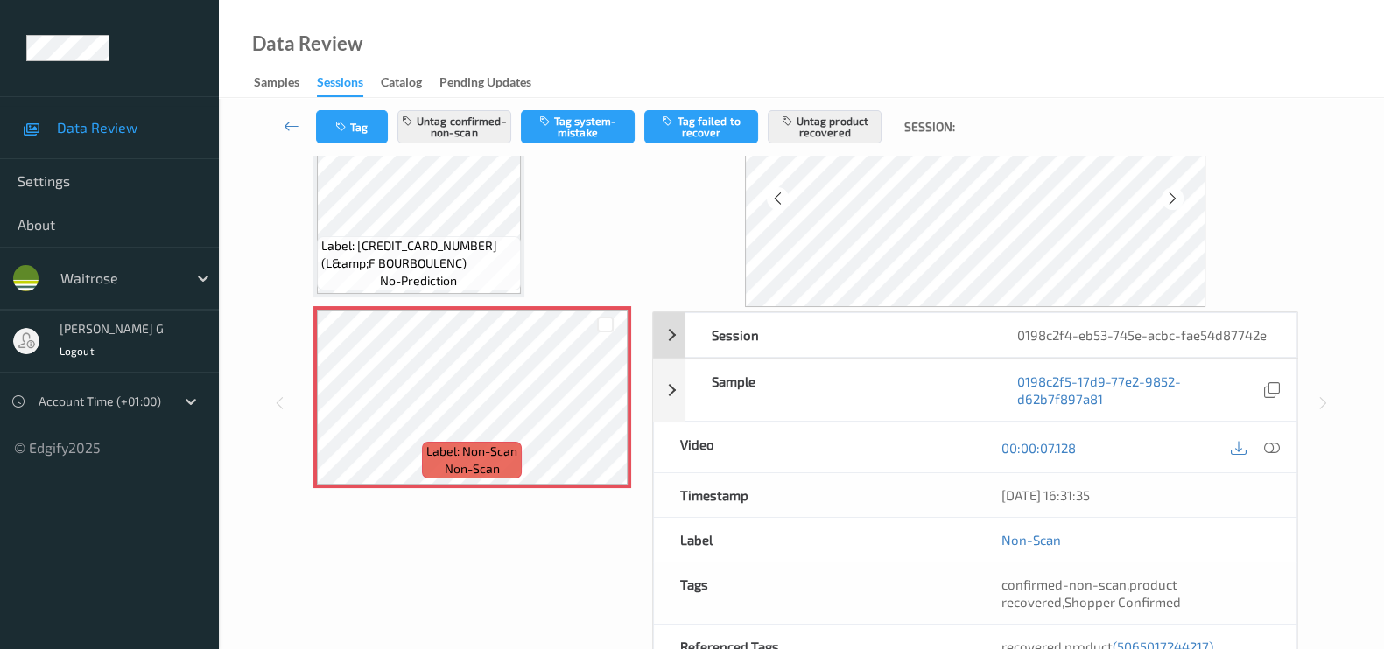
scroll to position [0, 0]
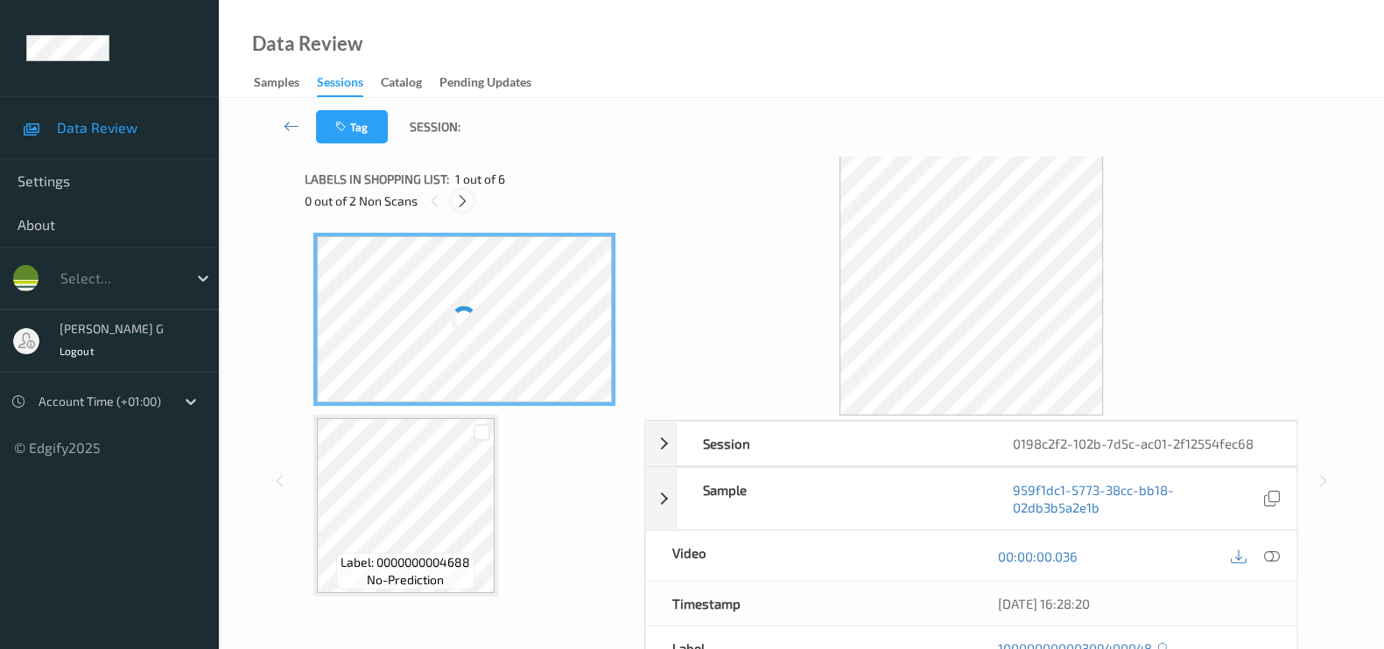
click at [460, 202] on icon at bounding box center [462, 201] width 15 height 16
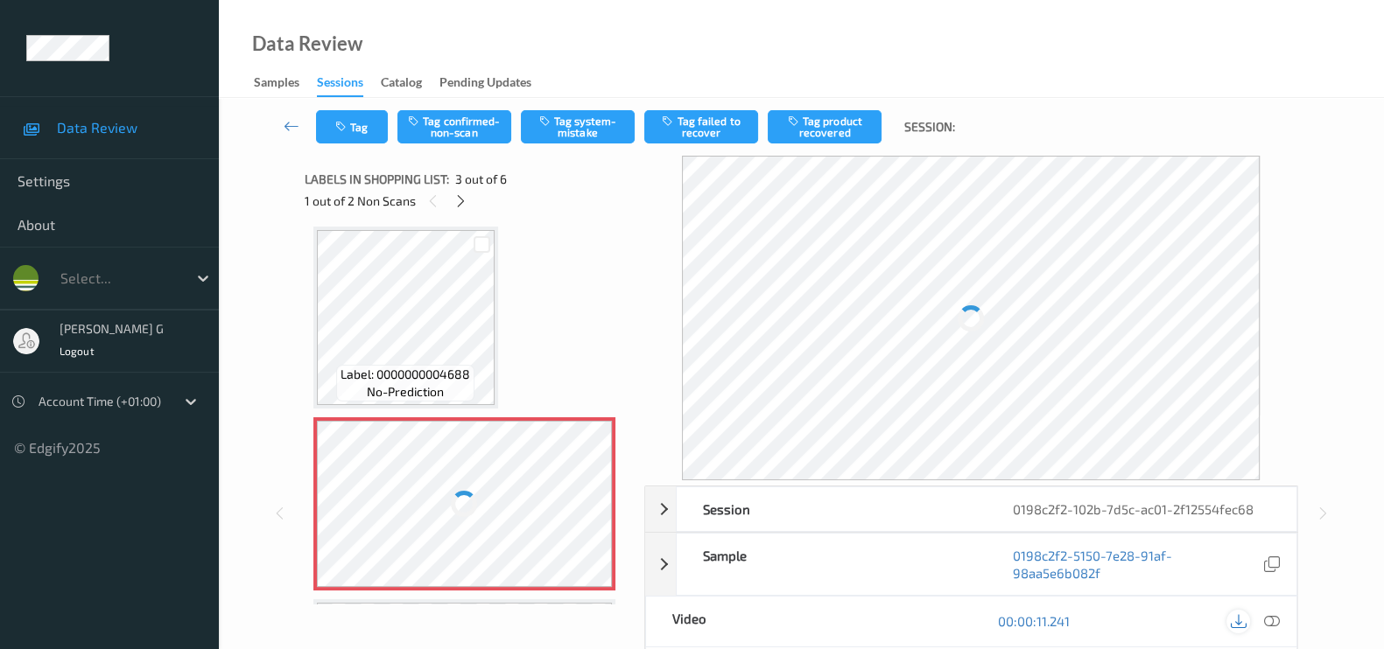
scroll to position [197, 0]
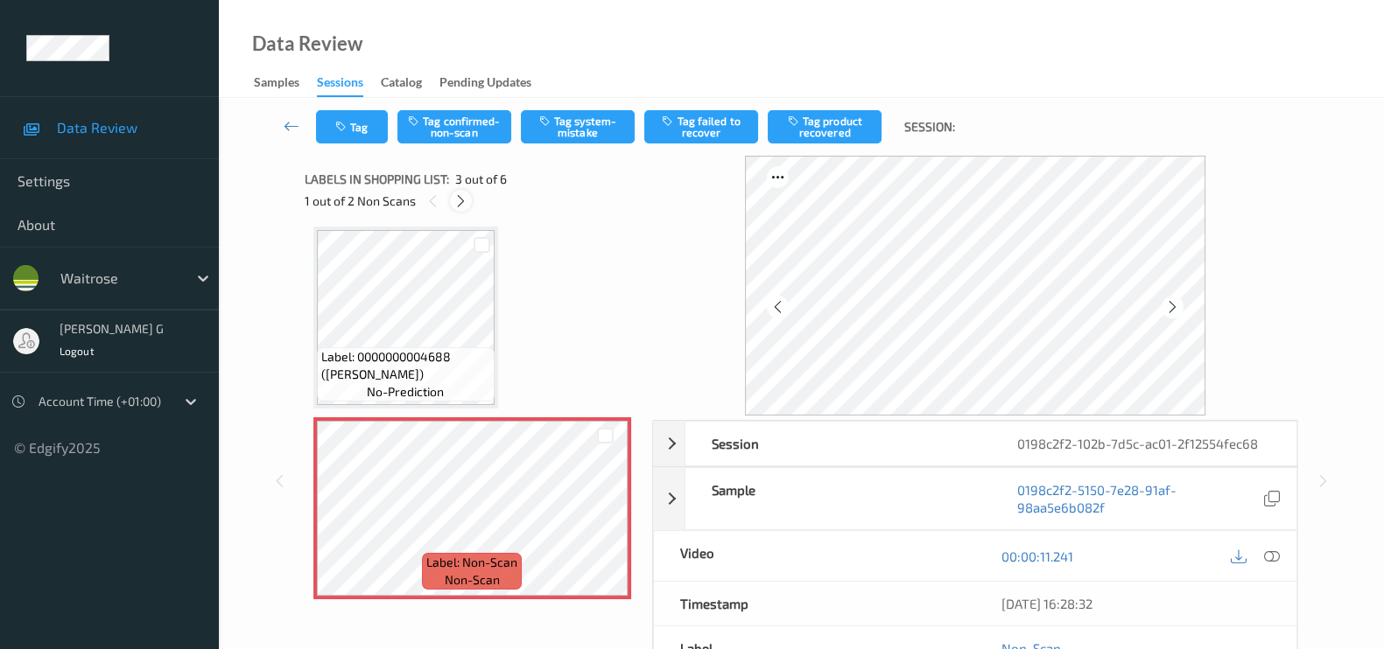
click at [460, 199] on icon at bounding box center [460, 201] width 15 height 16
click at [1180, 308] on icon at bounding box center [1172, 307] width 15 height 16
click at [435, 202] on icon at bounding box center [434, 201] width 15 height 16
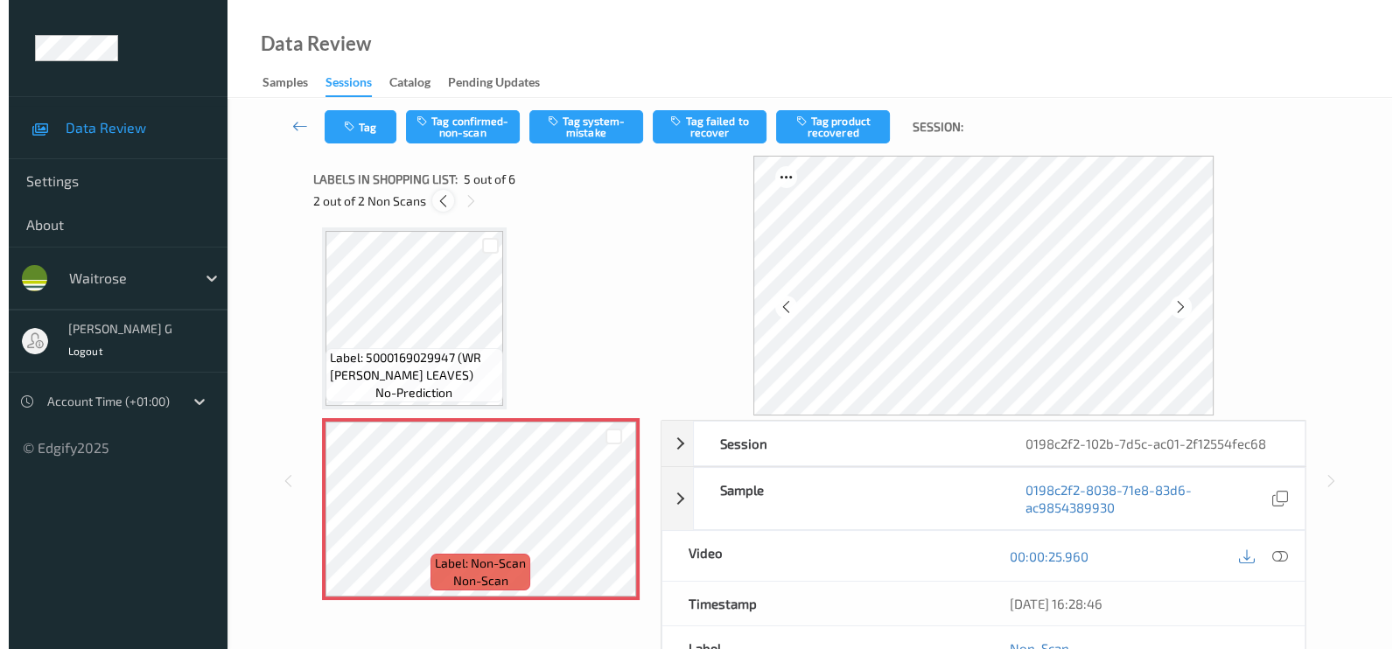
scroll to position [198, 0]
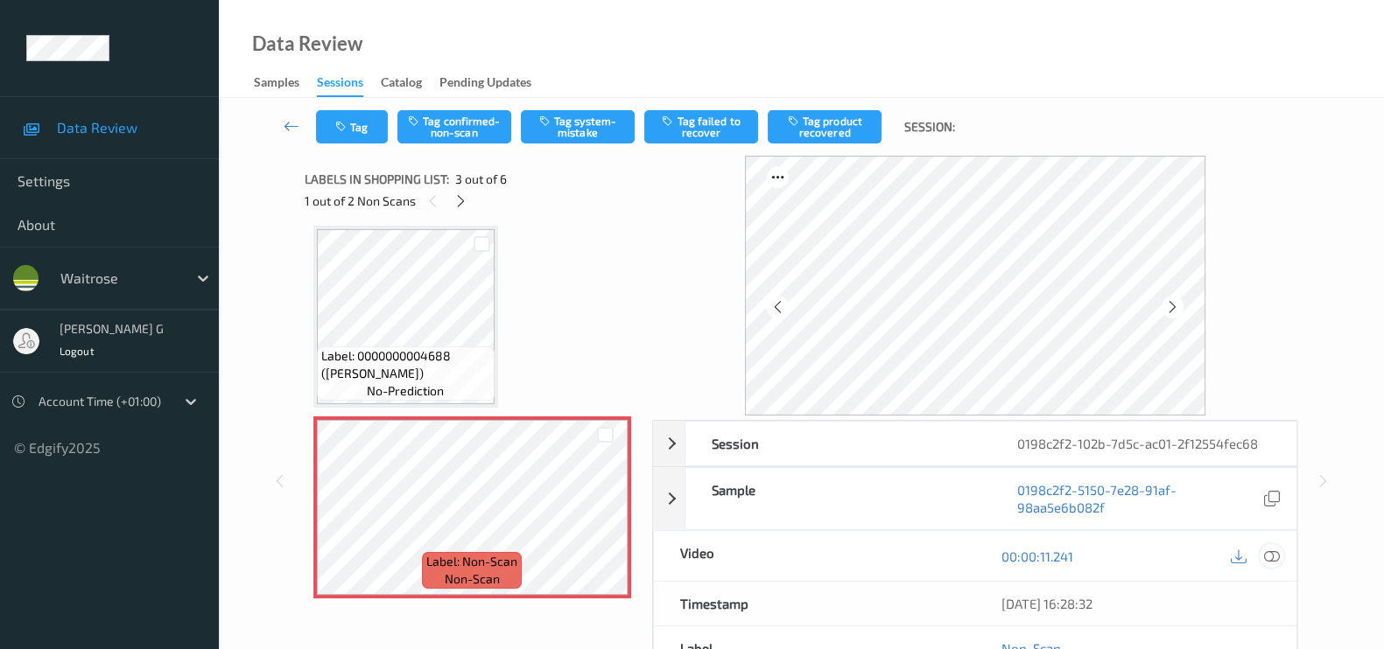
click at [1269, 558] on icon at bounding box center [1272, 557] width 16 height 16
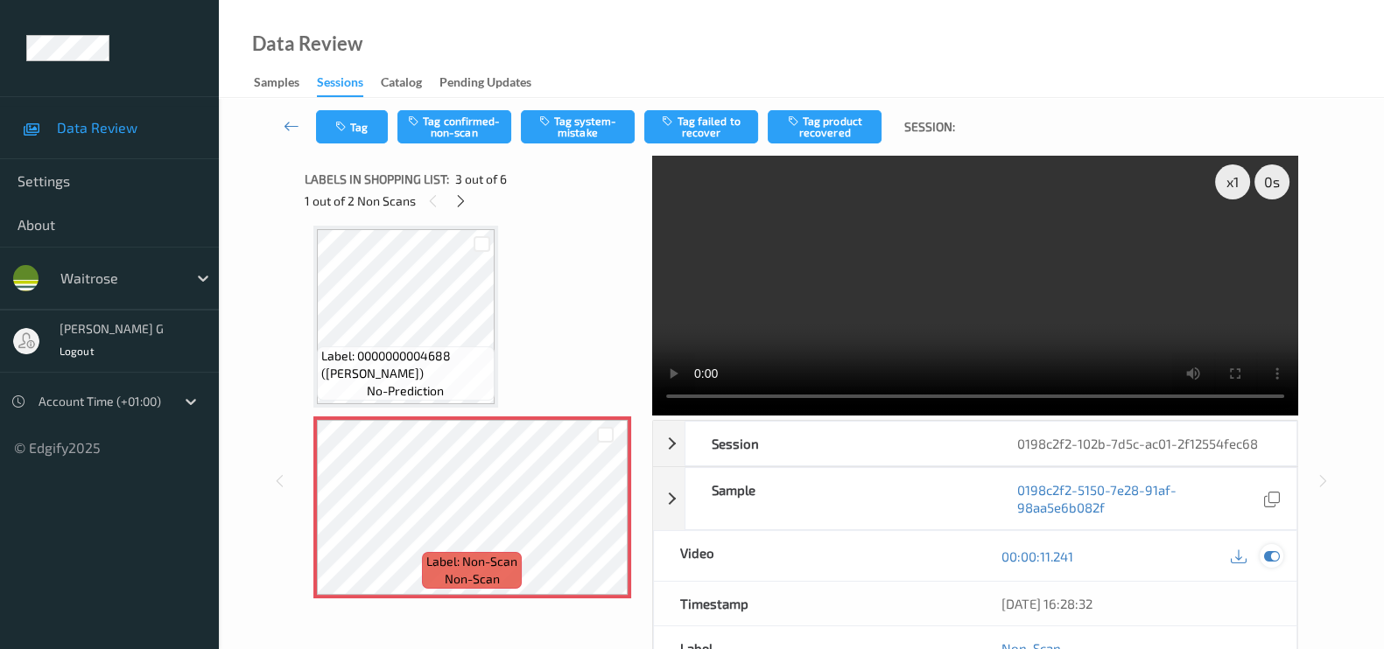
click at [1276, 554] on icon at bounding box center [1272, 557] width 16 height 16
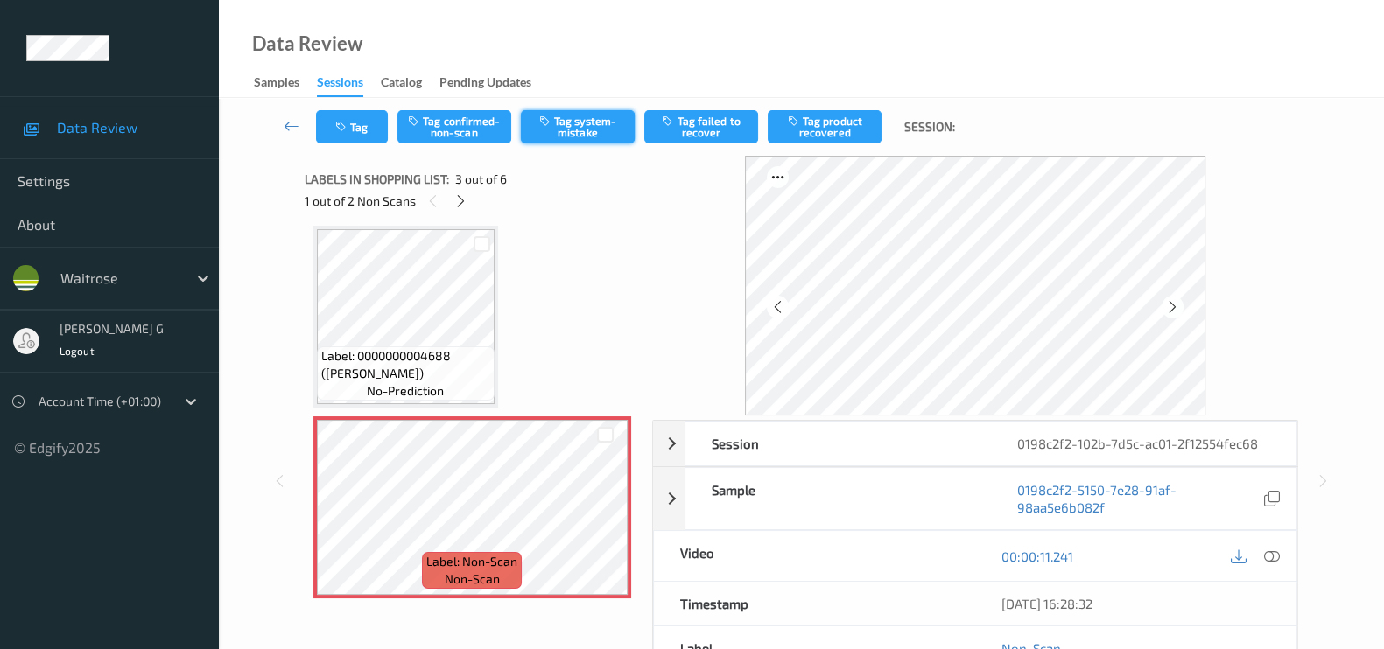
click at [563, 126] on button "Tag system-mistake" at bounding box center [578, 126] width 114 height 33
click at [354, 135] on button "Tag" at bounding box center [352, 126] width 72 height 33
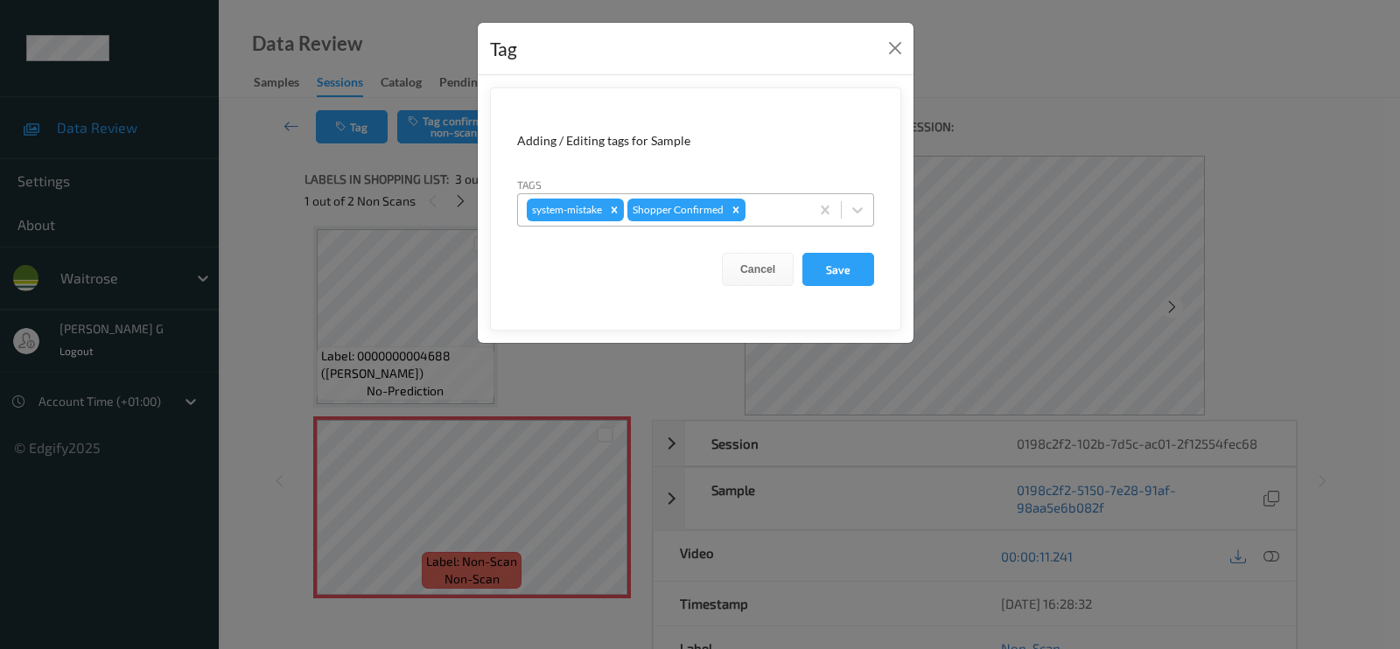
click at [774, 221] on div "system-mistake Shopper Confirmed" at bounding box center [663, 210] width 291 height 30
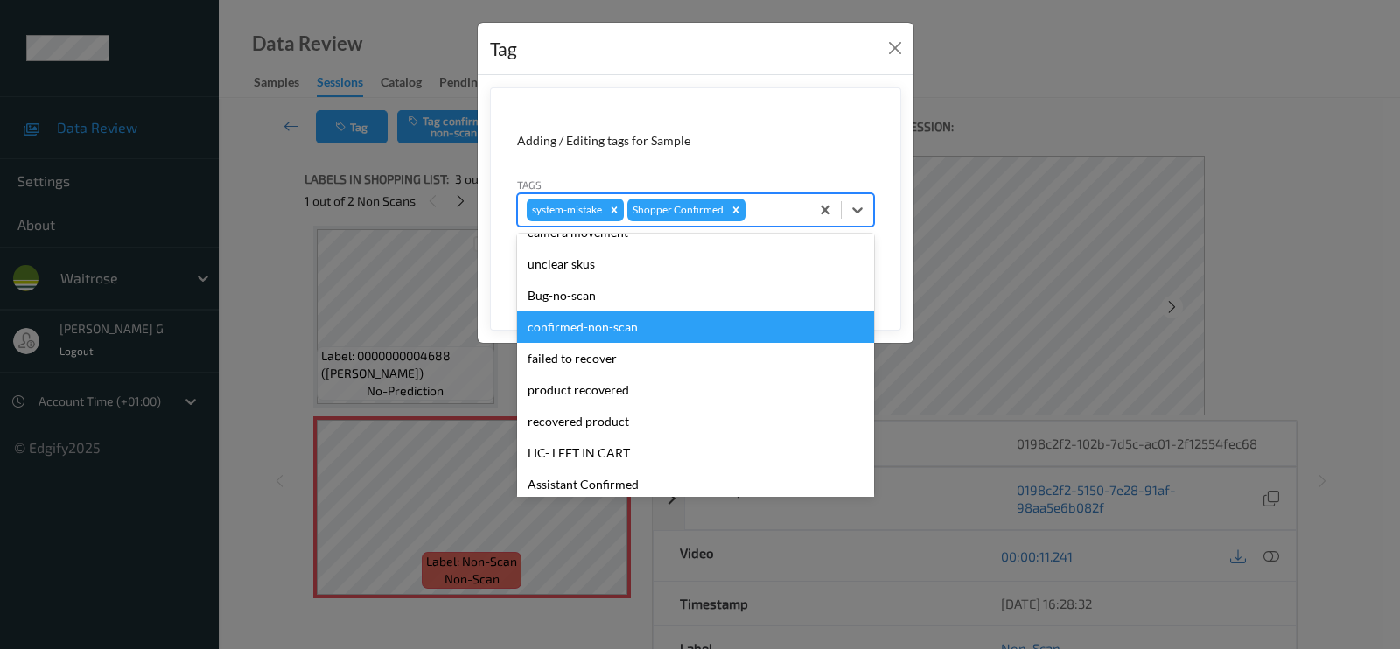
scroll to position [342, 0]
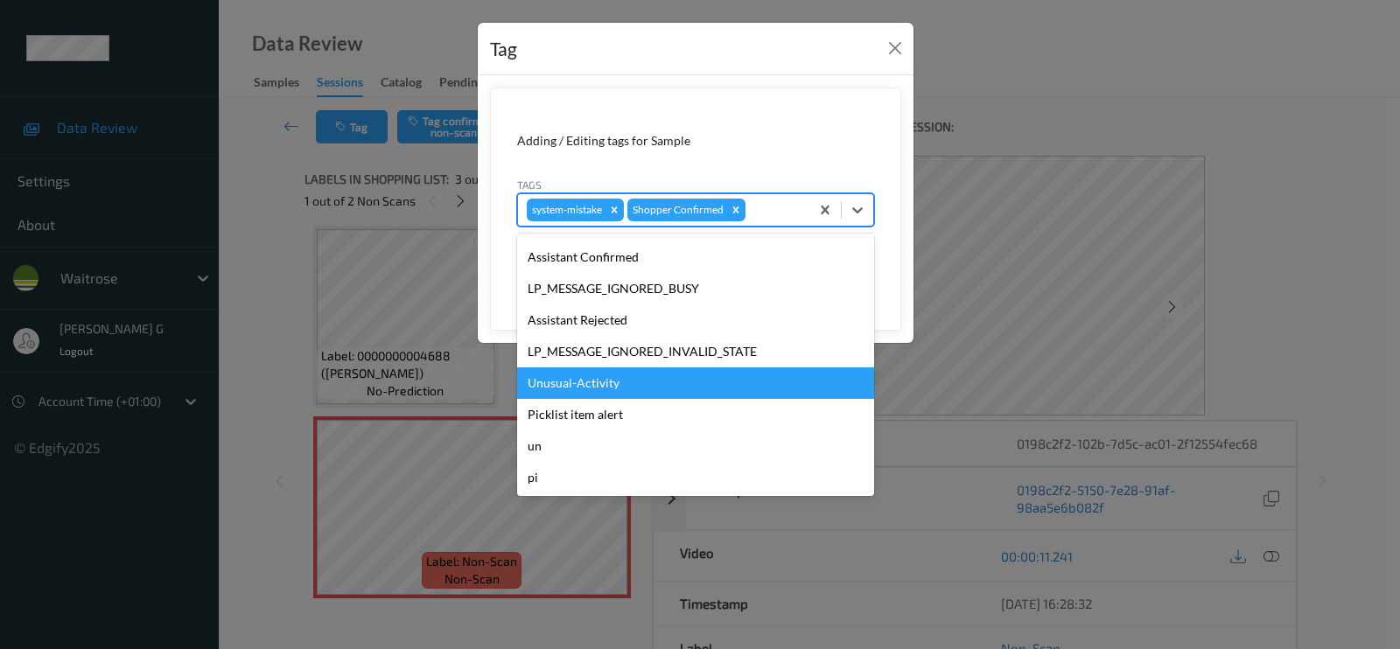
click at [558, 384] on div "Unusual-Activity" at bounding box center [695, 384] width 357 height 32
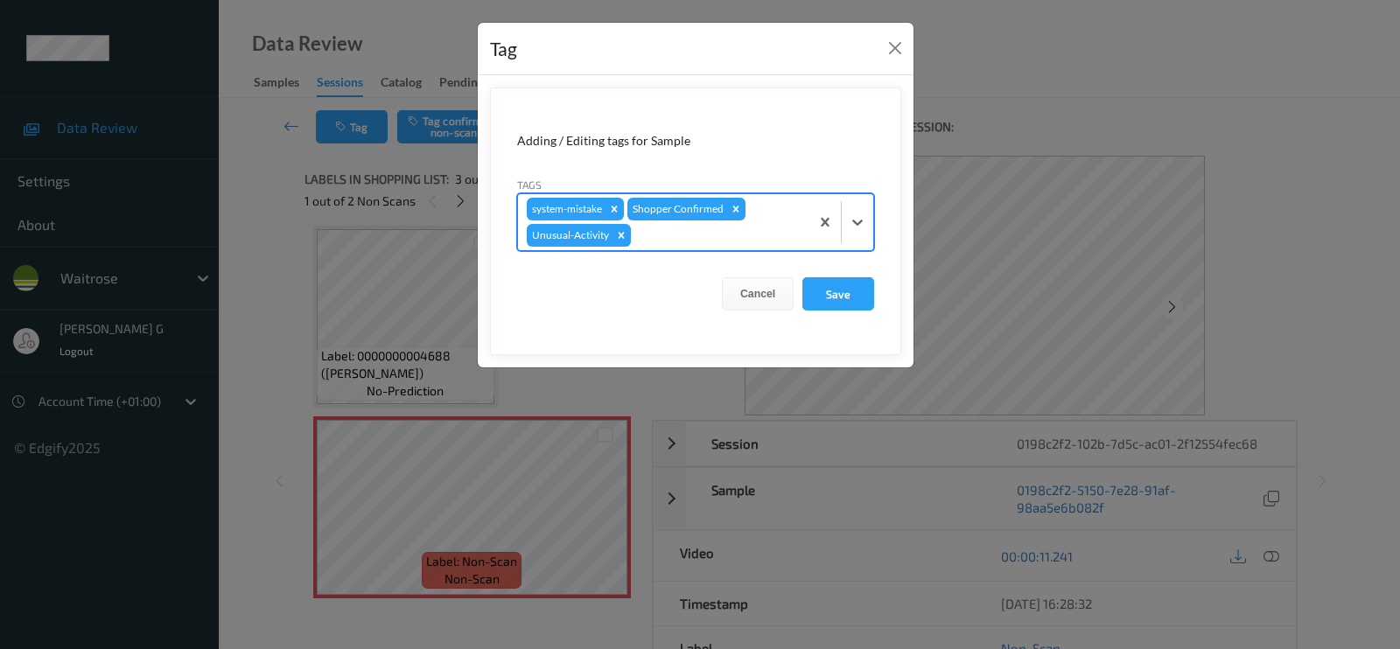
click at [736, 231] on div at bounding box center [718, 235] width 166 height 21
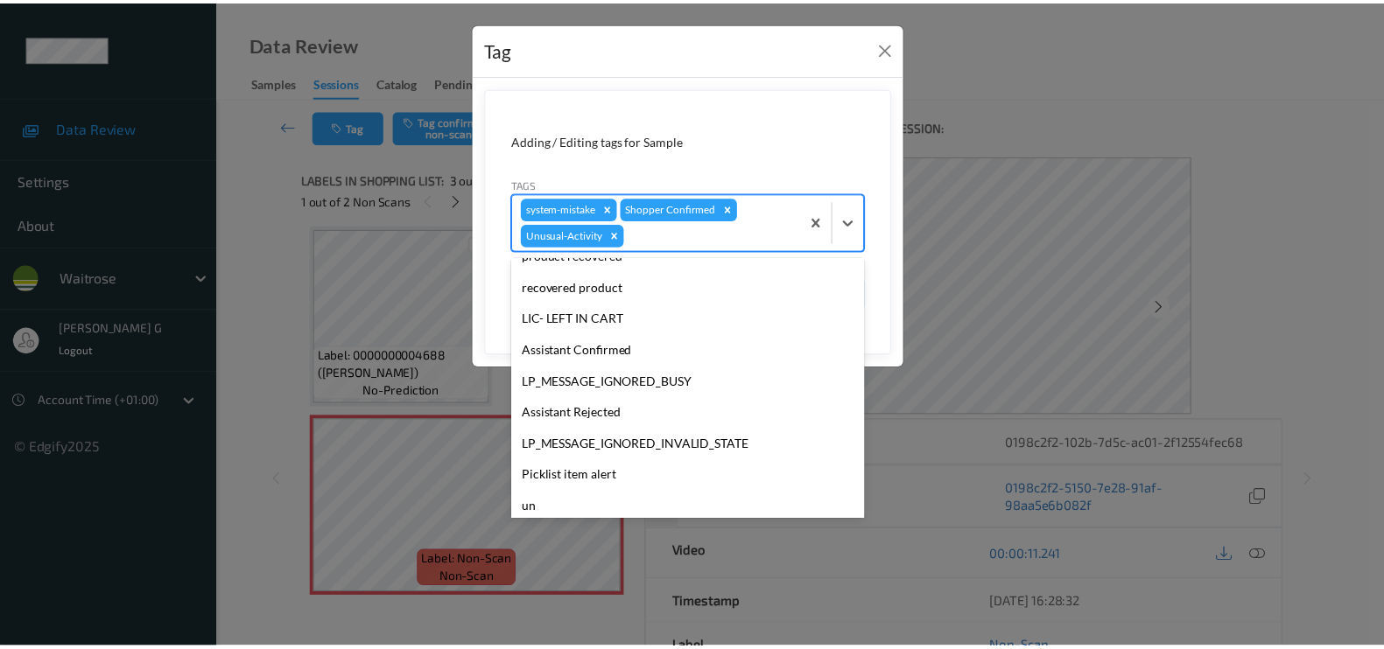
scroll to position [311, 0]
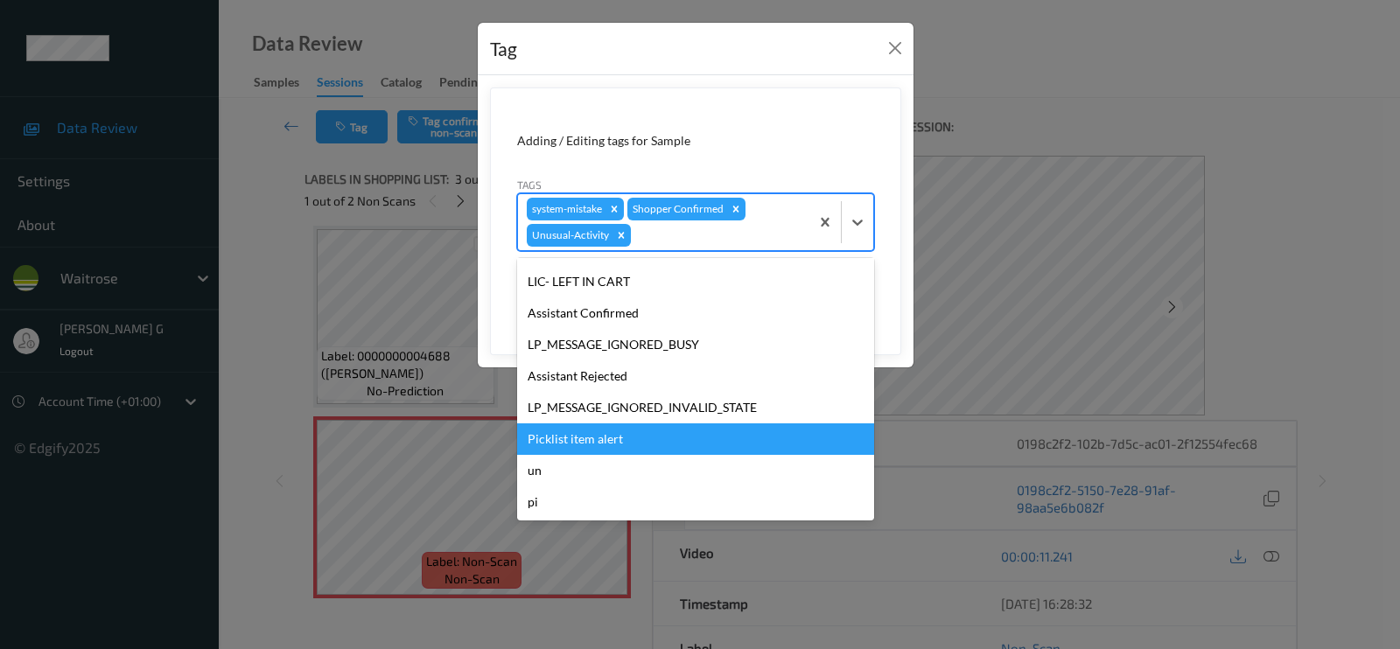
click at [558, 445] on div "Picklist item alert" at bounding box center [695, 440] width 357 height 32
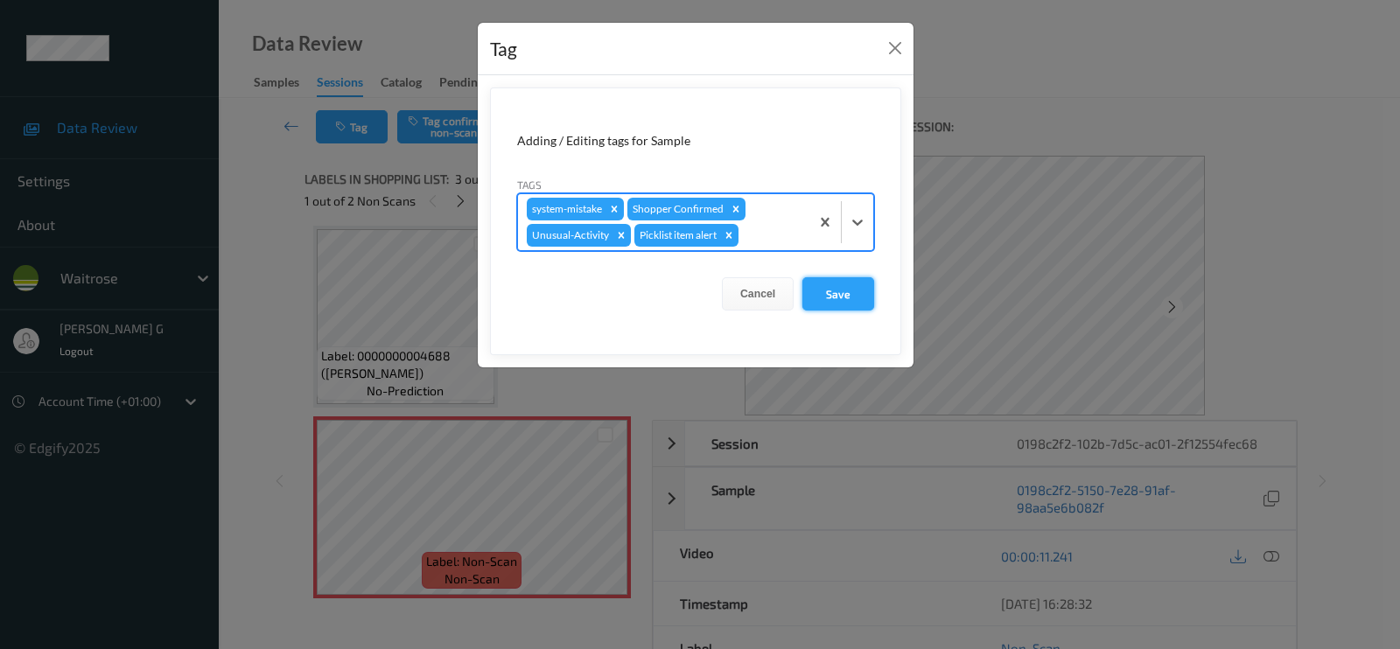
click at [838, 294] on button "Save" at bounding box center [839, 293] width 72 height 33
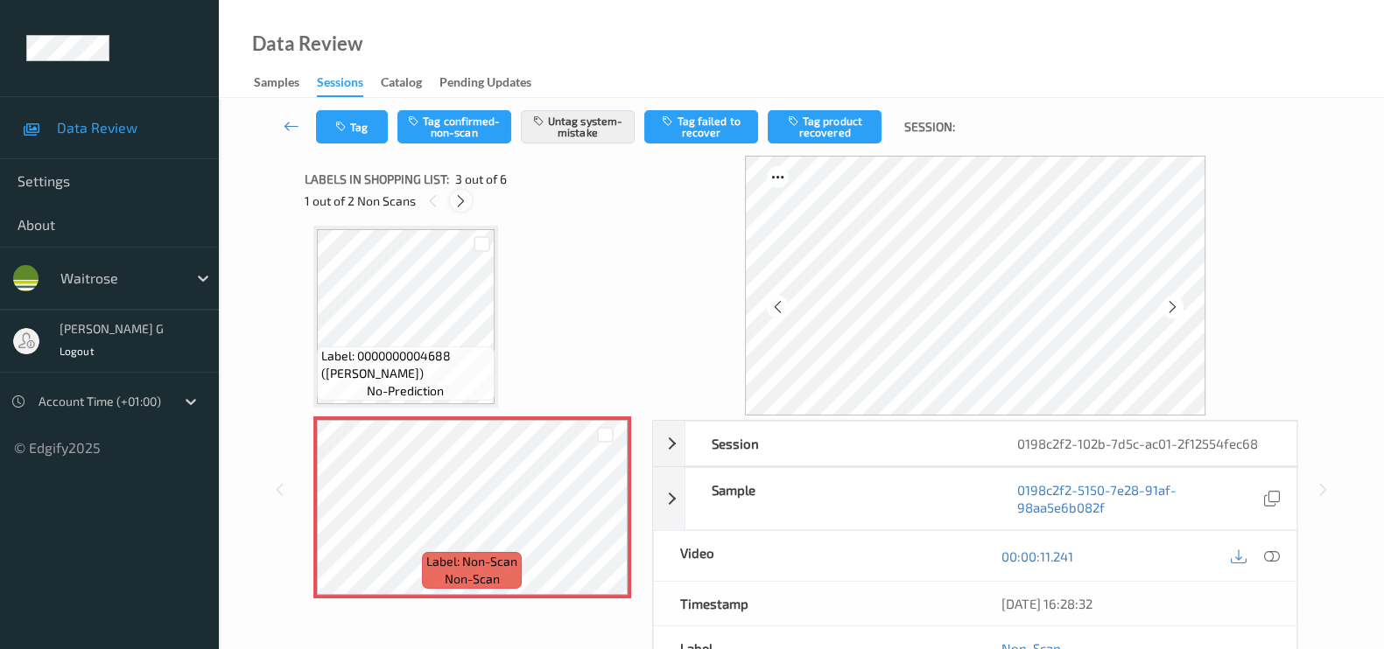
click at [460, 194] on icon at bounding box center [460, 201] width 15 height 16
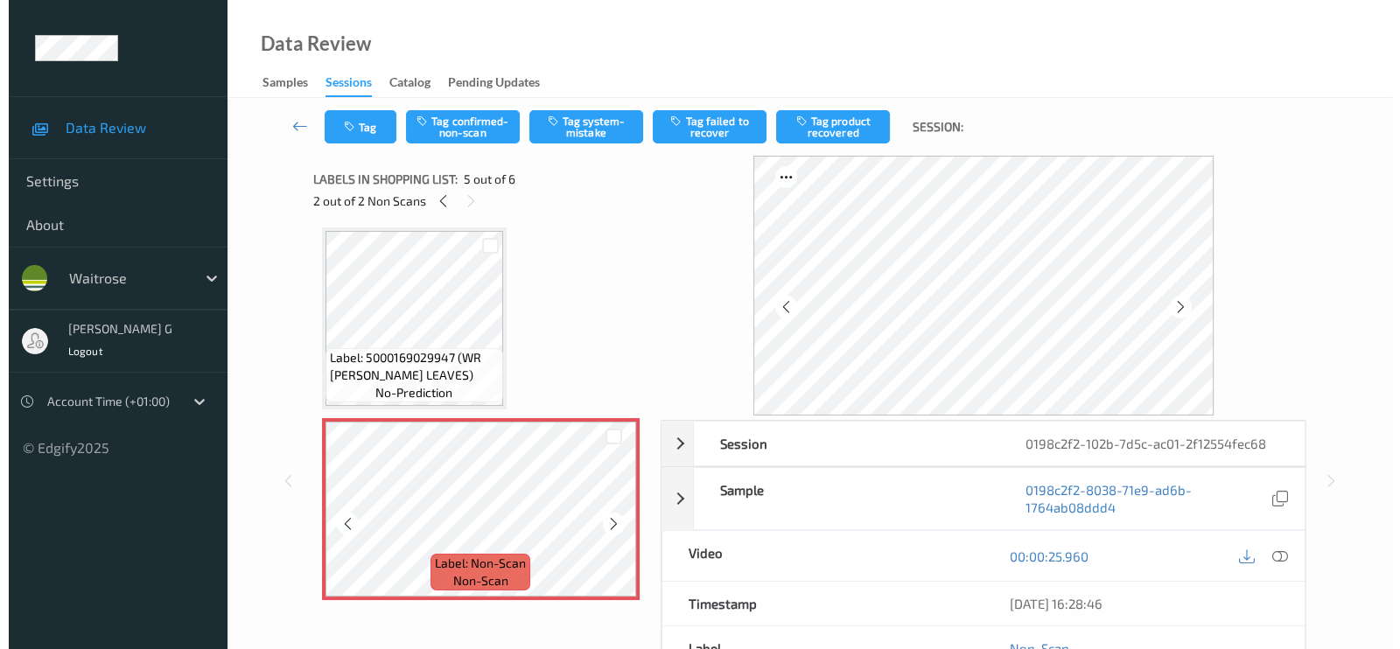
scroll to position [686, 0]
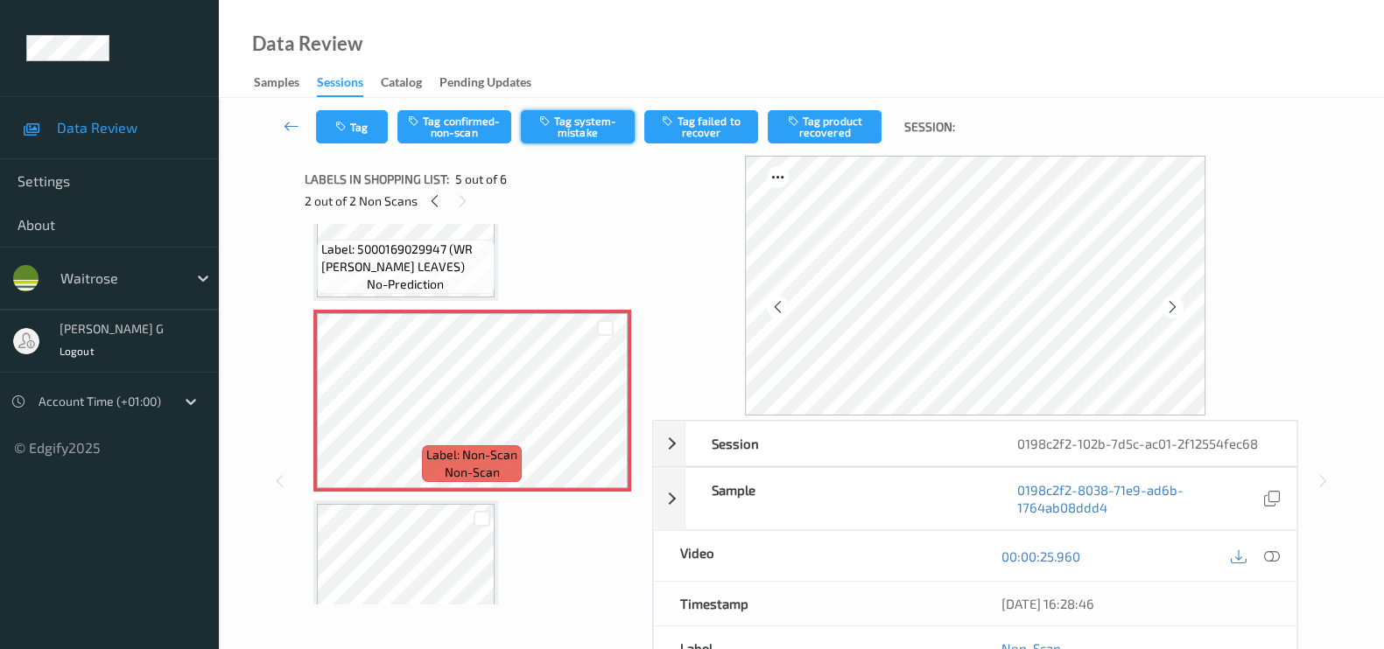
click at [565, 134] on button "Tag system-mistake" at bounding box center [578, 126] width 114 height 33
click at [360, 130] on button "Tag" at bounding box center [352, 126] width 72 height 33
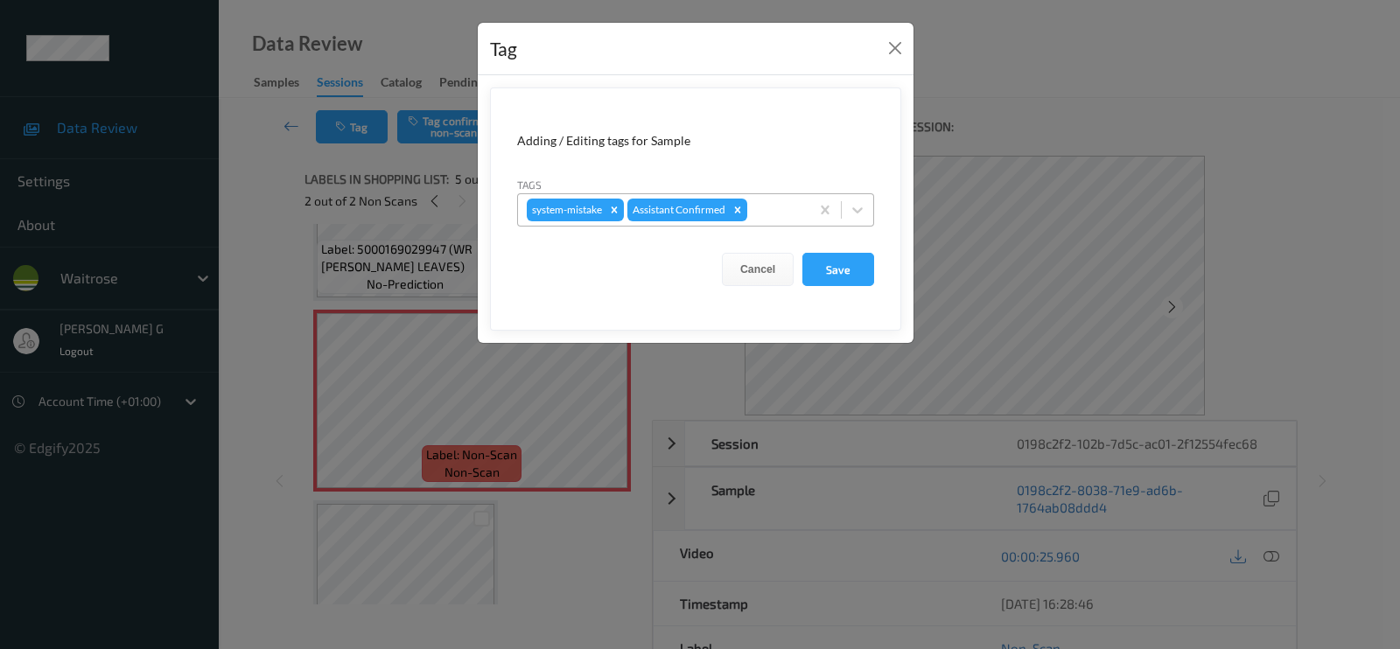
click at [780, 214] on div at bounding box center [776, 210] width 50 height 21
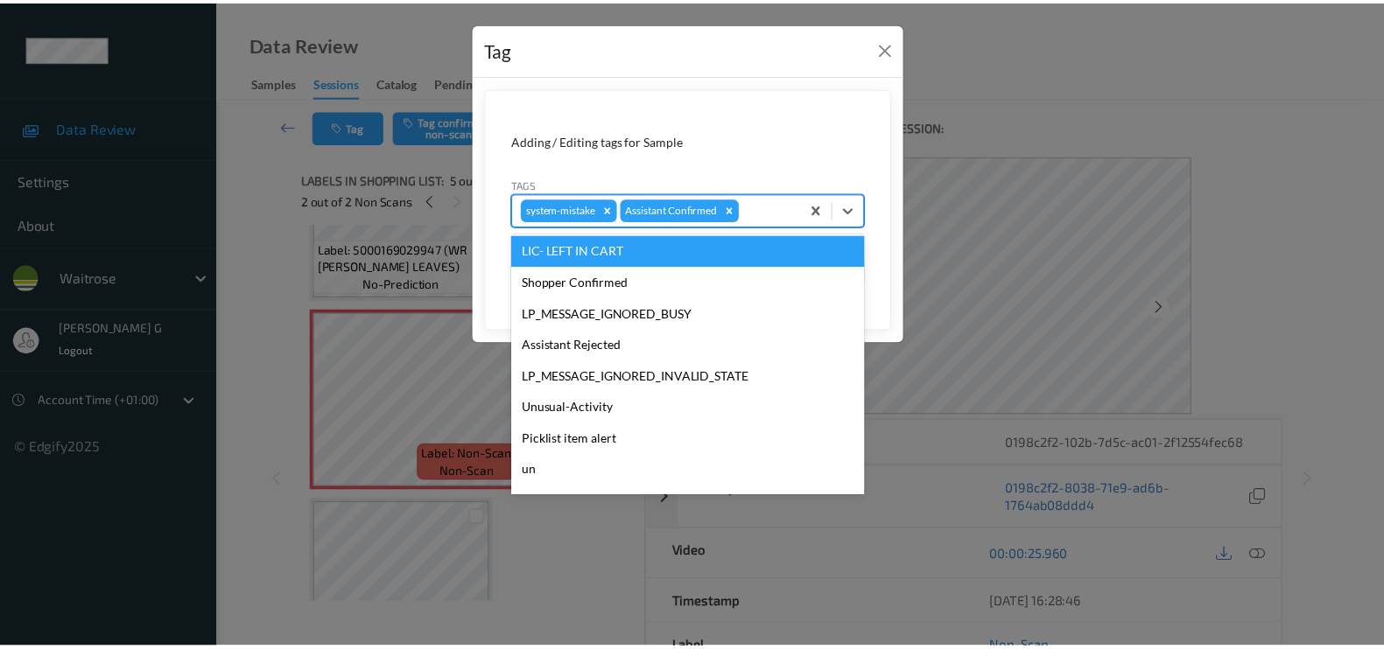
scroll to position [342, 0]
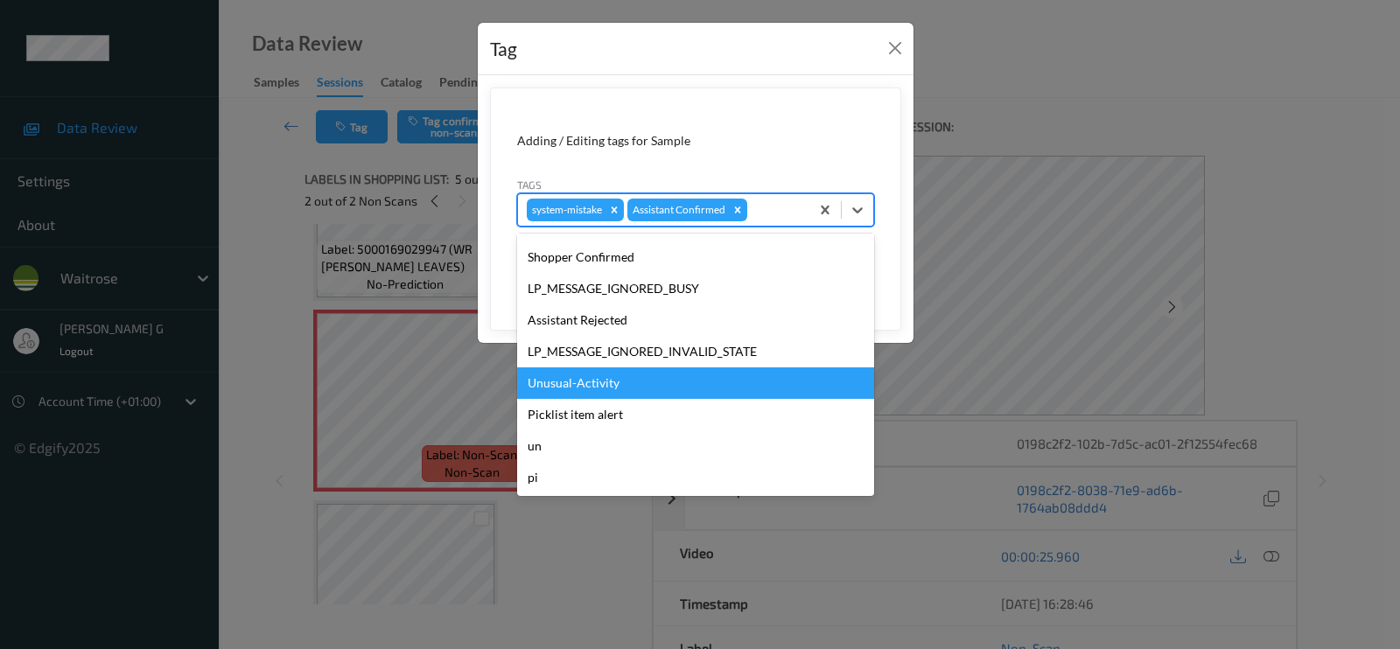
click at [574, 387] on div "Unusual-Activity" at bounding box center [695, 384] width 357 height 32
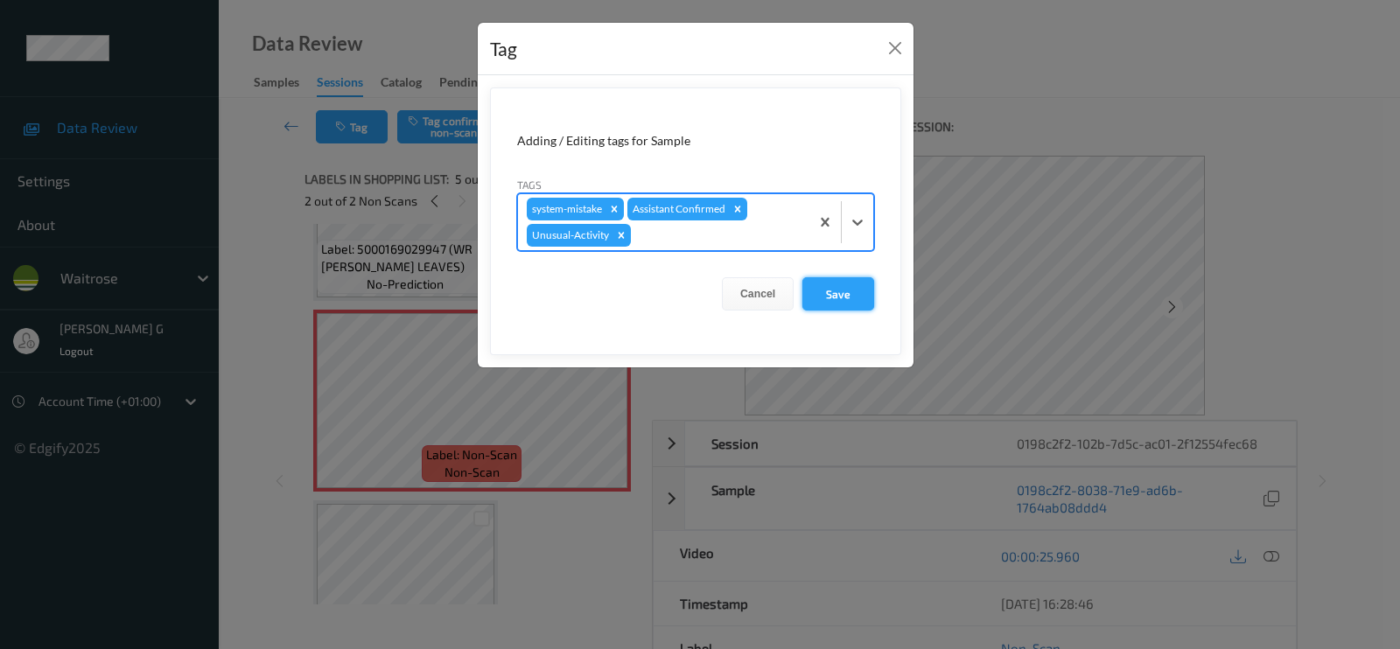
click at [834, 294] on button "Save" at bounding box center [839, 293] width 72 height 33
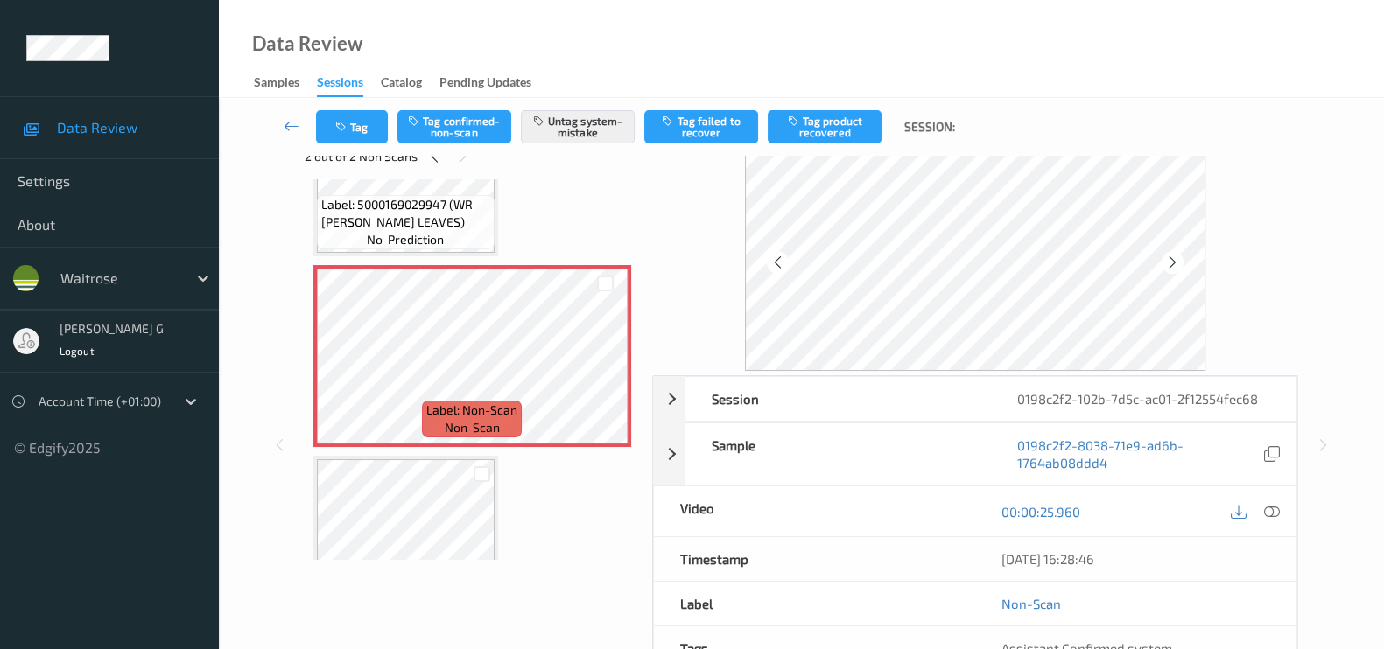
scroll to position [0, 0]
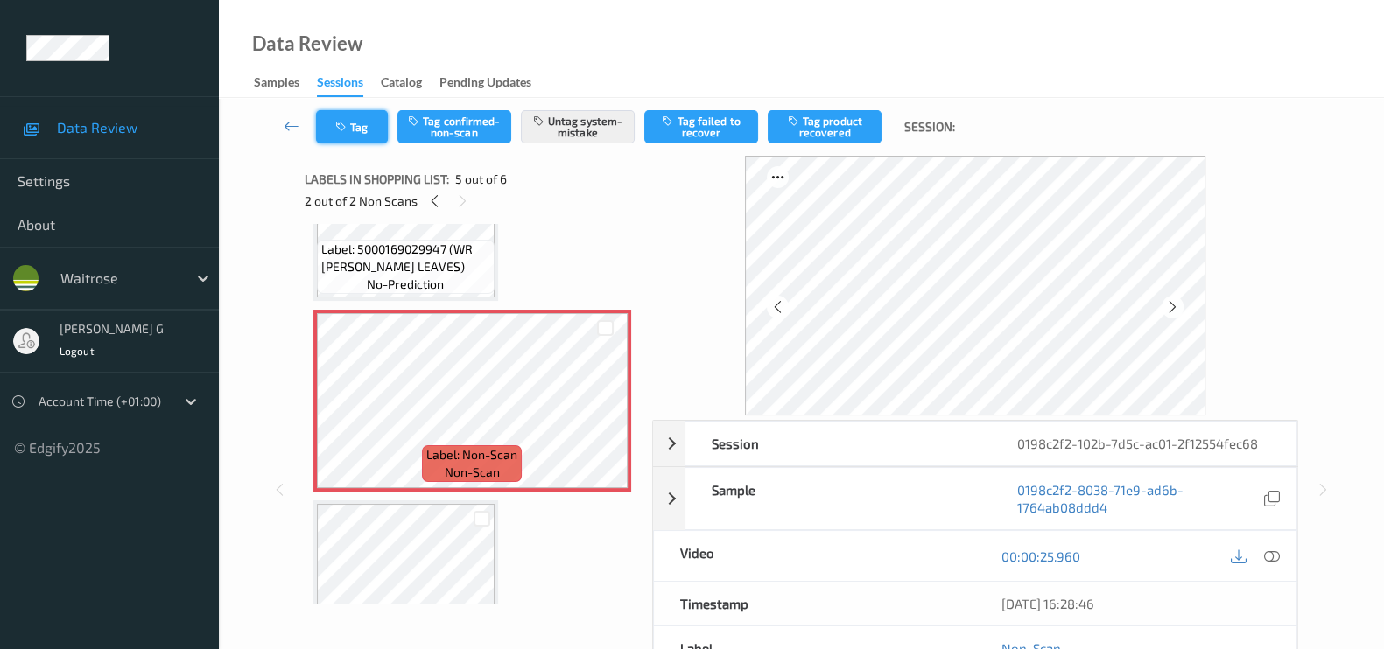
click at [358, 132] on button "Tag" at bounding box center [352, 126] width 72 height 33
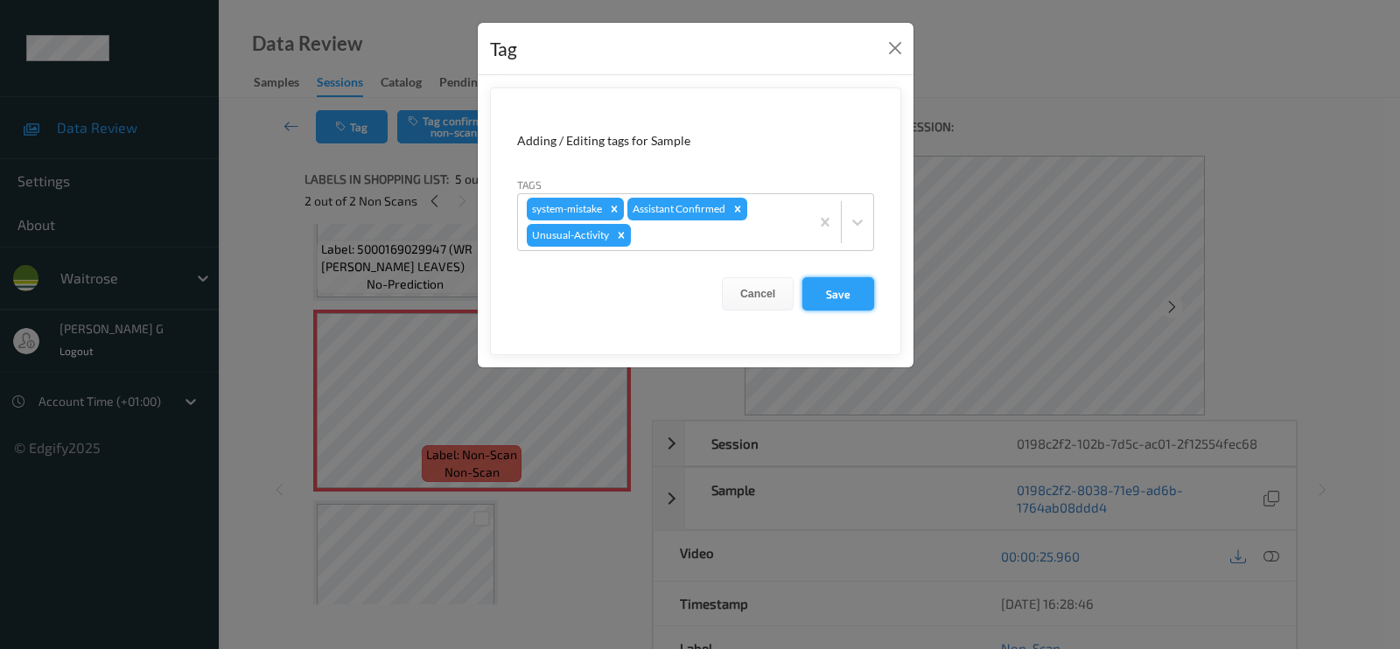
click at [843, 296] on button "Save" at bounding box center [839, 293] width 72 height 33
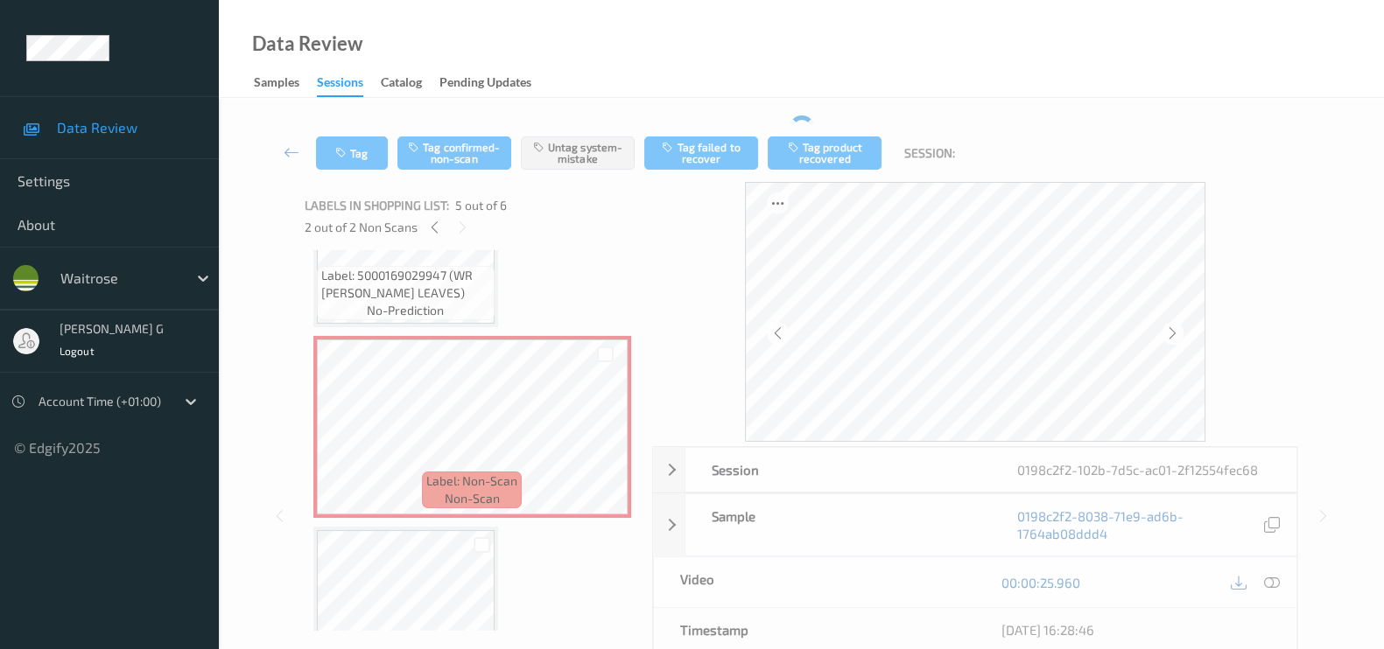
click at [1209, 308] on div at bounding box center [975, 312] width 646 height 260
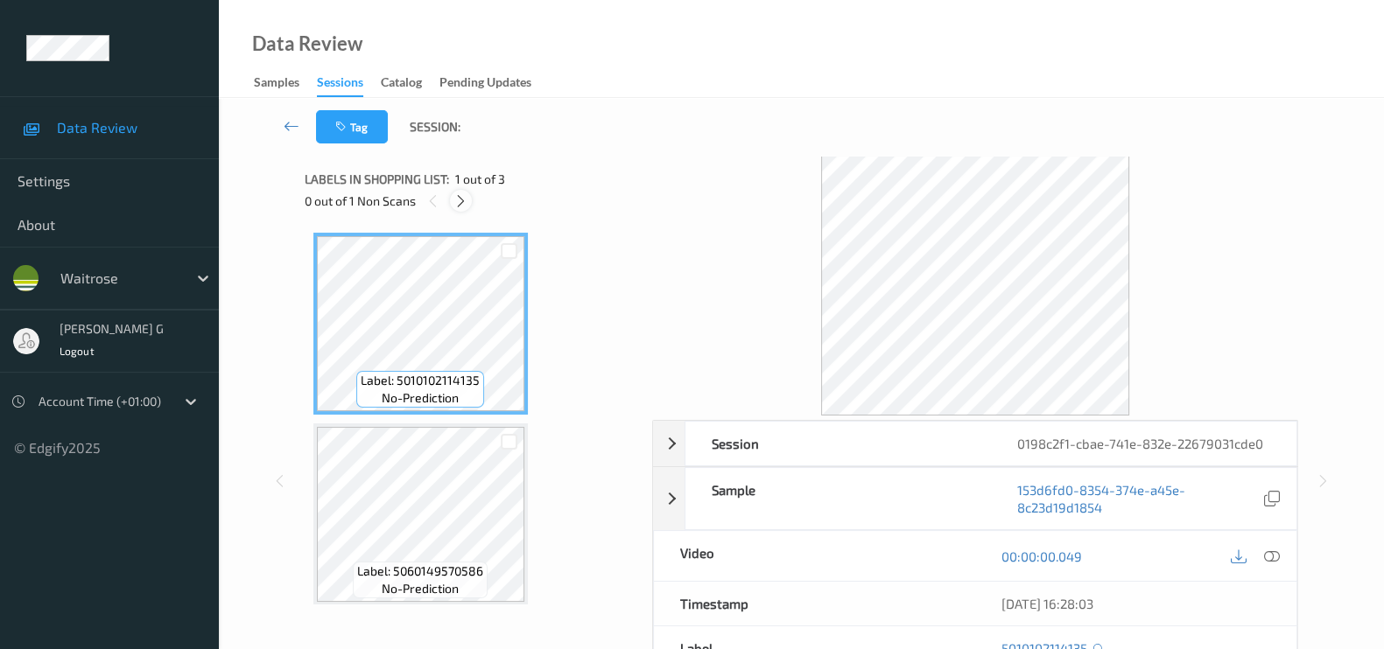
click at [464, 194] on icon at bounding box center [460, 201] width 15 height 16
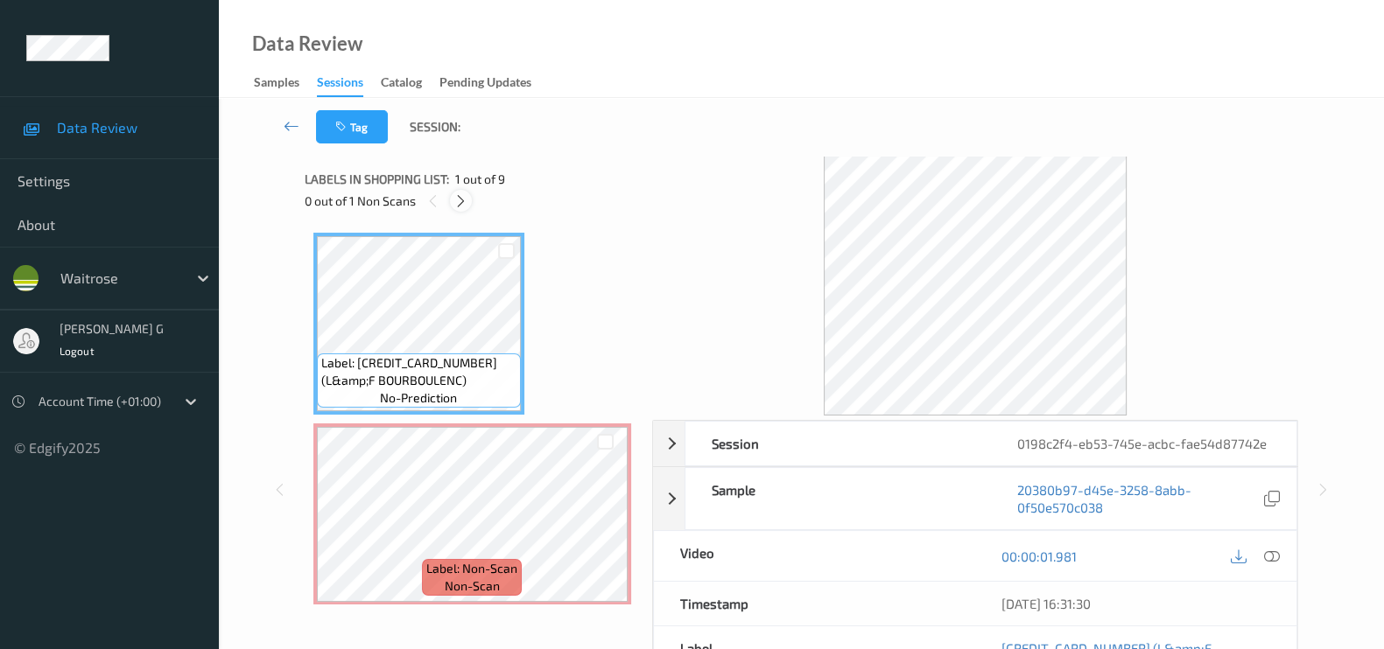
click at [456, 205] on icon at bounding box center [460, 201] width 15 height 16
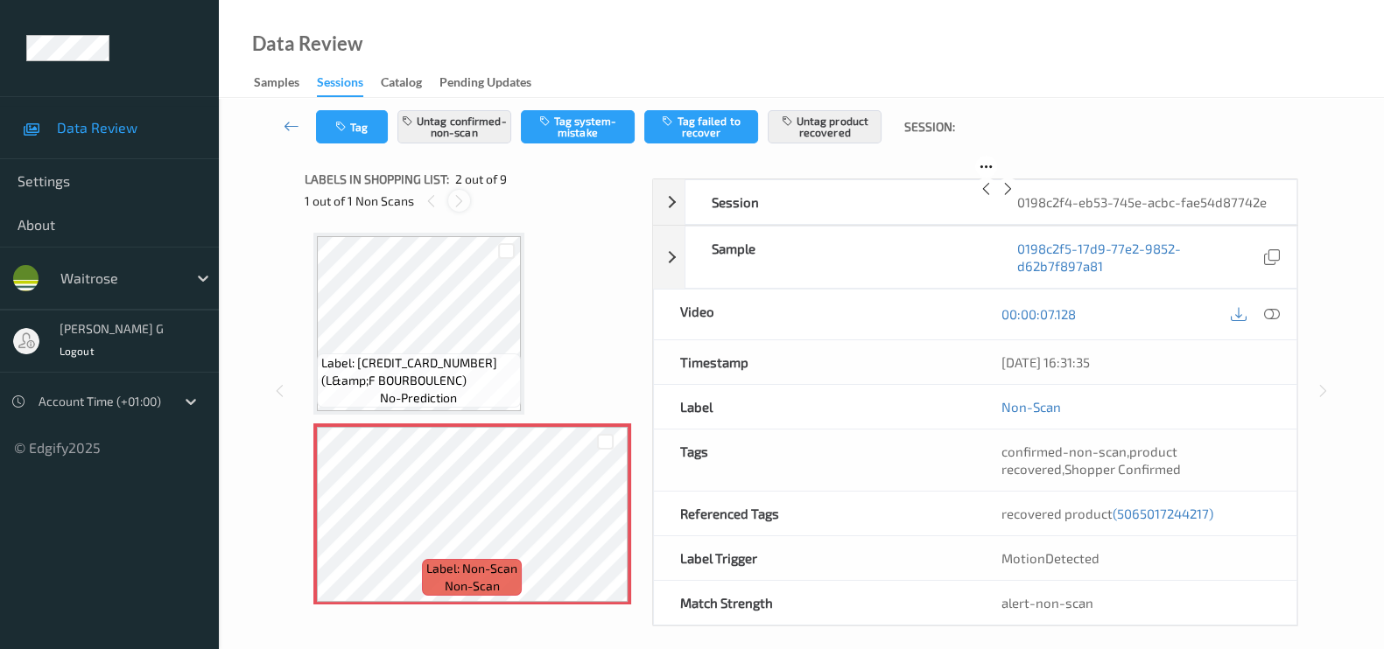
scroll to position [9, 0]
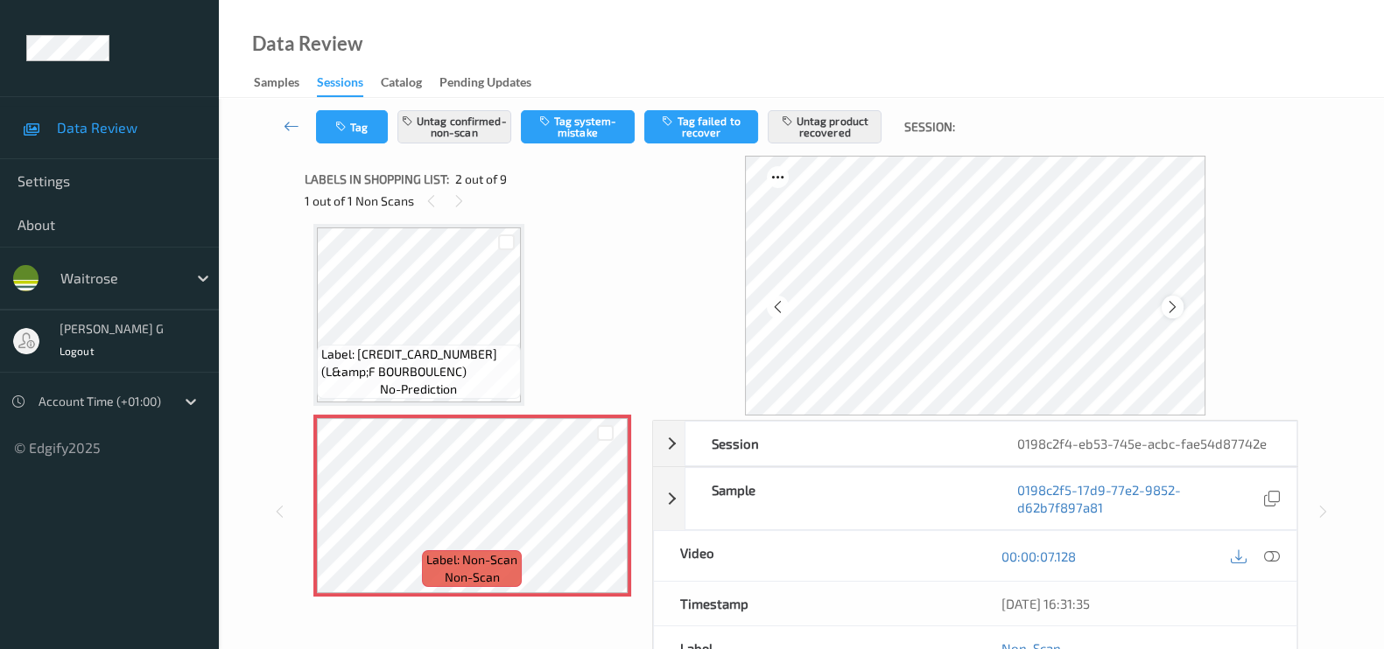
click at [1180, 305] on icon at bounding box center [1172, 307] width 15 height 16
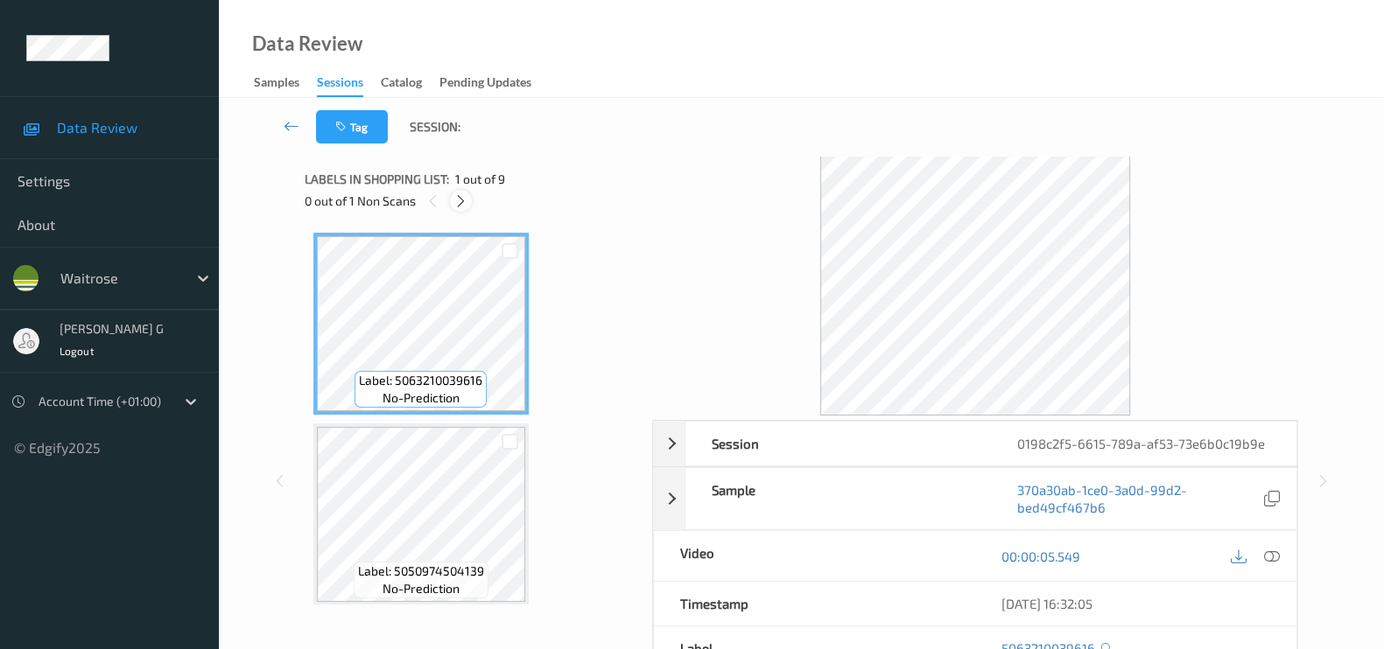
click at [454, 198] on icon at bounding box center [460, 201] width 15 height 16
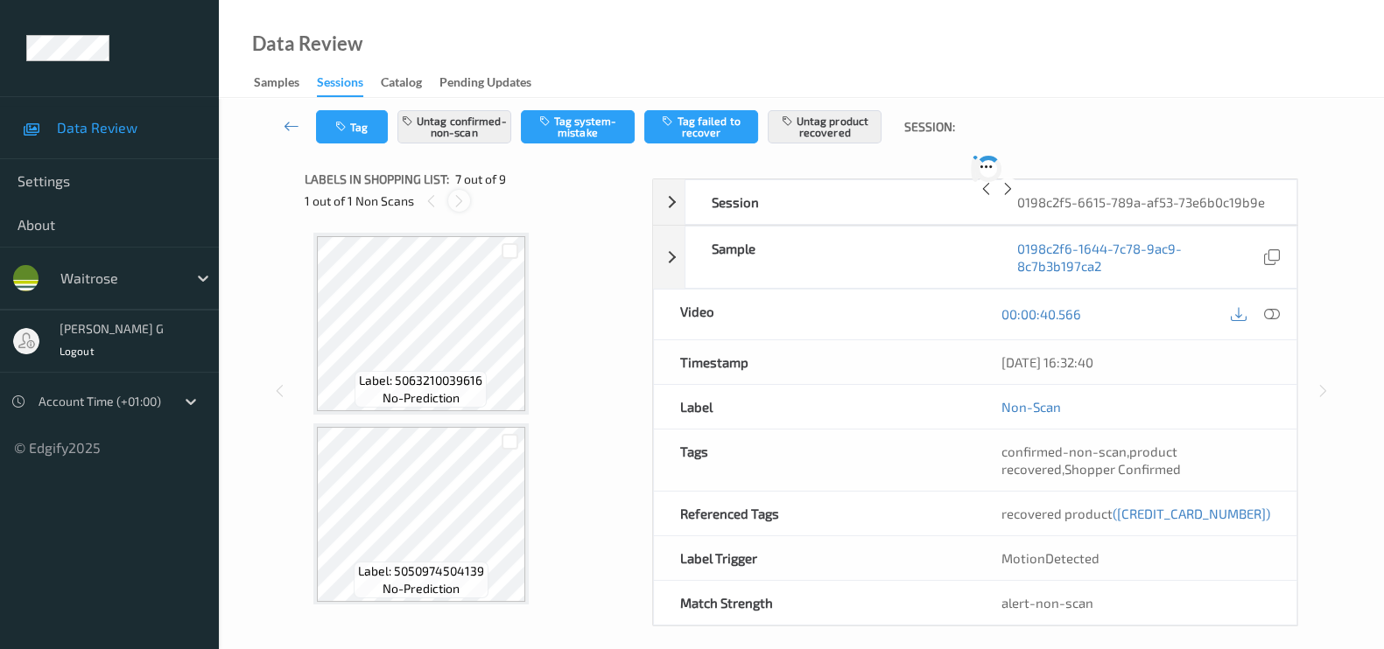
scroll to position [957, 0]
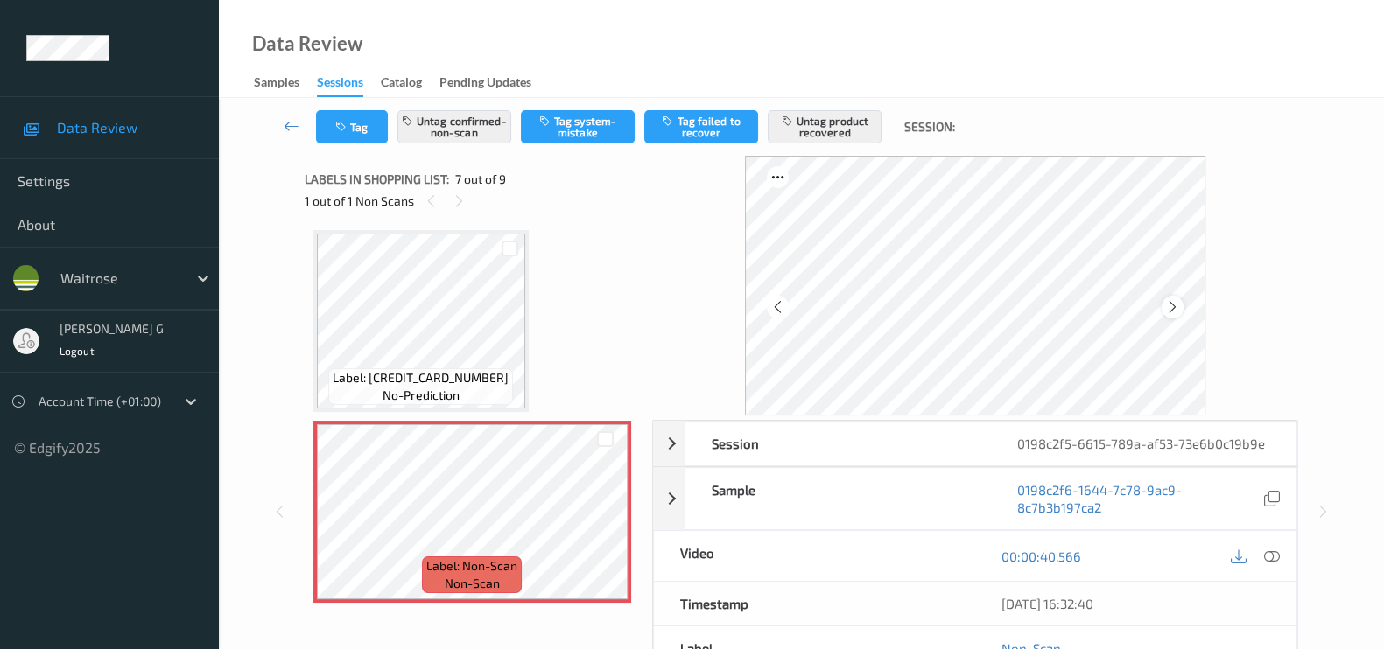
click at [1180, 312] on icon at bounding box center [1172, 307] width 15 height 16
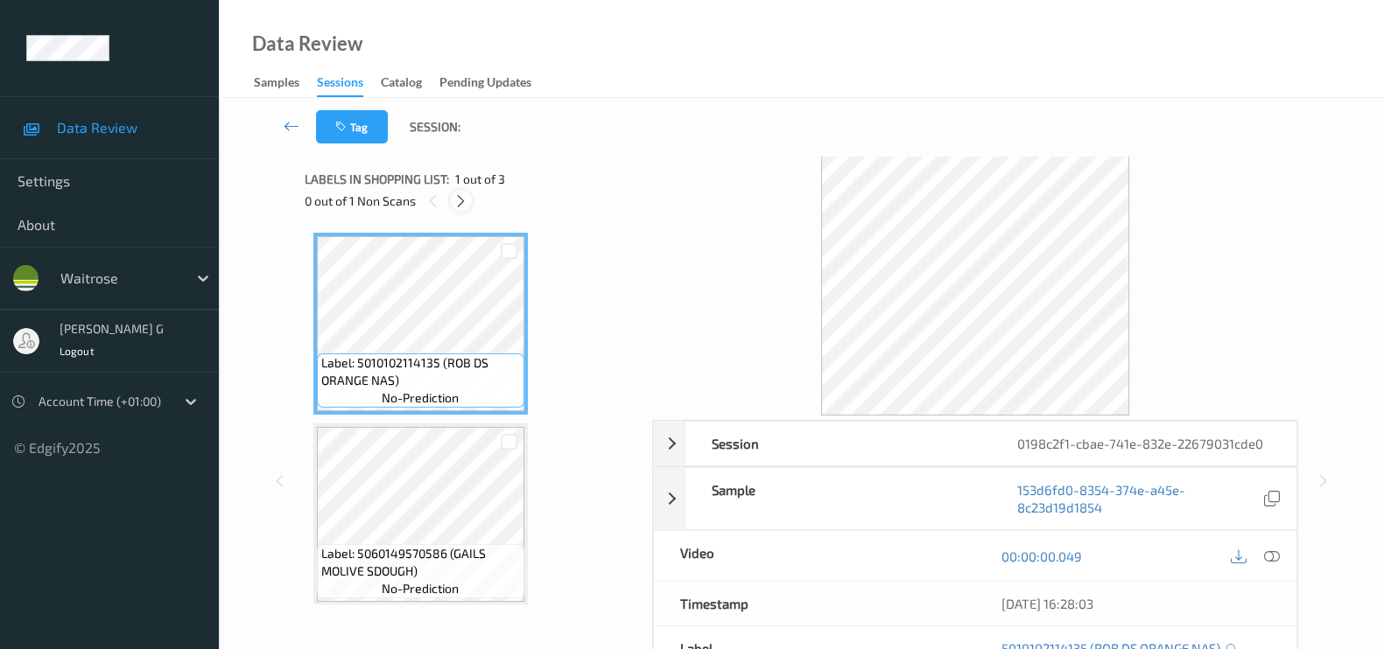
click at [462, 195] on icon at bounding box center [460, 201] width 15 height 16
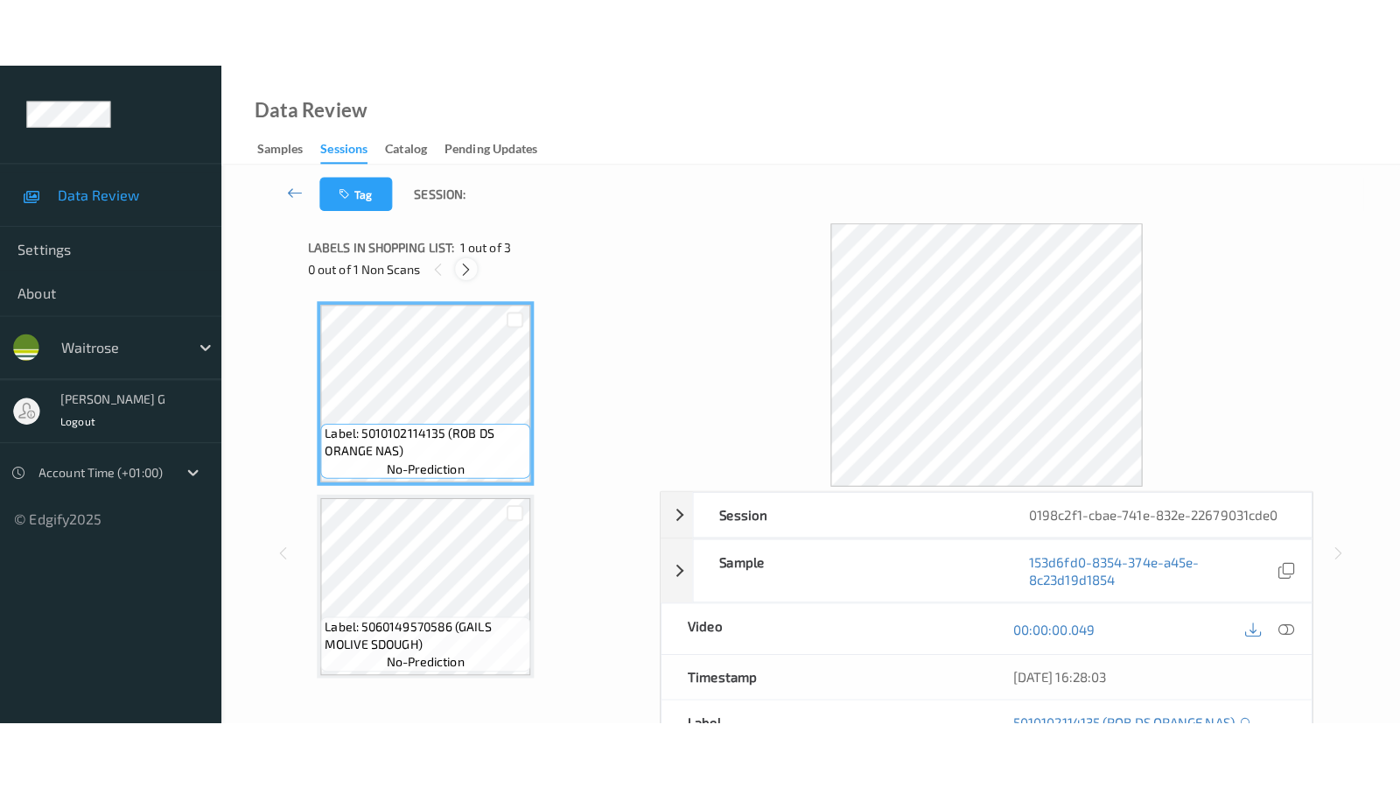
scroll to position [196, 0]
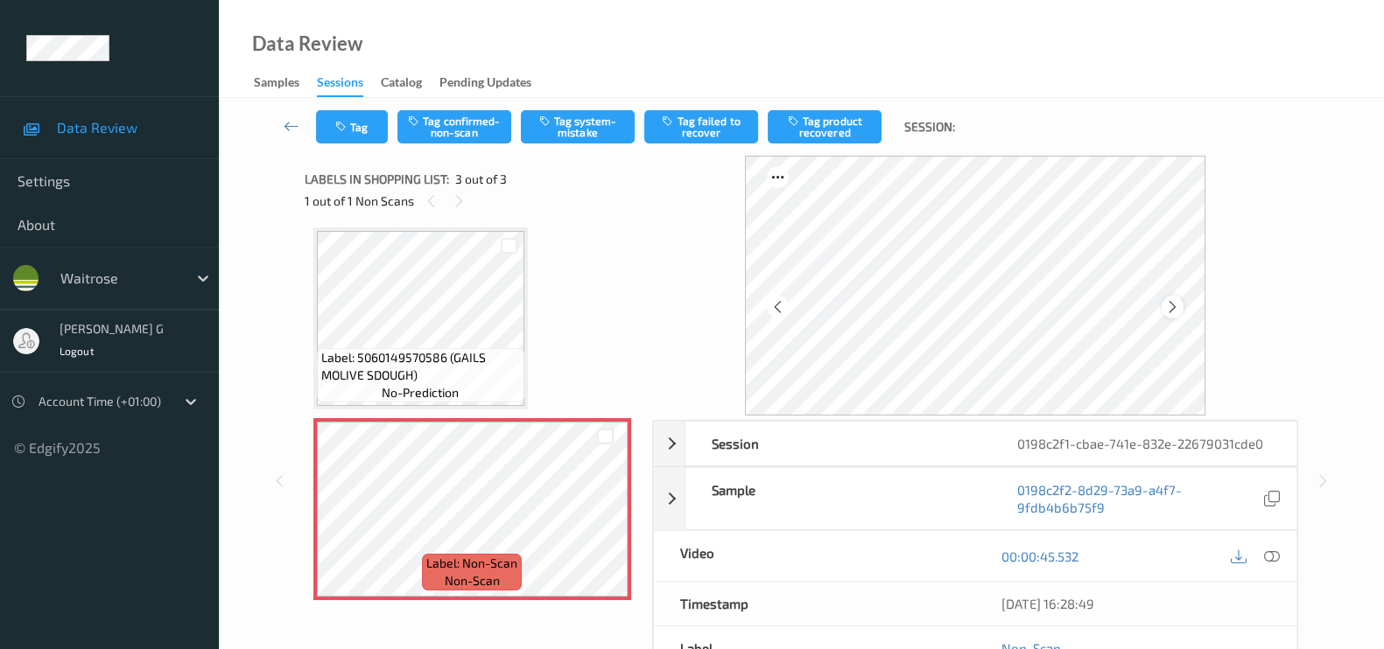
click at [1173, 304] on icon at bounding box center [1172, 307] width 15 height 16
click at [1273, 559] on icon at bounding box center [1272, 557] width 16 height 16
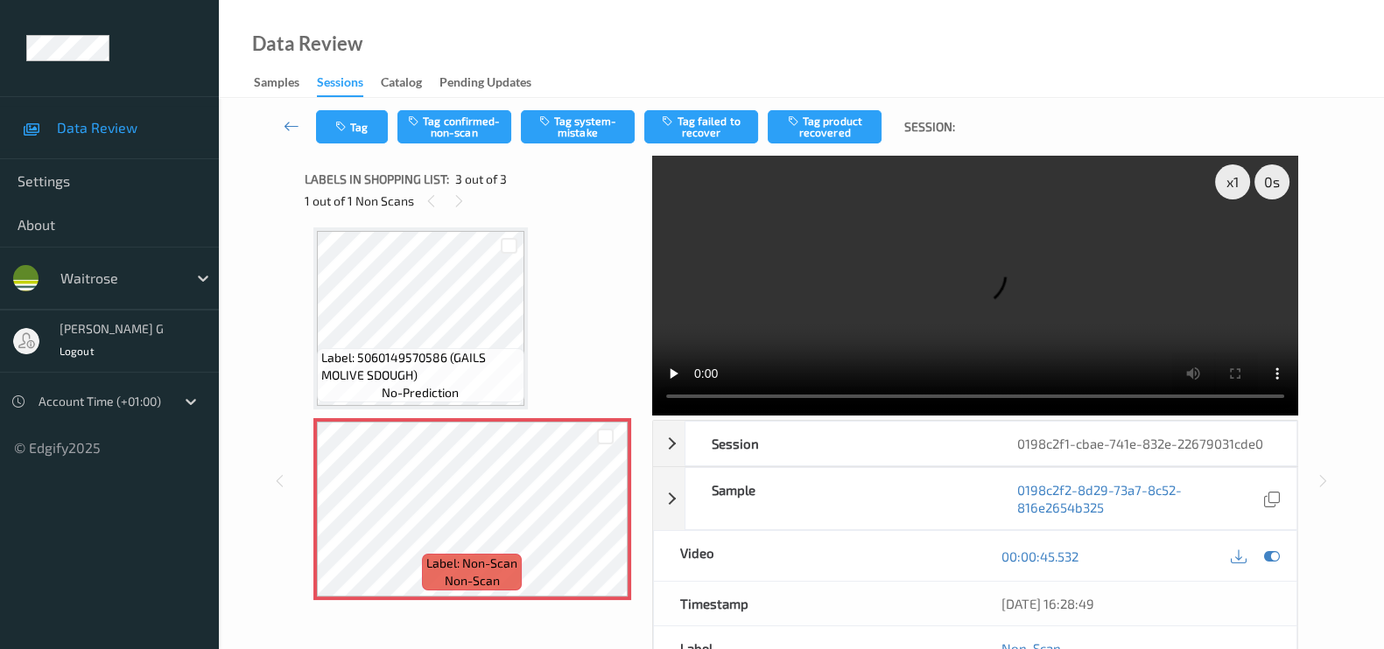
scroll to position [58, 0]
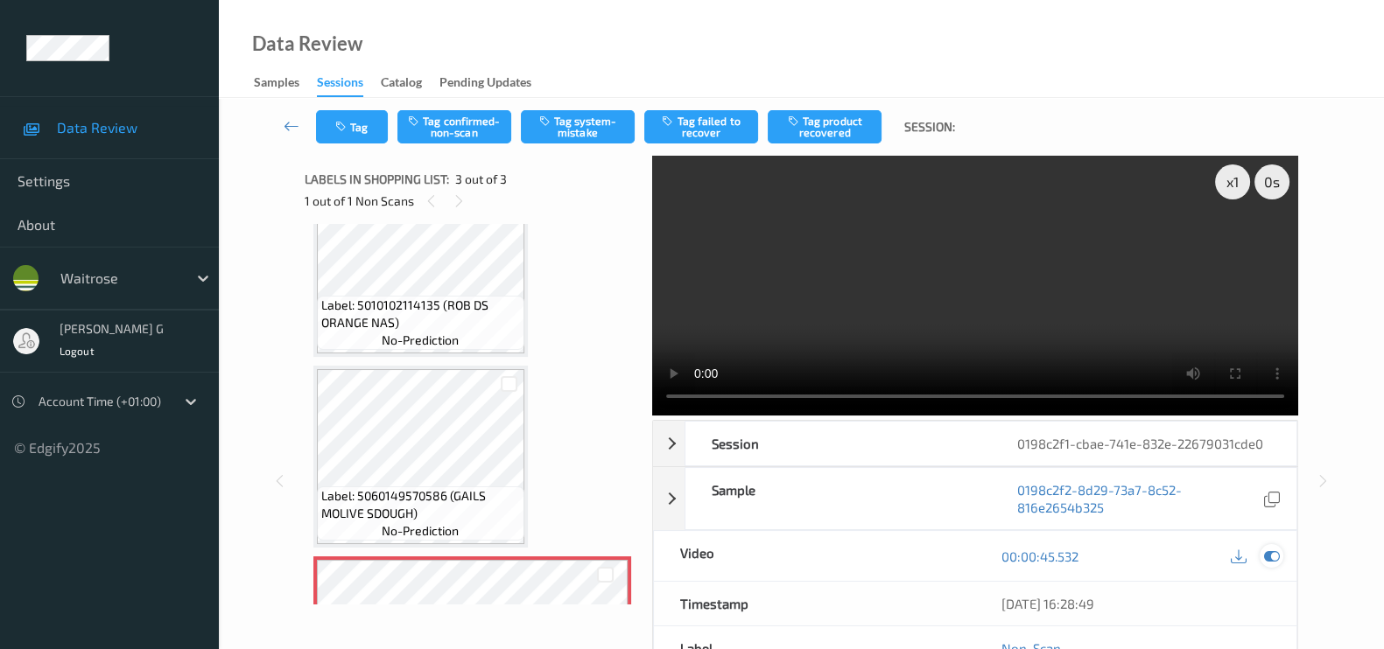
click at [1273, 558] on icon at bounding box center [1272, 557] width 16 height 16
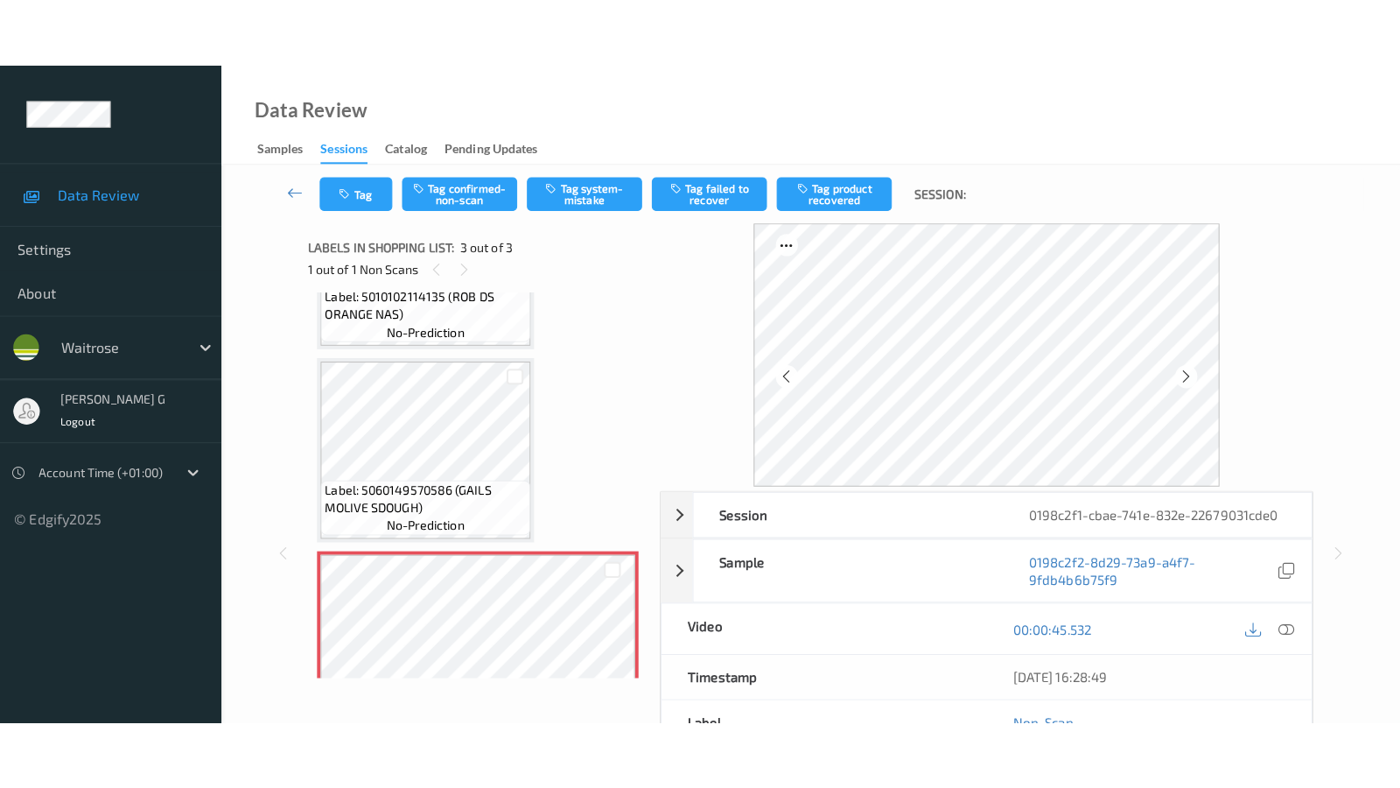
scroll to position [196, 0]
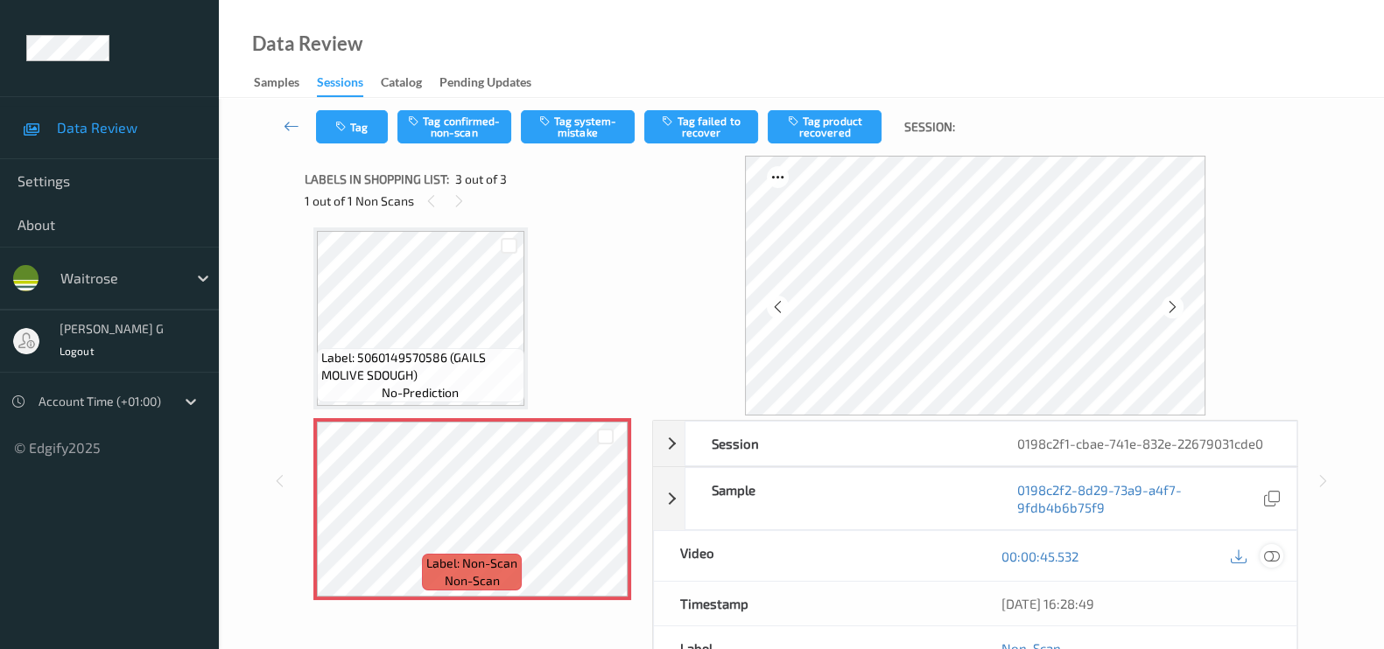
click at [1272, 555] on icon at bounding box center [1272, 557] width 16 height 16
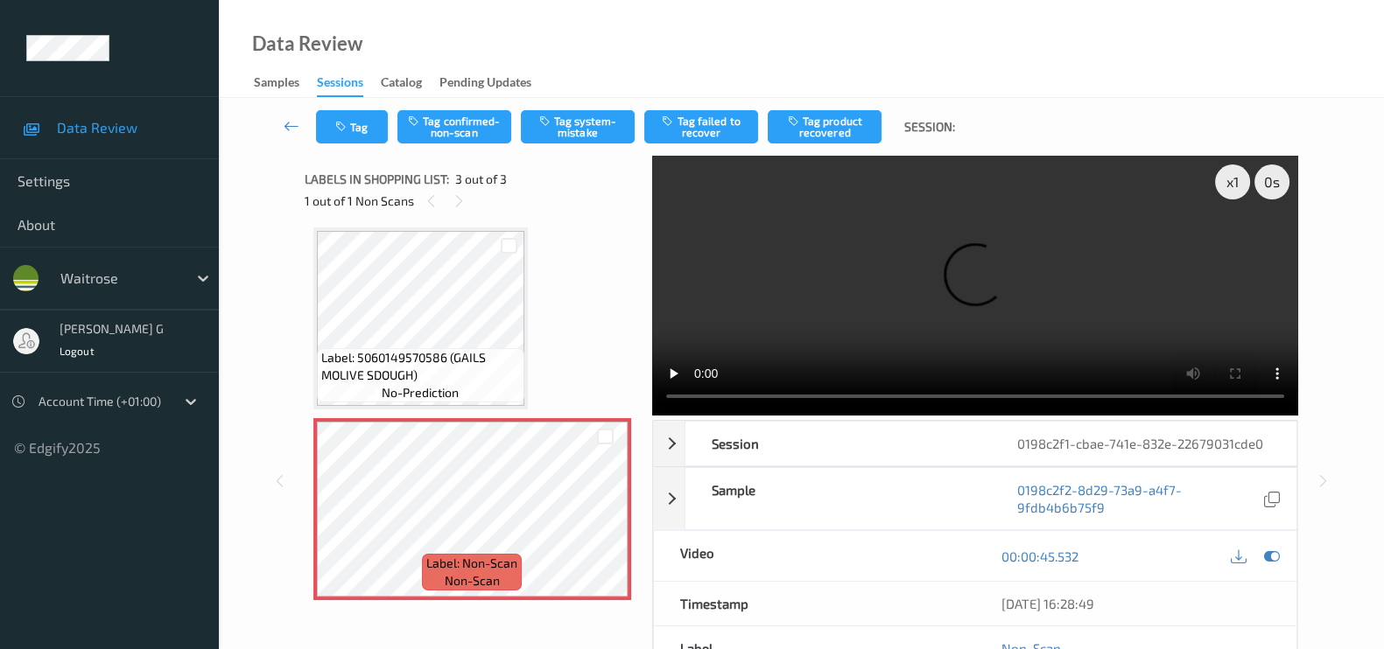
scroll to position [58, 0]
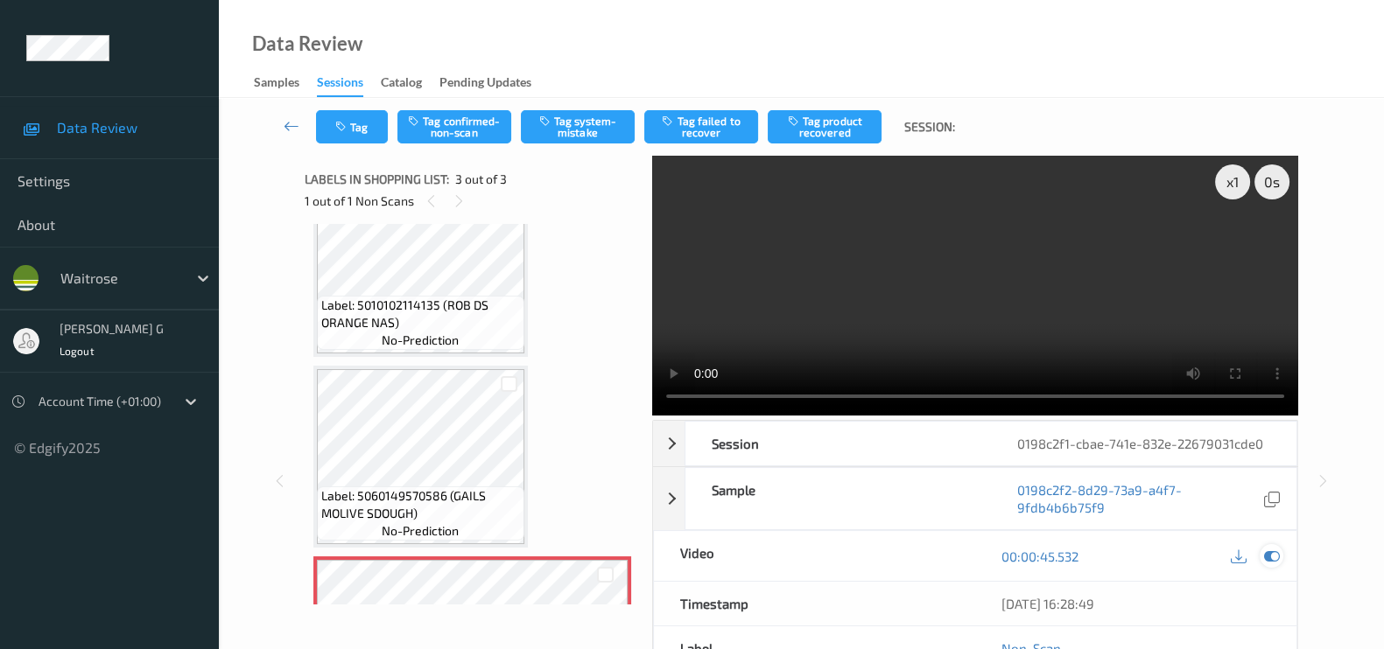
click at [1270, 549] on icon at bounding box center [1272, 557] width 16 height 16
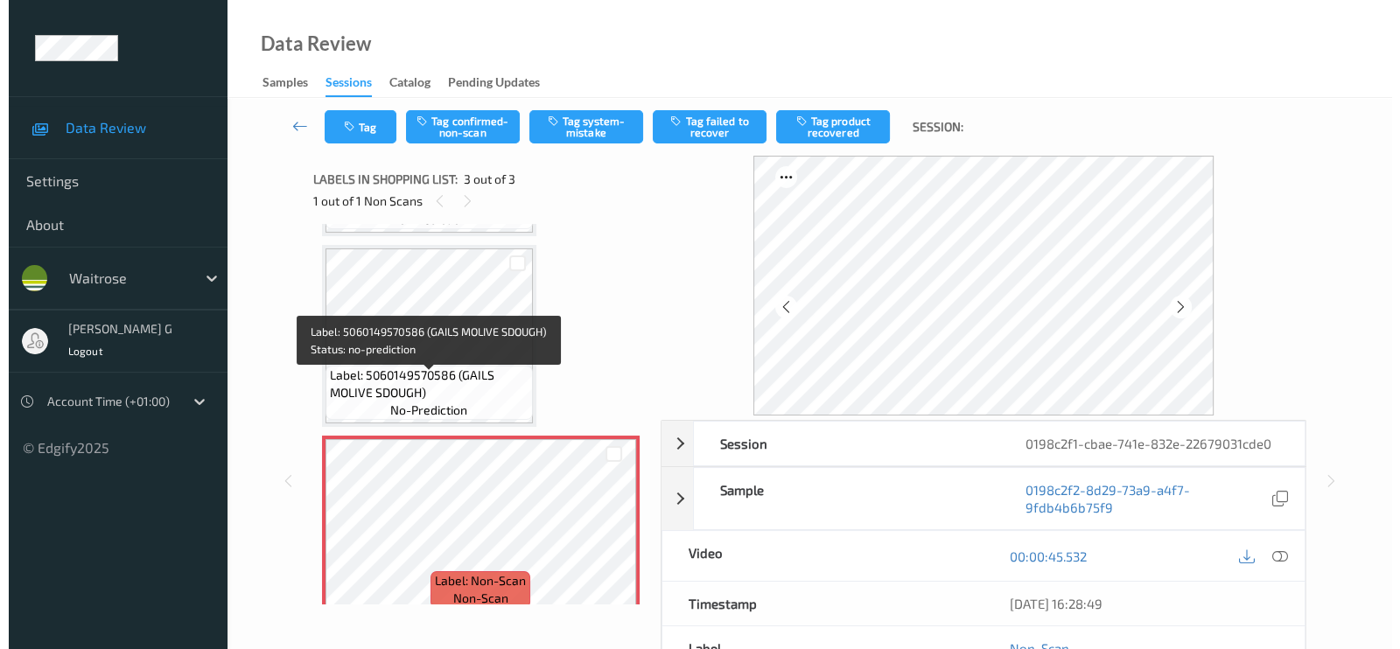
scroll to position [196, 0]
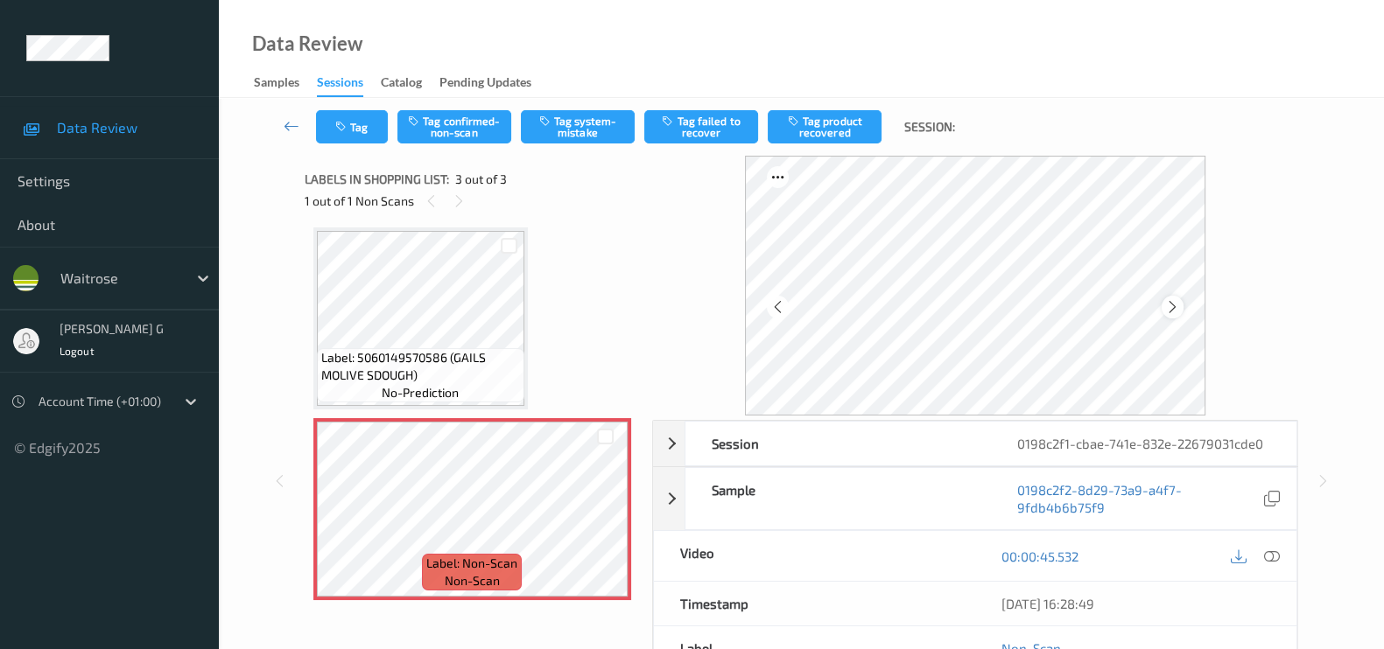
click at [1168, 304] on icon at bounding box center [1172, 307] width 15 height 16
click at [782, 314] on icon at bounding box center [777, 307] width 15 height 16
click at [555, 129] on button "Tag system-mistake" at bounding box center [578, 126] width 114 height 33
click at [348, 124] on icon "button" at bounding box center [342, 127] width 15 height 12
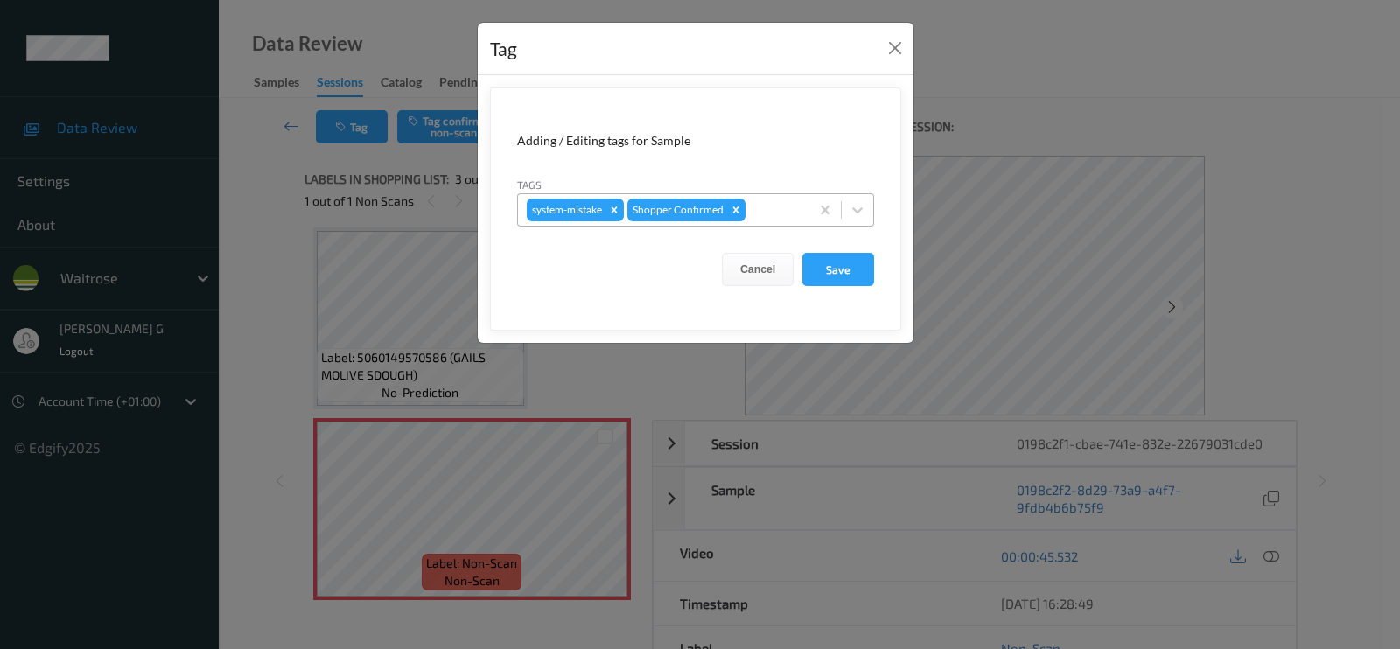
click at [766, 211] on div at bounding box center [775, 210] width 52 height 21
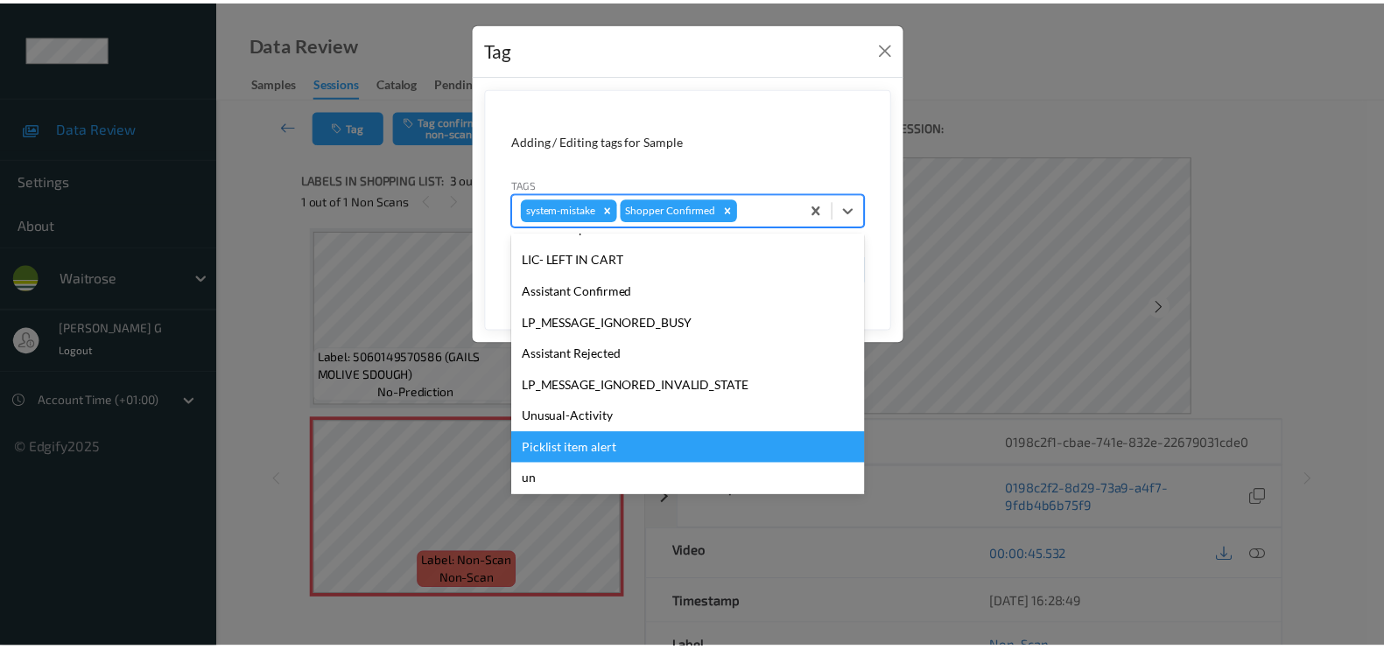
scroll to position [328, 0]
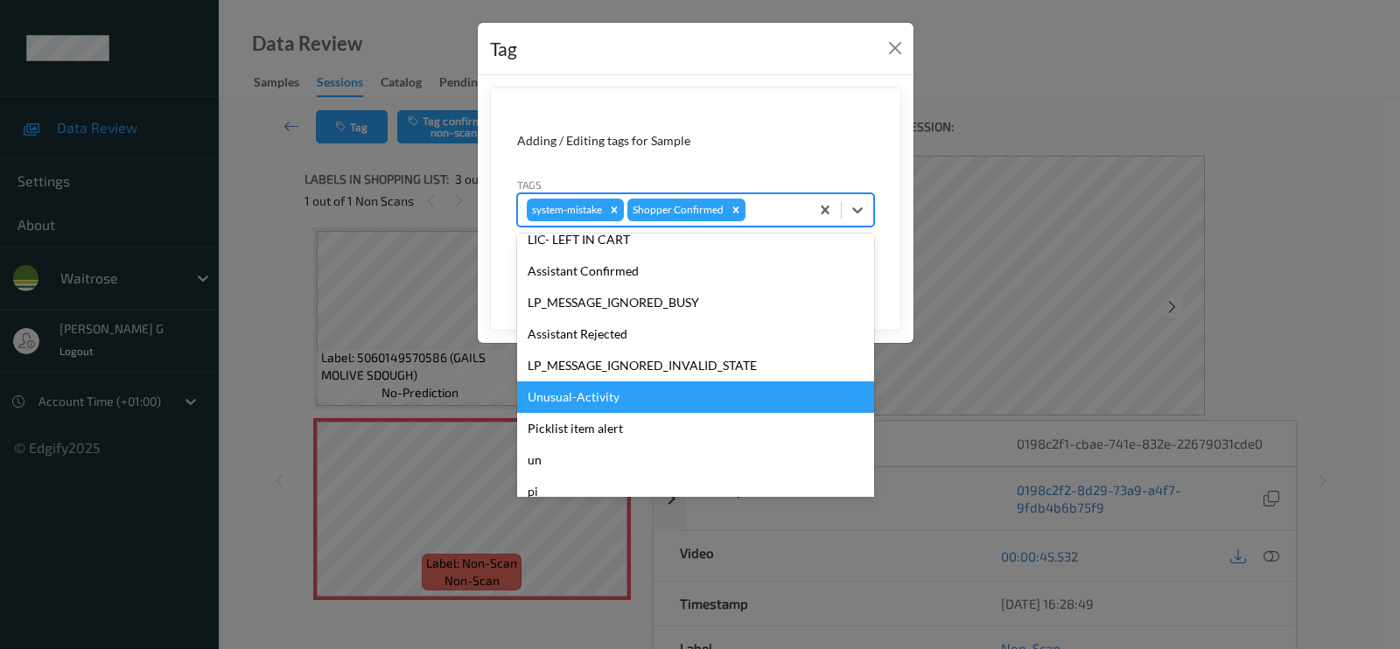
click at [571, 389] on div "Unusual-Activity" at bounding box center [695, 398] width 357 height 32
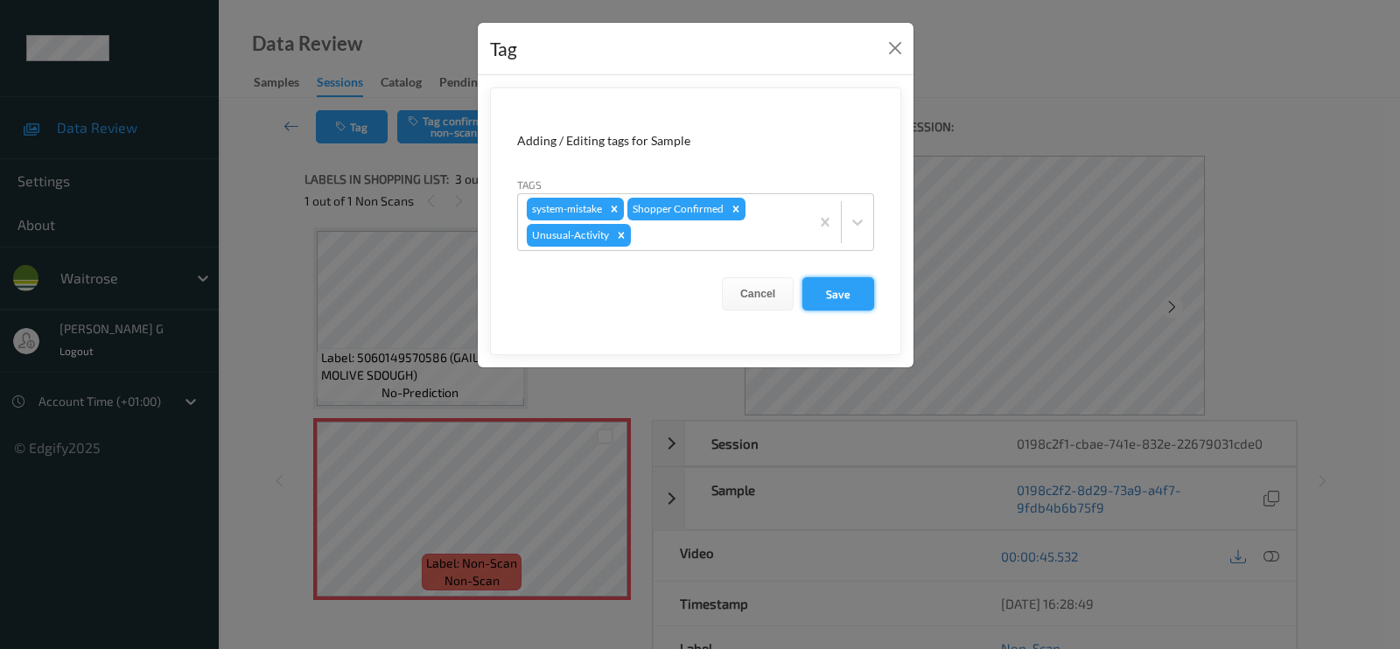
click at [847, 290] on button "Save" at bounding box center [839, 293] width 72 height 33
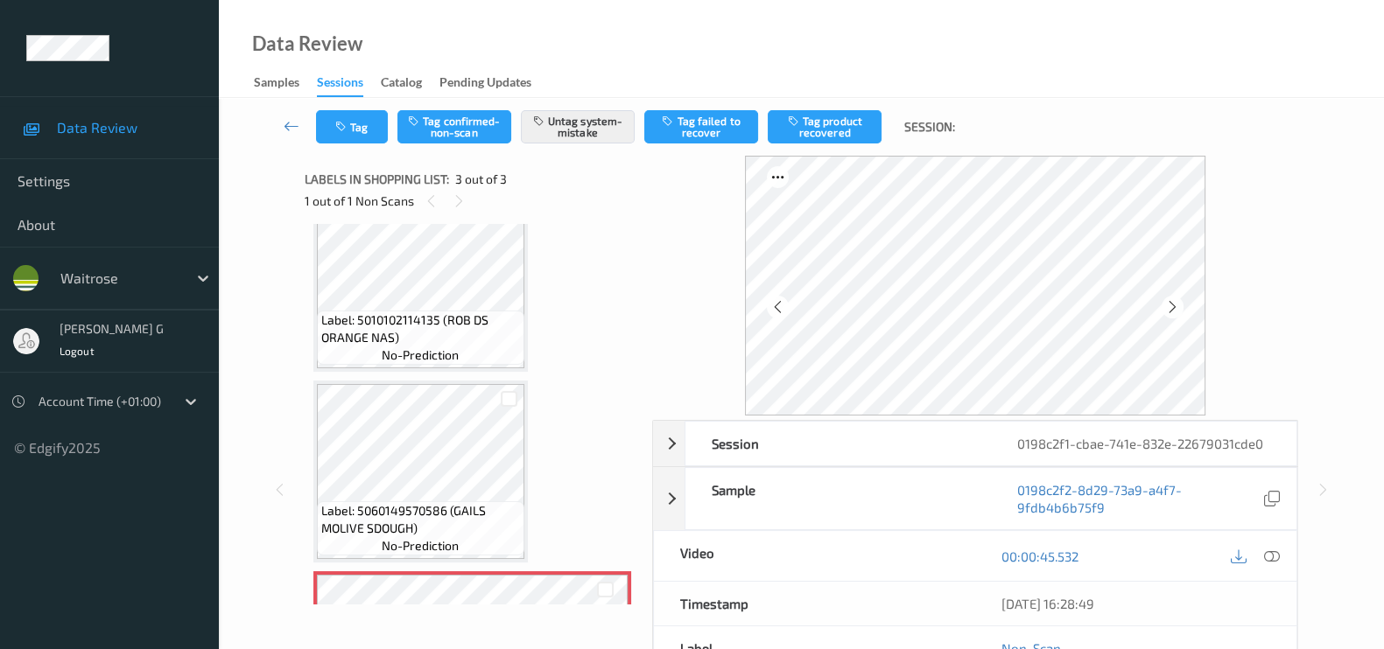
scroll to position [0, 0]
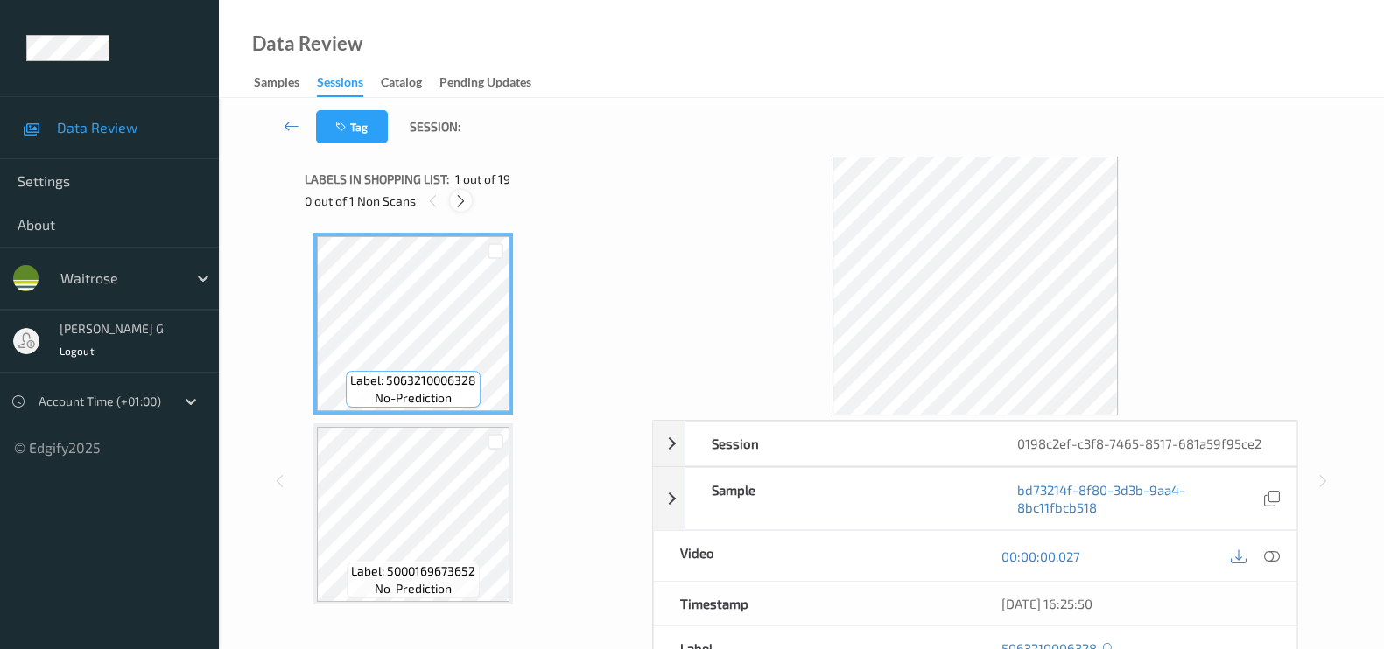
click at [462, 205] on icon at bounding box center [460, 201] width 15 height 16
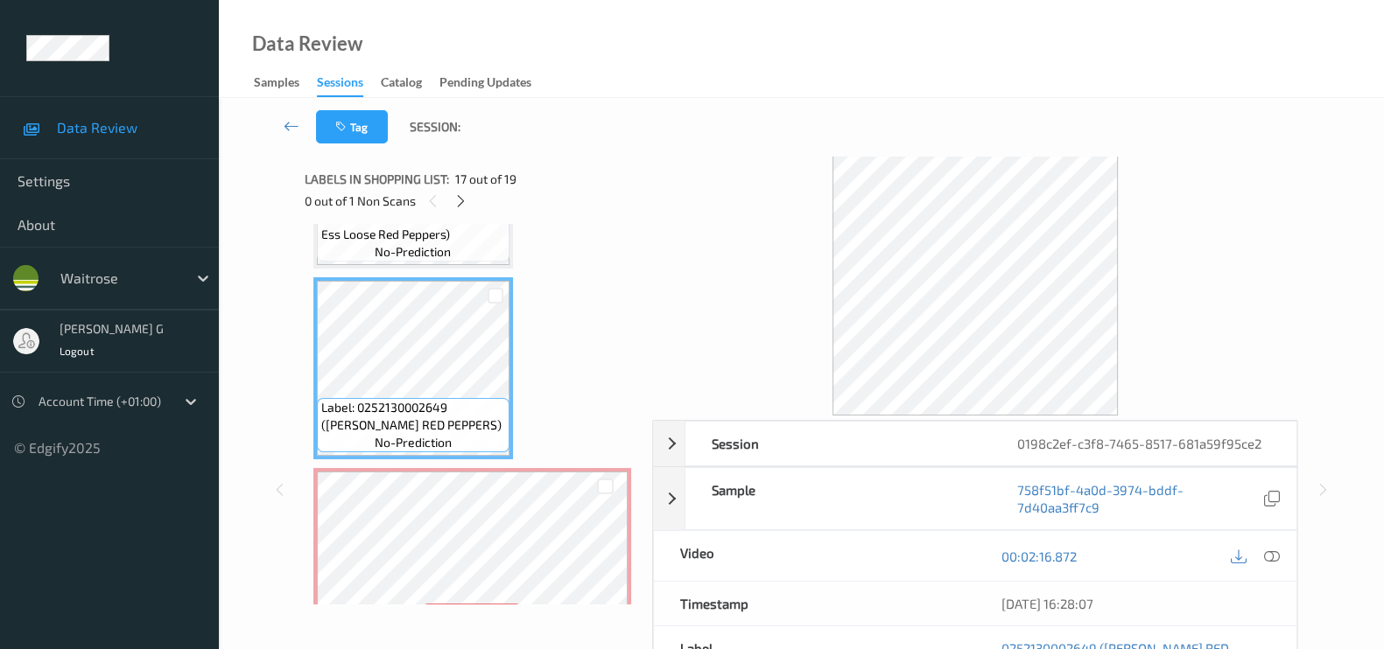
scroll to position [3042, 0]
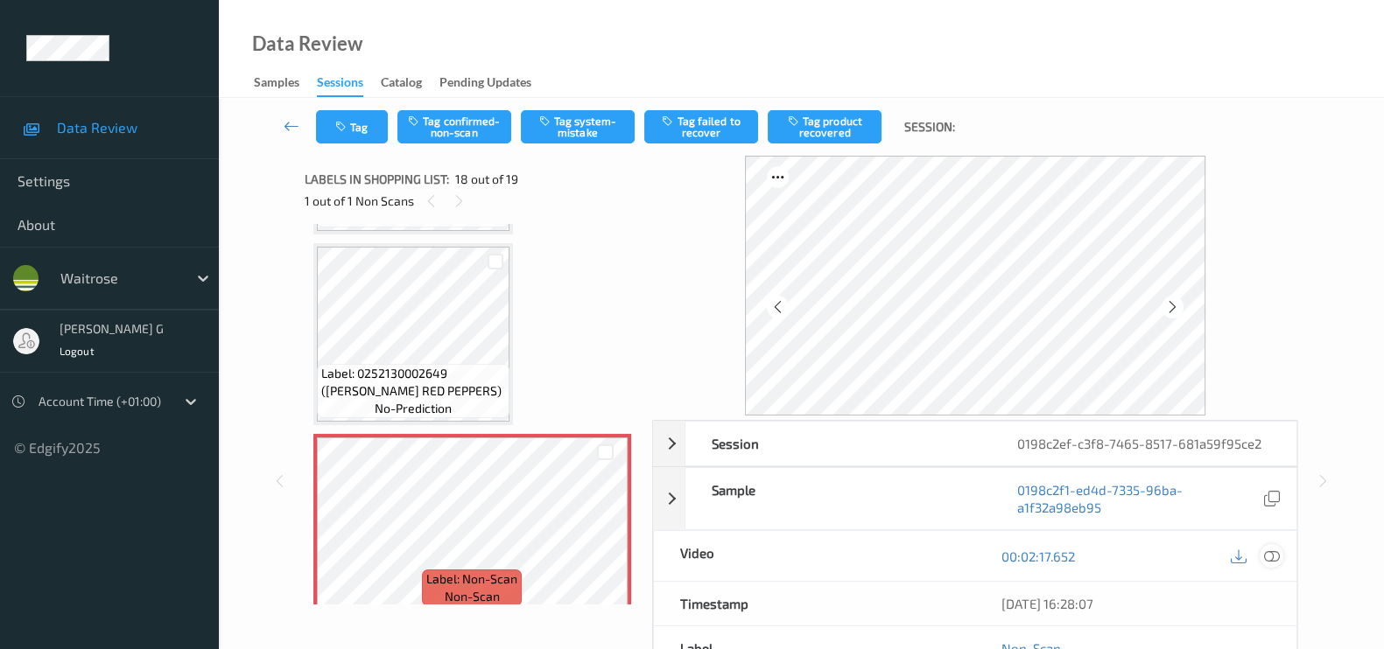
click at [1278, 553] on icon at bounding box center [1272, 557] width 16 height 16
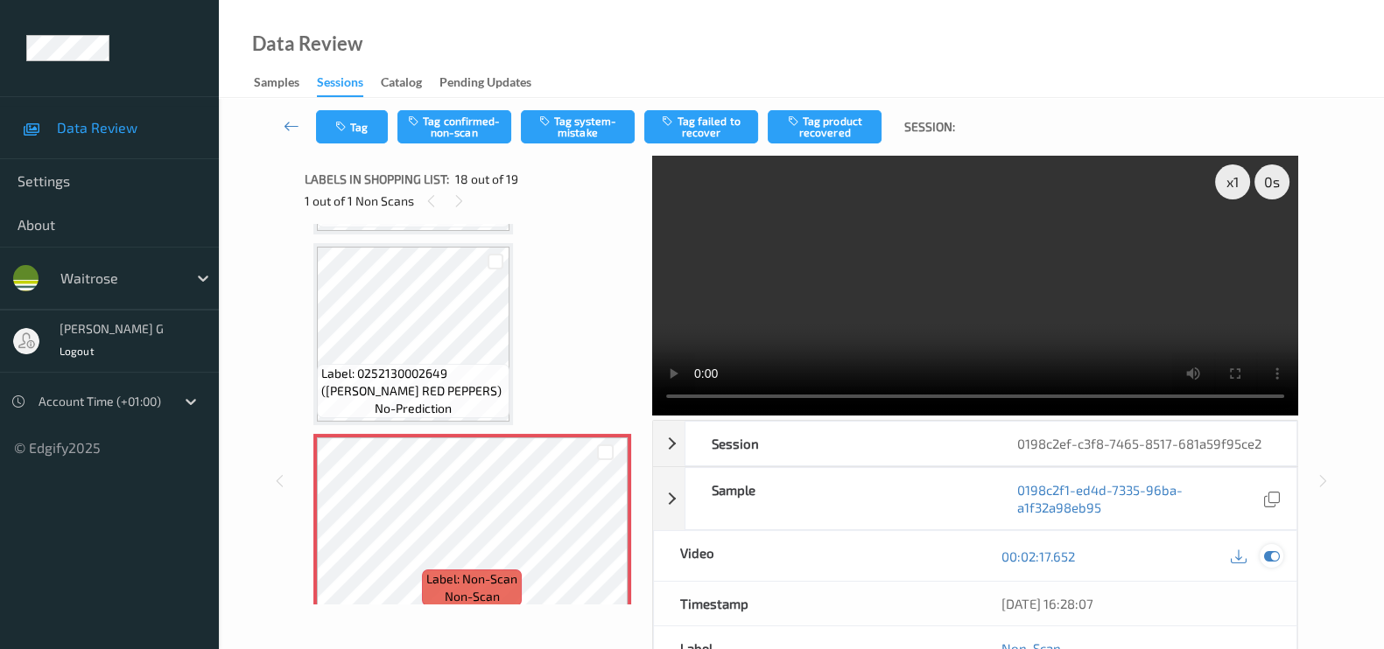
click at [1272, 558] on icon at bounding box center [1272, 557] width 16 height 16
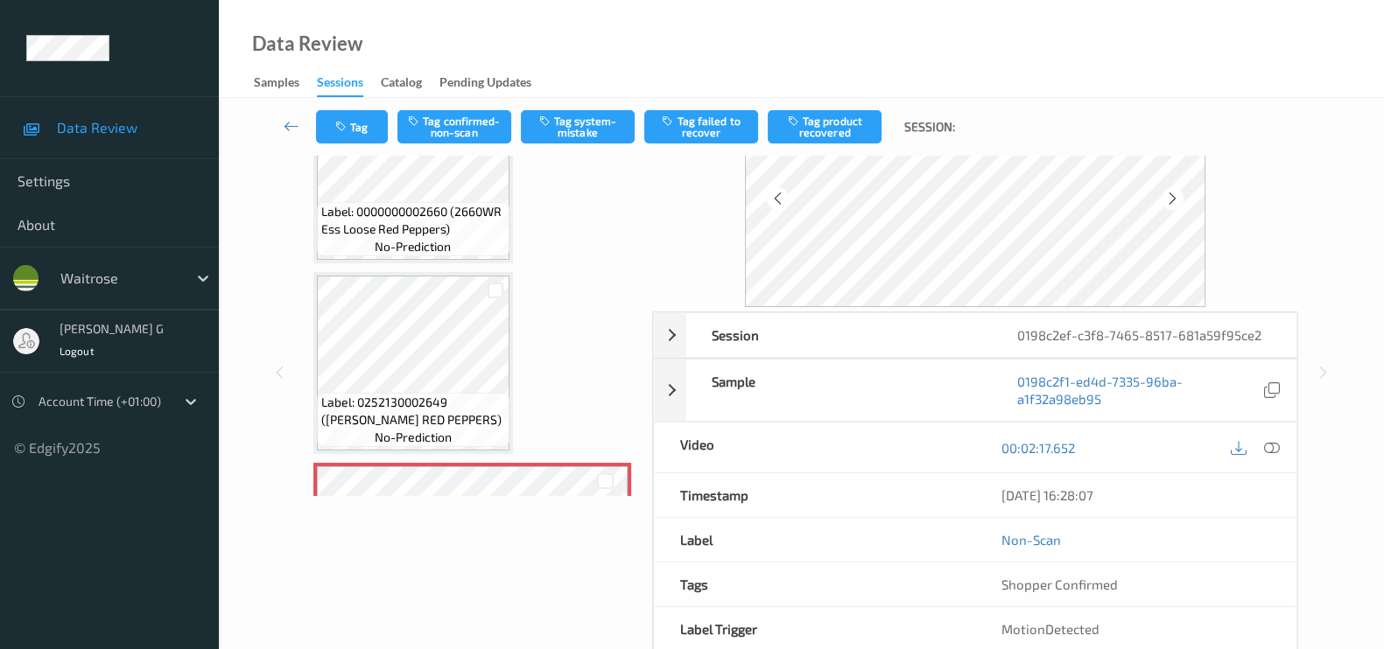
scroll to position [2902, 0]
click at [775, 195] on icon at bounding box center [777, 199] width 15 height 16
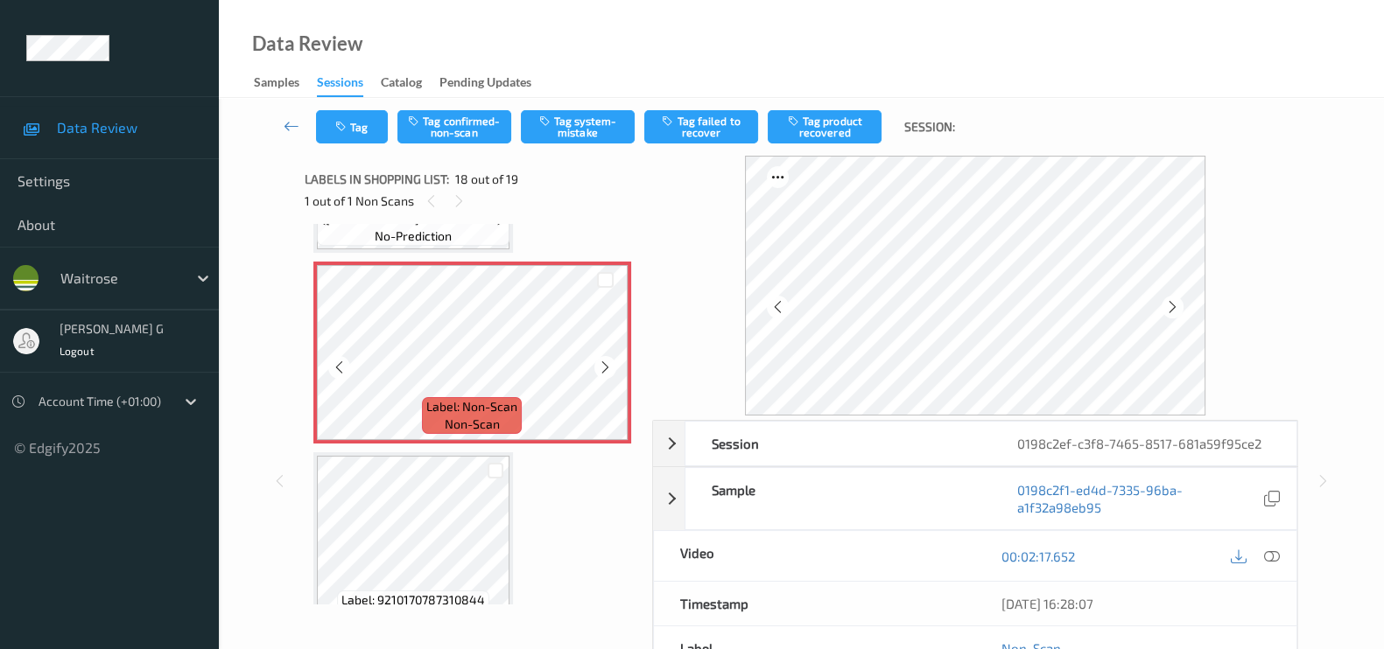
scroll to position [3231, 0]
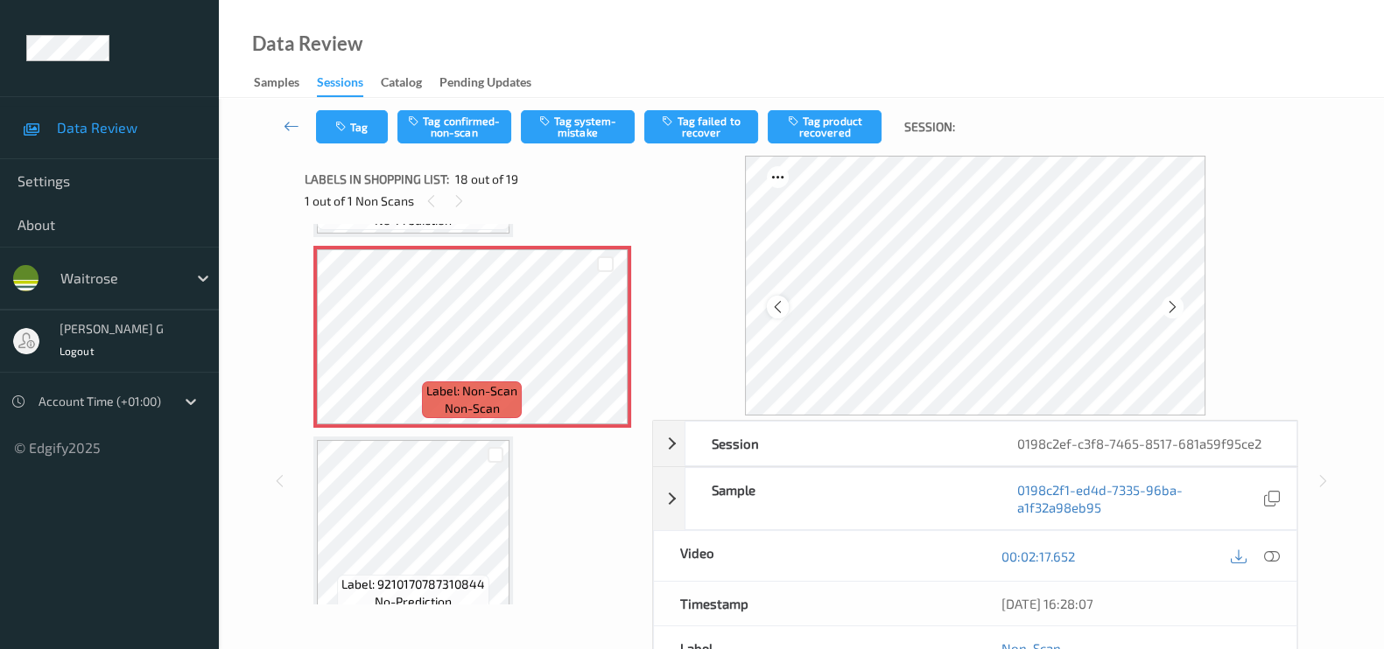
click at [778, 309] on icon at bounding box center [777, 307] width 15 height 16
click at [1178, 307] on icon at bounding box center [1172, 307] width 15 height 16
click at [781, 309] on icon at bounding box center [777, 307] width 15 height 16
click at [1177, 307] on icon at bounding box center [1172, 307] width 15 height 16
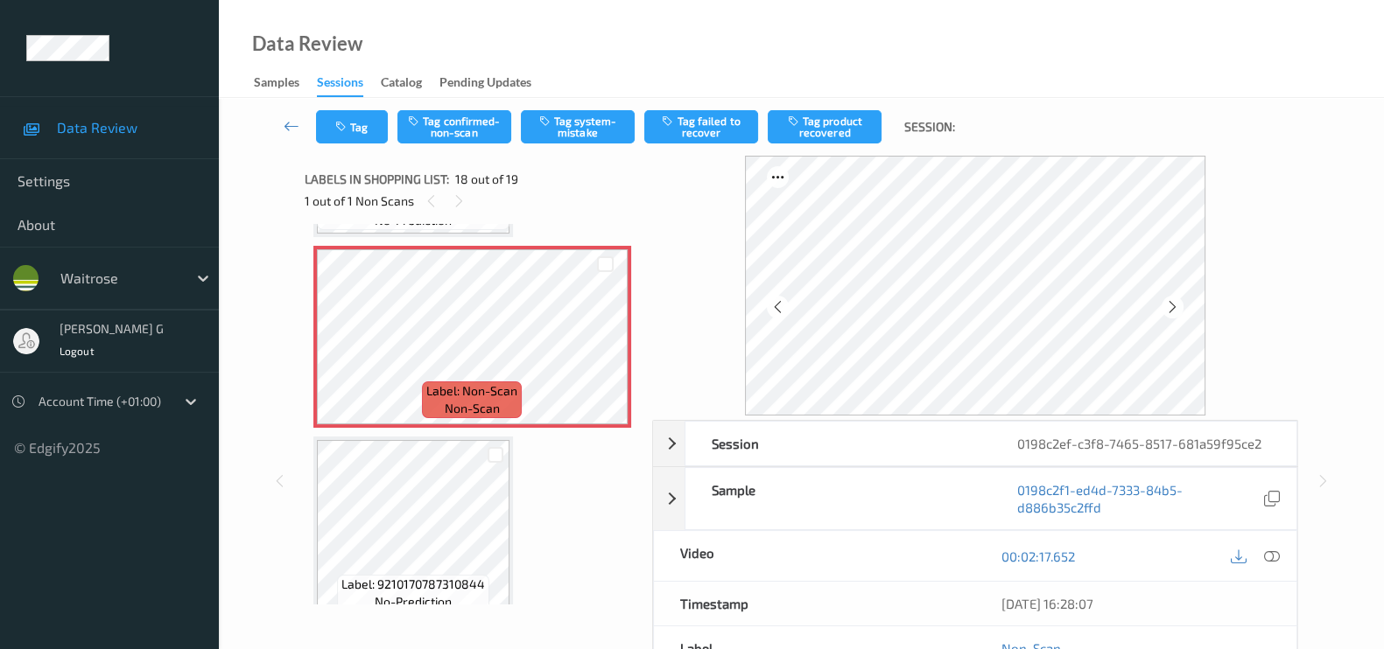
click at [1177, 307] on icon at bounding box center [1172, 307] width 15 height 16
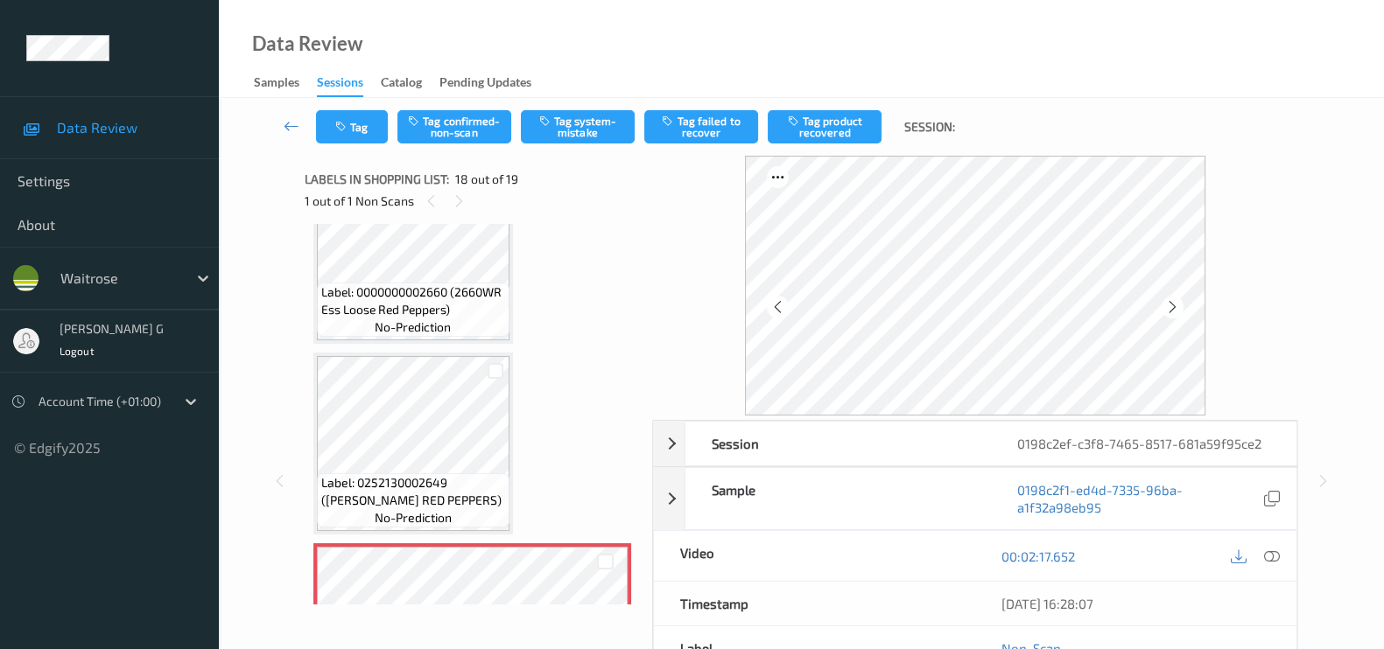
scroll to position [2902, 0]
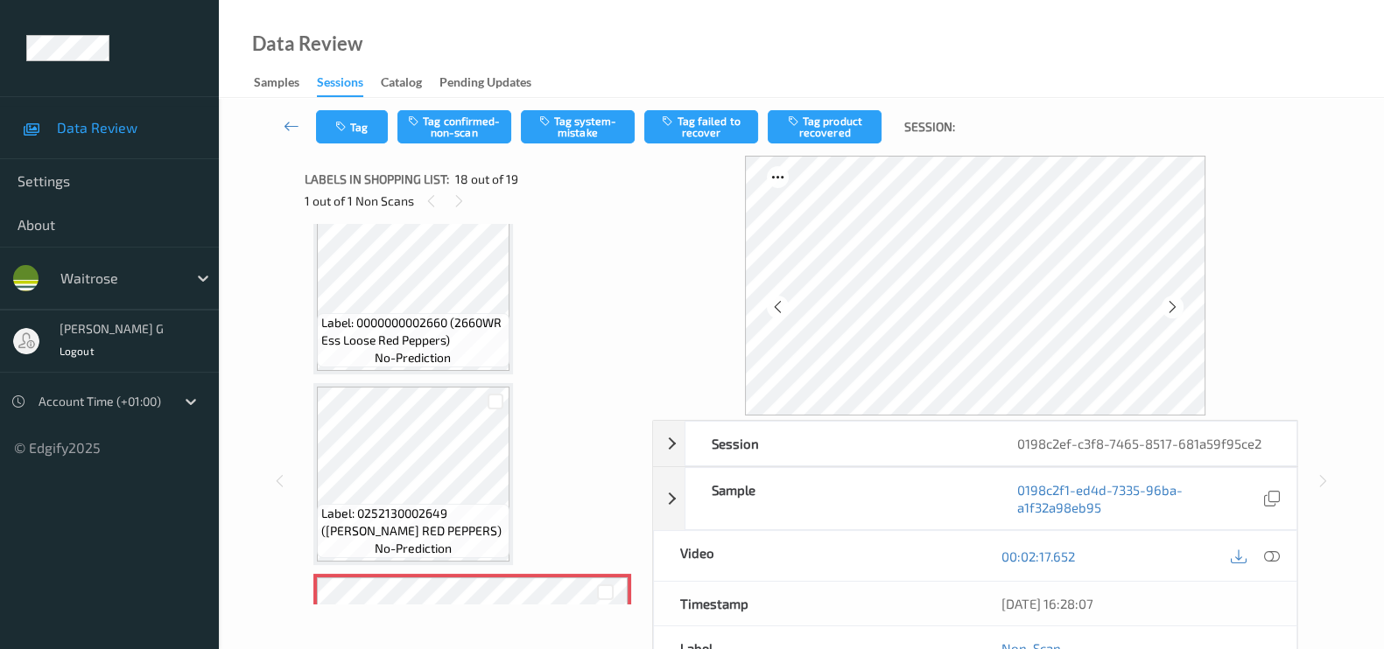
click at [385, 314] on span "Label: 0000000002660 (2660WR Ess Loose Red Peppers)" at bounding box center [413, 331] width 184 height 35
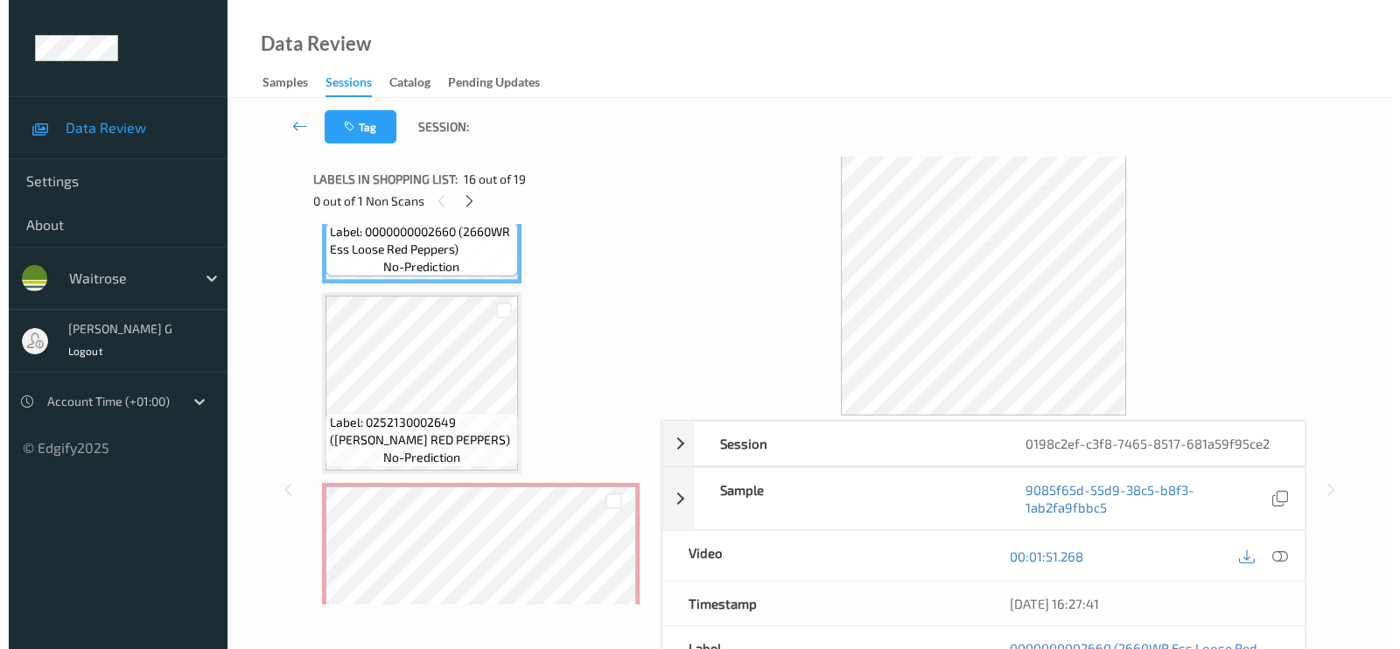
scroll to position [3012, 0]
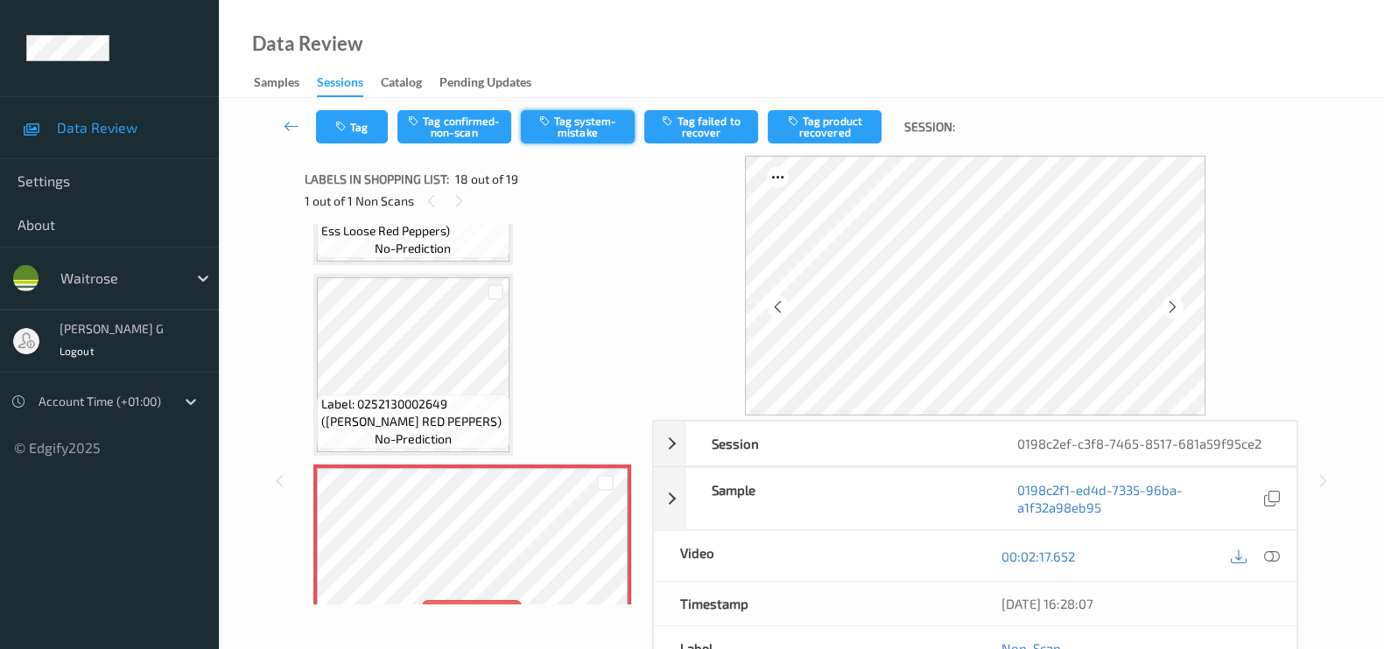
click at [596, 124] on button "Tag system-mistake" at bounding box center [578, 126] width 114 height 33
click at [354, 133] on button "Tag" at bounding box center [352, 126] width 72 height 33
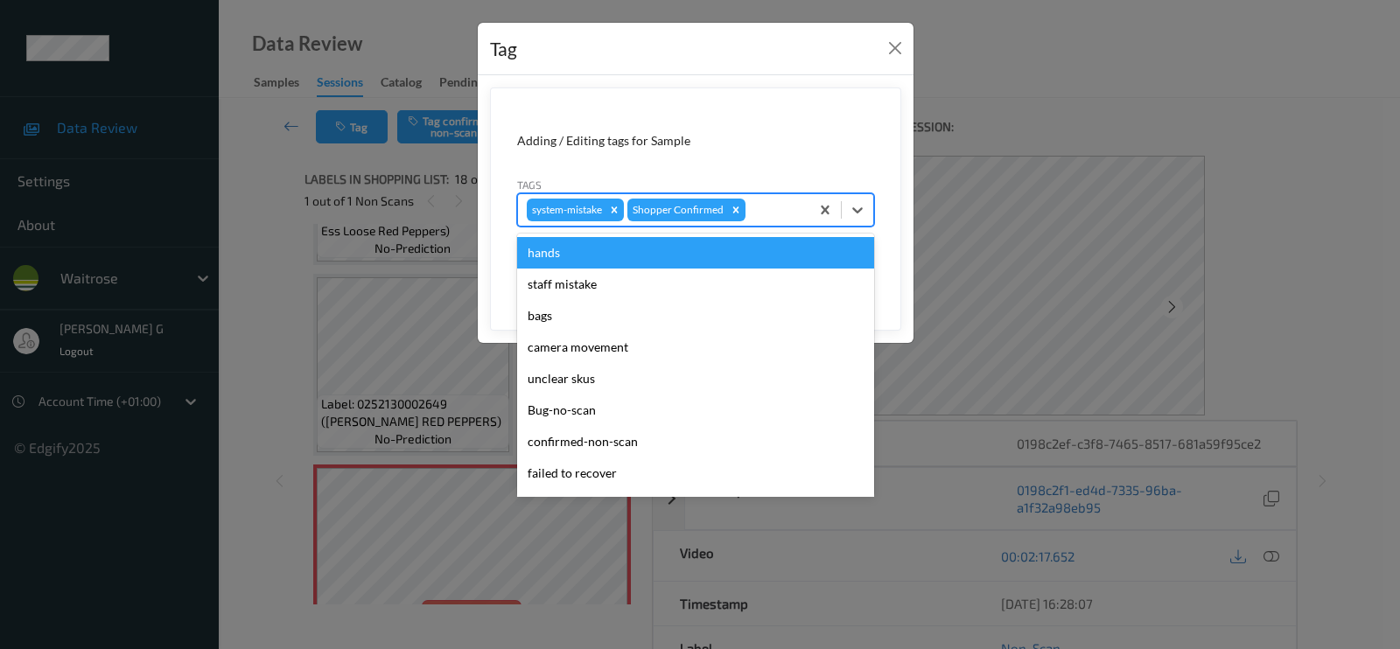
click at [790, 204] on div at bounding box center [775, 210] width 52 height 21
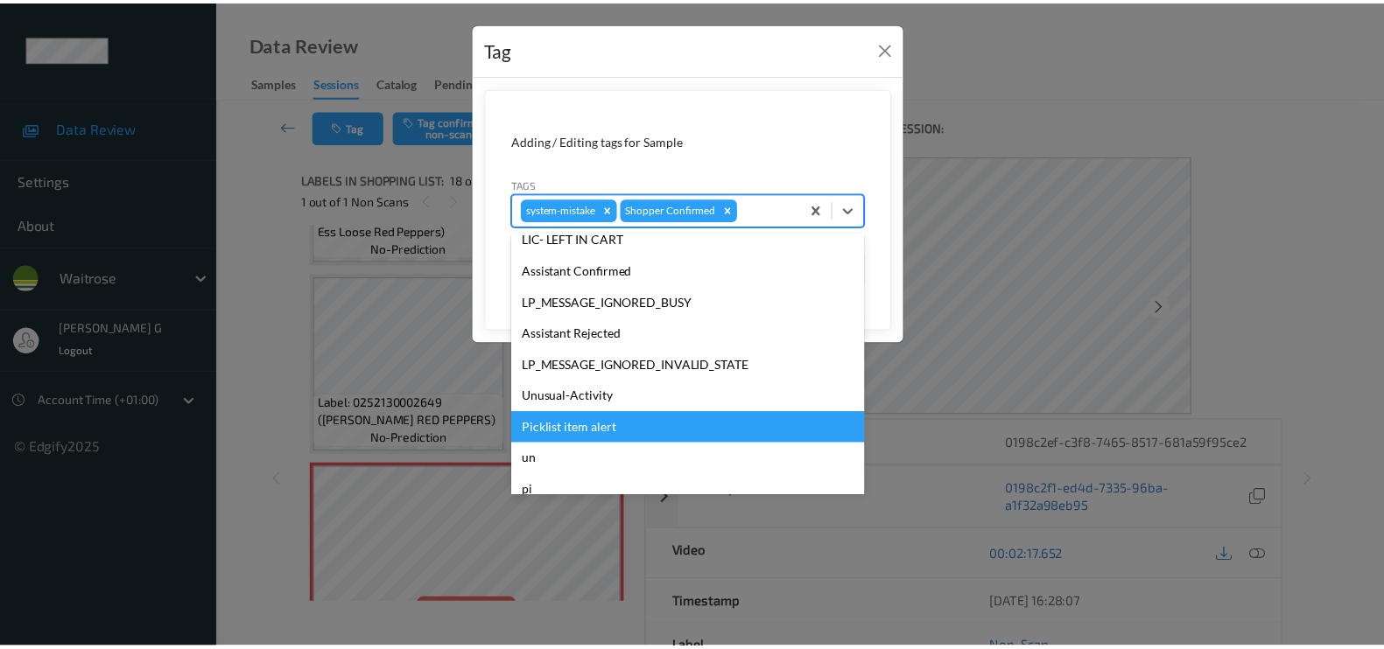
scroll to position [342, 0]
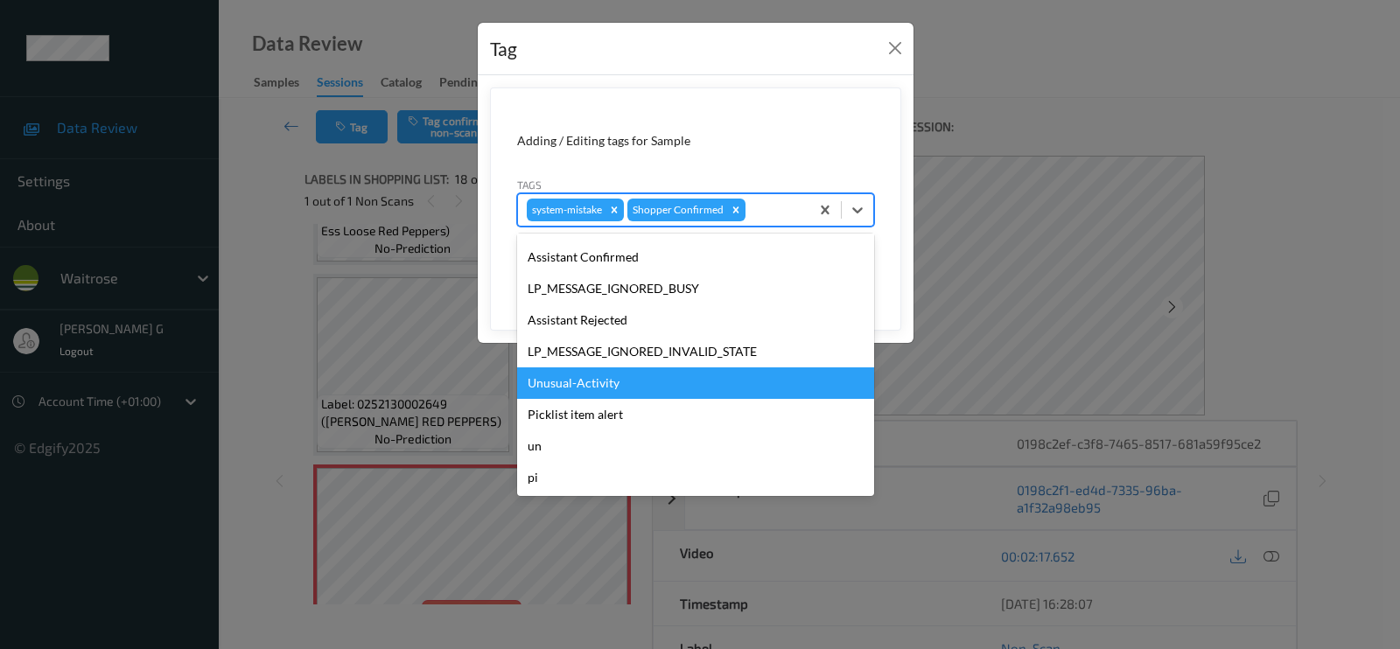
click at [563, 389] on div "Unusual-Activity" at bounding box center [695, 384] width 357 height 32
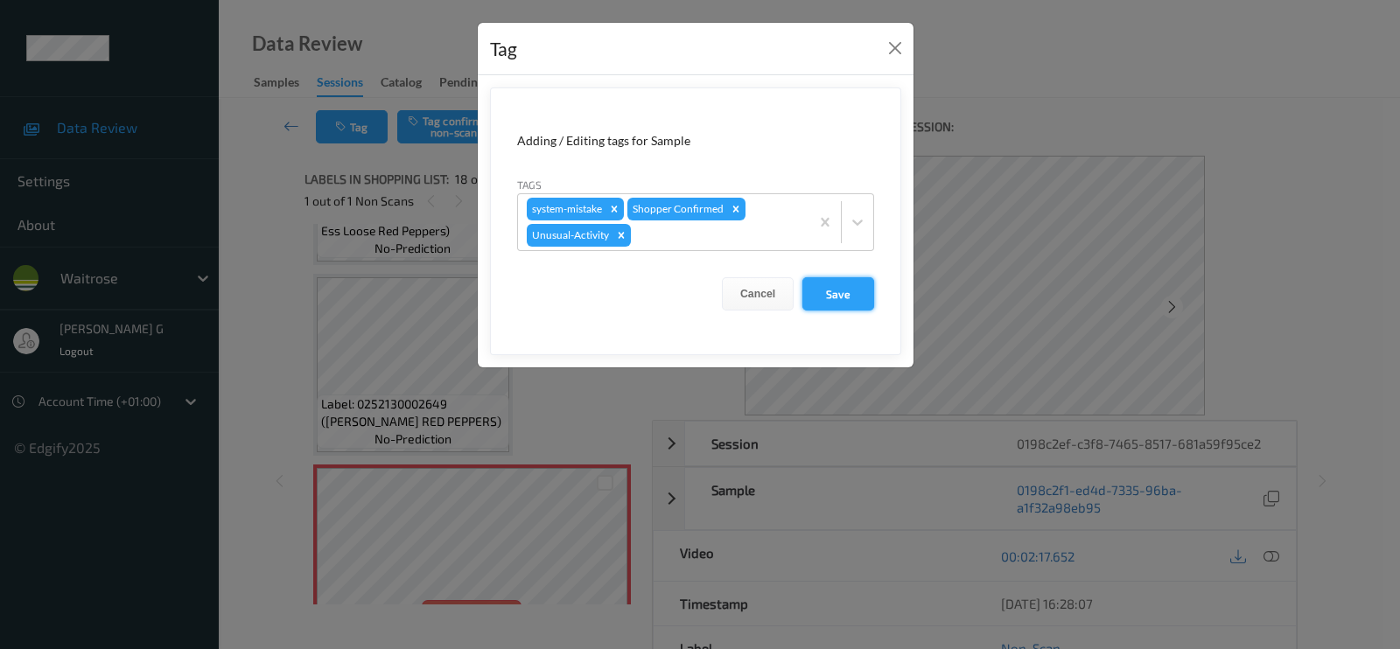
click at [838, 291] on button "Save" at bounding box center [839, 293] width 72 height 33
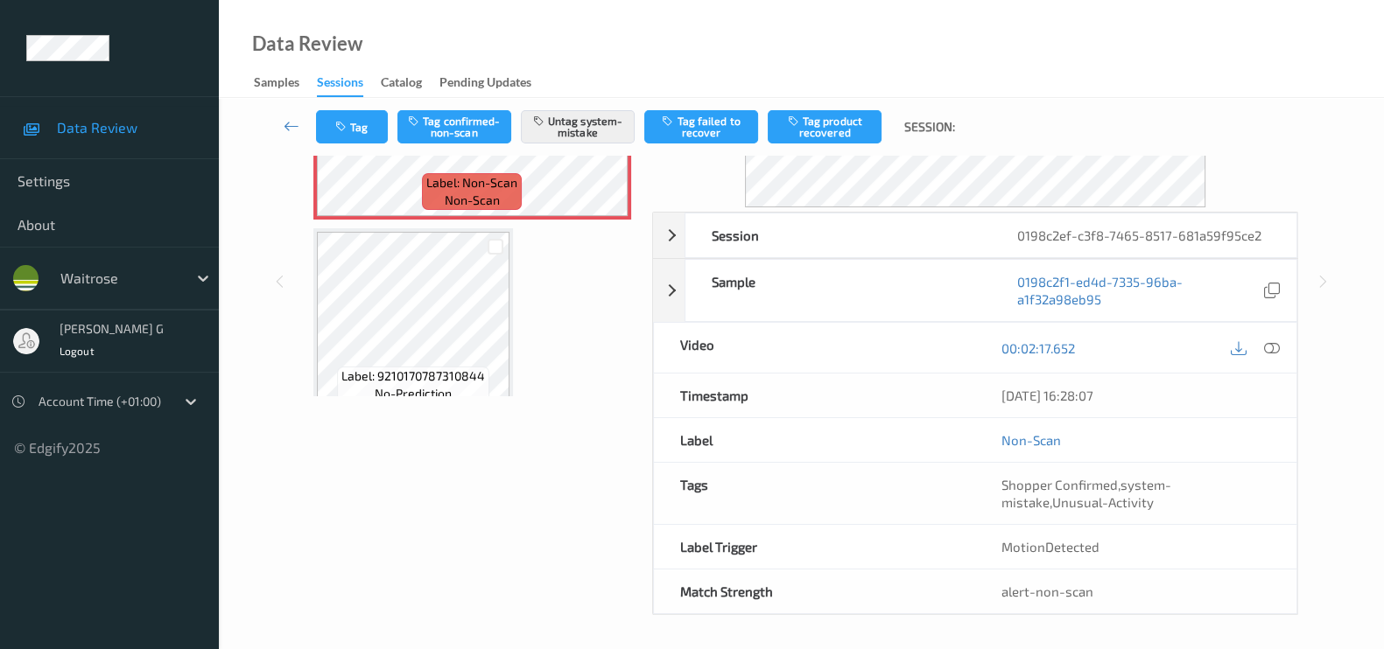
scroll to position [0, 0]
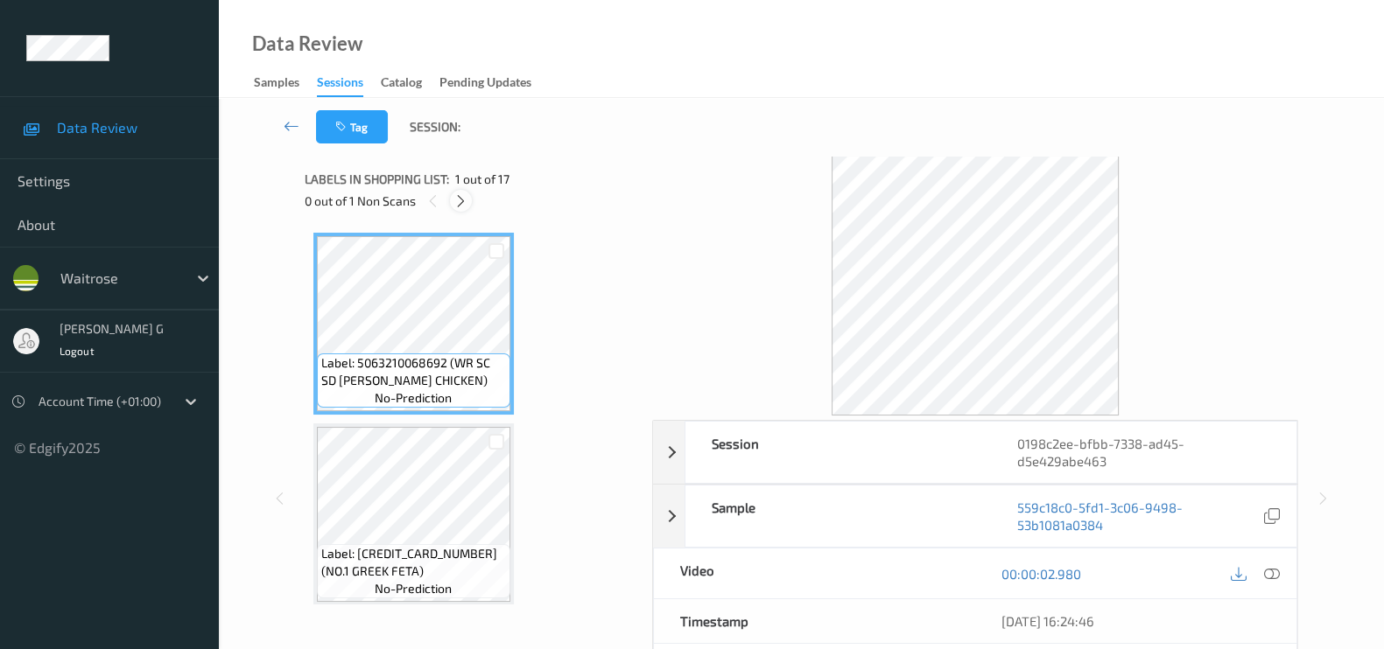
click at [459, 204] on icon at bounding box center [460, 201] width 15 height 16
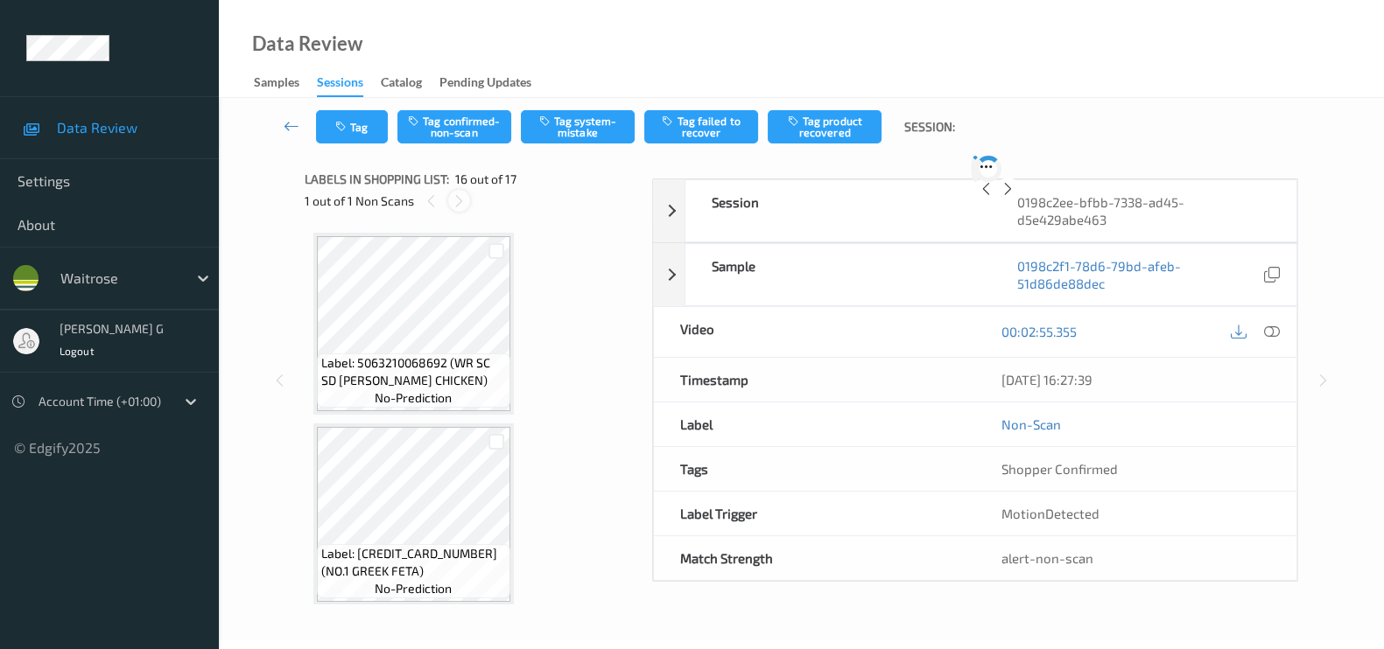
scroll to position [2663, 0]
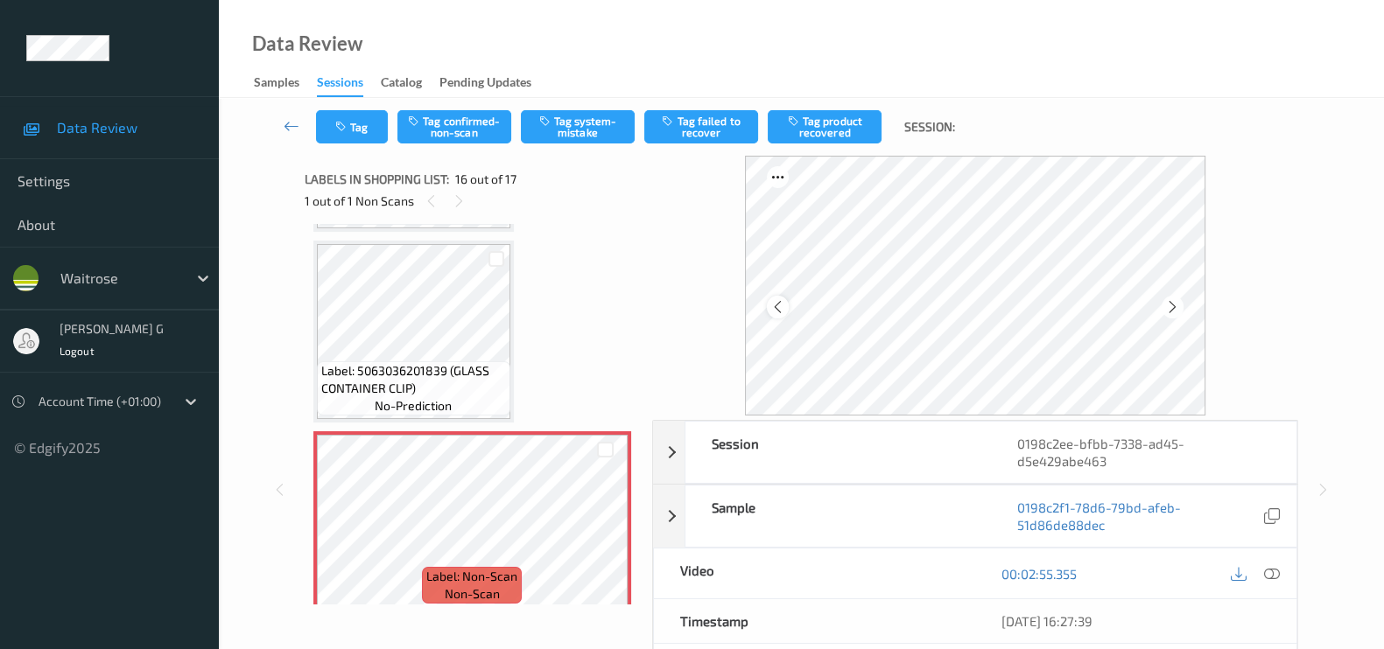
click at [770, 304] on div at bounding box center [778, 307] width 22 height 22
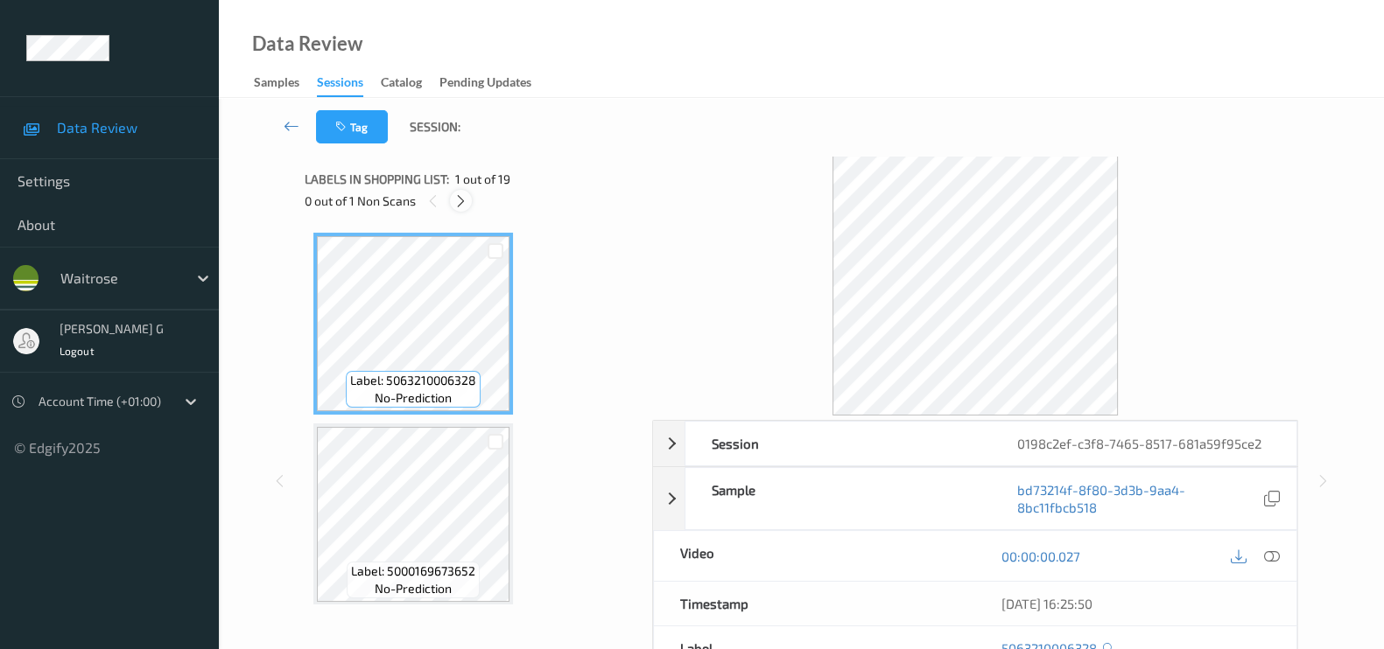
click at [469, 207] on div at bounding box center [461, 201] width 22 height 22
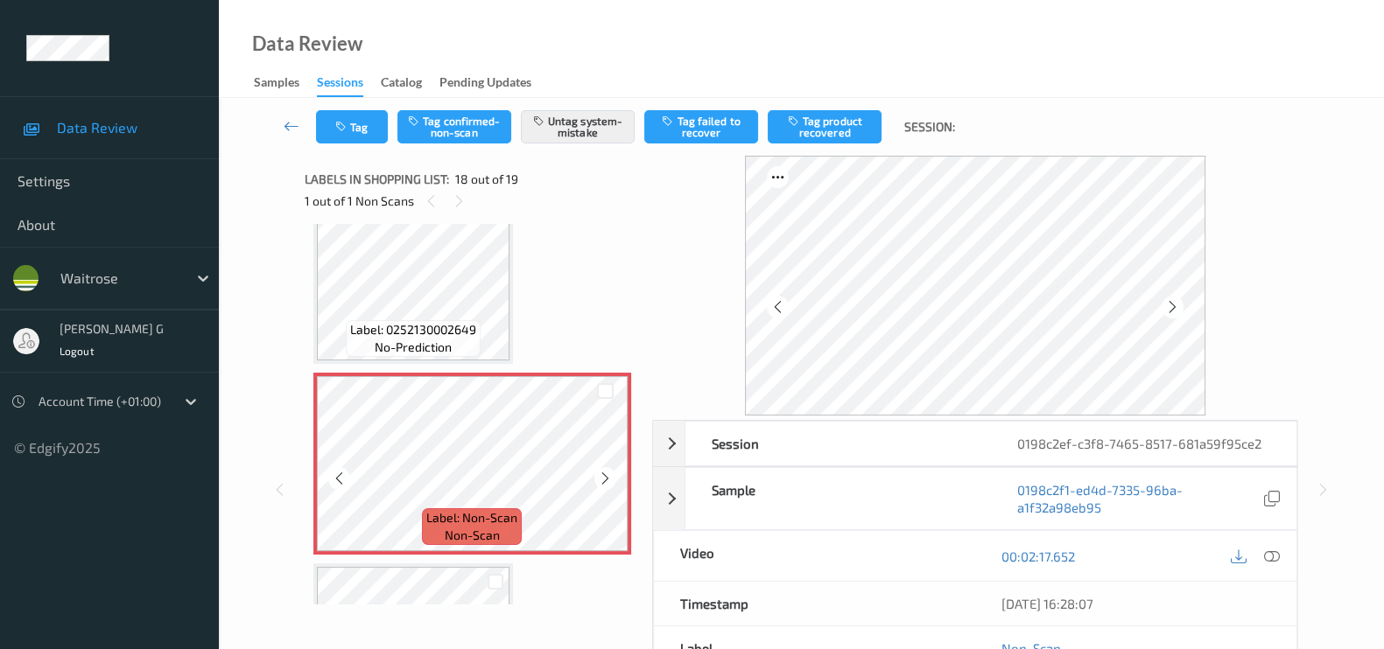
scroll to position [3152, 0]
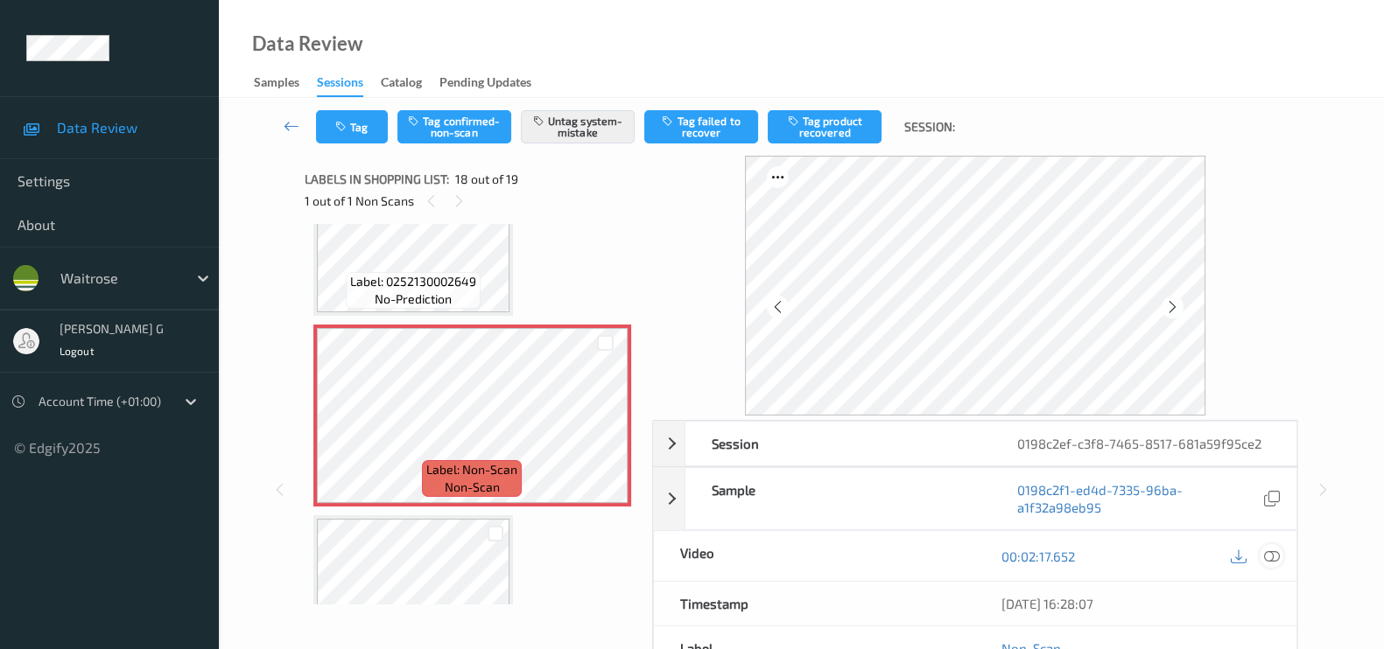
click at [1271, 553] on icon at bounding box center [1272, 557] width 16 height 16
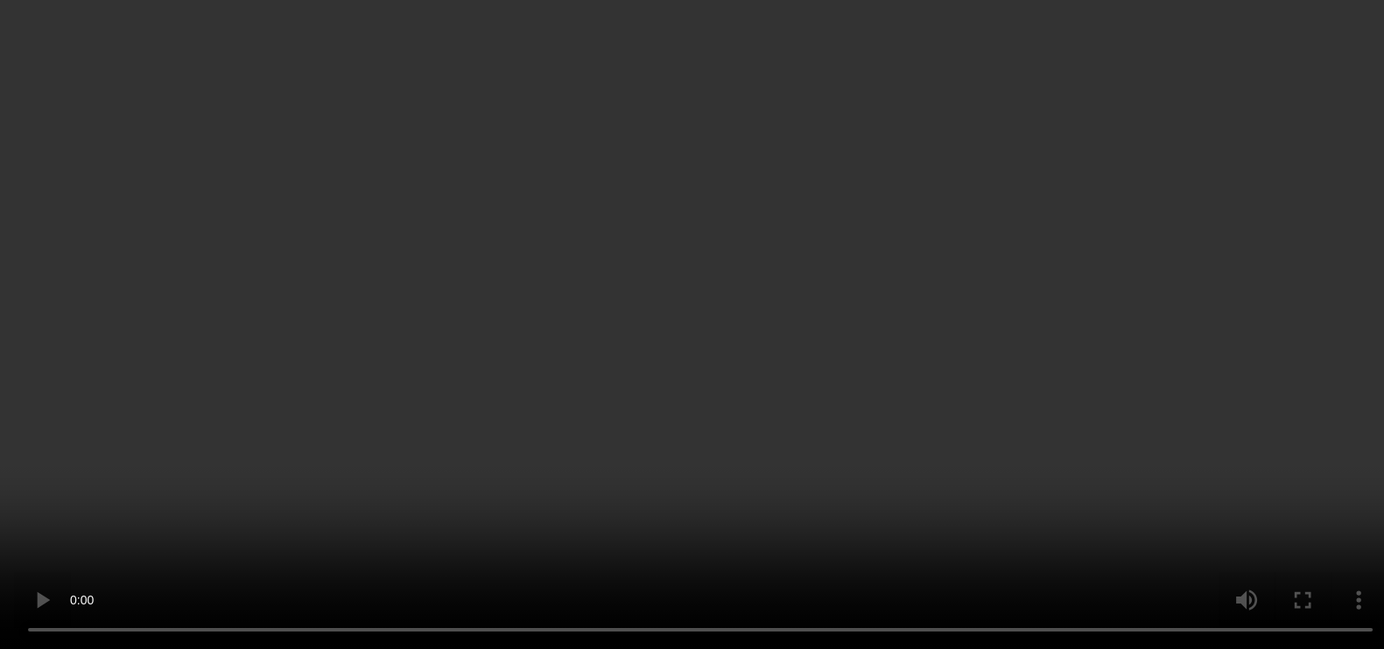
scroll to position [2983, 0]
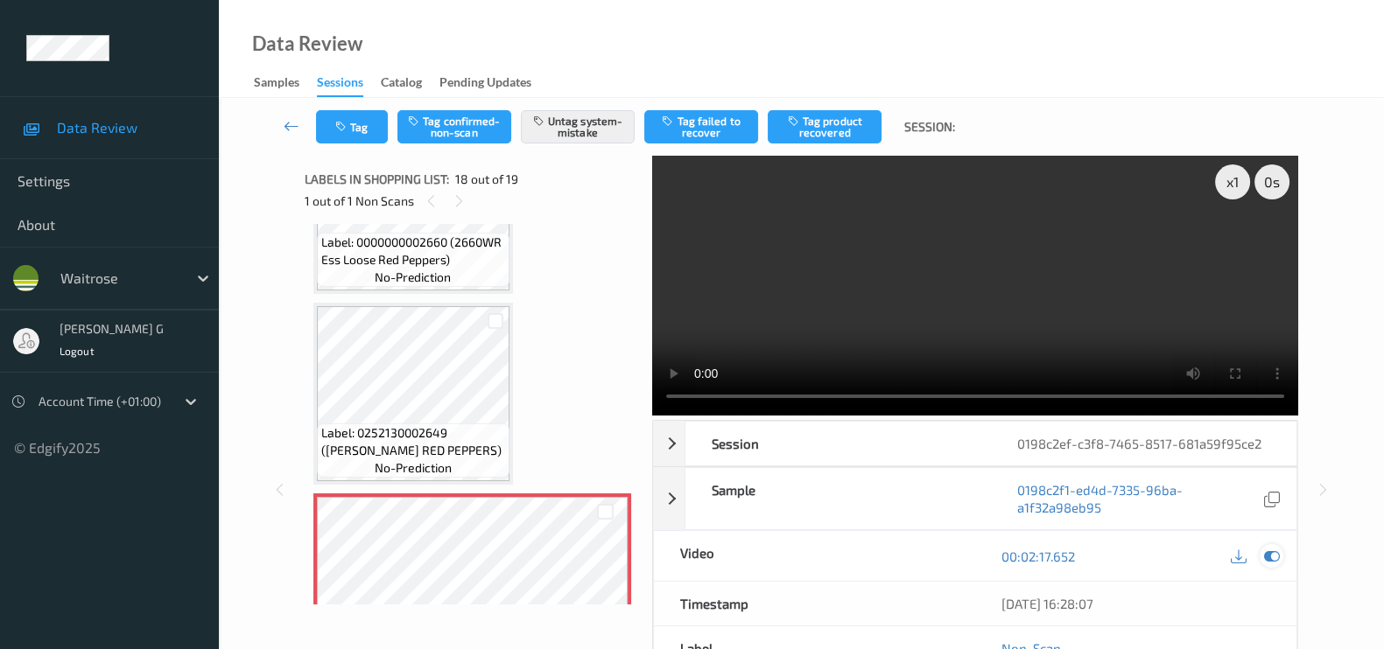
click at [1272, 553] on icon at bounding box center [1272, 557] width 16 height 16
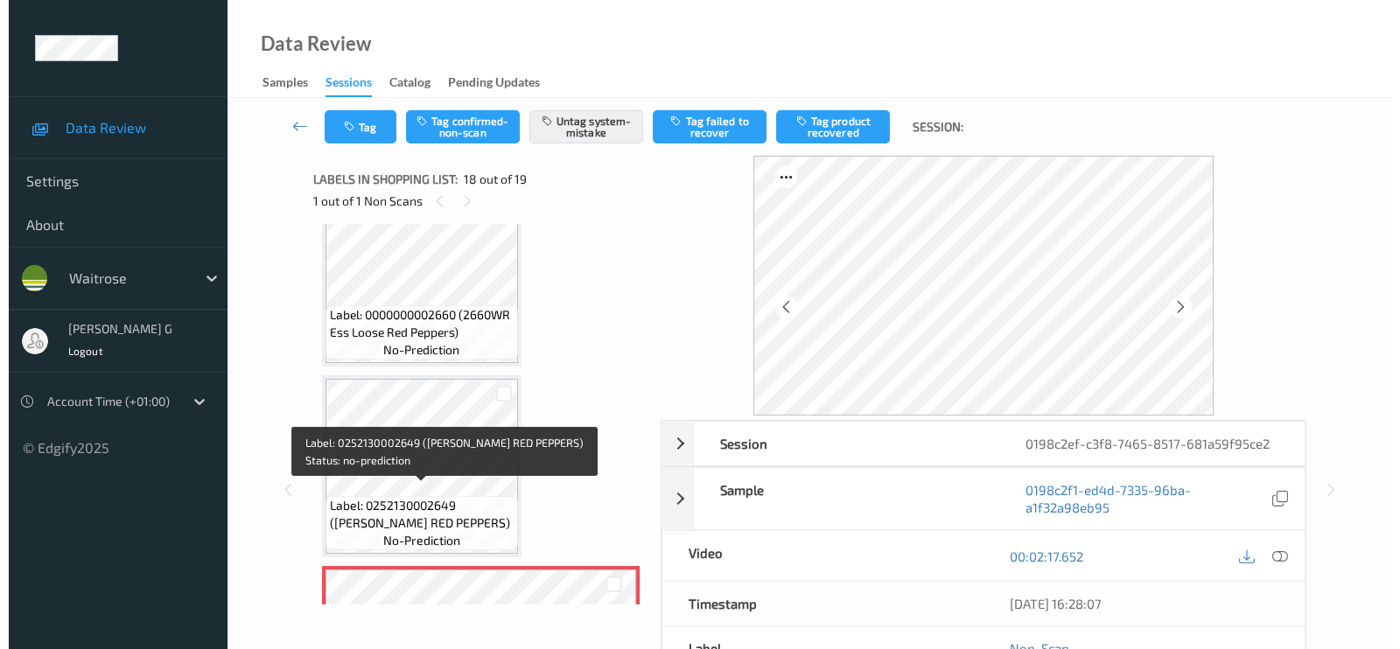
scroll to position [2902, 0]
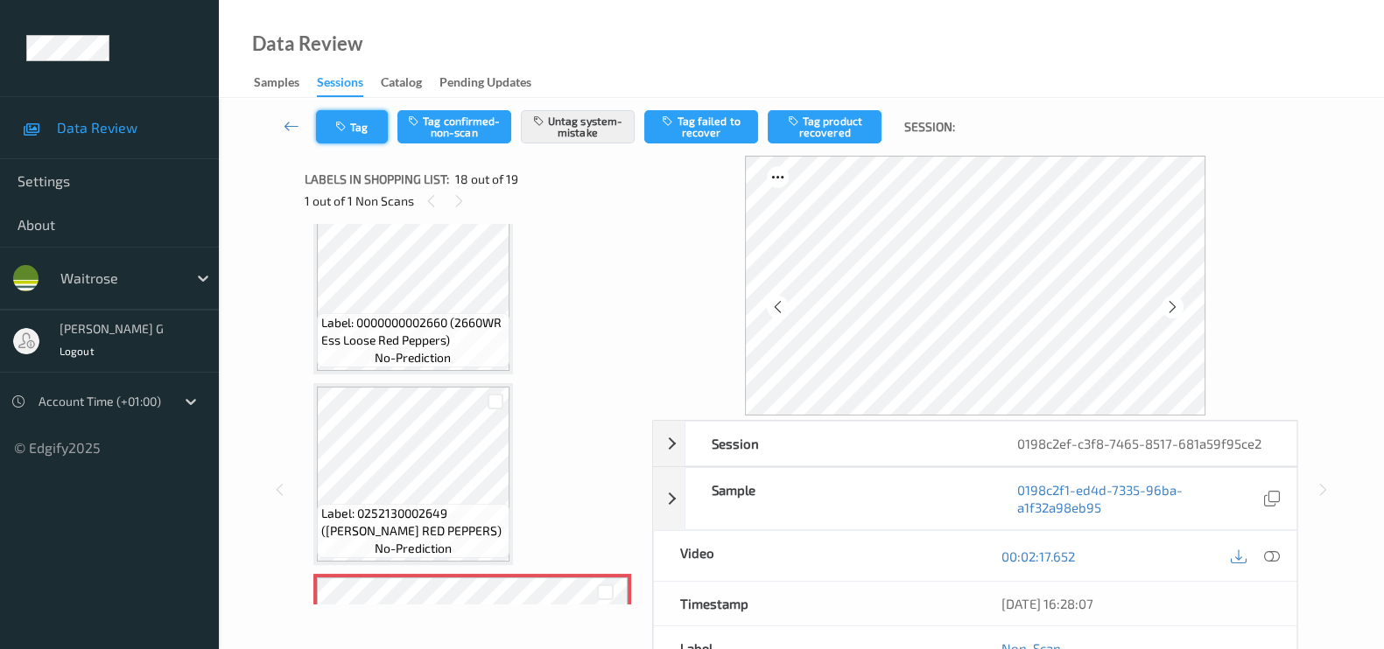
click at [365, 124] on button "Tag" at bounding box center [352, 126] width 72 height 33
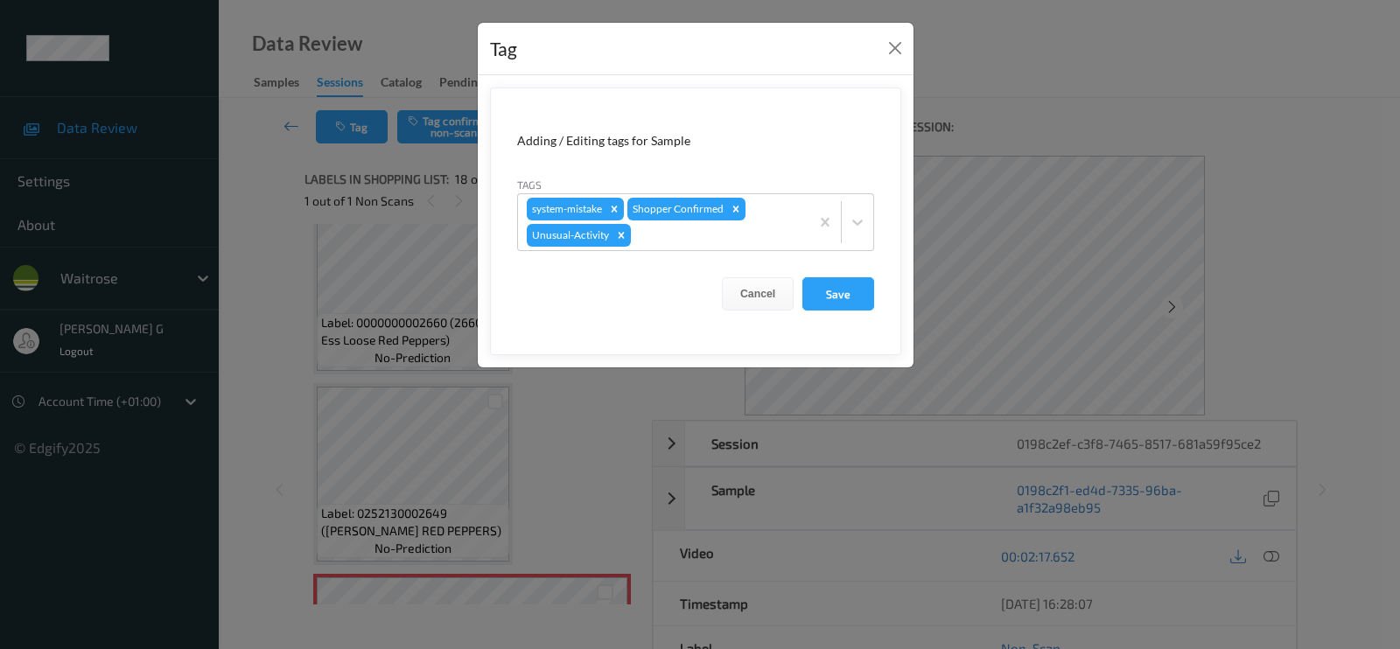
click at [673, 251] on form "Adding / Editing tags for Sample Tags system-mistake Shopper Confirmed Unusual-…" at bounding box center [695, 222] width 411 height 268
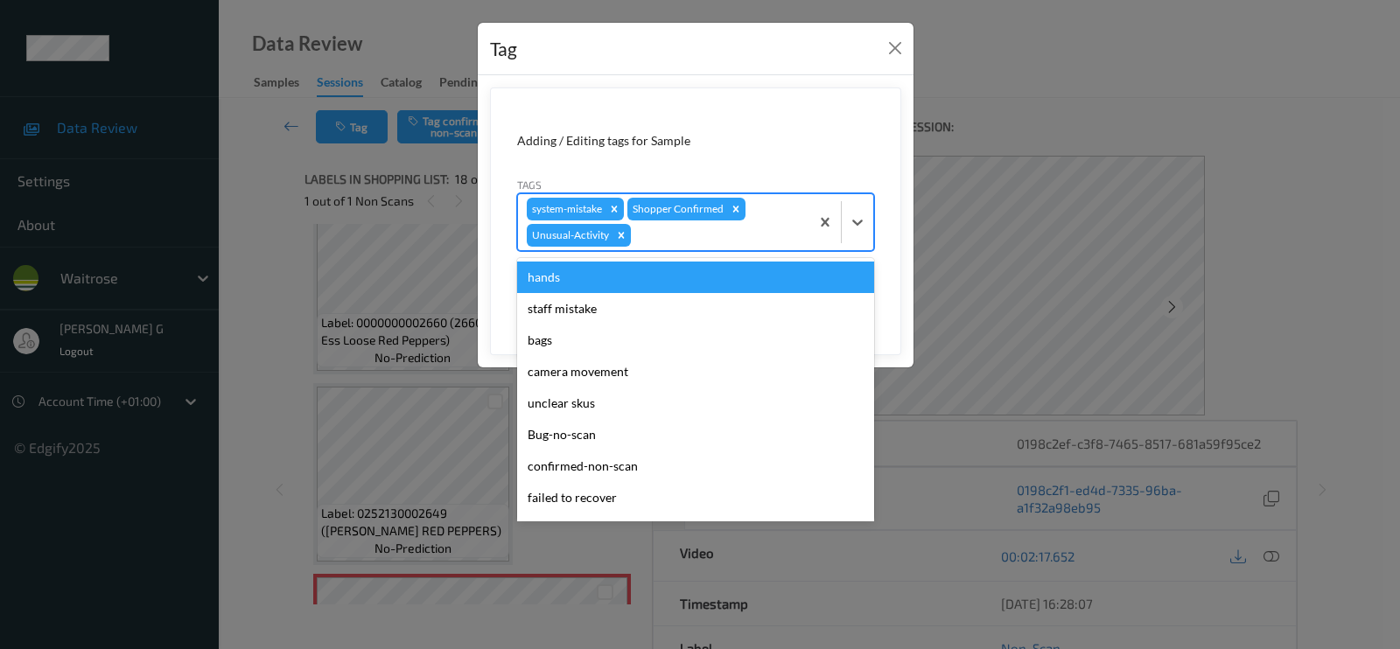
click at [673, 240] on div at bounding box center [718, 235] width 166 height 21
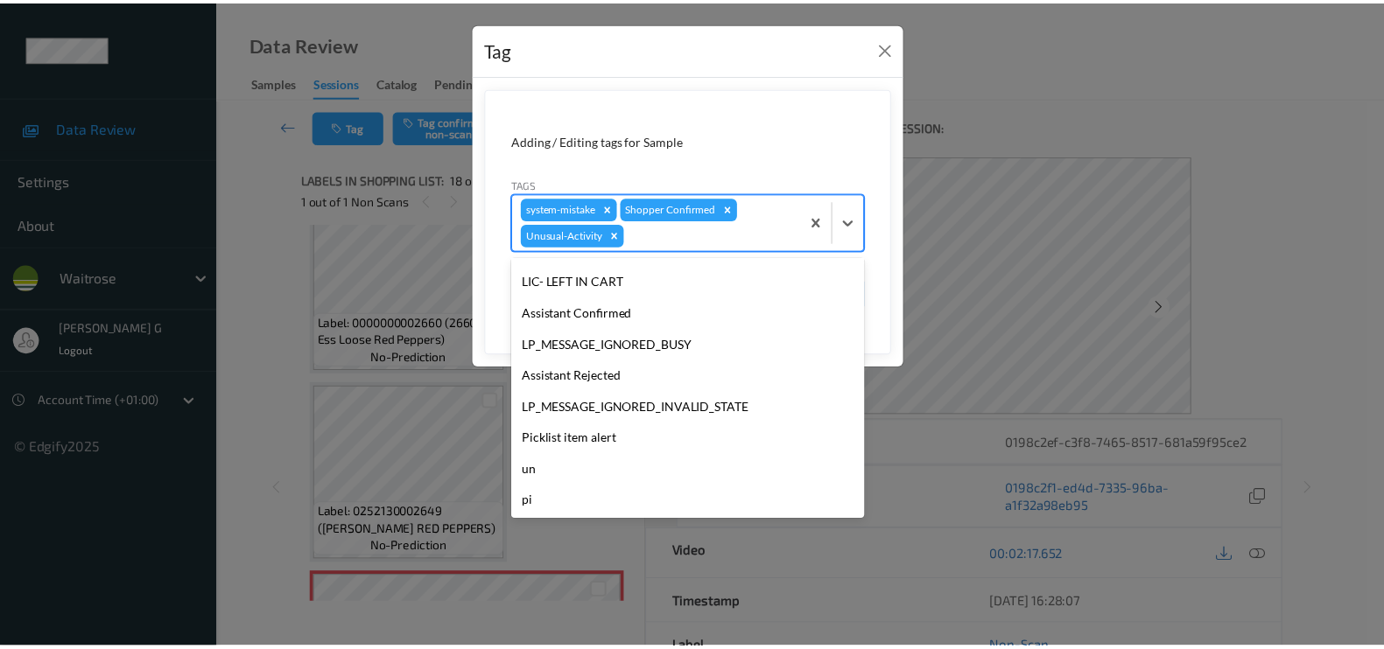
scroll to position [311, 0]
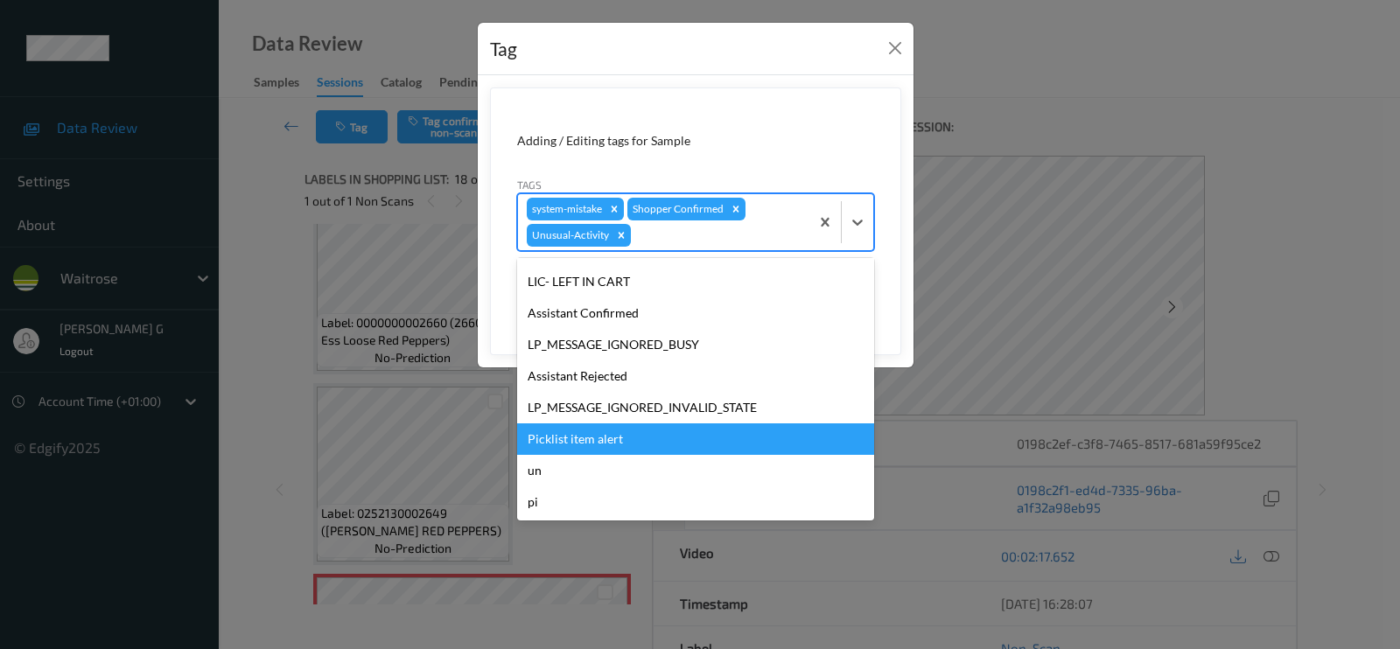
click at [563, 440] on div "Picklist item alert" at bounding box center [695, 440] width 357 height 32
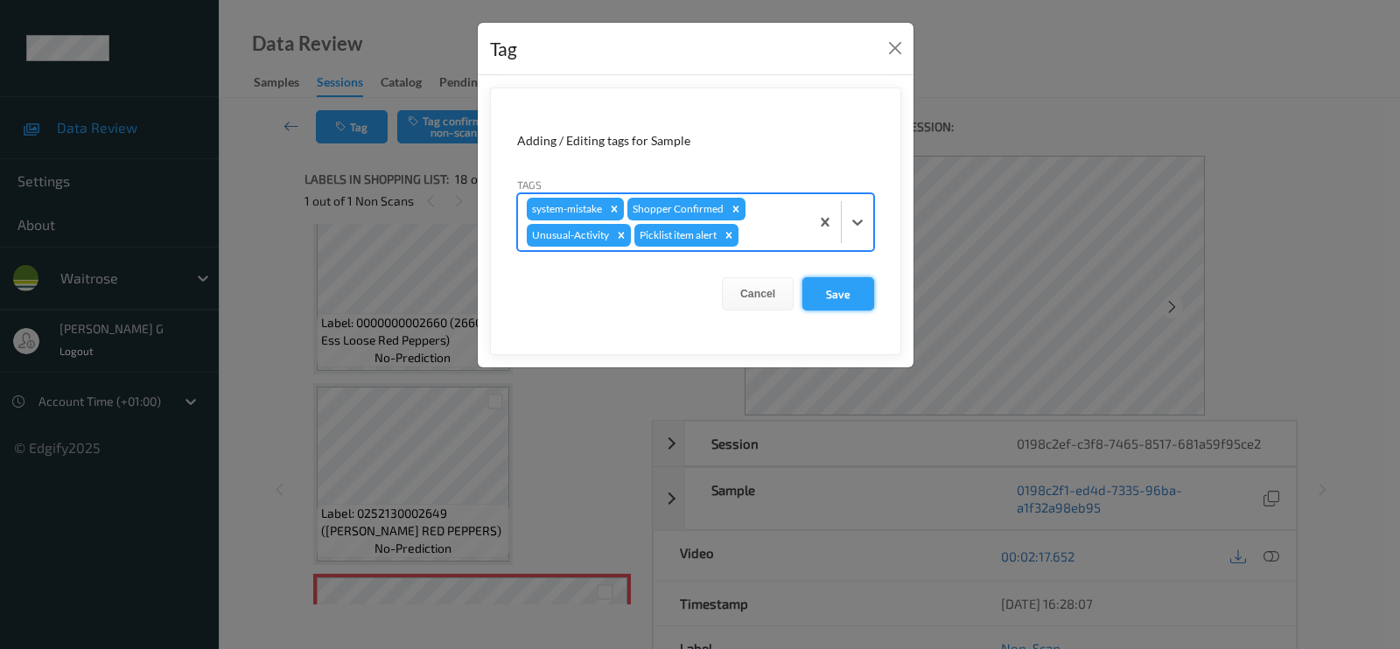
click at [834, 291] on button "Save" at bounding box center [839, 293] width 72 height 33
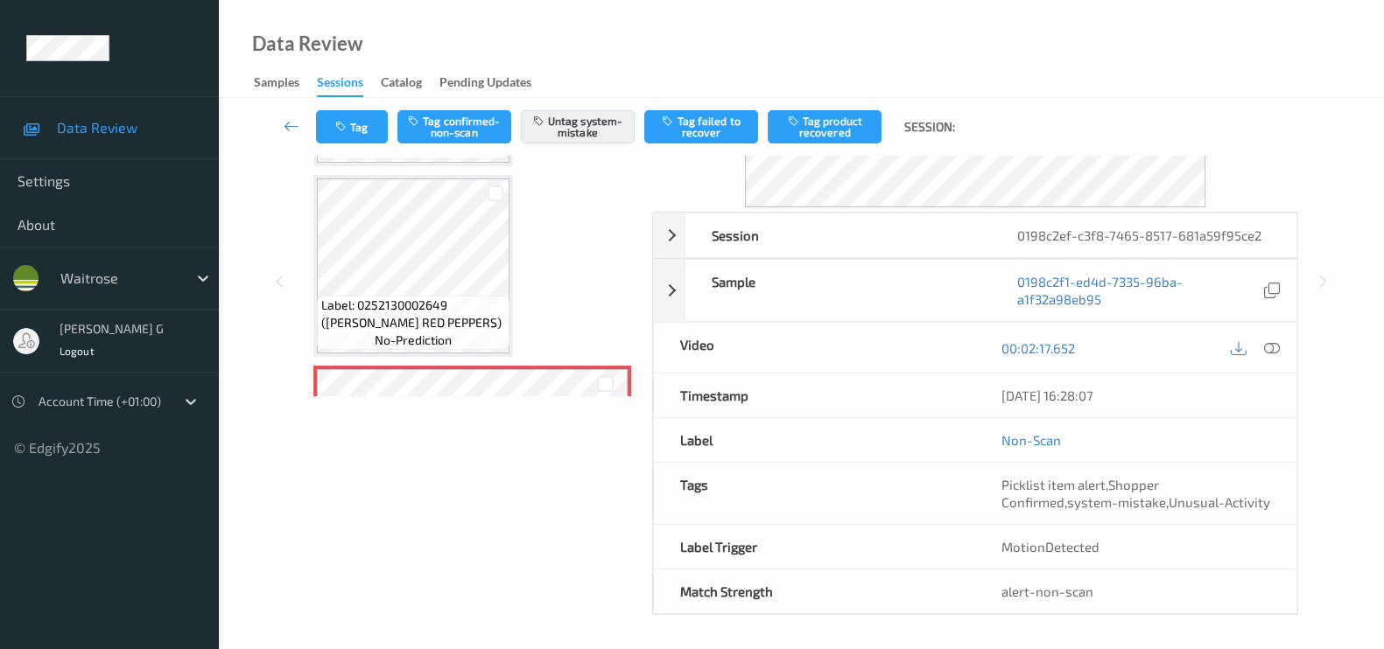
scroll to position [0, 0]
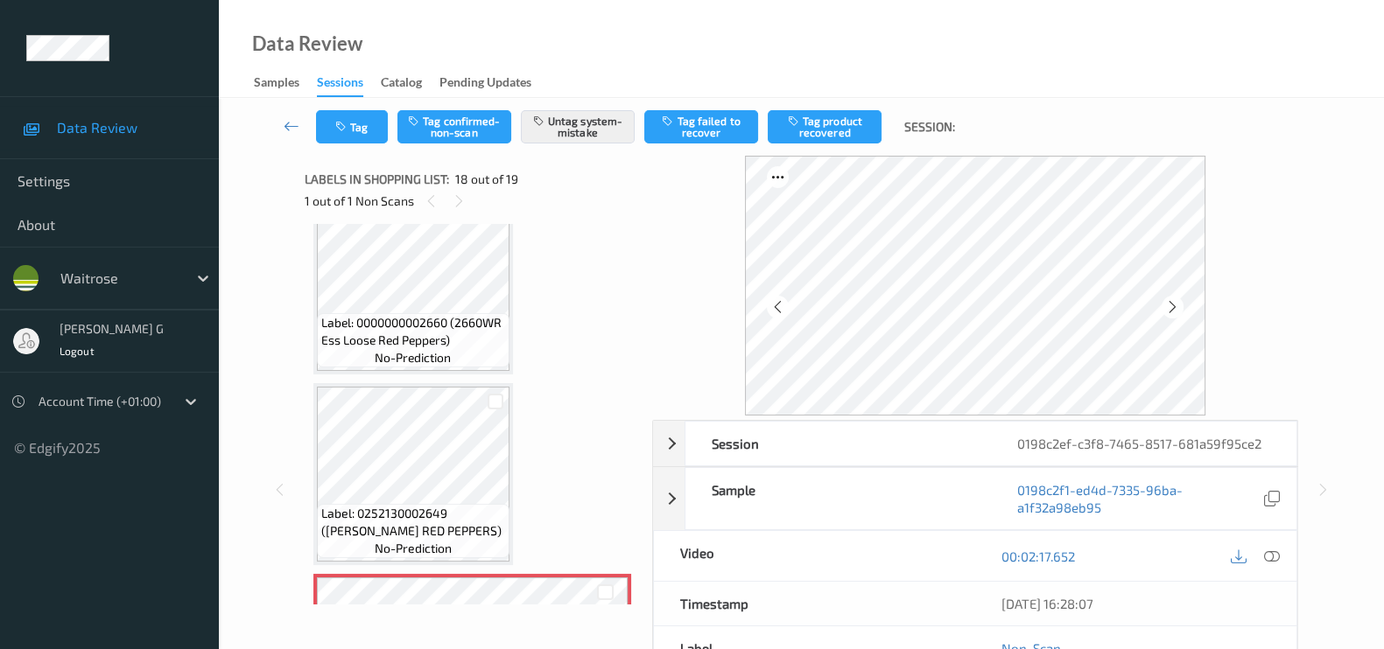
click at [227, 393] on div "Tag Tag confirmed-non-scan Untag system-mistake Tag failed to recover Tag produ…" at bounding box center [801, 478] width 1165 height 761
click at [305, 382] on div "Label: 5063210006328 (WR TRIO LETTUCE) no-prediction Label: 5000169673652 (WR N…" at bounding box center [472, 414] width 335 height 381
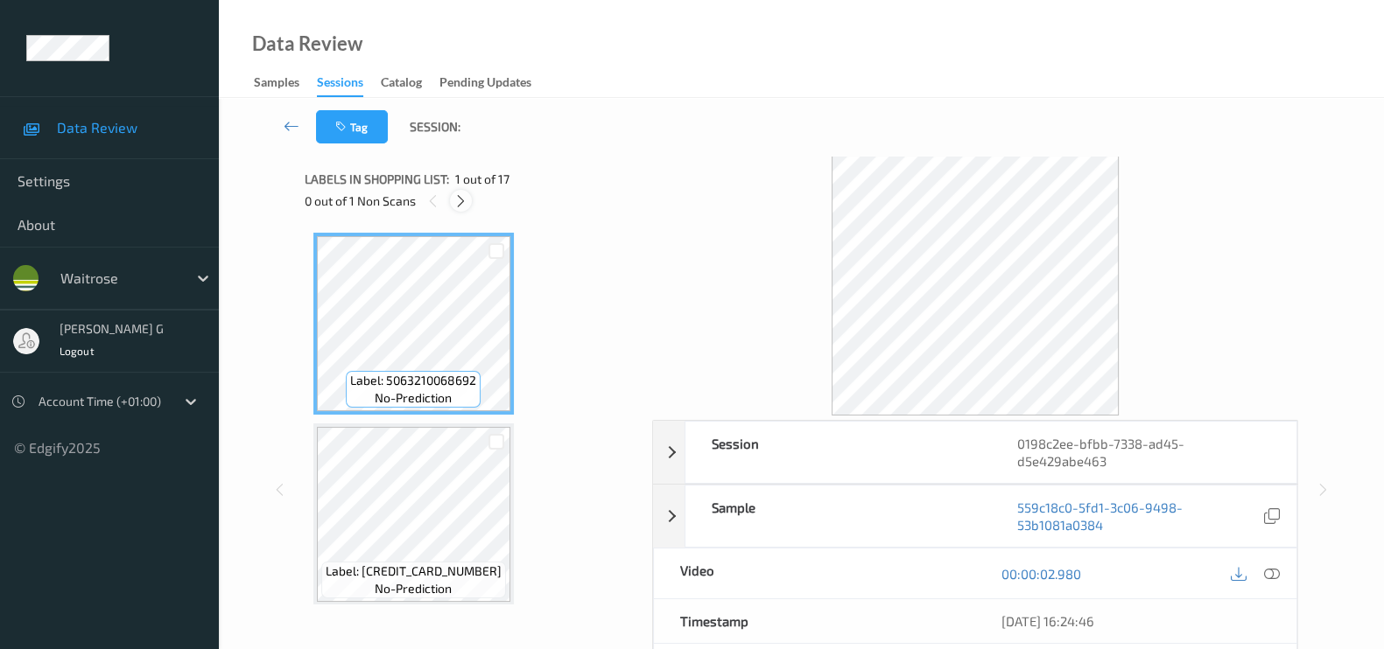
click at [467, 200] on icon at bounding box center [460, 201] width 15 height 16
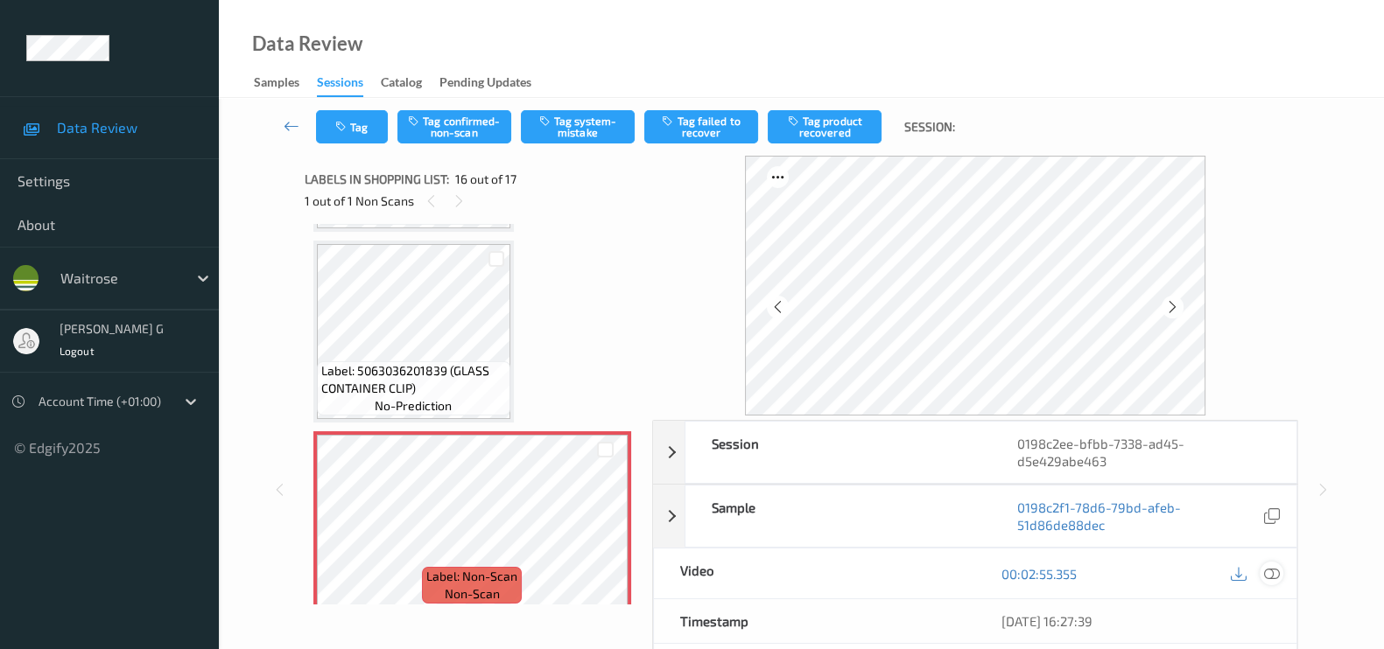
click at [1271, 572] on icon at bounding box center [1272, 574] width 16 height 16
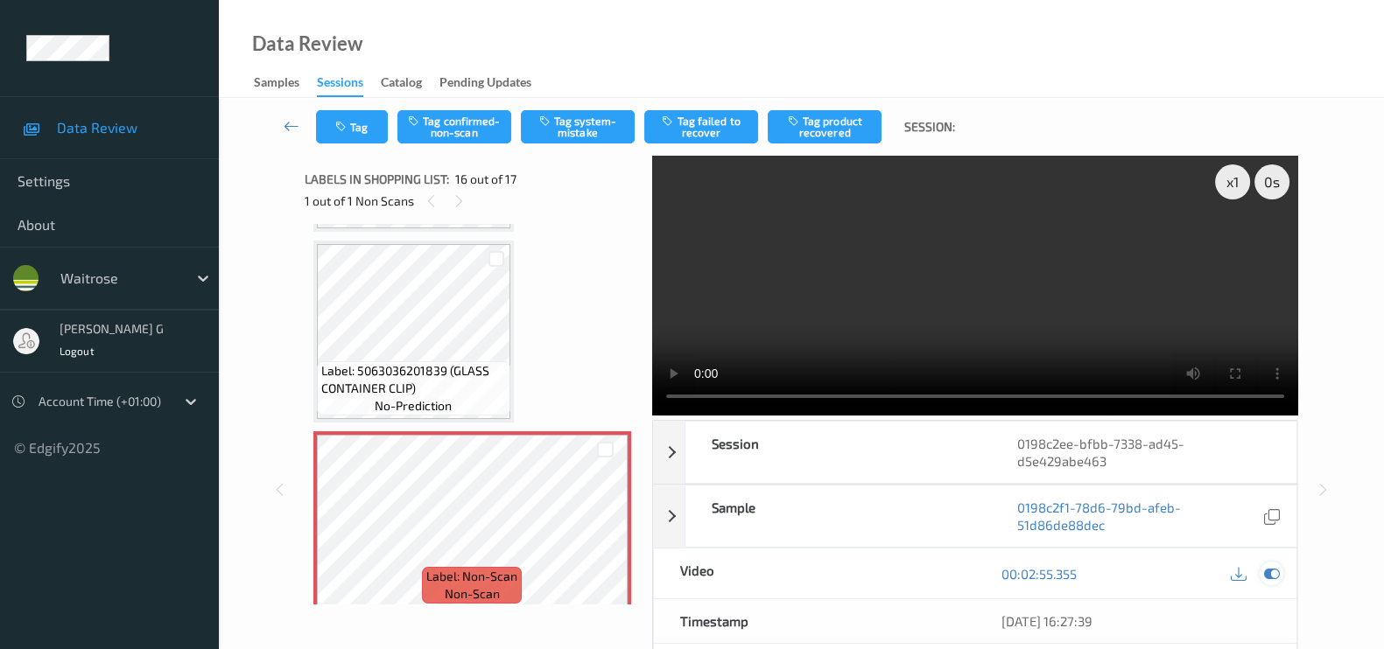
click at [1270, 574] on icon at bounding box center [1272, 574] width 16 height 16
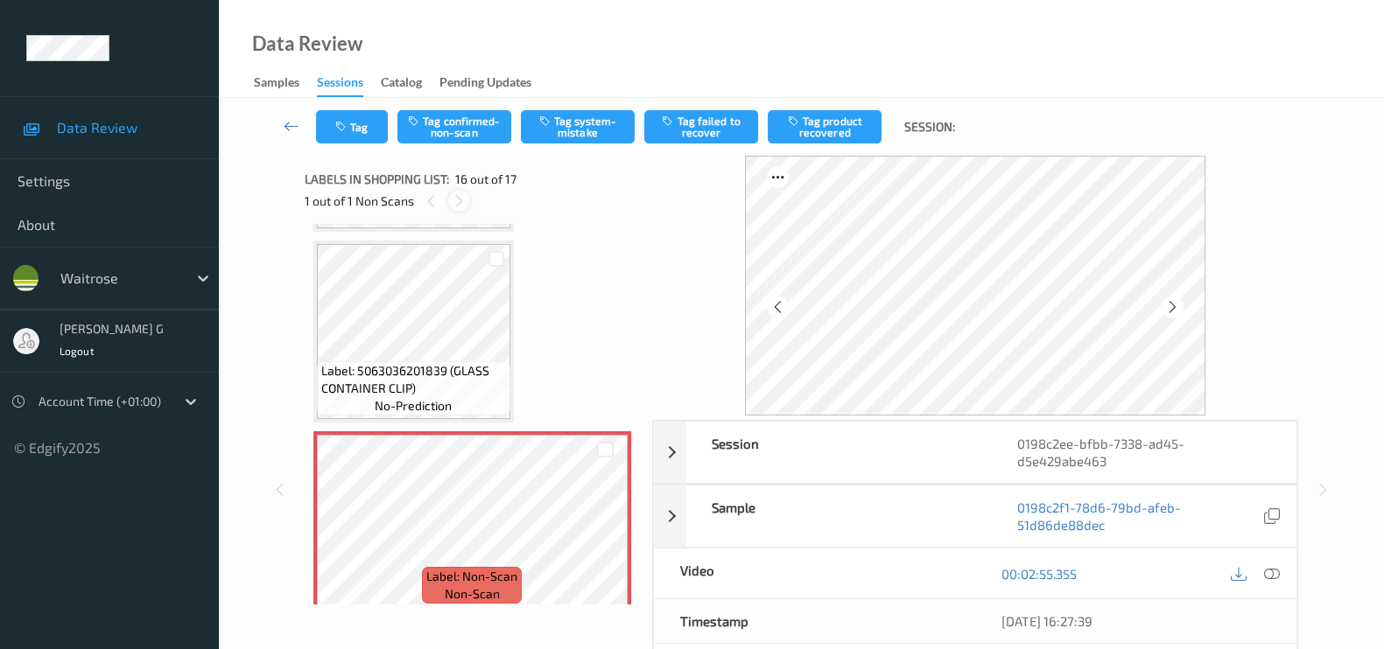
click at [454, 200] on icon at bounding box center [459, 201] width 15 height 16
click at [595, 122] on button "Tag system-mistake" at bounding box center [578, 126] width 114 height 33
click at [350, 132] on button "Tag" at bounding box center [352, 126] width 72 height 33
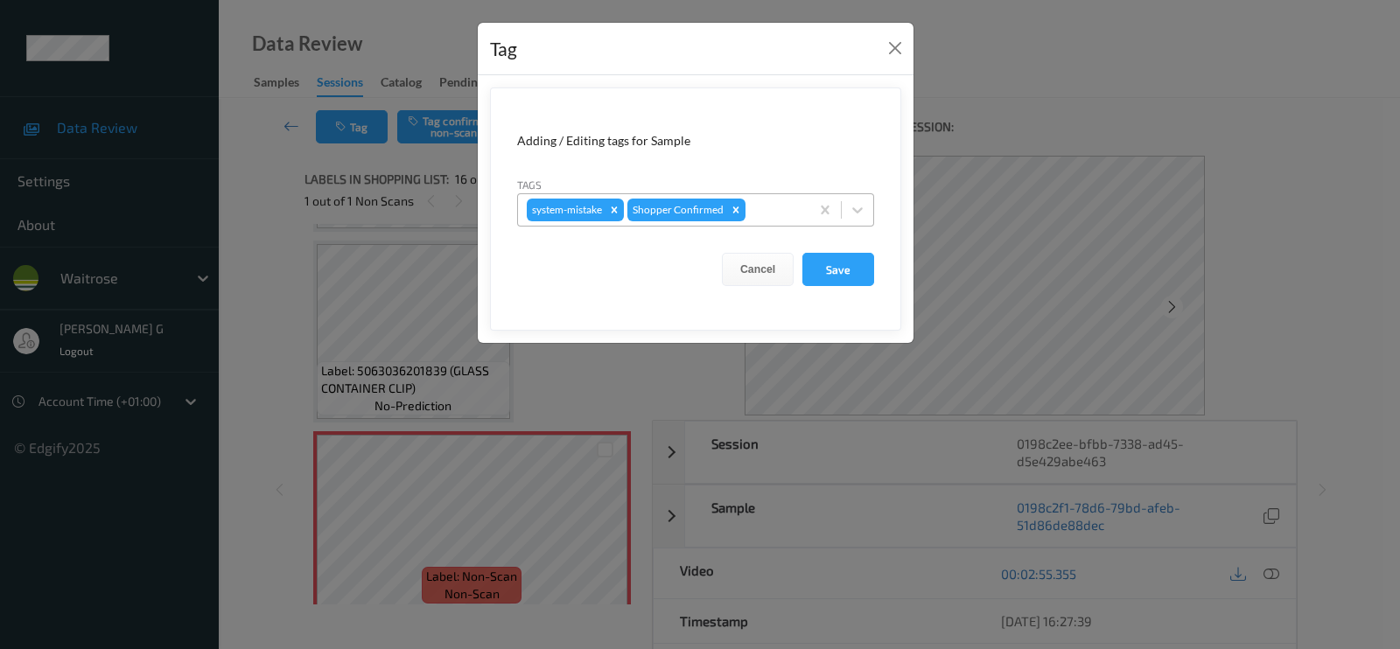
click at [771, 214] on div at bounding box center [775, 210] width 52 height 21
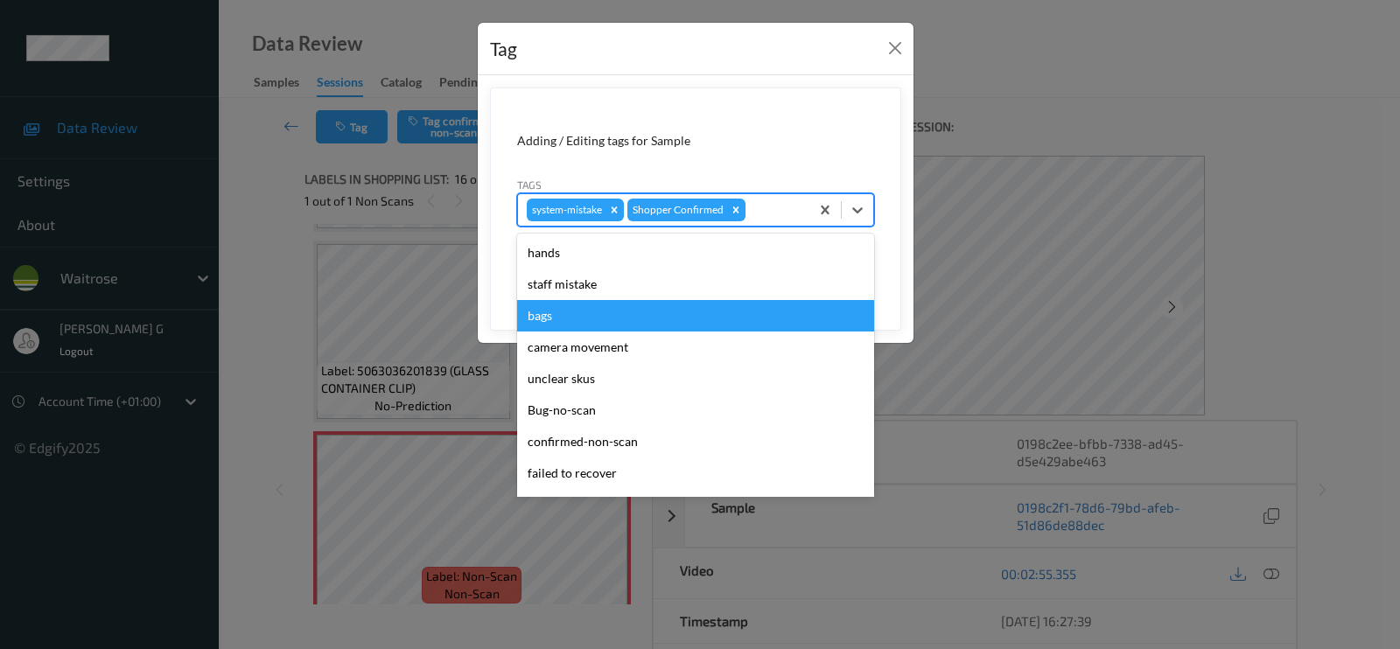
click at [538, 317] on div "bags" at bounding box center [695, 316] width 357 height 32
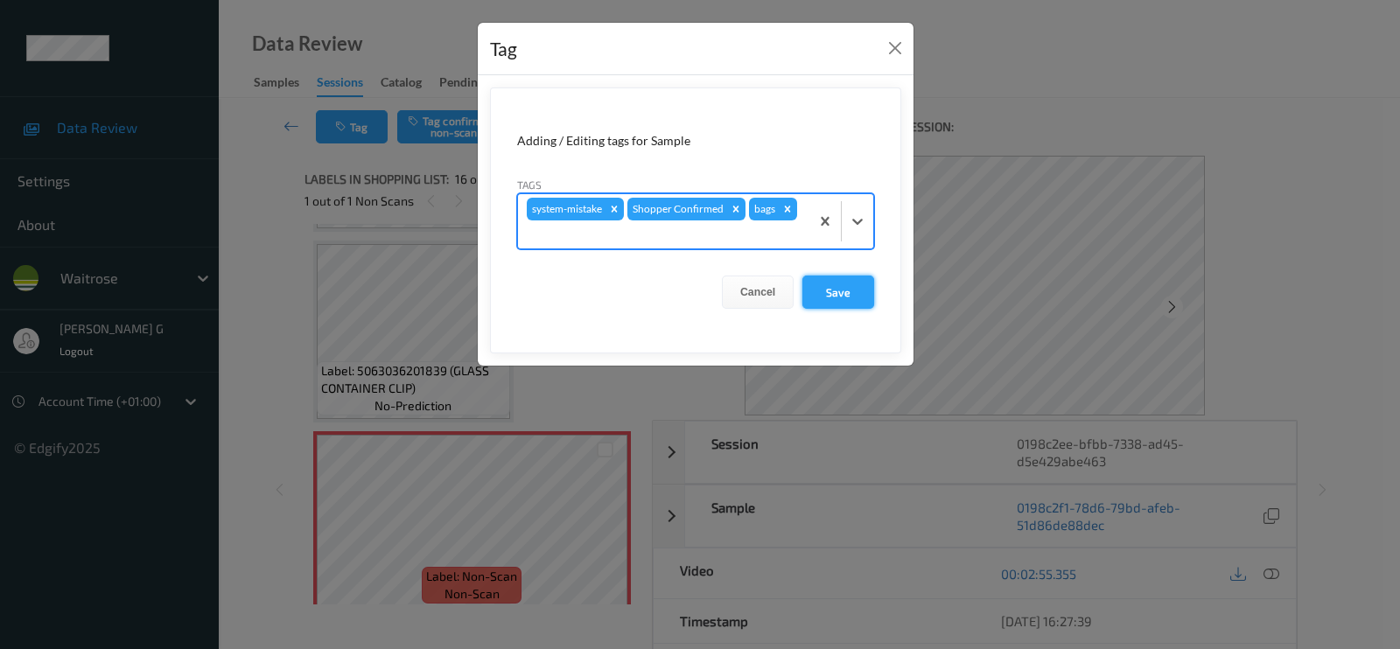
click at [845, 291] on button "Save" at bounding box center [839, 292] width 72 height 33
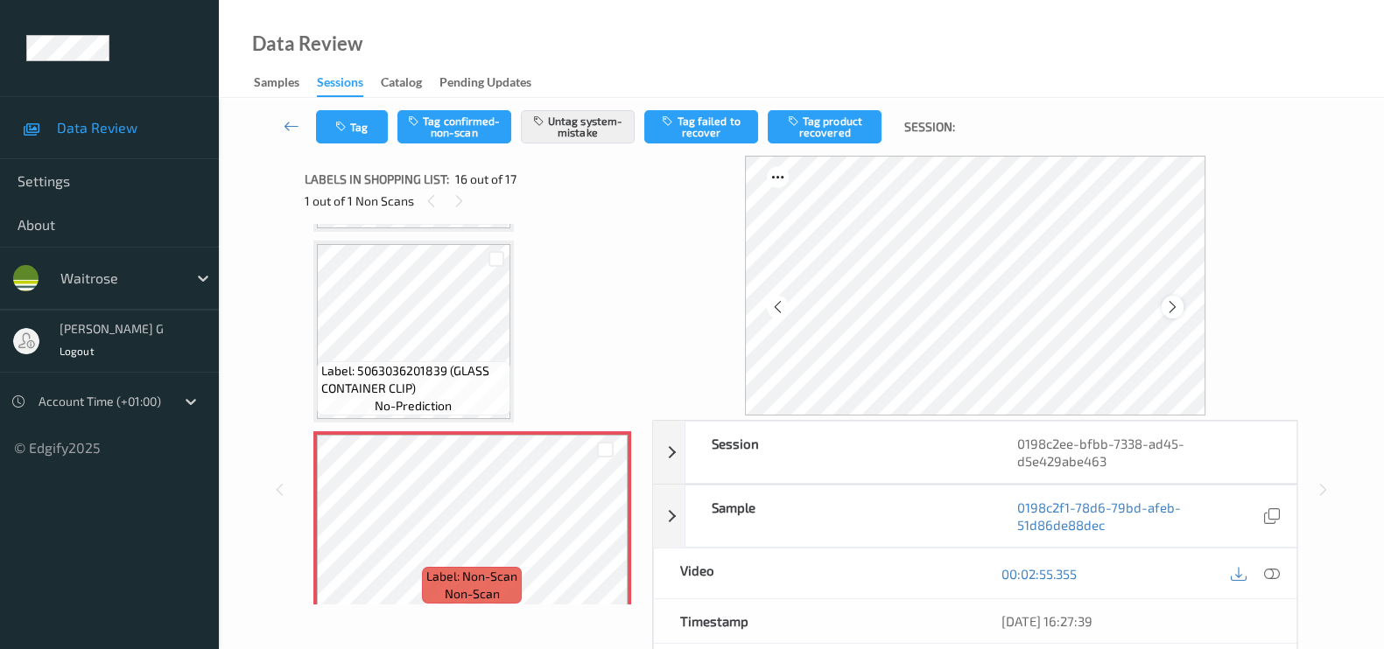
click at [1177, 298] on div at bounding box center [1172, 307] width 22 height 22
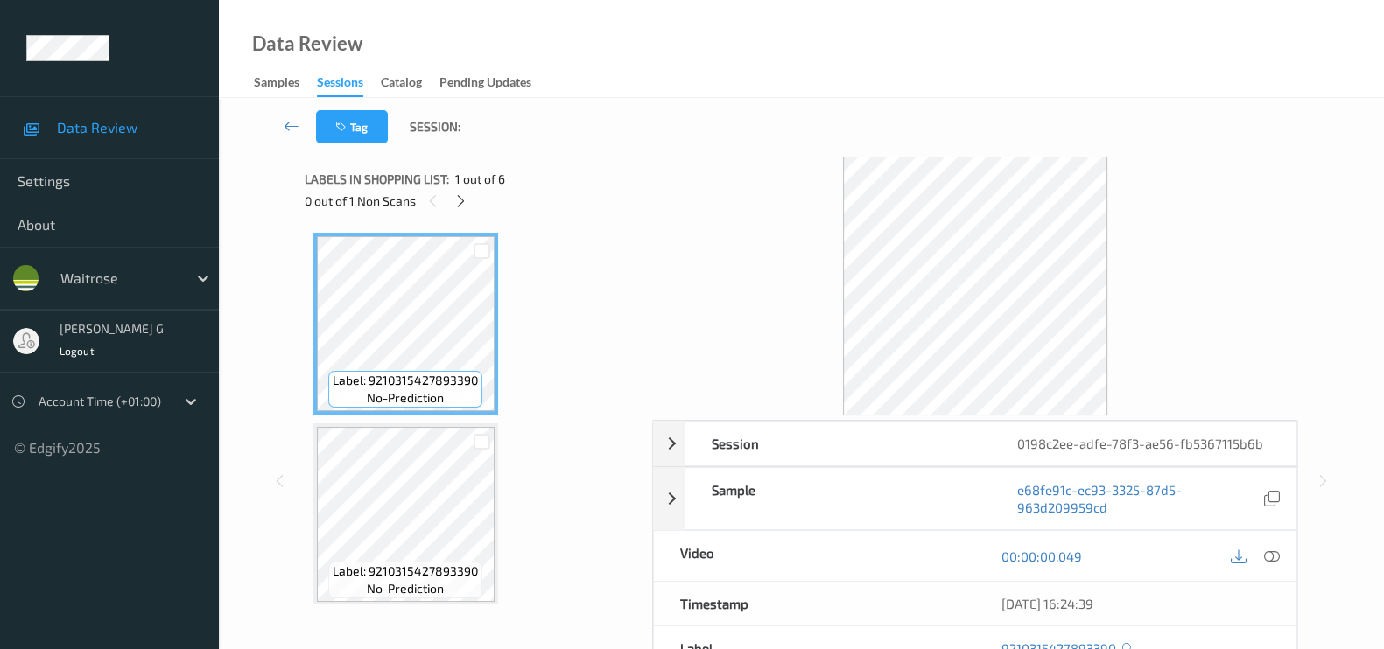
click at [620, 133] on div "Tag Session:" at bounding box center [801, 127] width 1093 height 58
click at [463, 207] on icon at bounding box center [460, 201] width 15 height 16
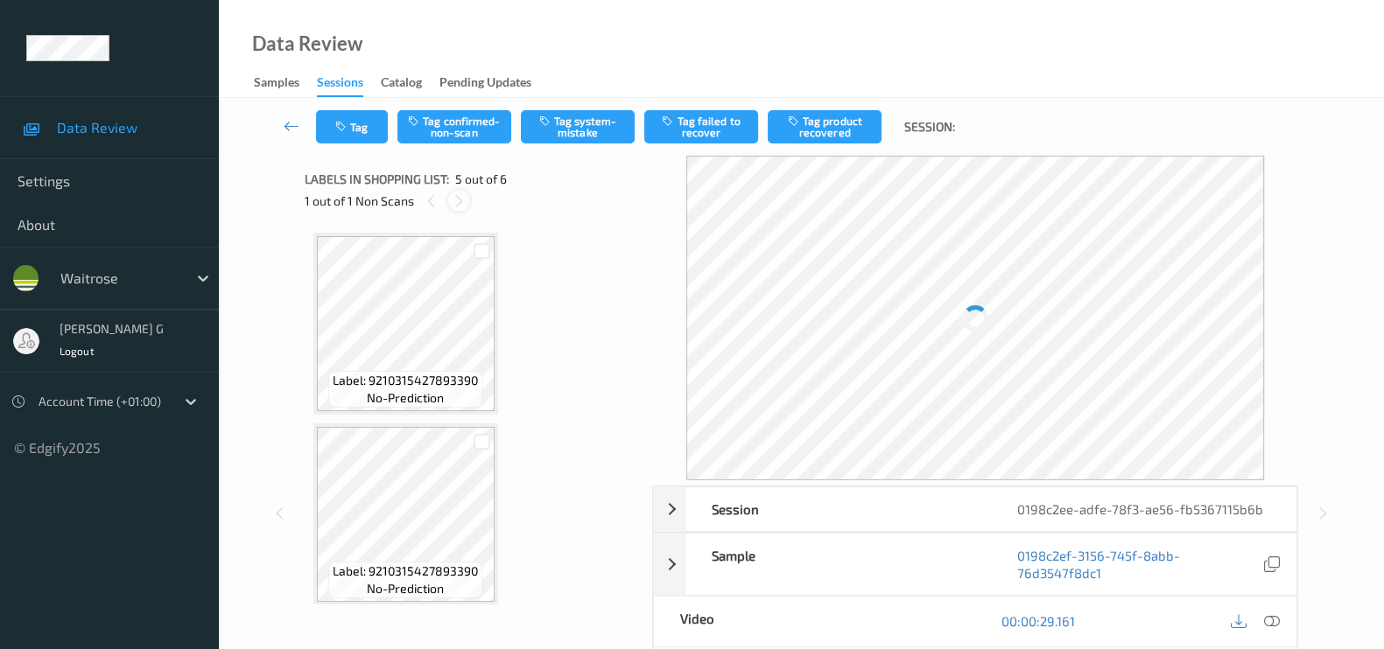
scroll to position [578, 0]
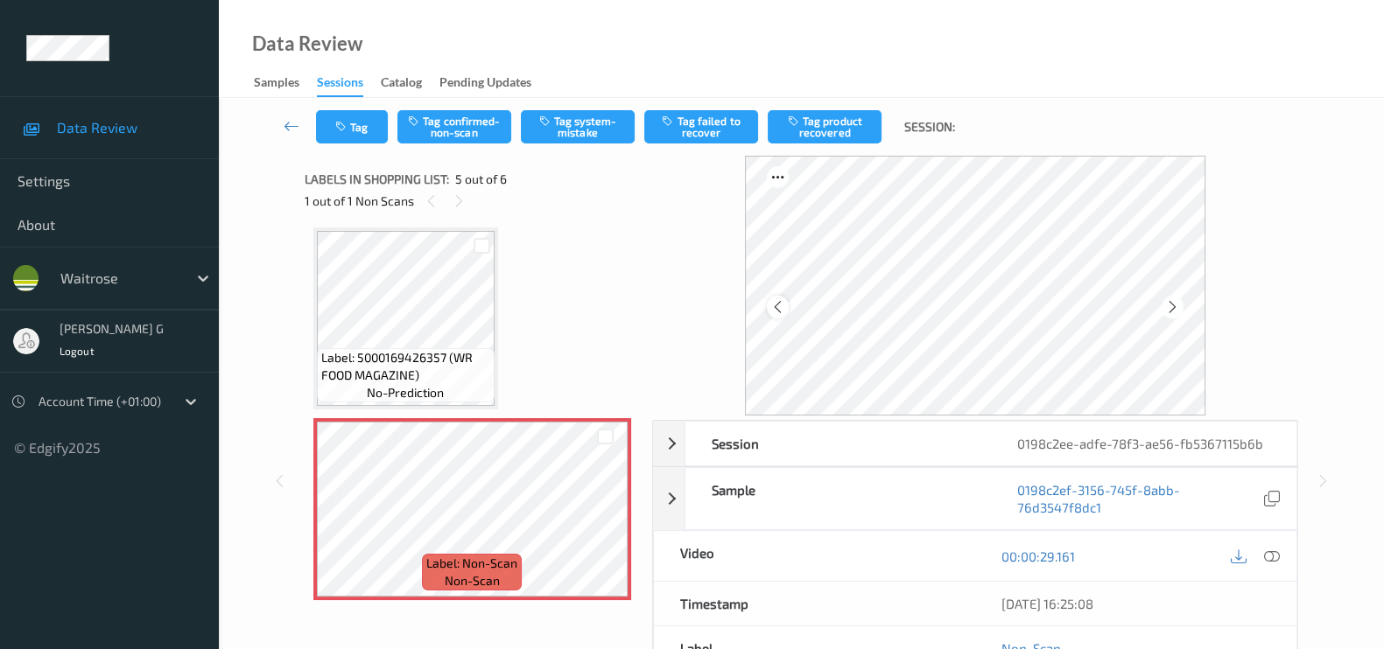
click at [779, 312] on icon at bounding box center [777, 307] width 15 height 16
click at [778, 312] on icon at bounding box center [777, 307] width 15 height 16
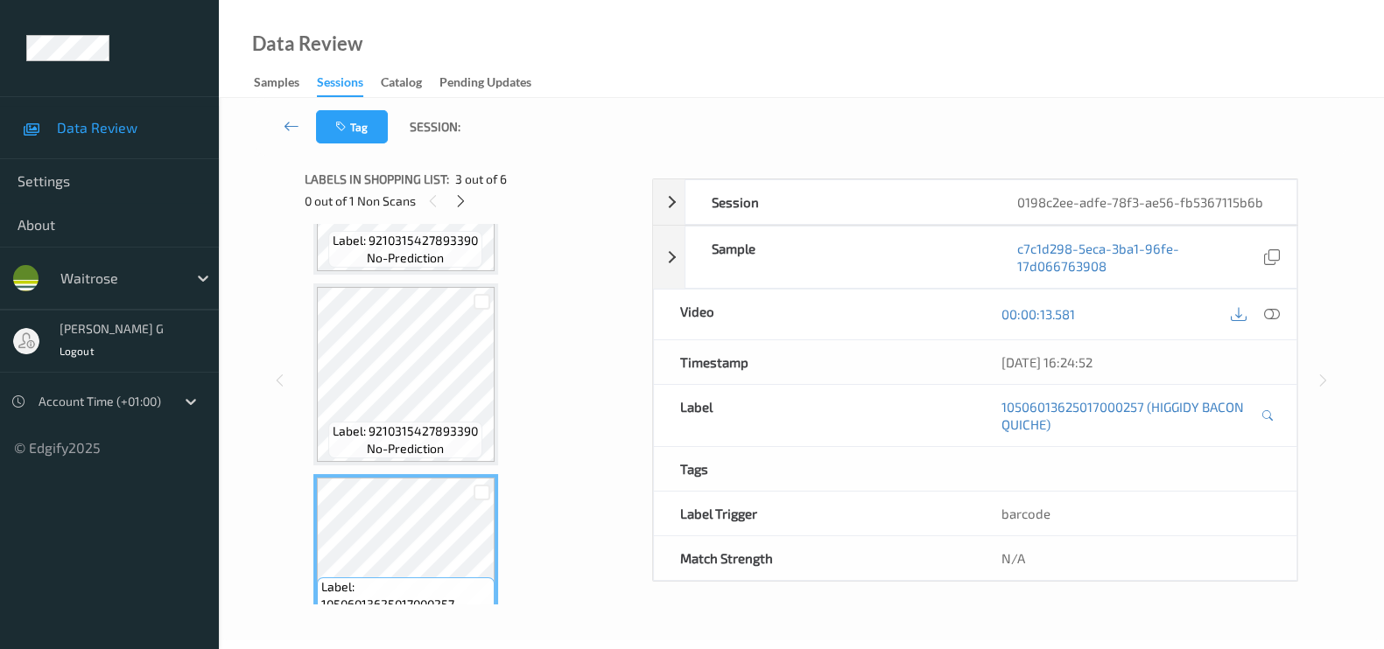
scroll to position [358, 0]
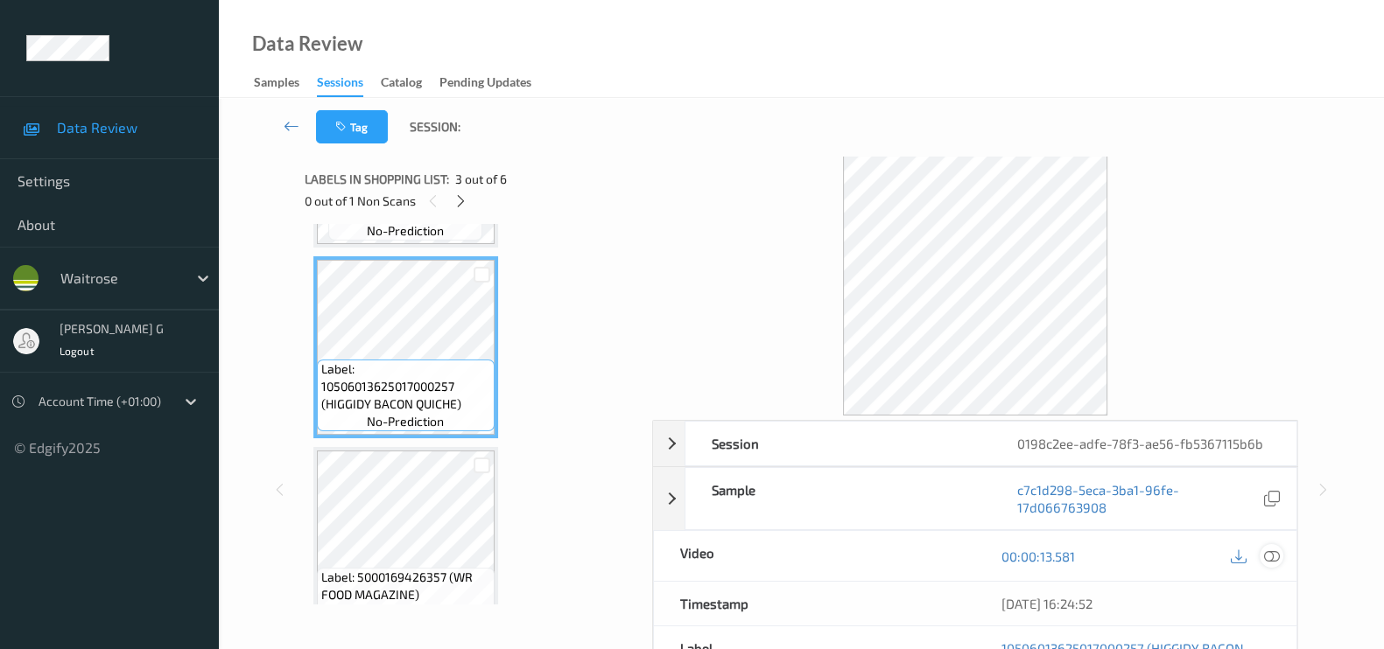
click at [1270, 553] on icon at bounding box center [1272, 557] width 16 height 16
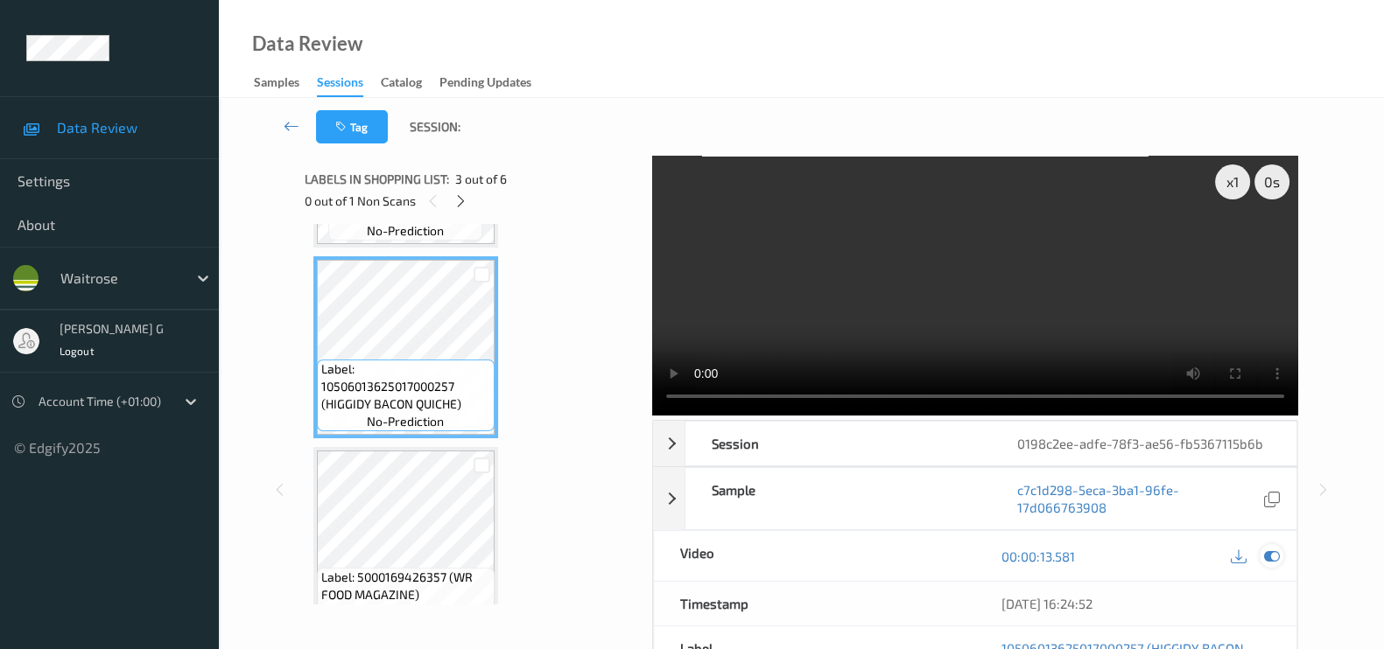
click at [1276, 558] on icon at bounding box center [1272, 557] width 16 height 16
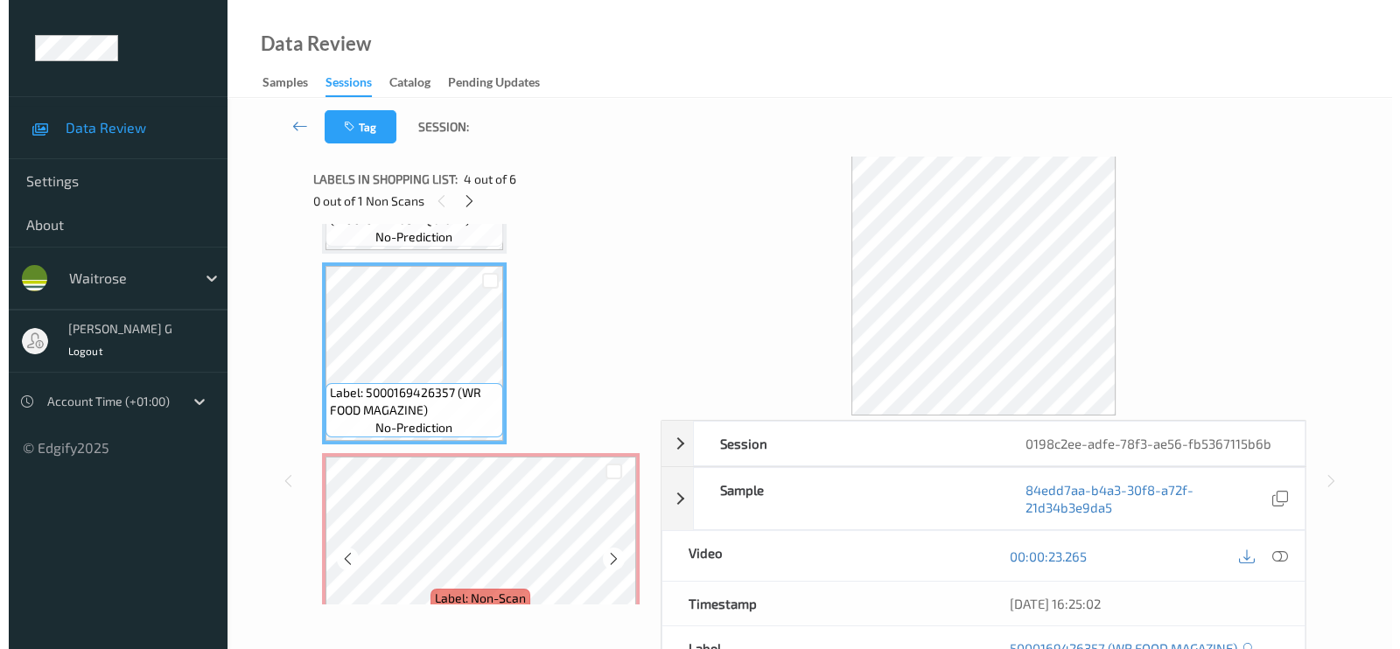
scroll to position [578, 0]
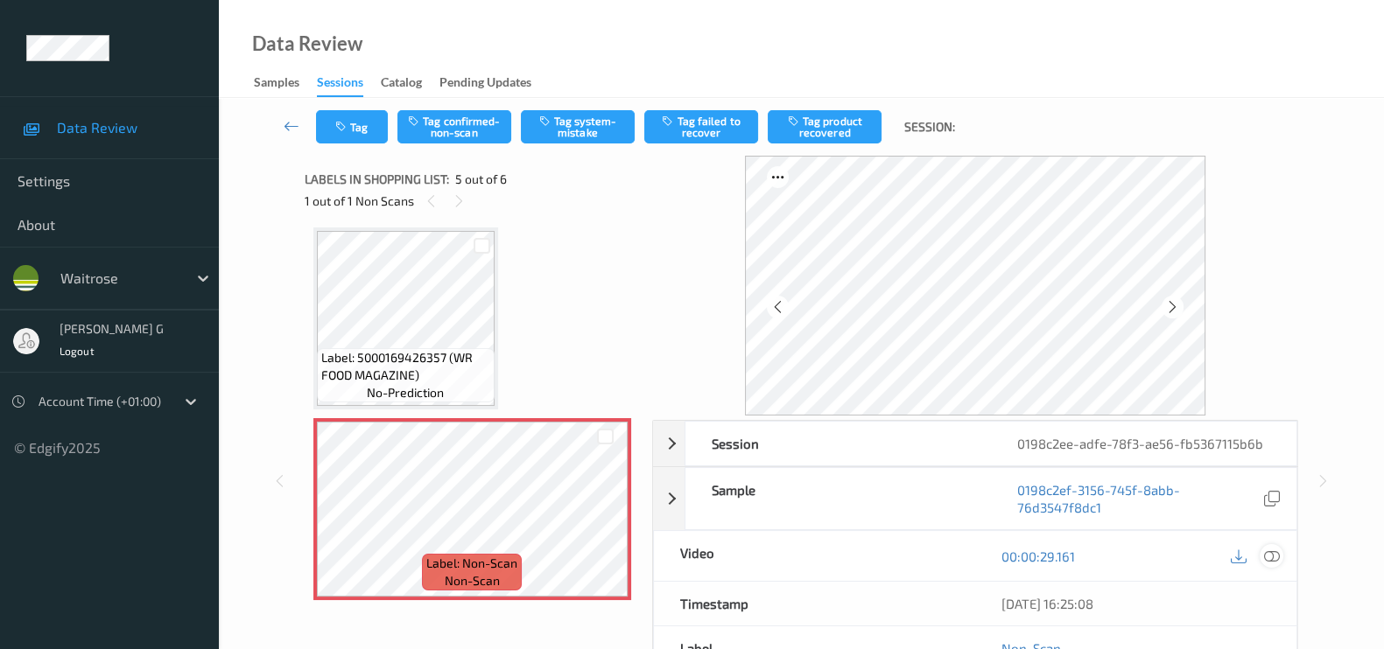
click at [1272, 550] on icon at bounding box center [1272, 557] width 16 height 16
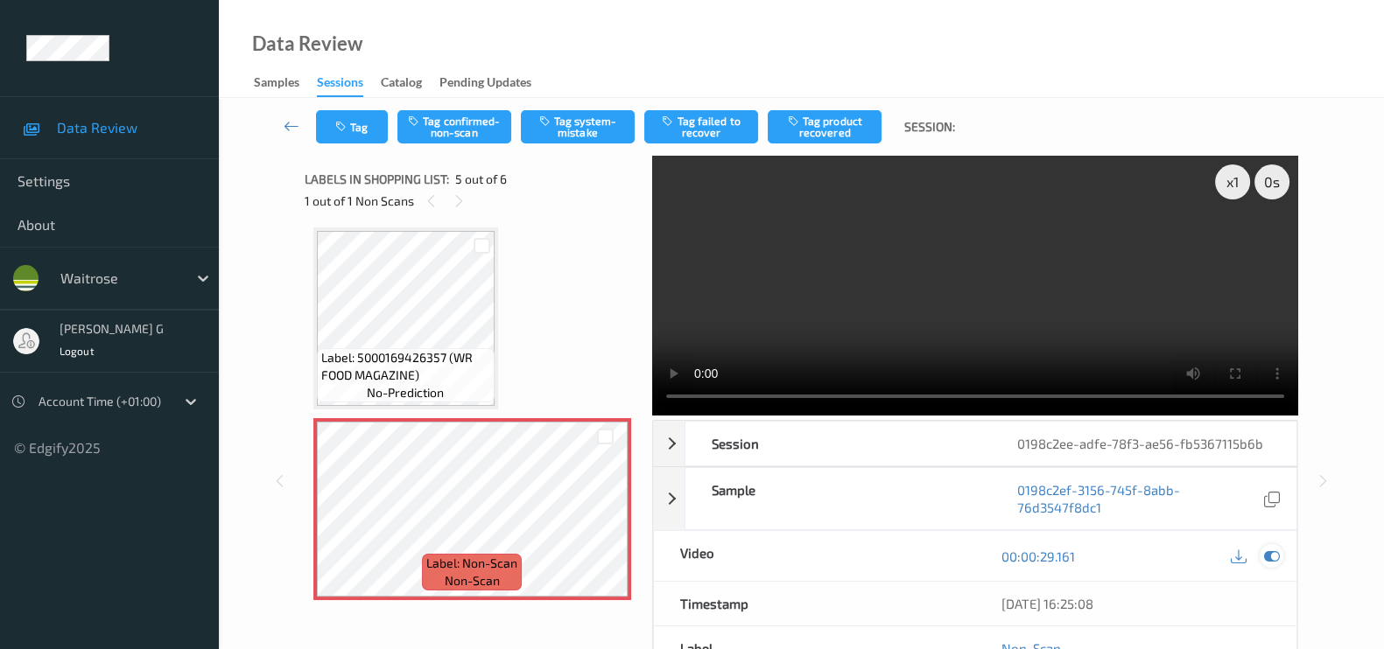
click at [1273, 558] on icon at bounding box center [1272, 557] width 16 height 16
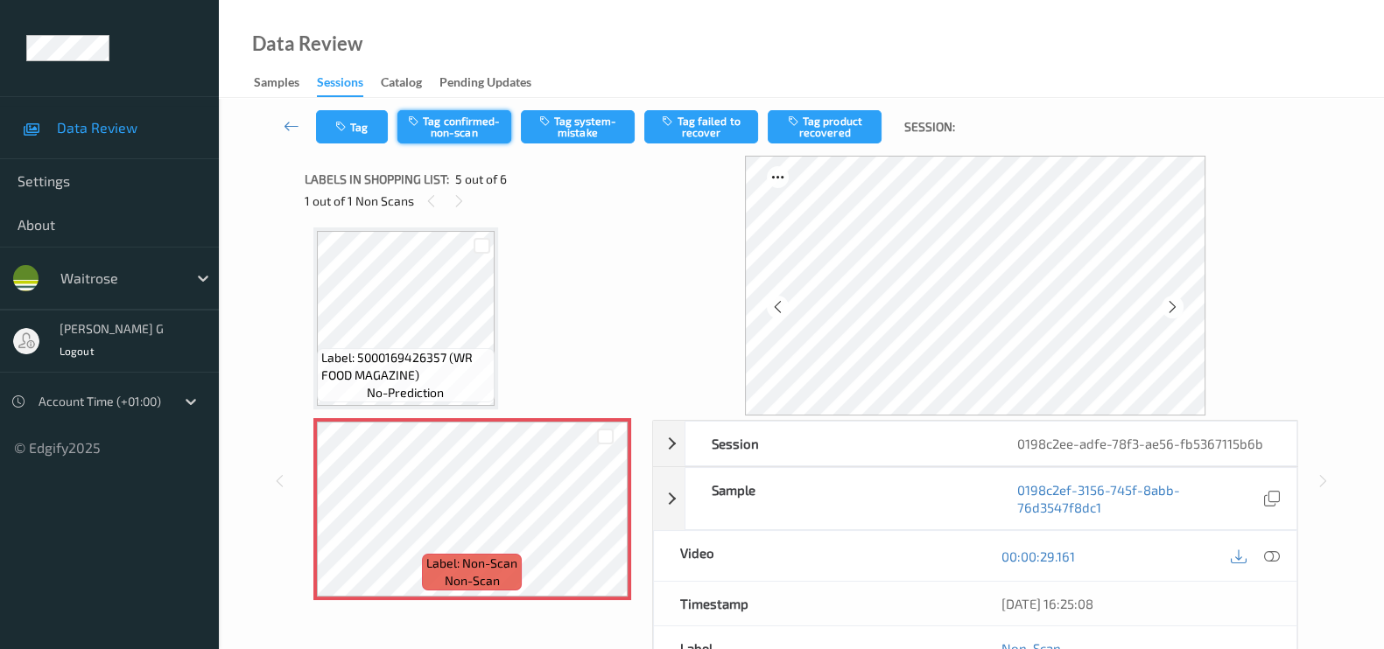
click at [438, 129] on button "Tag confirmed-non-scan" at bounding box center [454, 126] width 114 height 33
click at [348, 134] on button "Tag" at bounding box center [352, 126] width 72 height 33
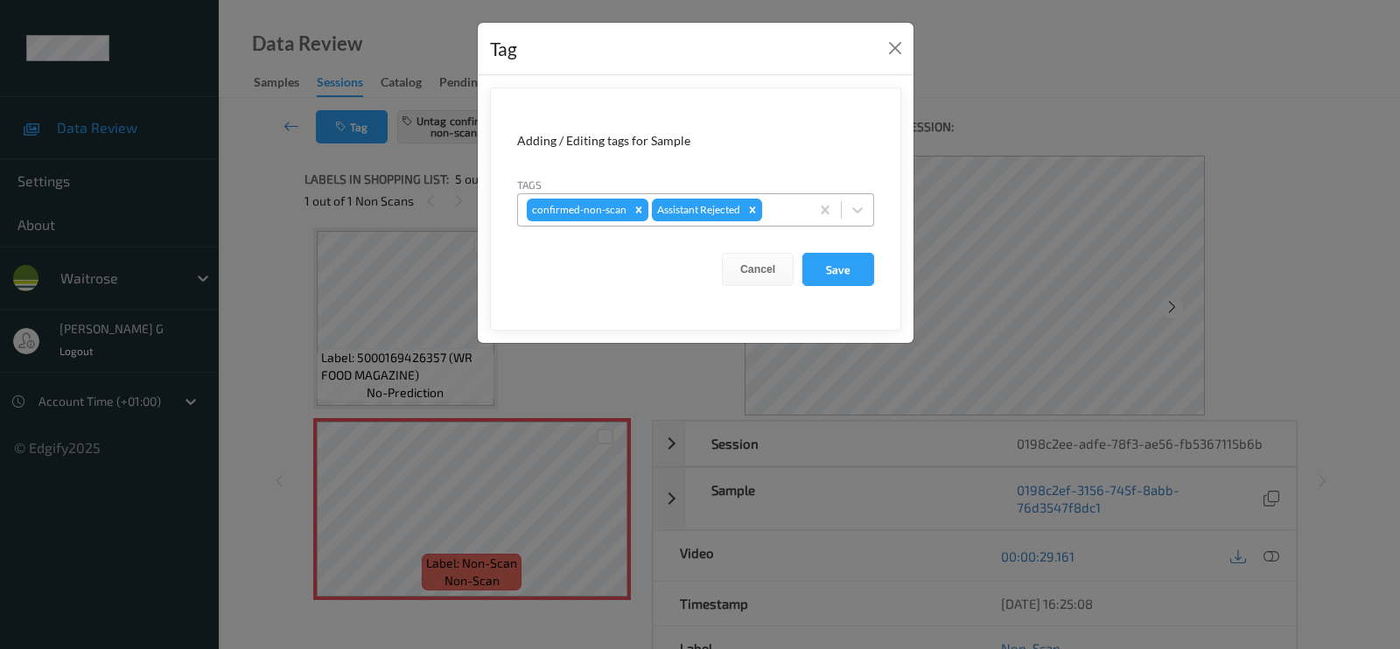
click at [777, 214] on div at bounding box center [783, 210] width 35 height 21
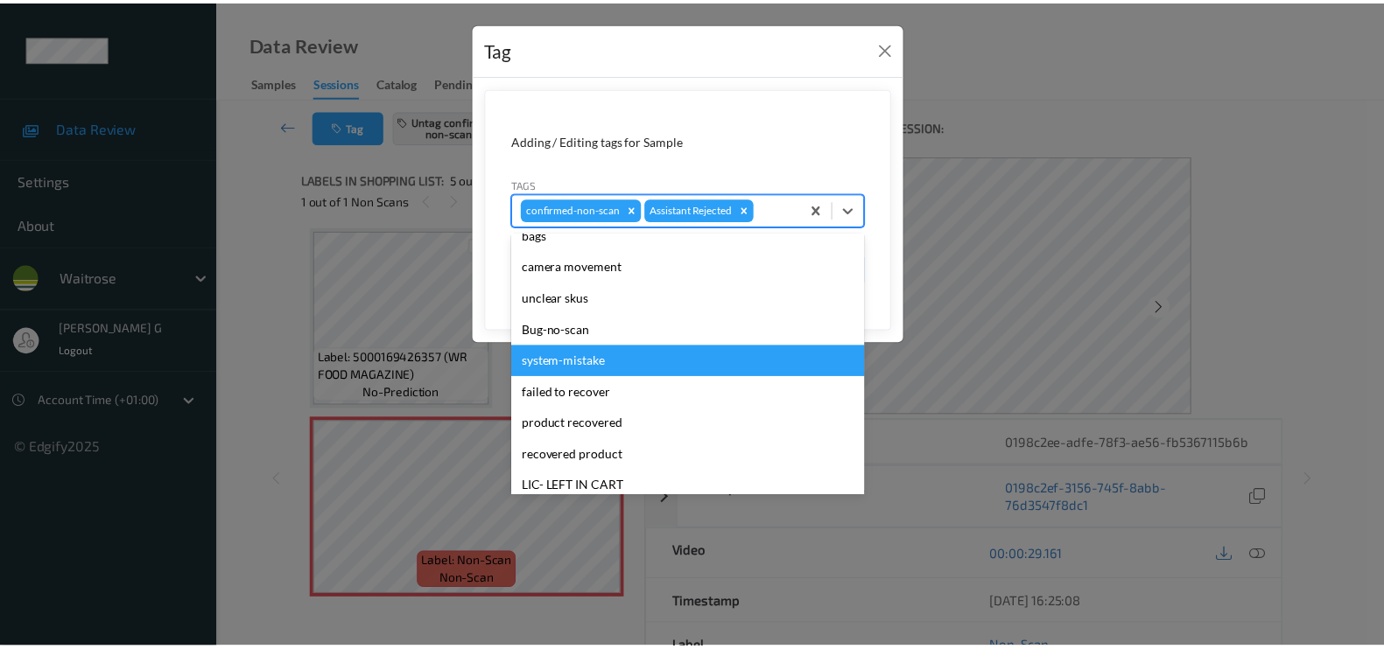
scroll to position [109, 0]
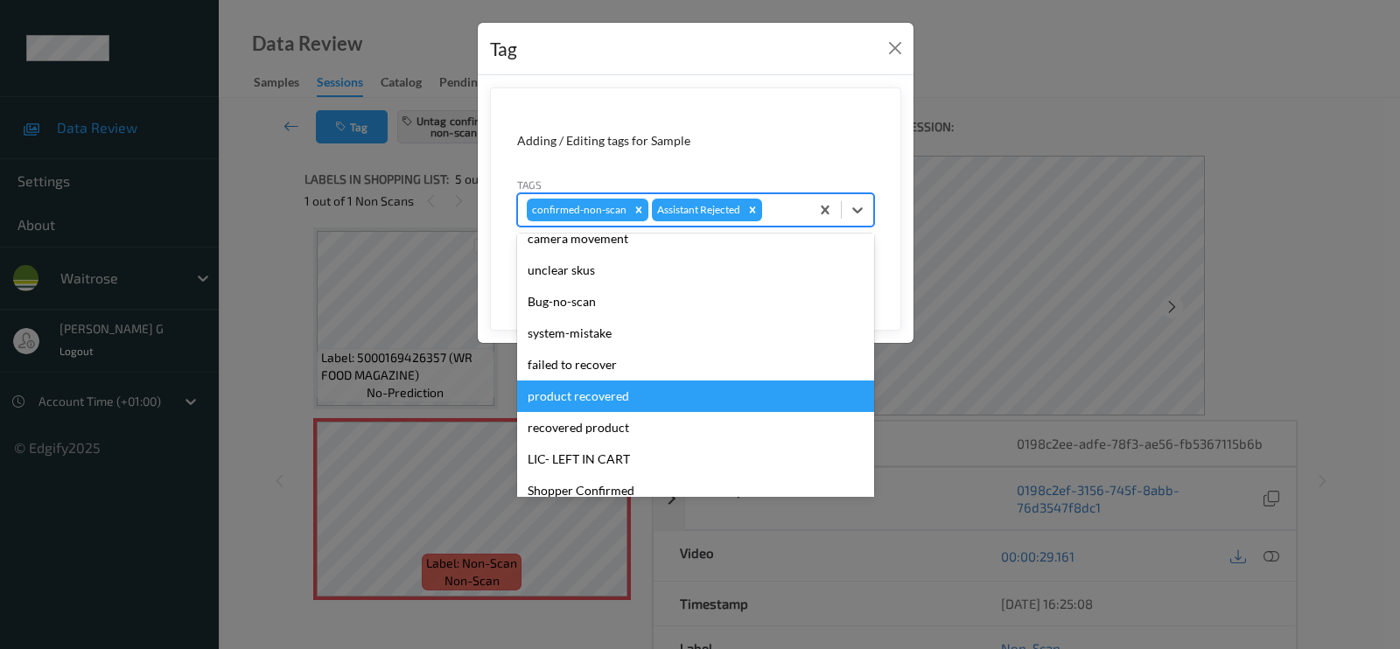
click at [570, 369] on div "failed to recover" at bounding box center [695, 365] width 357 height 32
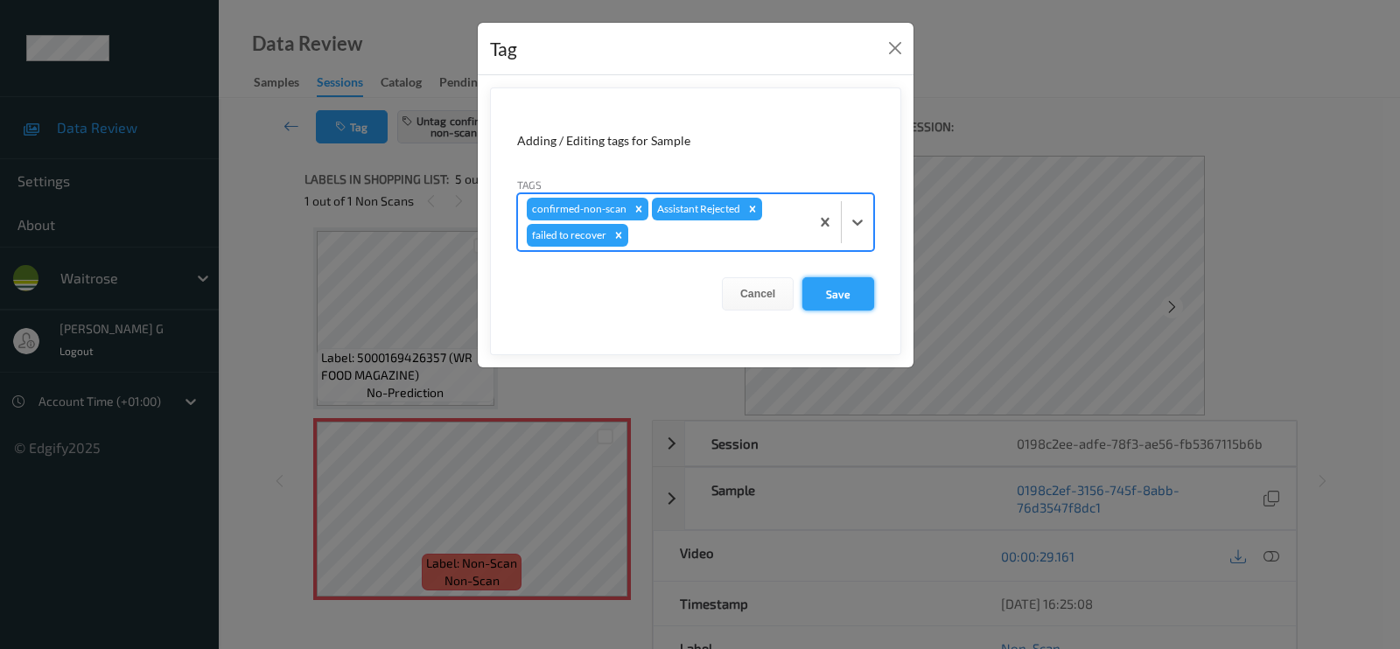
click at [840, 299] on button "Save" at bounding box center [839, 293] width 72 height 33
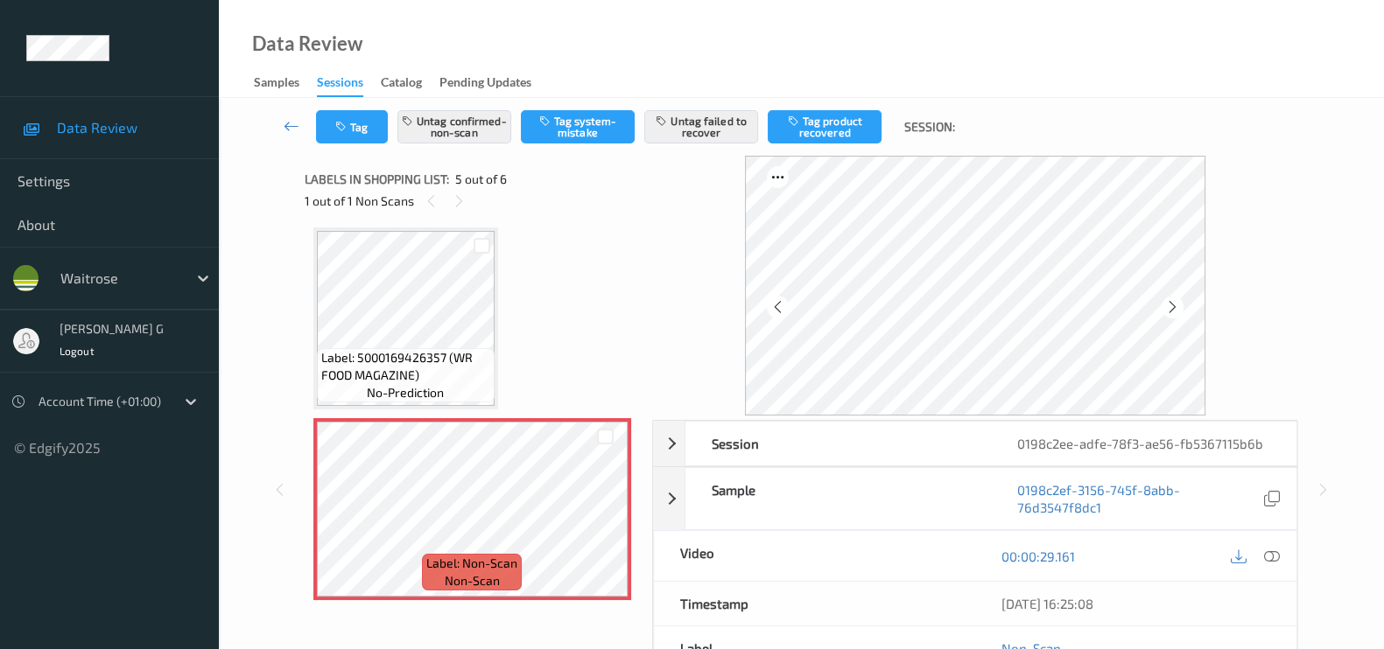
click at [227, 333] on div "Tag Untag confirmed-non-scan Tag system-mistake Untag failed to recover Tag pro…" at bounding box center [801, 478] width 1165 height 761
